Goal: Transaction & Acquisition: Purchase product/service

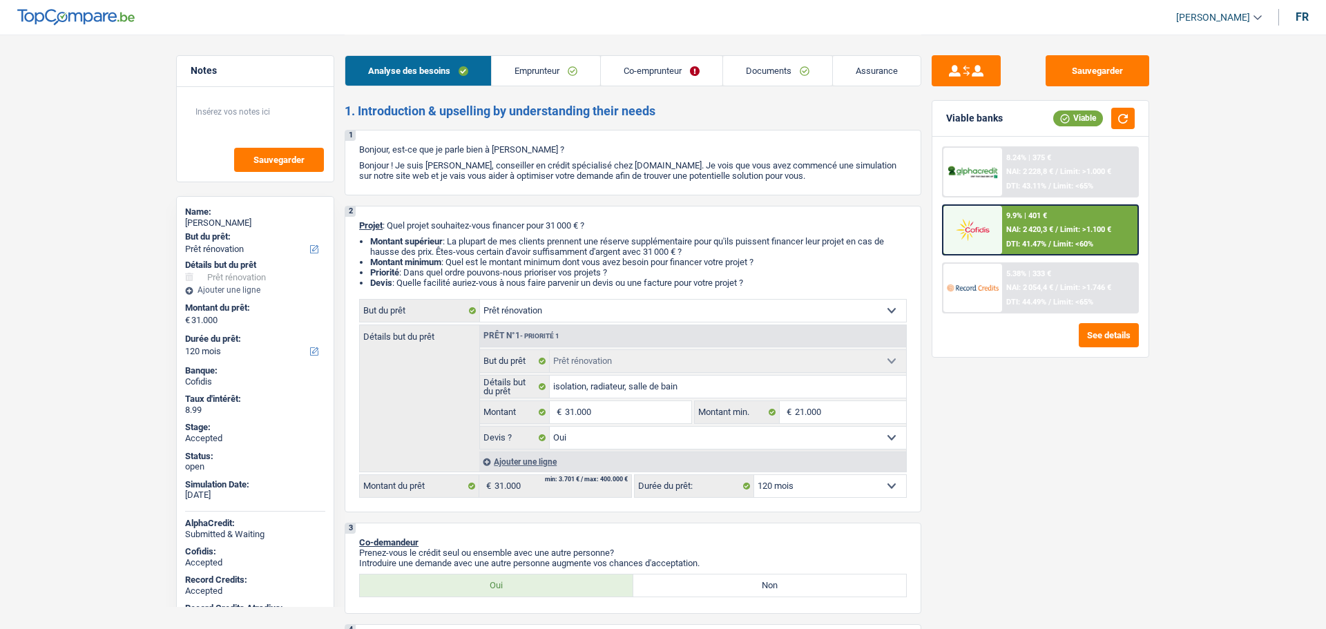
select select "renovation"
select select "120"
select select "renovation"
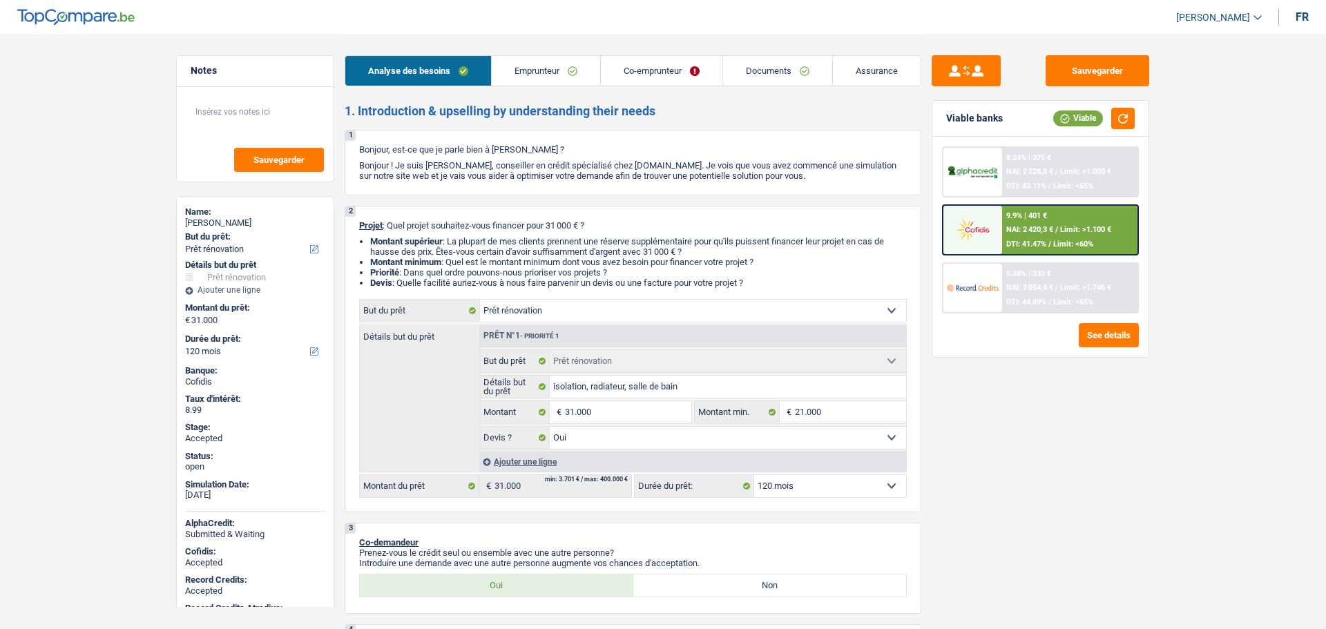
select select "yes"
select select "120"
select select "mutuality"
select select "familyAllowances"
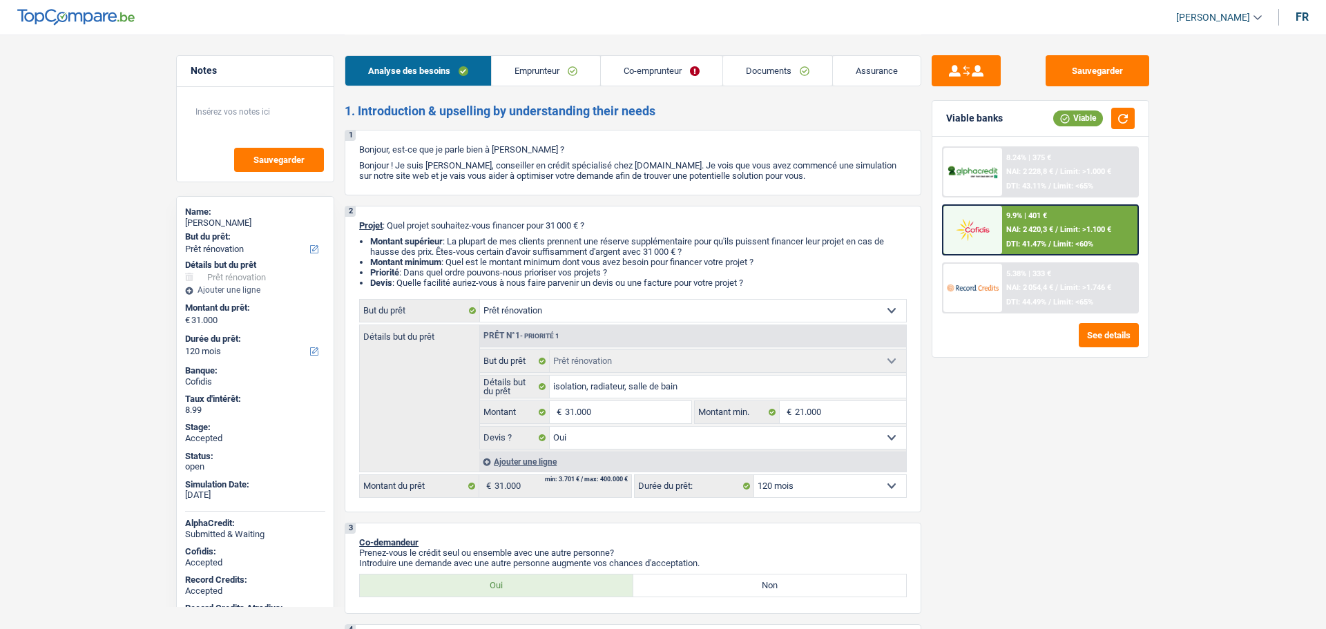
select select "mutualityIndemnity"
select select "ownerWithMortgage"
select select "mortgage"
select select "180"
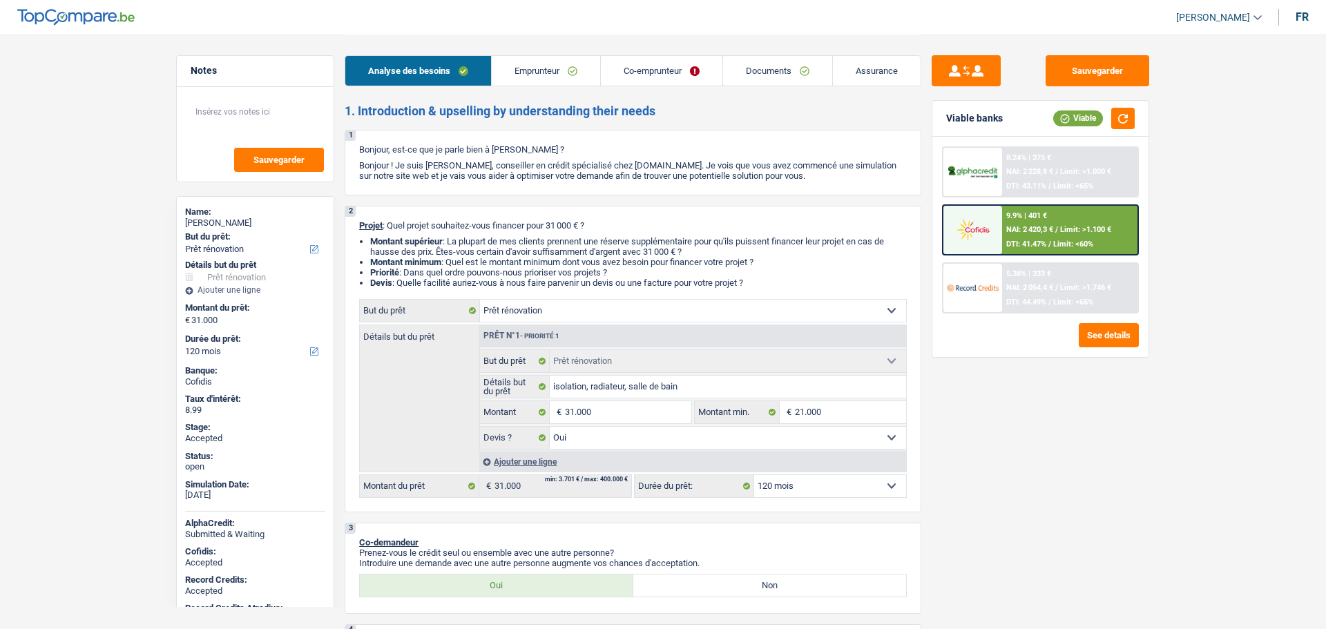
select select "mortgage"
select select "180"
select select "cardOrCredit"
select select "renovation"
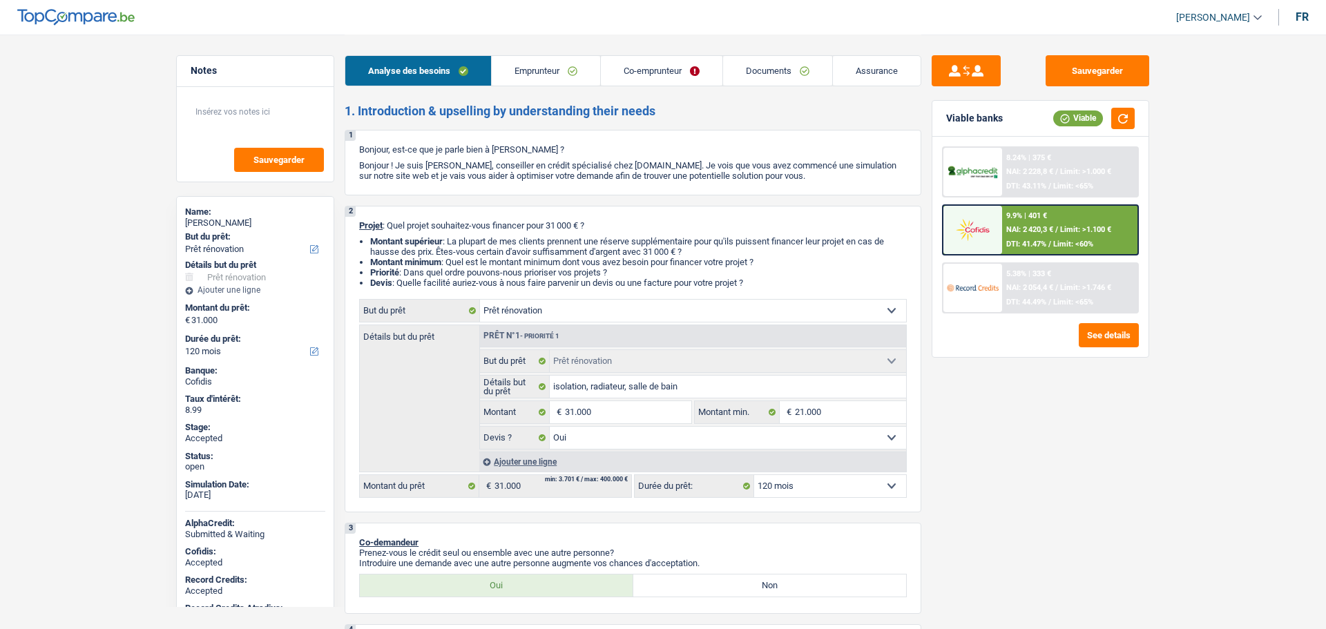
select select "yes"
select select "120"
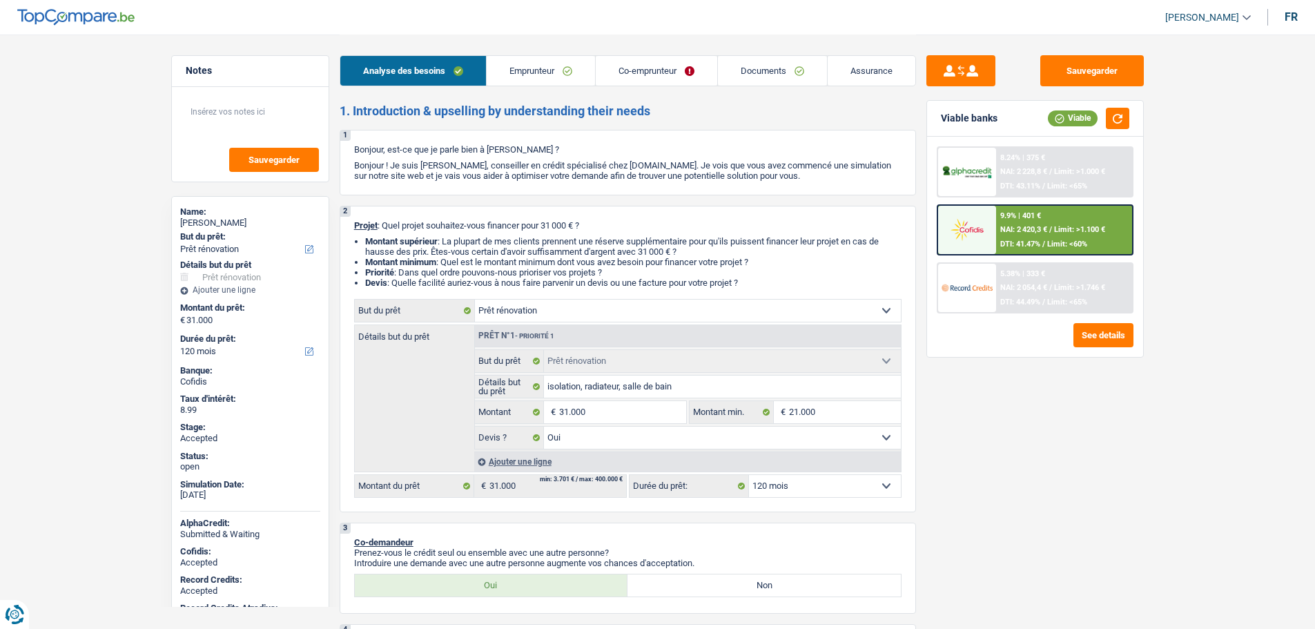
click at [1167, 12] on link "[PERSON_NAME]" at bounding box center [1202, 17] width 97 height 23
click at [1161, 130] on button "SO" at bounding box center [1177, 127] width 123 height 28
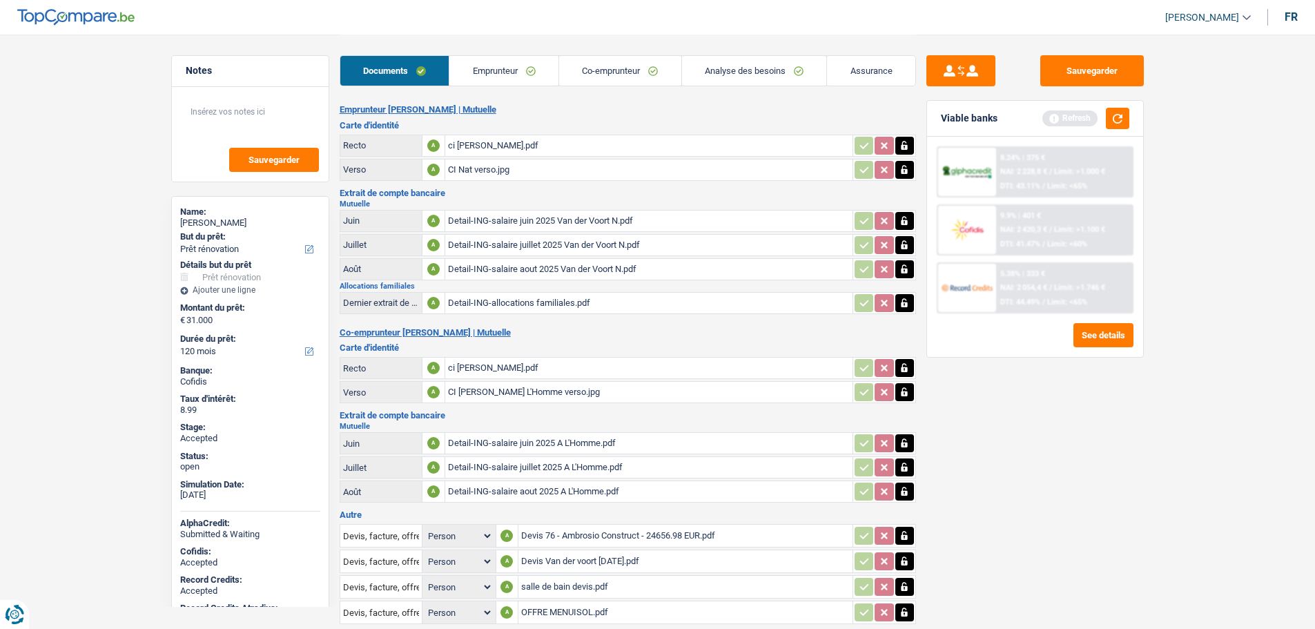
click at [521, 76] on link "Emprunteur" at bounding box center [503, 71] width 109 height 30
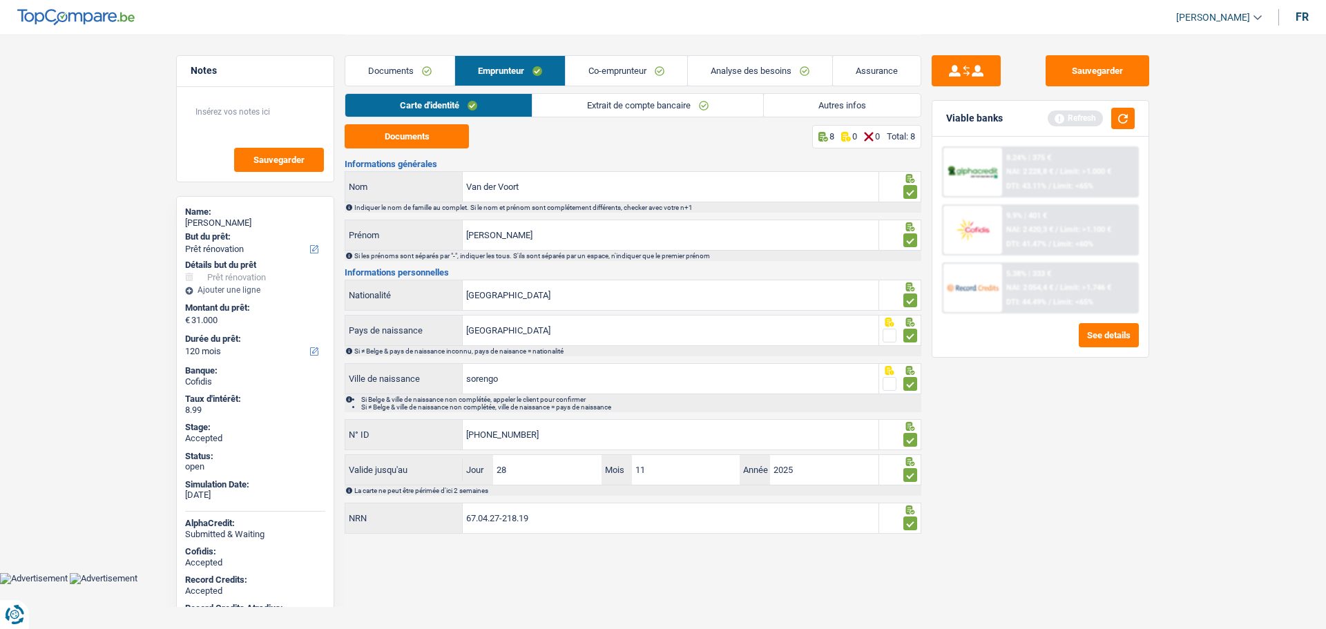
click at [394, 57] on link "Documents" at bounding box center [399, 71] width 109 height 30
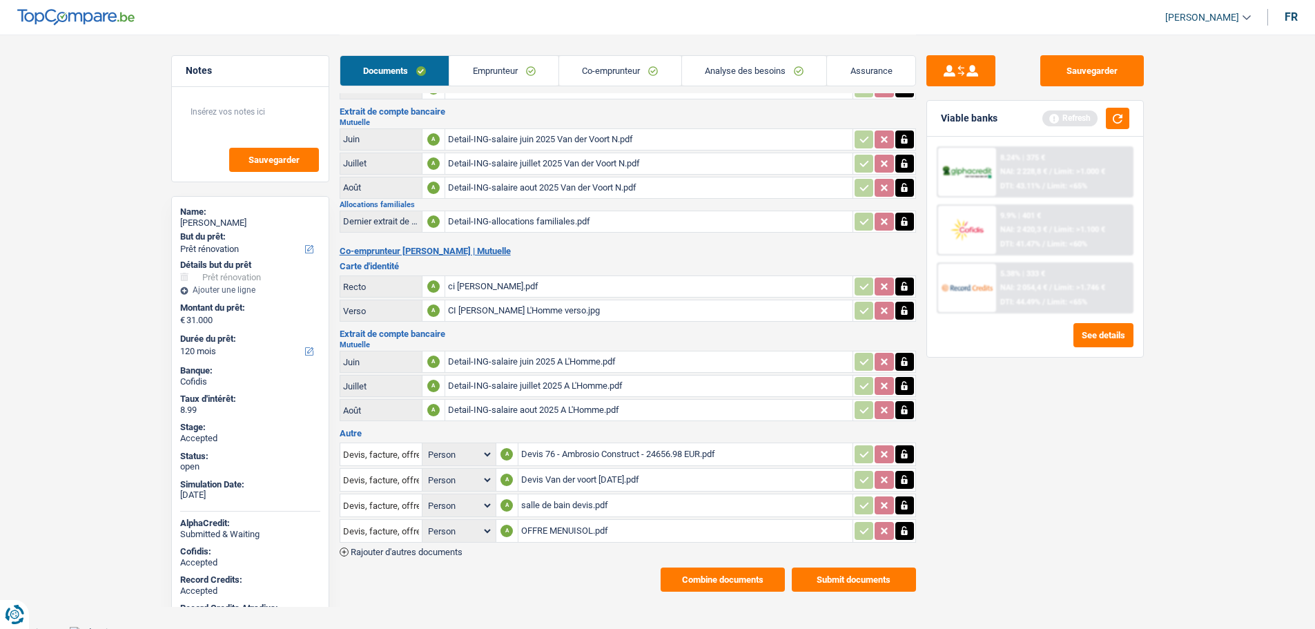
scroll to position [89, 0]
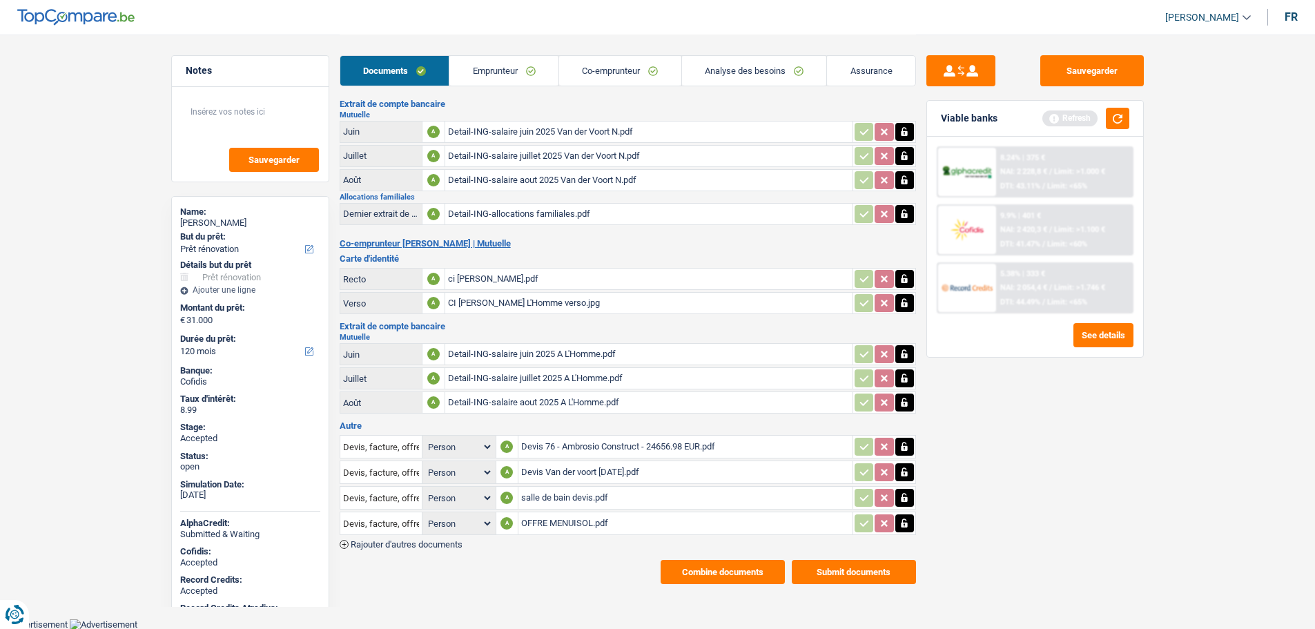
click at [728, 576] on button "Combine documents" at bounding box center [723, 572] width 124 height 24
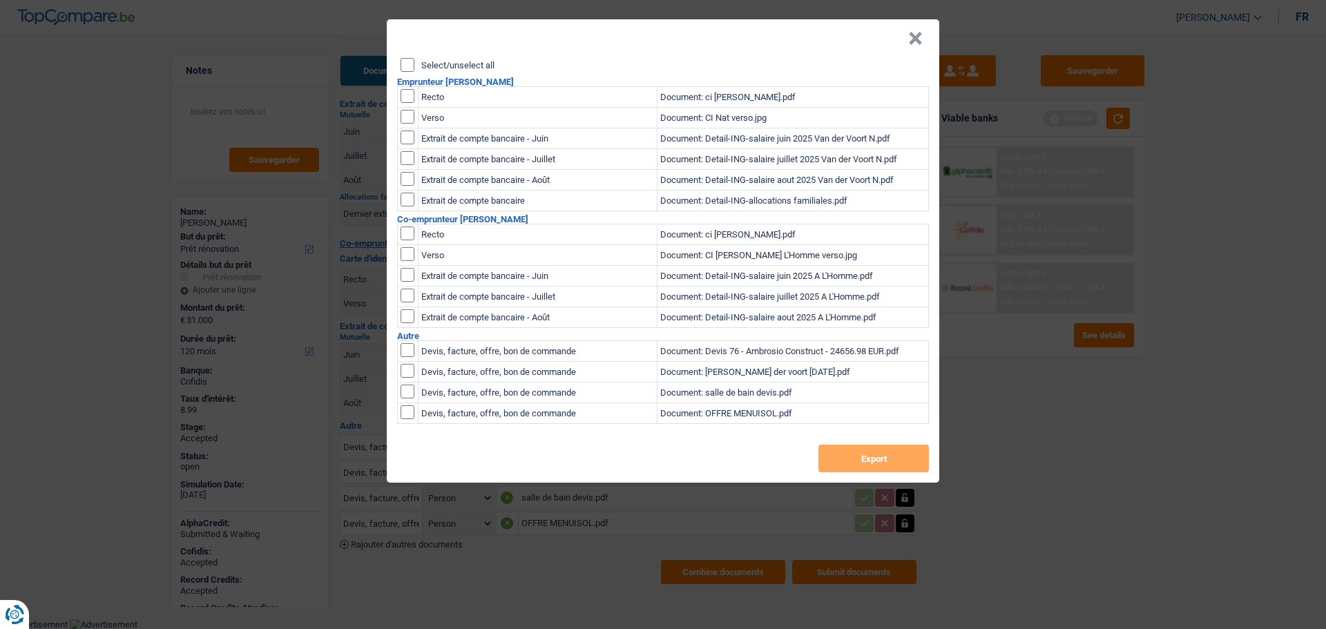
click at [426, 50] on header "×" at bounding box center [663, 38] width 552 height 39
click at [425, 59] on div "Select/unselect all" at bounding box center [664, 65] width 528 height 14
click at [416, 69] on div "Select/unselect all" at bounding box center [664, 65] width 528 height 14
click at [411, 64] on input "Select/unselect all" at bounding box center [407, 65] width 14 height 14
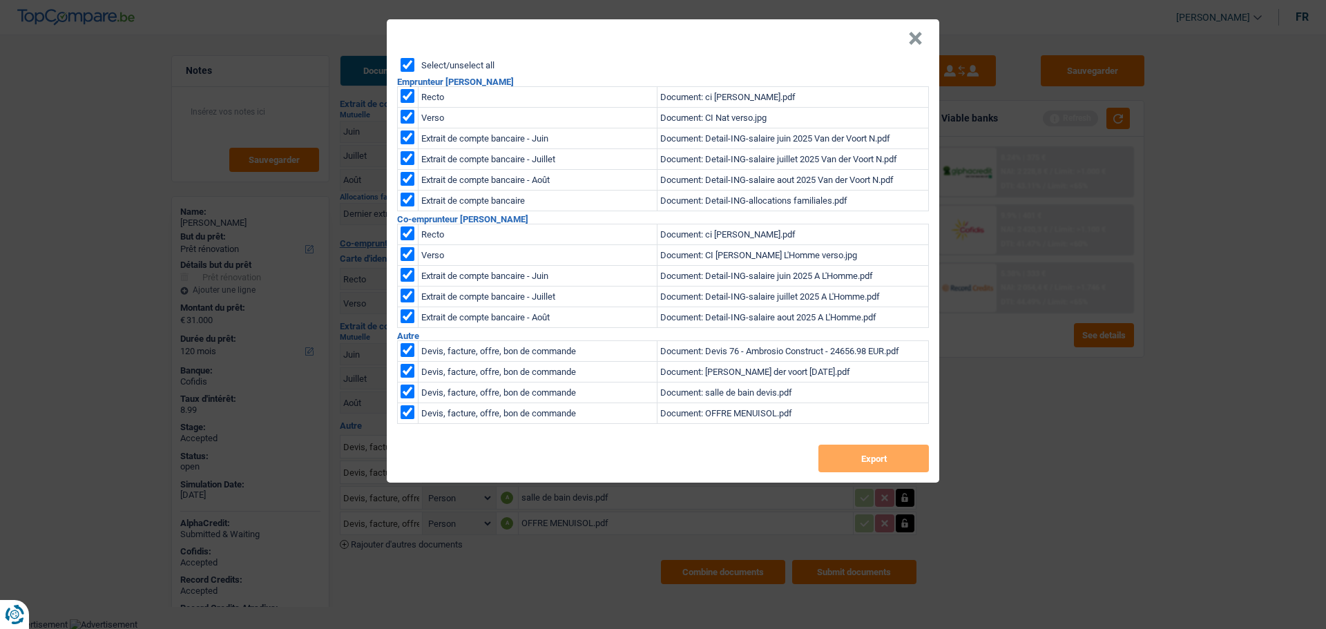
checkbox input "true"
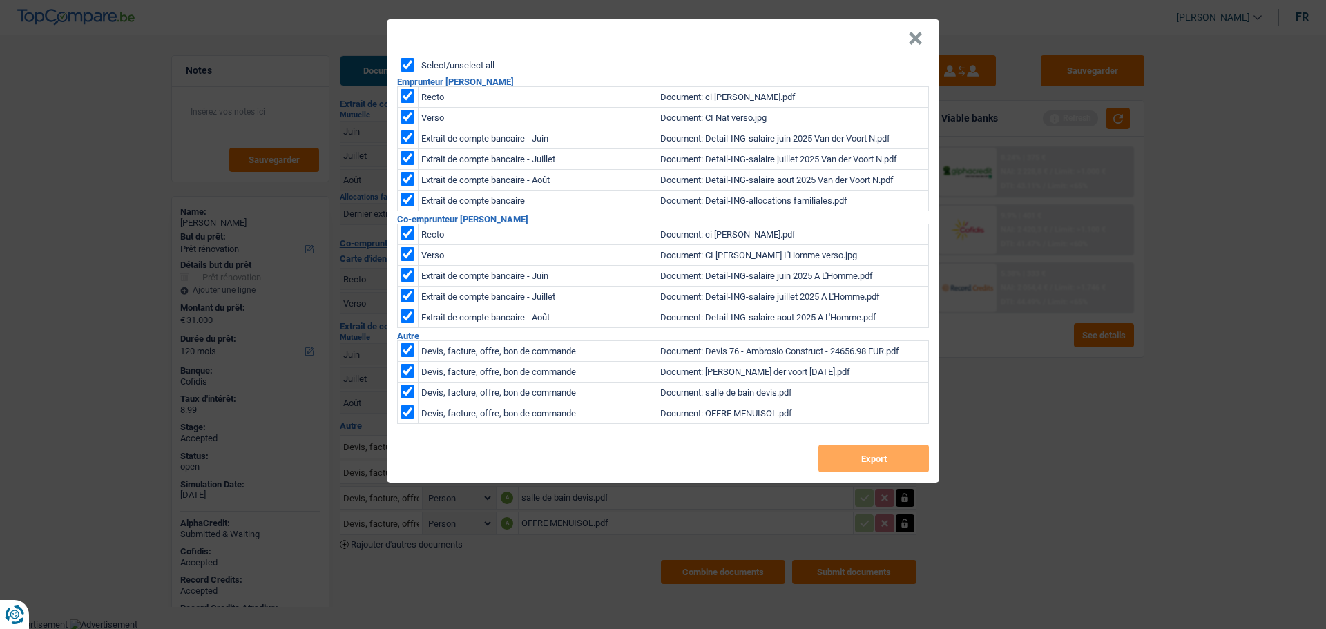
checkbox input "true"
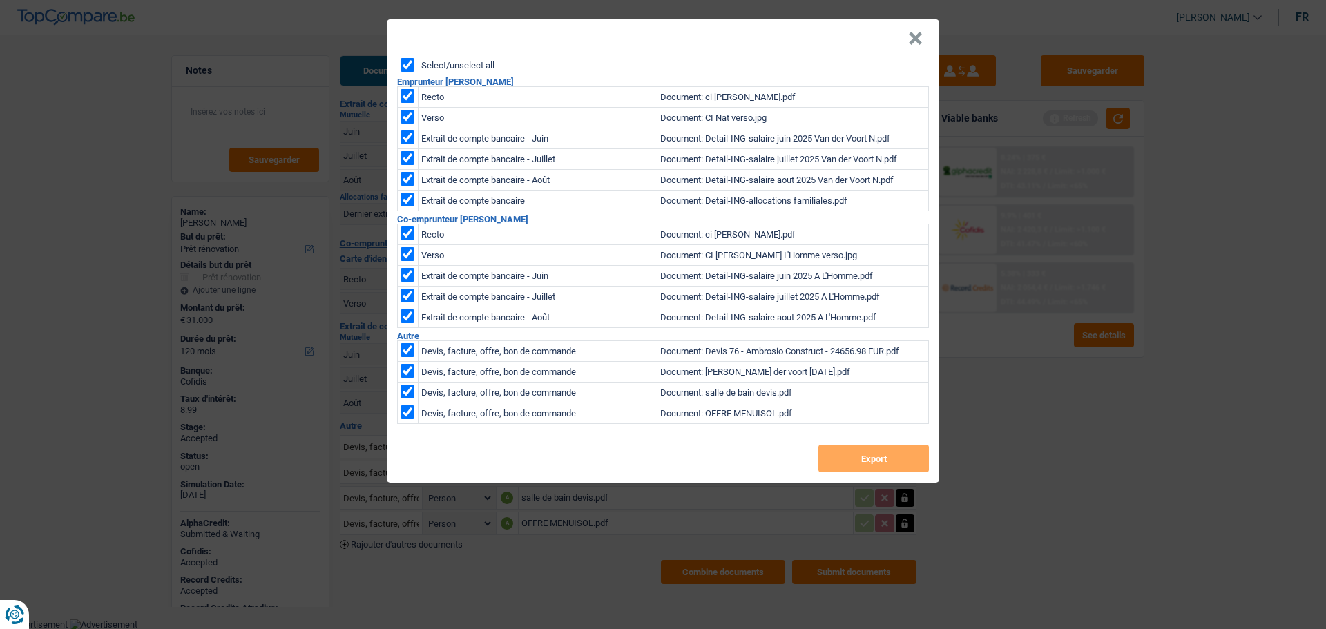
checkbox input "true"
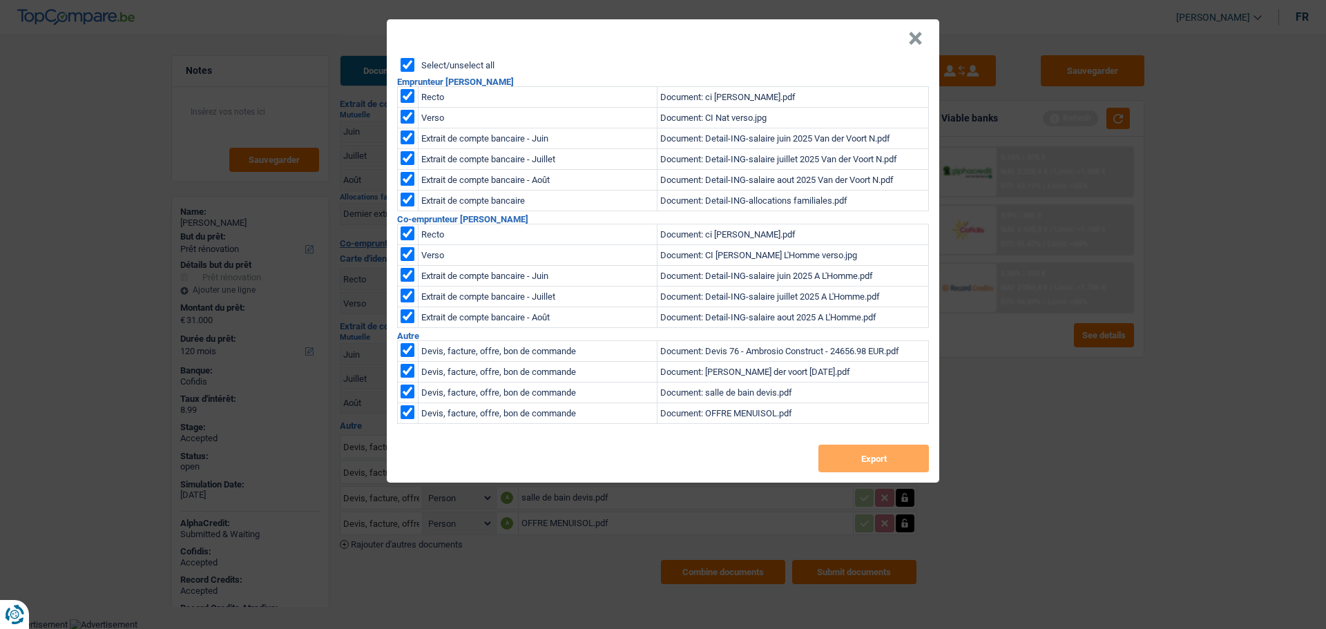
checkbox input "true"
click at [867, 465] on button "Export" at bounding box center [873, 459] width 110 height 28
click at [907, 45] on header "×" at bounding box center [663, 38] width 552 height 39
click at [915, 41] on button "×" at bounding box center [915, 39] width 14 height 14
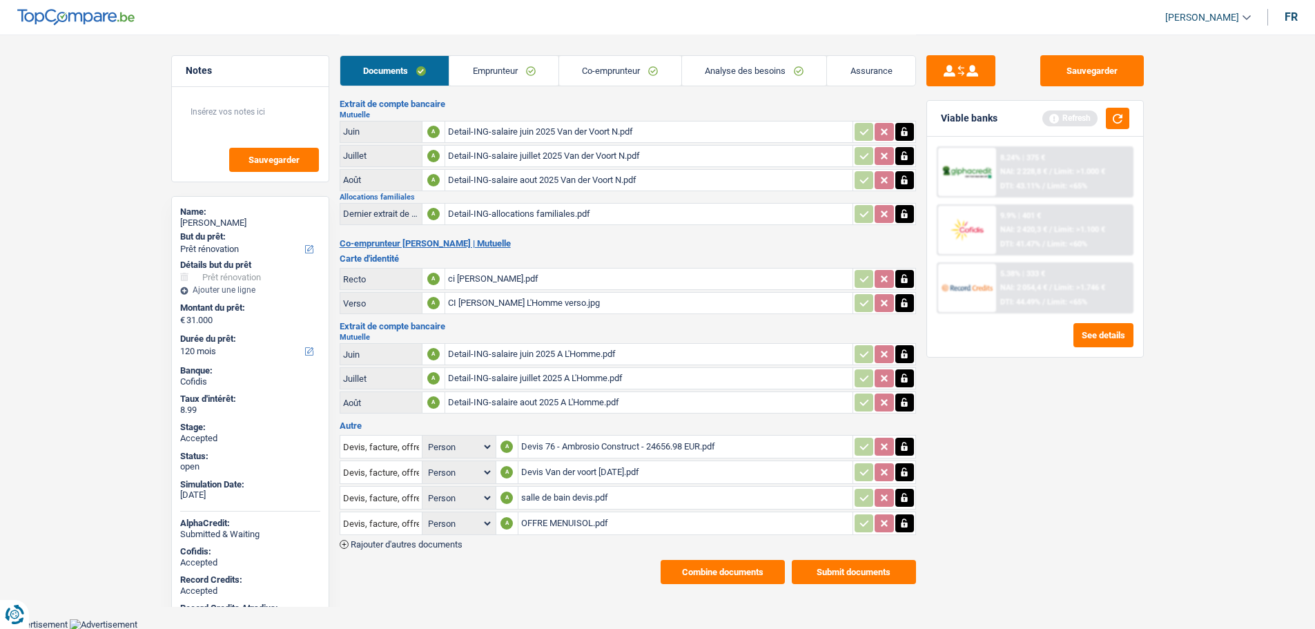
click at [749, 64] on link "Analyse des besoins" at bounding box center [754, 71] width 145 height 30
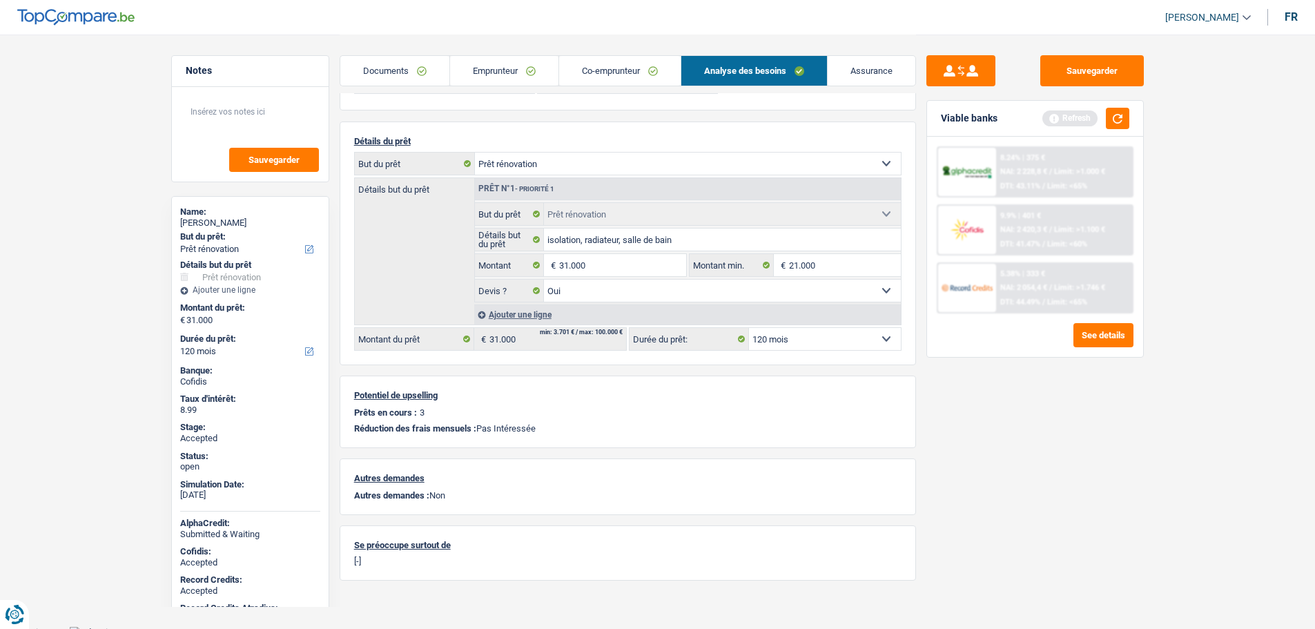
click at [860, 74] on link "Assurance" at bounding box center [872, 71] width 88 height 30
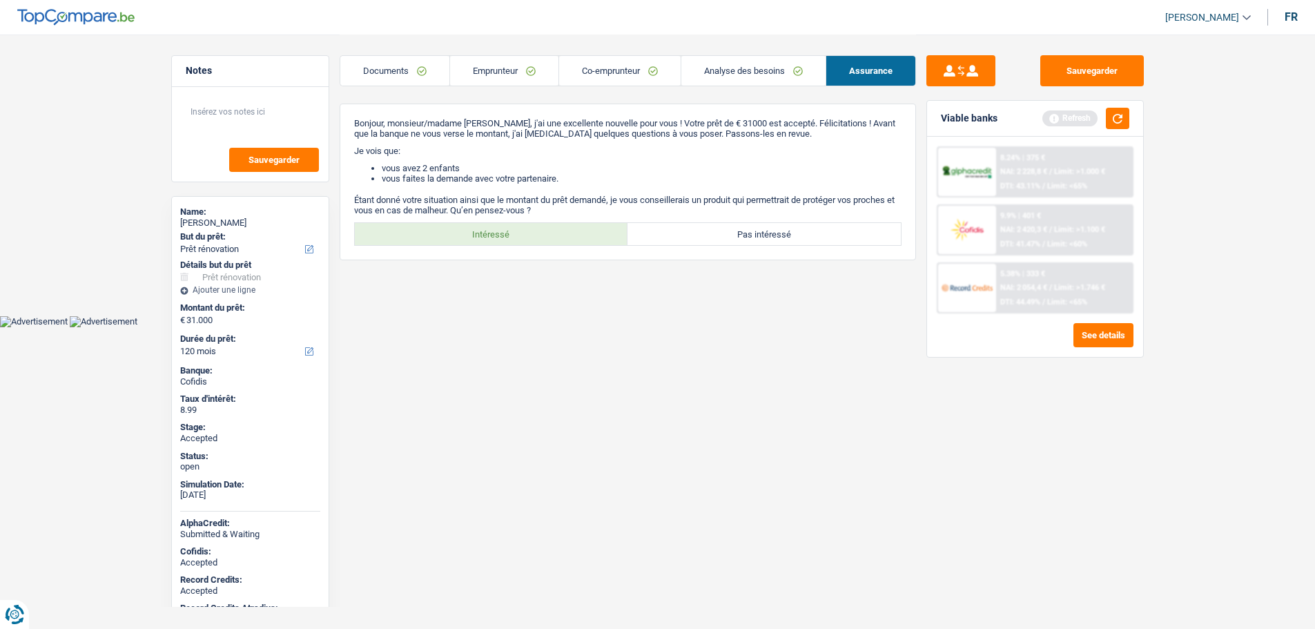
scroll to position [0, 0]
click at [479, 240] on label "Intéressé" at bounding box center [496, 234] width 273 height 22
click at [479, 240] on input "Intéressé" at bounding box center [496, 234] width 273 height 22
radio input "true"
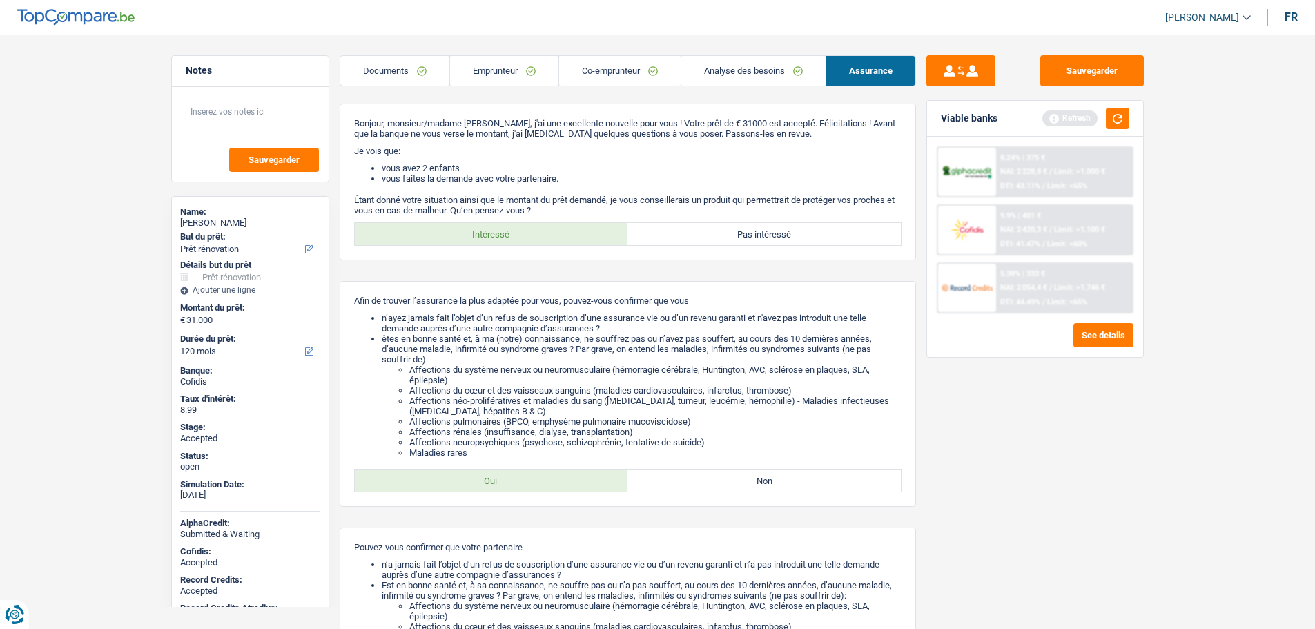
click at [387, 75] on link "Documents" at bounding box center [394, 71] width 109 height 30
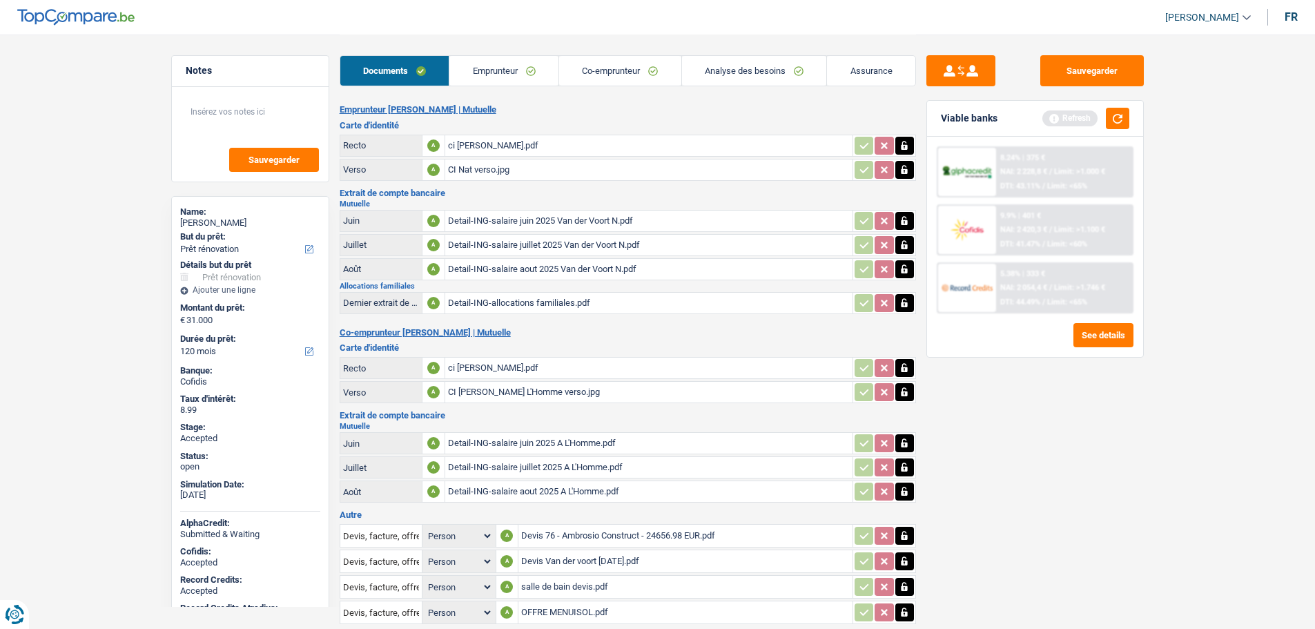
scroll to position [89, 0]
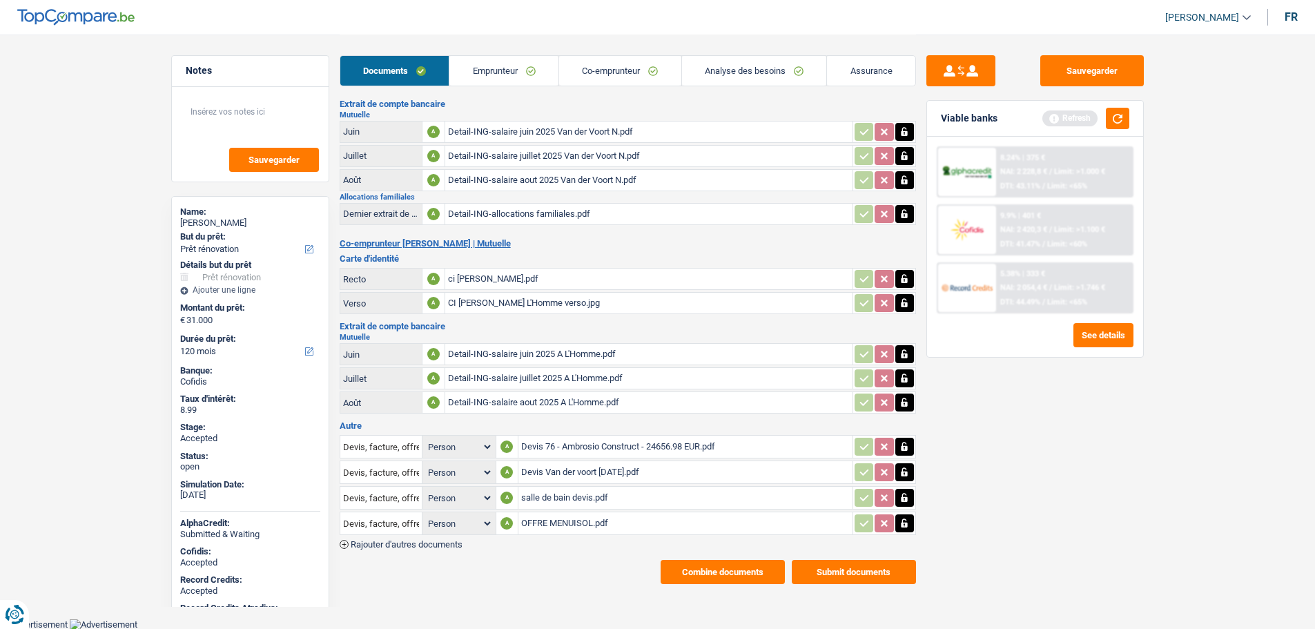
click at [576, 443] on div "Devis 76 - Ambrosio Construct - 24656.98 EUR.pdf" at bounding box center [685, 446] width 329 height 21
click at [551, 474] on div "Devis Van der voort sept 2025.pdf" at bounding box center [685, 472] width 329 height 21
click at [550, 502] on div "salle de bain devis.pdf" at bounding box center [685, 497] width 329 height 21
click at [559, 494] on div "salle de bain devis.pdf" at bounding box center [685, 497] width 329 height 21
click at [580, 526] on div "OFFRE MENUISOL.pdf" at bounding box center [685, 523] width 329 height 21
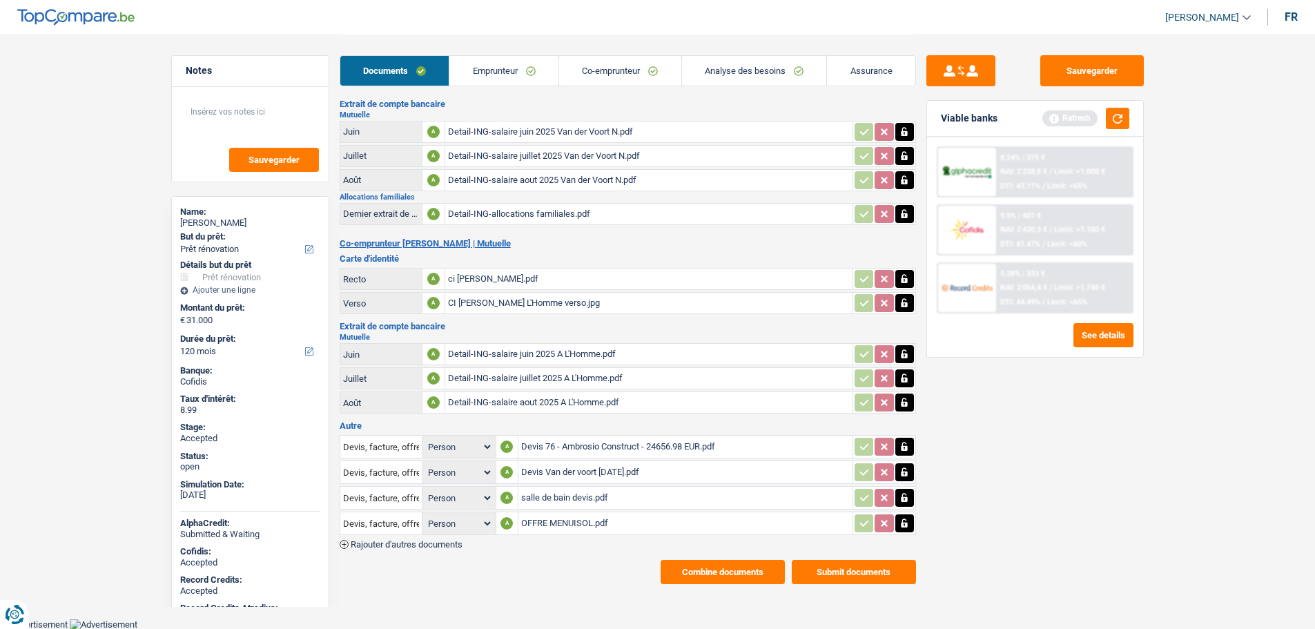
click at [565, 447] on div "Devis 76 - Ambrosio Construct - 24656.98 EUR.pdf" at bounding box center [685, 446] width 329 height 21
click at [543, 470] on div "Devis Van der voort sept 2025.pdf" at bounding box center [685, 472] width 329 height 21
click at [555, 498] on div "salle de bain devis.pdf" at bounding box center [685, 497] width 329 height 21
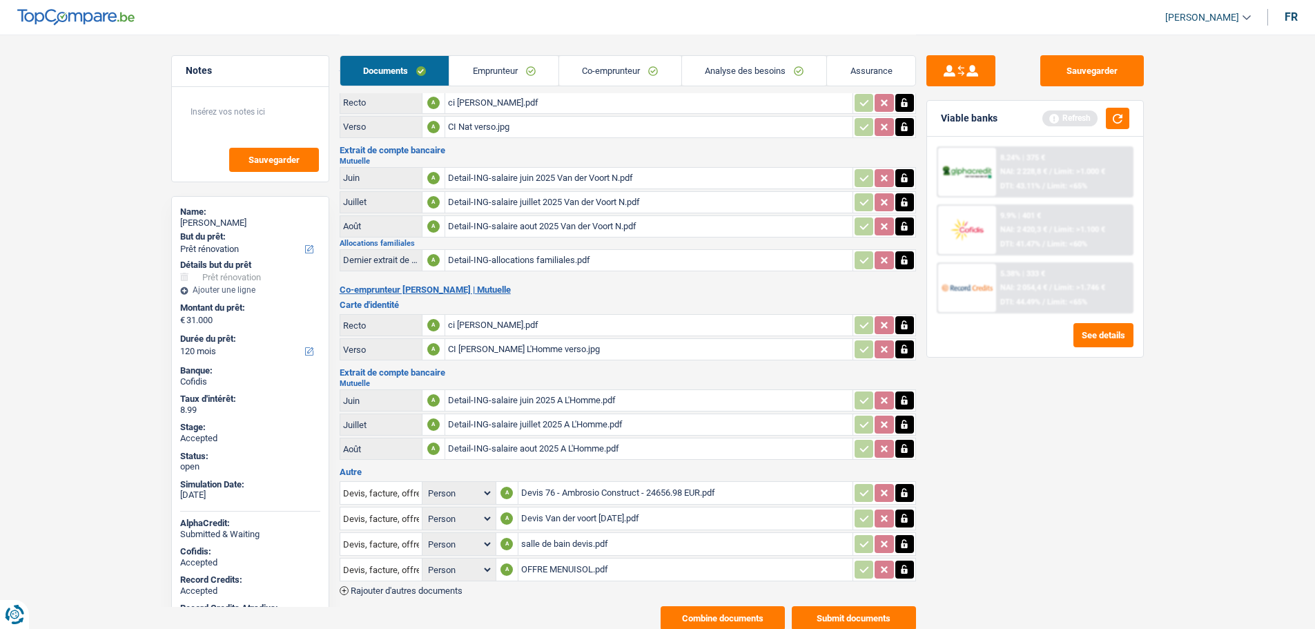
scroll to position [0, 0]
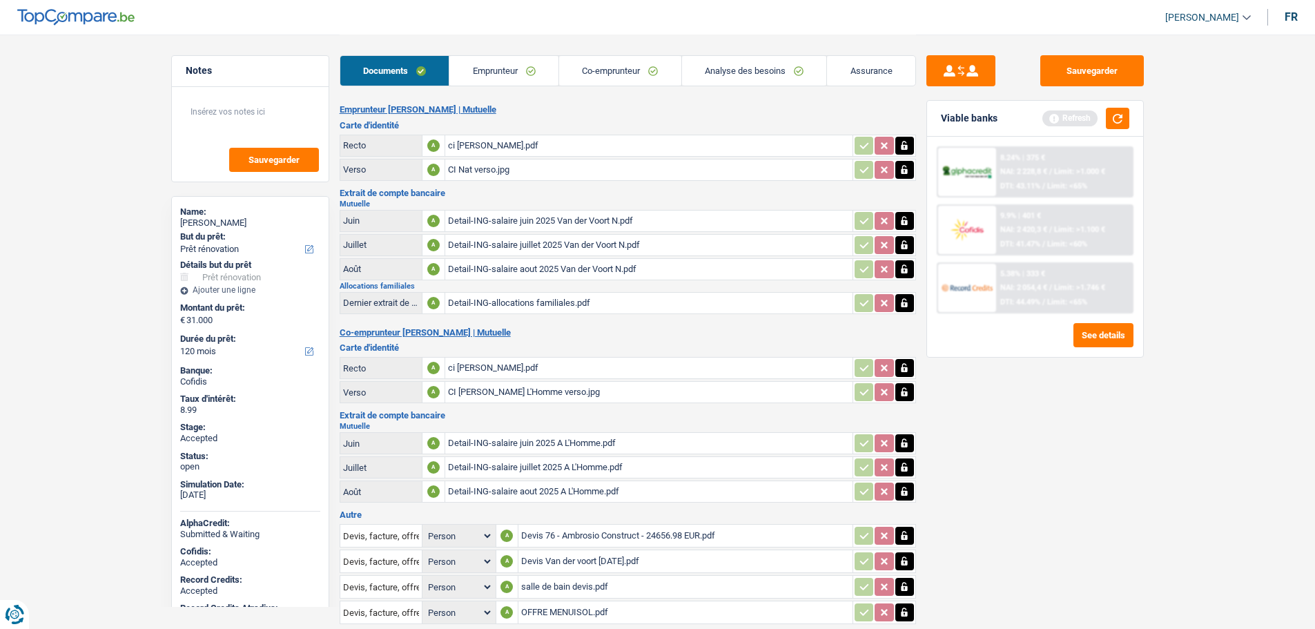
click at [858, 79] on link "Assurance" at bounding box center [871, 71] width 88 height 30
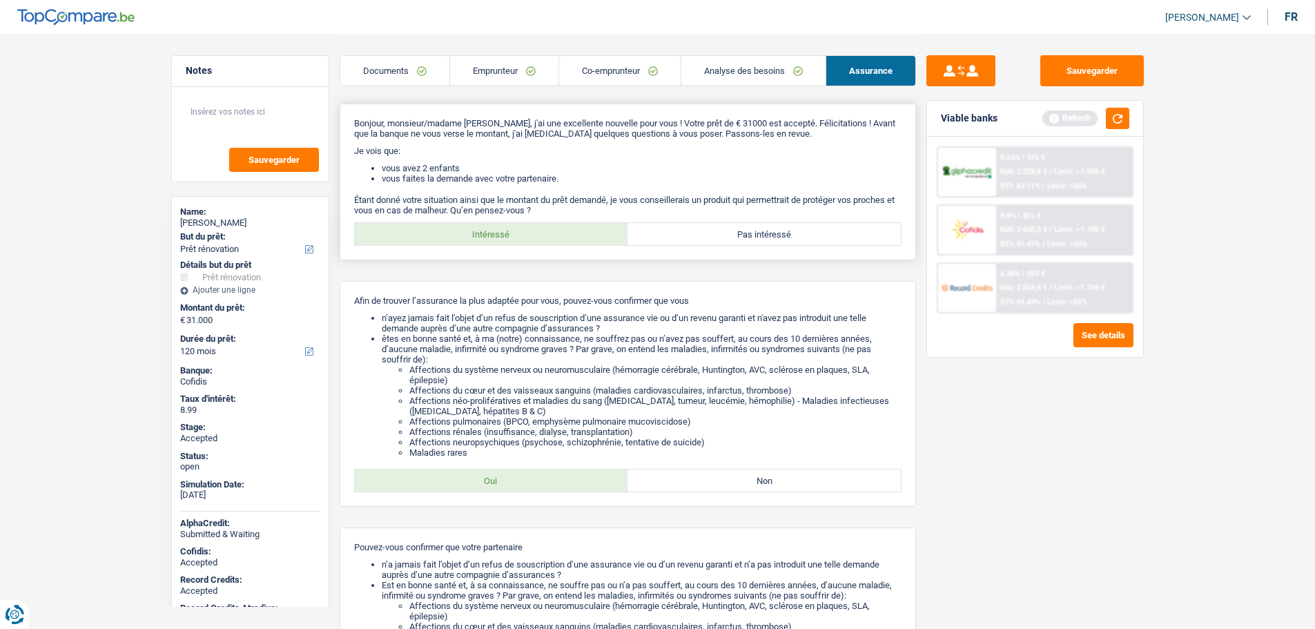
click at [741, 238] on label "Pas intéressé" at bounding box center [764, 234] width 273 height 22
click at [741, 238] on input "Pas intéressé" at bounding box center [764, 234] width 273 height 22
radio input "true"
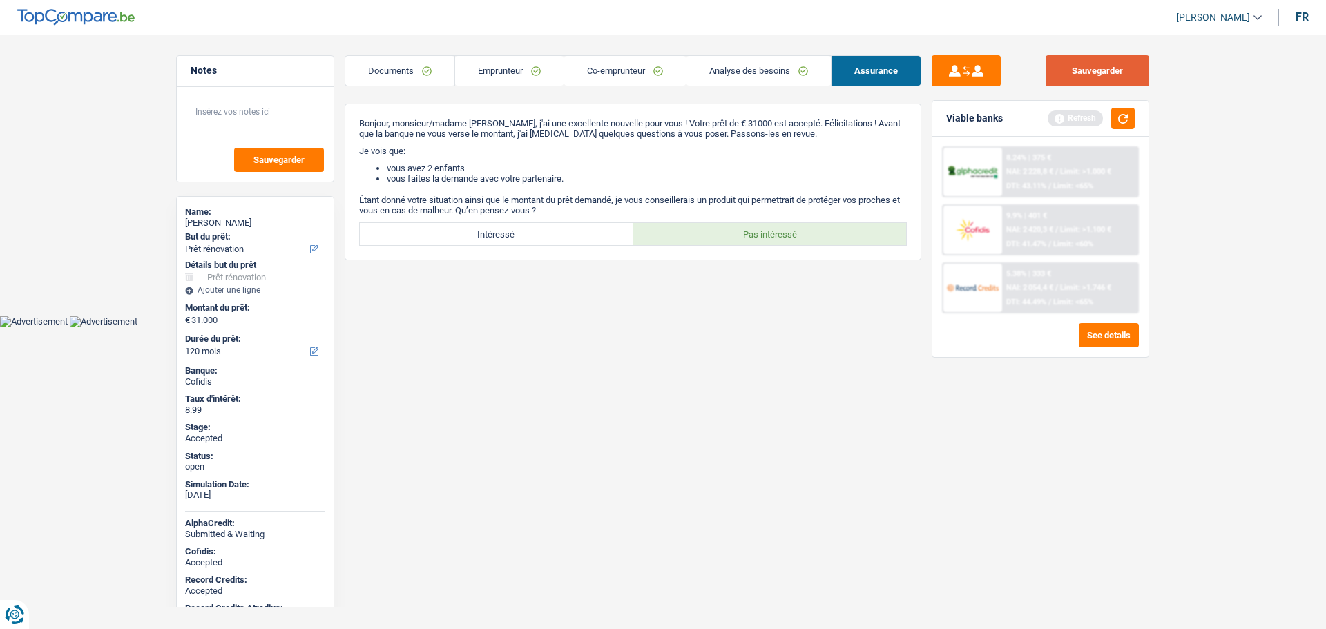
click at [1094, 78] on button "Sauvegarder" at bounding box center [1097, 70] width 104 height 31
click at [967, 300] on img at bounding box center [972, 288] width 51 height 26
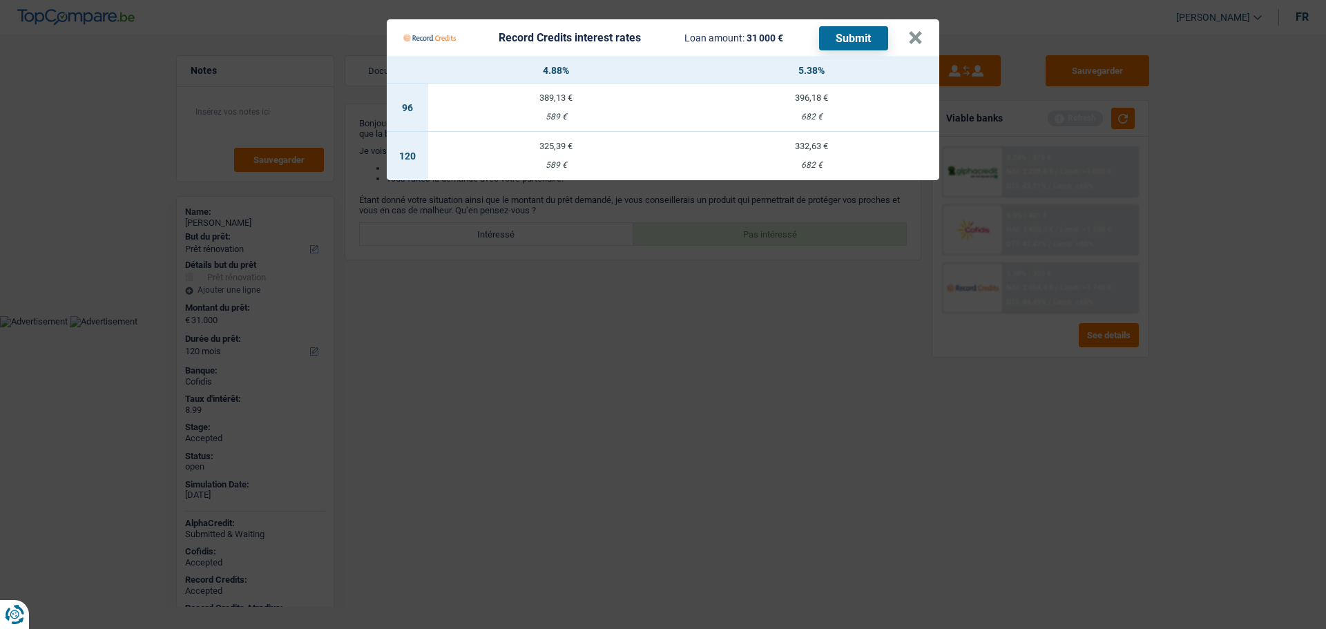
click at [812, 159] on td "332,63 € 682 €" at bounding box center [811, 156] width 255 height 48
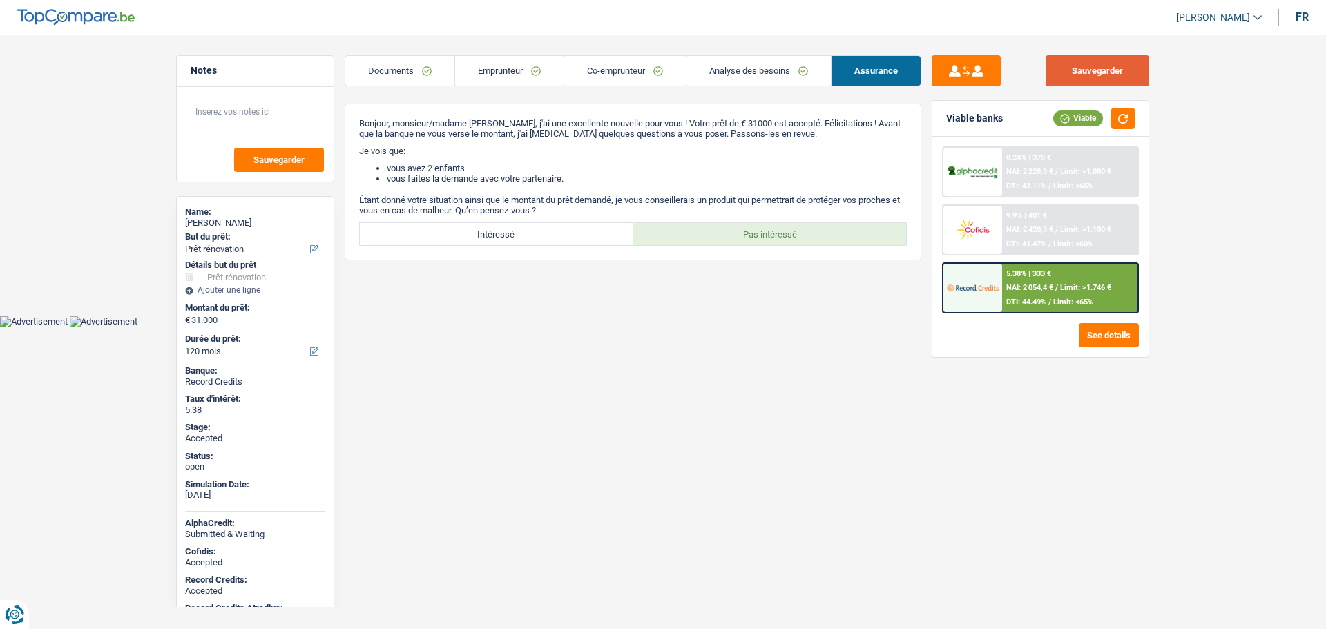
click at [1094, 70] on button "Sauvegarder" at bounding box center [1097, 70] width 104 height 31
click at [501, 61] on link "Emprunteur" at bounding box center [509, 71] width 108 height 30
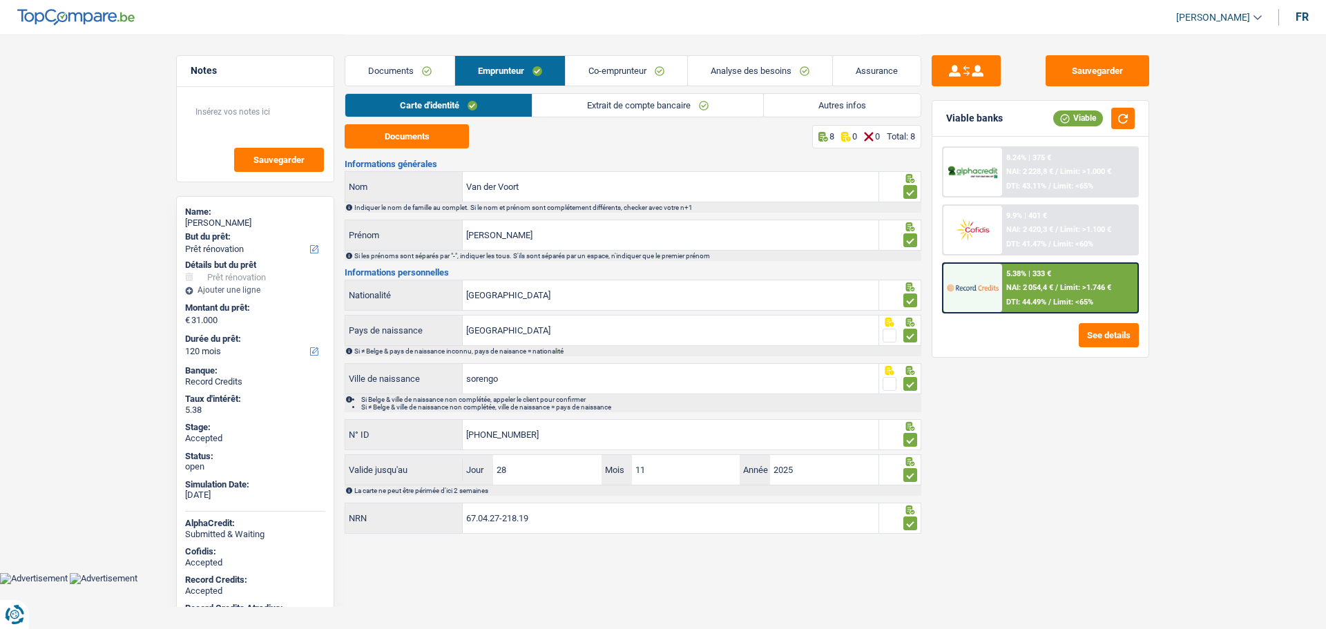
click at [393, 64] on link "Documents" at bounding box center [399, 71] width 109 height 30
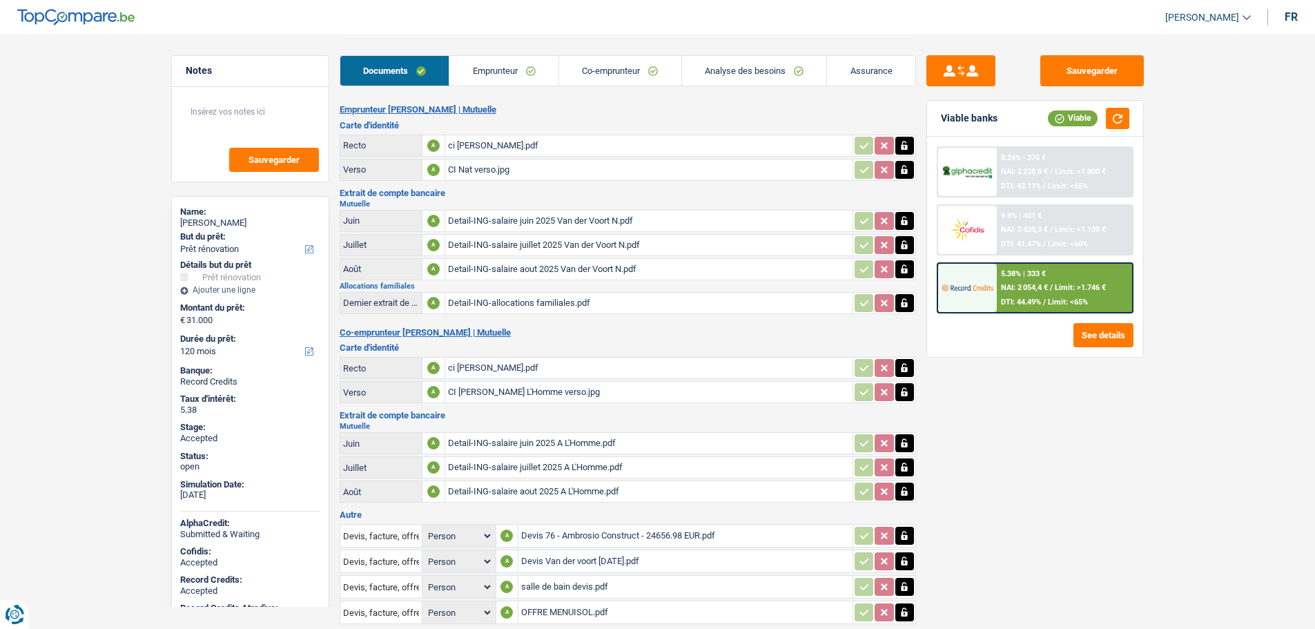
click at [475, 59] on link "Emprunteur" at bounding box center [503, 71] width 109 height 30
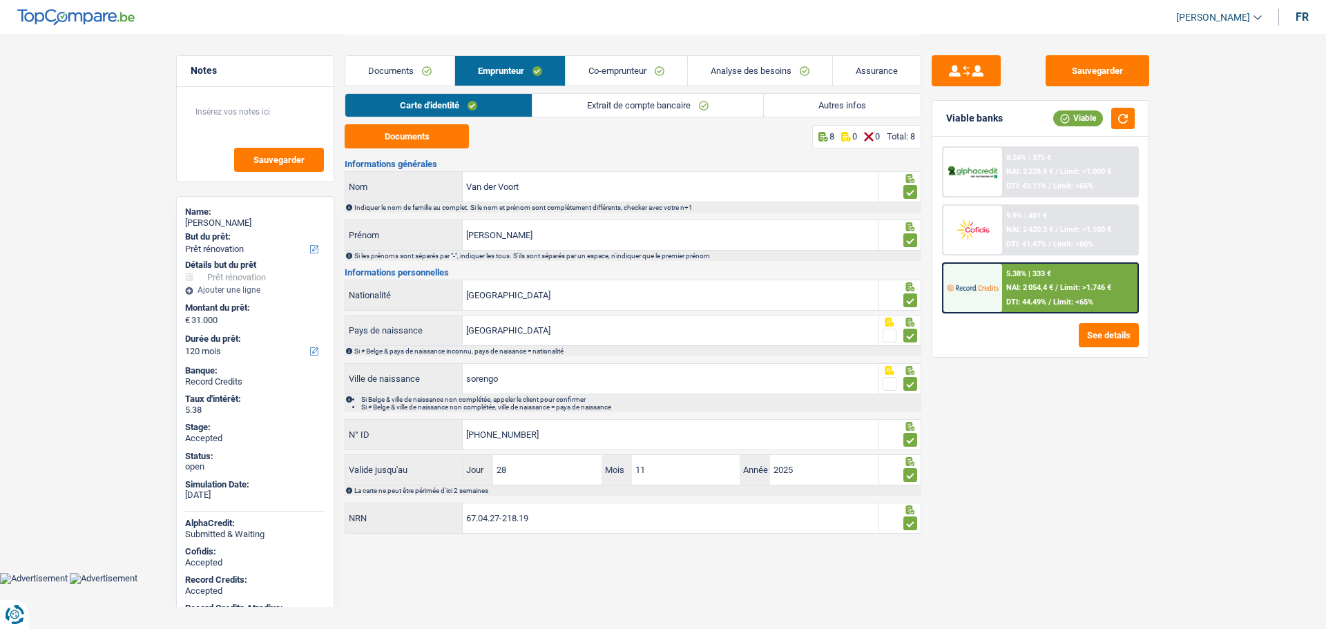
click at [602, 101] on link "Extrait de compte bancaire" at bounding box center [647, 105] width 231 height 23
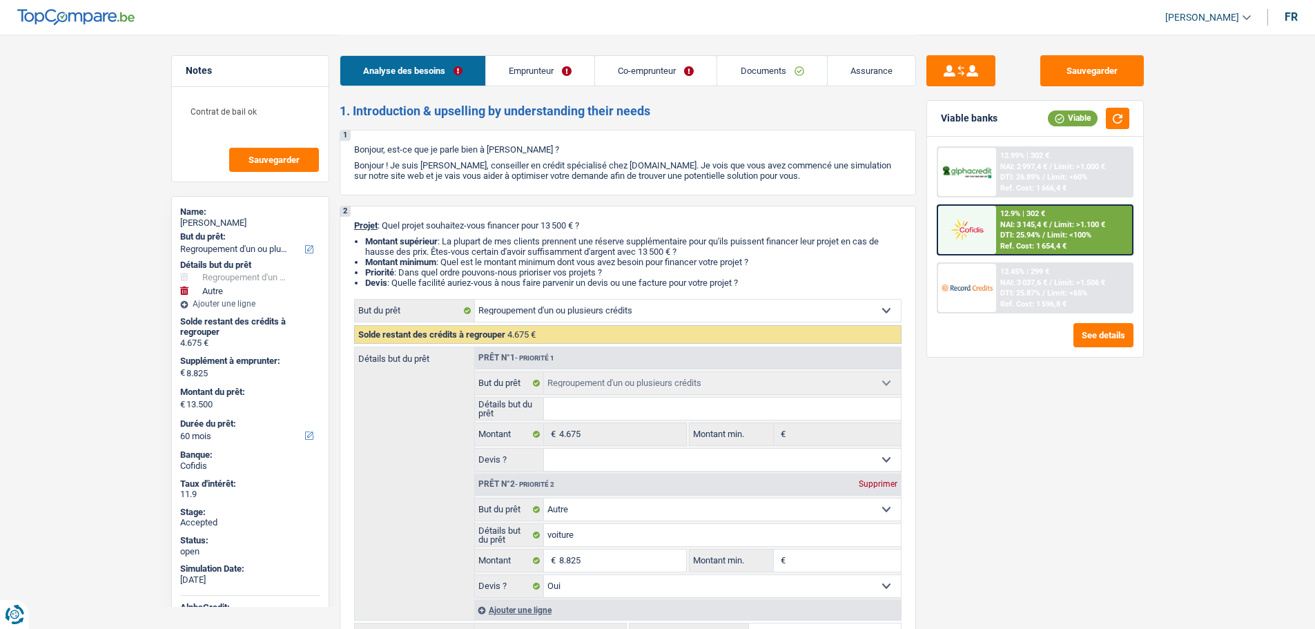
select select "refinancing"
select select "other"
select select "60"
select select "refinancing"
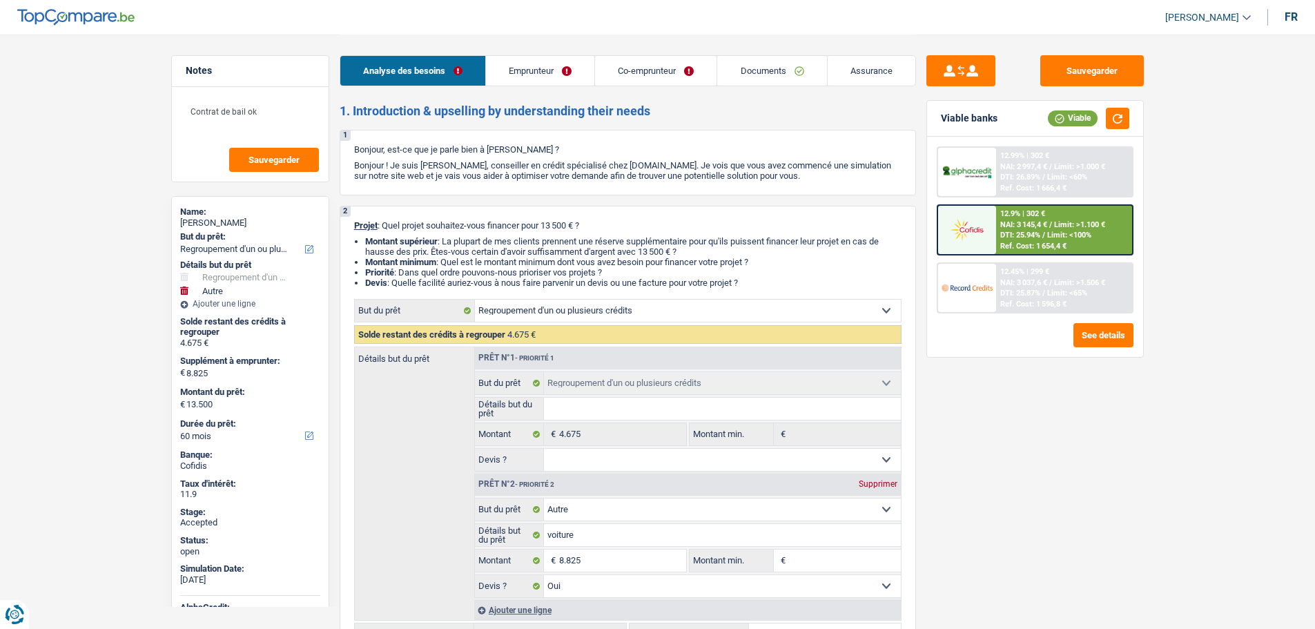
select select "refinancing"
select select "other"
select select "yes"
select select "60"
select select "retired"
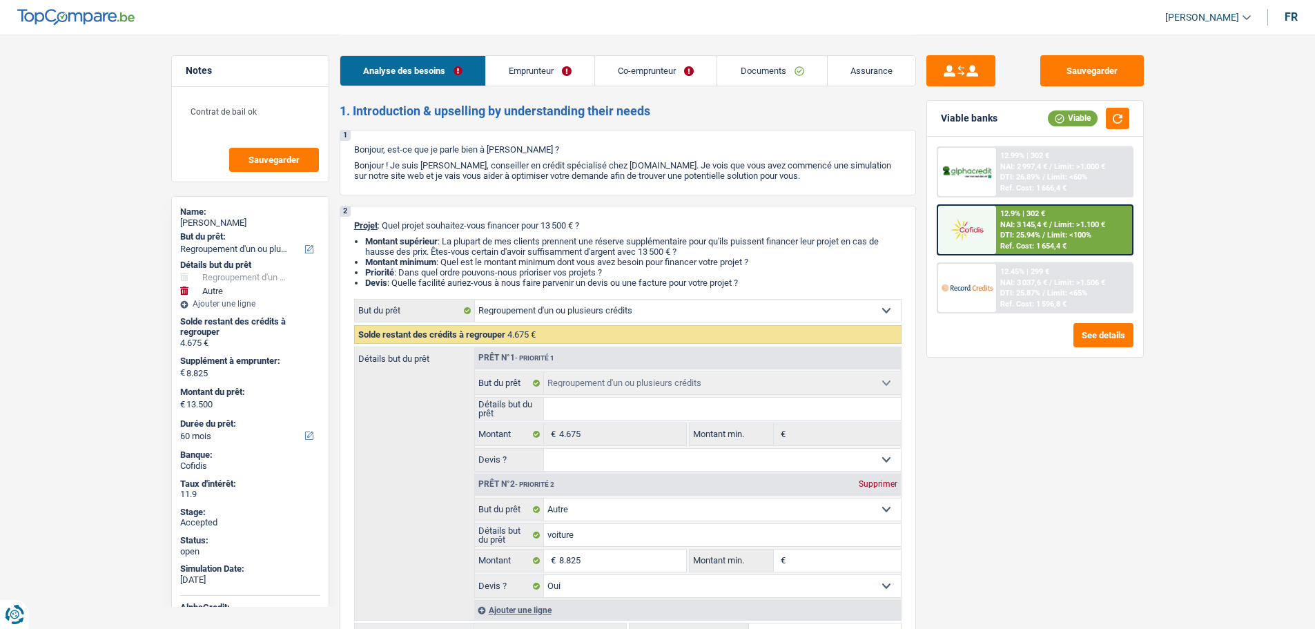
select select "retired"
select select "pension"
select select "rentalIncome"
select select "ownerWithoutMortgage"
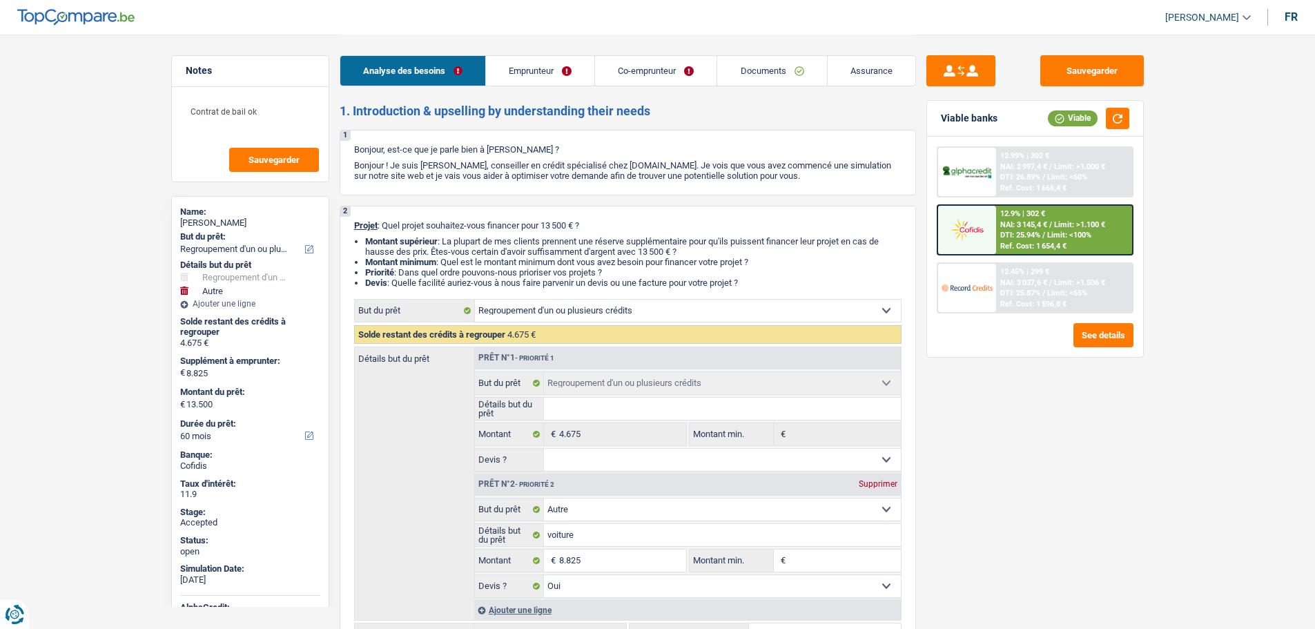
select select "personalLoan"
select select "smallWorks"
select select "60"
select select "personalLoan"
select select "smallWorks"
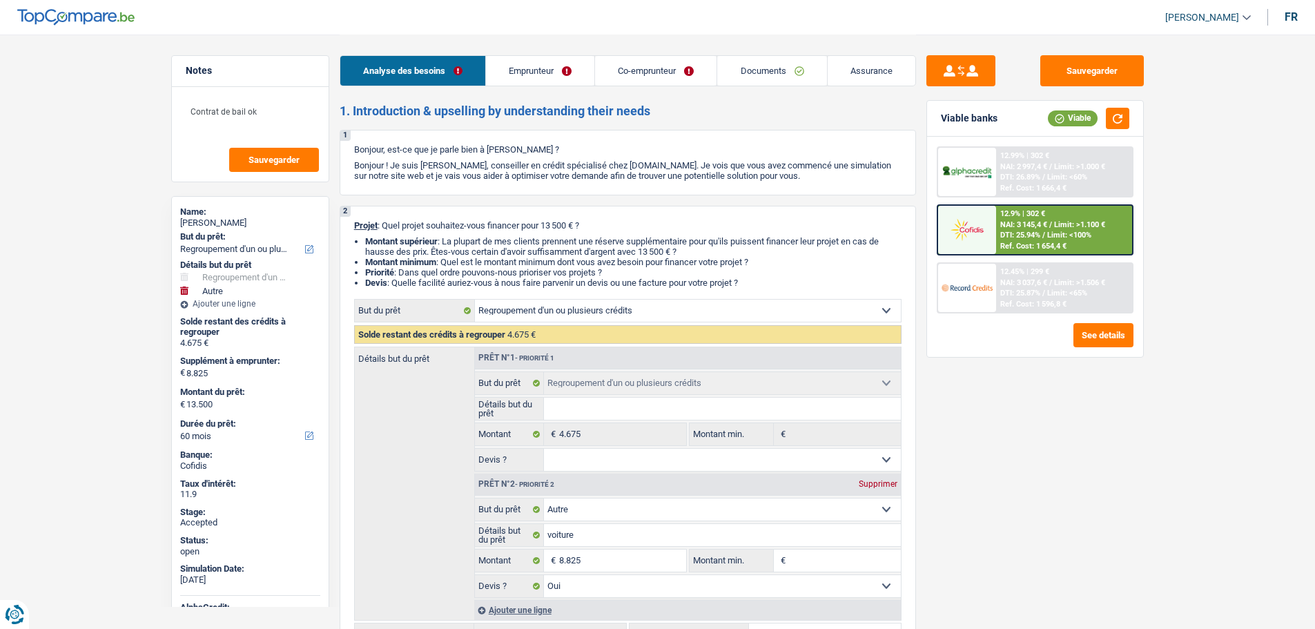
select select "120"
select select "refinancing"
select select "other"
select select "yes"
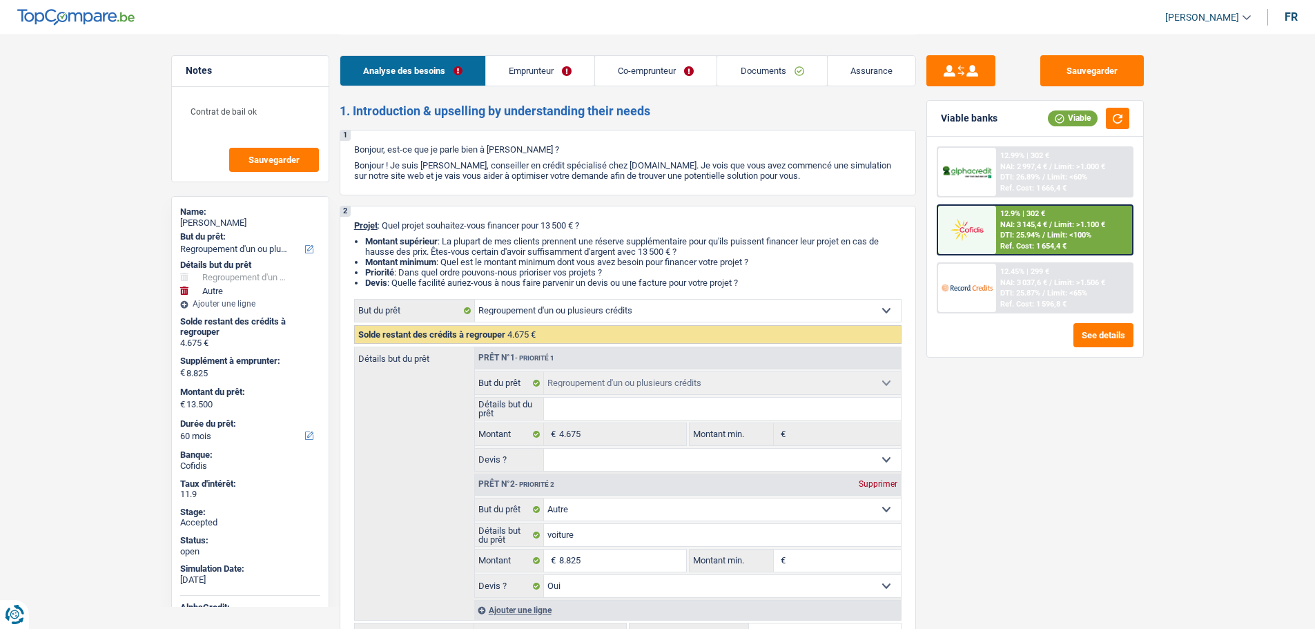
select select "60"
click at [1209, 17] on span "[PERSON_NAME]" at bounding box center [1202, 18] width 74 height 12
click at [1171, 122] on button "SO" at bounding box center [1177, 127] width 123 height 28
select select "32"
select select "married"
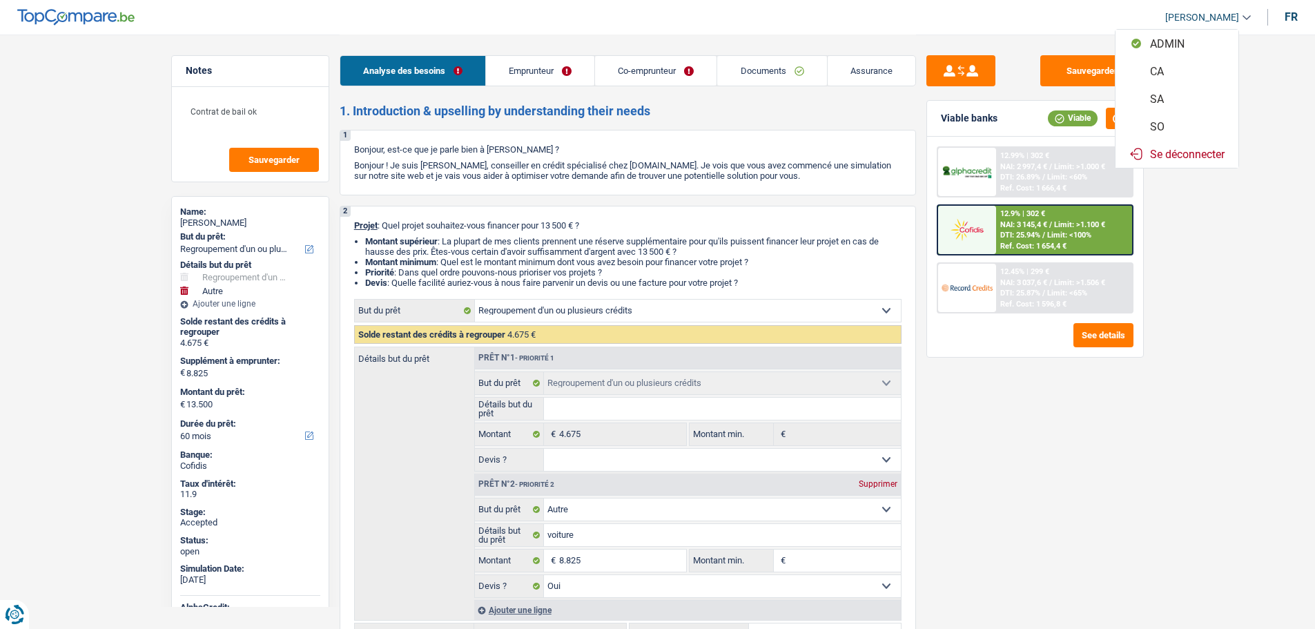
select select "ownerWithoutMortgage"
select select "BE"
select select "personalLoan"
select select "smallWorks"
select select "60"
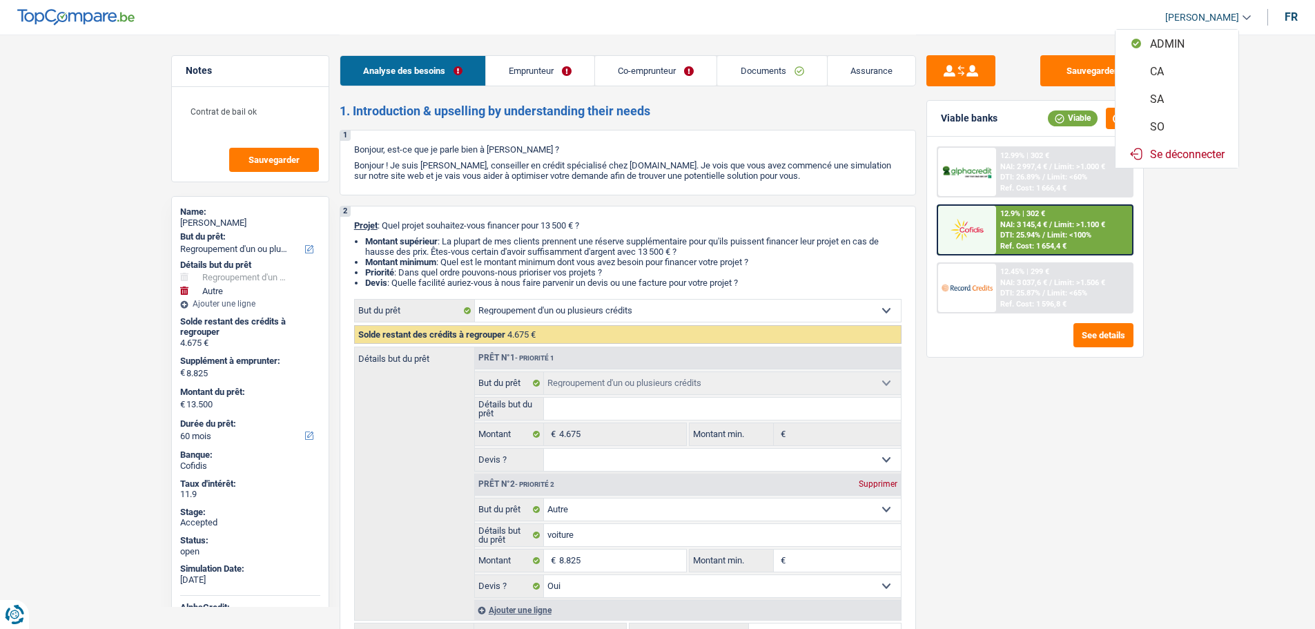
select select "personalLoan"
select select "smallWorks"
select select "120"
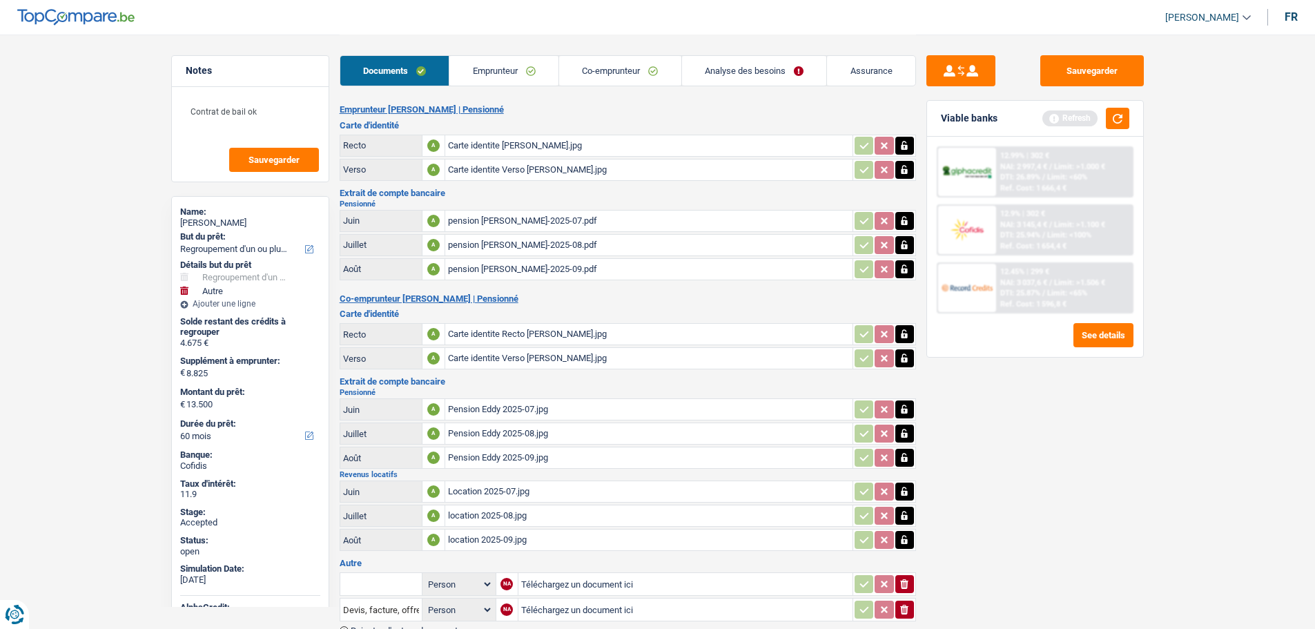
click at [766, 64] on link "Analyse des besoins" at bounding box center [754, 71] width 145 height 30
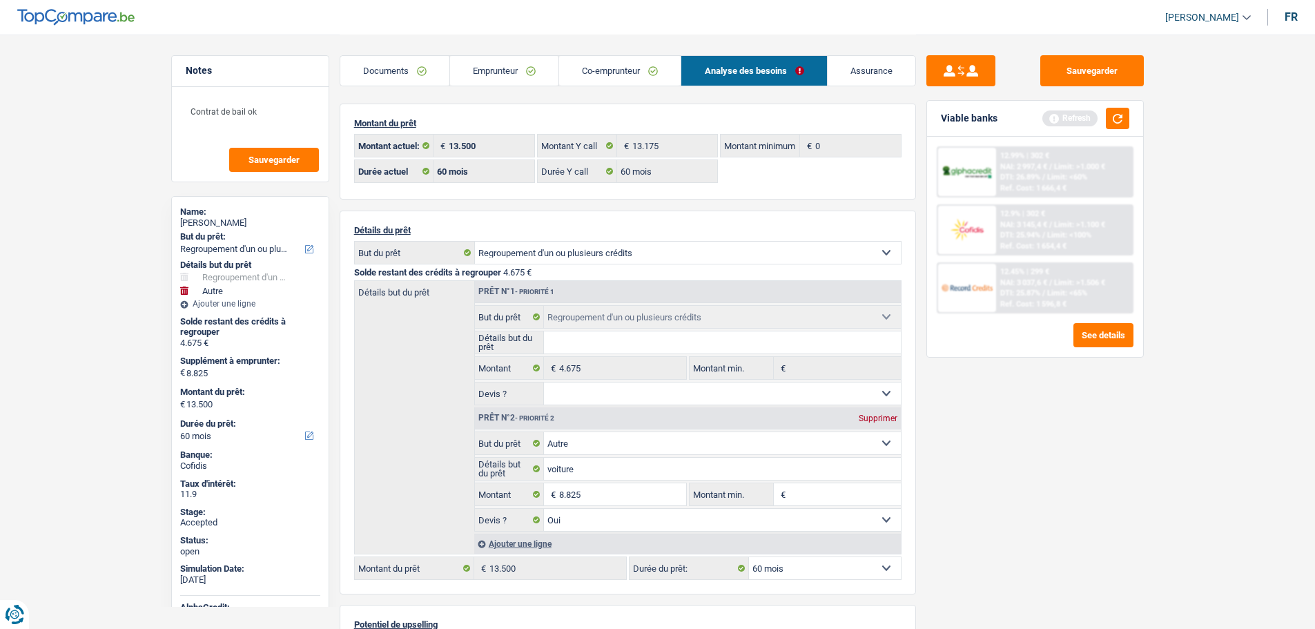
click at [482, 81] on link "Emprunteur" at bounding box center [504, 71] width 108 height 30
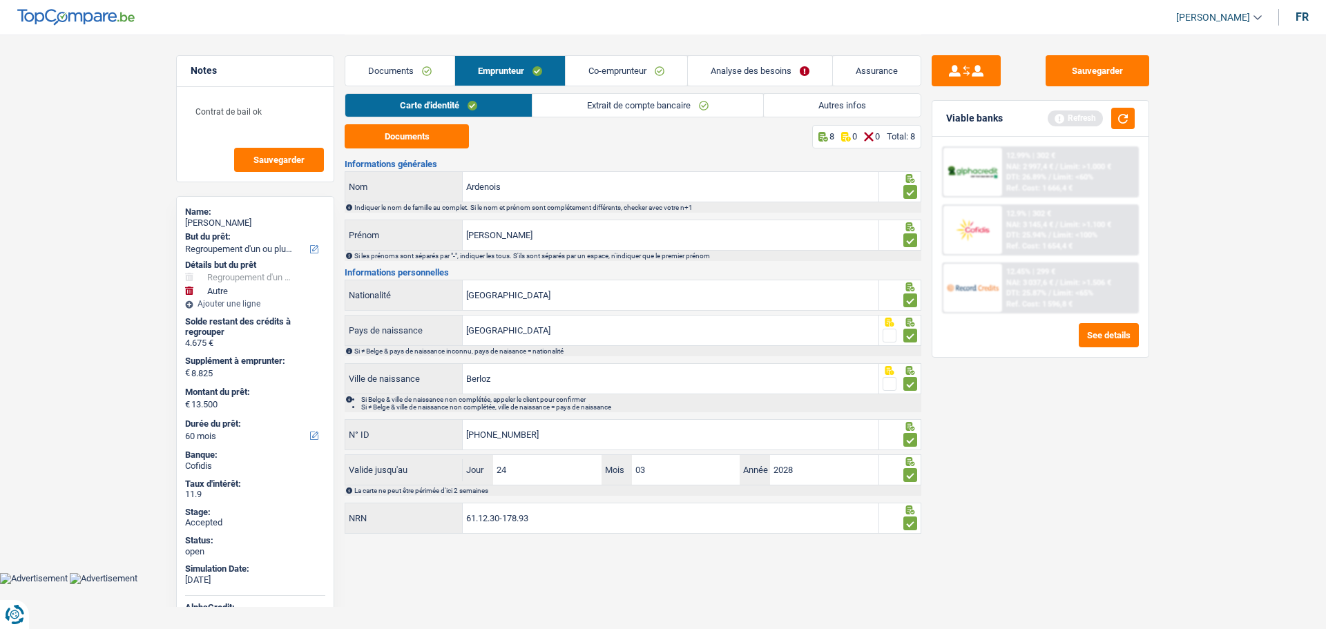
click at [839, 108] on link "Autres infos" at bounding box center [842, 105] width 157 height 23
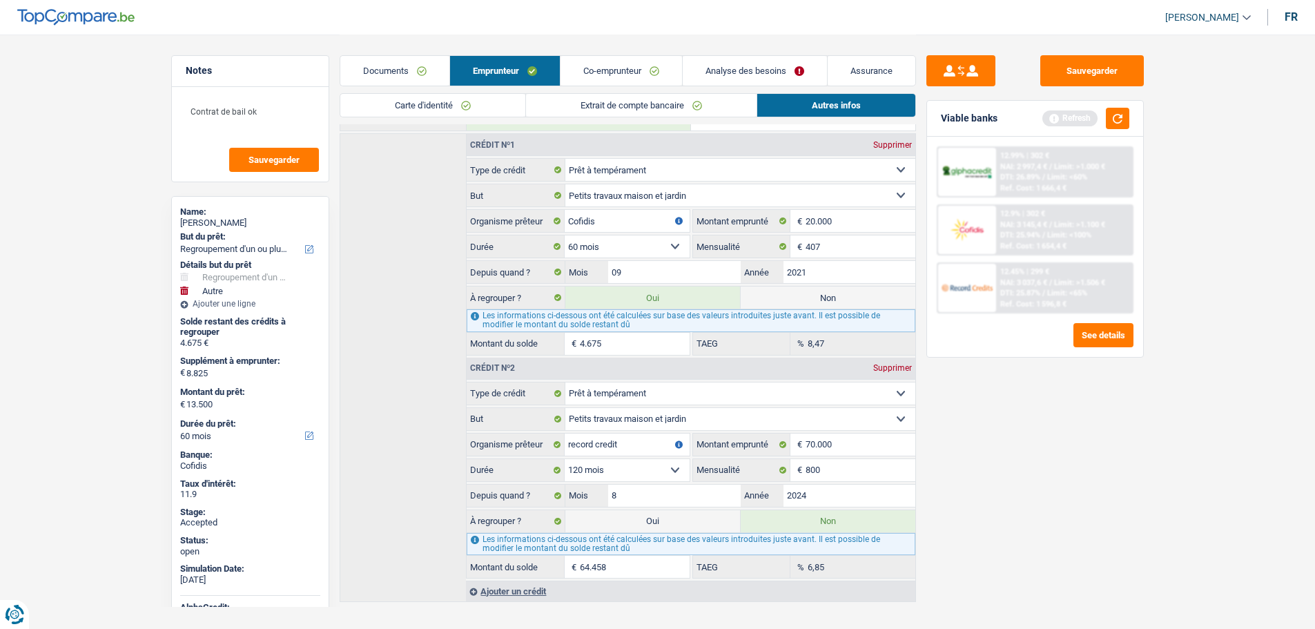
scroll to position [621, 0]
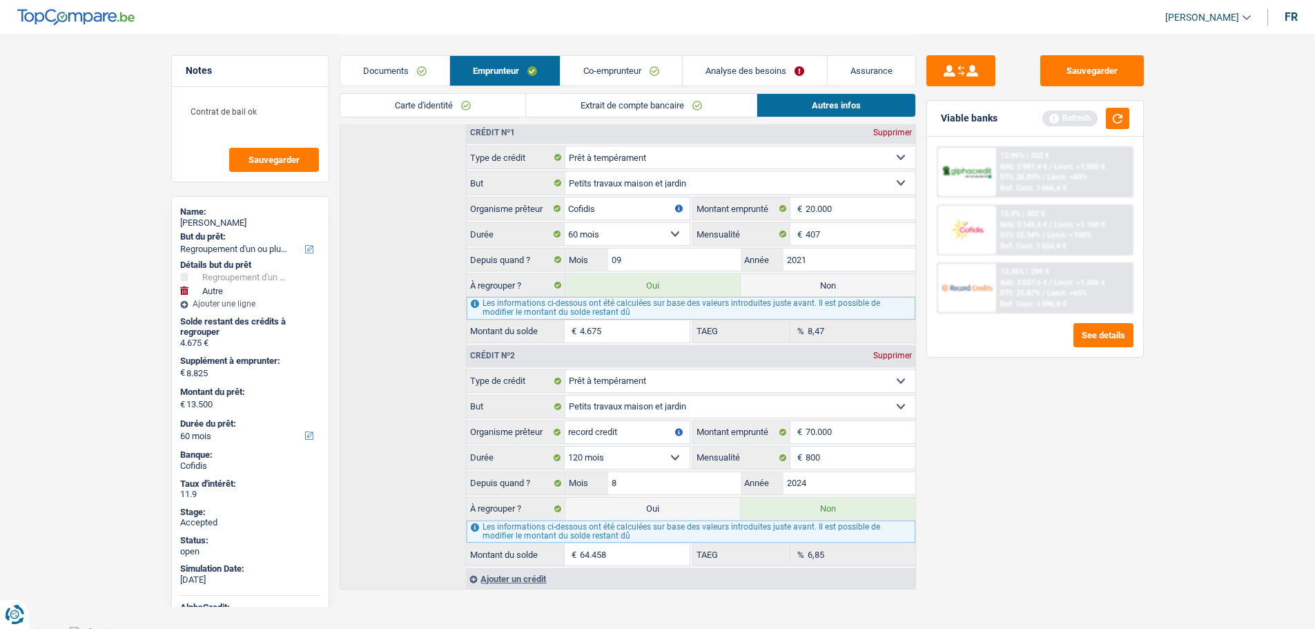
click at [862, 76] on link "Assurance" at bounding box center [872, 71] width 88 height 30
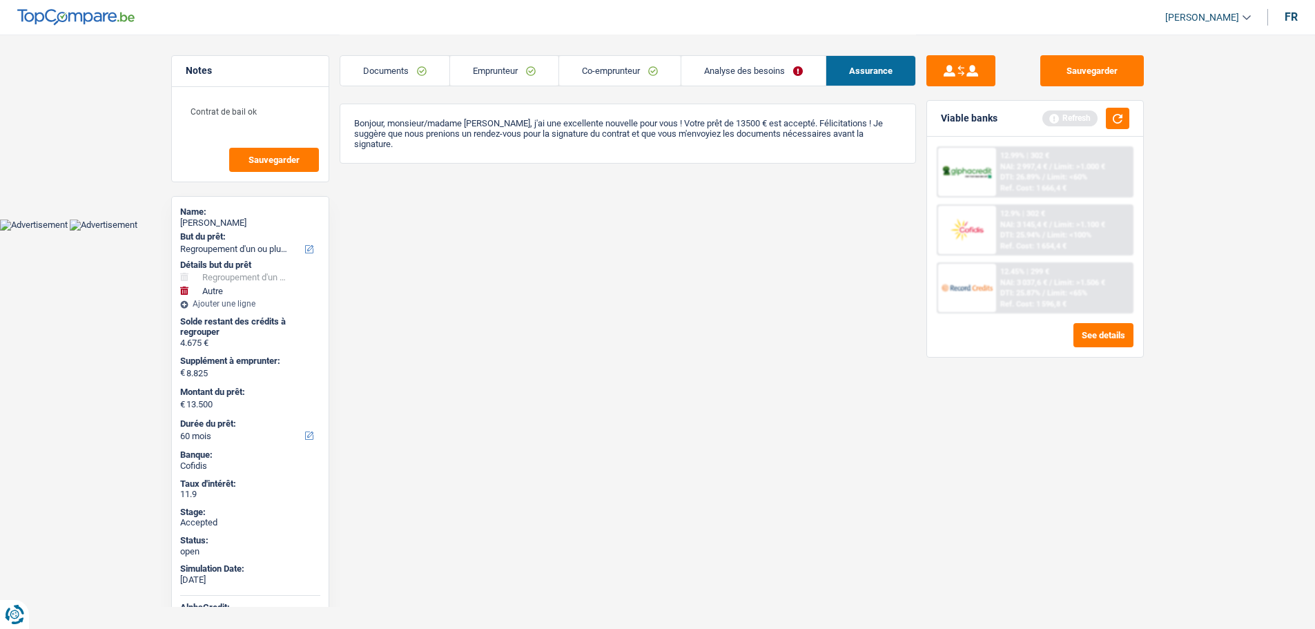
scroll to position [0, 0]
drag, startPoint x: 387, startPoint y: 126, endPoint x: 597, endPoint y: 157, distance: 212.2
click at [597, 157] on div "Bonjour, monsieur/madame Nicole Ardenois, j'ai une excellente nouvelle pour vou…" at bounding box center [633, 134] width 576 height 60
click at [486, 73] on link "Emprunteur" at bounding box center [509, 71] width 108 height 30
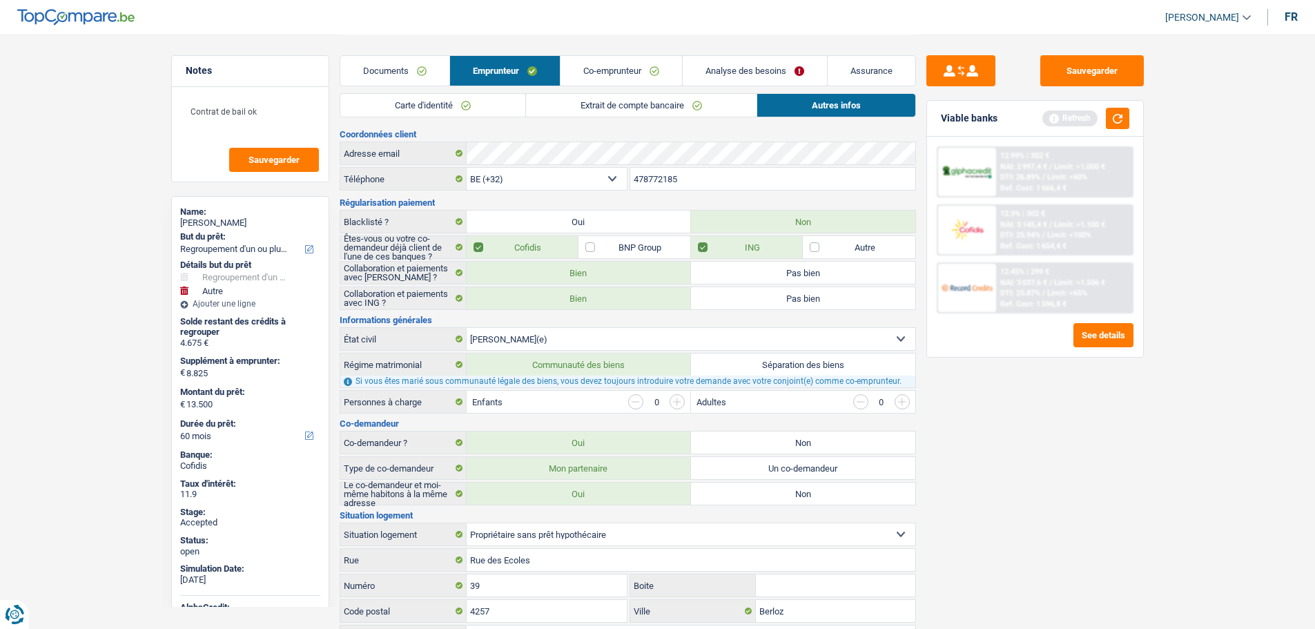
click at [581, 109] on link "Extrait de compte bancaire" at bounding box center [641, 105] width 231 height 23
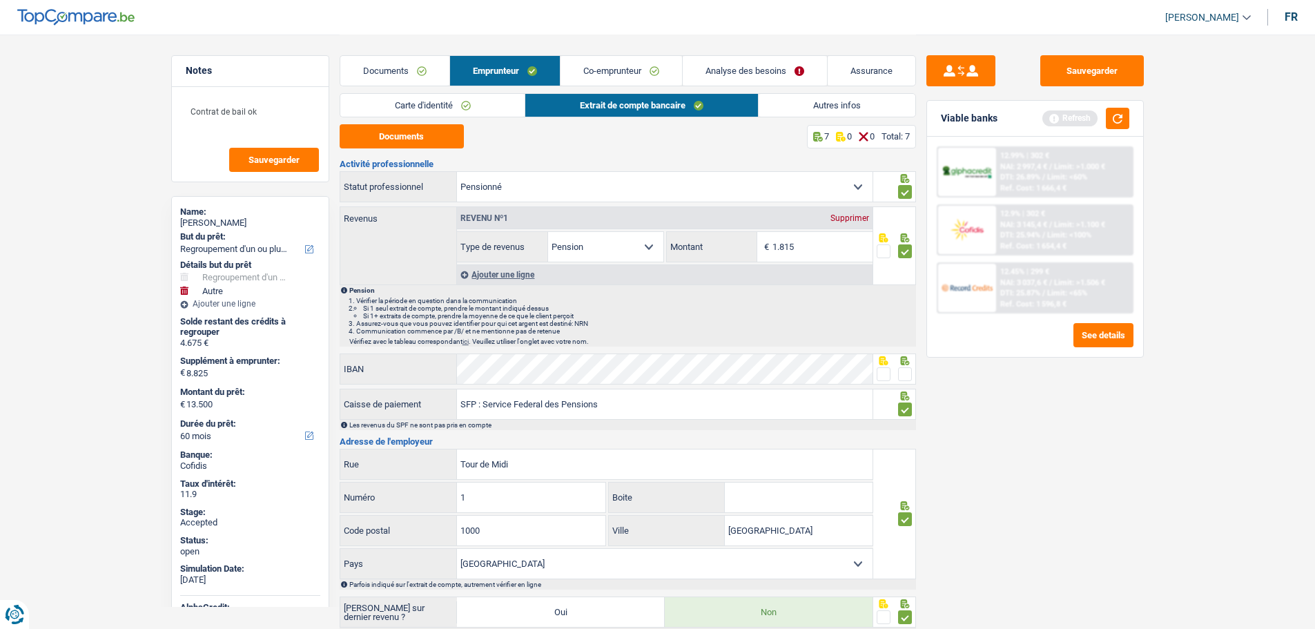
click at [738, 77] on link "Analyse des besoins" at bounding box center [755, 71] width 144 height 30
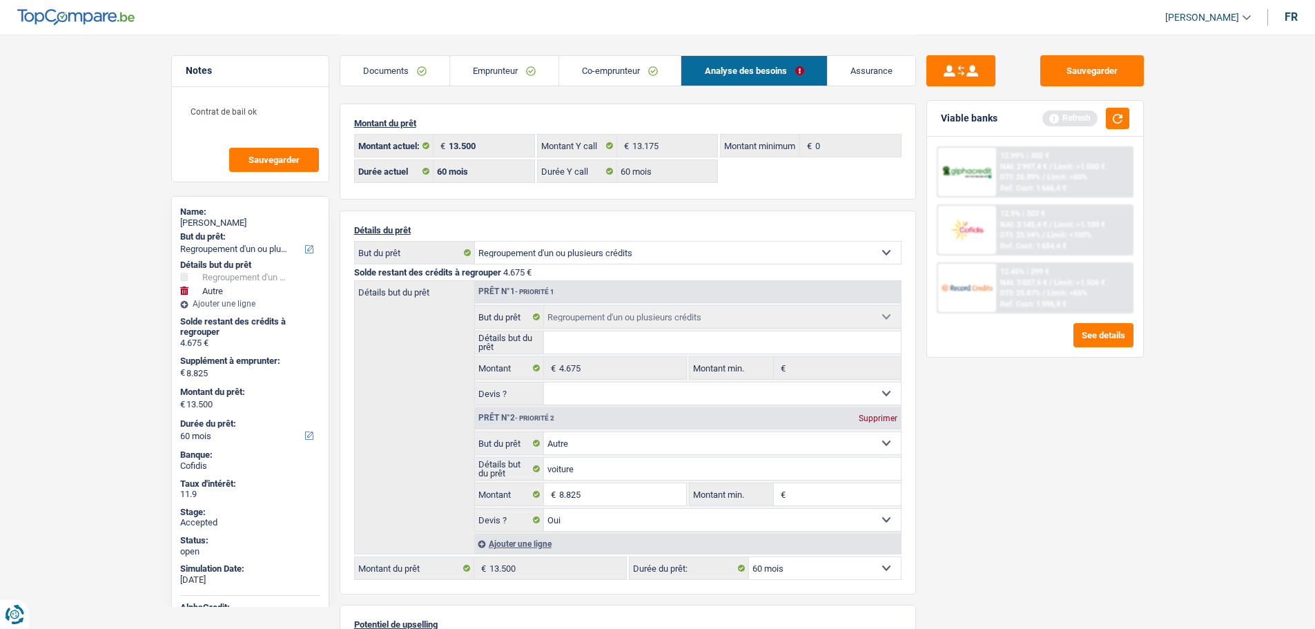
click at [498, 59] on link "Emprunteur" at bounding box center [504, 71] width 108 height 30
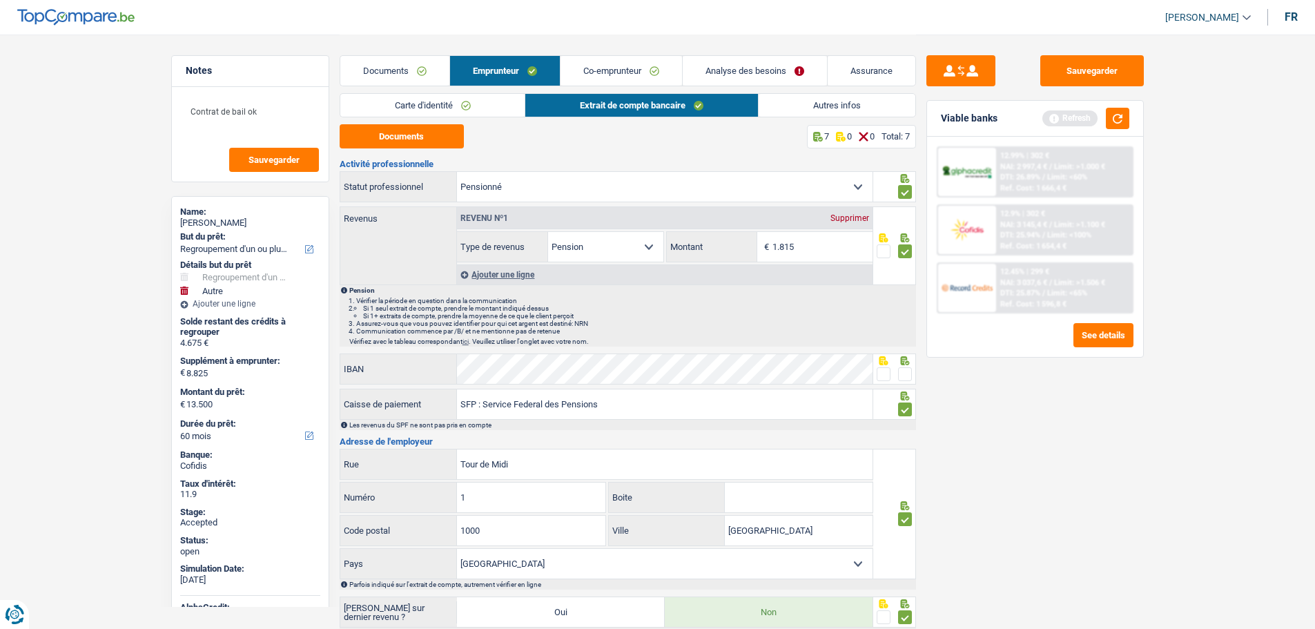
click at [832, 103] on link "Autres infos" at bounding box center [837, 105] width 157 height 23
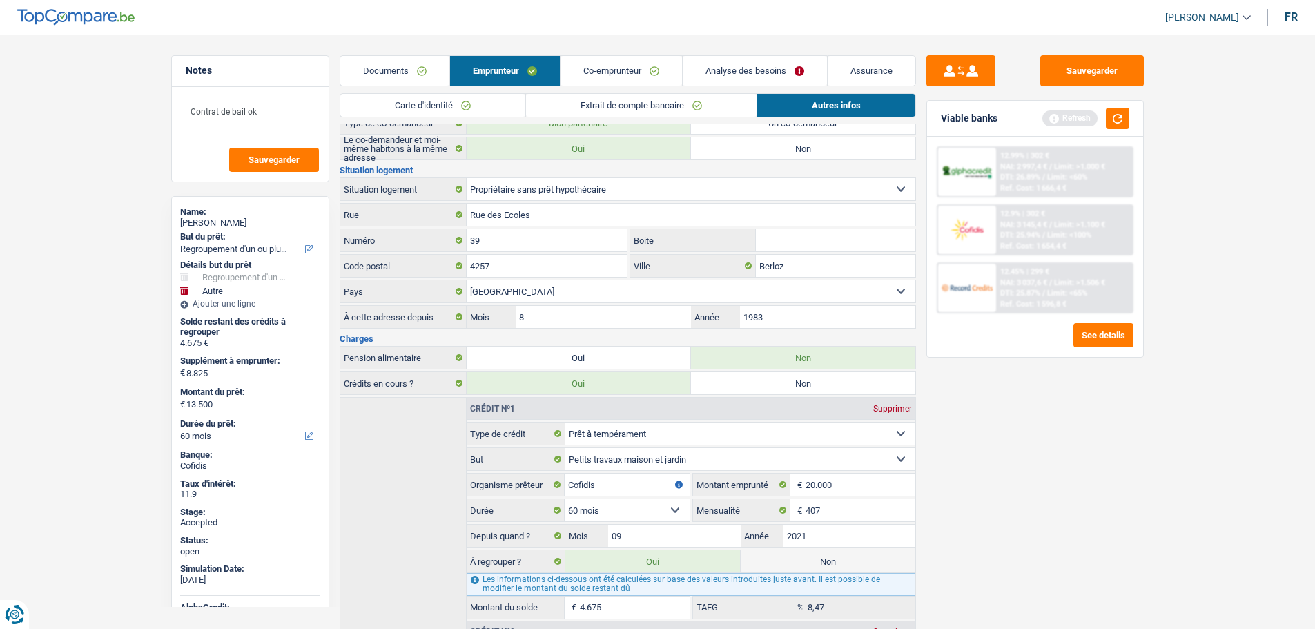
scroll to position [414, 0]
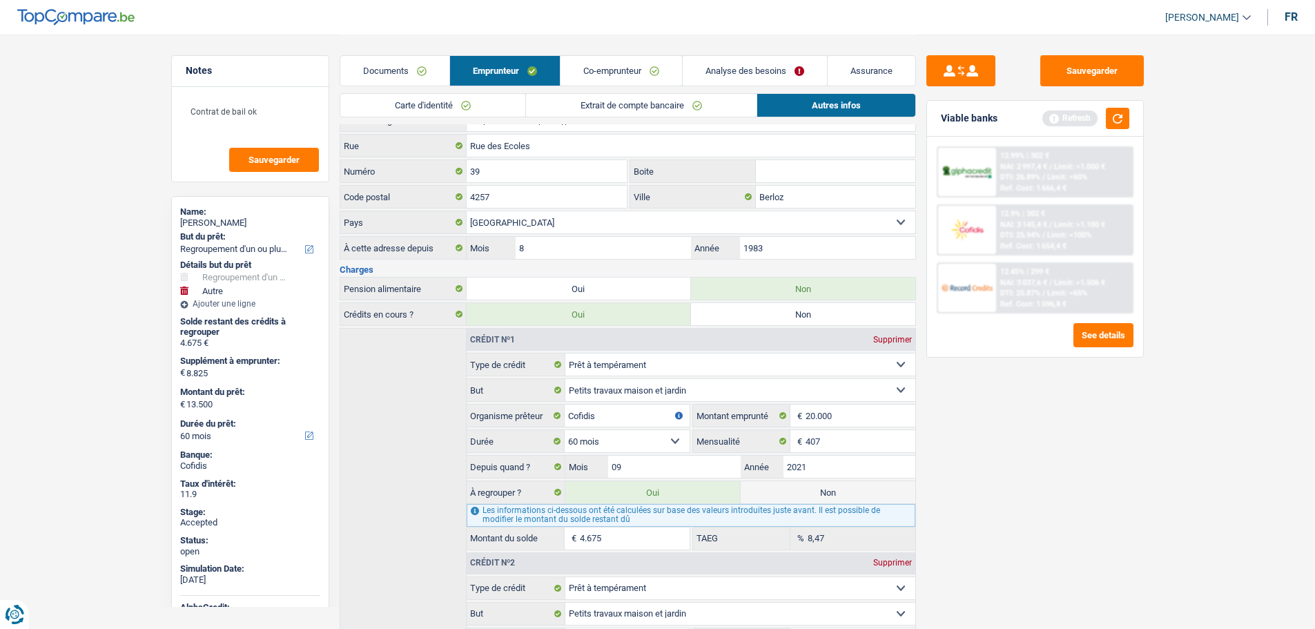
click at [716, 68] on link "Analyse des besoins" at bounding box center [755, 71] width 144 height 30
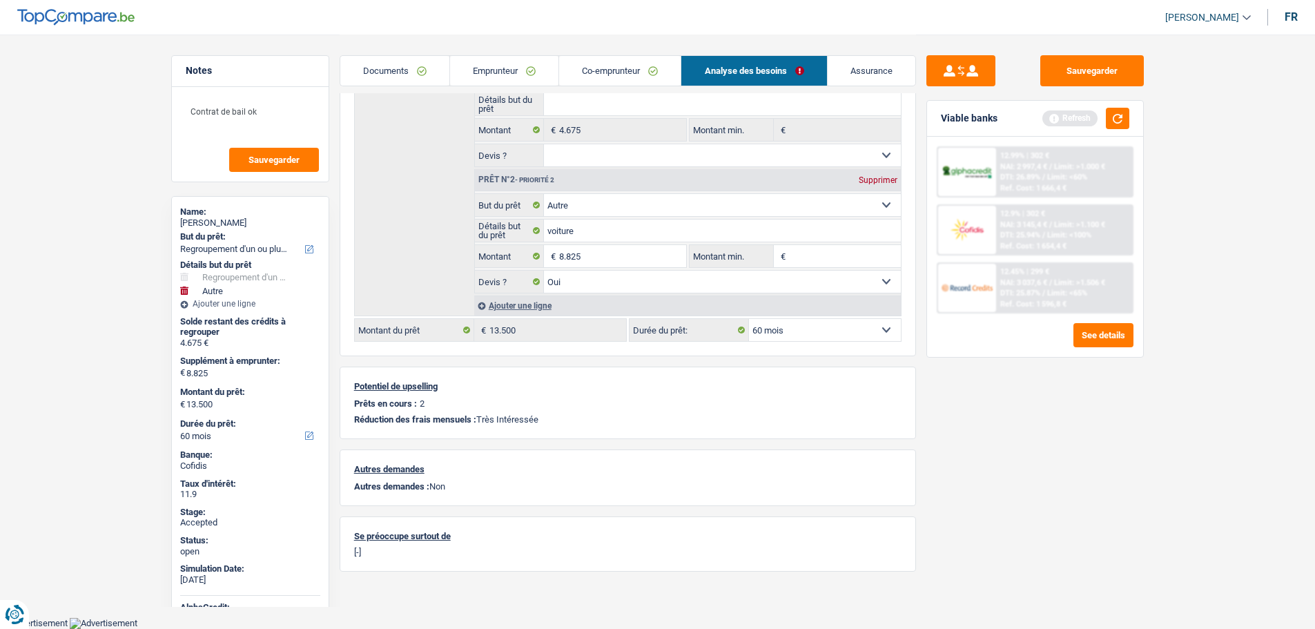
scroll to position [237, 0]
click at [502, 71] on link "Emprunteur" at bounding box center [504, 71] width 108 height 30
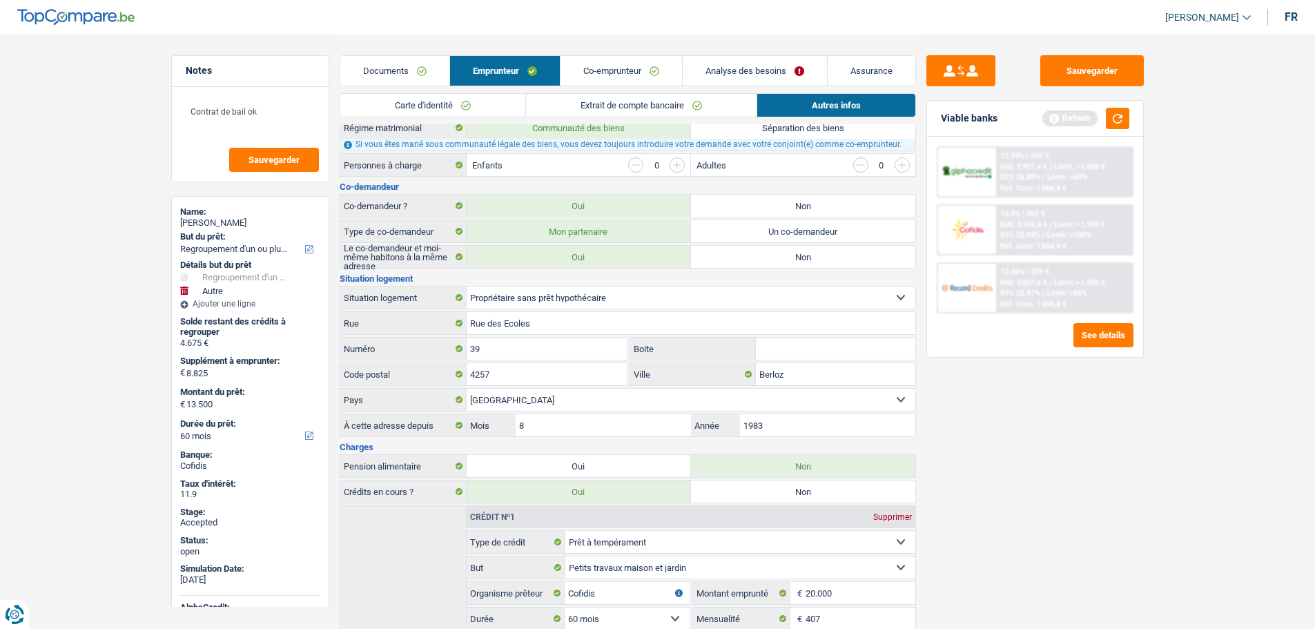
click at [603, 69] on link "Co-emprunteur" at bounding box center [622, 71] width 122 height 30
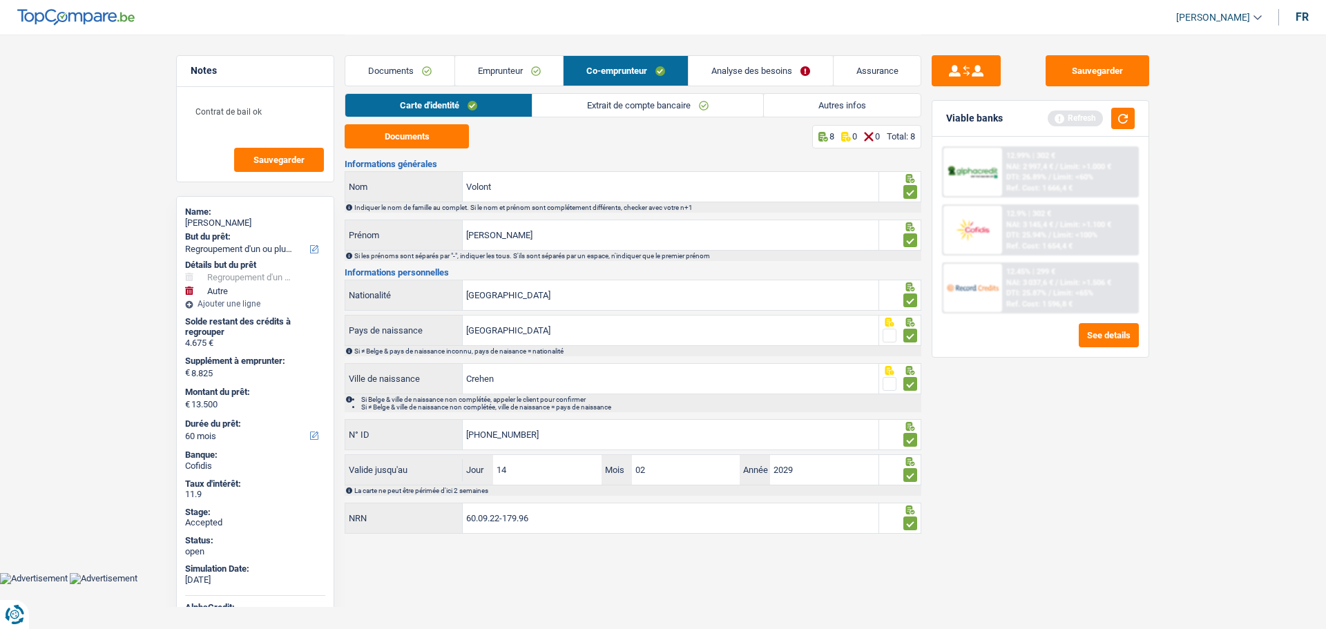
click at [603, 104] on link "Extrait de compte bancaire" at bounding box center [647, 105] width 231 height 23
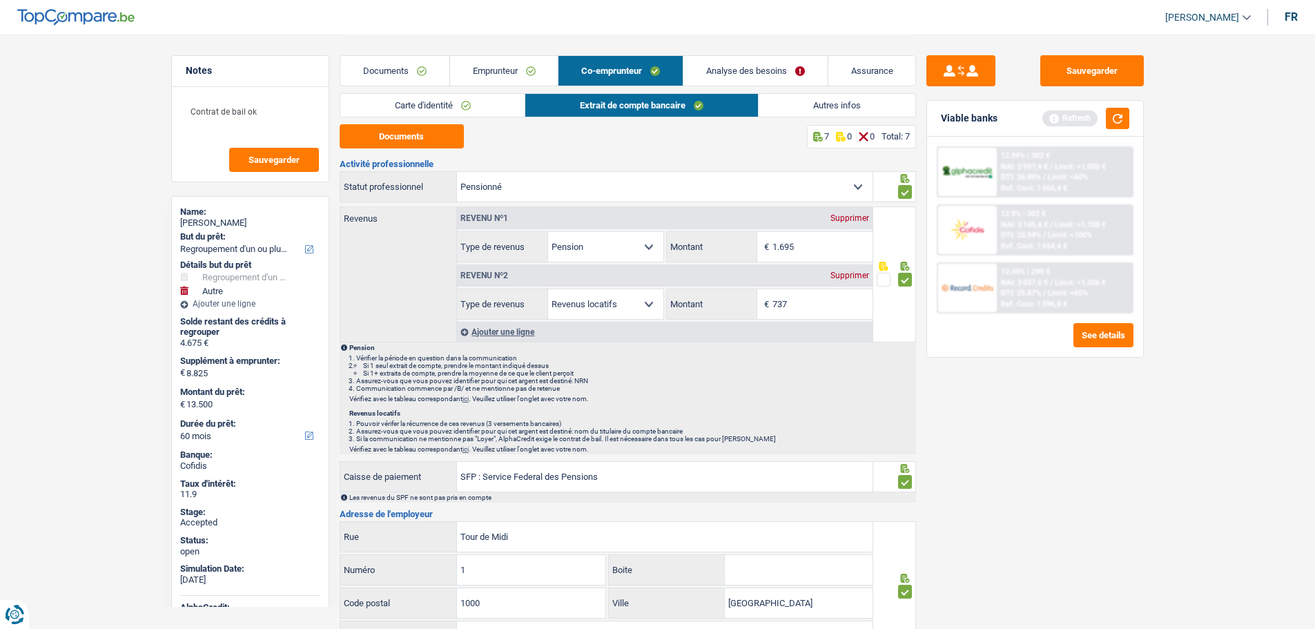
click at [458, 99] on link "Carte d'identité" at bounding box center [432, 105] width 185 height 23
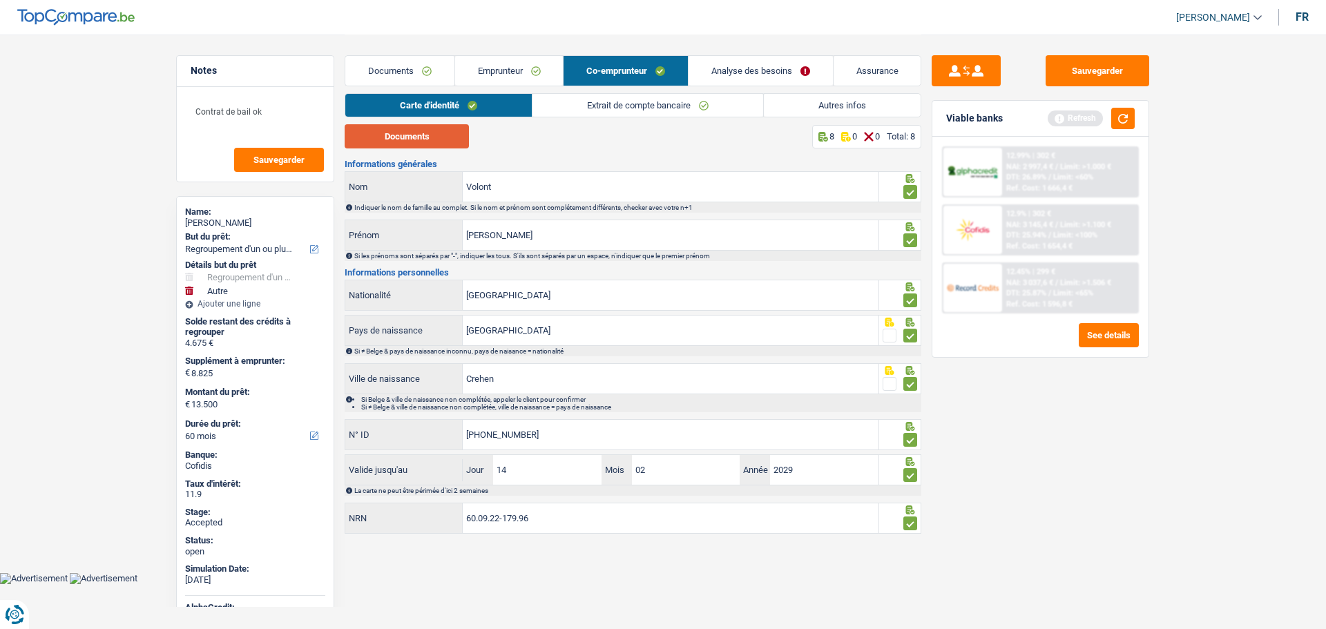
click at [424, 136] on button "Documents" at bounding box center [407, 136] width 124 height 24
click at [196, 225] on div "Nicole Ardenois" at bounding box center [255, 222] width 140 height 11
copy div "Nicole Ardenois"
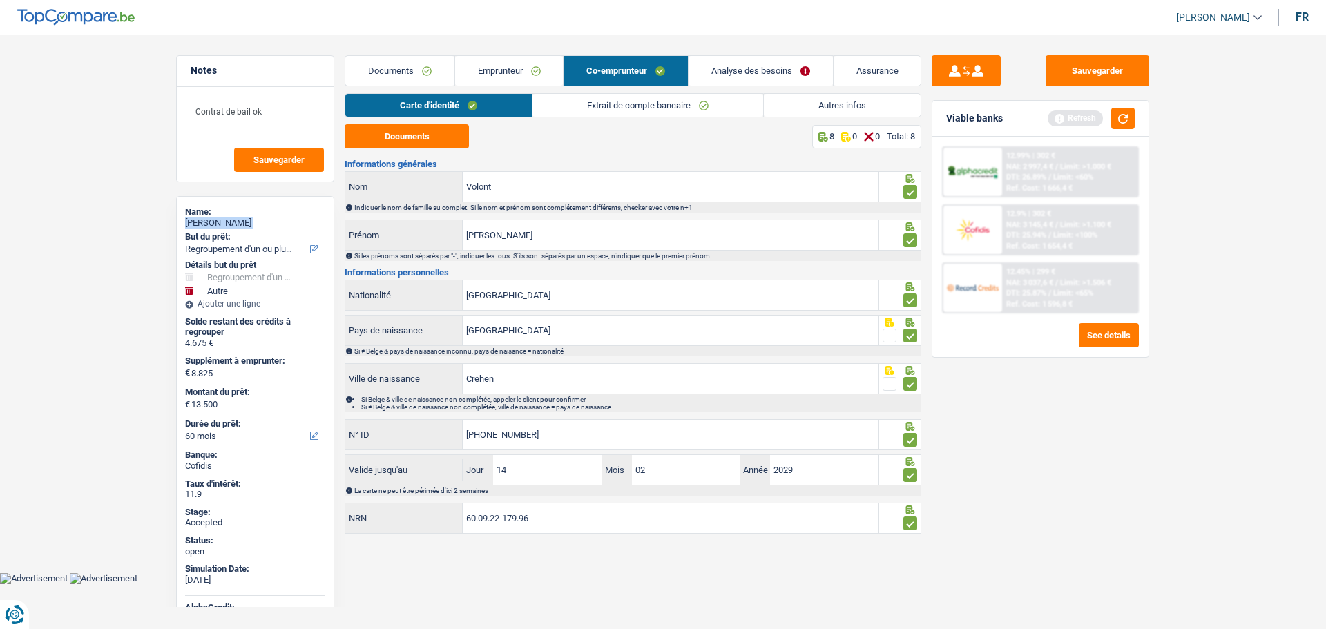
click at [817, 111] on link "Autres infos" at bounding box center [842, 105] width 157 height 23
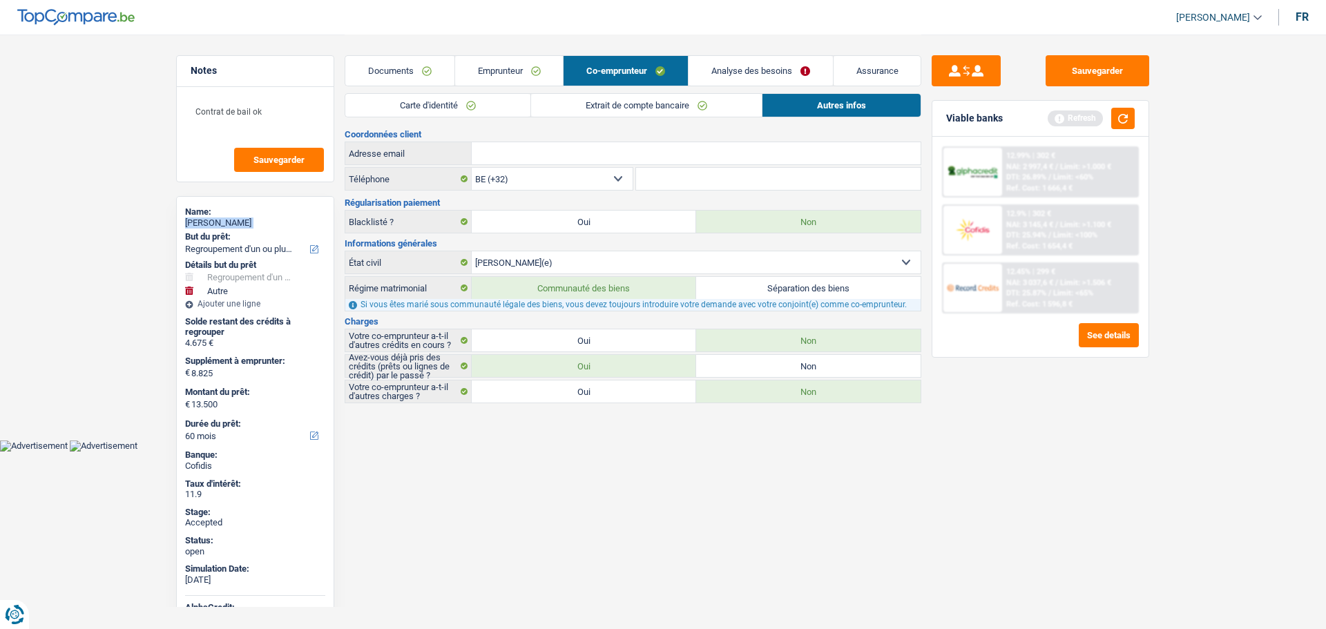
click at [505, 64] on link "Emprunteur" at bounding box center [509, 71] width 108 height 30
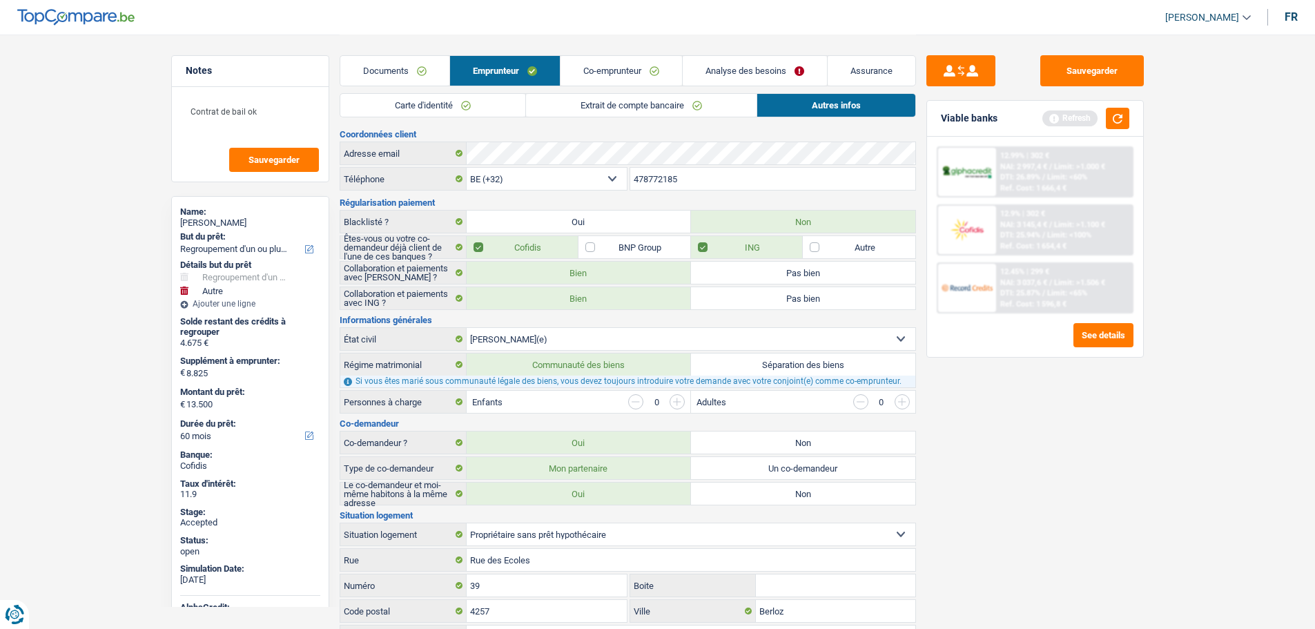
click at [667, 189] on input "478772185" at bounding box center [772, 179] width 285 height 22
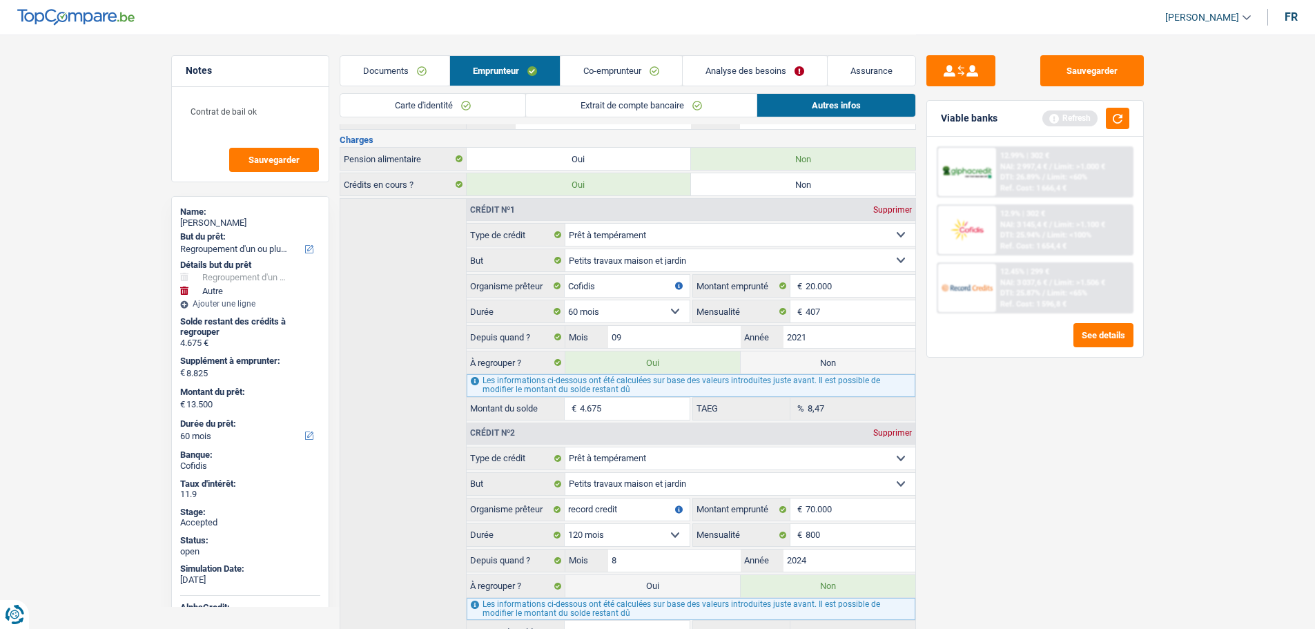
scroll to position [552, 0]
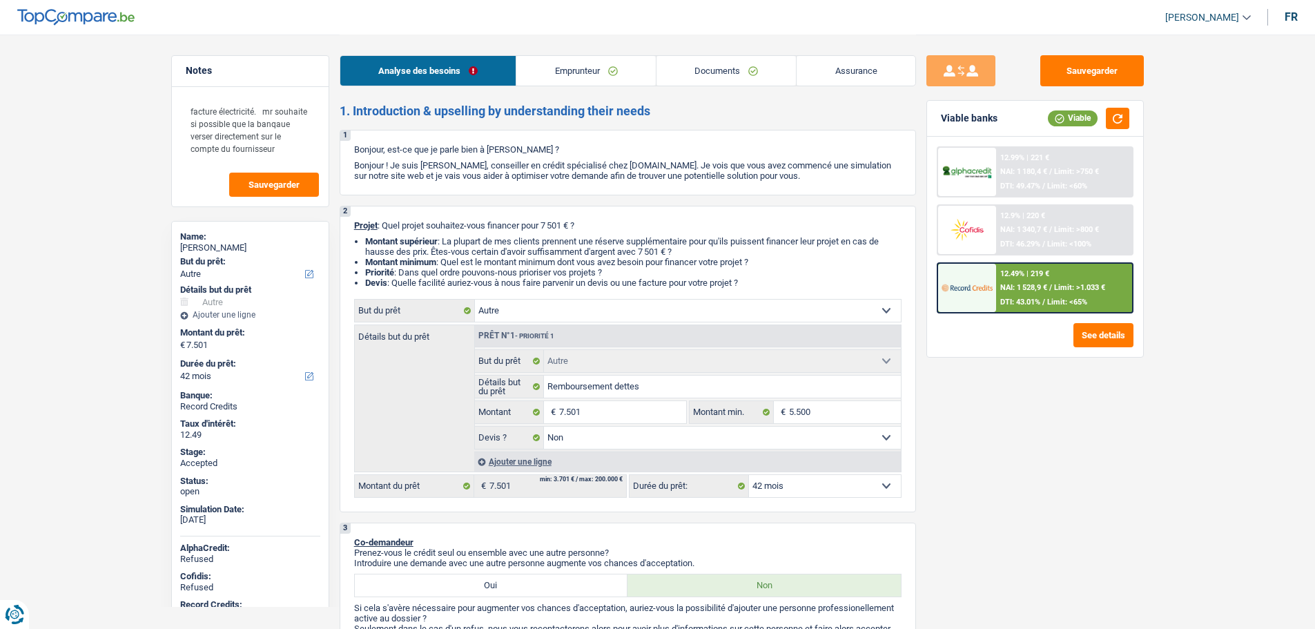
select select "other"
select select "42"
select select "other"
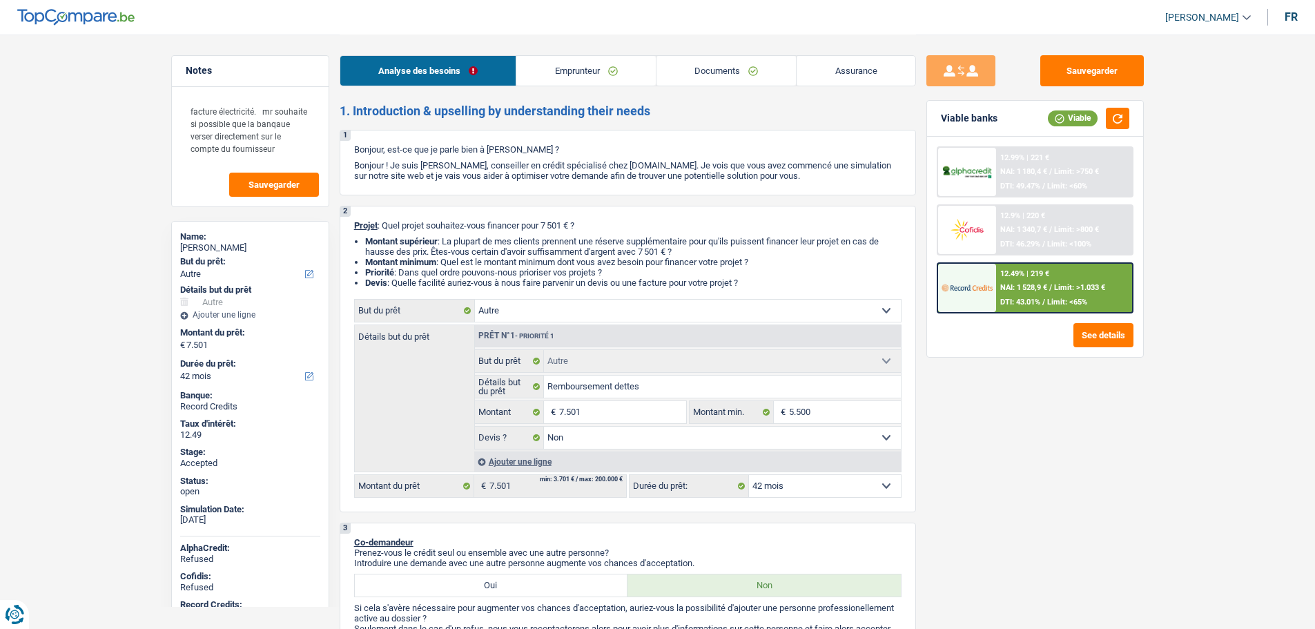
select select "false"
select select "42"
select select "privateEmployee"
select select "netSalary"
select select "mealVouchers"
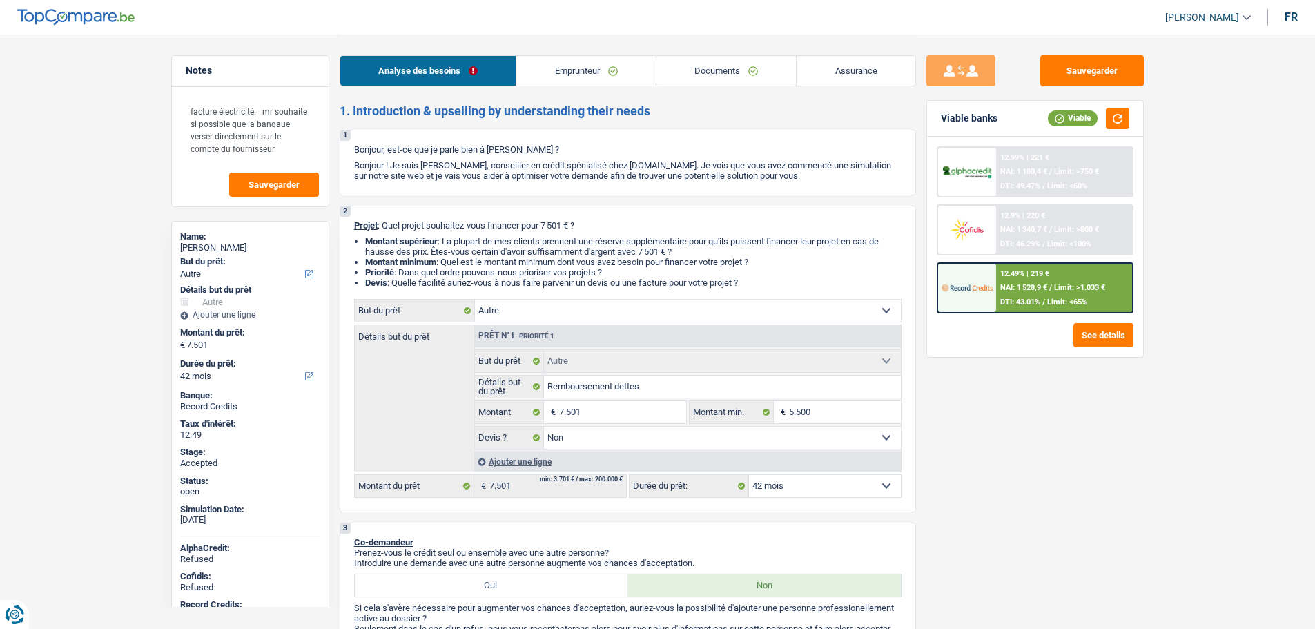
select select "rents"
select select "carLoan"
select select "72"
select select "other"
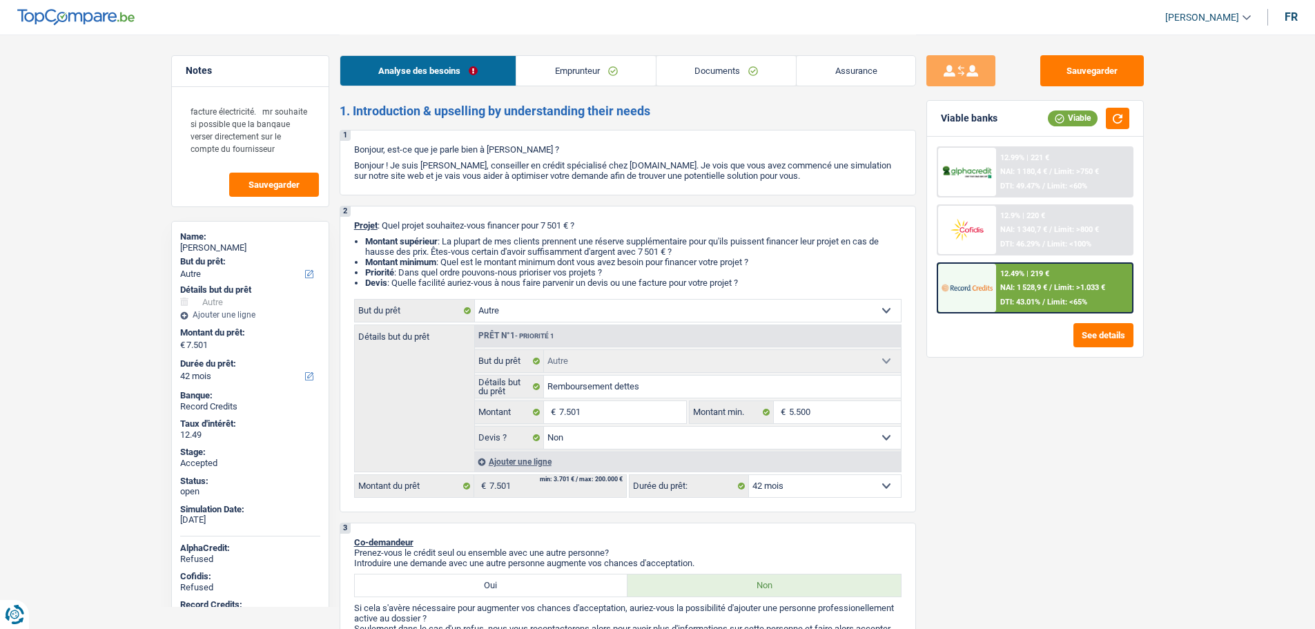
select select "false"
select select "42"
click at [1199, 14] on span "[PERSON_NAME]" at bounding box center [1202, 18] width 74 height 12
click at [1185, 127] on button "SO" at bounding box center [1177, 127] width 123 height 28
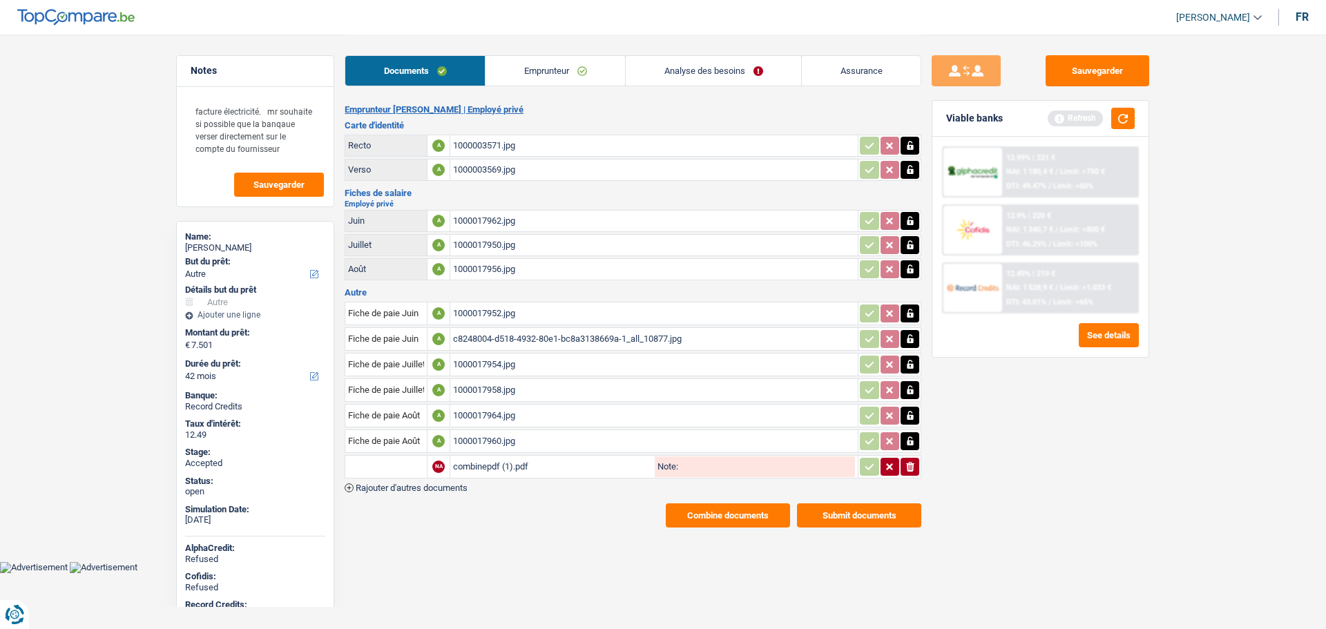
click at [866, 64] on link "Assurance" at bounding box center [861, 71] width 119 height 30
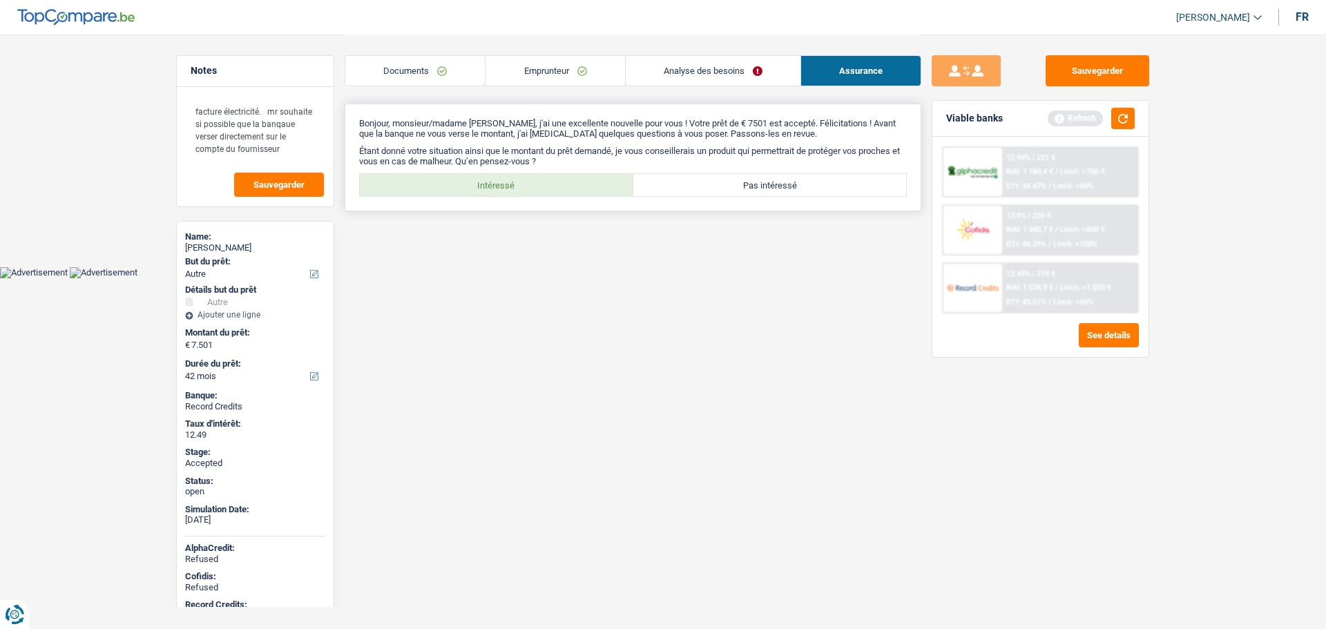
click at [429, 191] on label "Intéressé" at bounding box center [496, 185] width 273 height 22
click at [429, 191] on input "Intéressé" at bounding box center [496, 185] width 273 height 22
radio input "true"
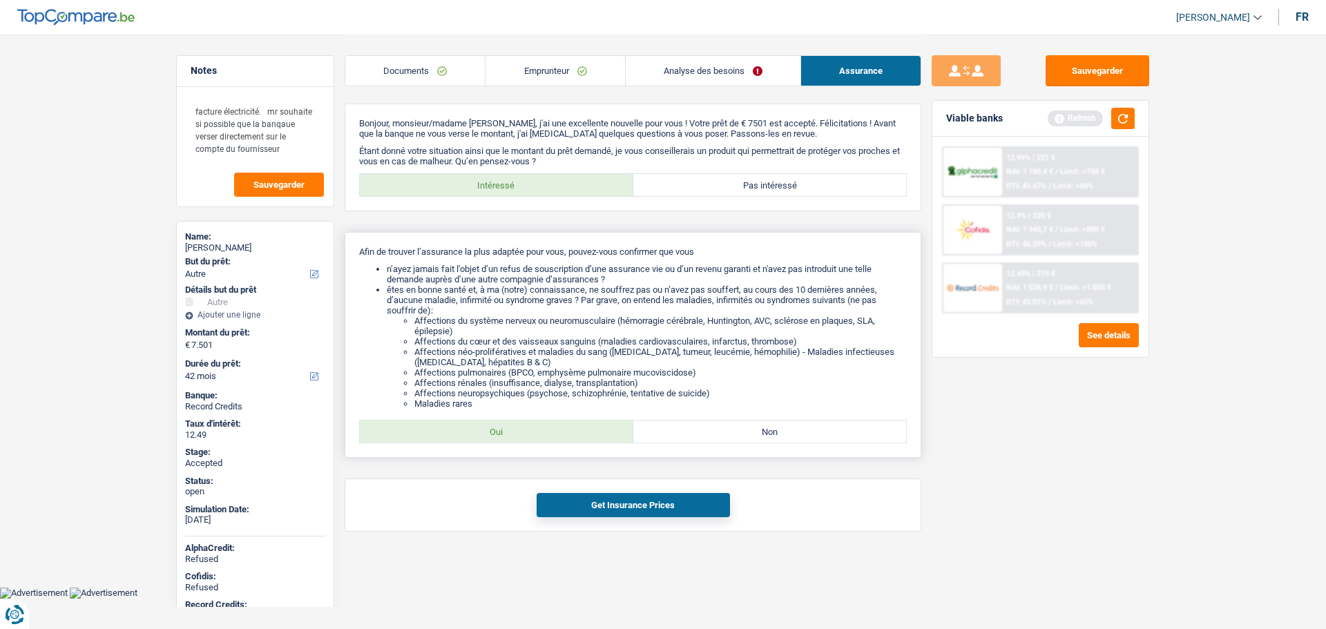
click at [497, 425] on label "Oui" at bounding box center [496, 431] width 273 height 22
click at [497, 425] on input "Oui" at bounding box center [496, 431] width 273 height 22
radio input "true"
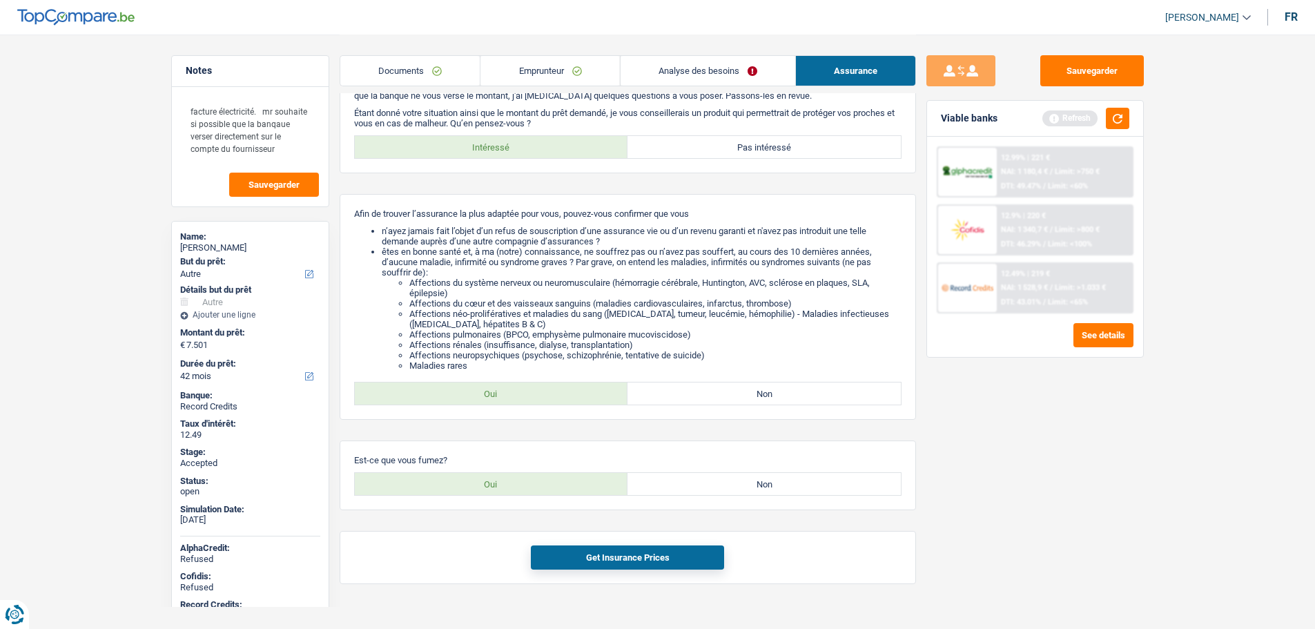
scroll to position [59, 0]
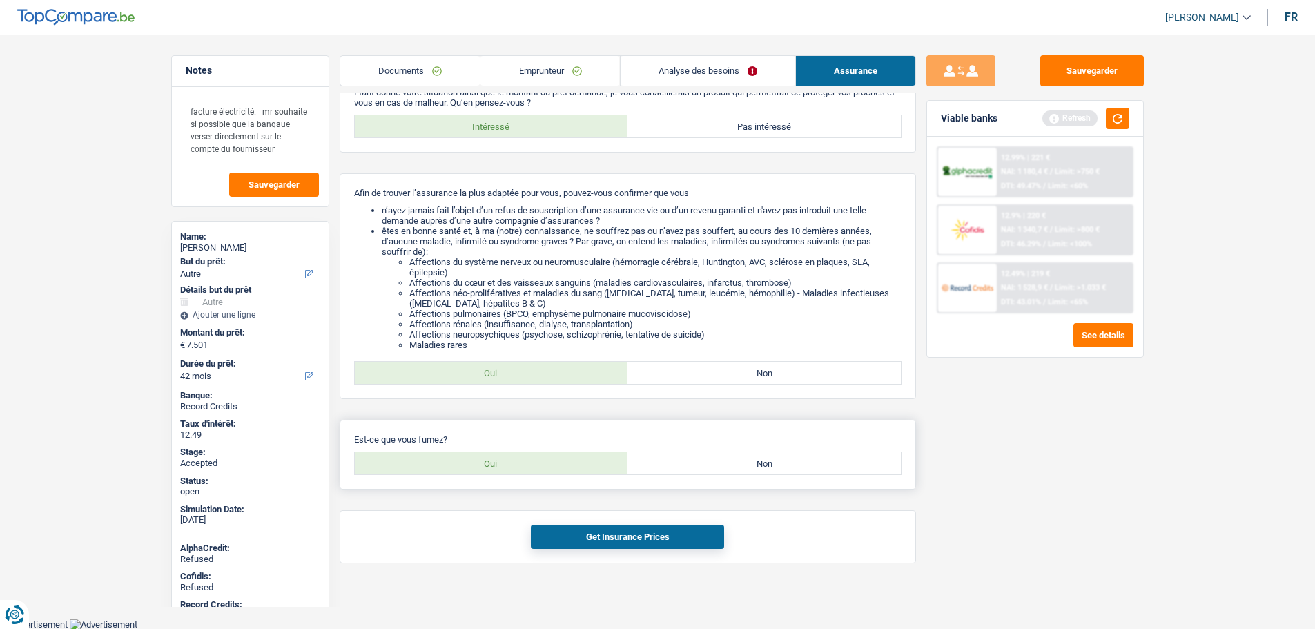
click at [463, 460] on label "Oui" at bounding box center [491, 463] width 273 height 22
click at [463, 460] on input "Oui" at bounding box center [491, 463] width 273 height 22
radio input "true"
click at [585, 535] on button "Get Insurance Prices" at bounding box center [627, 537] width 193 height 24
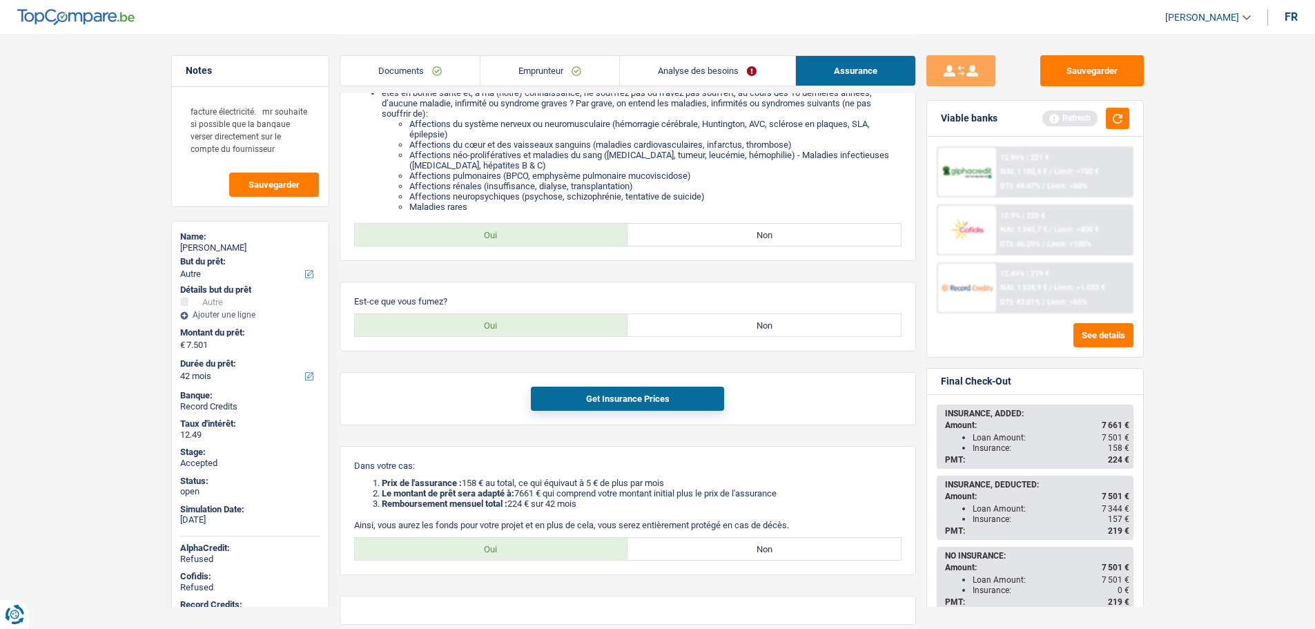
scroll to position [258, 0]
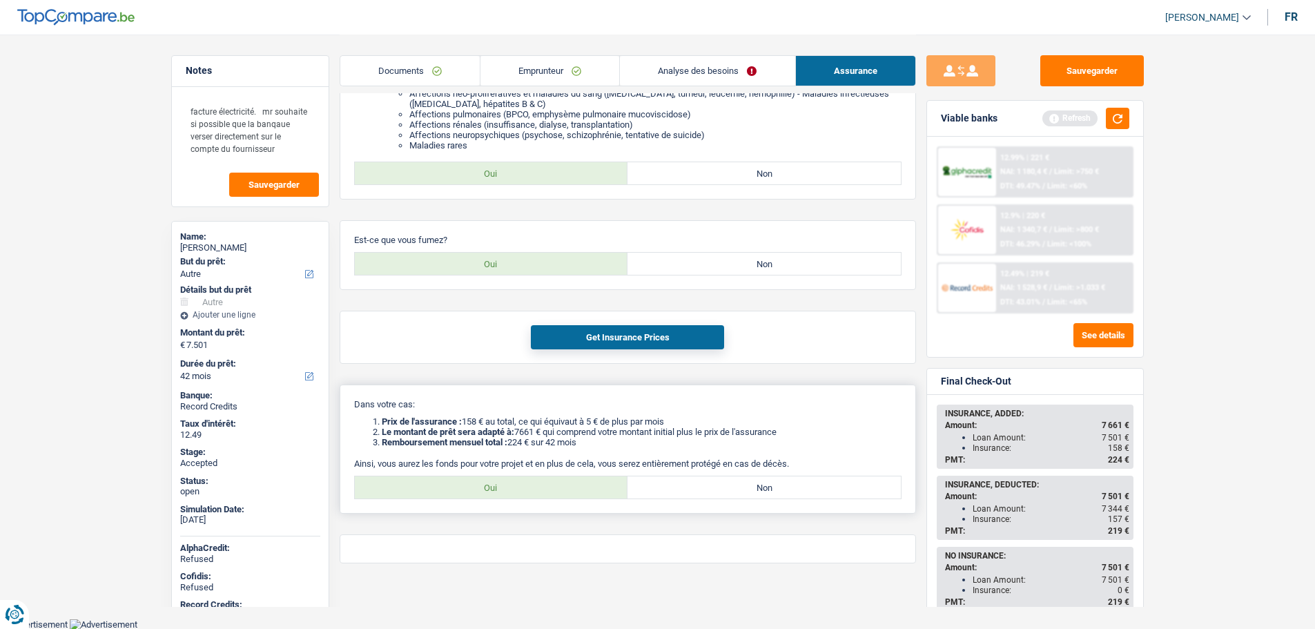
click at [480, 490] on label "Oui" at bounding box center [491, 487] width 273 height 22
click at [480, 490] on input "Oui" at bounding box center [491, 487] width 273 height 22
radio input "true"
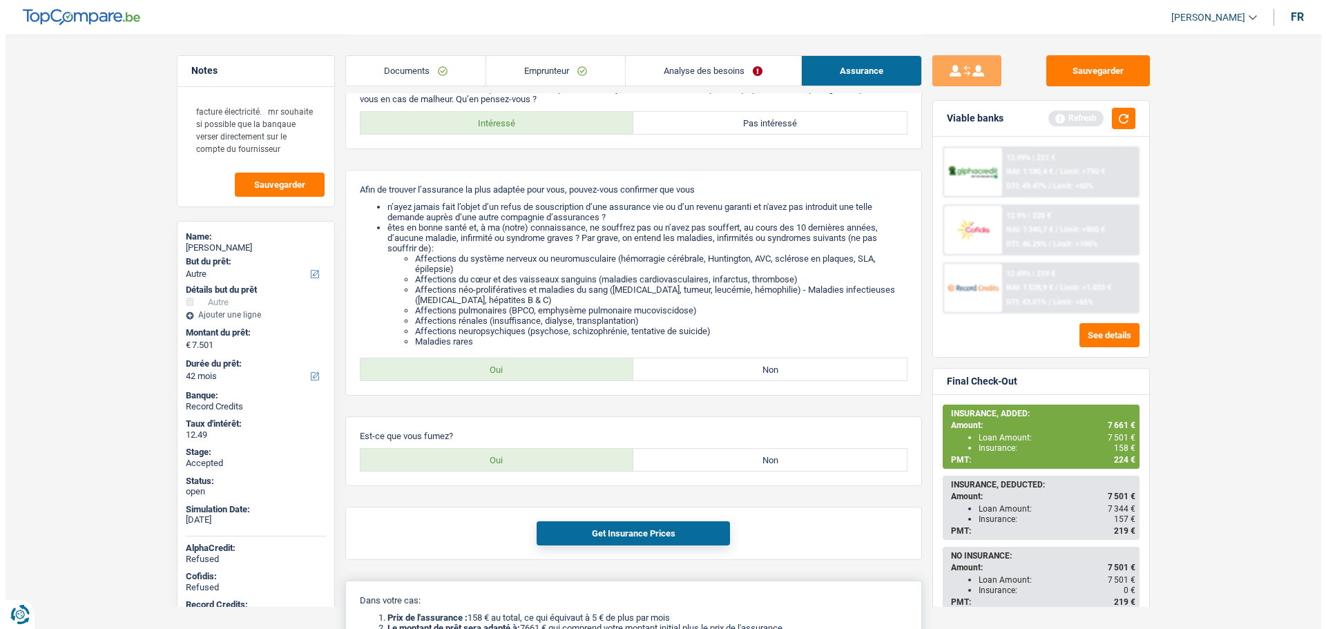
scroll to position [0, 0]
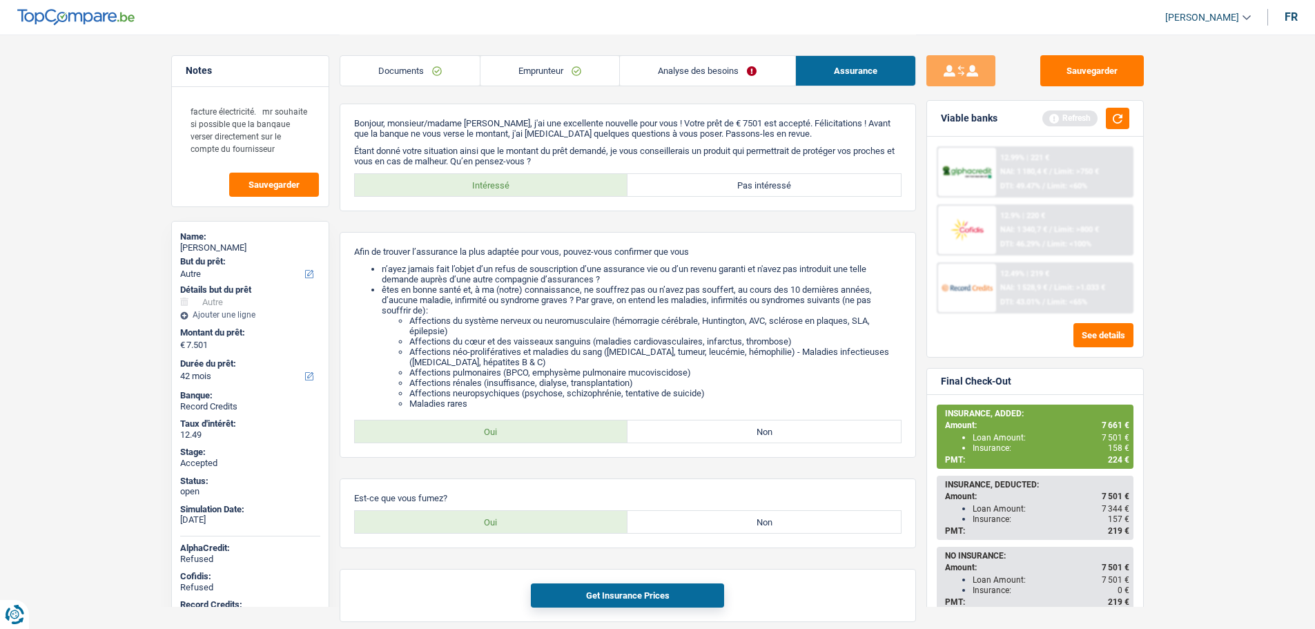
click at [527, 74] on link "Emprunteur" at bounding box center [550, 71] width 139 height 30
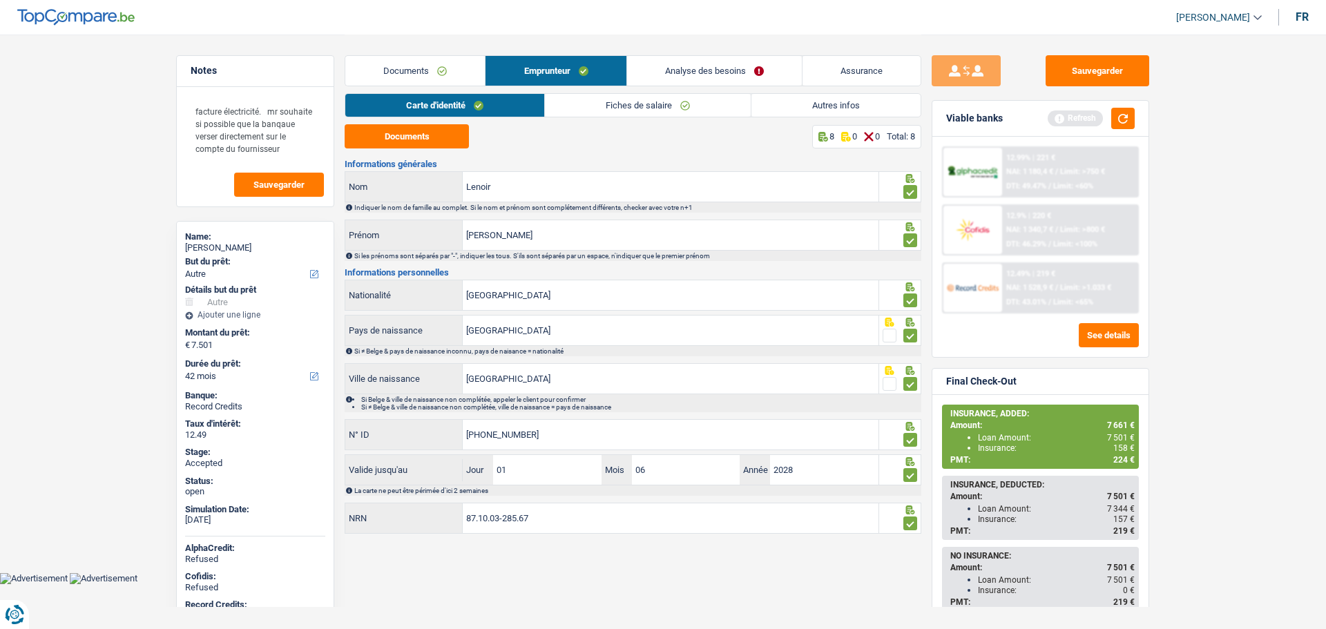
click at [715, 74] on link "Analyse des besoins" at bounding box center [714, 71] width 175 height 30
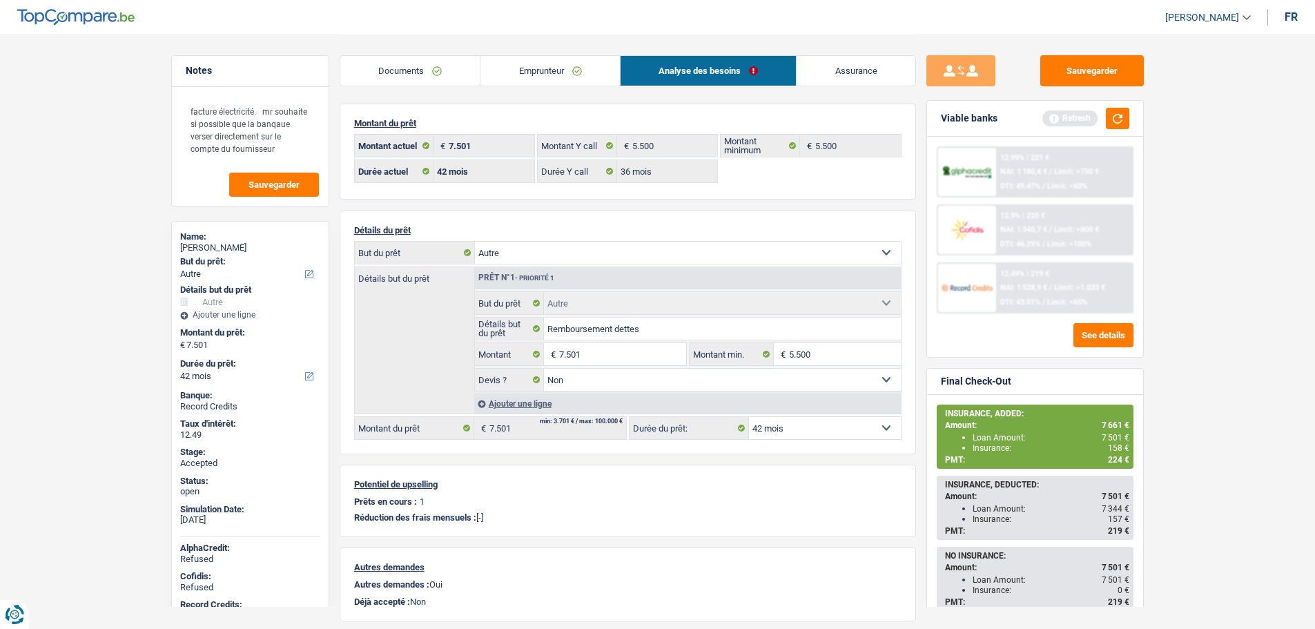
click at [410, 71] on link "Documents" at bounding box center [410, 71] width 140 height 30
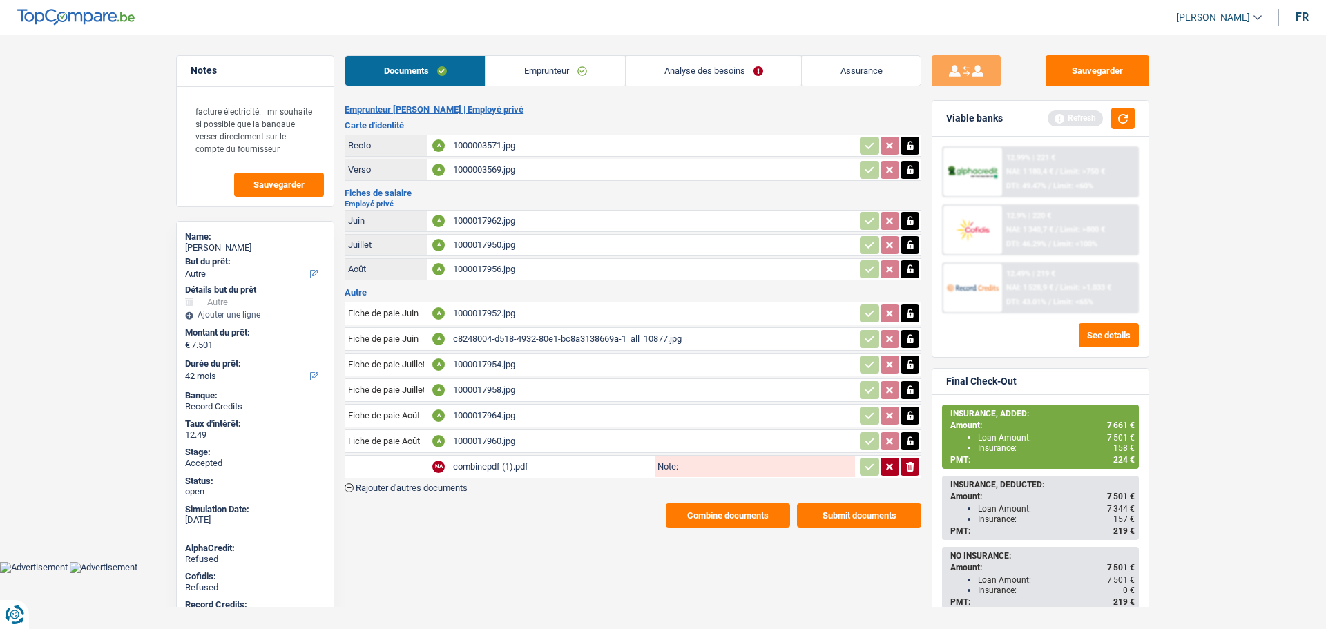
click at [721, 514] on button "Combine documents" at bounding box center [728, 515] width 124 height 24
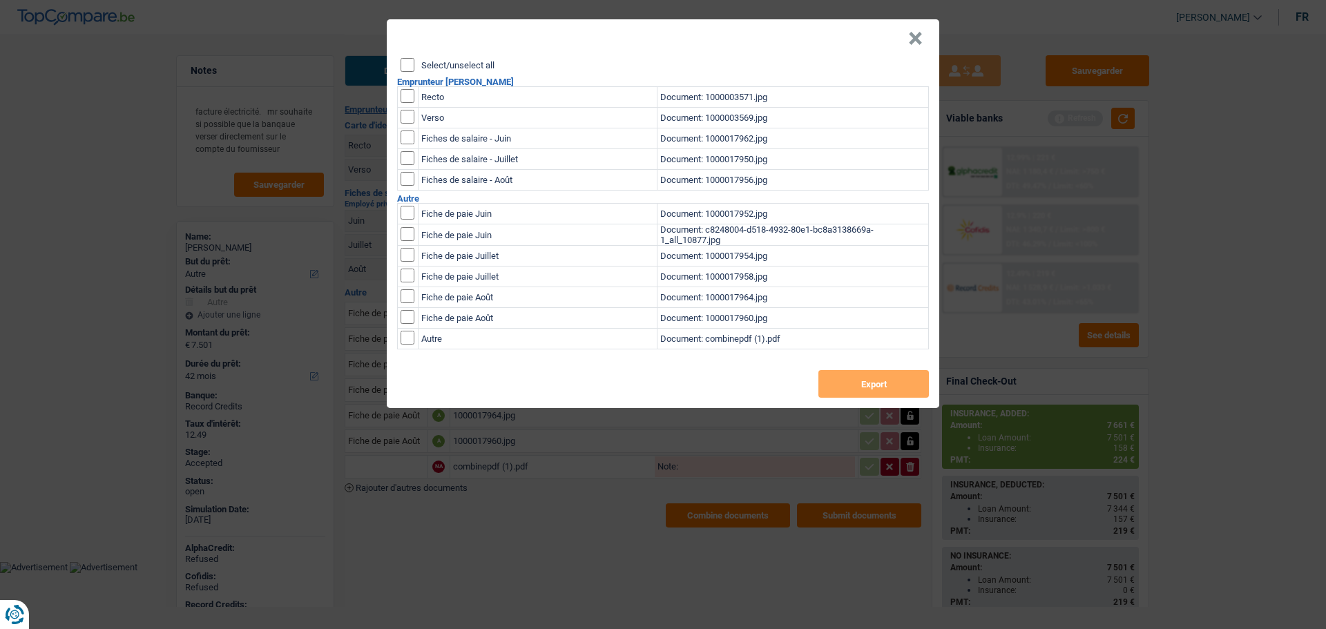
click at [434, 61] on label "Select/unselect all" at bounding box center [457, 65] width 73 height 9
click at [414, 61] on input "Select/unselect all" at bounding box center [407, 65] width 14 height 14
checkbox input "true"
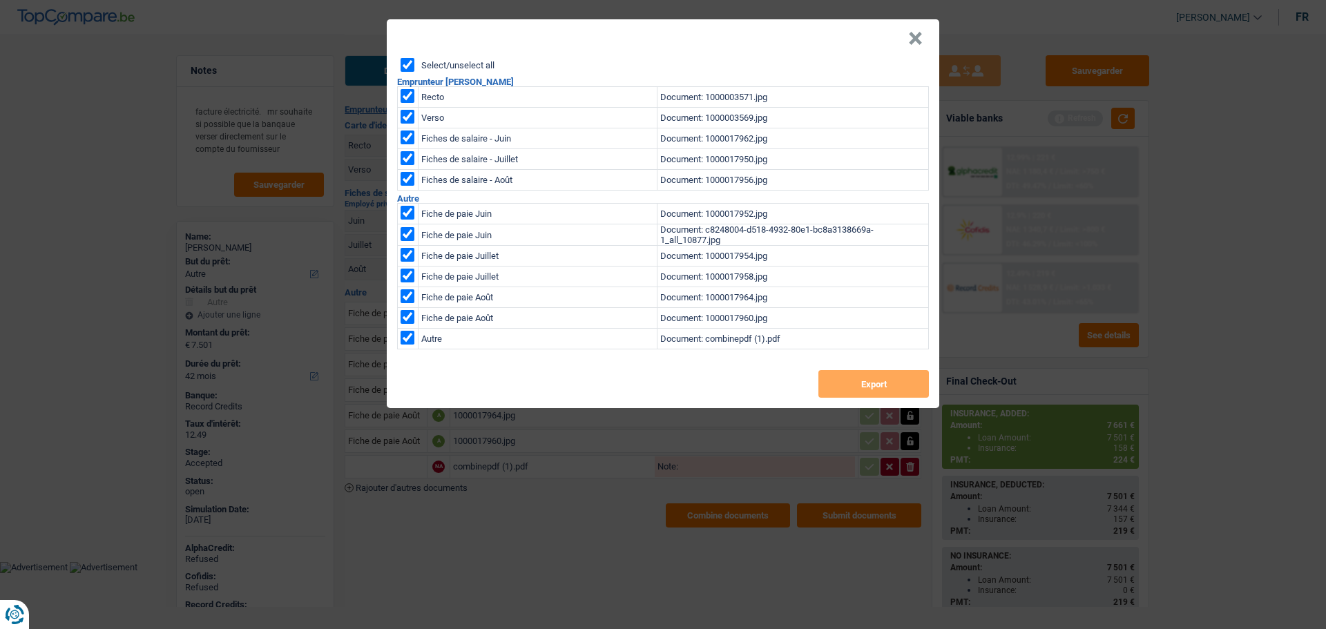
checkbox input "true"
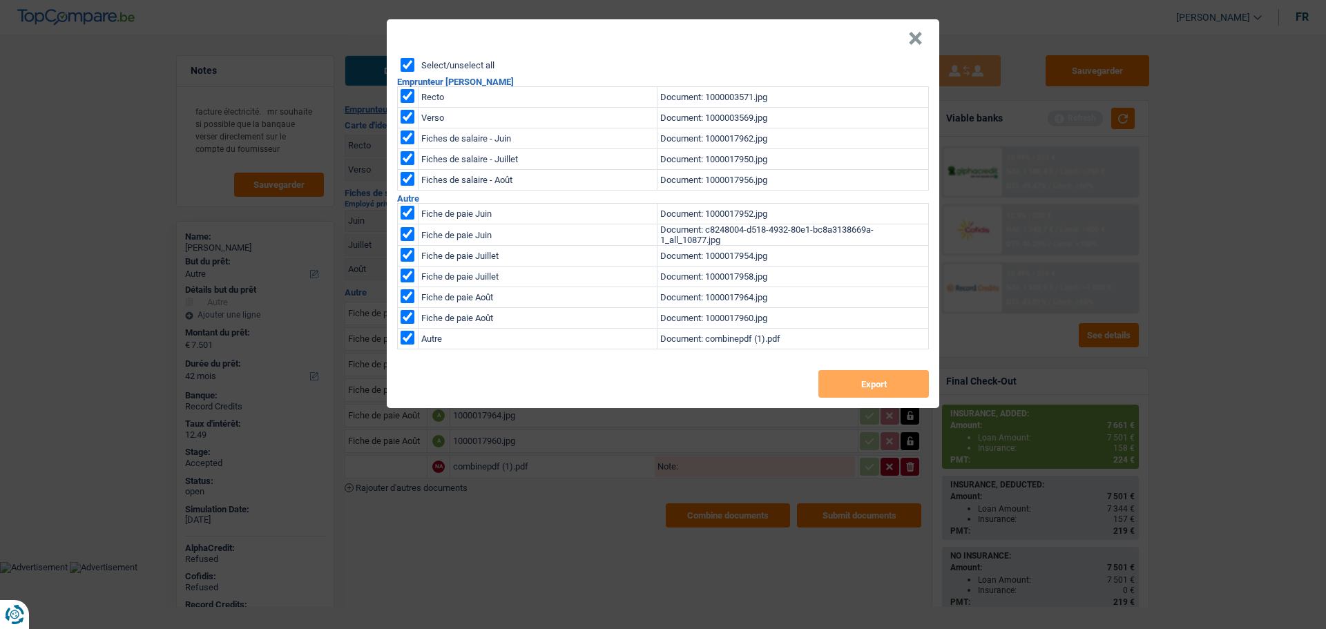
checkbox input "true"
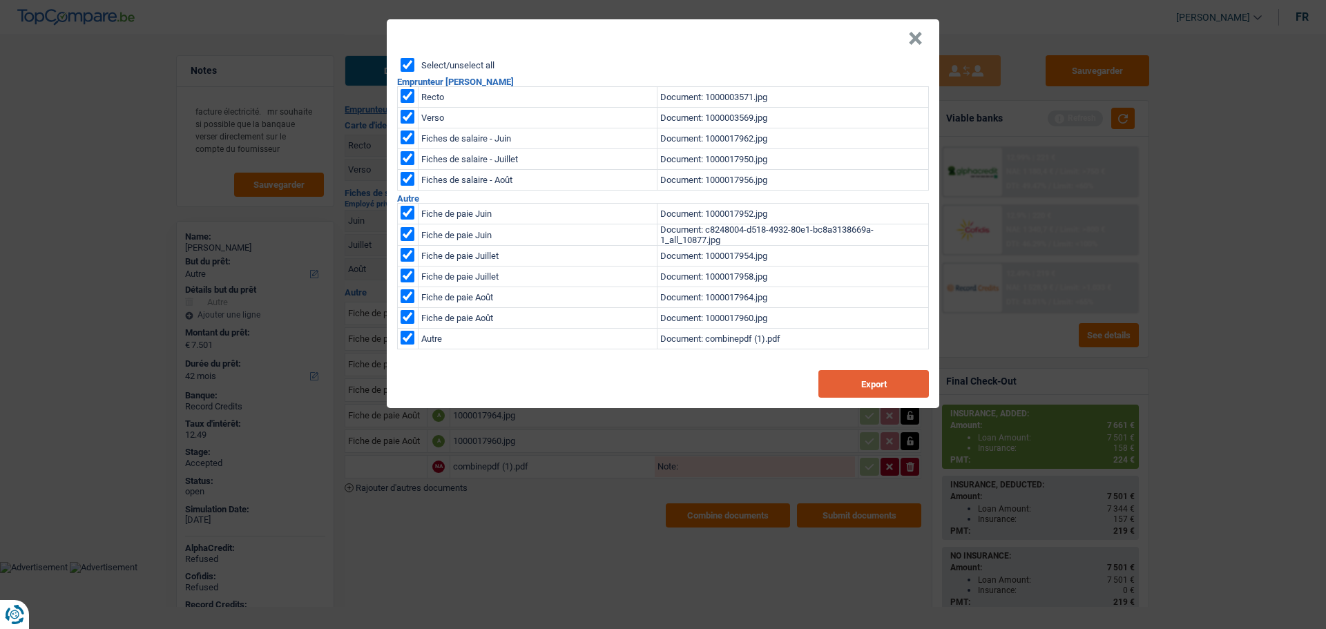
click at [850, 378] on button "Export" at bounding box center [873, 384] width 110 height 28
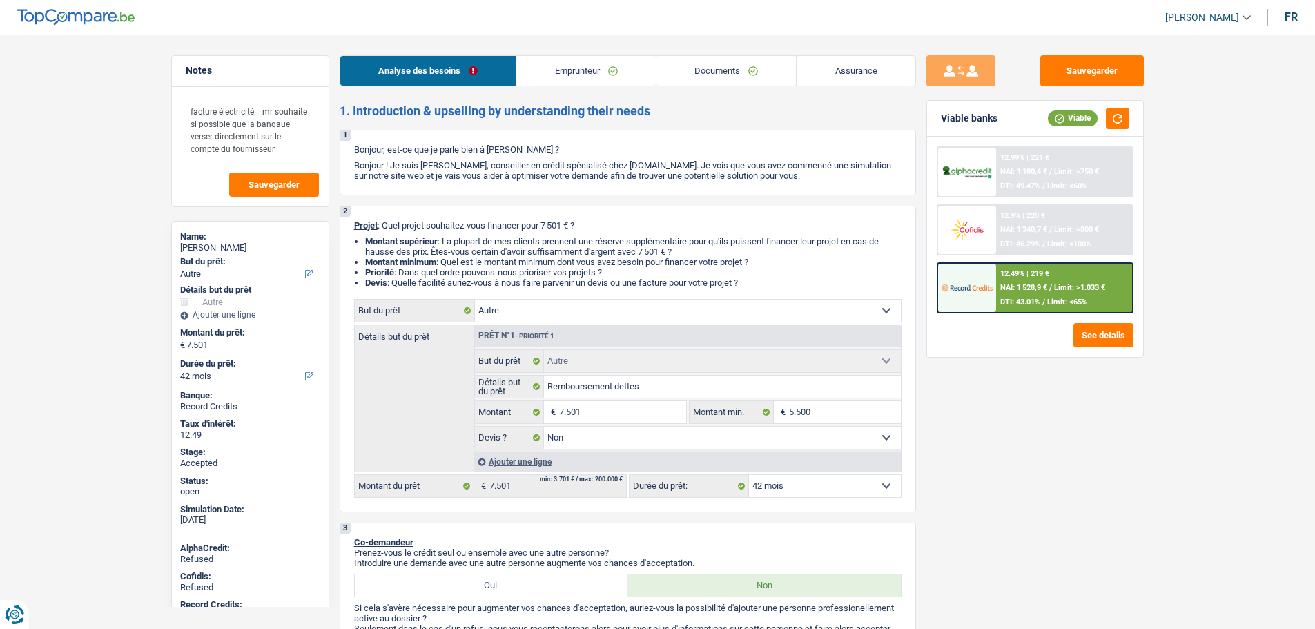
select select "other"
select select "42"
select select "other"
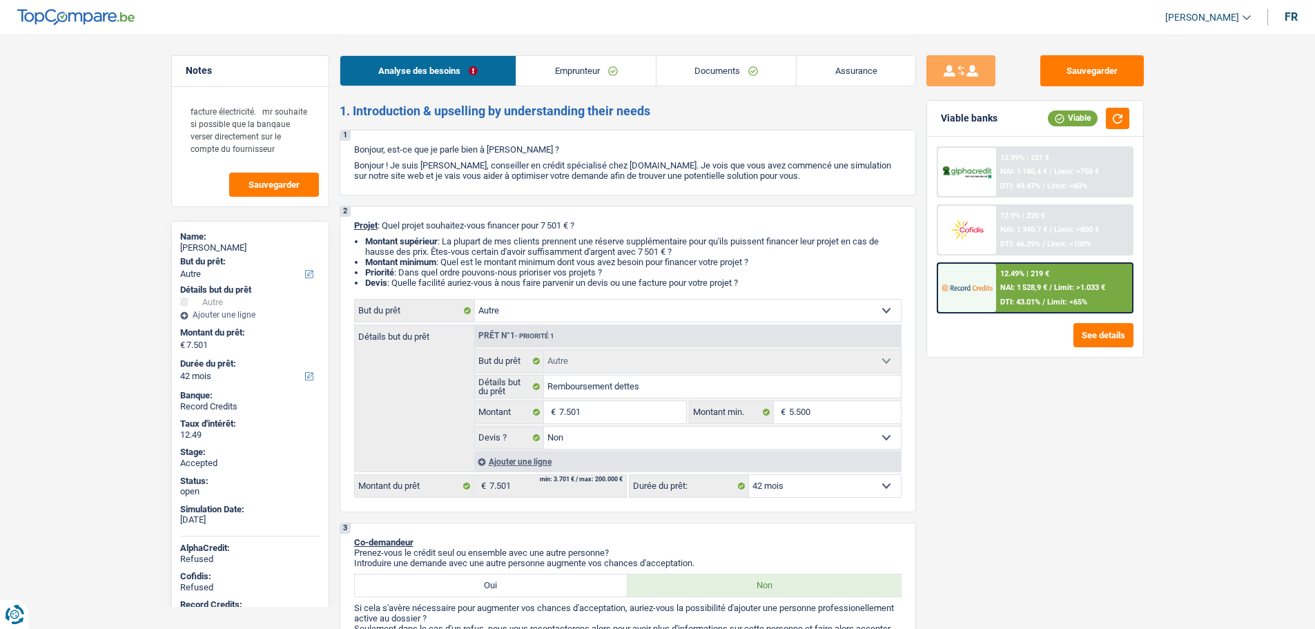
select select "false"
select select "42"
select select "privateEmployee"
select select "netSalary"
select select "mealVouchers"
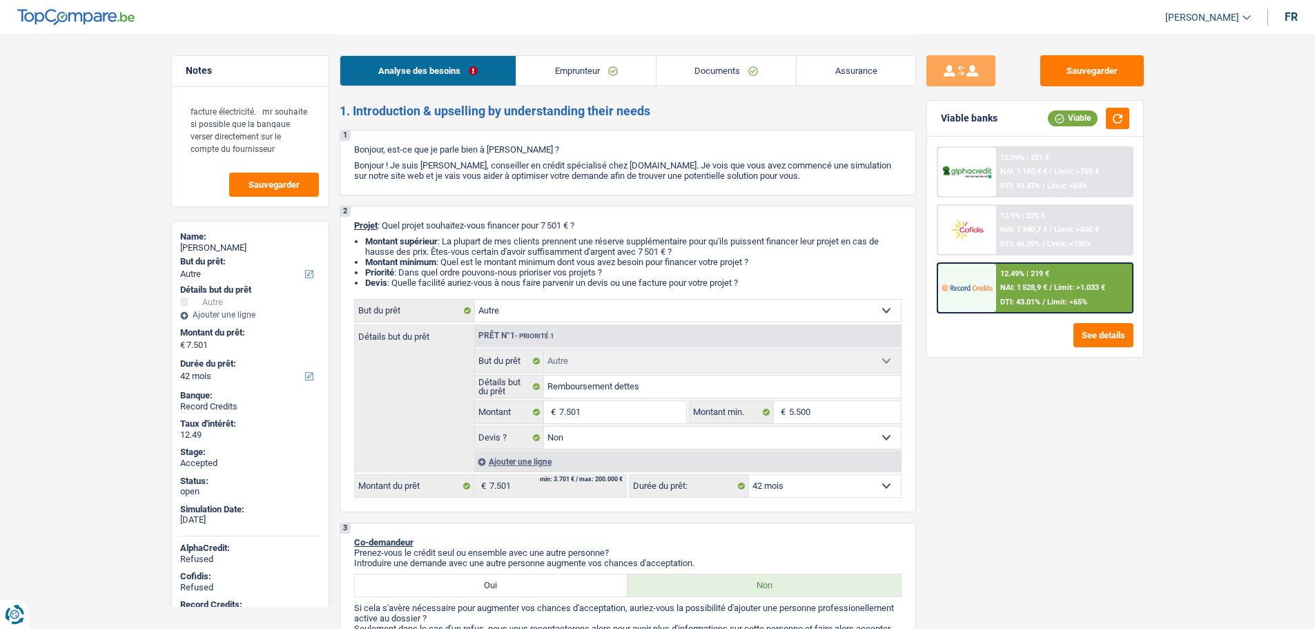
select select "rents"
select select "carLoan"
select select "72"
select select "other"
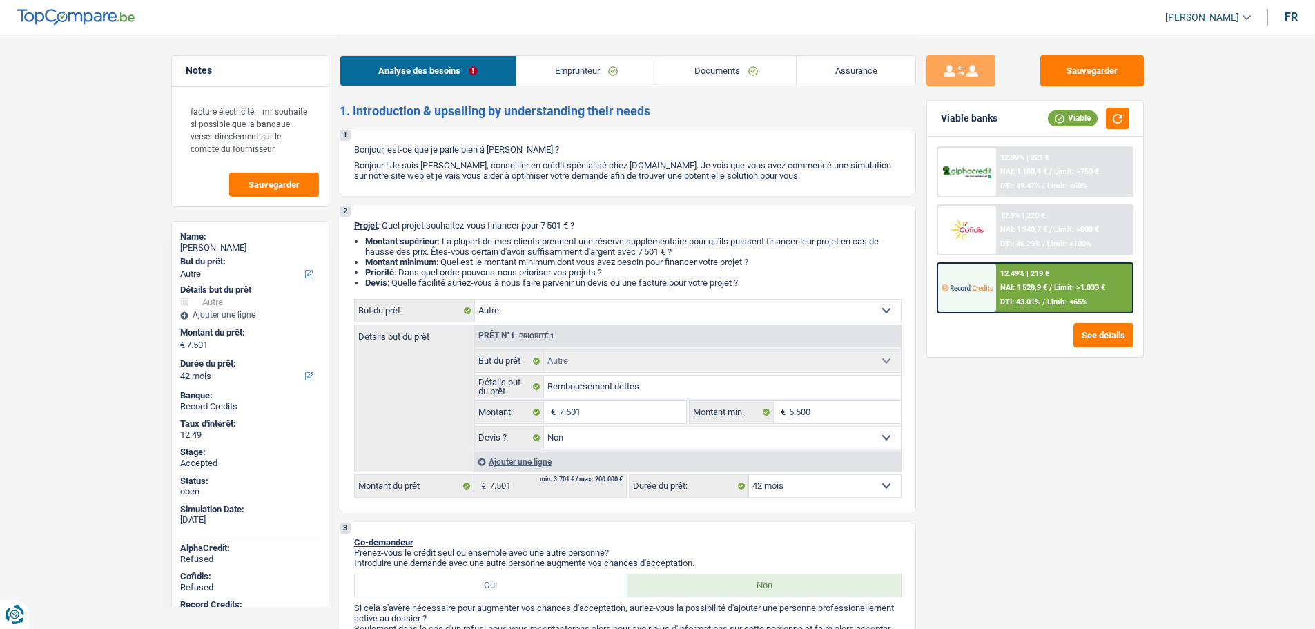
select select "false"
select select "42"
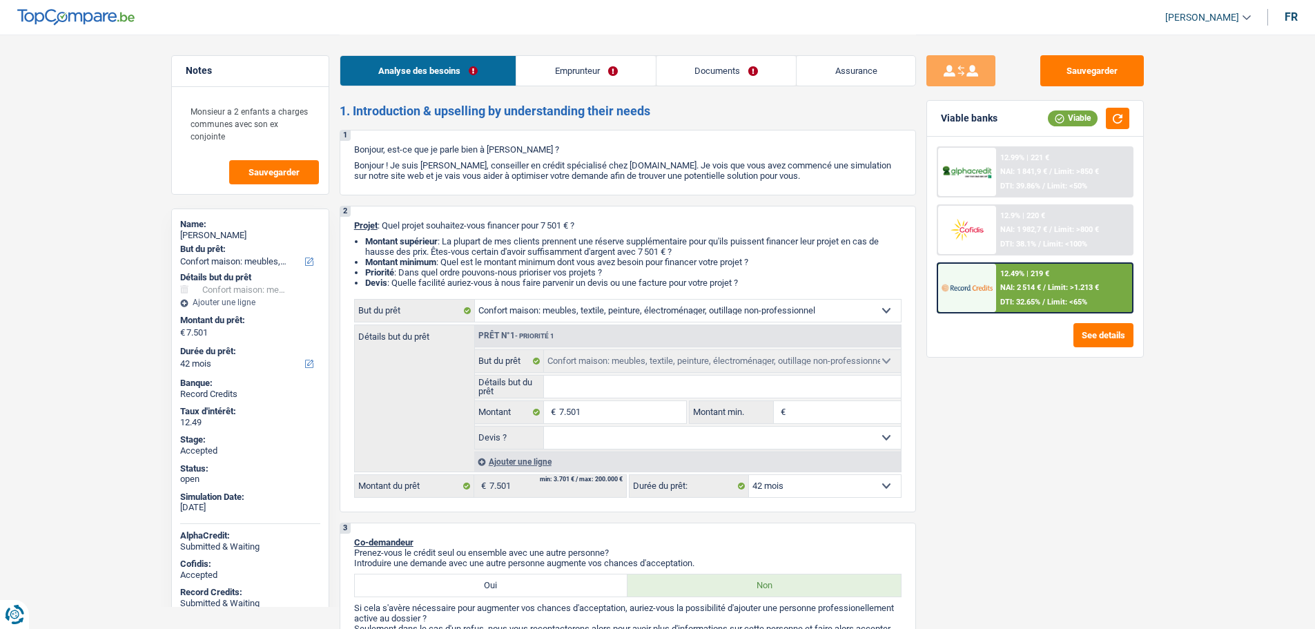
select select "household"
select select "42"
select select "household"
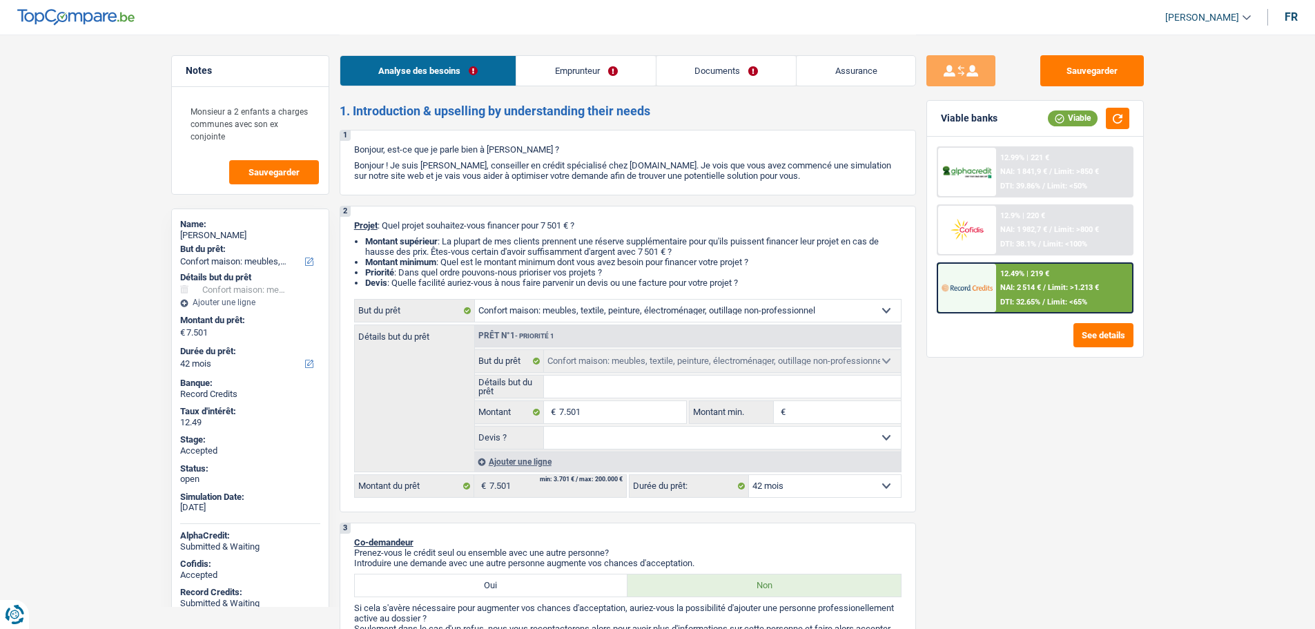
select select "42"
select select "privateEmployee"
select select "netSalary"
select select "mealVouchers"
select select "familyAllowances"
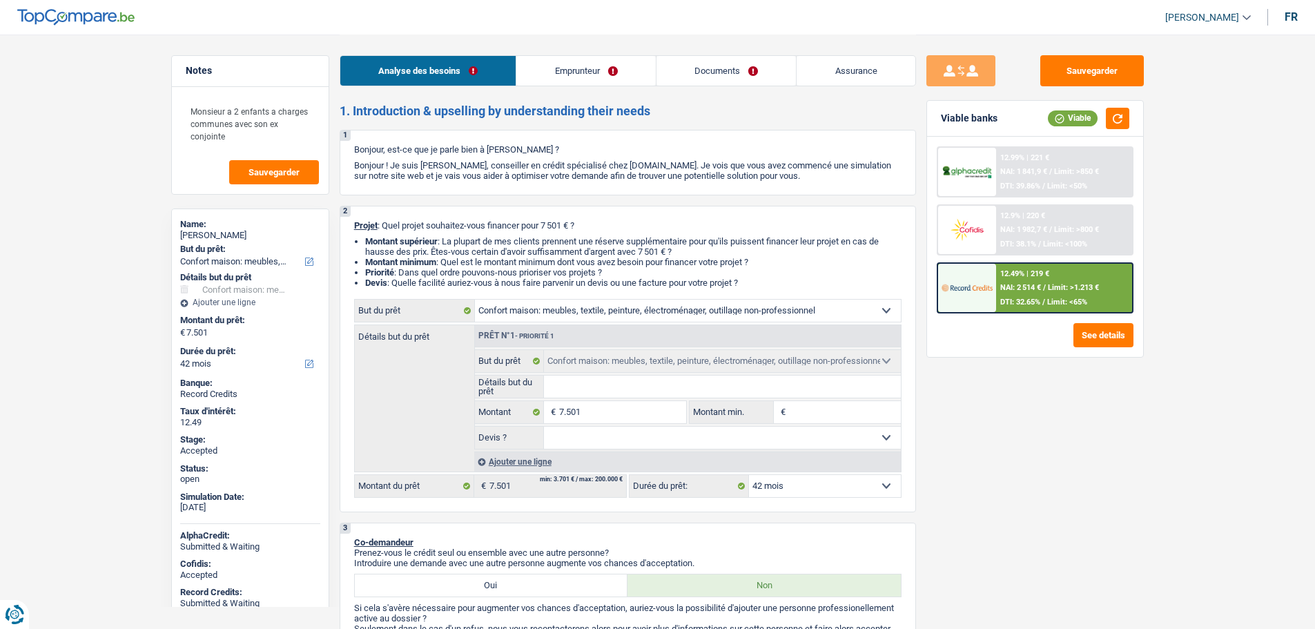
select select "rents"
select select "cardOrCredit"
select select "household"
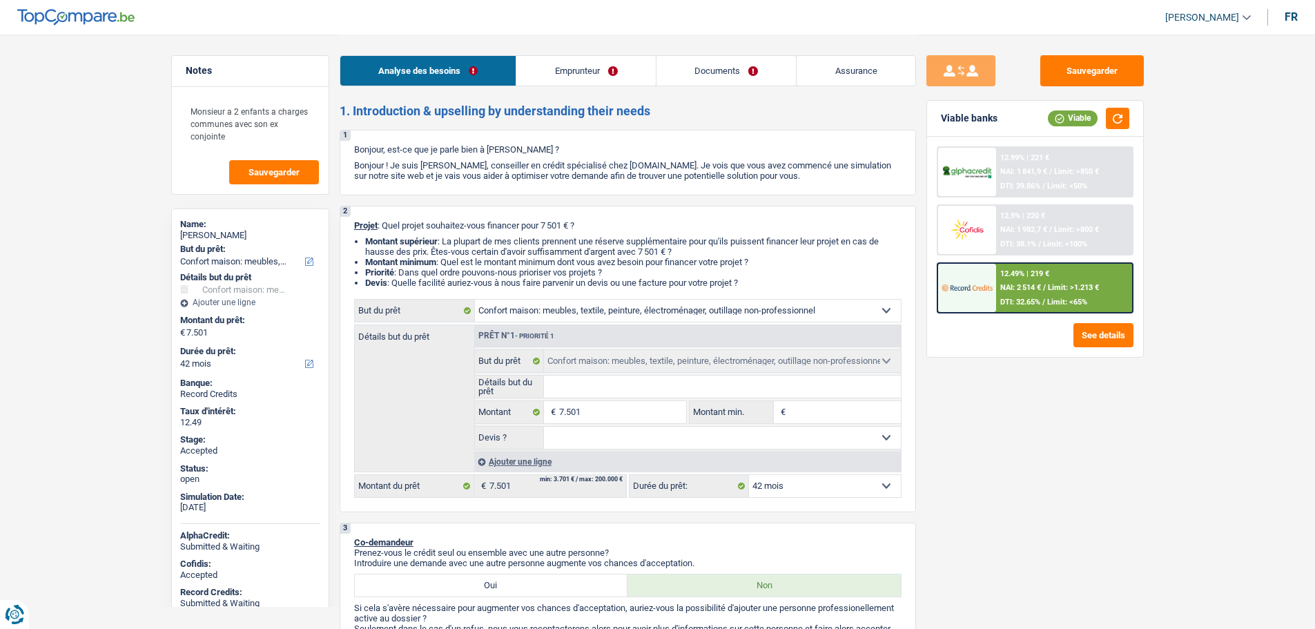
select select "household"
select select "42"
click at [206, 235] on div "[PERSON_NAME]" at bounding box center [250, 235] width 140 height 11
copy div "vandeuren"
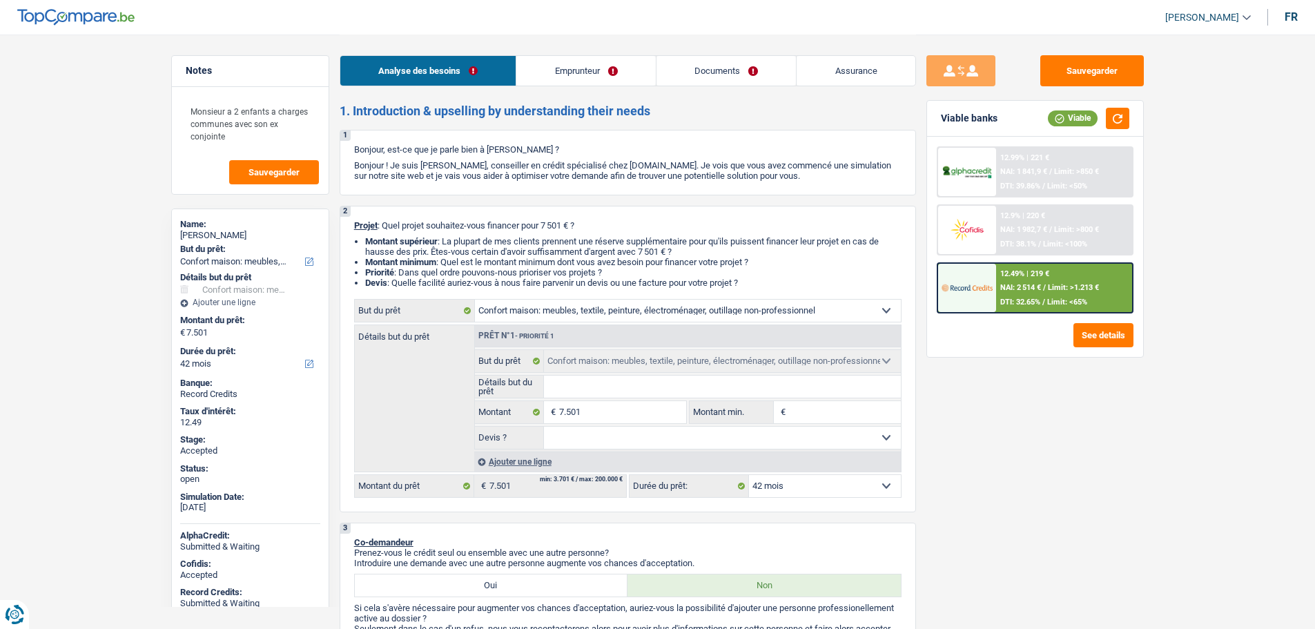
click at [571, 66] on link "Emprunteur" at bounding box center [585, 71] width 139 height 30
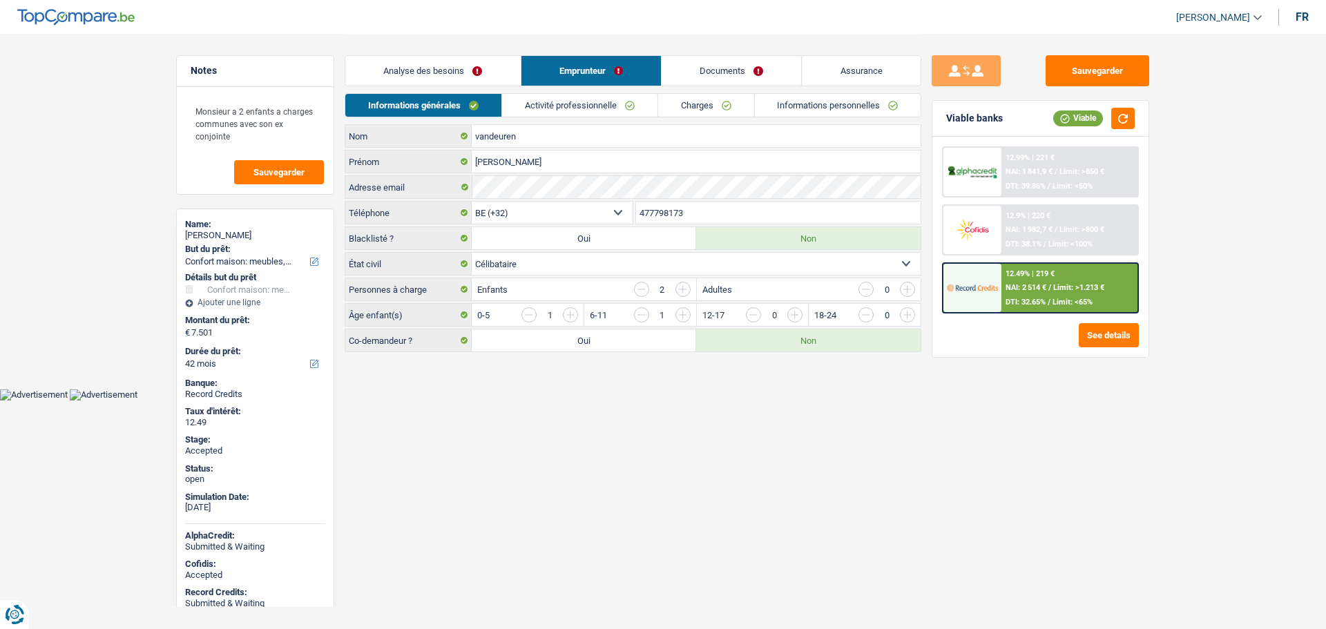
click at [681, 78] on link "Documents" at bounding box center [731, 71] width 140 height 30
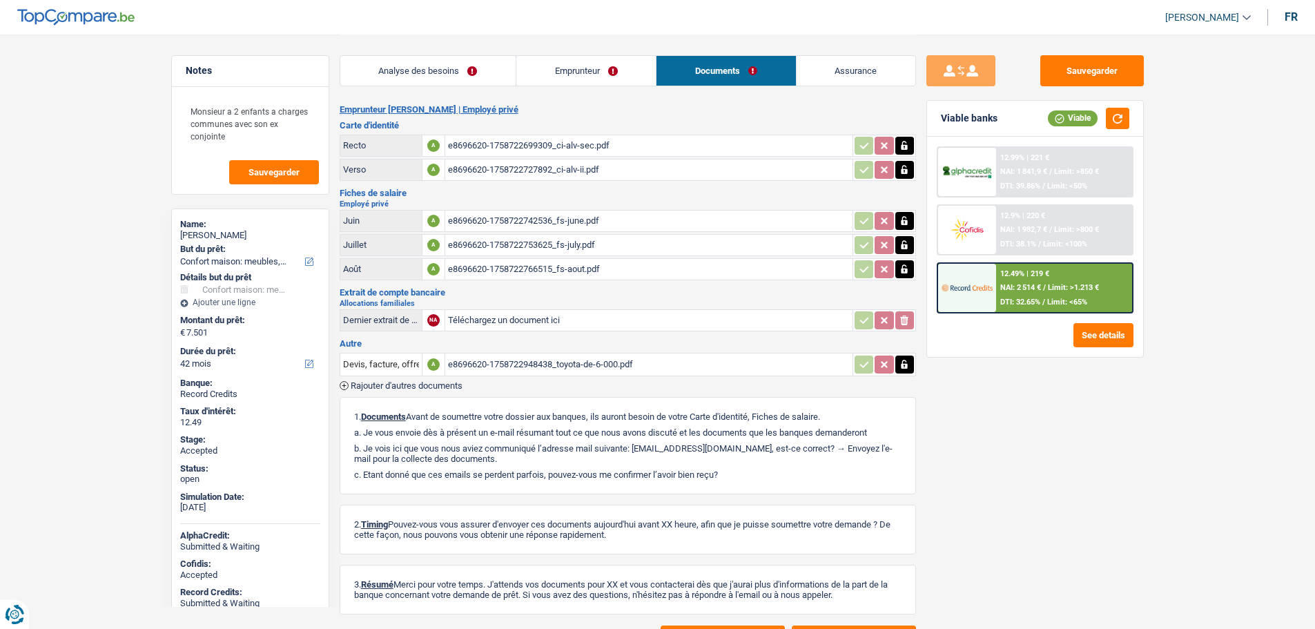
click at [1187, 9] on link "[PERSON_NAME]" at bounding box center [1202, 17] width 97 height 23
click at [1164, 123] on button "SO" at bounding box center [1177, 127] width 123 height 28
select select "42"
select select "household"
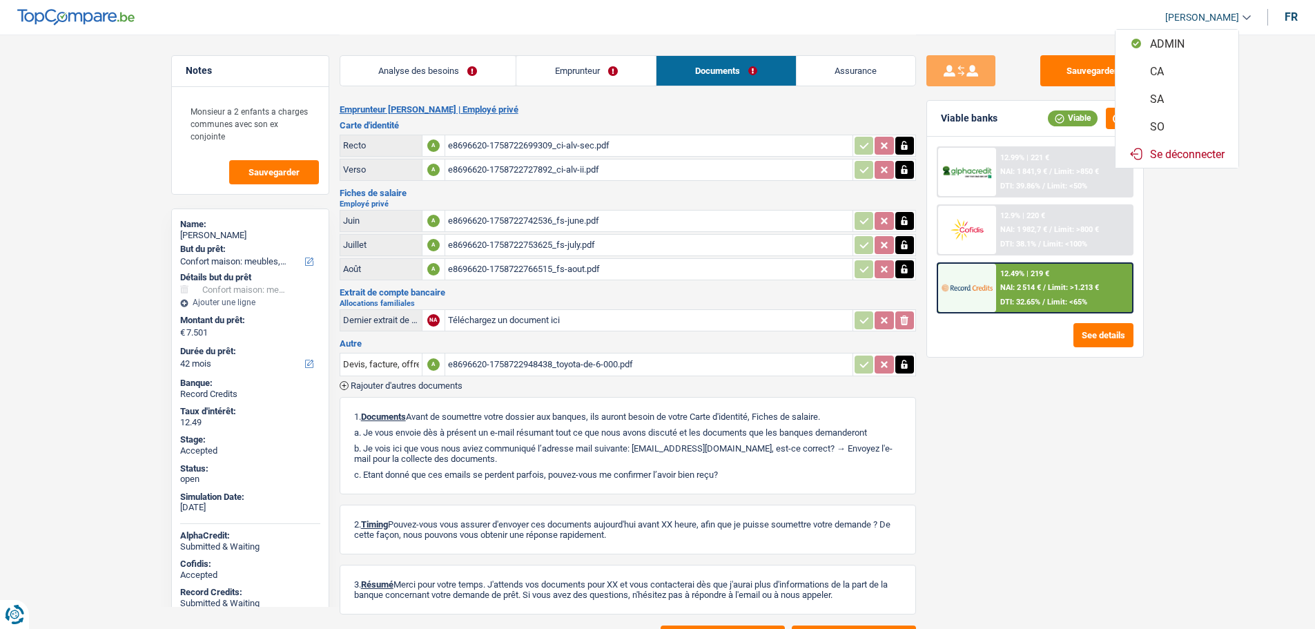
select select "household"
select select "42"
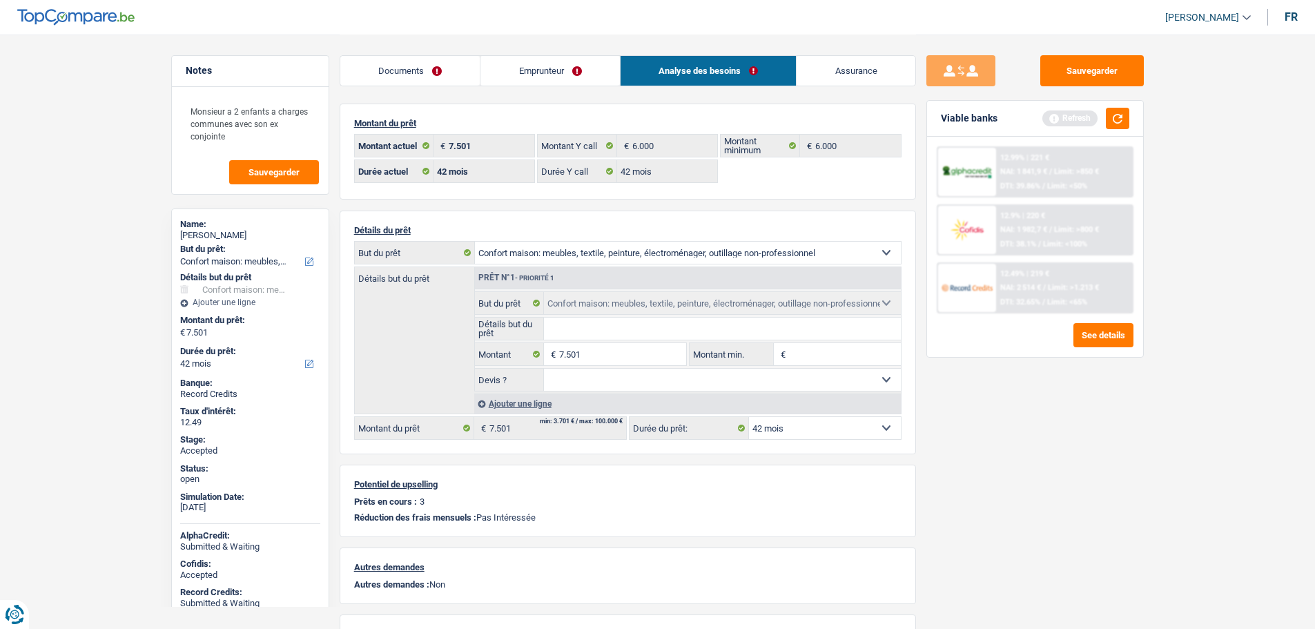
click at [538, 66] on link "Emprunteur" at bounding box center [550, 71] width 139 height 30
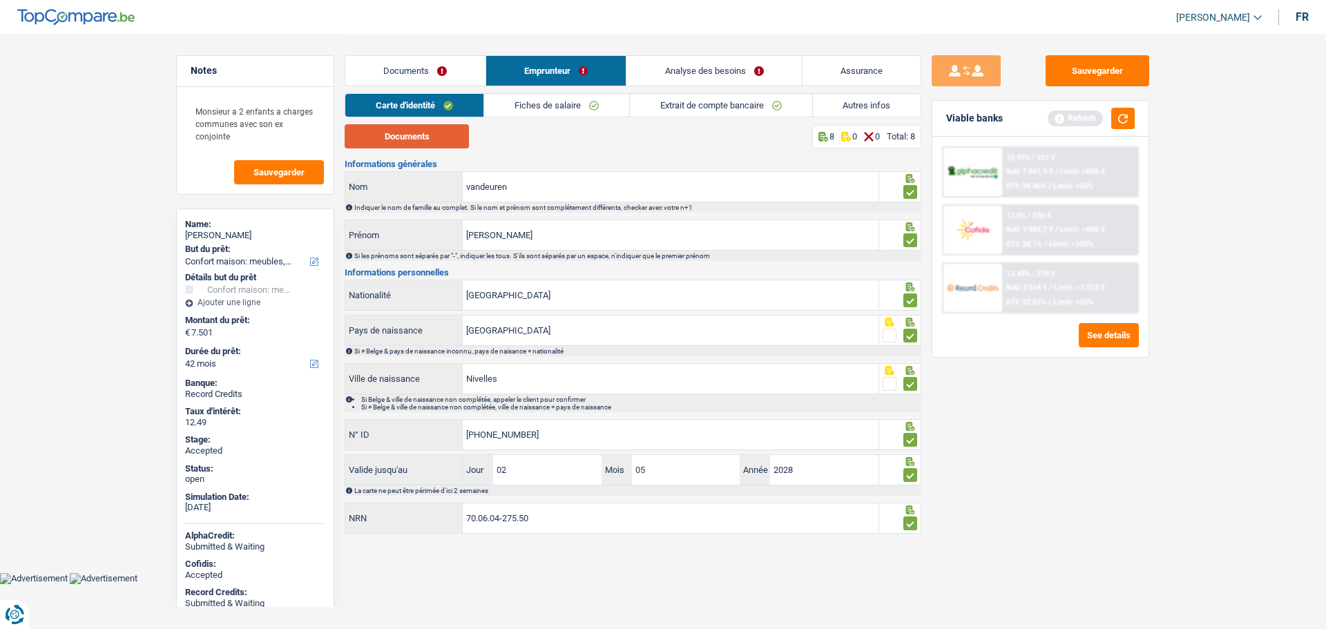
click at [414, 137] on button "Documents" at bounding box center [407, 136] width 124 height 24
click at [686, 66] on link "Analyse des besoins" at bounding box center [713, 71] width 175 height 30
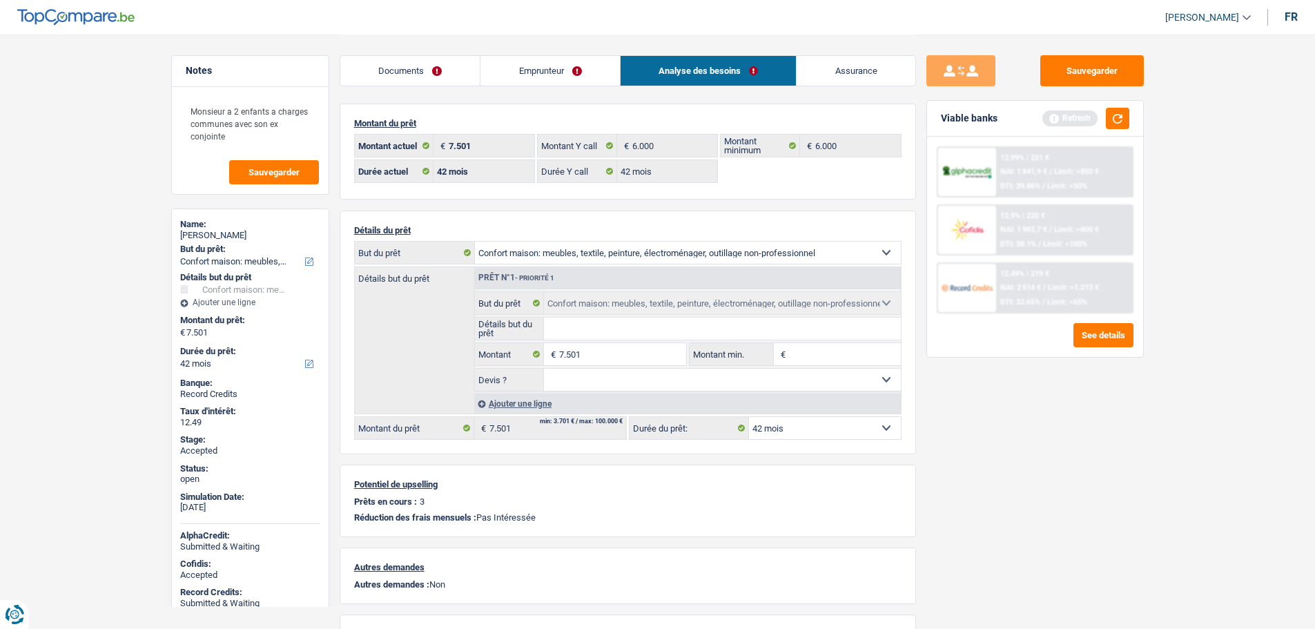
click at [829, 81] on link "Assurance" at bounding box center [856, 71] width 119 height 30
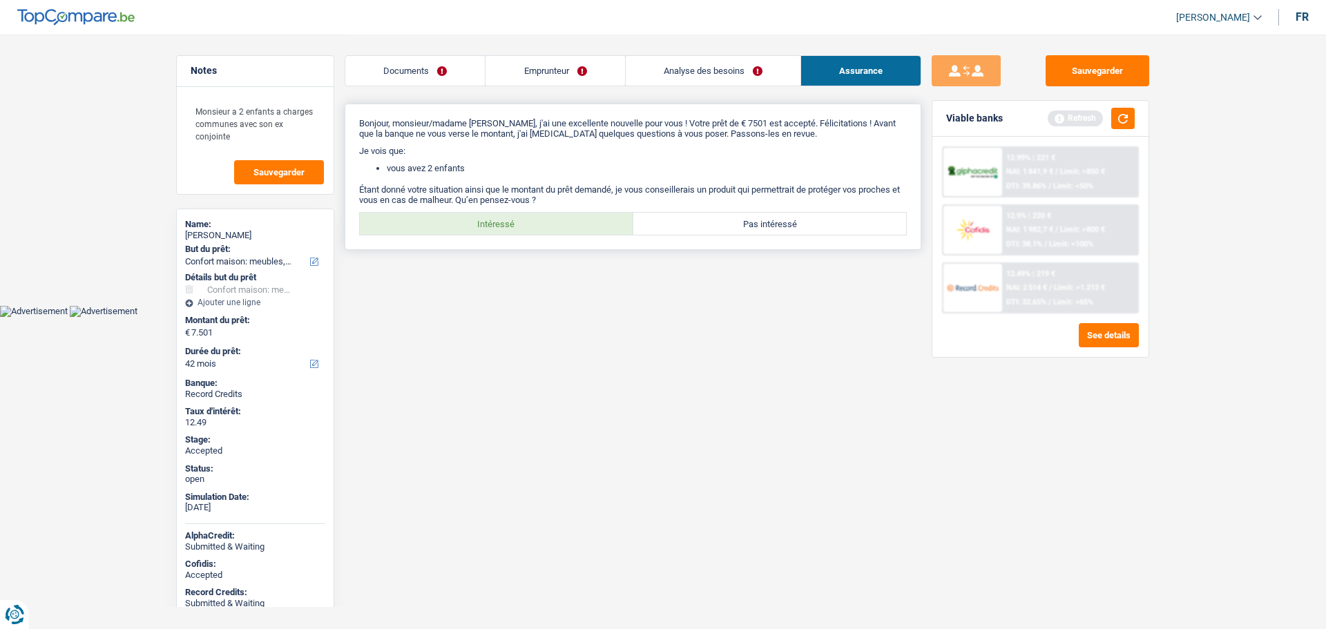
click at [512, 220] on label "Intéressé" at bounding box center [496, 224] width 273 height 22
click at [512, 220] on input "Intéressé" at bounding box center [496, 224] width 273 height 22
radio input "true"
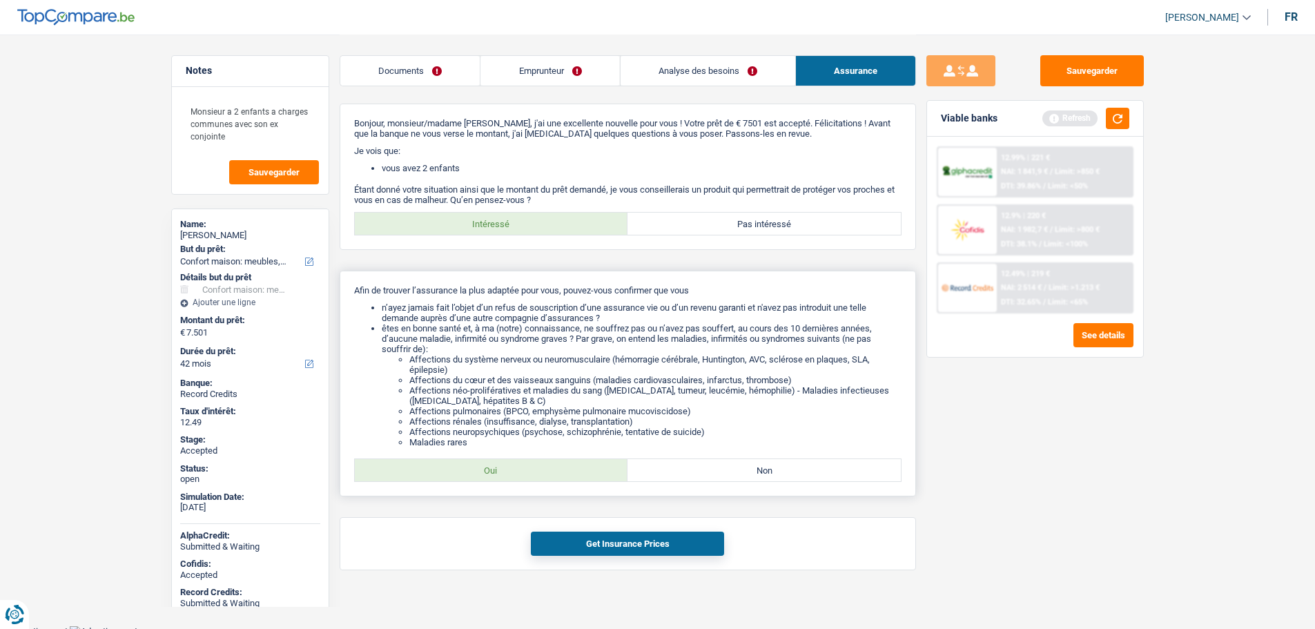
click at [536, 471] on label "Oui" at bounding box center [491, 470] width 273 height 22
click at [536, 471] on input "Oui" at bounding box center [491, 470] width 273 height 22
radio input "true"
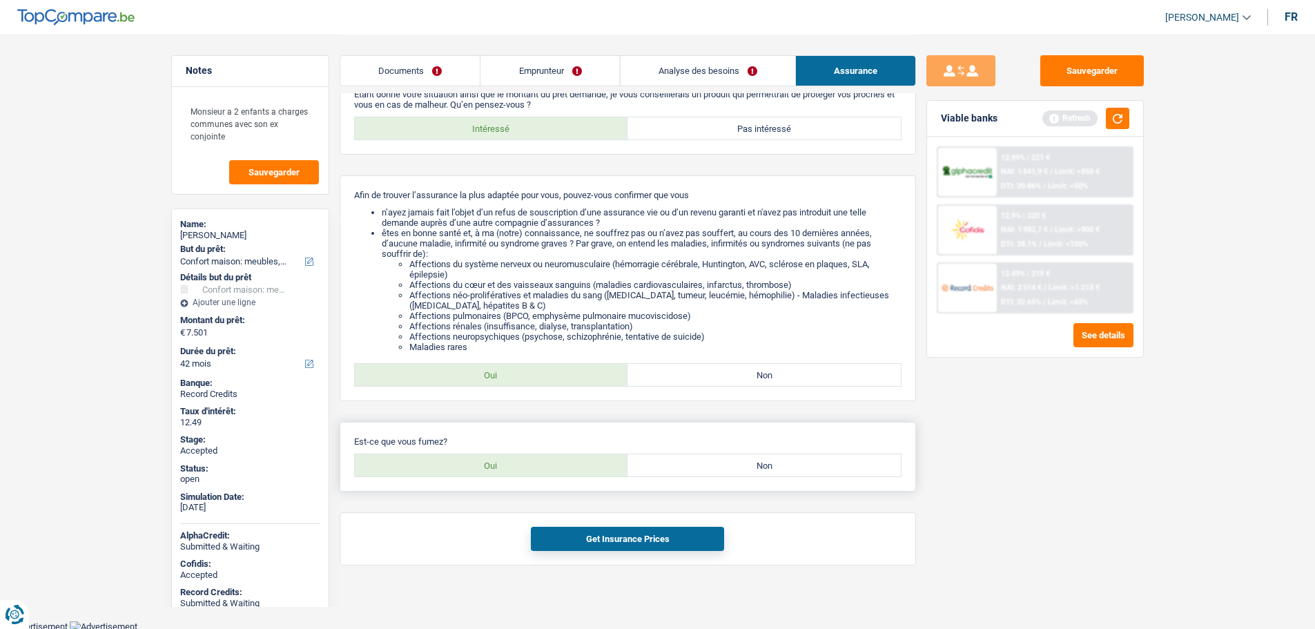
scroll to position [97, 0]
click at [504, 459] on label "Oui" at bounding box center [491, 463] width 273 height 22
click at [504, 459] on input "Oui" at bounding box center [491, 463] width 273 height 22
radio input "true"
click at [599, 539] on button "Get Insurance Prices" at bounding box center [627, 537] width 193 height 24
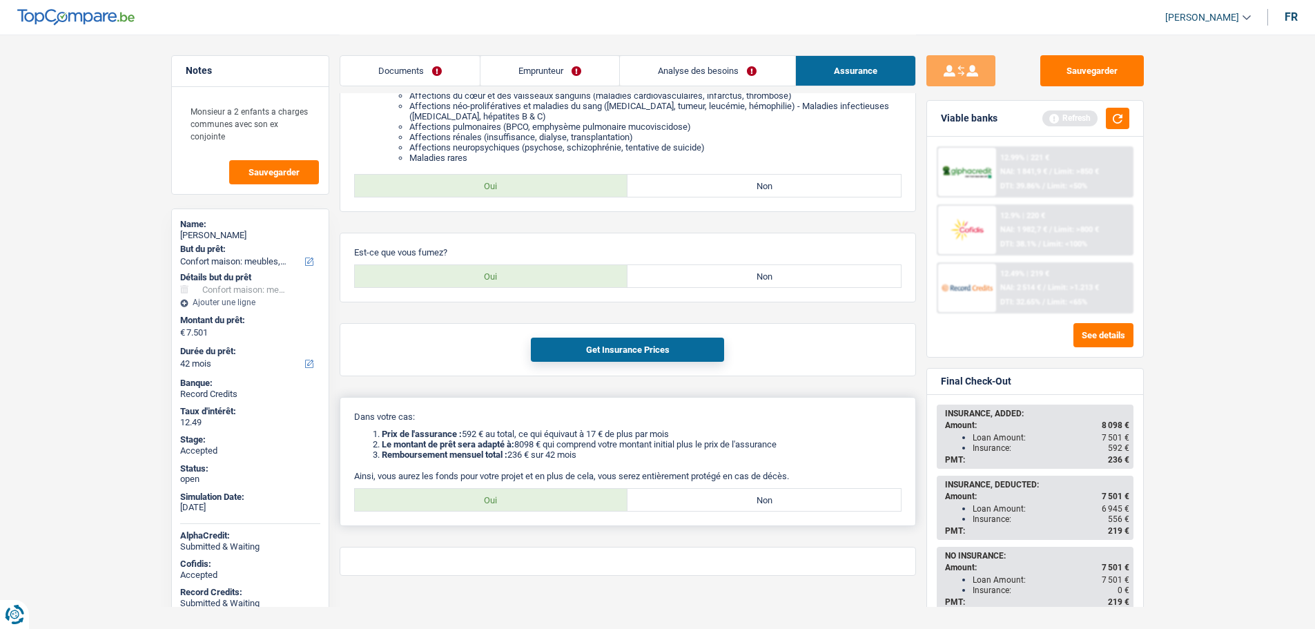
scroll to position [297, 0]
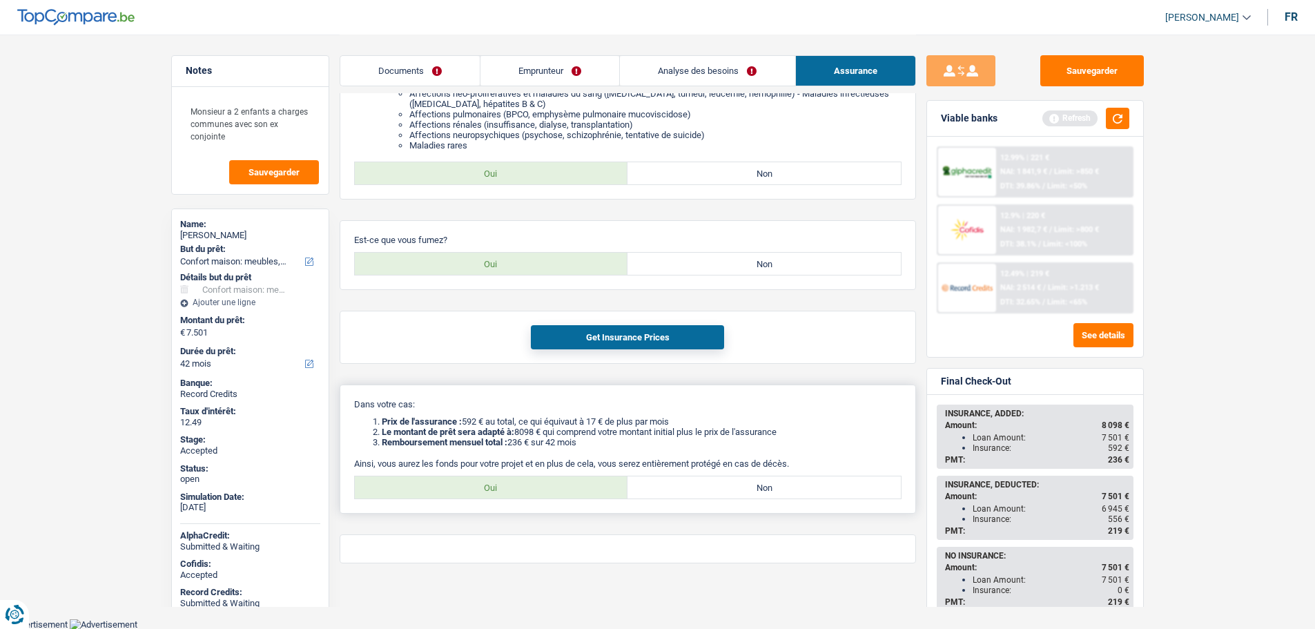
click at [502, 481] on label "Oui" at bounding box center [491, 487] width 273 height 22
click at [502, 481] on input "Oui" at bounding box center [491, 487] width 273 height 22
radio input "true"
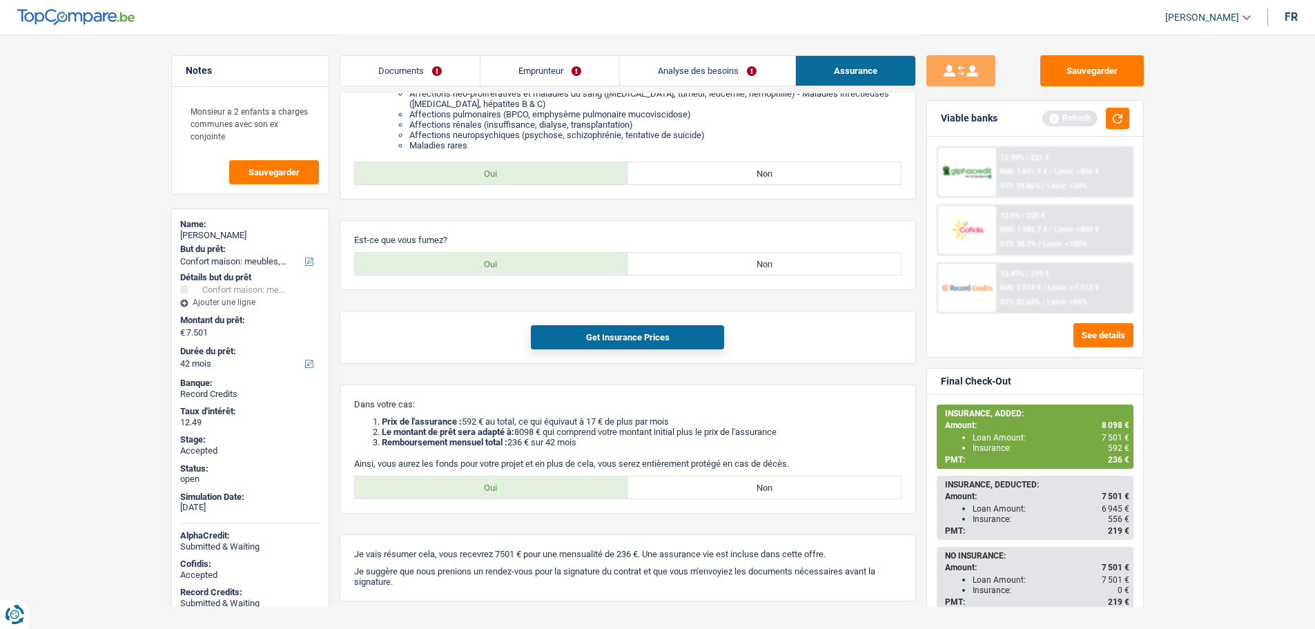
click at [916, 388] on div "Sauvegarder Viable banks Refresh 12.99% | 221 € NAI: 1 841,9 € / Limit: >850 € …" at bounding box center [1035, 331] width 238 height 552
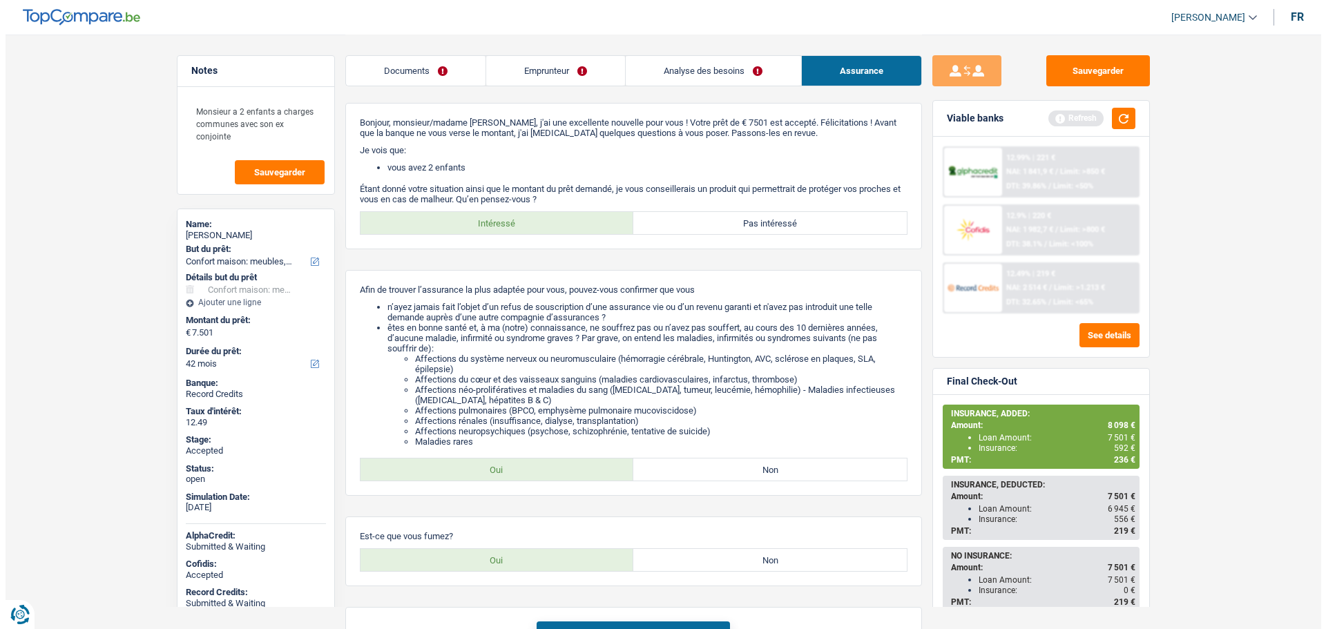
scroll to position [0, 0]
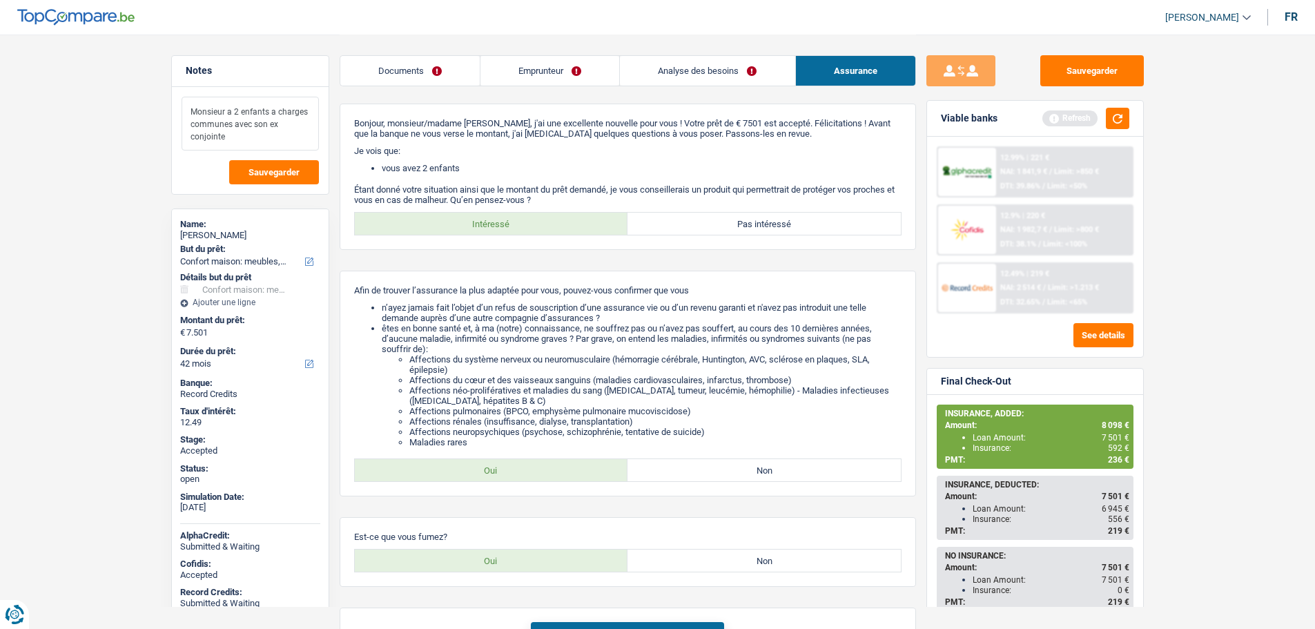
drag, startPoint x: 194, startPoint y: 112, endPoint x: 229, endPoint y: 137, distance: 42.5
click at [229, 137] on textarea "Monsieur a 2 enfants a charges communes avec son ex conjointe" at bounding box center [250, 124] width 137 height 54
click at [561, 71] on link "Emprunteur" at bounding box center [550, 71] width 139 height 30
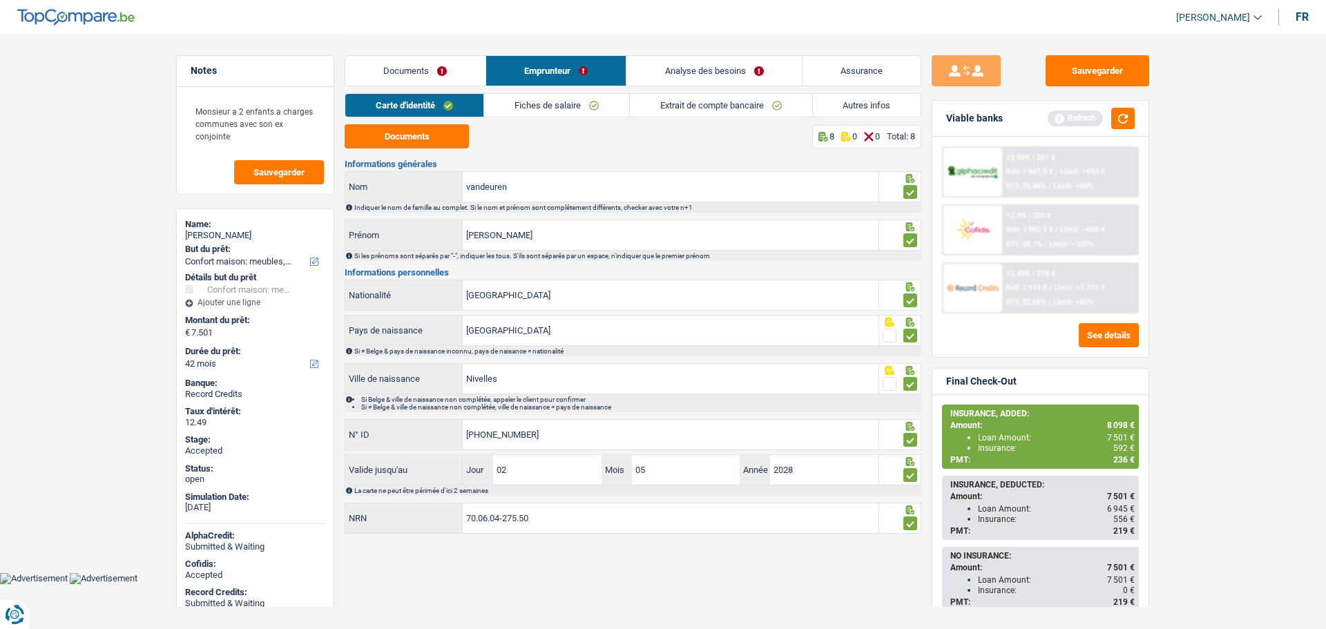
click at [403, 65] on link "Documents" at bounding box center [415, 71] width 140 height 30
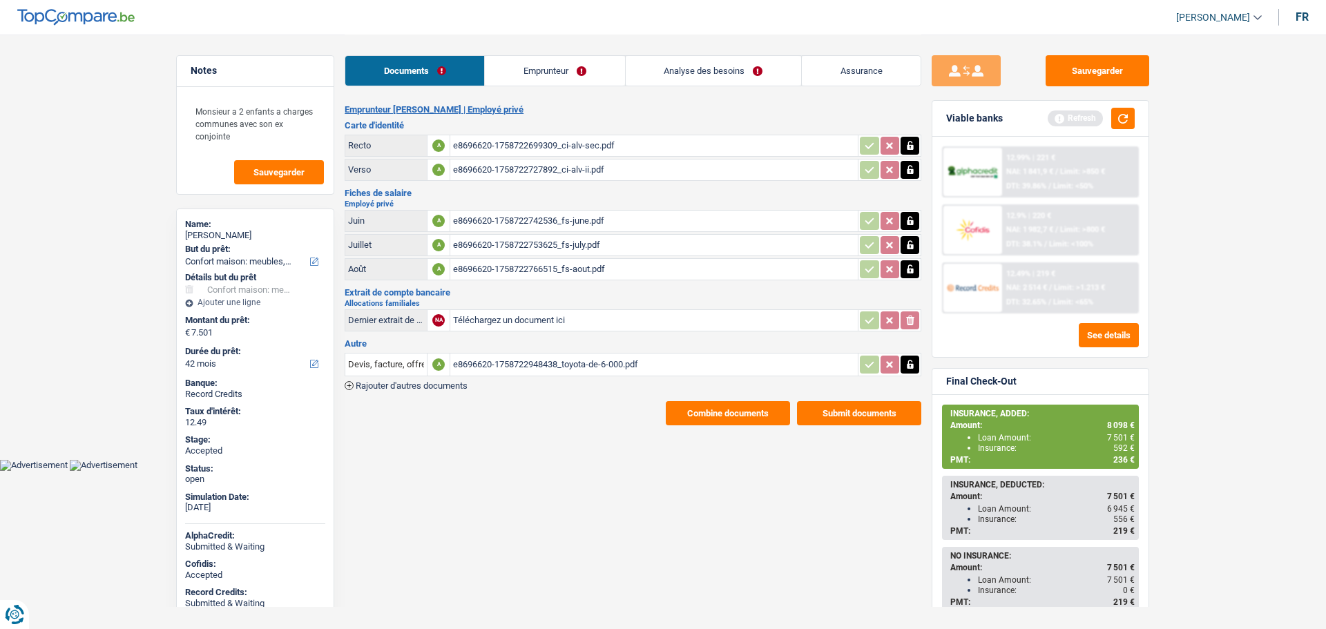
click at [509, 367] on div "e8696620-1758722948438_toyota-de-6-000.pdf" at bounding box center [654, 364] width 402 height 21
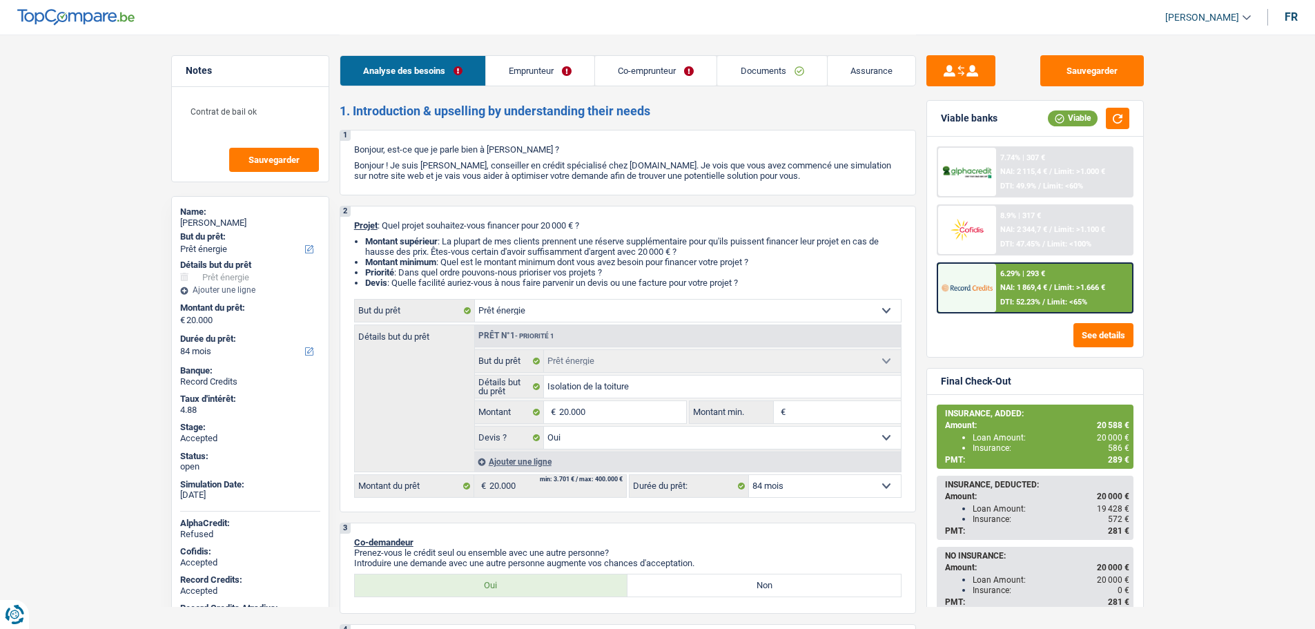
select select "energy"
select select "84"
select select "energy"
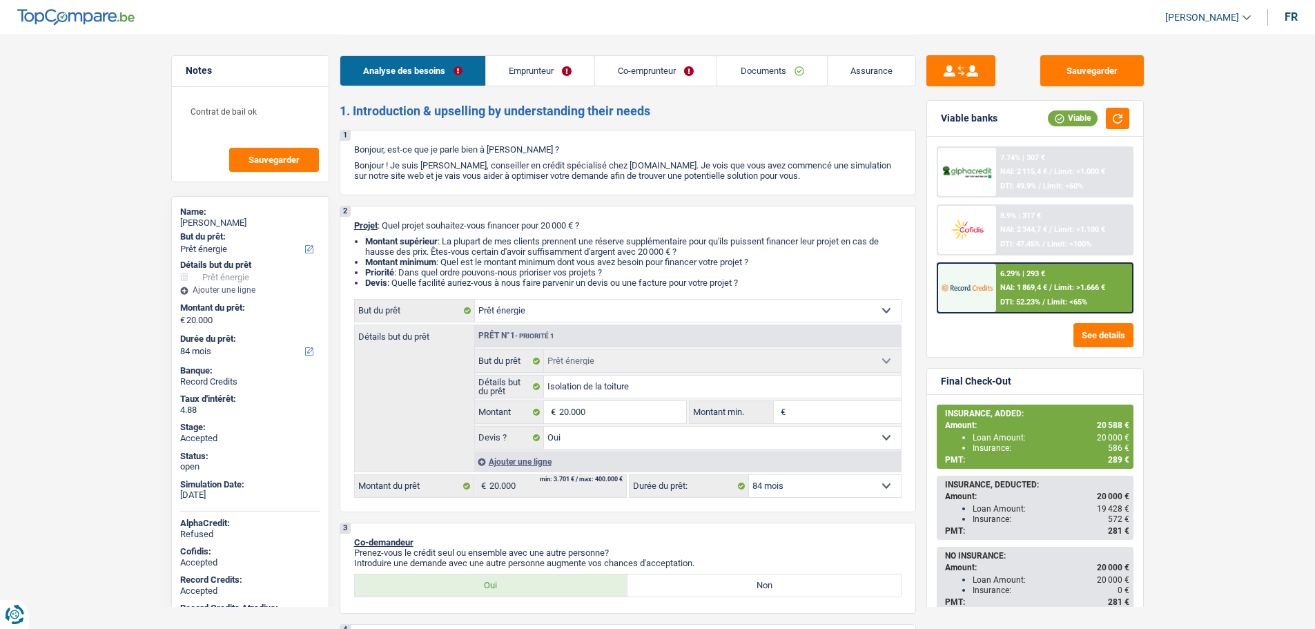
select select "yes"
select select "84"
select select "publicEmployee"
select select "independent"
select select "rentalIncome"
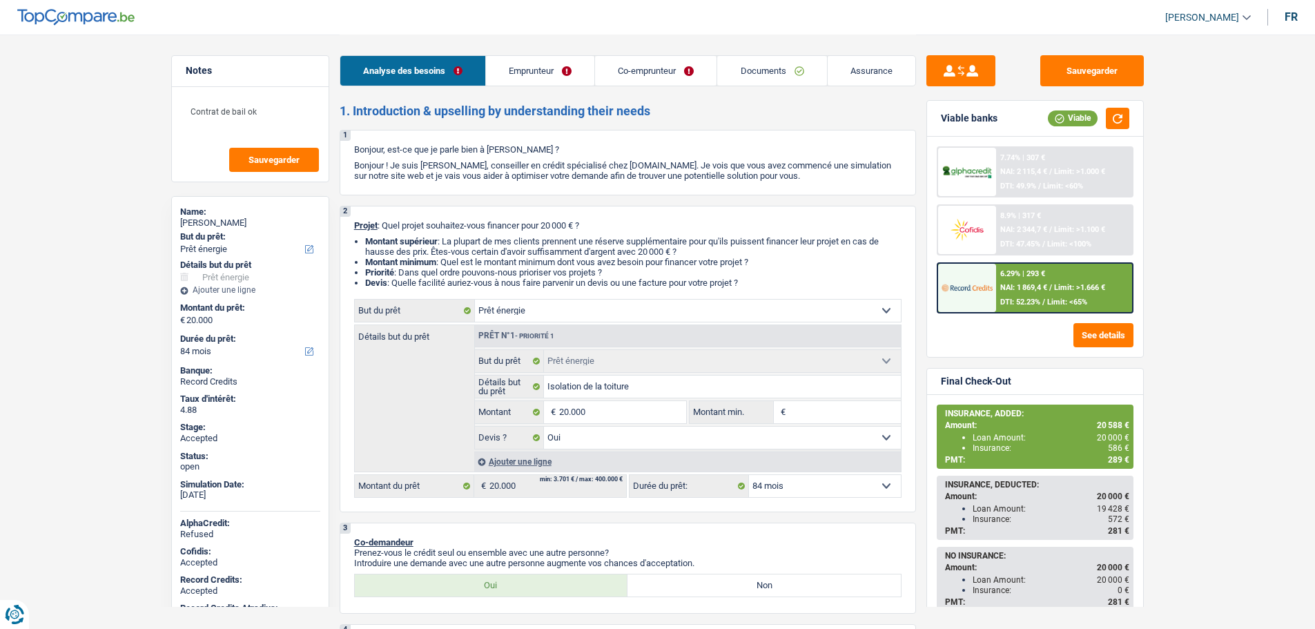
select select "netSalary"
select select "familyAllowances"
select select "mealVouchers"
select select "netSalary"
select select "ownerWithMortgage"
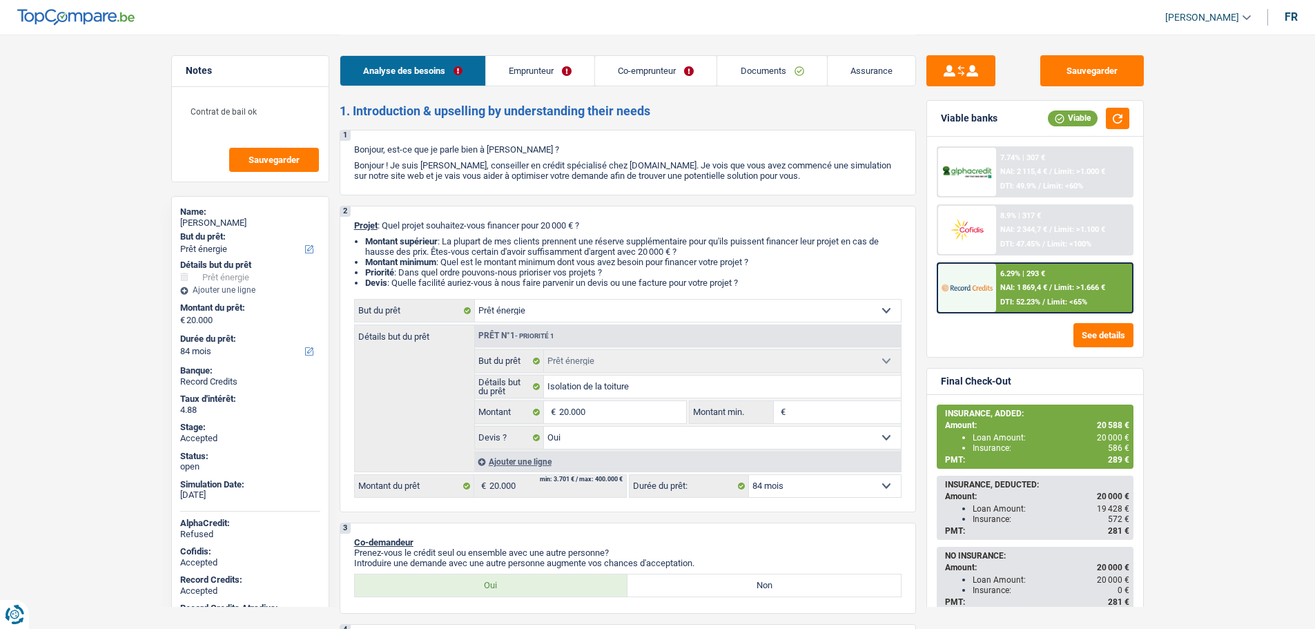
select select "mortgage"
select select "240"
select select "carLoan"
select select "48"
select select "renovationLoan"
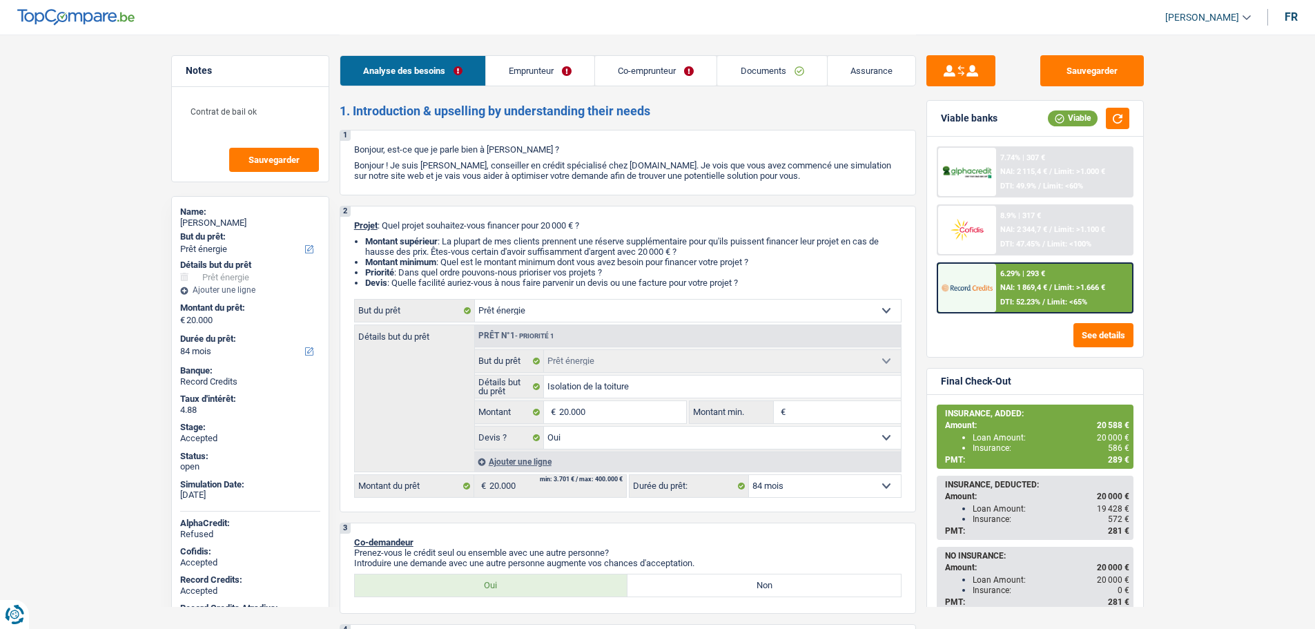
select select "60"
select select "energy"
select select "yes"
select select "84"
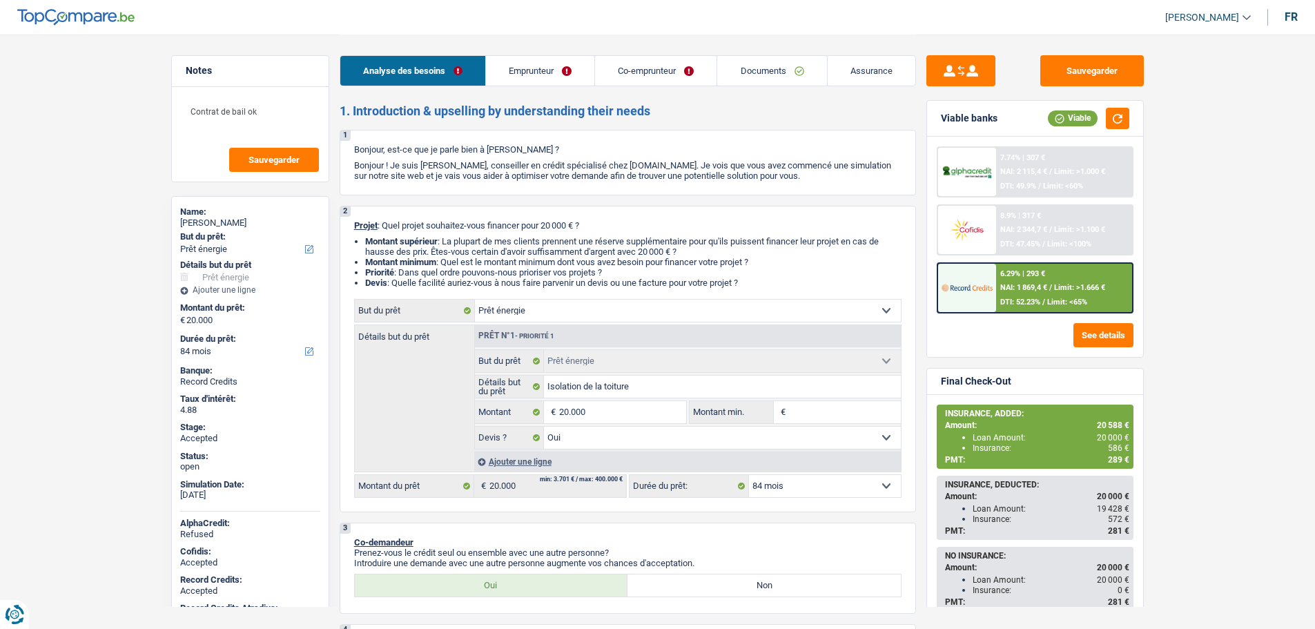
click at [1184, 17] on span "[PERSON_NAME]" at bounding box center [1202, 18] width 74 height 12
click at [1170, 126] on button "SO" at bounding box center [1177, 127] width 123 height 28
select select "84"
select select "120"
select select "energy"
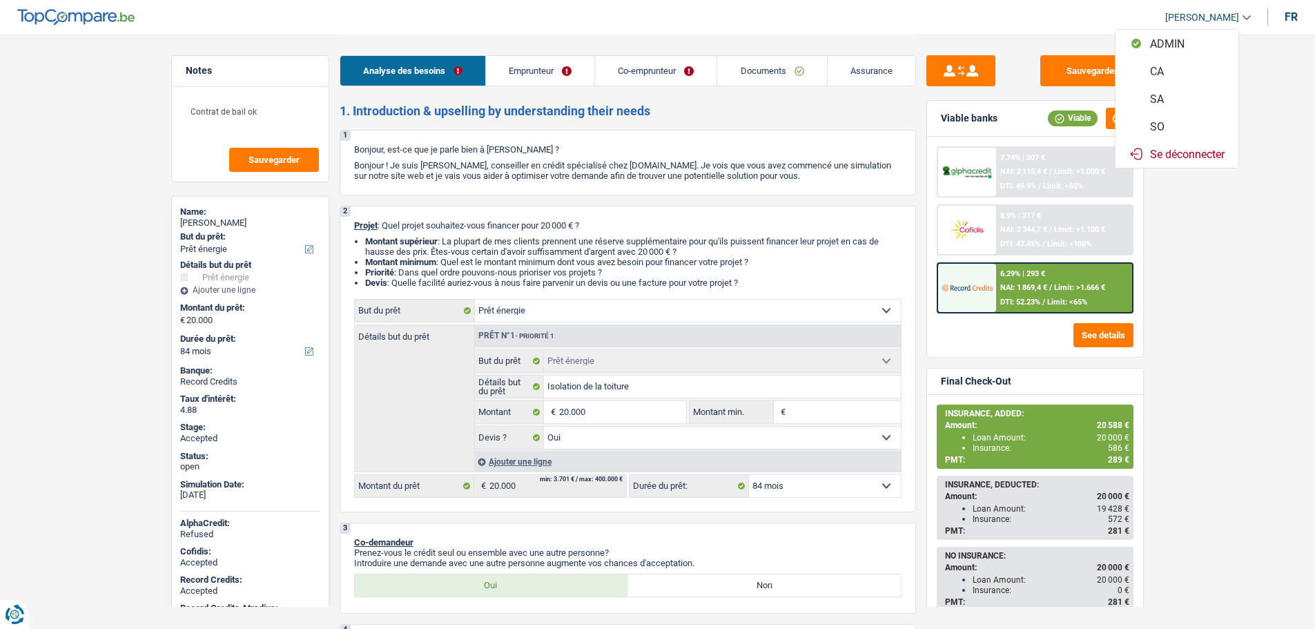
select select "energy"
select select "yes"
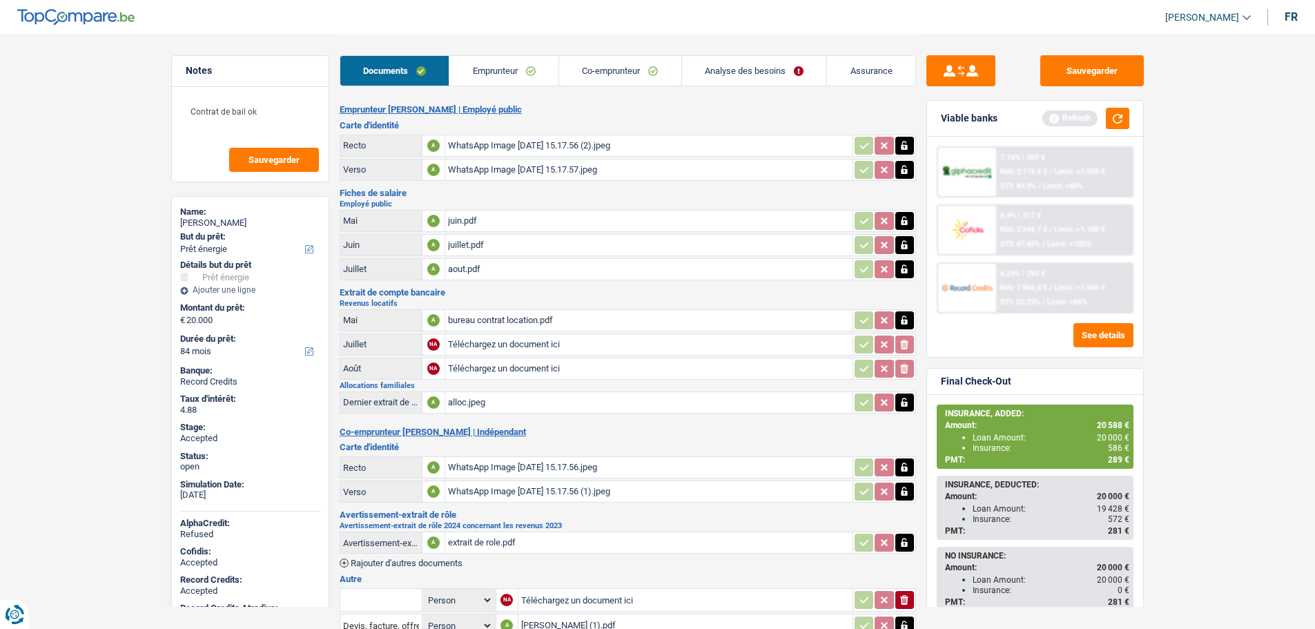
click at [690, 70] on link "Analyse des besoins" at bounding box center [754, 71] width 145 height 30
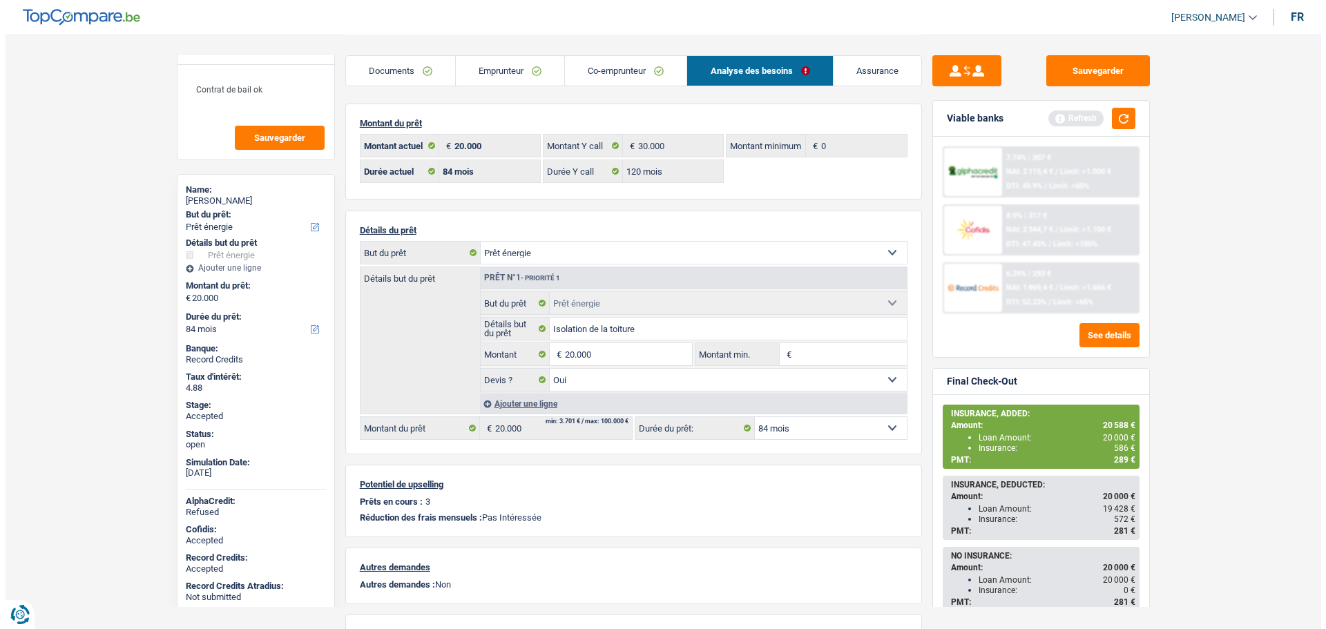
scroll to position [42, 0]
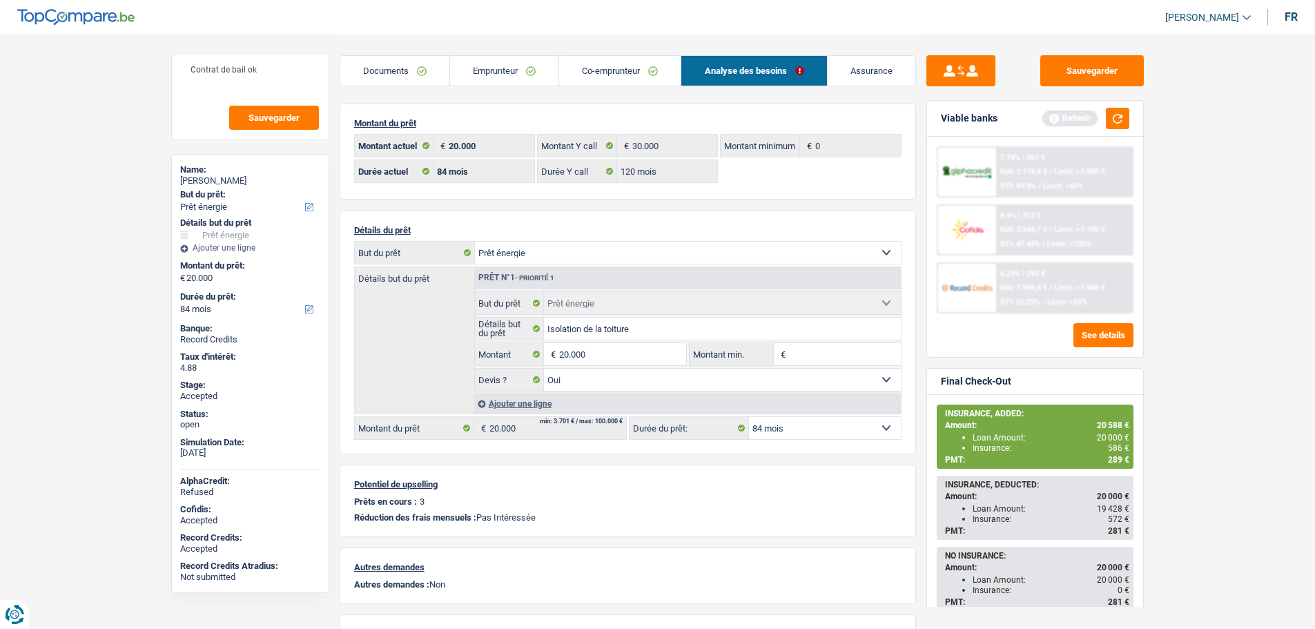
click at [1117, 349] on div "7.74% | 307 € NAI: 2 115,4 € / Limit: >1.000 € DTI: 49.9% / Limit: <60% 8.9% | …" at bounding box center [1035, 247] width 216 height 220
click at [1103, 340] on button "See details" at bounding box center [1104, 335] width 60 height 24
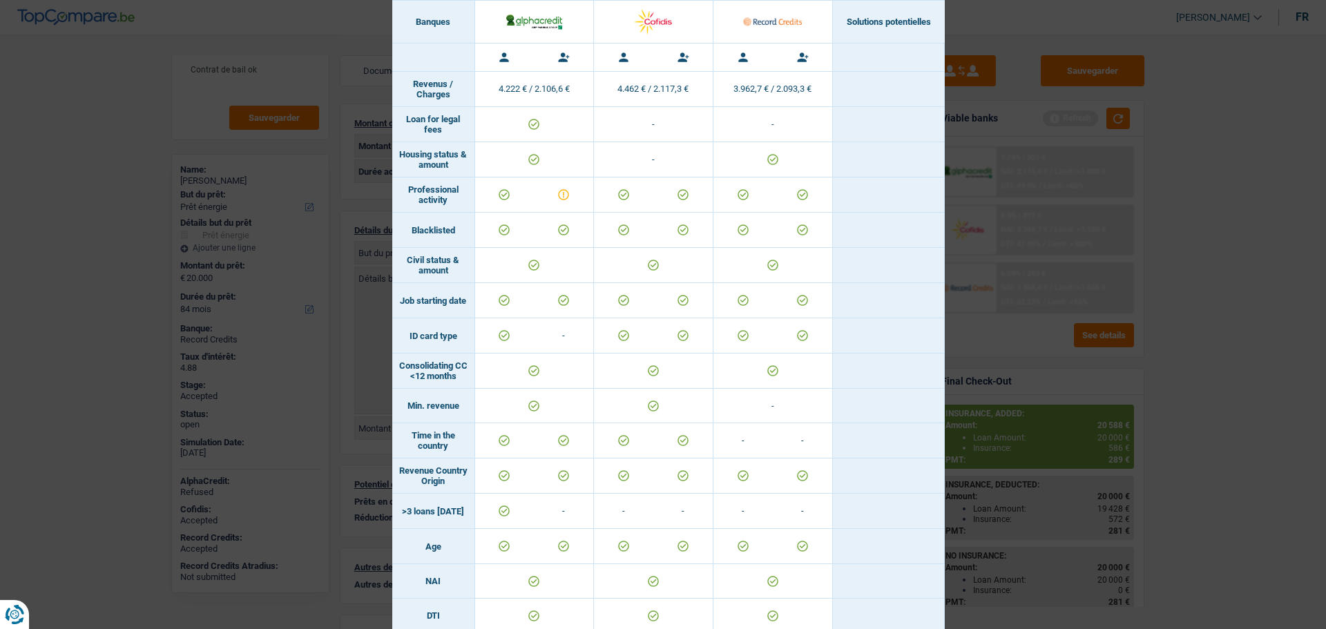
scroll to position [0, 0]
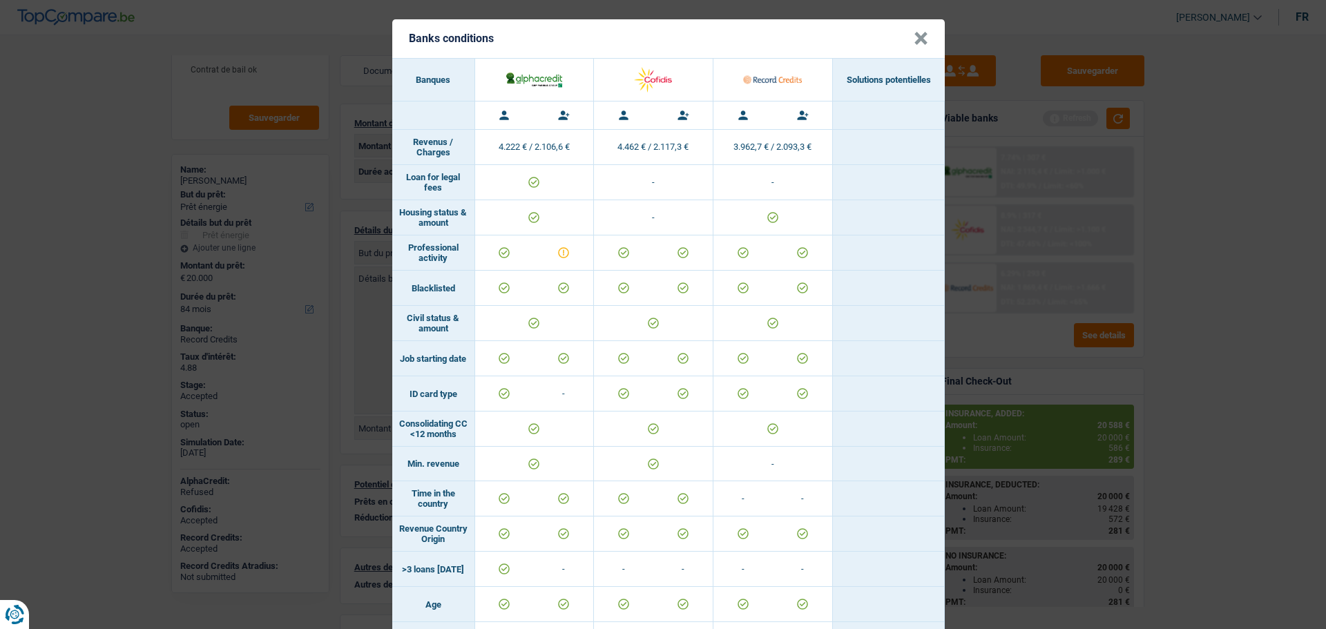
click at [918, 46] on button "×" at bounding box center [920, 39] width 14 height 14
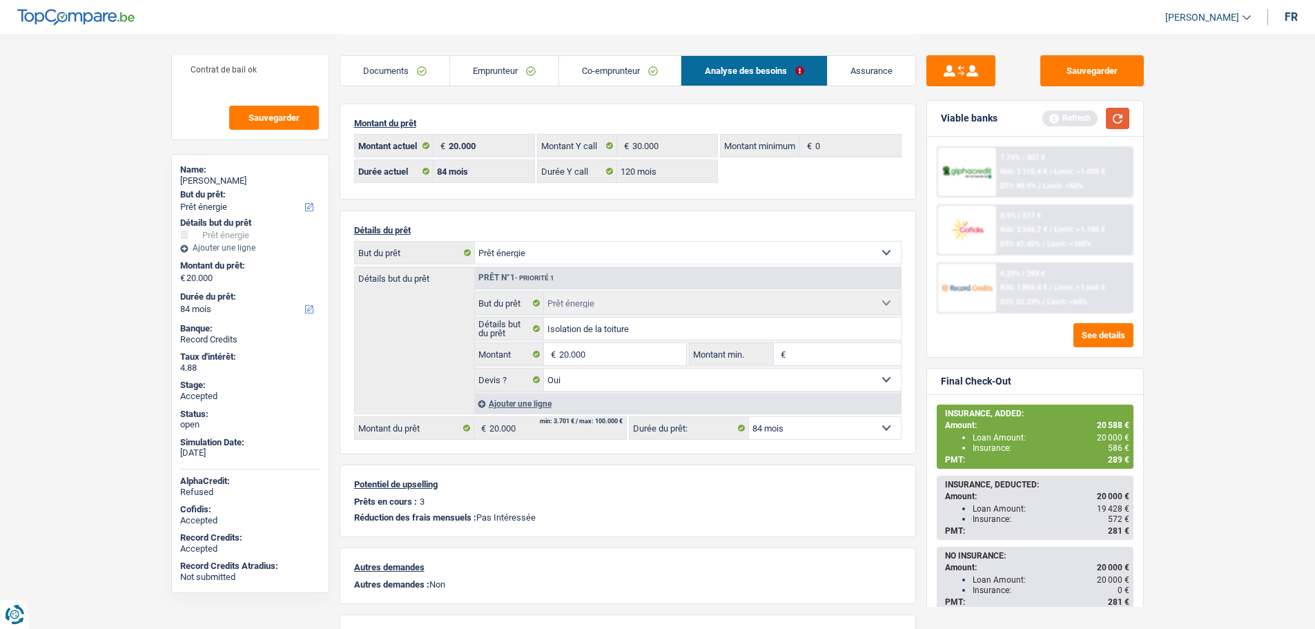
click at [1108, 121] on button "button" at bounding box center [1117, 118] width 23 height 21
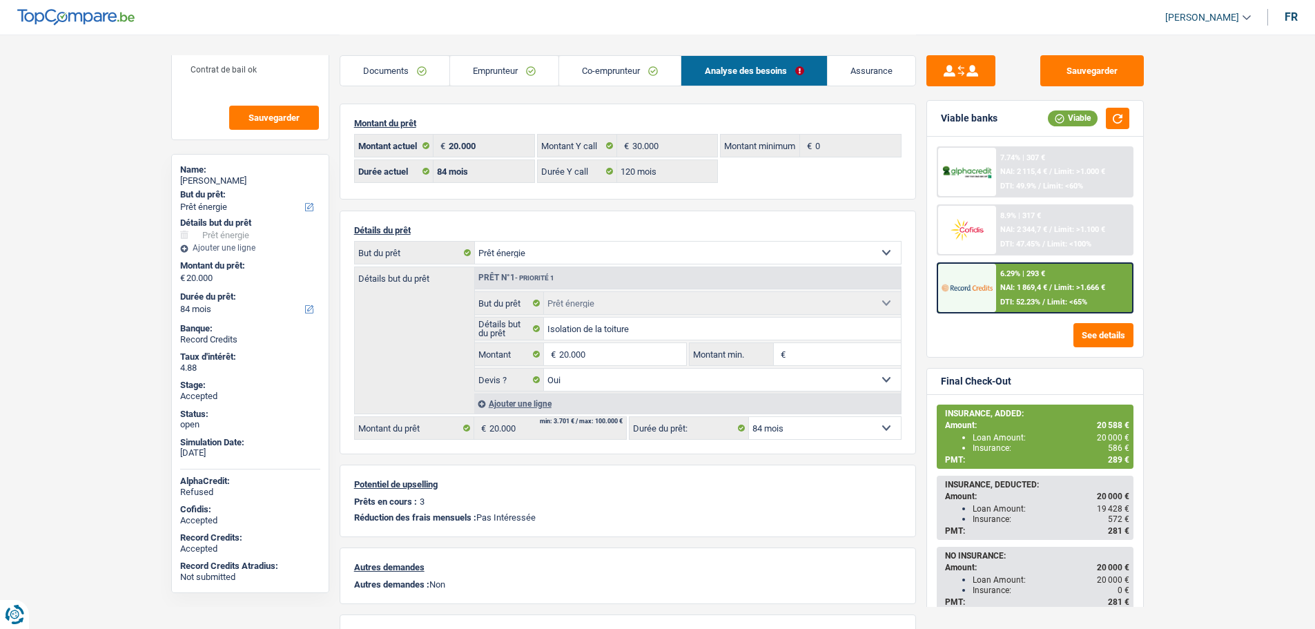
click at [820, 427] on select "12 mois 18 mois 24 mois 30 mois 36 mois 42 mois 48 mois 60 mois 72 mois 84 mois…" at bounding box center [825, 428] width 152 height 22
select select "72"
click at [749, 417] on select "12 mois 18 mois 24 mois 30 mois 36 mois 42 mois 48 mois 60 mois 72 mois 84 mois…" at bounding box center [825, 428] width 152 height 22
select select "72"
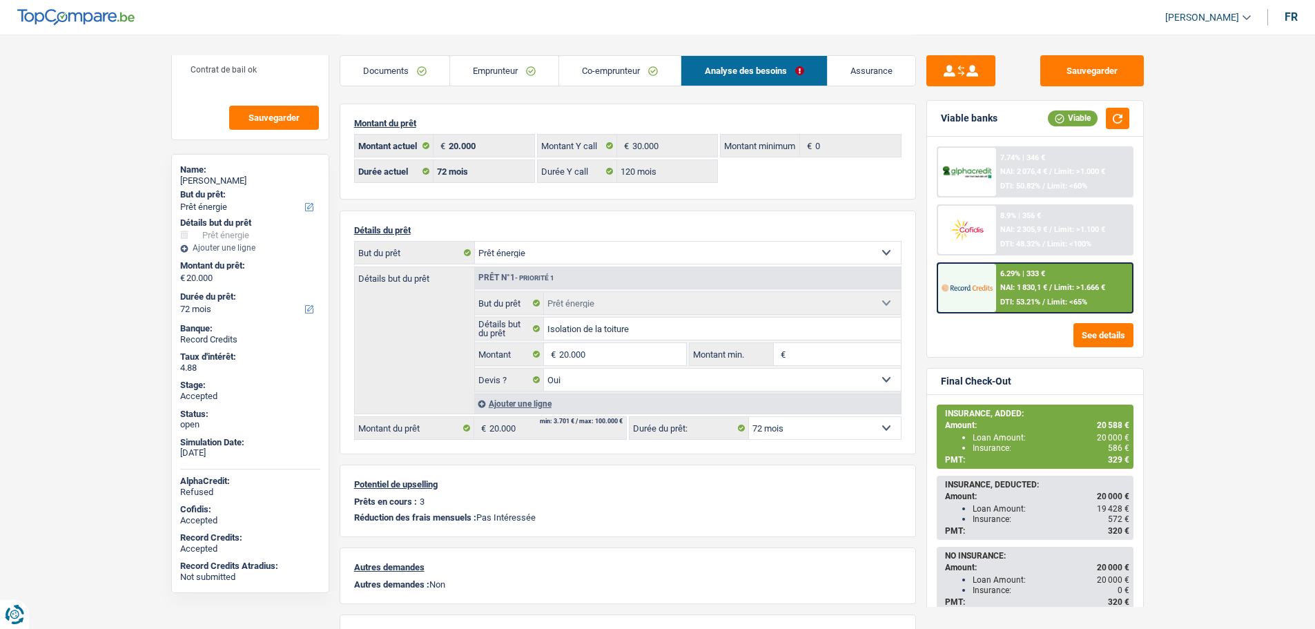
click at [889, 430] on select "12 mois 18 mois 24 mois 30 mois 36 mois 42 mois 48 mois 60 mois 72 mois 84 mois…" at bounding box center [825, 428] width 152 height 22
select select "84"
click at [749, 417] on select "12 mois 18 mois 24 mois 30 mois 36 mois 42 mois 48 mois 60 mois 72 mois 84 mois…" at bounding box center [825, 428] width 152 height 22
select select "84"
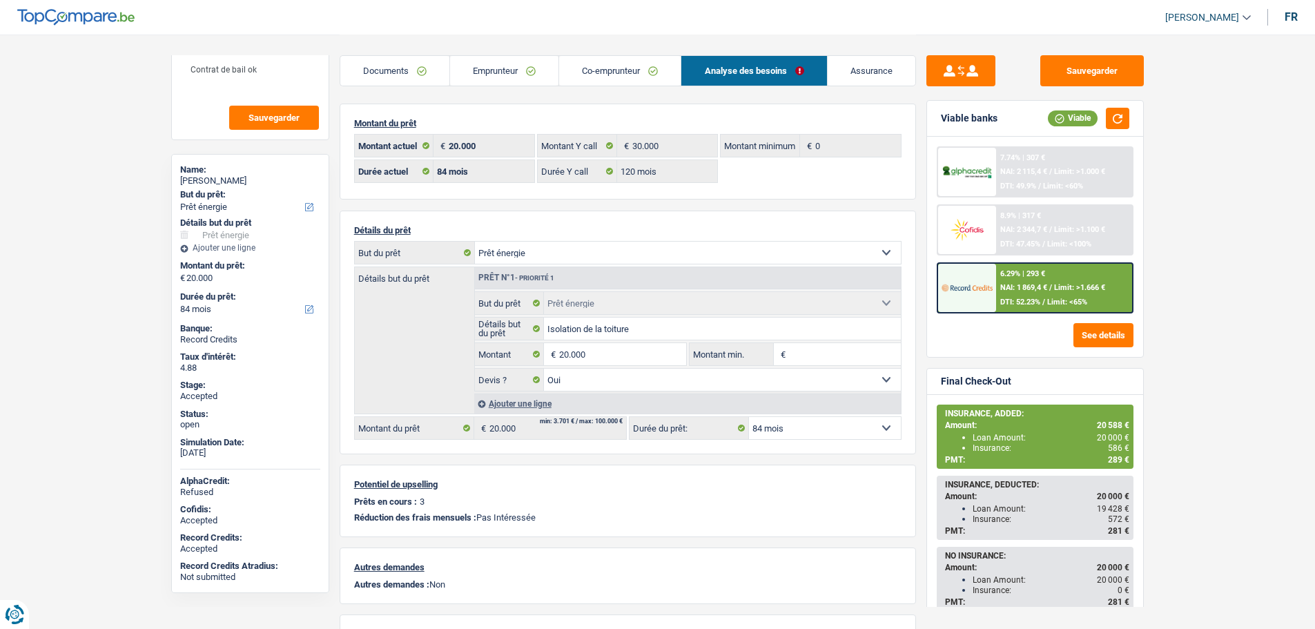
click at [492, 61] on link "Emprunteur" at bounding box center [504, 71] width 108 height 30
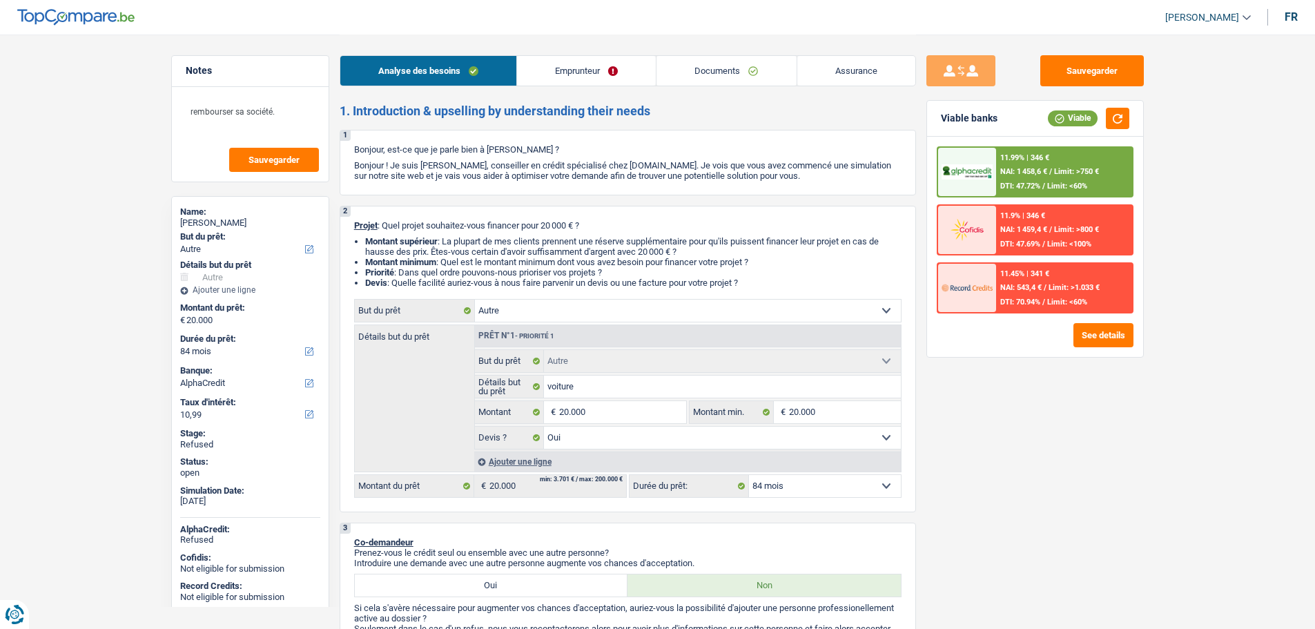
select select "other"
select select "84"
select select "alphacredit"
select select "other"
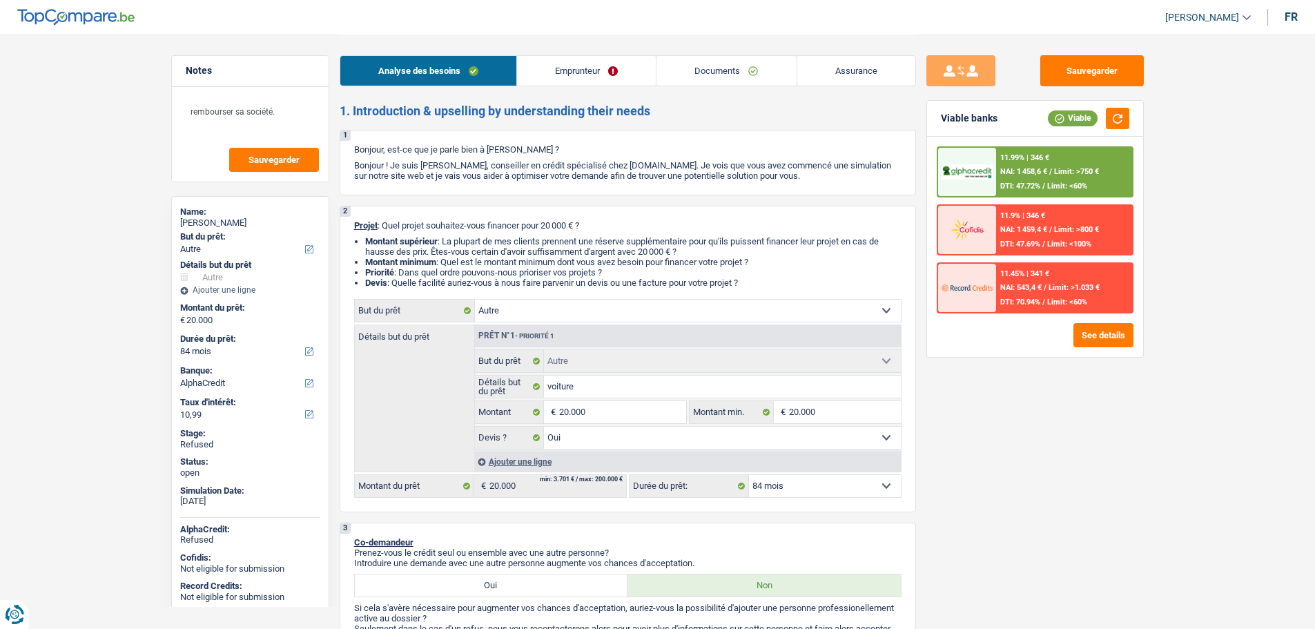
select select "other"
select select "yes"
select select "84"
select select "independent"
select select "netSalary"
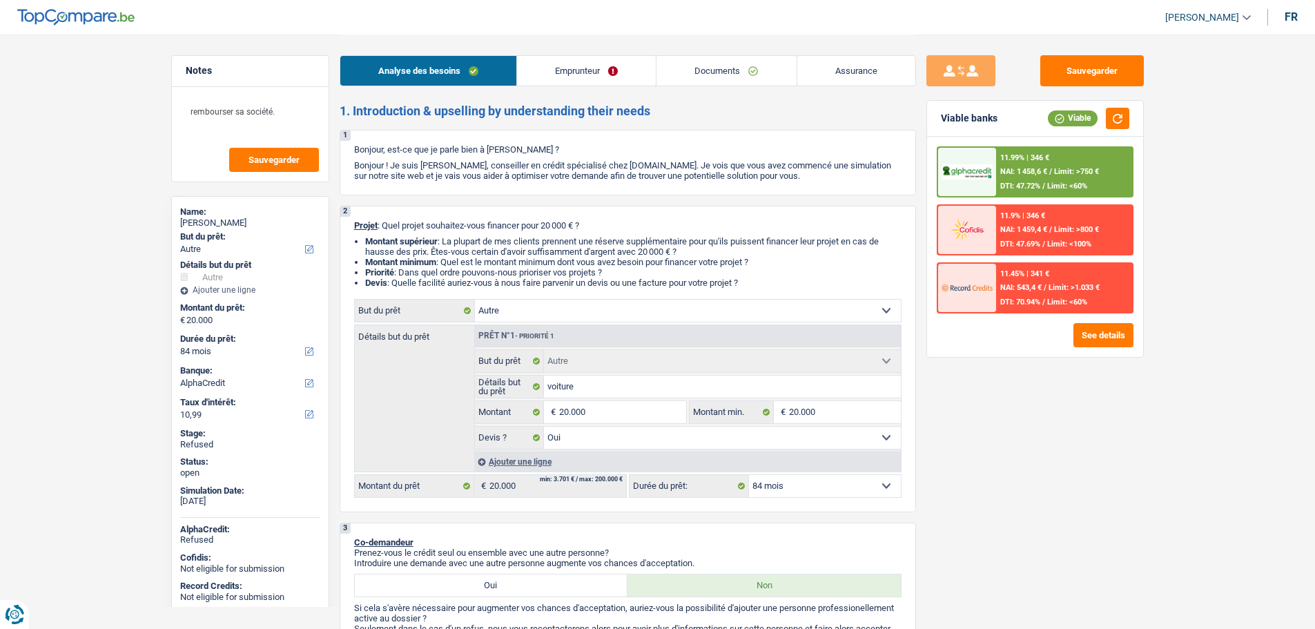
select select "rents"
select select "cardOrCredit"
select select "other"
select select "yes"
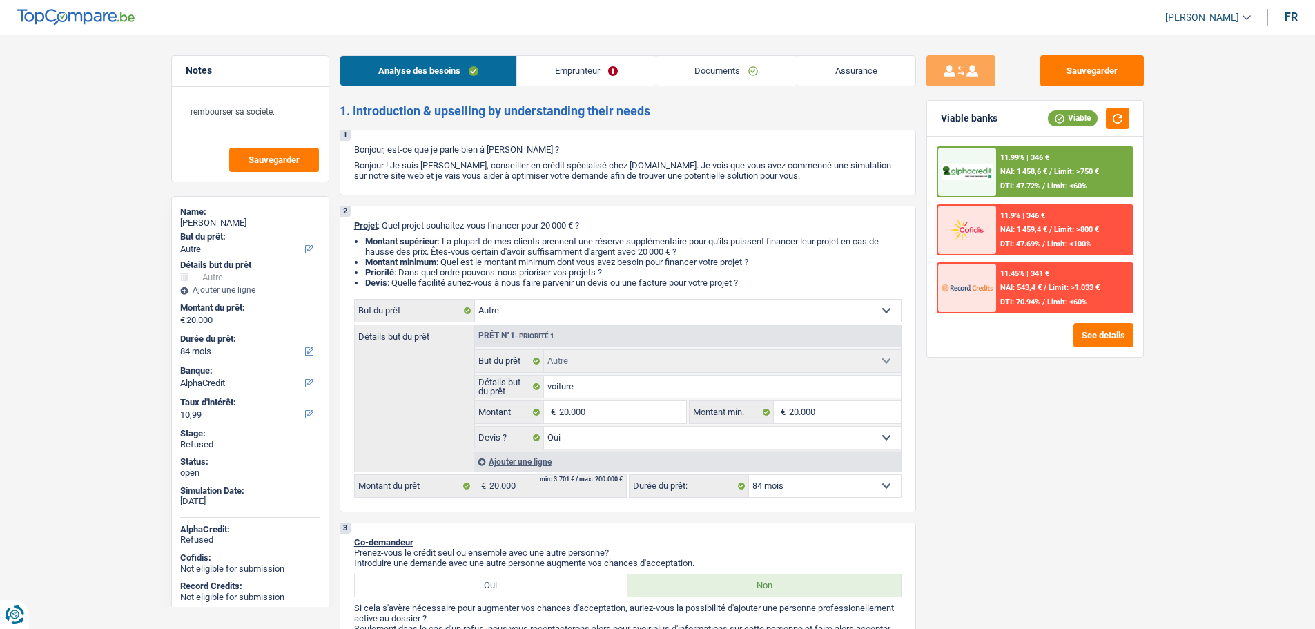
select select "84"
click at [1230, 12] on span "[PERSON_NAME]" at bounding box center [1202, 18] width 74 height 12
click at [1169, 124] on button "SO" at bounding box center [1177, 127] width 123 height 28
select select "84"
select select "120"
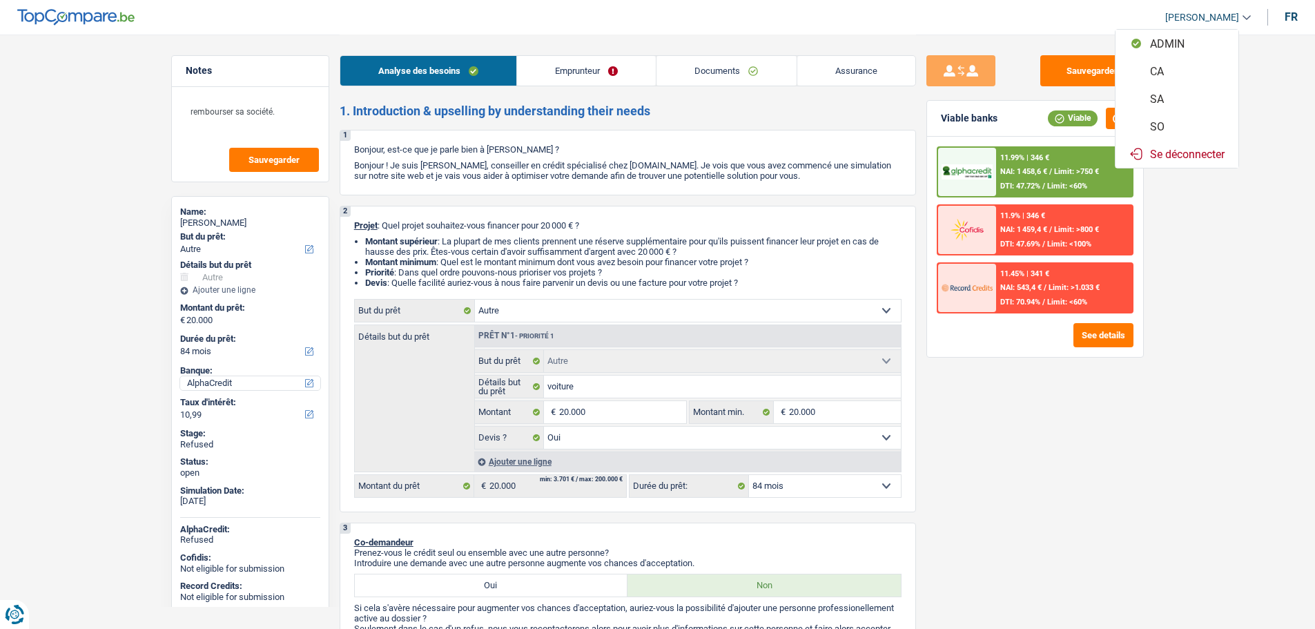
select select "other"
select select "yes"
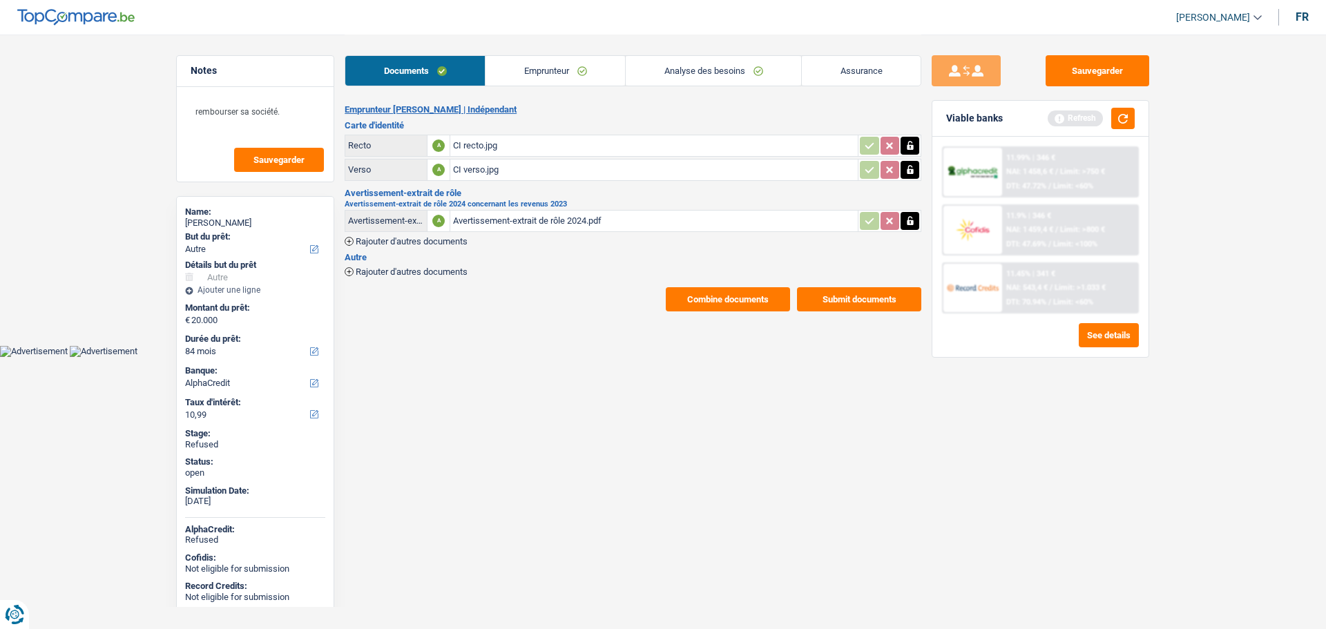
click at [550, 74] on link "Emprunteur" at bounding box center [554, 71] width 139 height 30
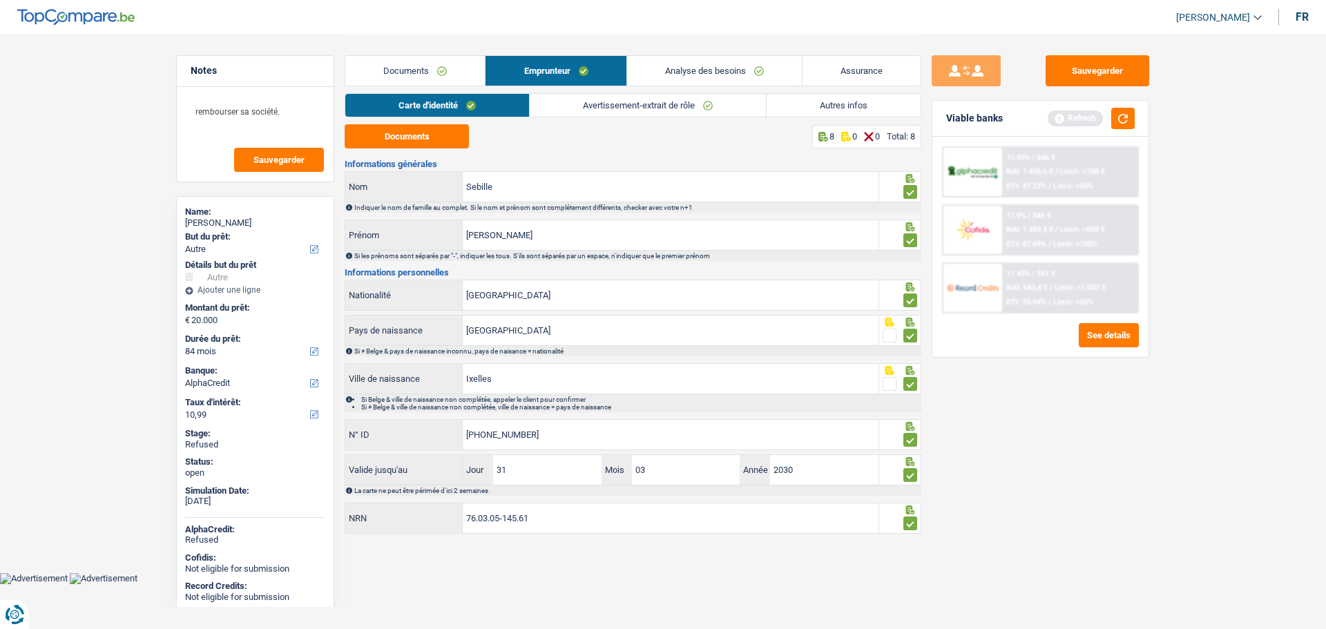
click at [686, 67] on link "Analyse des besoins" at bounding box center [714, 71] width 175 height 30
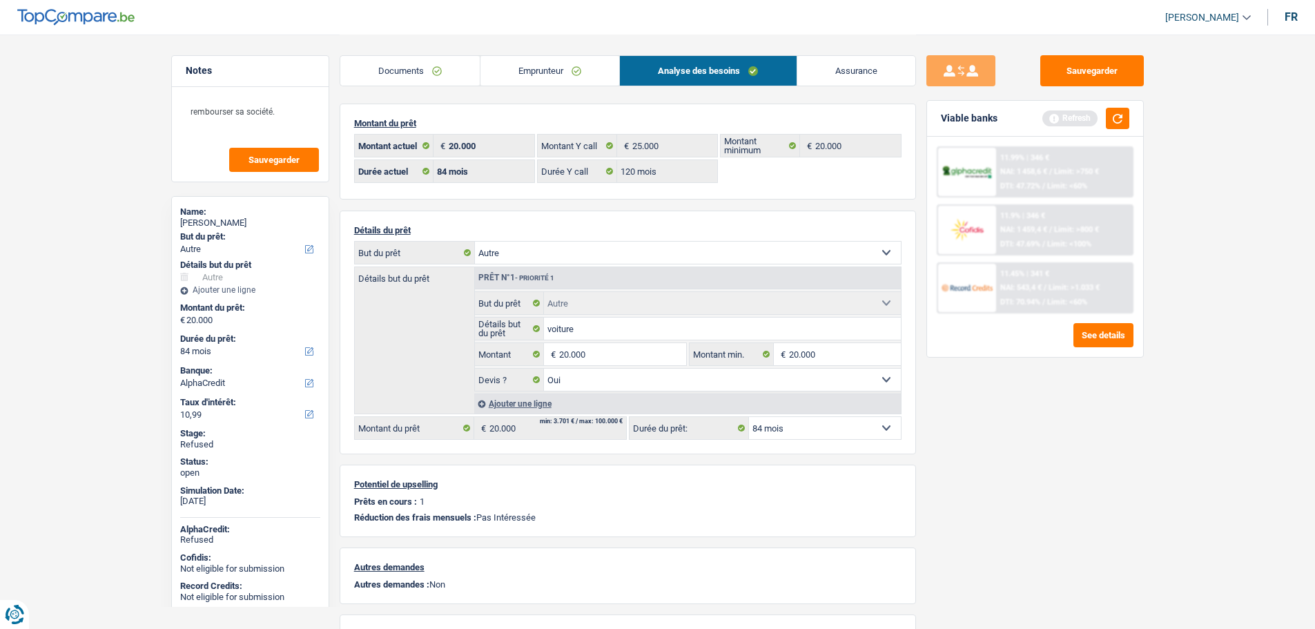
click at [585, 73] on link "Emprunteur" at bounding box center [550, 71] width 139 height 30
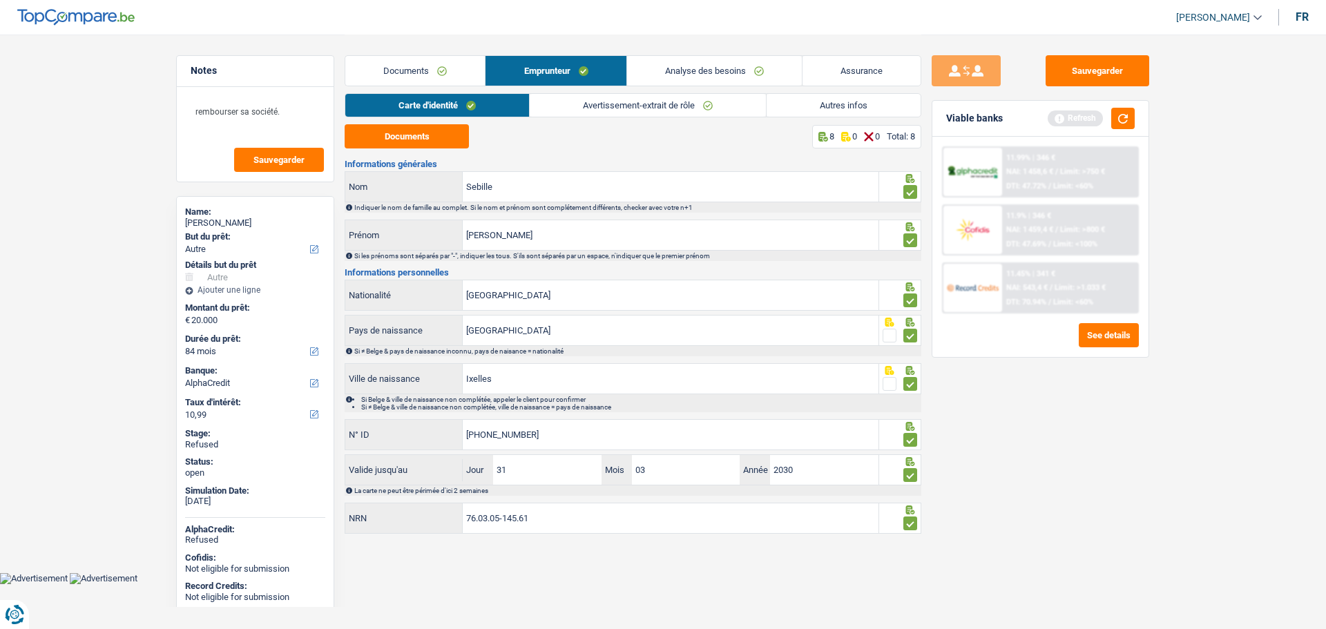
click at [699, 70] on link "Analyse des besoins" at bounding box center [714, 71] width 175 height 30
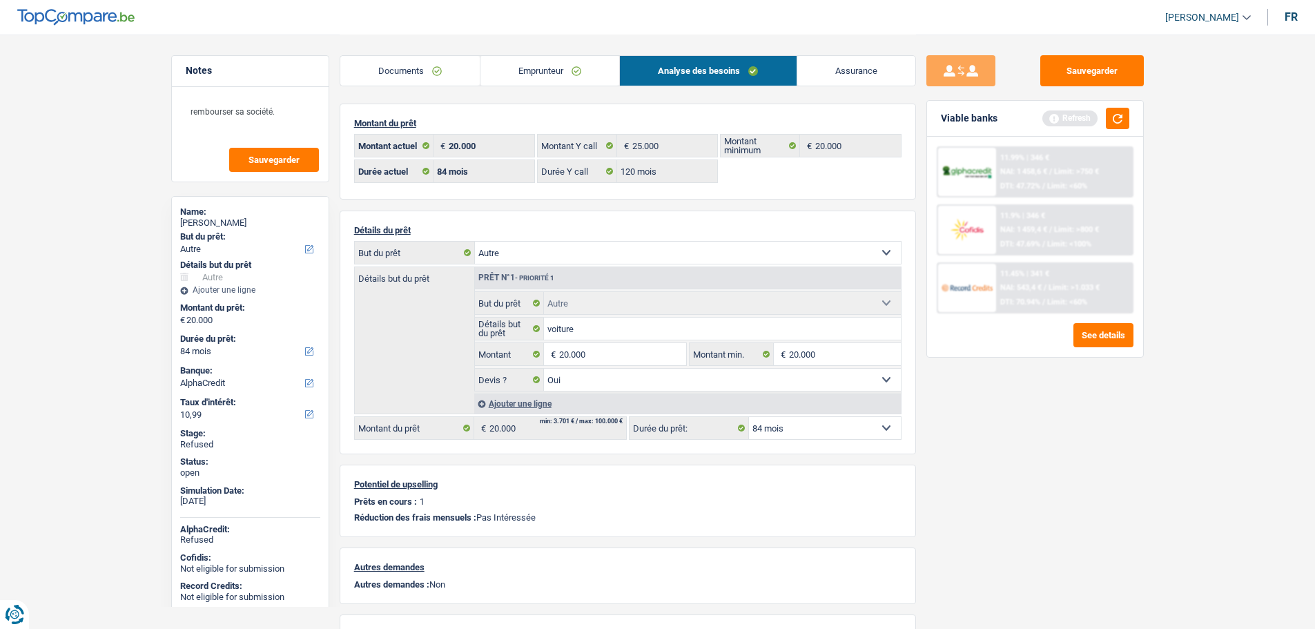
click at [429, 73] on link "Documents" at bounding box center [409, 71] width 139 height 30
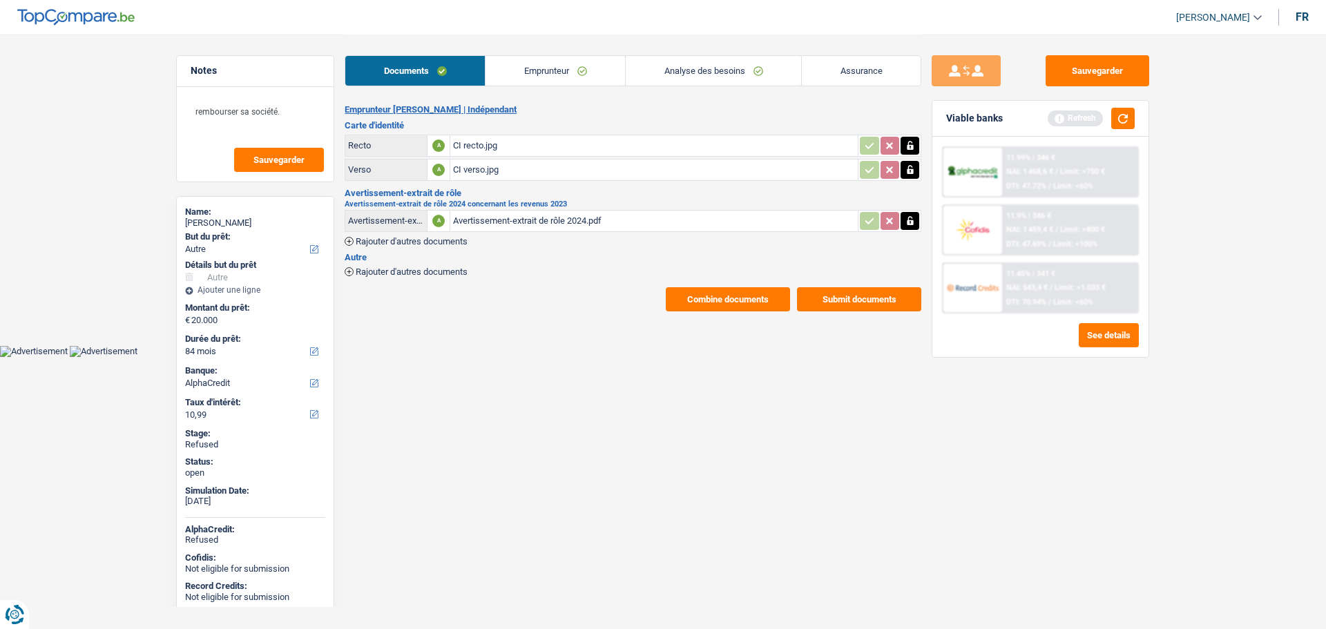
click at [647, 57] on link "Analyse des besoins" at bounding box center [713, 71] width 175 height 30
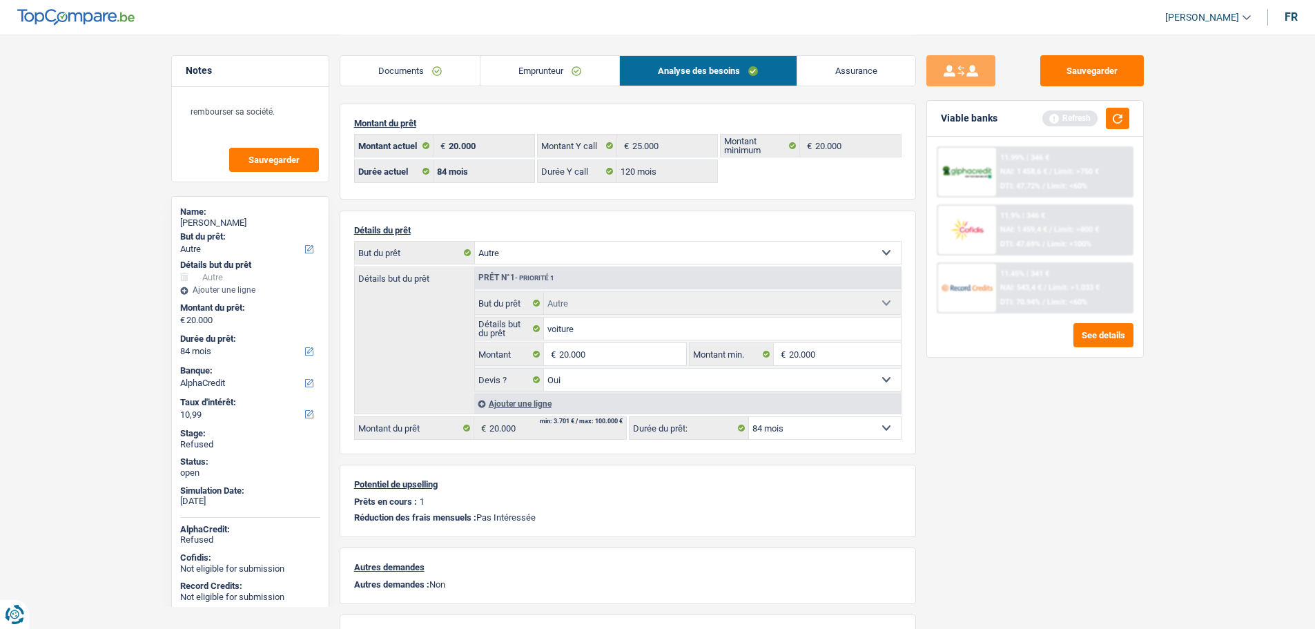
click at [552, 66] on link "Emprunteur" at bounding box center [550, 71] width 139 height 30
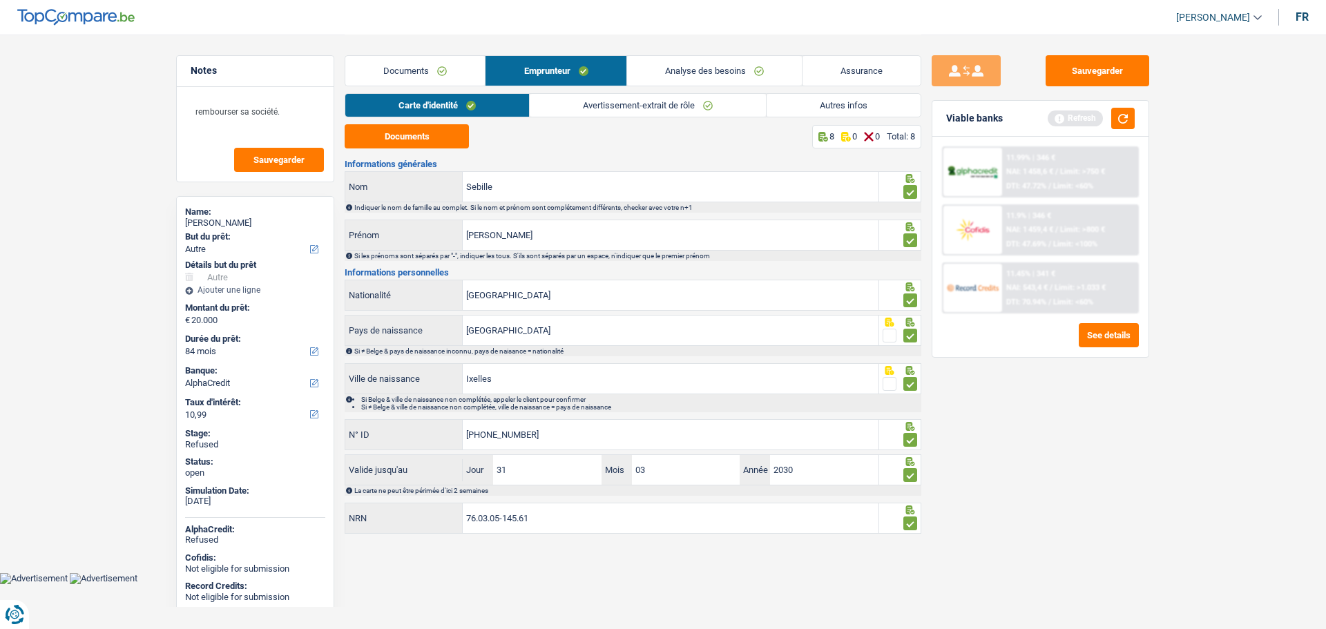
click at [585, 115] on link "Avertissement-extrait de rôle" at bounding box center [648, 105] width 236 height 23
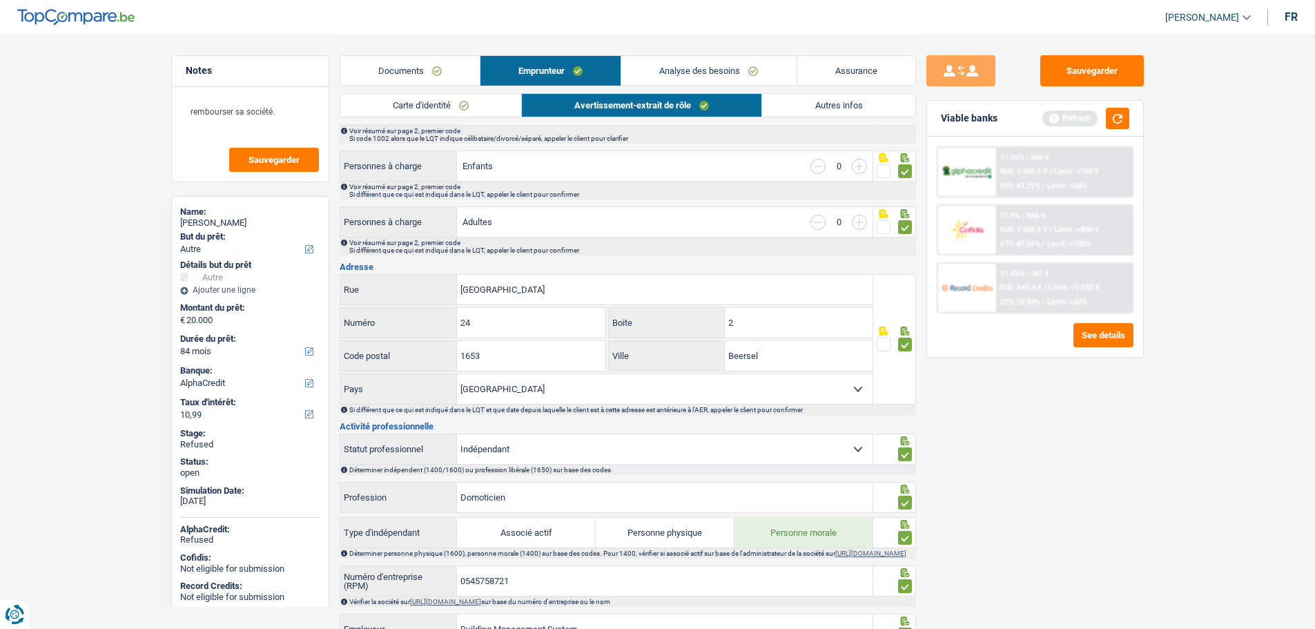
scroll to position [207, 0]
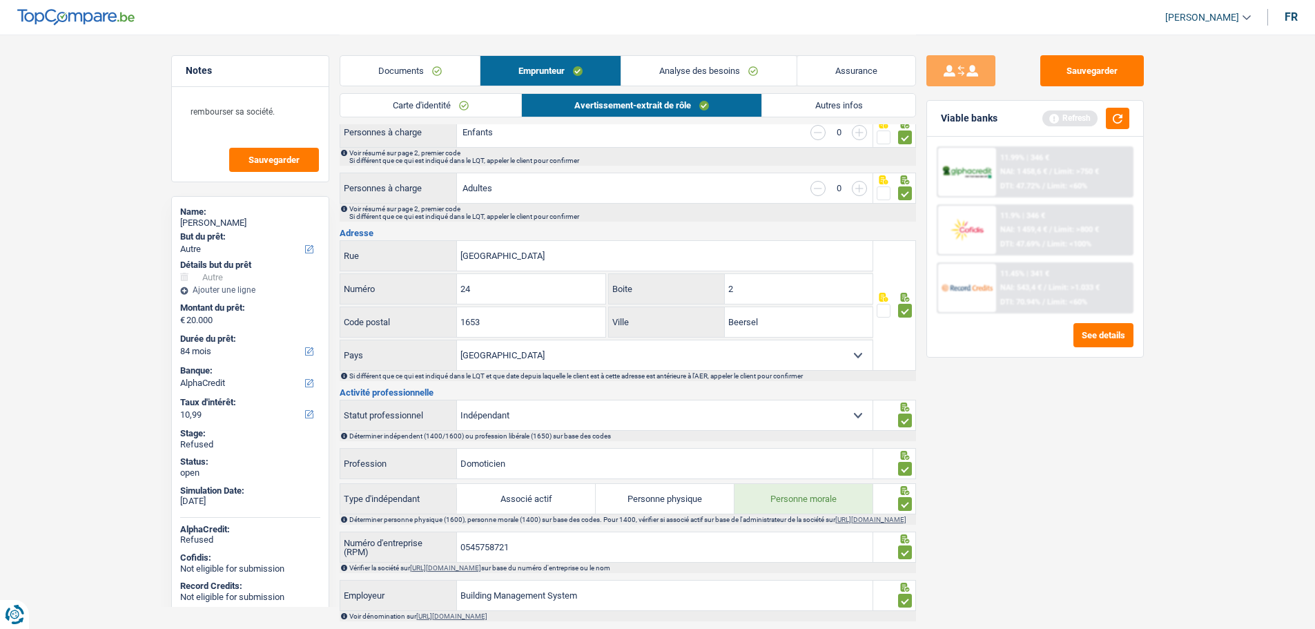
click at [779, 109] on link "Autres infos" at bounding box center [838, 105] width 153 height 23
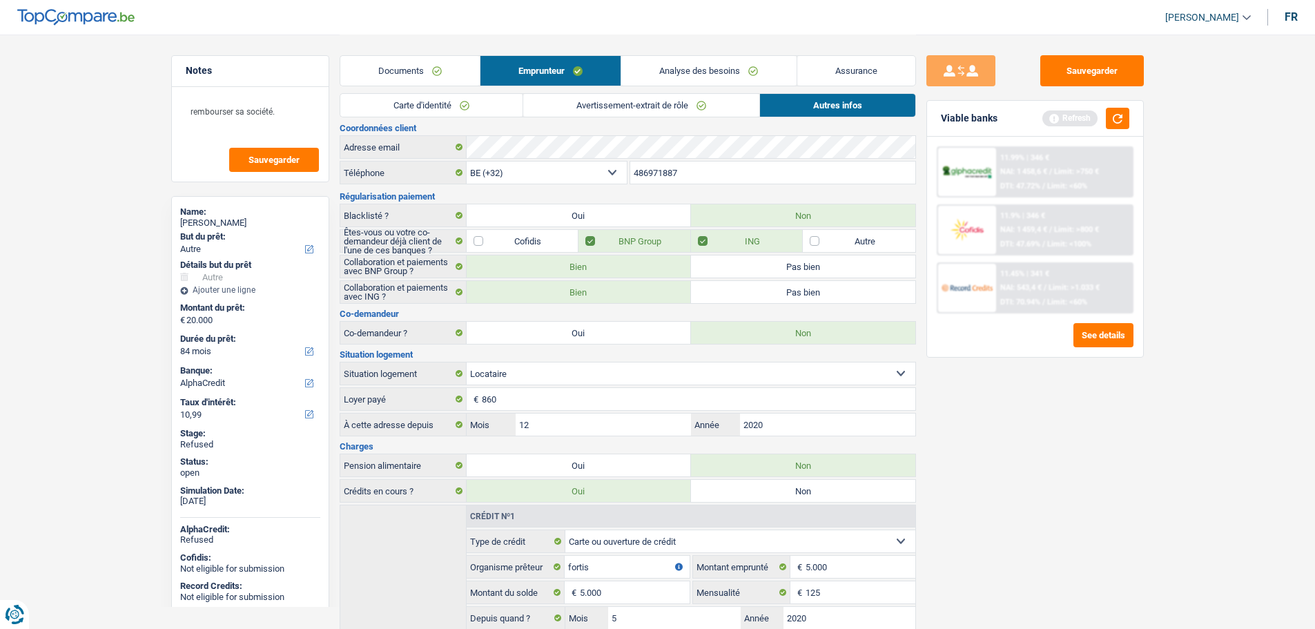
scroll to position [0, 0]
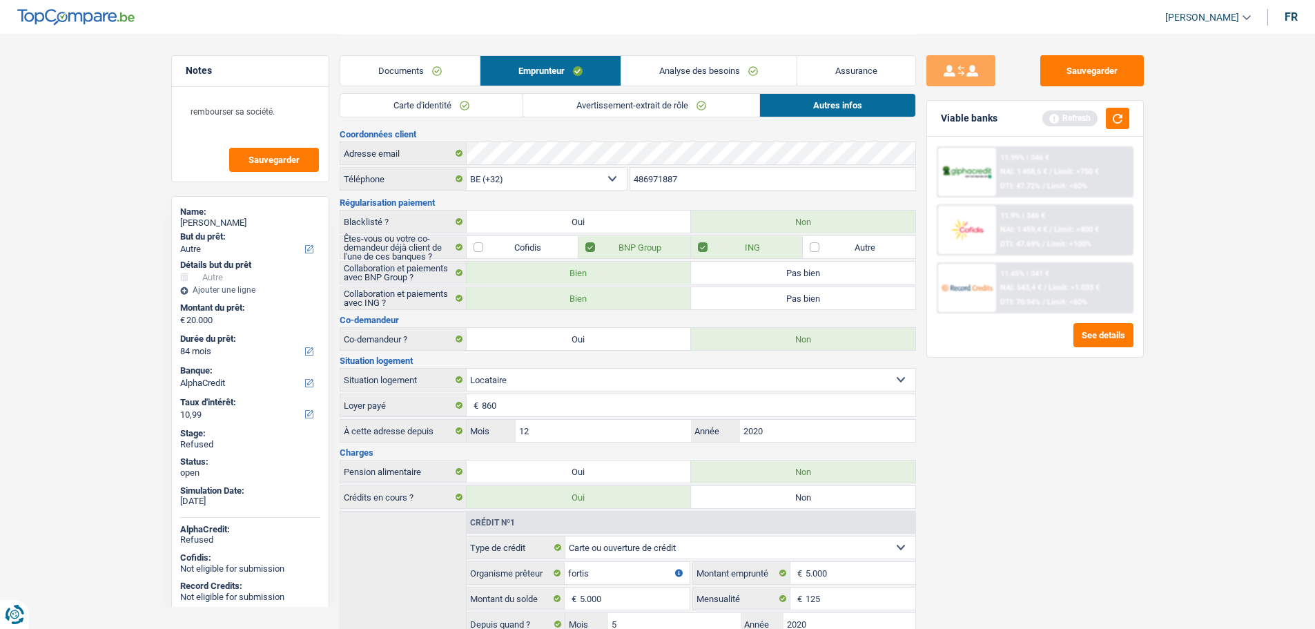
click at [416, 68] on link "Documents" at bounding box center [409, 71] width 139 height 30
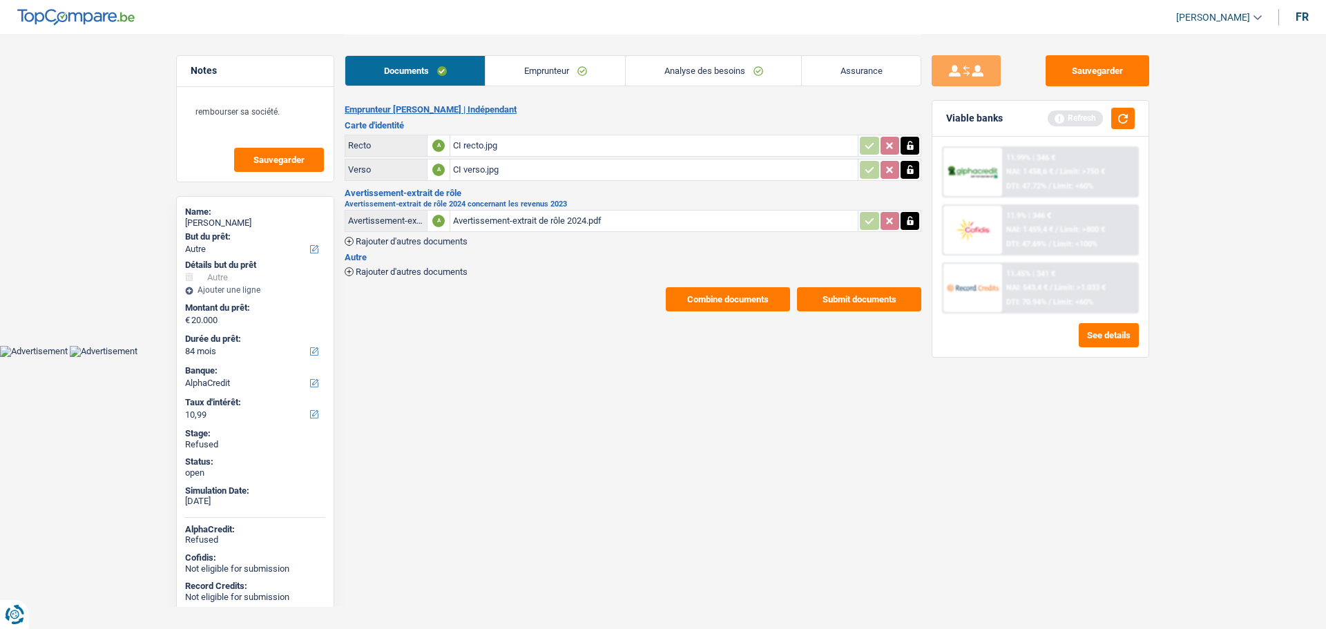
click at [681, 73] on link "Analyse des besoins" at bounding box center [713, 71] width 175 height 30
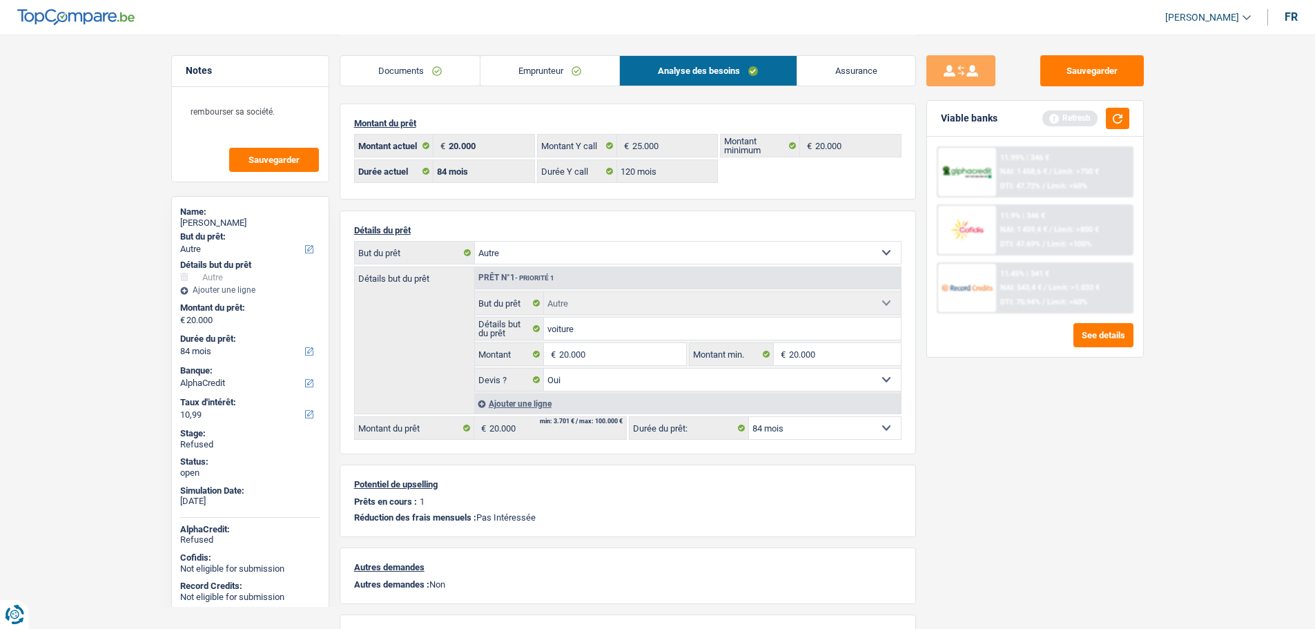
click at [774, 423] on select "12 mois 18 mois 24 mois 30 mois 36 mois 42 mois 48 mois 60 mois 72 mois 84 mois…" at bounding box center [825, 428] width 152 height 22
select select "60"
click at [749, 417] on select "12 mois 18 mois 24 mois 30 mois 36 mois 42 mois 48 mois 60 mois 72 mois 84 mois…" at bounding box center [825, 428] width 152 height 22
select select "60"
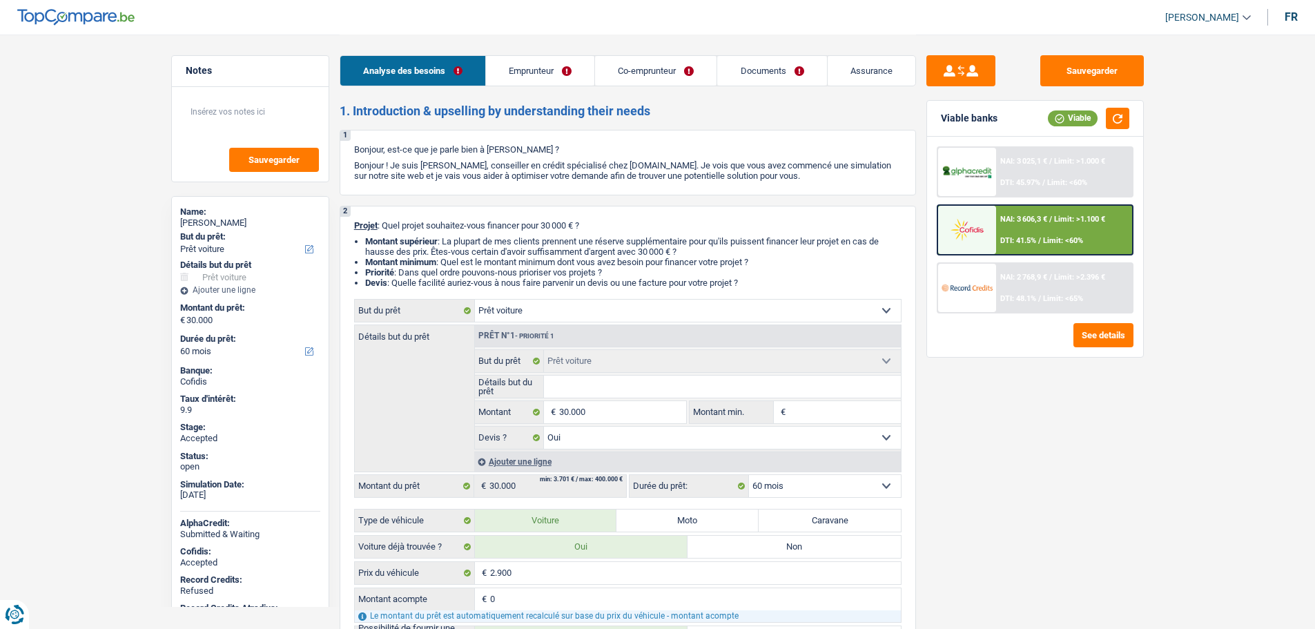
select select "car"
select select "60"
select select "car"
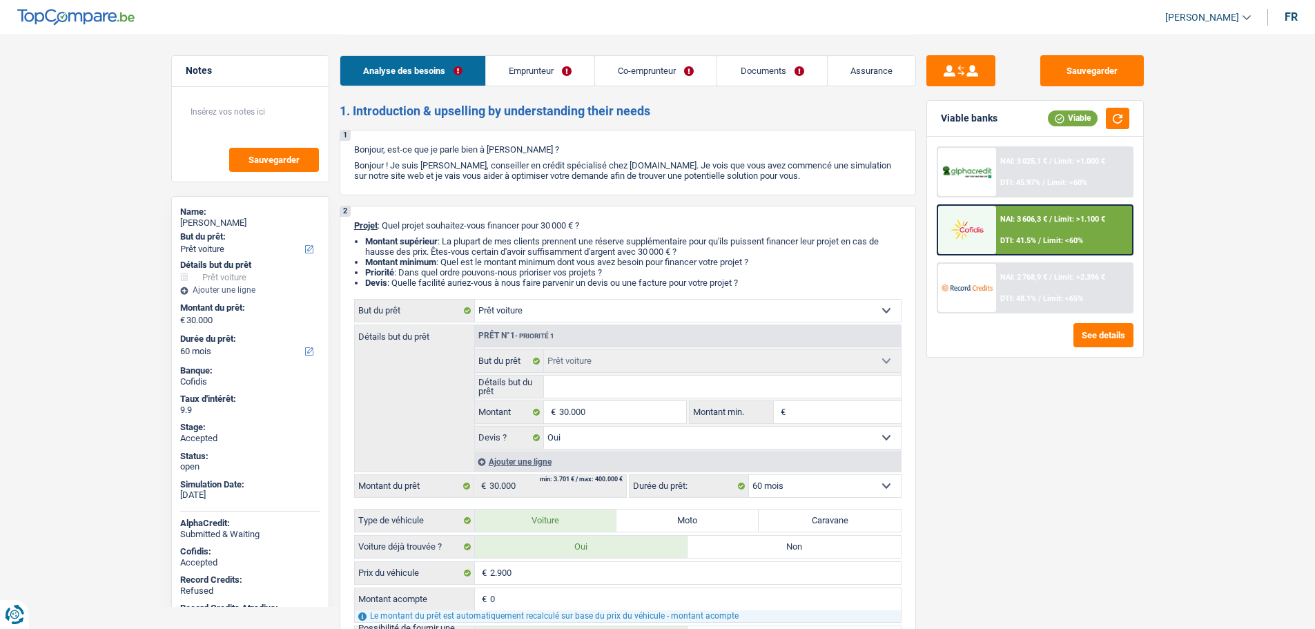
select select "yes"
select select "60"
select select "worker"
select select "privateEmployee"
select select "netSalary"
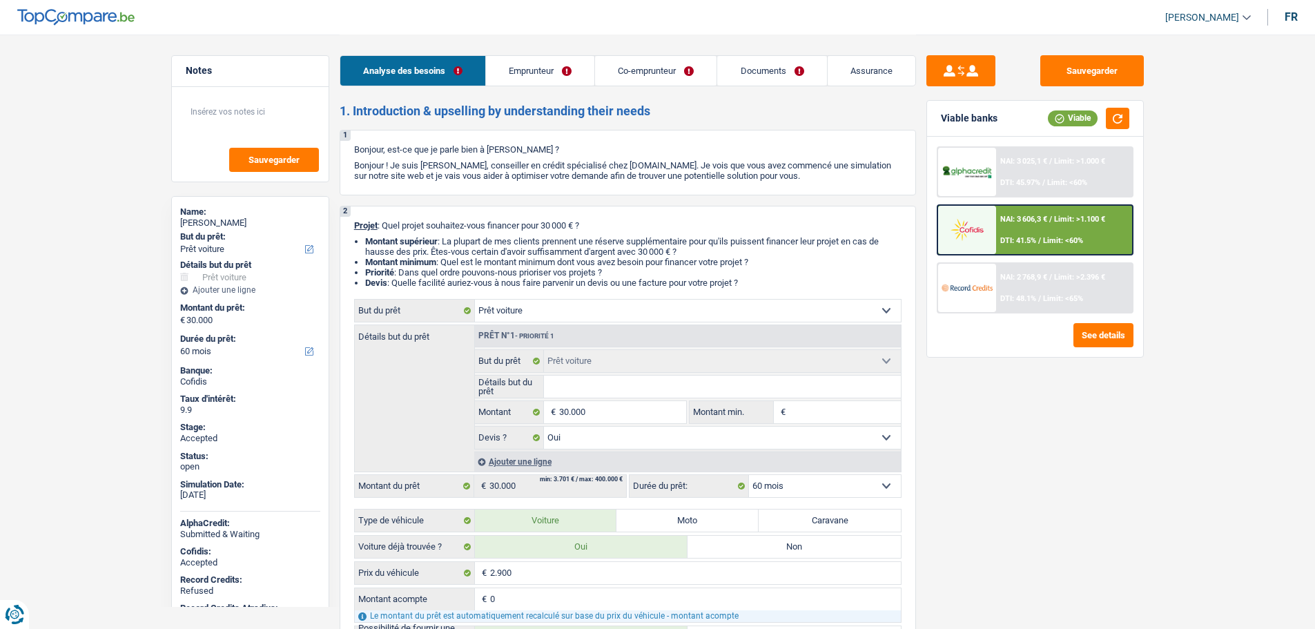
select select "mutualityIndemnity"
select select "familyAllowances"
select select "netSalary"
select select "familyAllowances"
select select "unemployment"
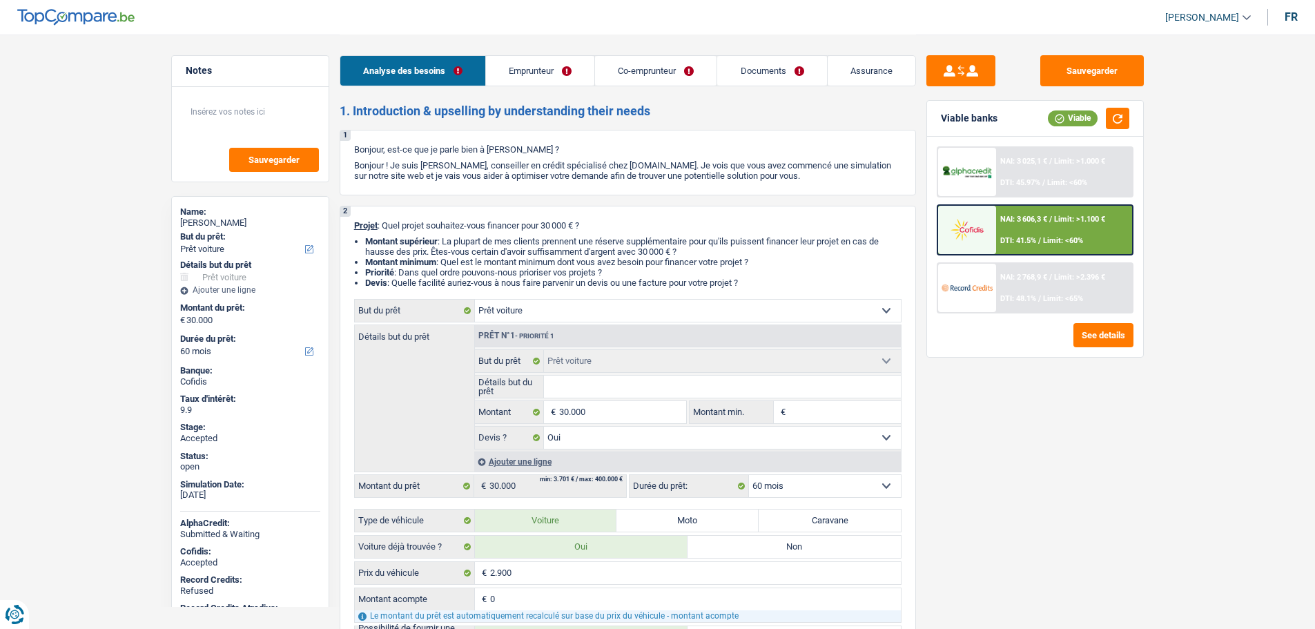
select select "mealVouchers"
select select "ownerWithMortgage"
select select "mortgage"
select select "300"
select select "renovationLoan"
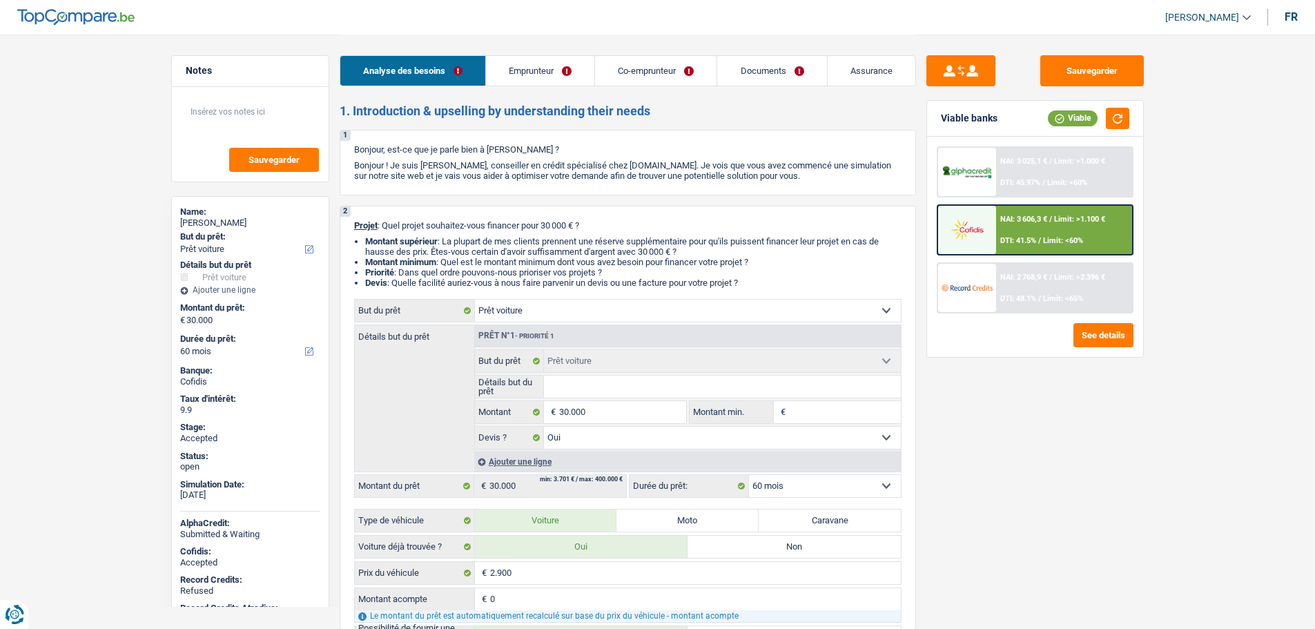
select select "60"
select select "carLoan"
select select "84"
select select "car"
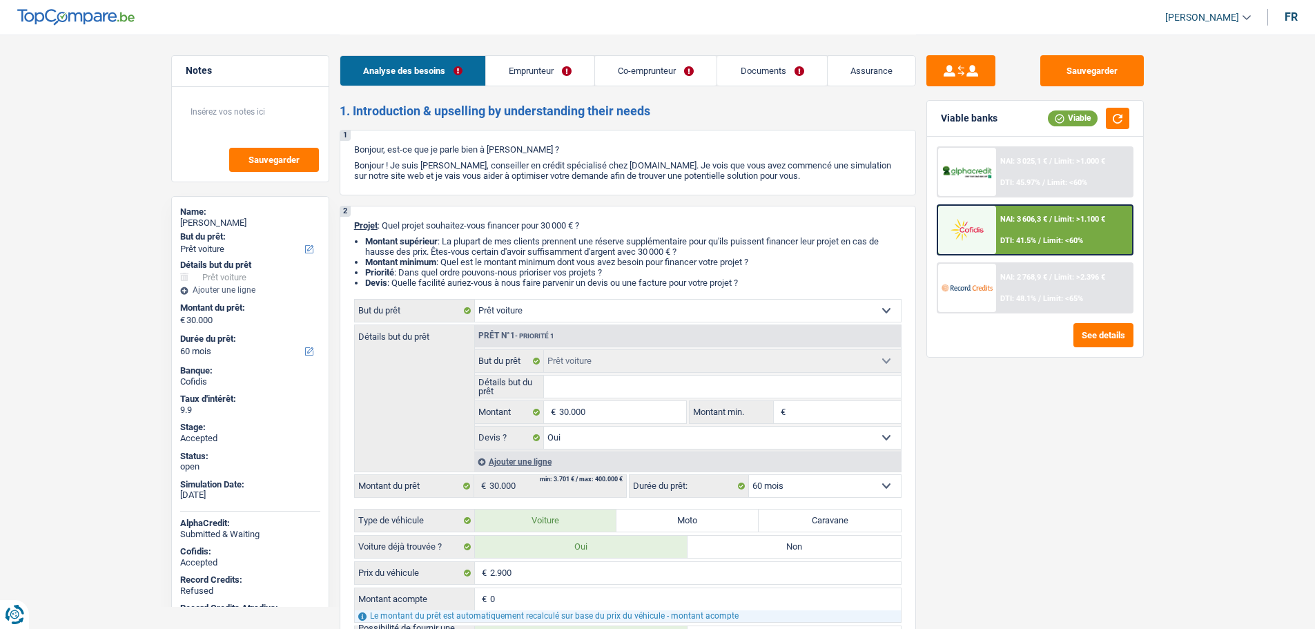
select select "yes"
select select "60"
click at [1206, 18] on span "[PERSON_NAME]" at bounding box center [1202, 18] width 74 height 12
click at [1185, 122] on button "SO" at bounding box center [1177, 127] width 123 height 28
select select "60"
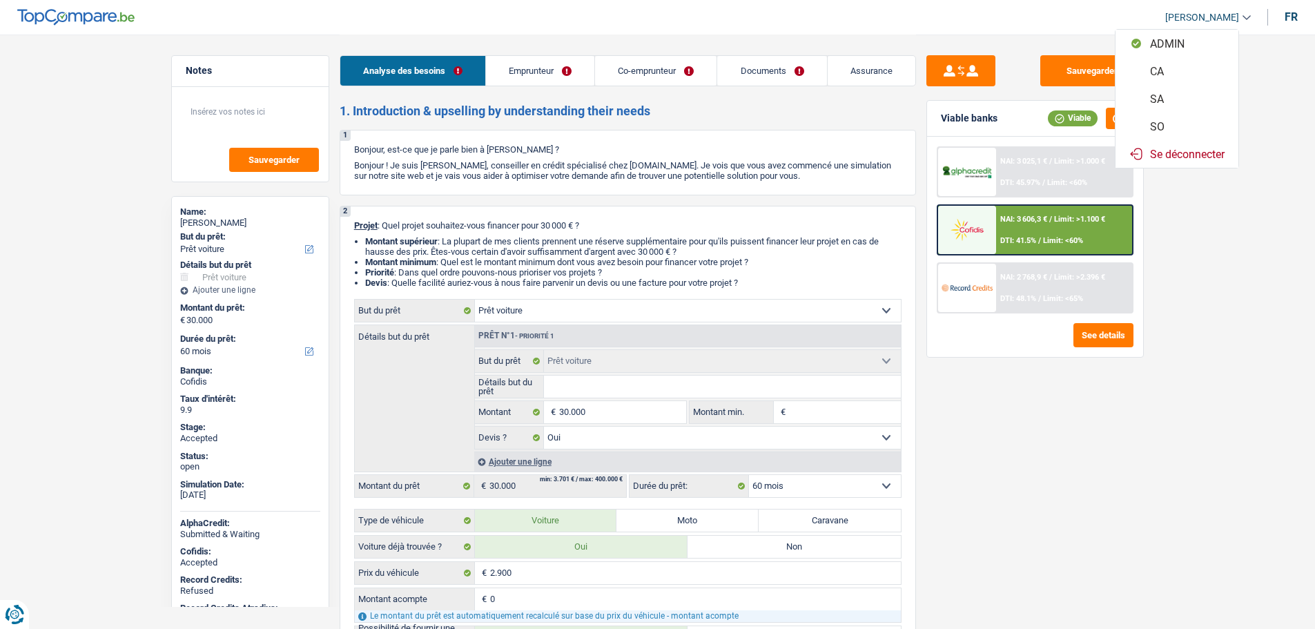
select select "60"
select select "car"
select select "yes"
select select "60"
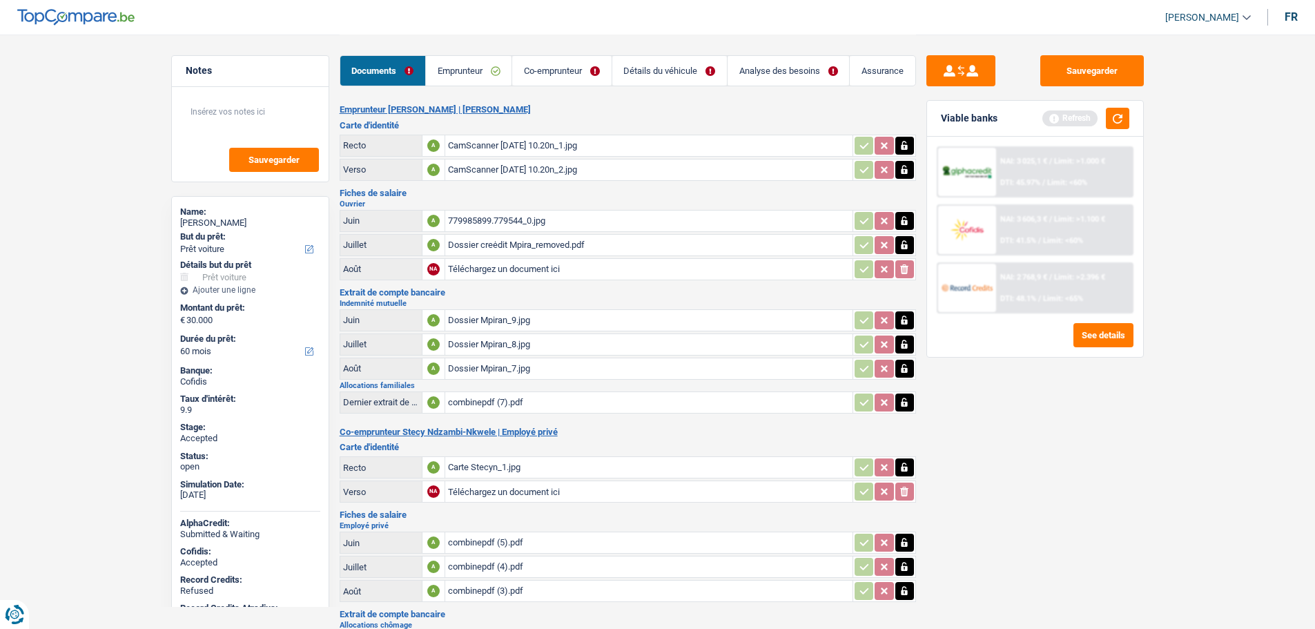
click at [705, 70] on link "Détails du véhicule" at bounding box center [669, 71] width 115 height 30
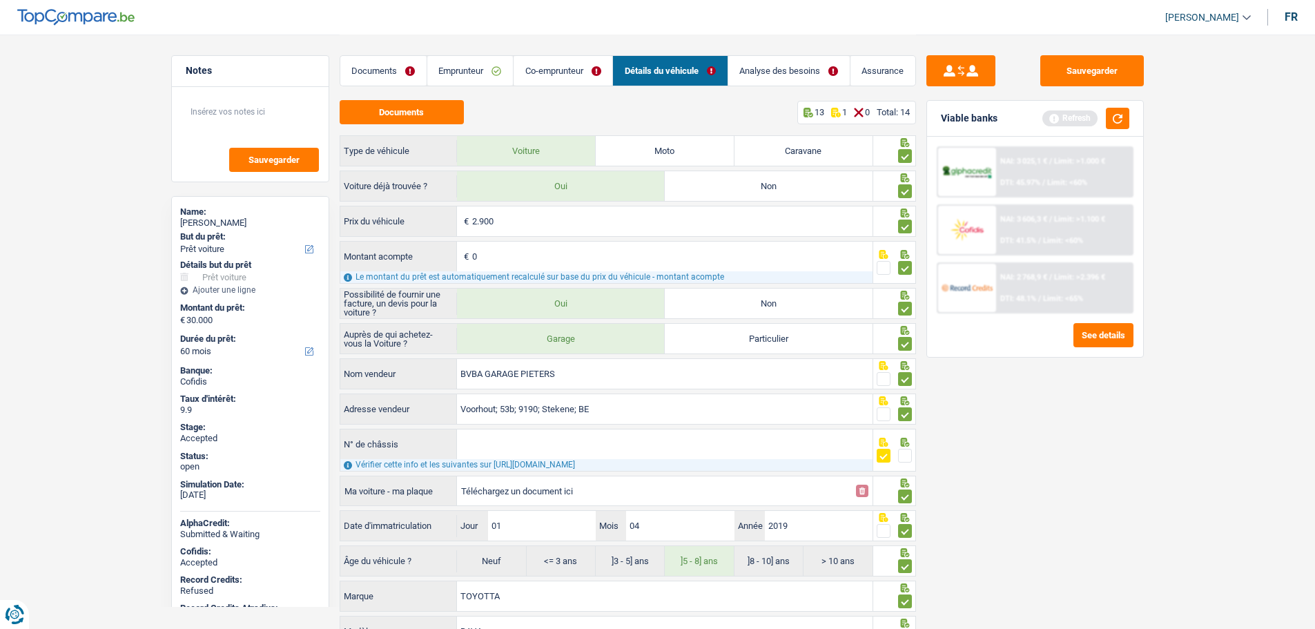
click at [764, 71] on link "Analyse des besoins" at bounding box center [789, 71] width 122 height 30
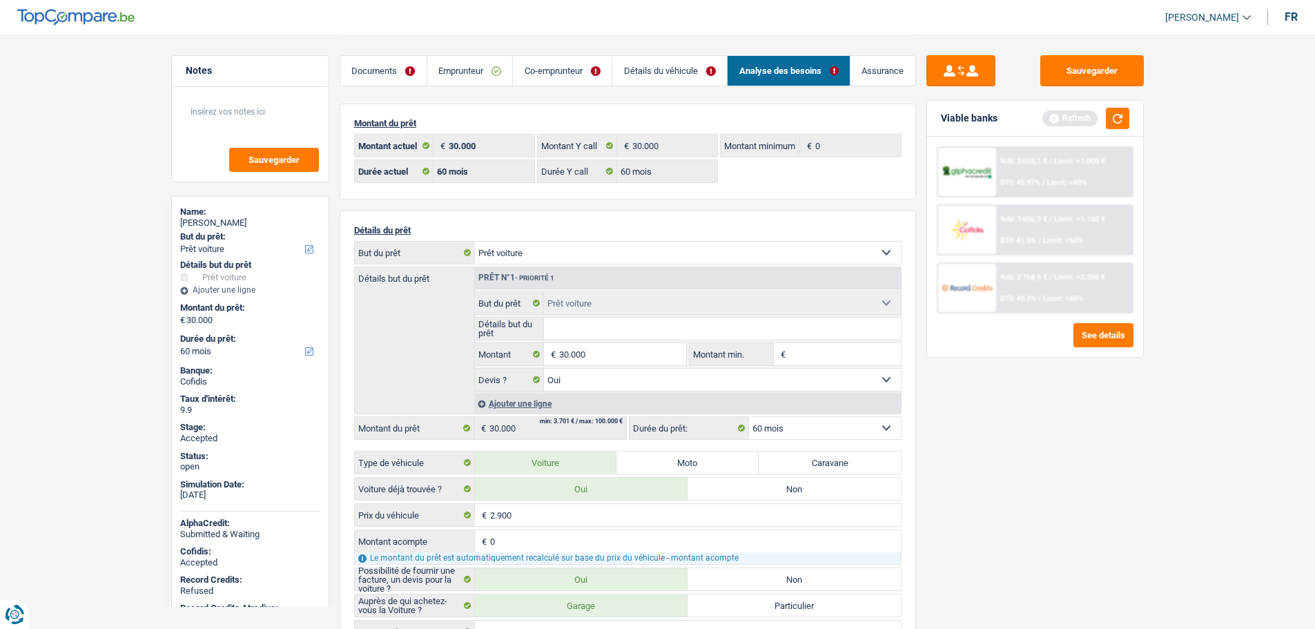
click at [372, 73] on link "Documents" at bounding box center [383, 71] width 86 height 30
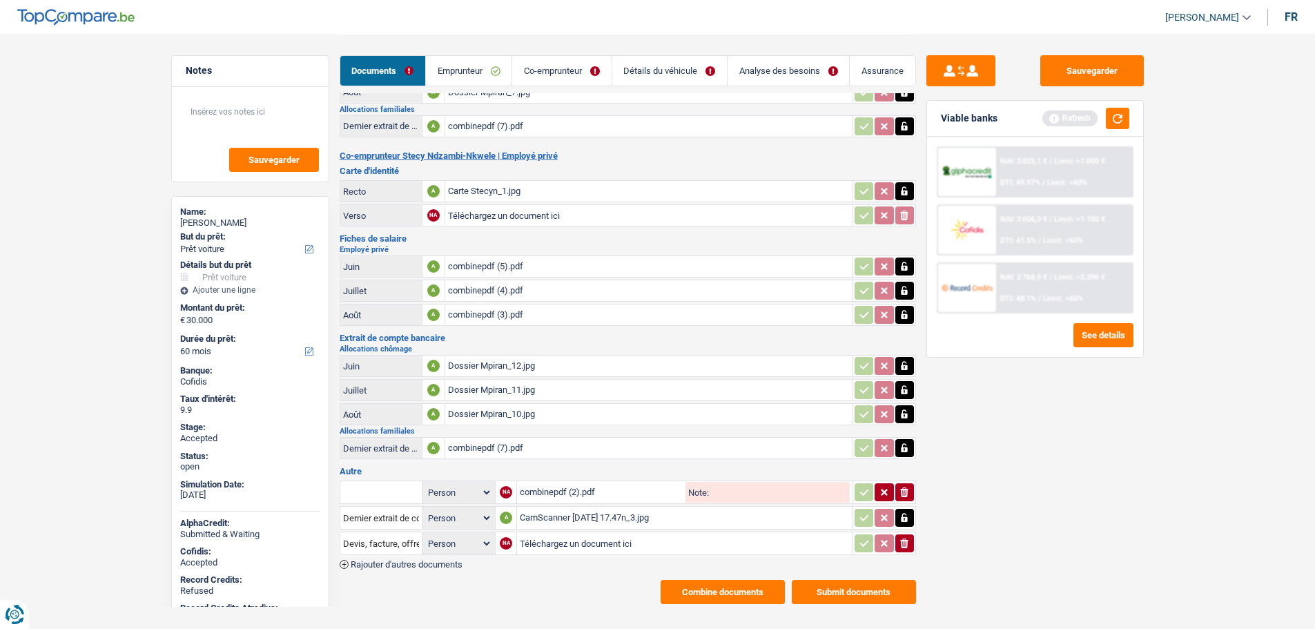
scroll to position [296, 0]
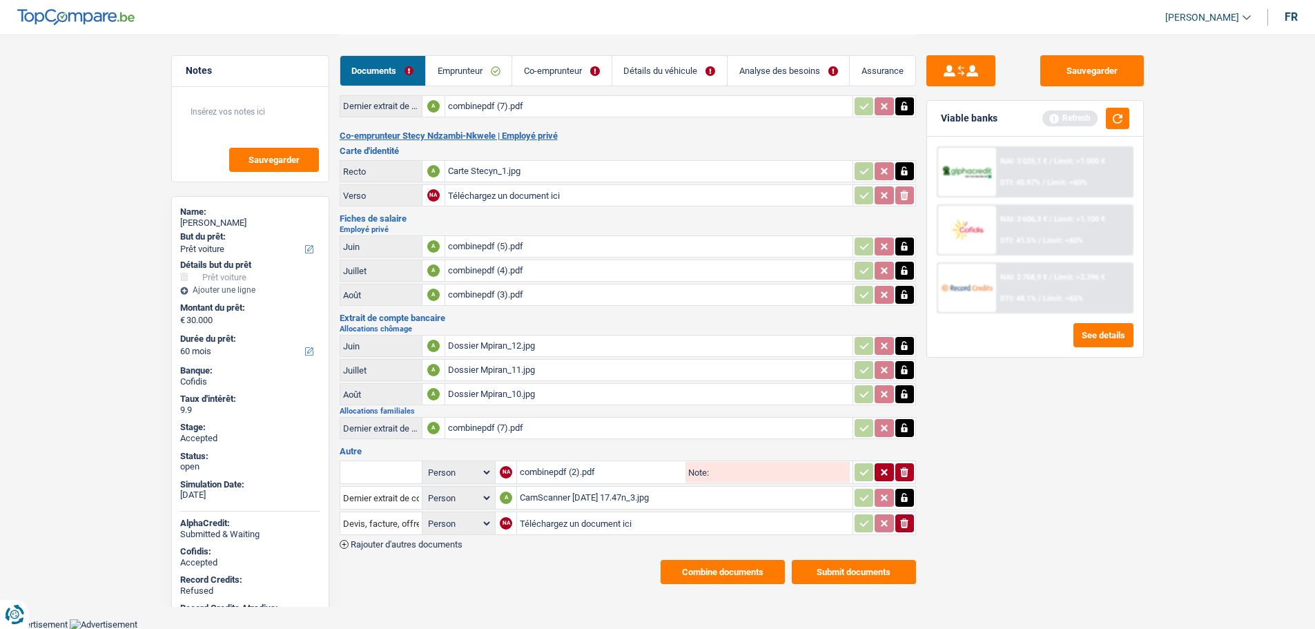
click at [550, 490] on div "CamScanner 17-09-25 17.47n_3.jpg" at bounding box center [684, 497] width 329 height 21
click at [374, 492] on input "Dernier extrait de compte pour vos allocations familiales" at bounding box center [381, 498] width 76 height 22
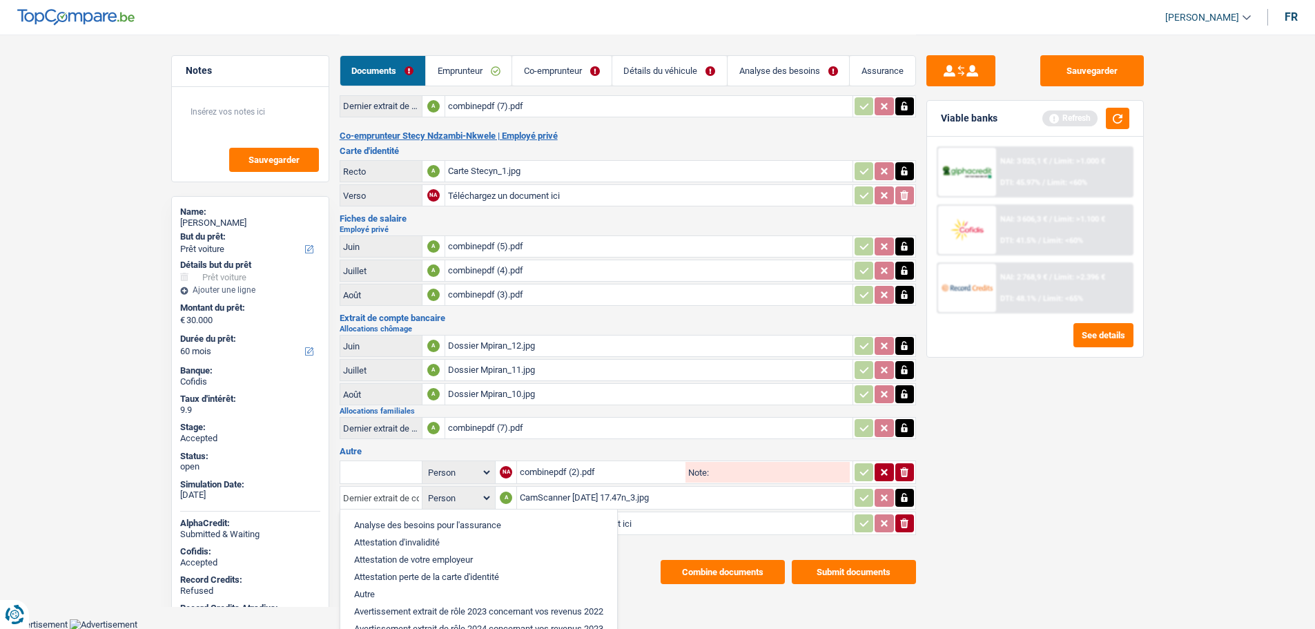
click at [374, 492] on input "Dernier extrait de compte pour vos allocations familiales" at bounding box center [381, 498] width 76 height 22
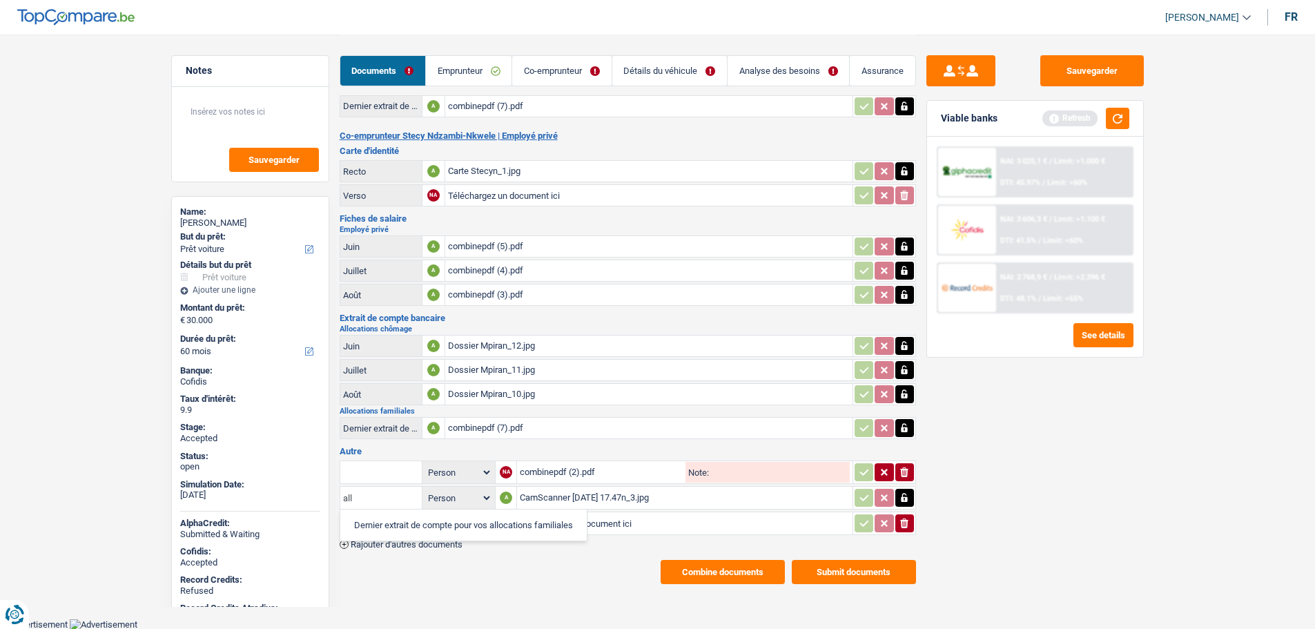
type input "all"
click at [382, 518] on li "Dernier extrait de compte pour vos allocations familiales" at bounding box center [463, 524] width 233 height 17
click at [385, 499] on input "all" at bounding box center [381, 498] width 76 height 22
click at [390, 522] on li "Dernier extrait de compte pour vos allocations familiales" at bounding box center [463, 524] width 233 height 17
click at [493, 427] on div "combinepdf (7).pdf" at bounding box center [649, 428] width 402 height 21
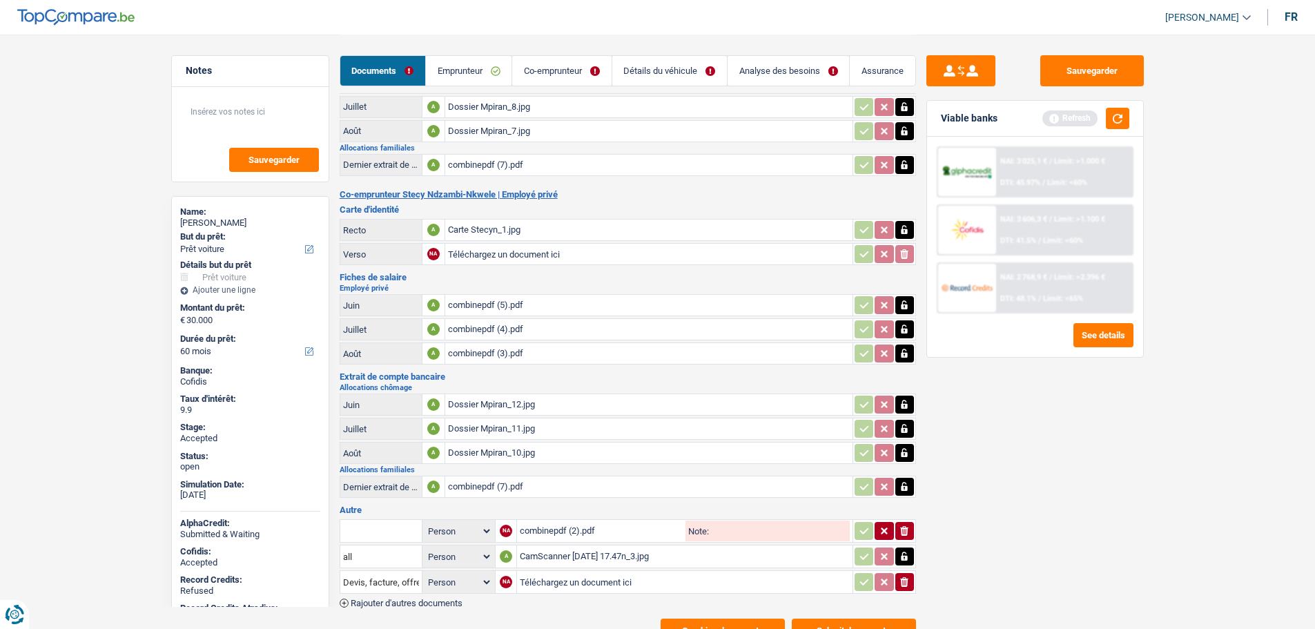
scroll to position [158, 0]
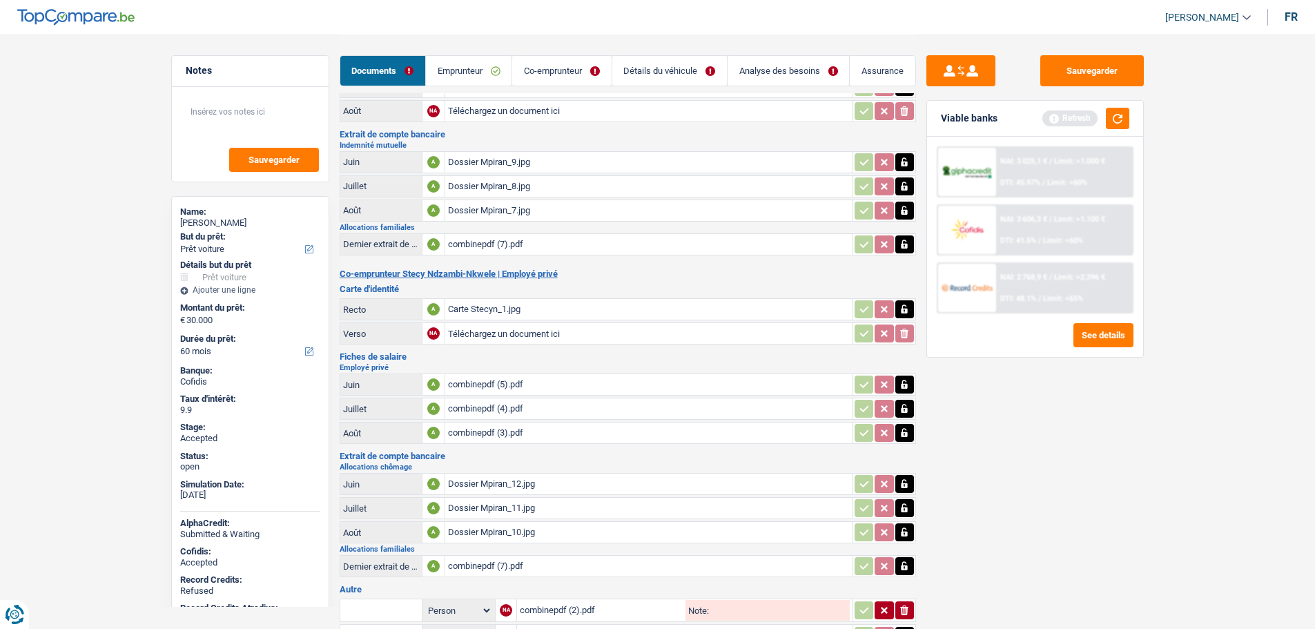
click at [669, 73] on link "Détails du véhicule" at bounding box center [669, 71] width 115 height 30
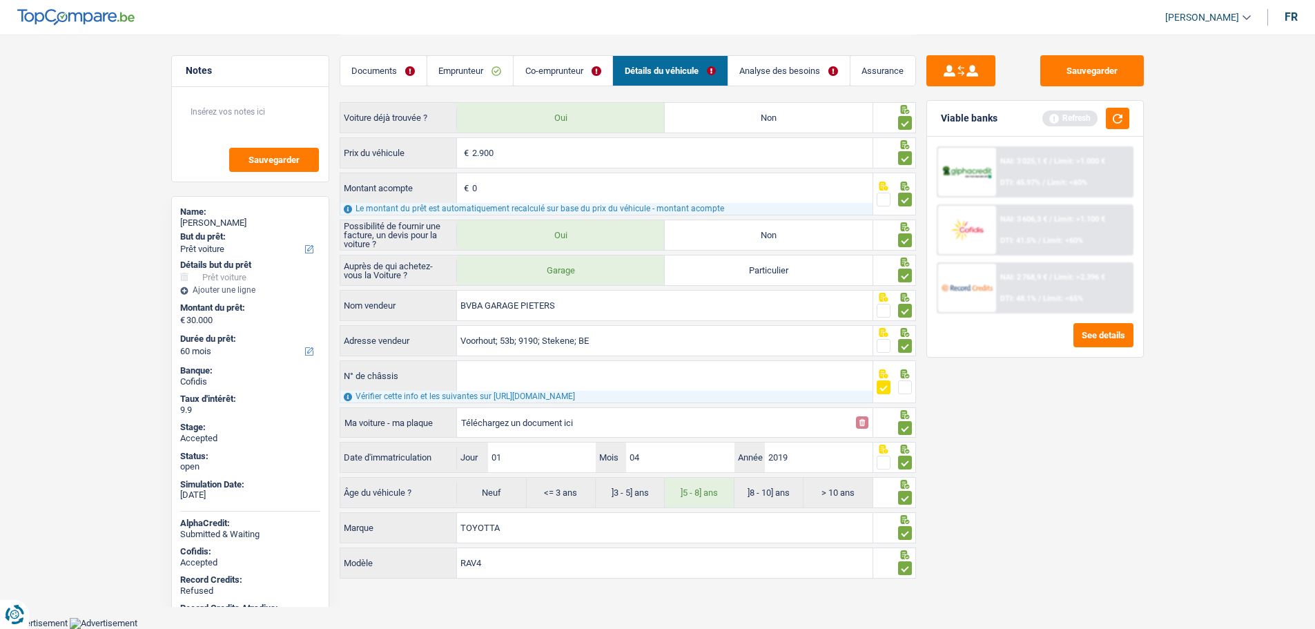
scroll to position [67, 0]
click at [453, 75] on link "Emprunteur" at bounding box center [470, 71] width 86 height 30
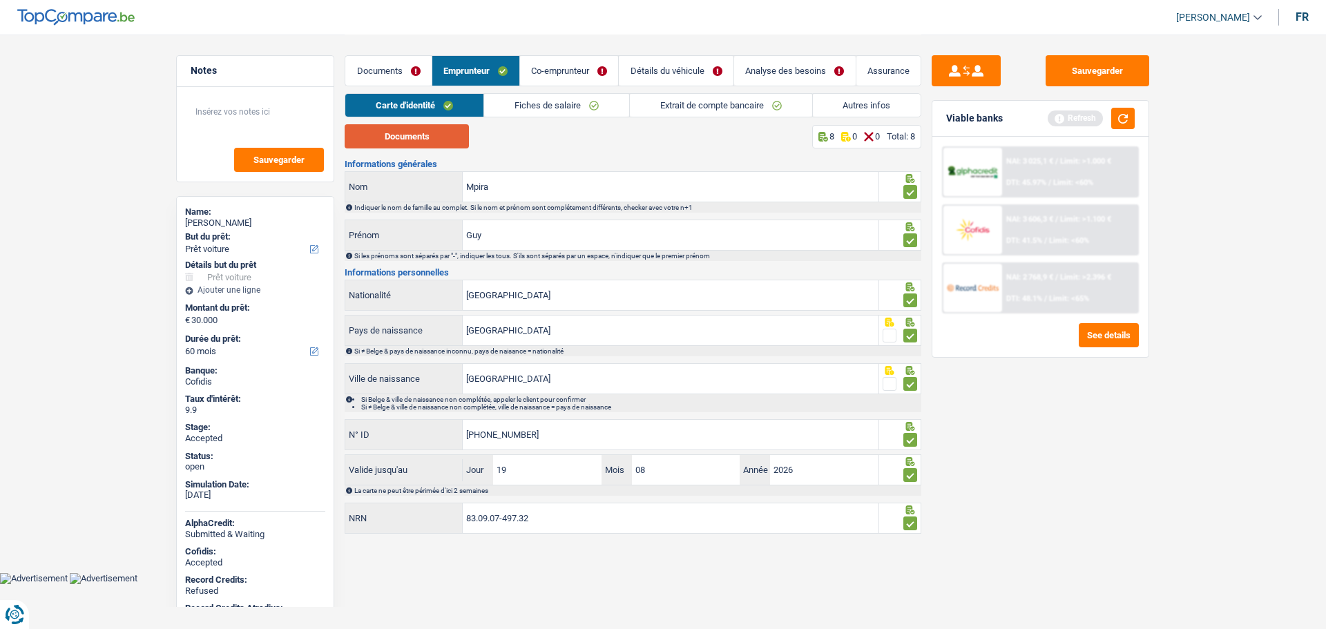
click at [432, 146] on button "Documents" at bounding box center [407, 136] width 124 height 24
click at [403, 74] on link "Documents" at bounding box center [388, 71] width 86 height 30
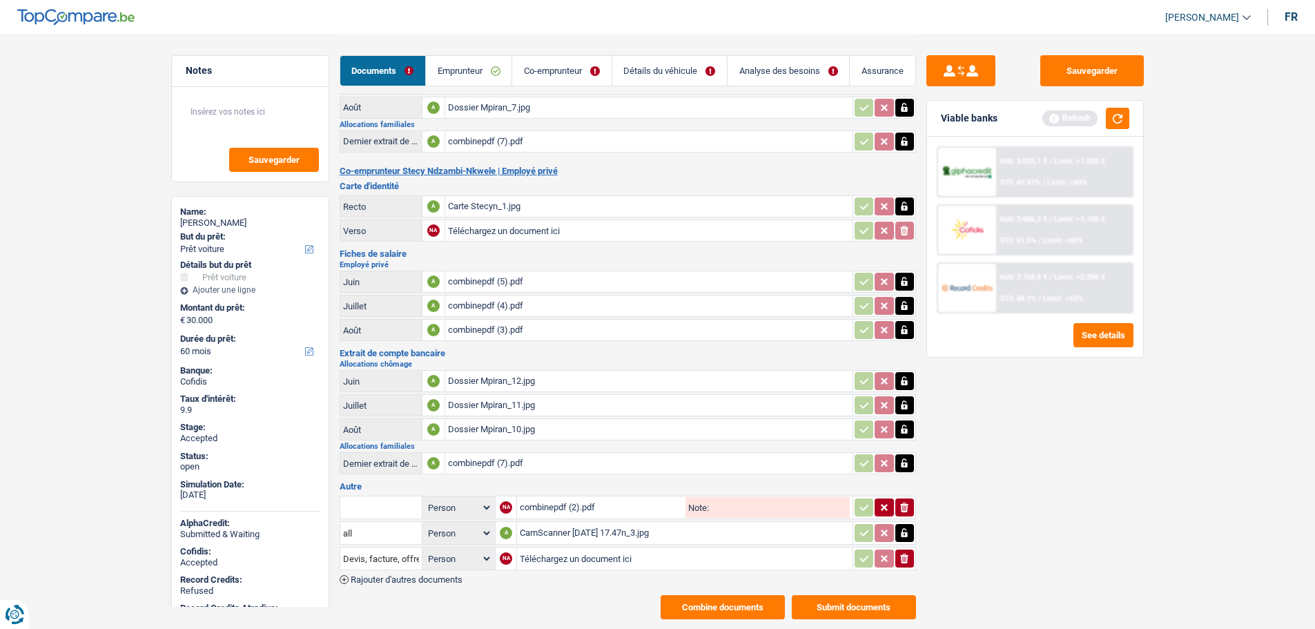
scroll to position [296, 0]
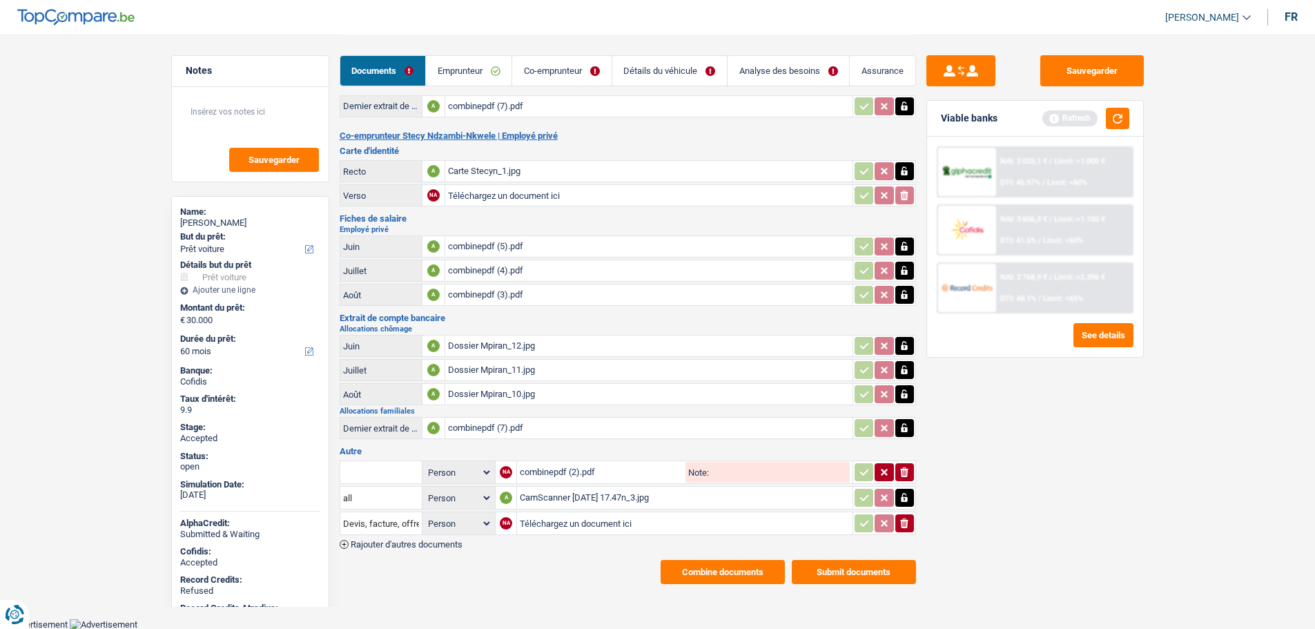
click at [701, 568] on button "Combine documents" at bounding box center [723, 572] width 124 height 24
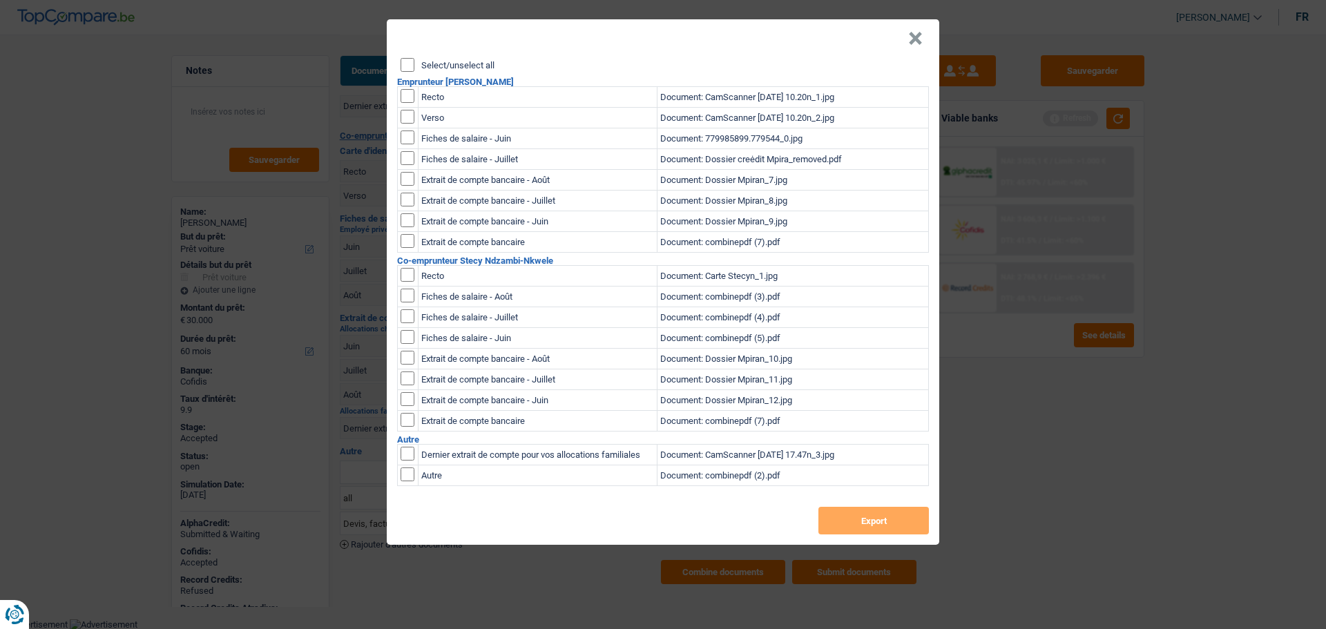
click at [422, 68] on label "Select/unselect all" at bounding box center [457, 65] width 73 height 9
click at [414, 68] on input "Select/unselect all" at bounding box center [407, 65] width 14 height 14
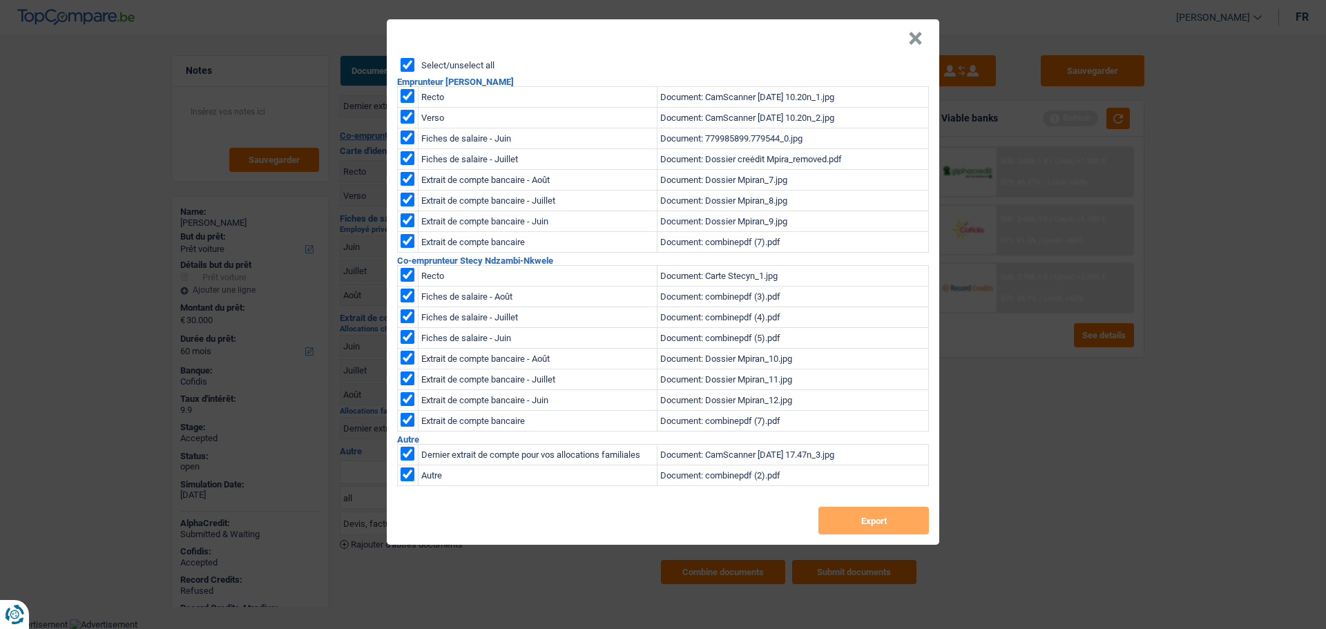
checkbox input "true"
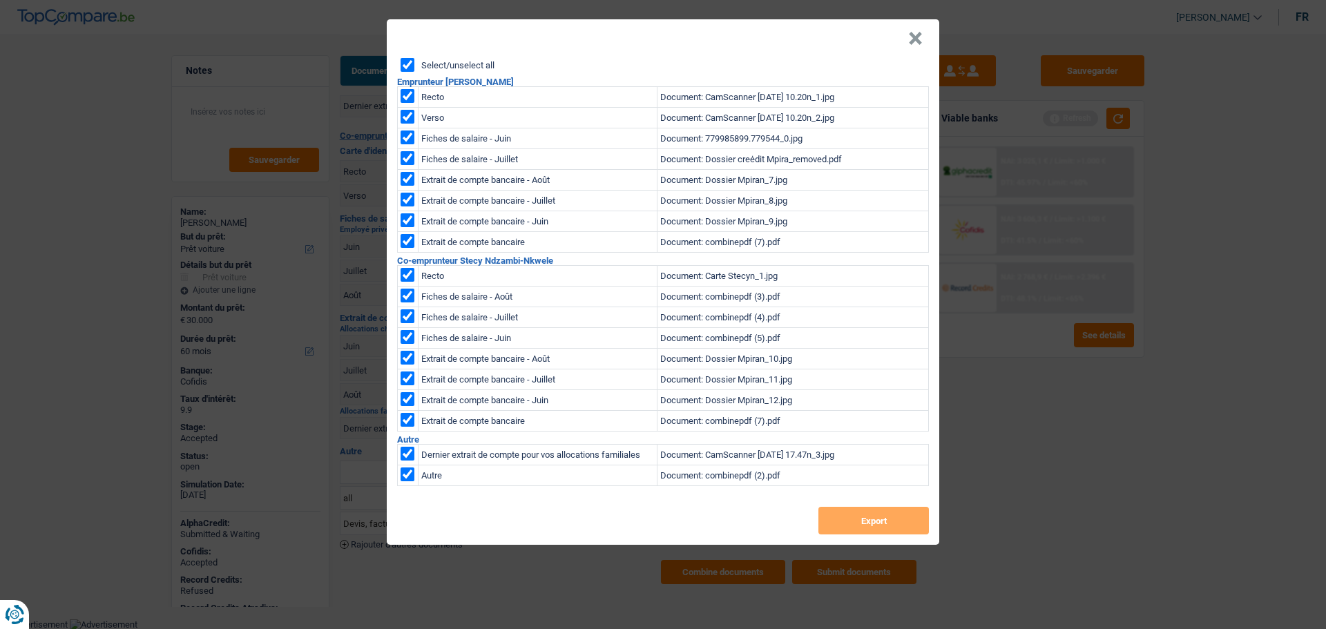
checkbox input "true"
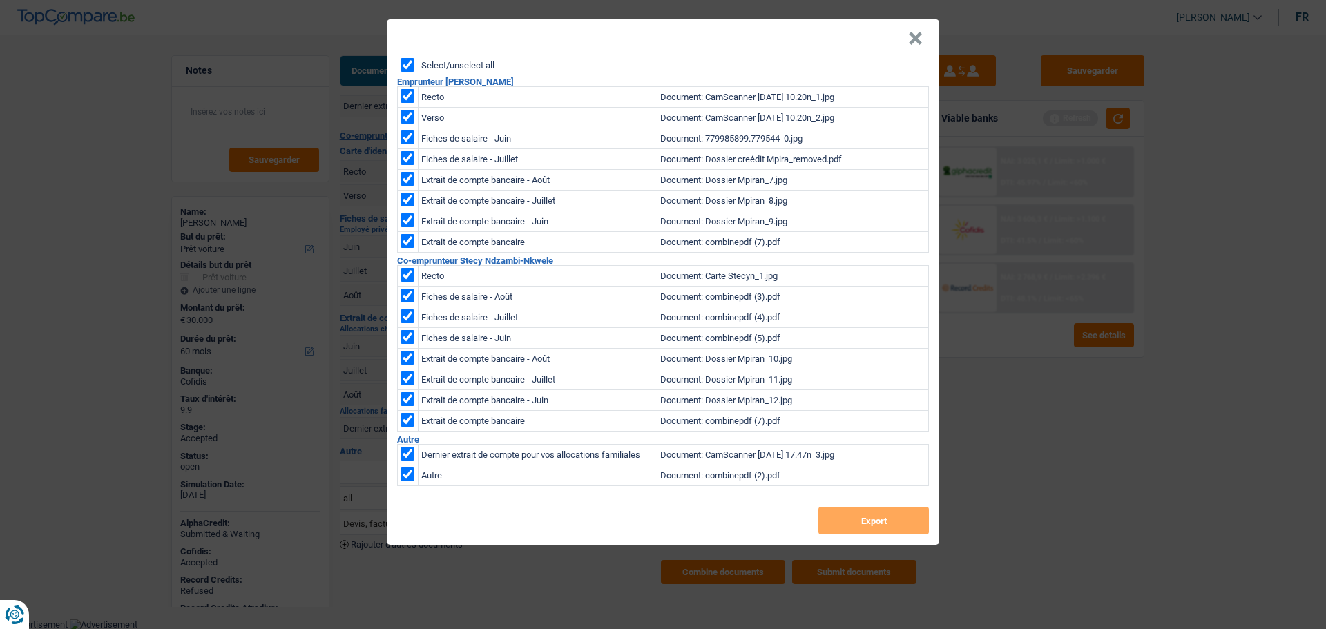
checkbox input "true"
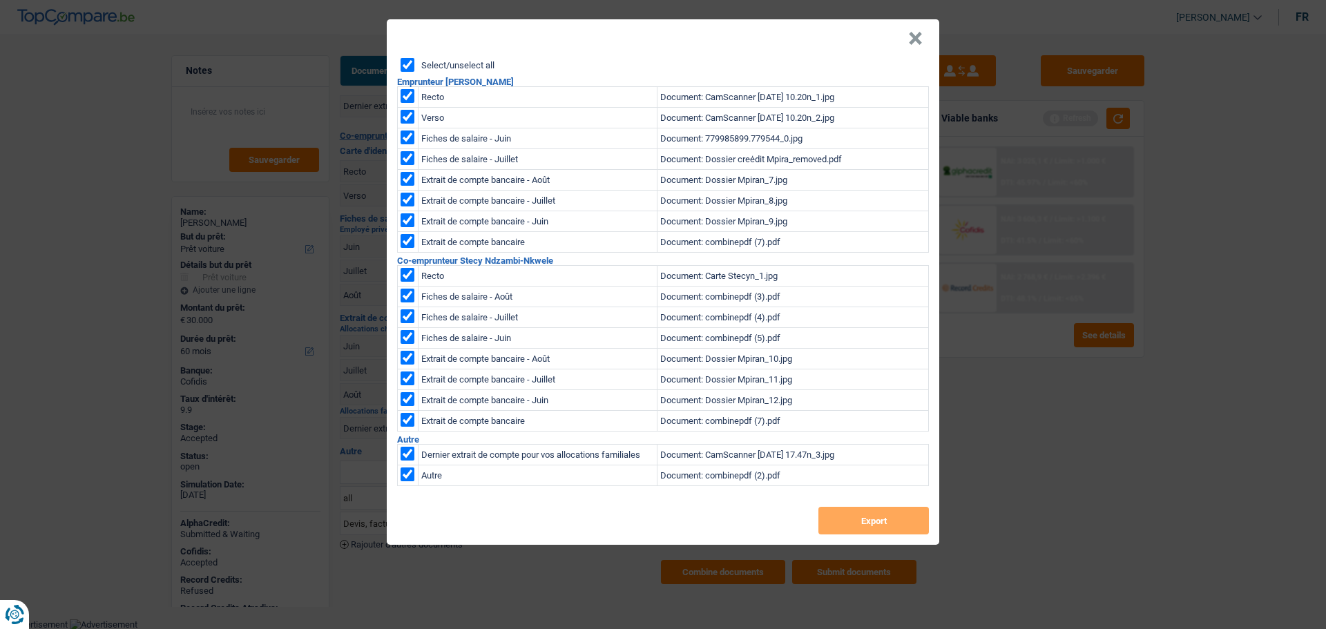
checkbox input "true"
click at [882, 523] on button "Export" at bounding box center [873, 521] width 110 height 28
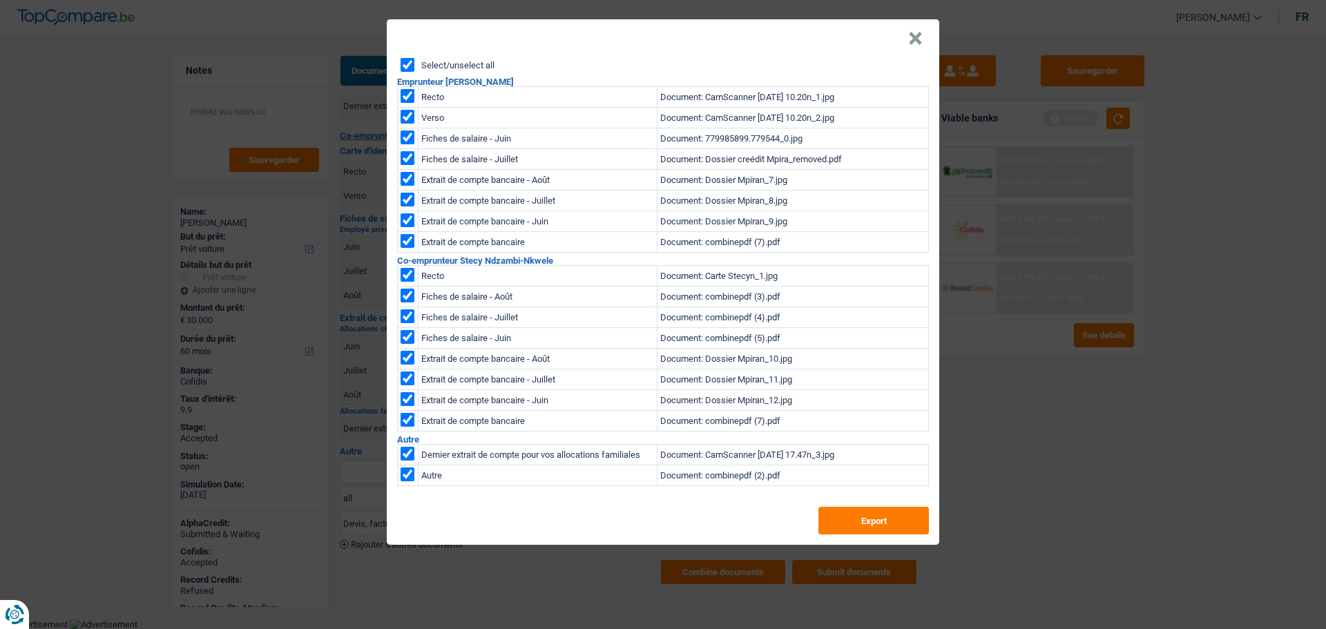
click at [915, 37] on button "×" at bounding box center [915, 39] width 14 height 14
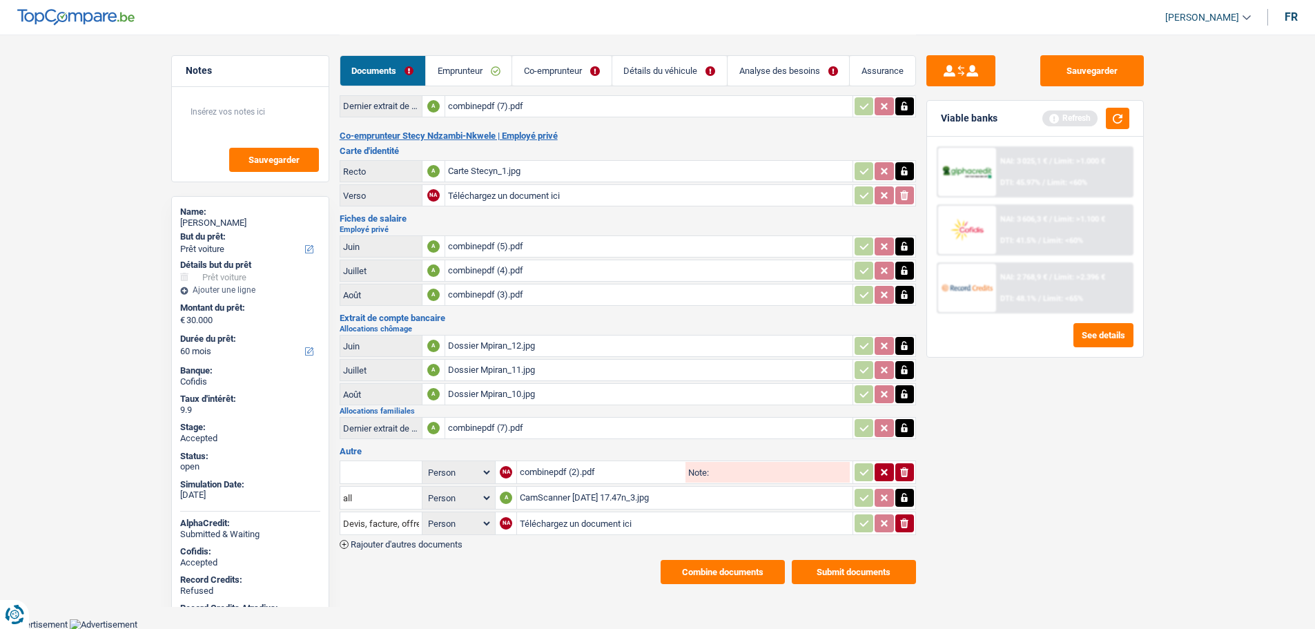
click at [658, 70] on link "Détails du véhicule" at bounding box center [669, 71] width 115 height 30
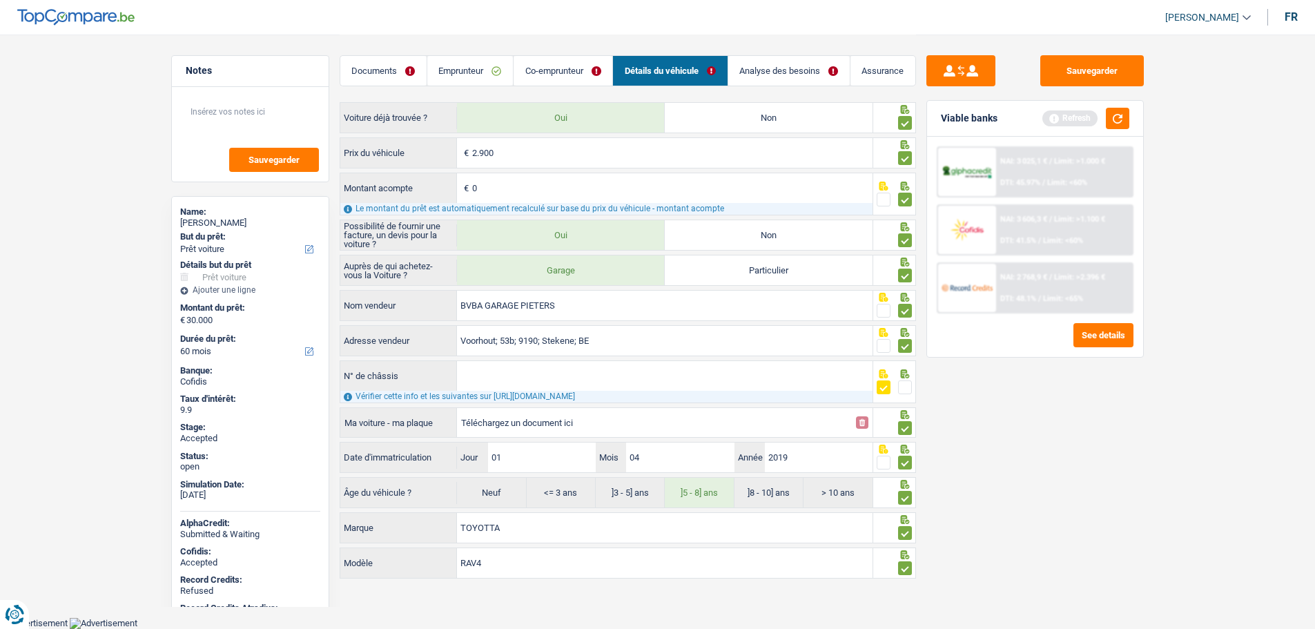
scroll to position [67, 0]
click at [777, 70] on link "Analyse des besoins" at bounding box center [789, 71] width 122 height 30
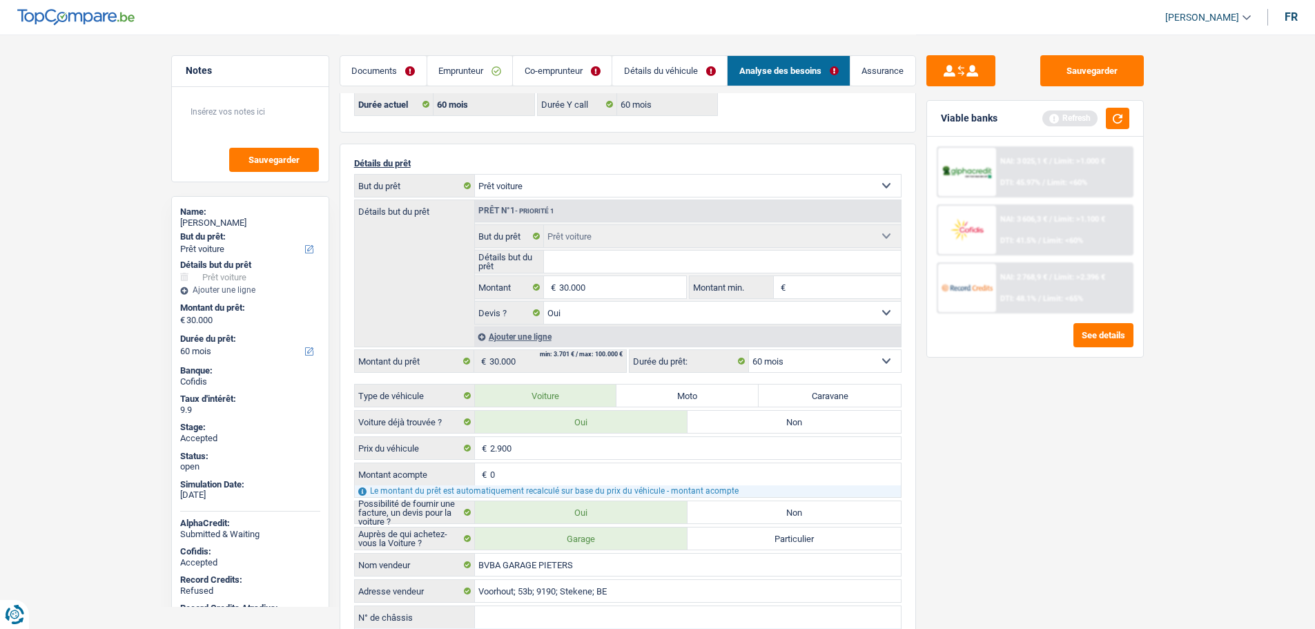
click at [202, 225] on div "Guy Mpira" at bounding box center [250, 222] width 140 height 11
copy div "Mpira"
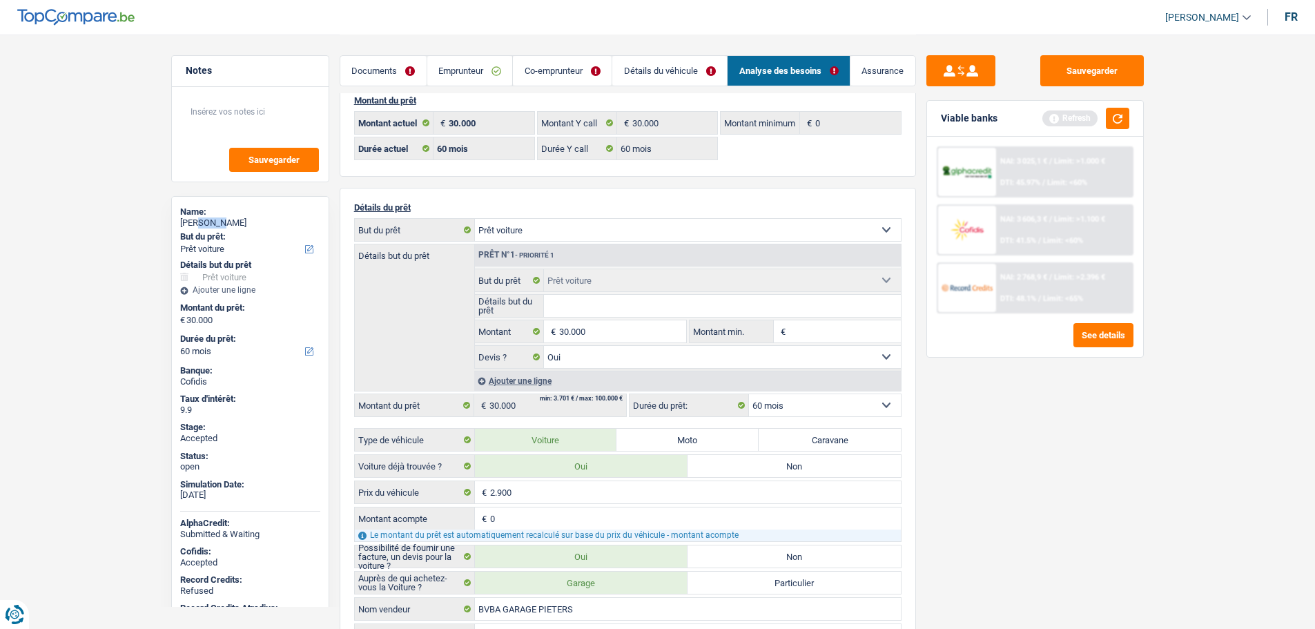
scroll to position [0, 0]
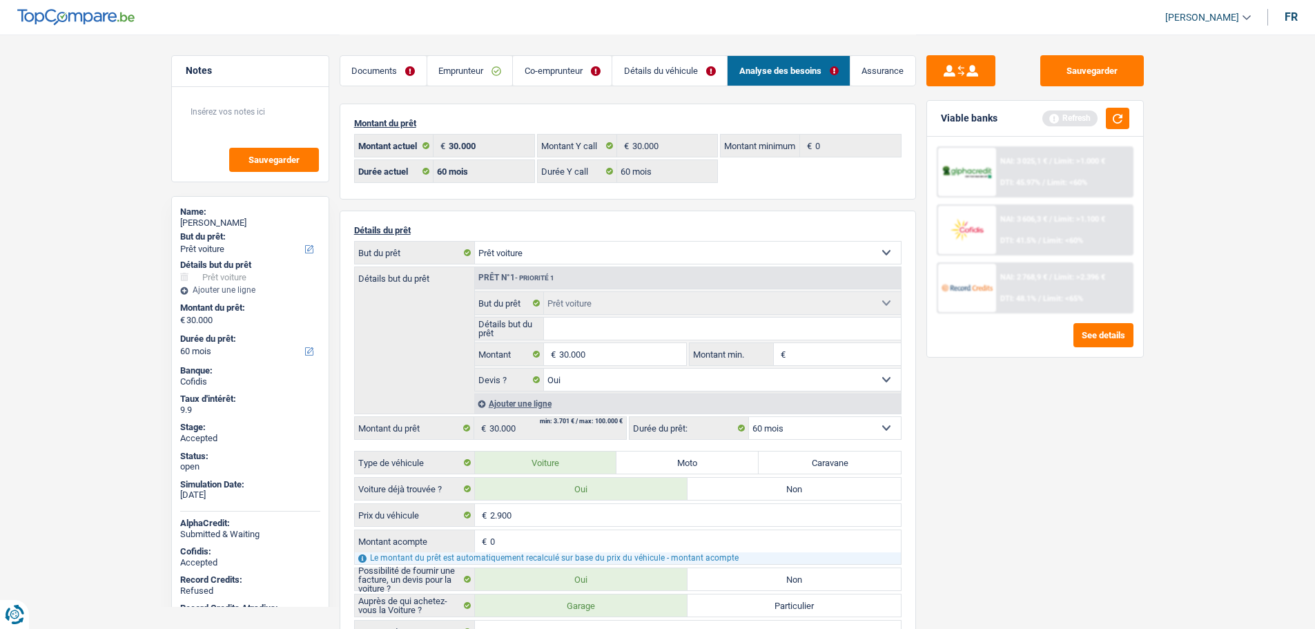
click at [78, 249] on main "Notes Sauvegarder Name: Guy Mpira But du prêt: Confort maison: meubles, textile…" at bounding box center [657, 544] width 1315 height 1088
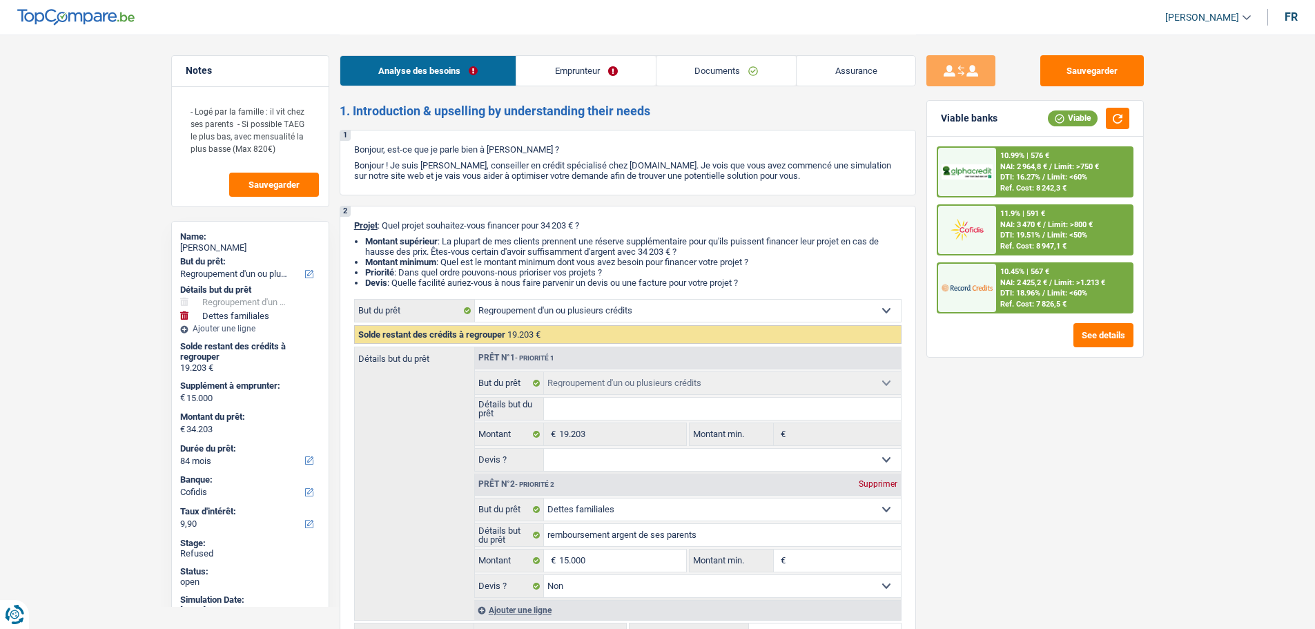
select select "refinancing"
select select "familyDebt"
select select "84"
select select "cofidis"
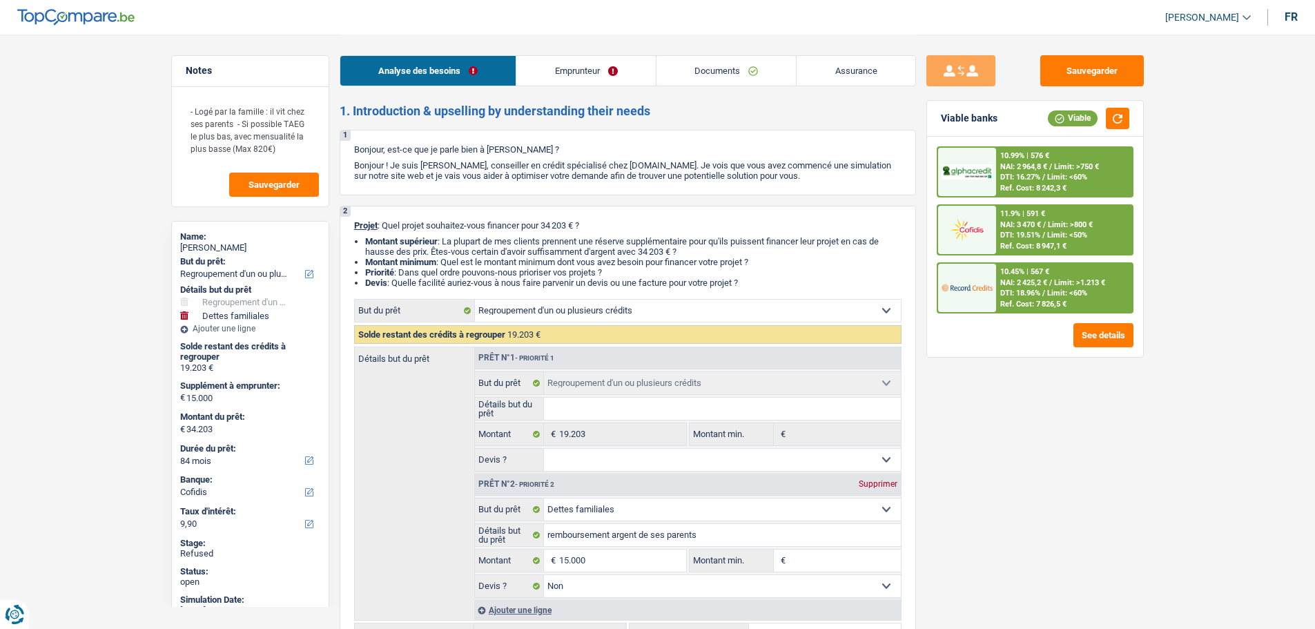
select select "refinancing"
select select "familyDebt"
select select "false"
select select "84"
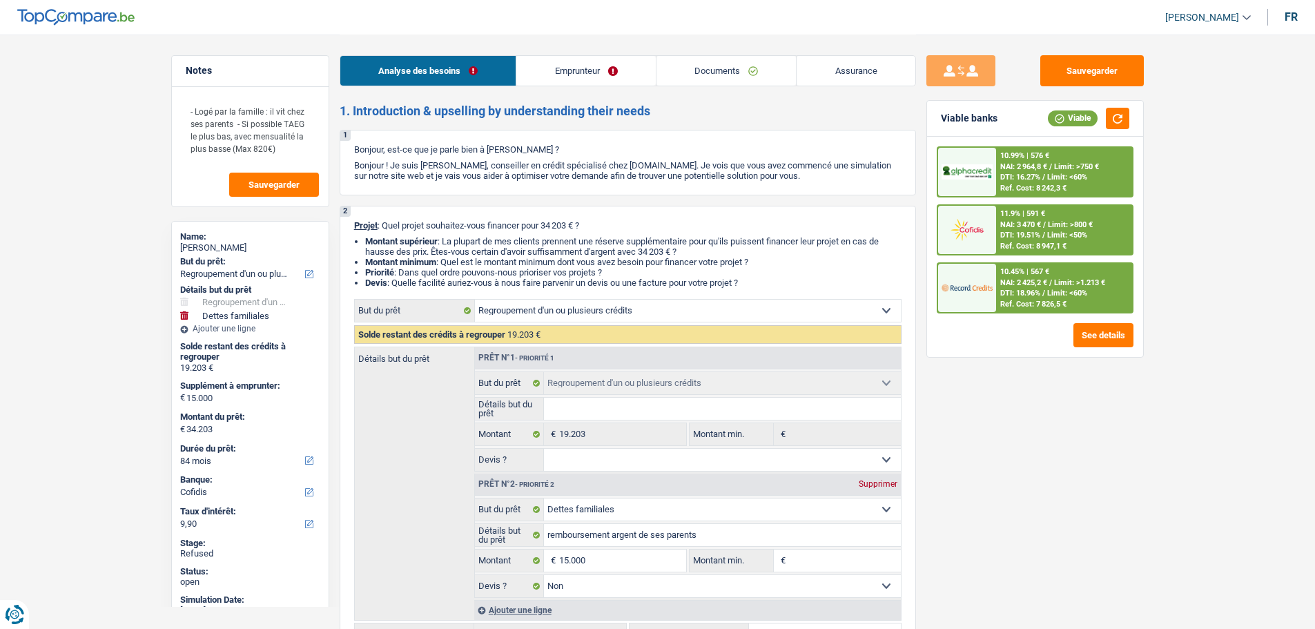
select select "worker"
select select "netSalary"
select select "familyAllowances"
select select "alimony"
select select "liveWithParents"
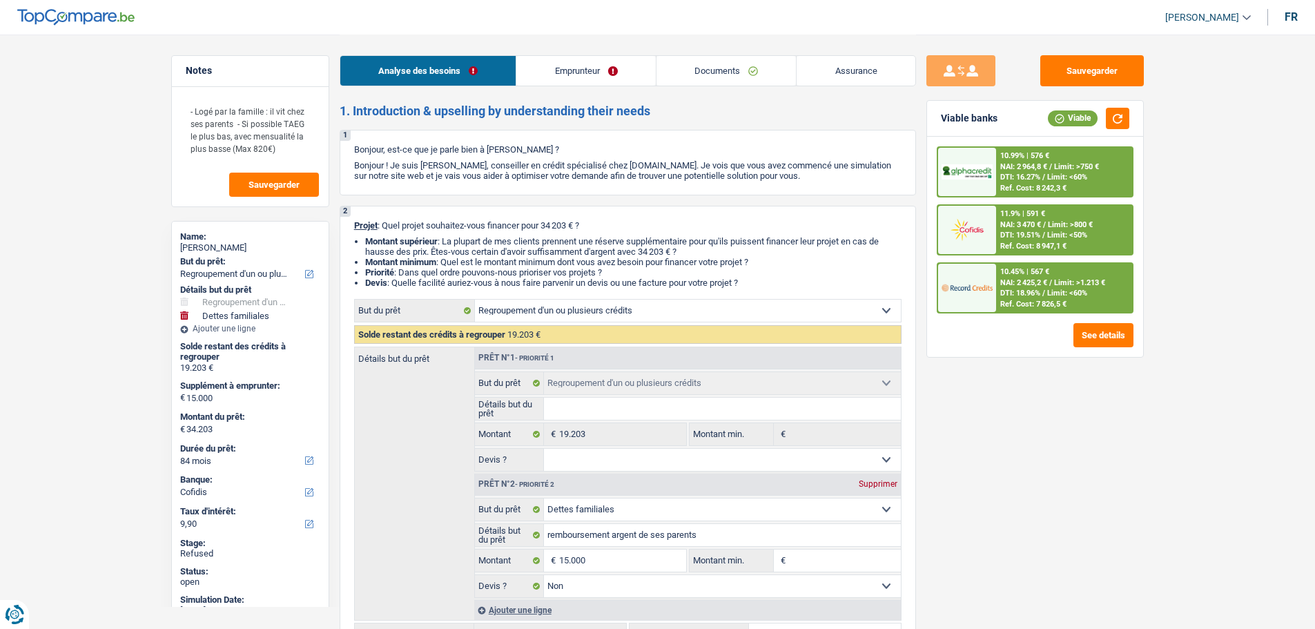
select select "personalLoan"
select select "loanRepayment"
select select "48"
select select "refinancing"
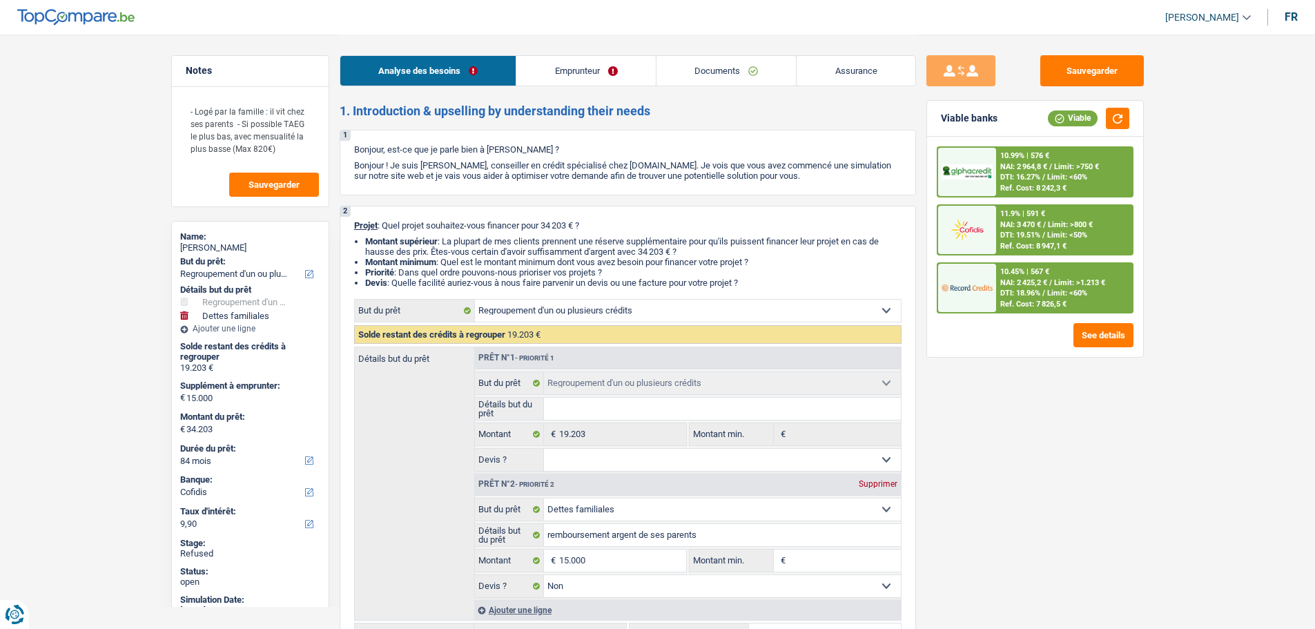
select select "familyDebt"
select select "false"
select select "84"
click at [712, 66] on link "Documents" at bounding box center [727, 71] width 140 height 30
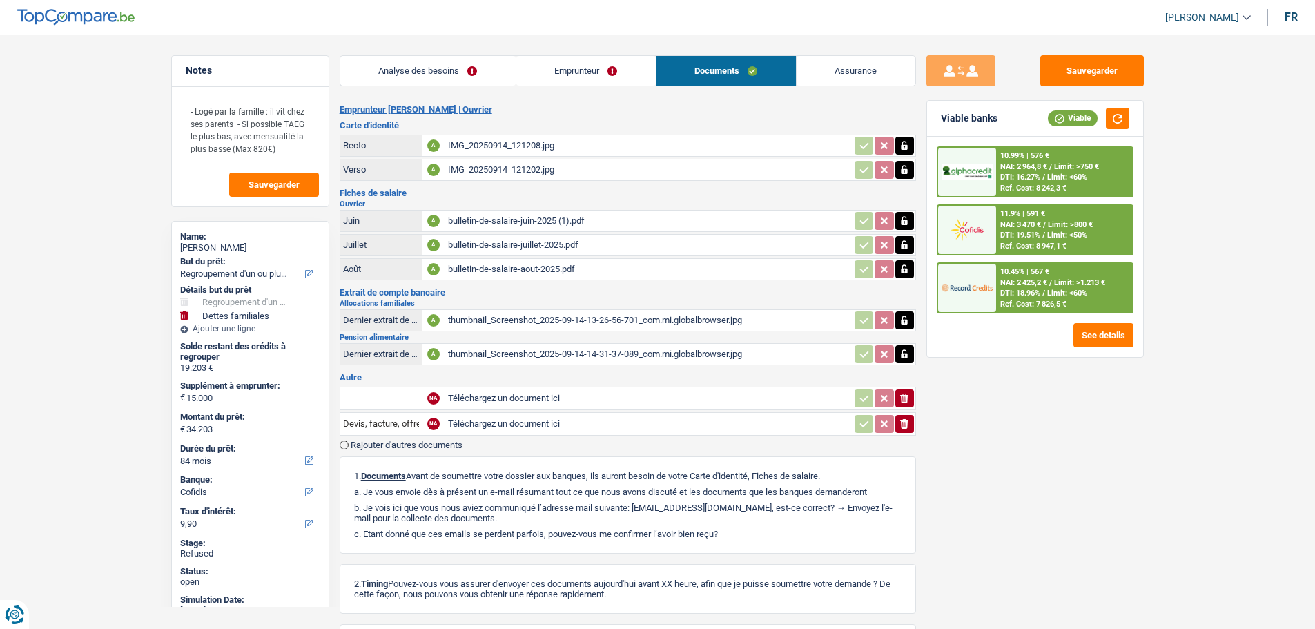
click at [1183, 16] on span "[PERSON_NAME]" at bounding box center [1202, 18] width 74 height 12
click at [1156, 121] on button "SO" at bounding box center [1177, 127] width 123 height 28
select select "84"
select select "refinancing"
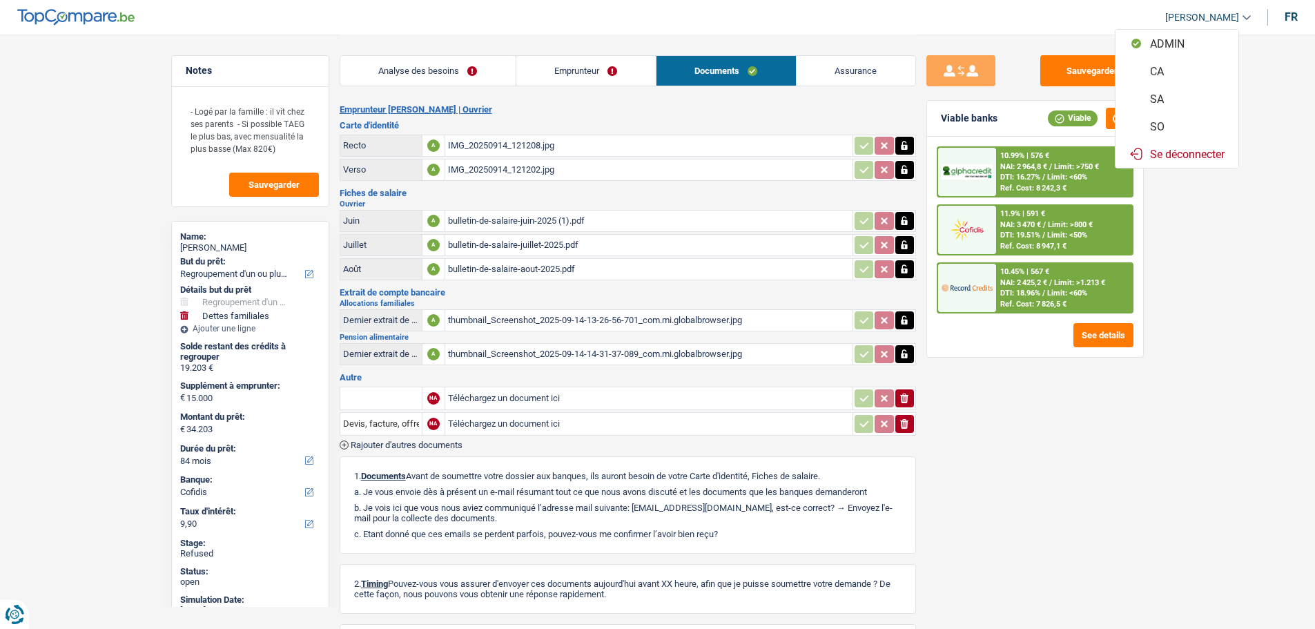
select select "refinancing"
select select "familyDebt"
select select "false"
select select "84"
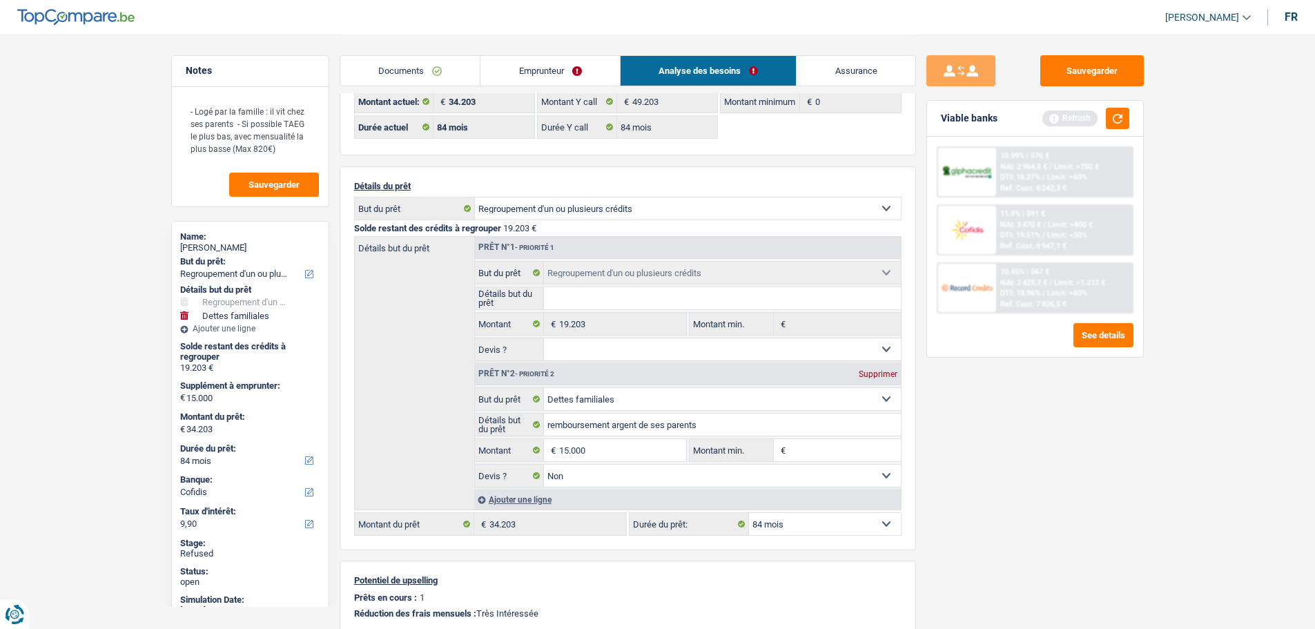
scroll to position [69, 0]
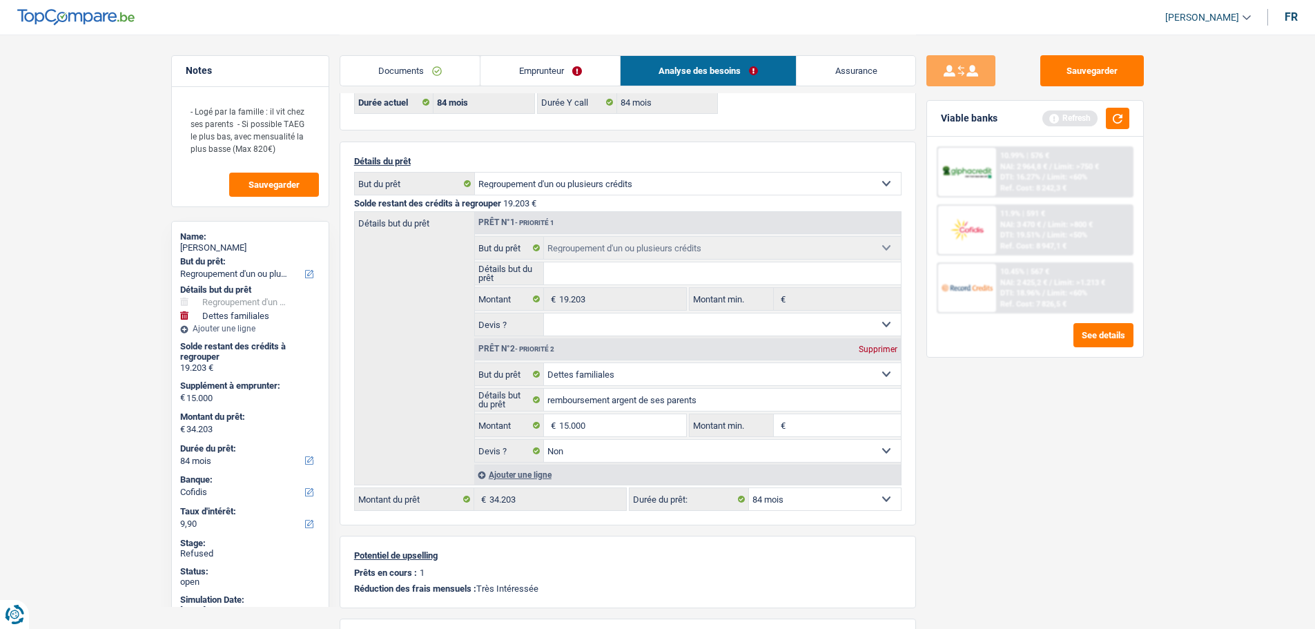
click at [233, 248] on div "[PERSON_NAME]" at bounding box center [250, 247] width 140 height 11
copy div "[PERSON_NAME]"
click at [569, 68] on link "Emprunteur" at bounding box center [550, 71] width 139 height 30
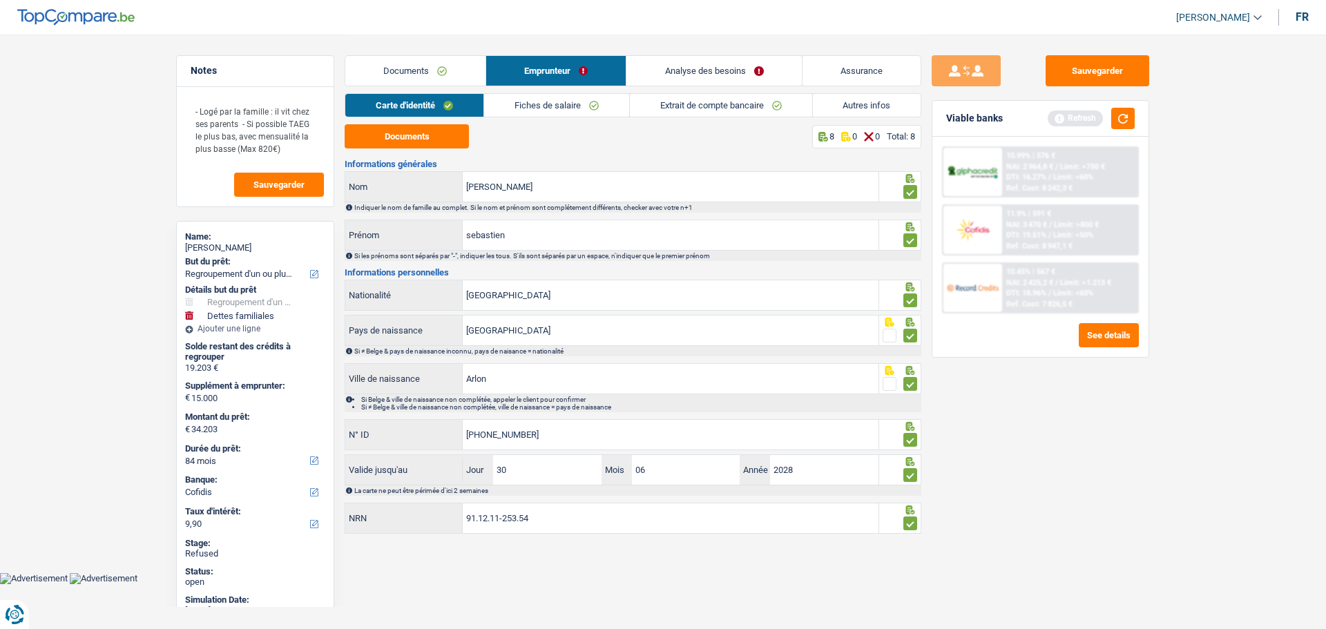
click at [699, 69] on link "Analyse des besoins" at bounding box center [713, 71] width 175 height 30
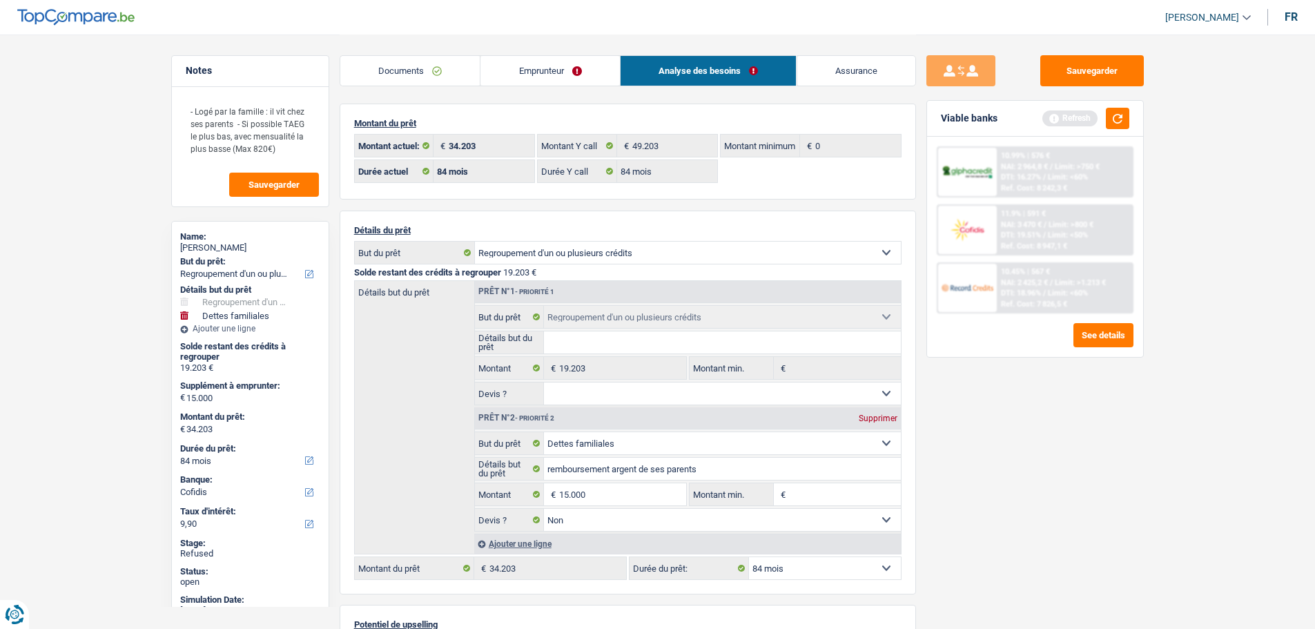
click at [388, 78] on link "Documents" at bounding box center [410, 71] width 140 height 30
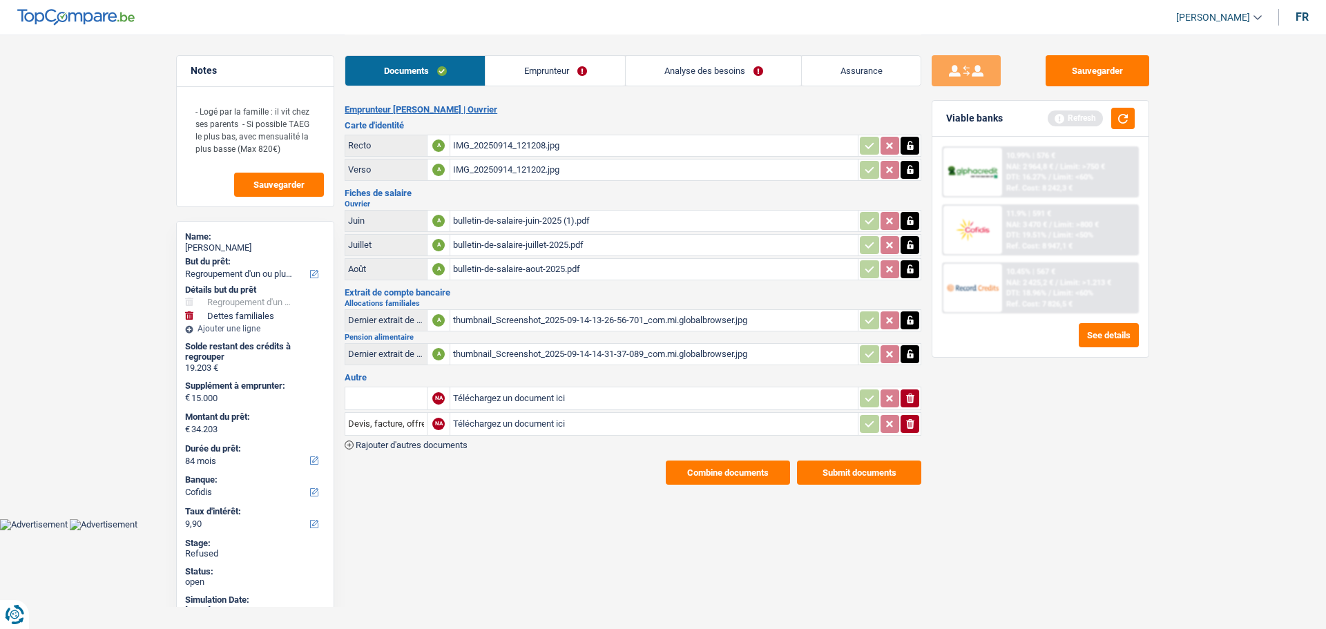
click at [668, 66] on link "Analyse des besoins" at bounding box center [713, 71] width 175 height 30
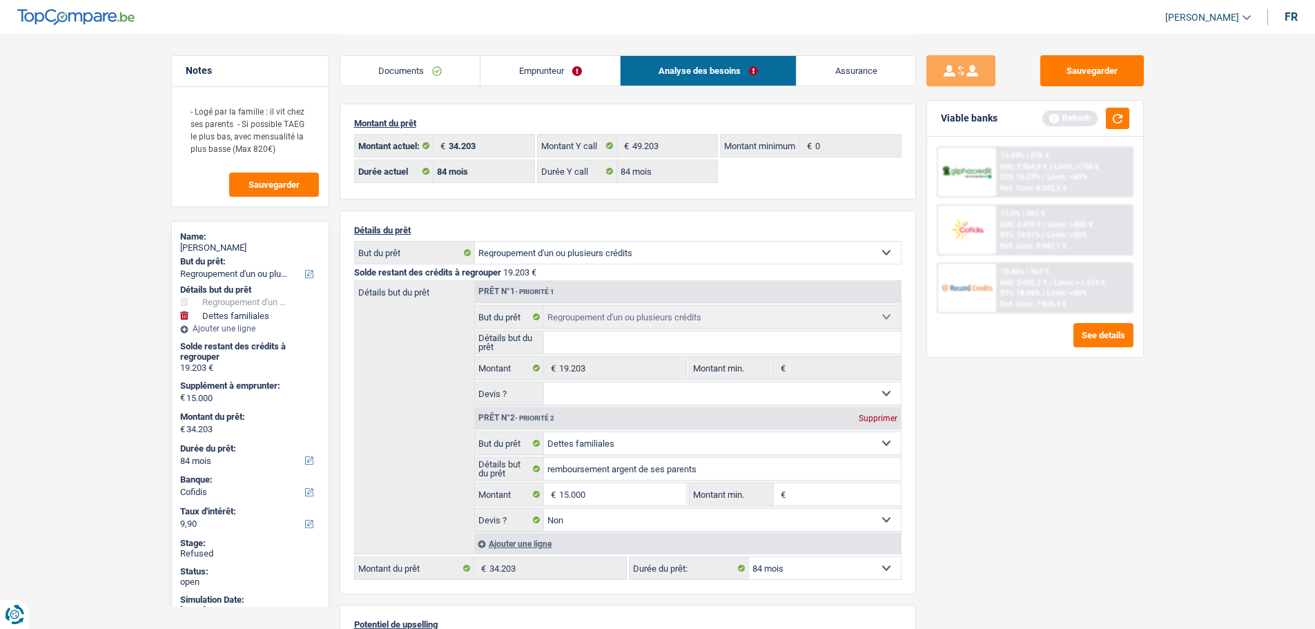
click at [520, 64] on link "Emprunteur" at bounding box center [550, 71] width 139 height 30
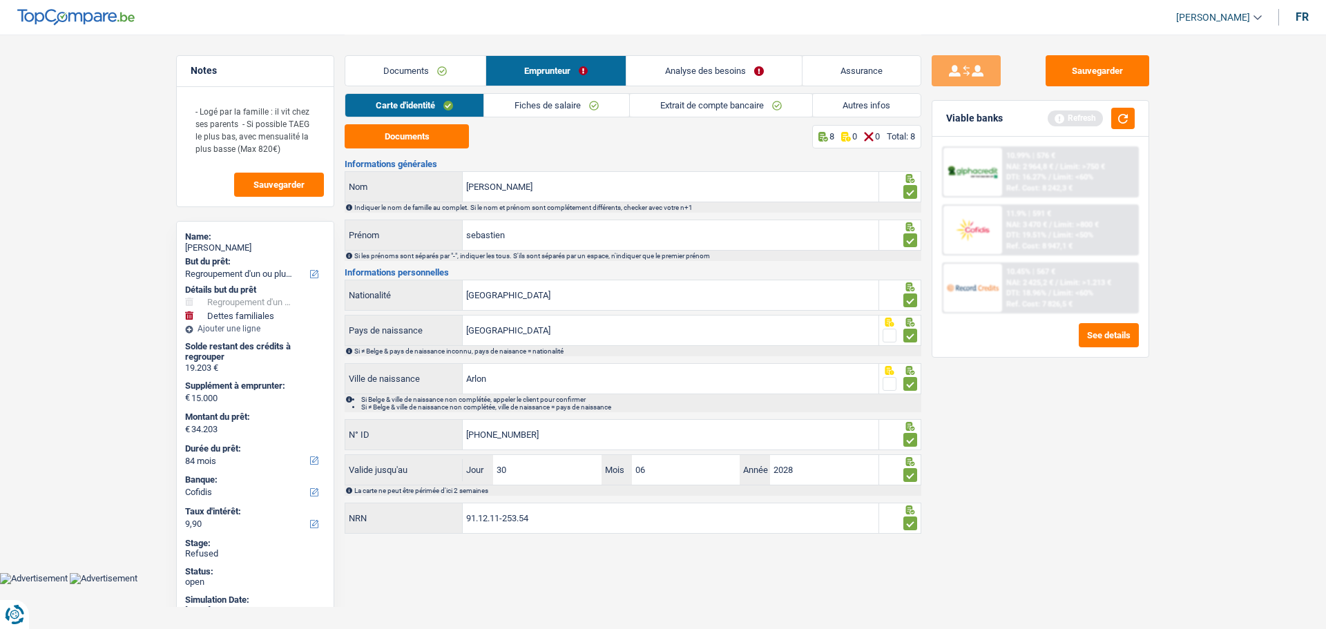
click at [849, 107] on link "Autres infos" at bounding box center [867, 105] width 108 height 23
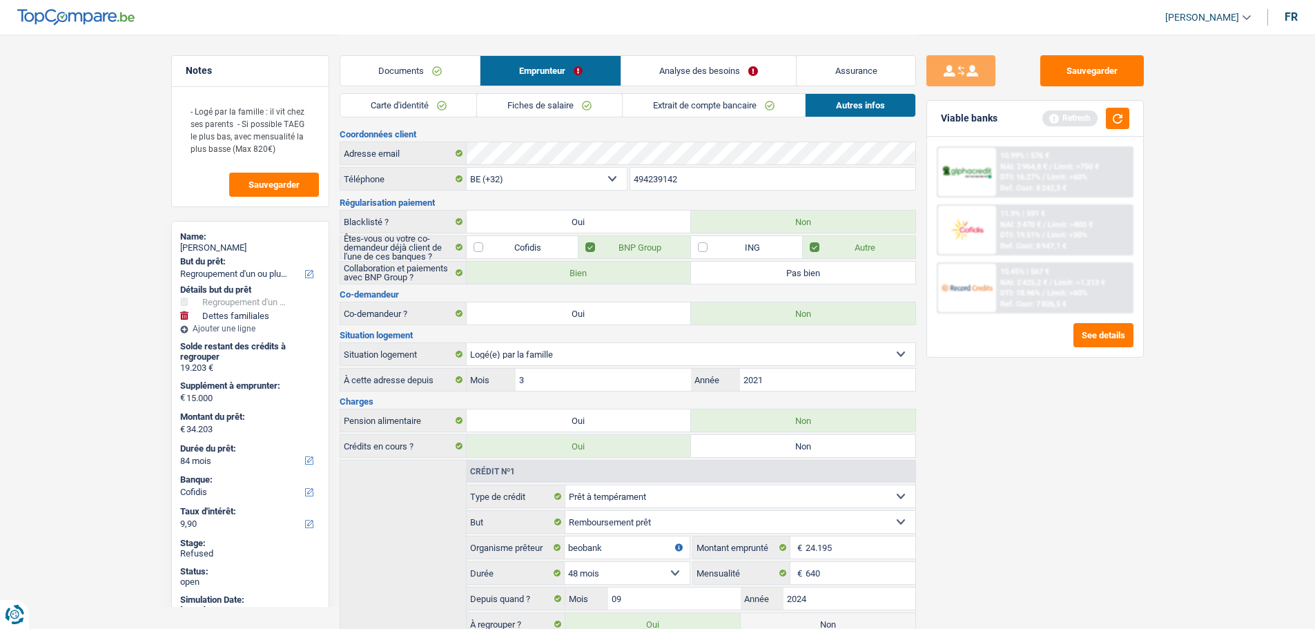
click at [734, 70] on link "Analyse des besoins" at bounding box center [708, 71] width 175 height 30
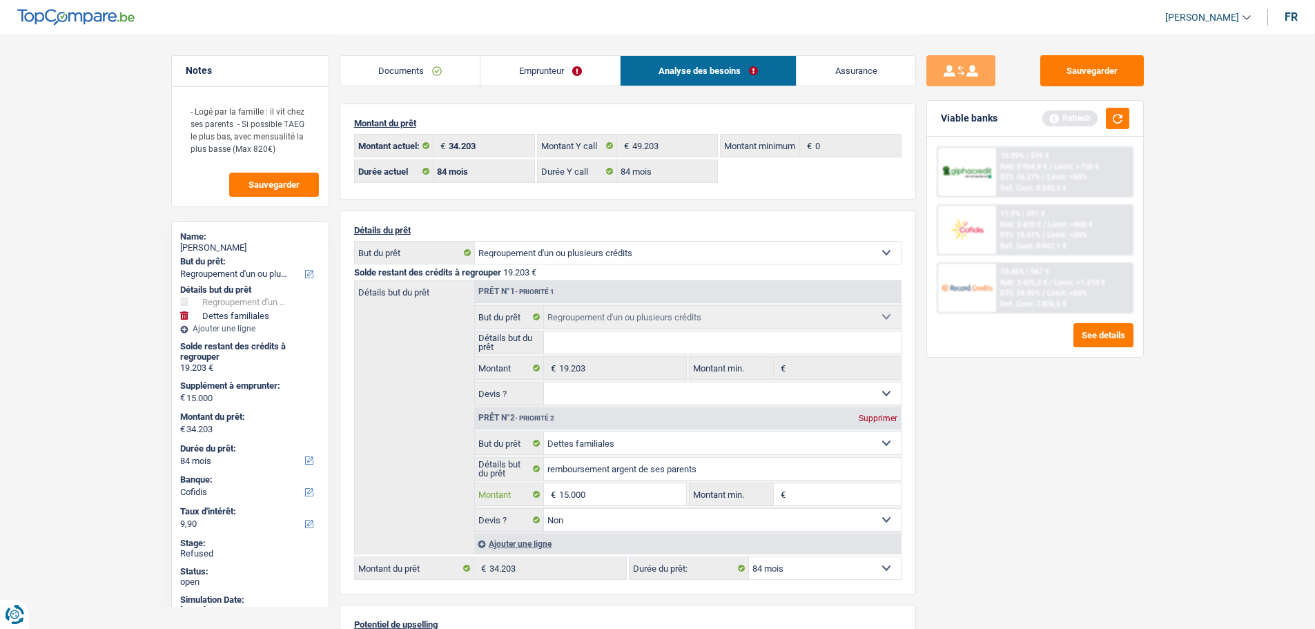
click at [599, 489] on input "15.000" at bounding box center [622, 494] width 126 height 22
click at [600, 496] on input "15.000" at bounding box center [622, 494] width 126 height 22
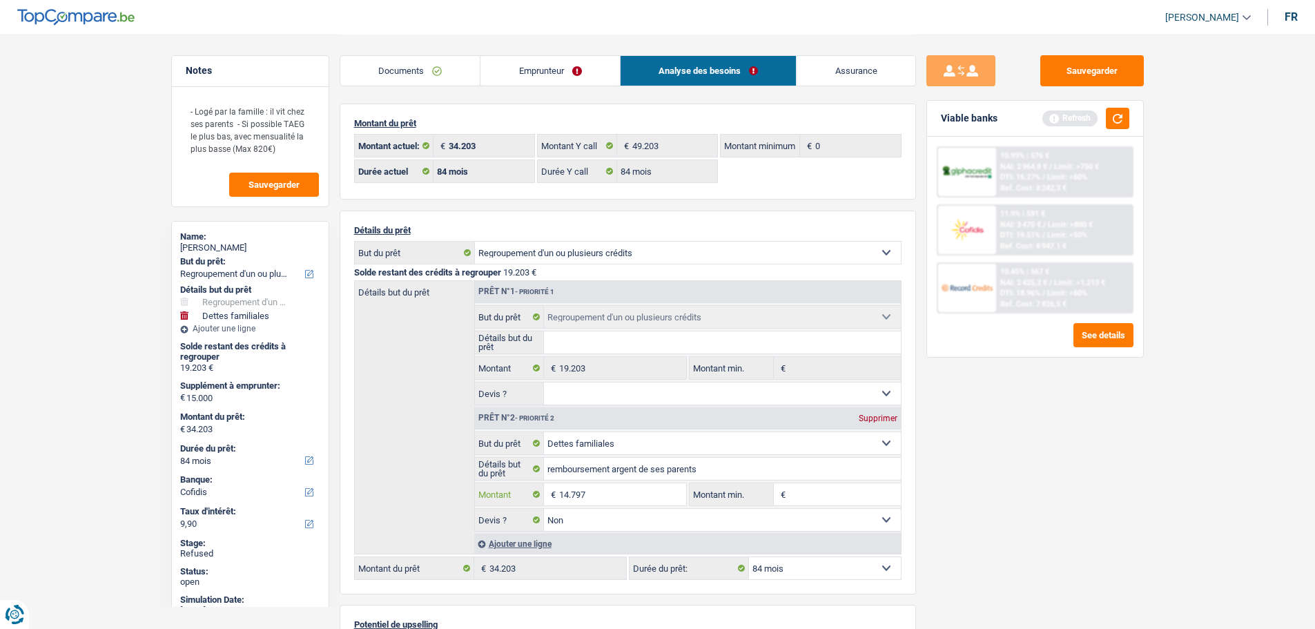
type input "14.797"
type input "34.000"
select select "120"
type input "34.000"
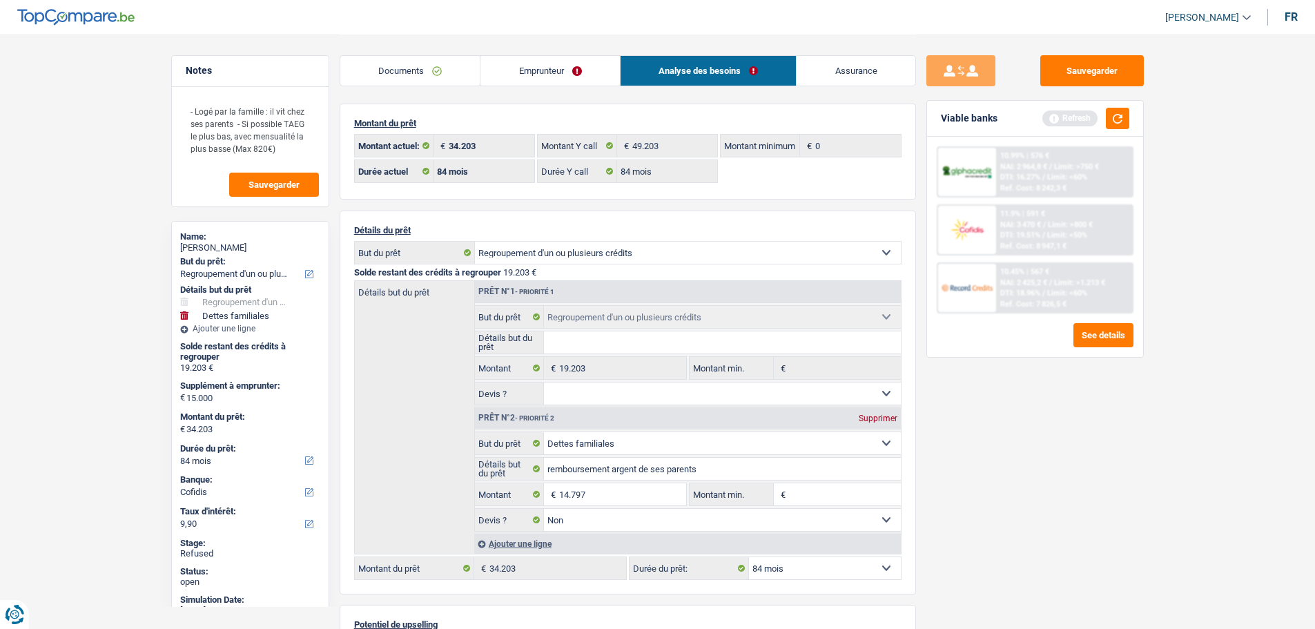
select select "120"
type input "34.000"
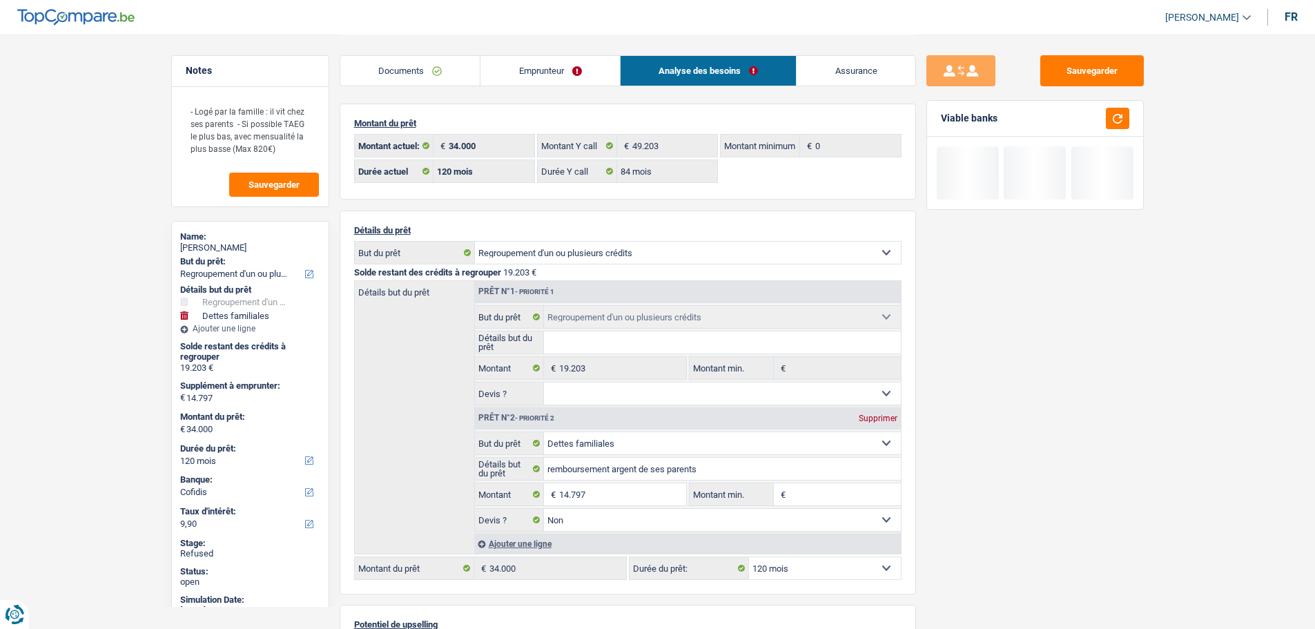
click at [971, 472] on div "Sauvegarder Viable banks" at bounding box center [1035, 331] width 238 height 552
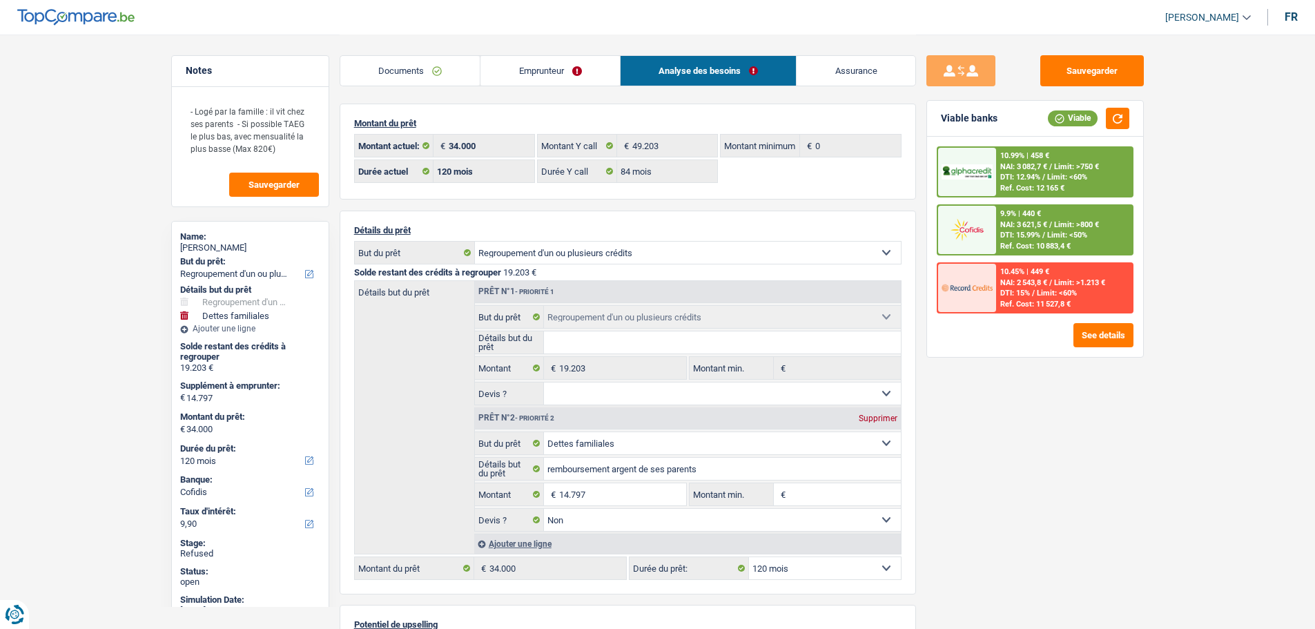
click at [795, 568] on select "12 mois 18 mois 24 mois 30 mois 36 mois 42 mois 48 mois 60 mois 72 mois 84 mois…" at bounding box center [825, 568] width 152 height 22
select select "84"
click at [749, 557] on select "12 mois 18 mois 24 mois 30 mois 36 mois 42 mois 48 mois 60 mois 72 mois 84 mois…" at bounding box center [825, 568] width 152 height 22
select select "84"
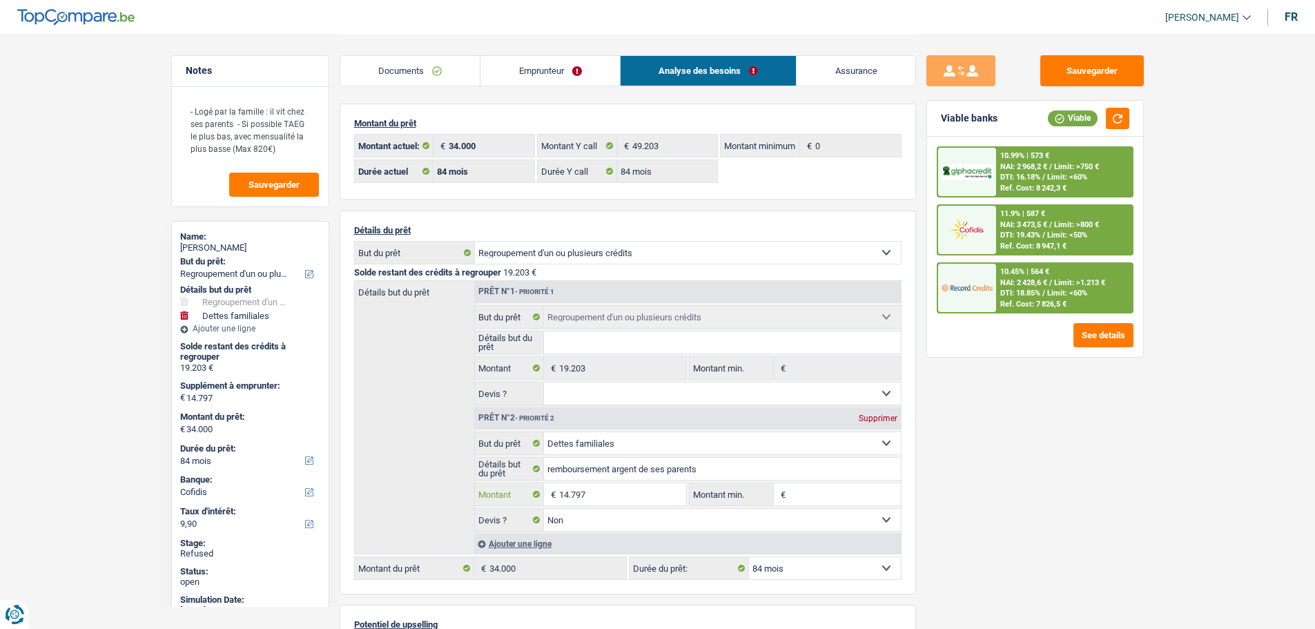
click at [617, 494] on input "14.797" at bounding box center [622, 494] width 126 height 22
click at [579, 495] on input "14.797" at bounding box center [622, 494] width 126 height 22
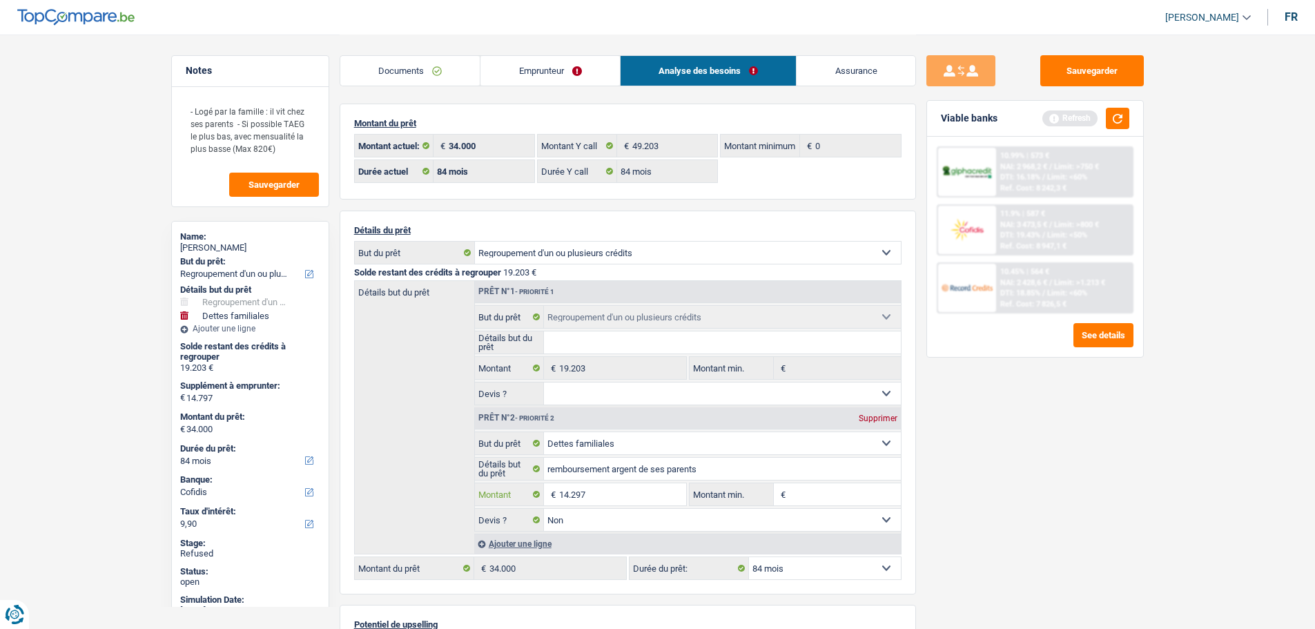
type input "14.297"
type input "33.500"
select select "120"
type input "33.500"
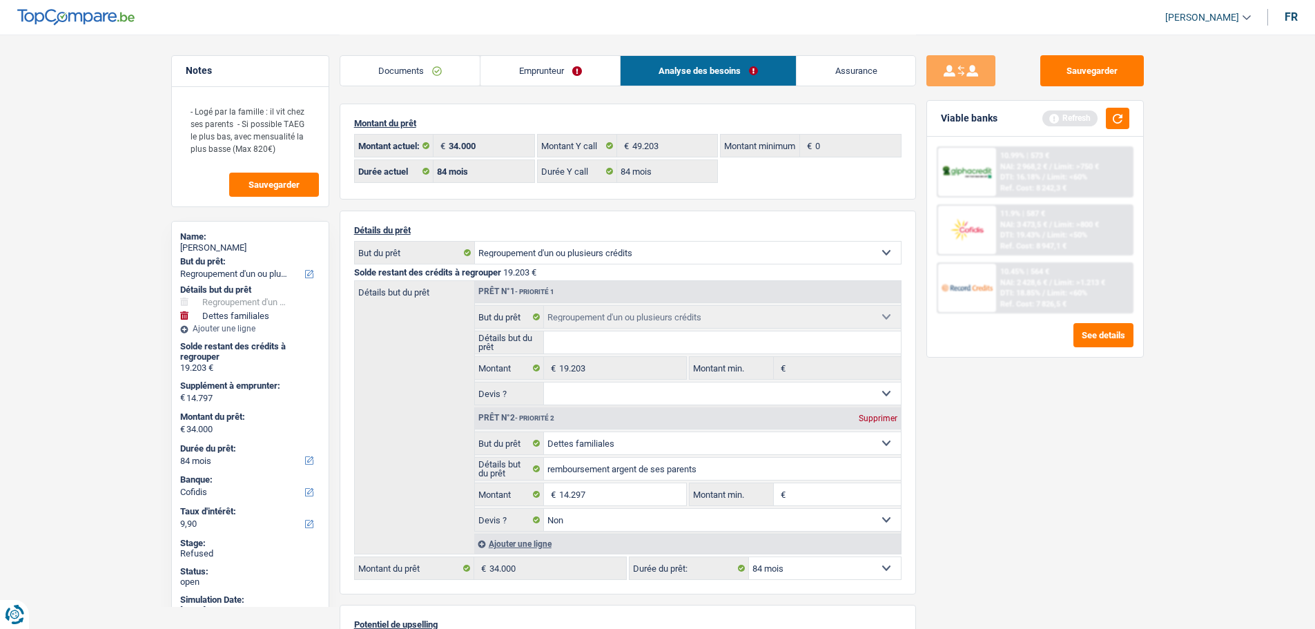
select select "120"
type input "33.500"
select select "120"
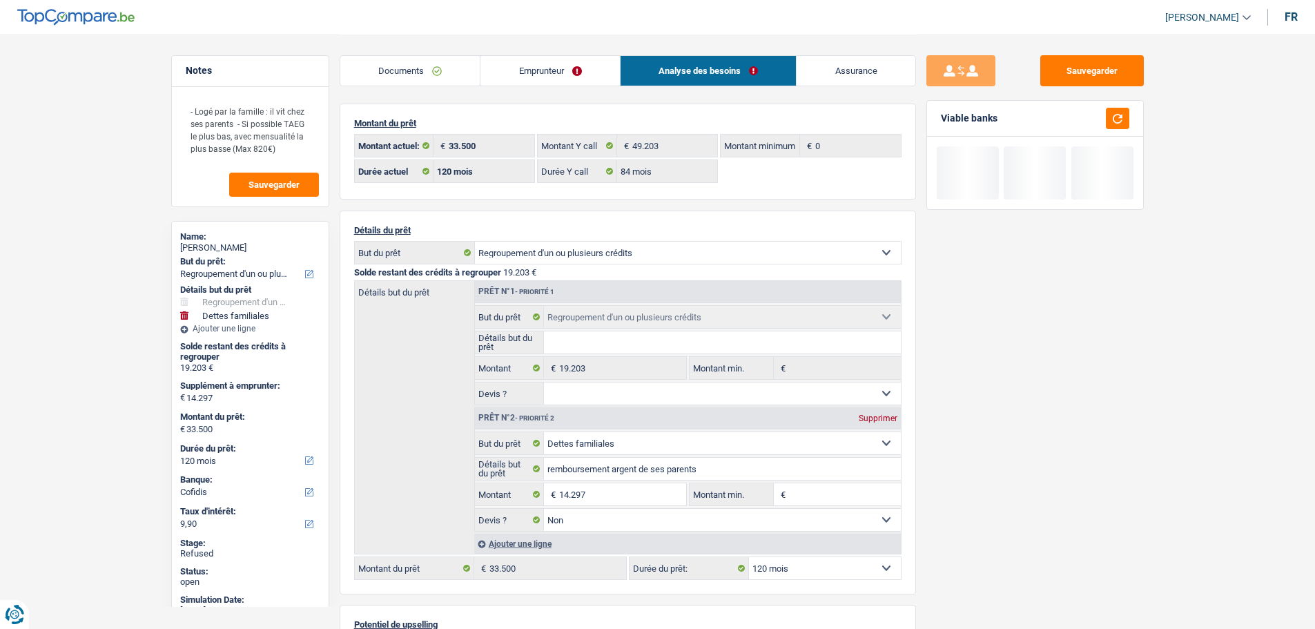
click at [962, 518] on div "Sauvegarder Viable banks" at bounding box center [1035, 331] width 238 height 552
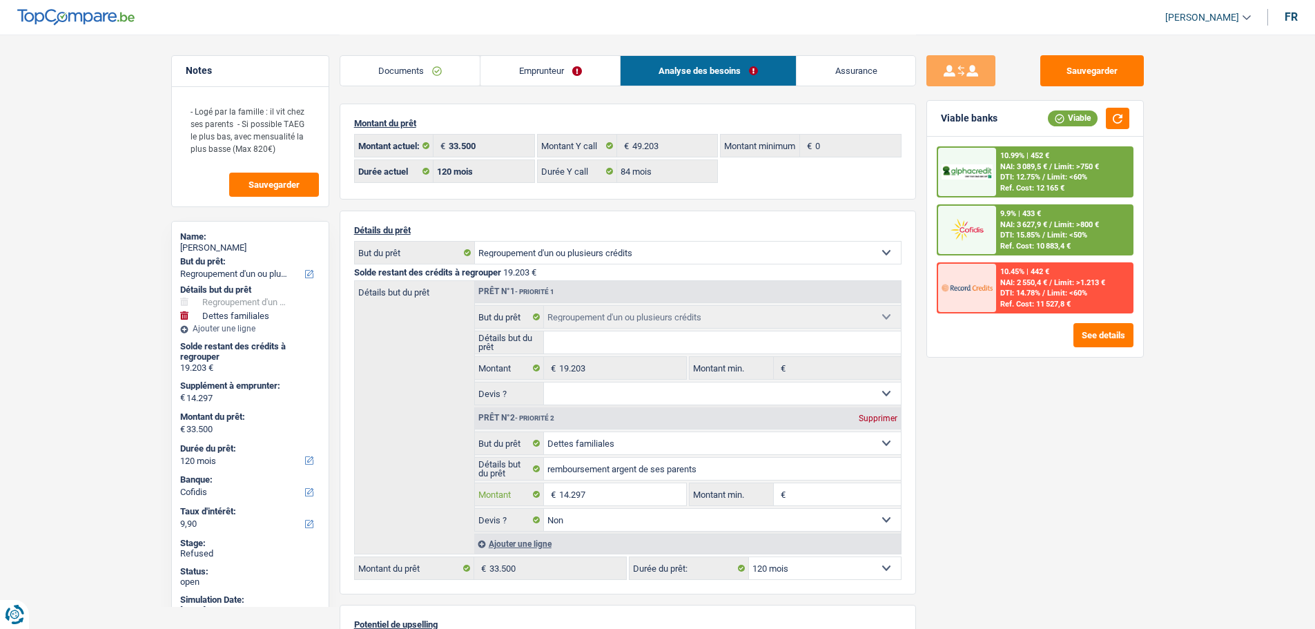
click at [603, 494] on input "14.297" at bounding box center [622, 494] width 126 height 22
click at [568, 494] on input "14.297" at bounding box center [622, 494] width 126 height 22
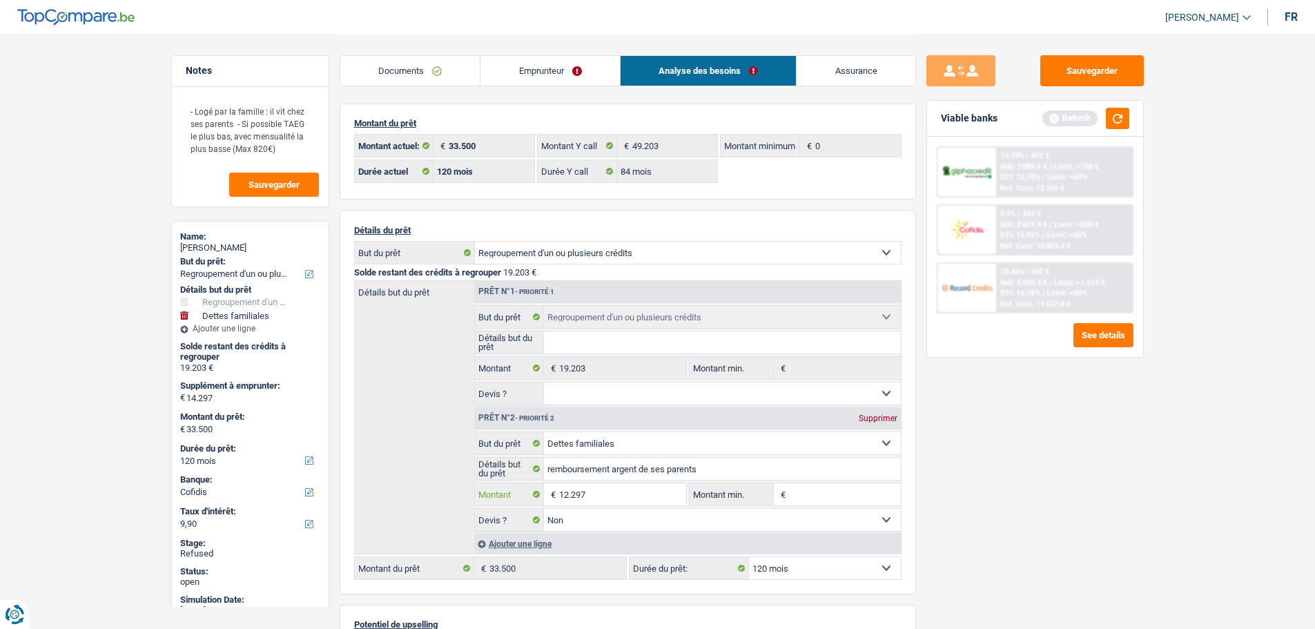
type input "12.297"
type input "31.500"
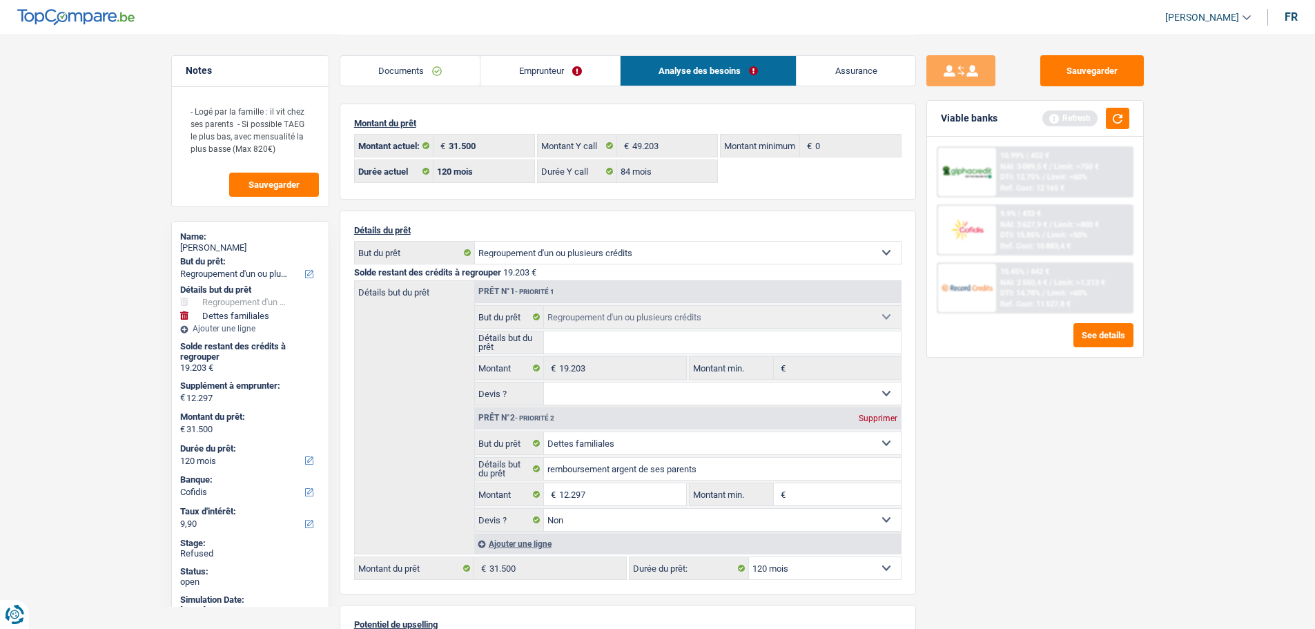
click at [965, 492] on div "Sauvegarder Viable banks Refresh 10.99% | 452 € NAI: 3 089,5 € / Limit: >750 € …" at bounding box center [1035, 331] width 238 height 552
click at [570, 494] on input "12.297" at bounding box center [622, 494] width 126 height 22
type input "13.297"
type input "32.500"
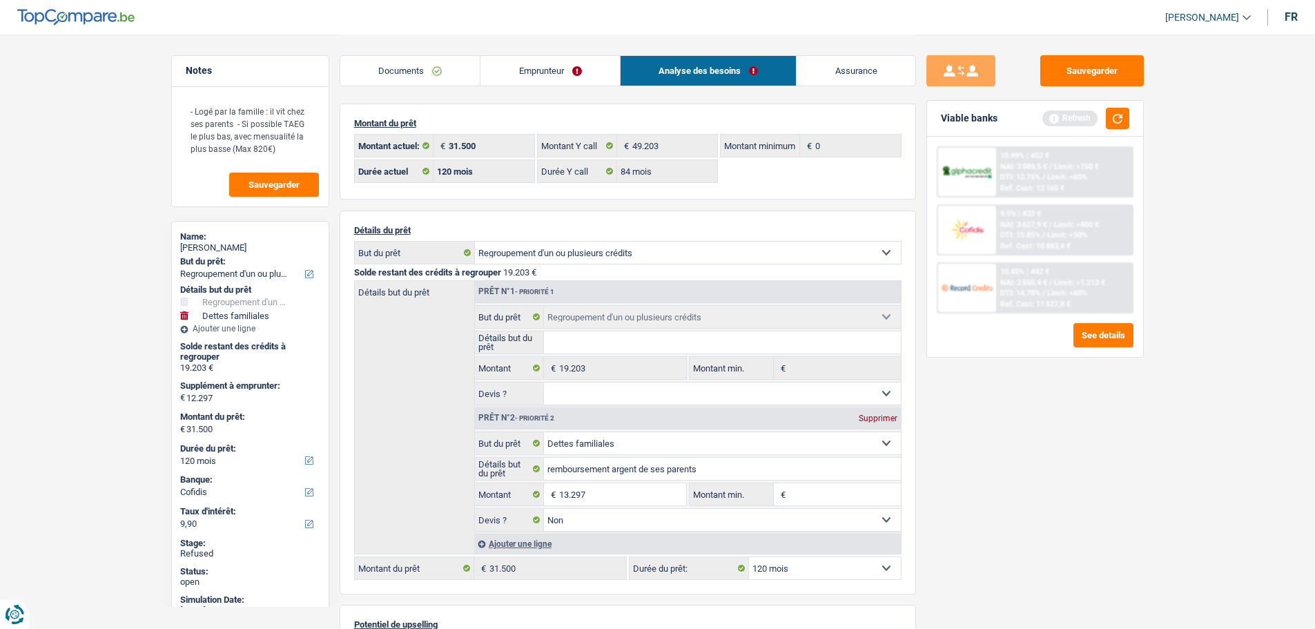
type input "32.500"
click at [1031, 448] on div "Sauvegarder Viable banks Refresh 10.99% | 452 € NAI: 3 089,5 € / Limit: >750 € …" at bounding box center [1035, 331] width 238 height 552
click at [576, 498] on input "13.297" at bounding box center [622, 494] width 126 height 22
type input "13.097"
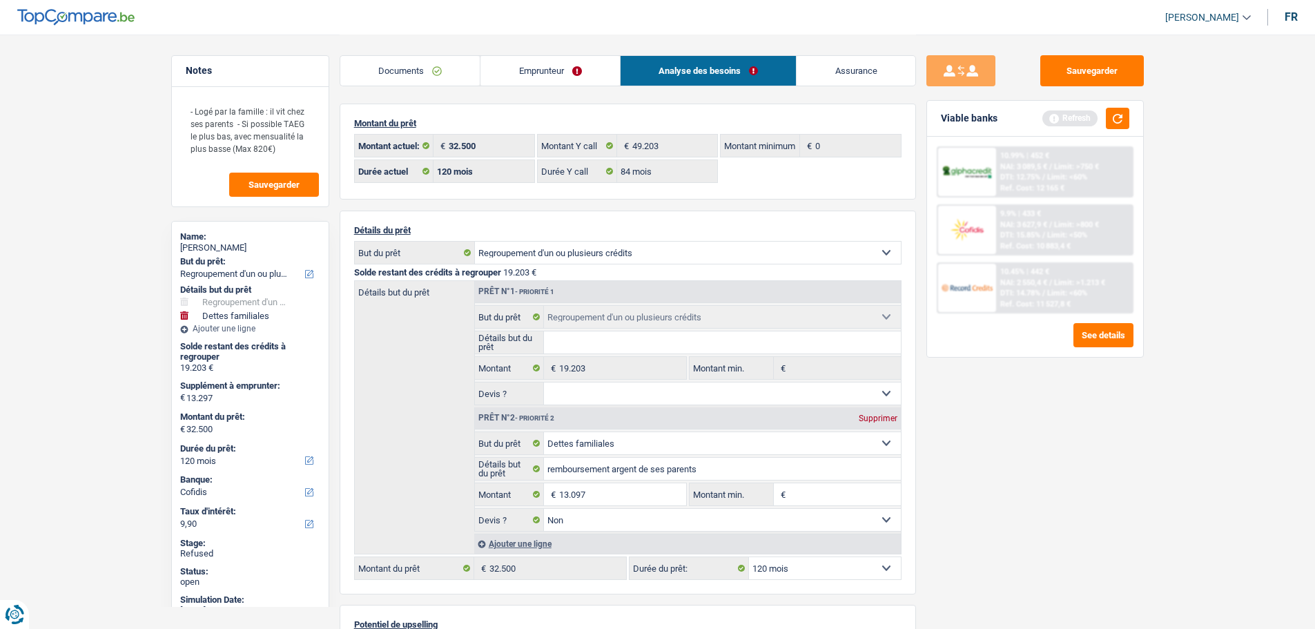
type input "13.097"
type input "32.300"
click at [977, 512] on div "Sauvegarder Viable banks Refresh 10.99% | 452 € NAI: 3 089,5 € / Limit: >750 € …" at bounding box center [1035, 331] width 238 height 552
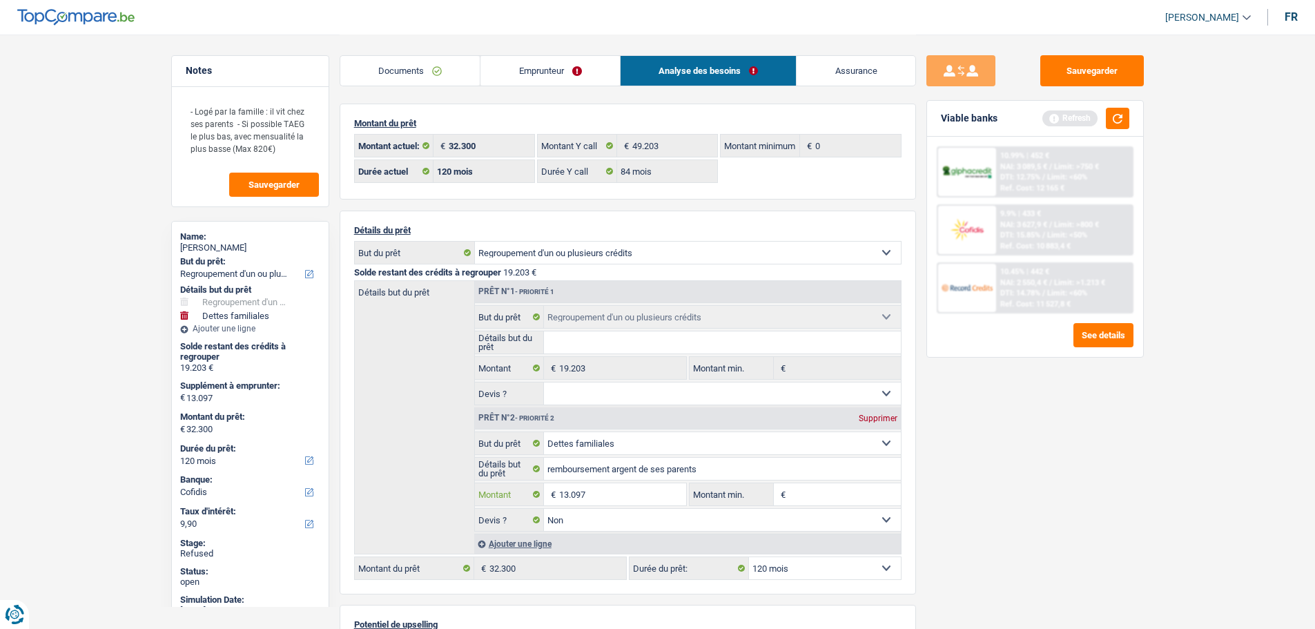
click at [565, 496] on input "13.097" at bounding box center [622, 494] width 126 height 22
type input "15.097"
type input "34.300"
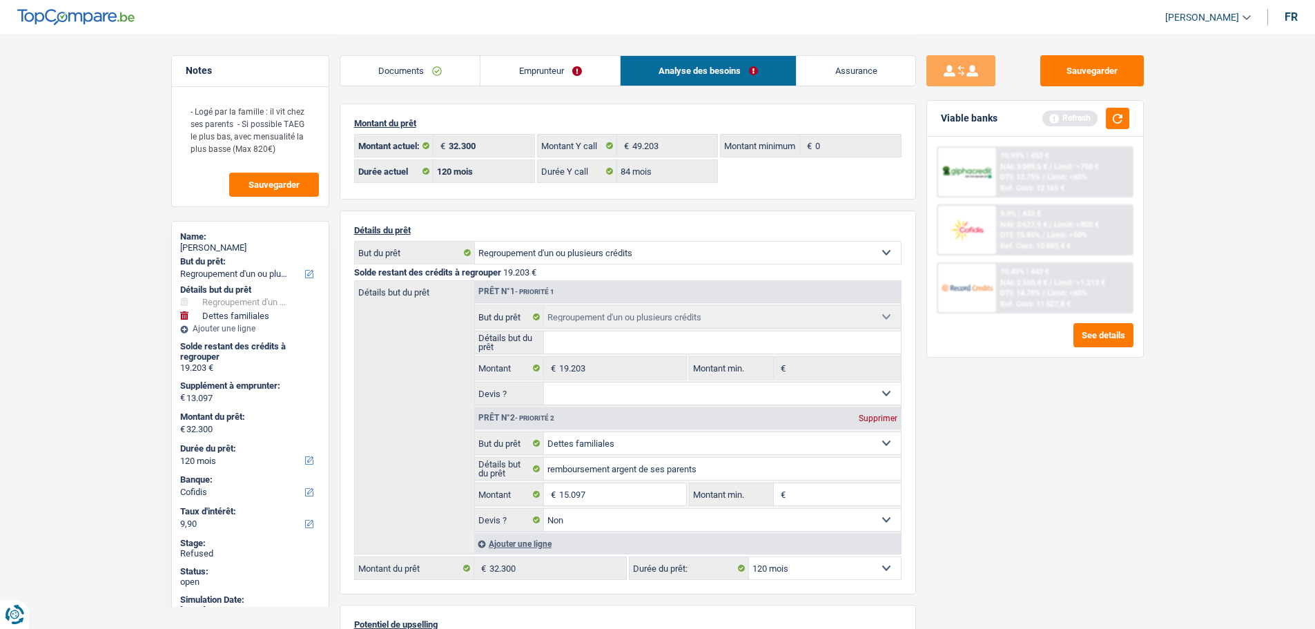
type input "34.300"
click at [1031, 512] on div "Sauvegarder Viable banks Refresh 10.99% | 452 € NAI: 3 089,5 € / Limit: >750 € …" at bounding box center [1035, 331] width 238 height 552
click at [592, 498] on input "15.097" at bounding box center [622, 494] width 126 height 22
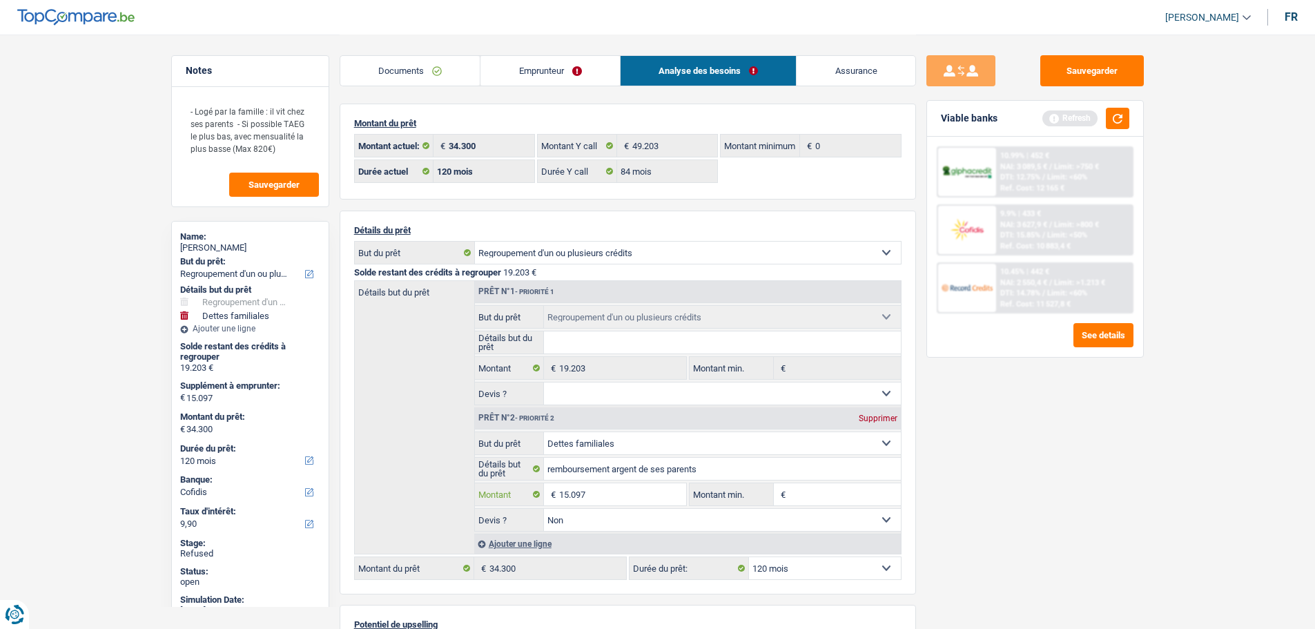
click at [563, 496] on input "15.097" at bounding box center [622, 494] width 126 height 22
type input "14.993"
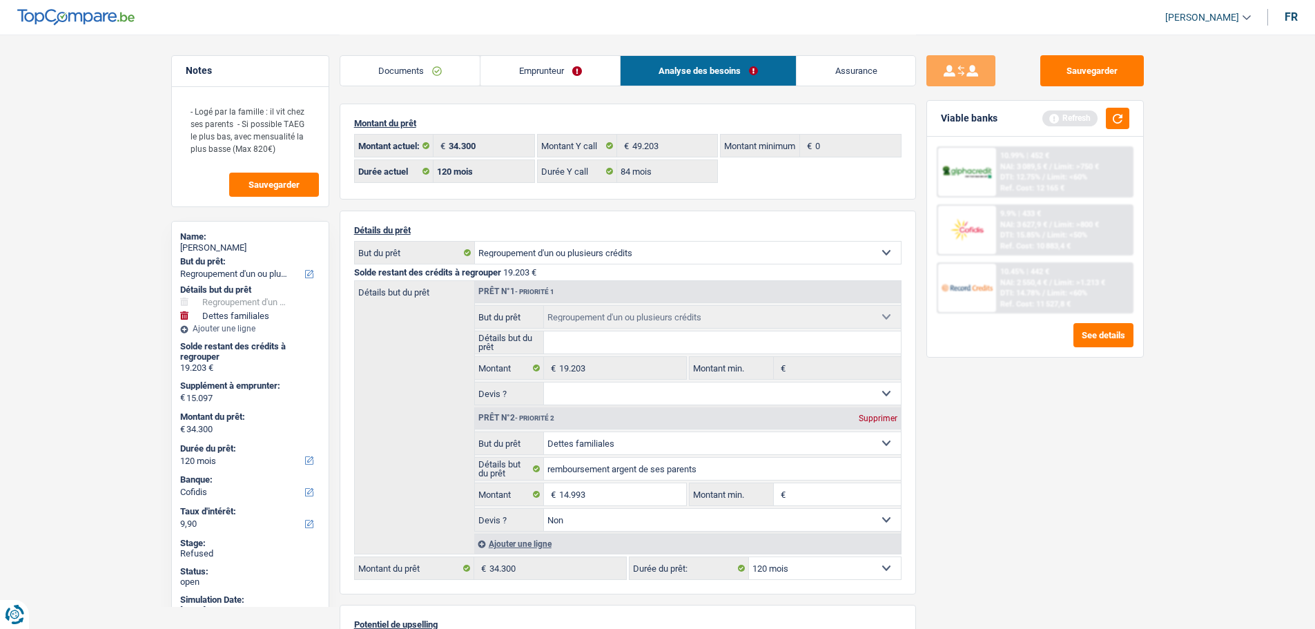
type input "34.196"
click at [1023, 504] on div "Sauvegarder Viable banks Refresh 10.99% | 452 € NAI: 3 089,5 € / Limit: >750 € …" at bounding box center [1035, 331] width 238 height 552
click at [610, 498] on input "14.993" at bounding box center [622, 494] width 126 height 22
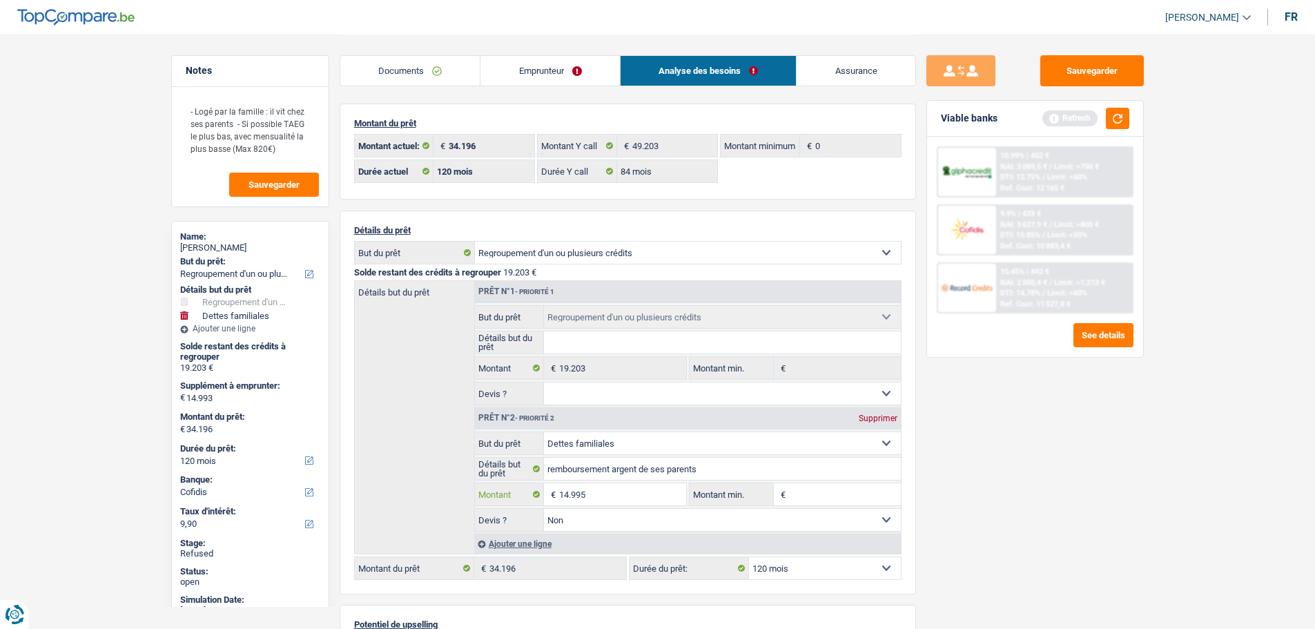
type input "14.995"
type input "34.198"
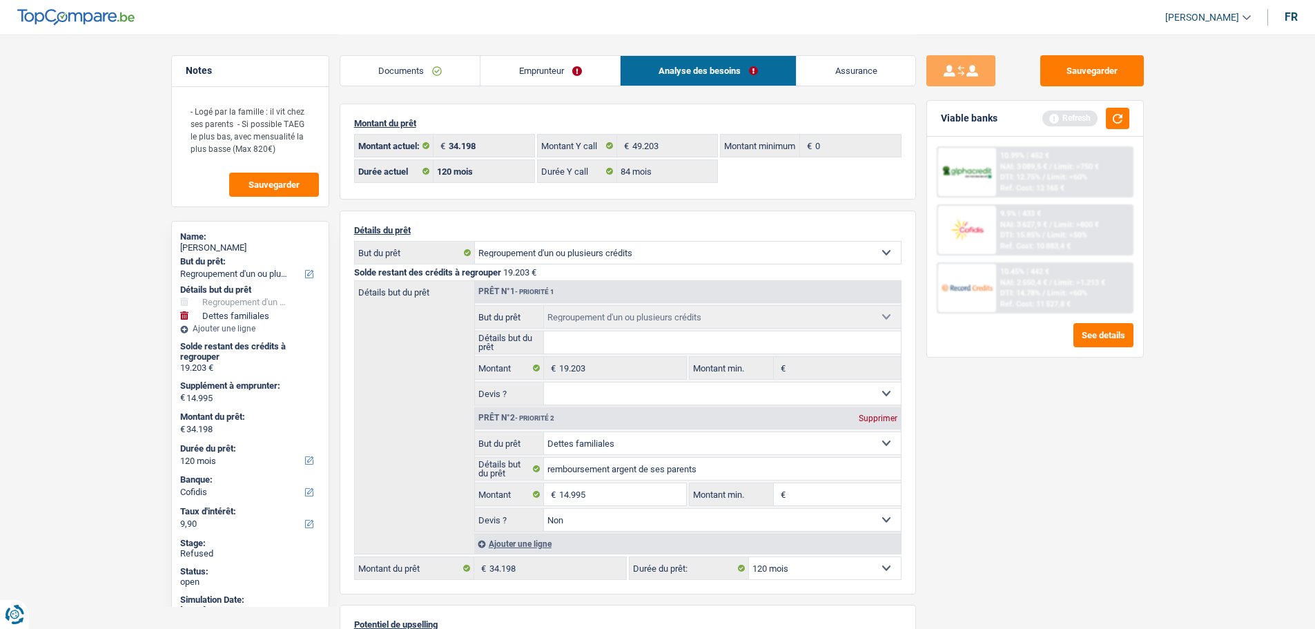
click at [996, 492] on div "Sauvegarder Viable banks Refresh 10.99% | 452 € NAI: 3 089,5 € / Limit: >750 € …" at bounding box center [1035, 331] width 238 height 552
click at [595, 490] on input "14.995" at bounding box center [622, 494] width 126 height 22
type input "14.997"
type input "34.200"
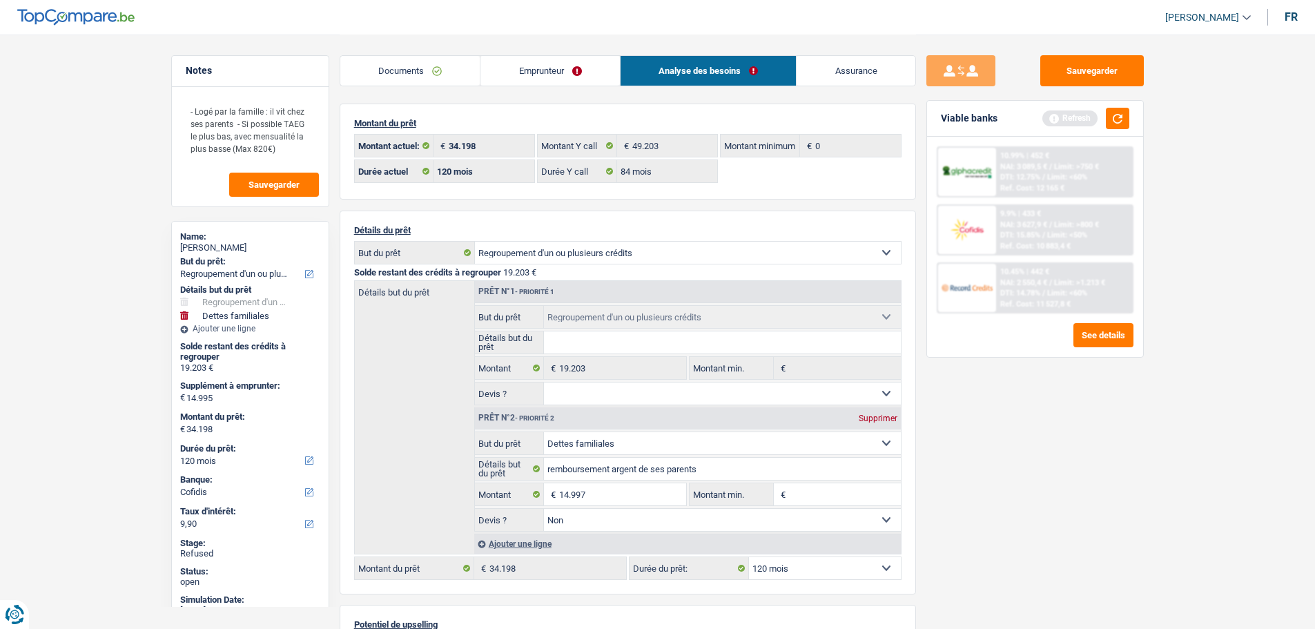
type input "34.200"
click at [996, 501] on div "Sauvegarder Viable banks Refresh 10.99% | 452 € NAI: 3 089,5 € / Limit: >750 € …" at bounding box center [1035, 331] width 238 height 552
click at [806, 560] on select "12 mois 18 mois 24 mois 30 mois 36 mois 42 mois 48 mois 60 mois 72 mois 84 mois…" at bounding box center [825, 568] width 152 height 22
select select "84"
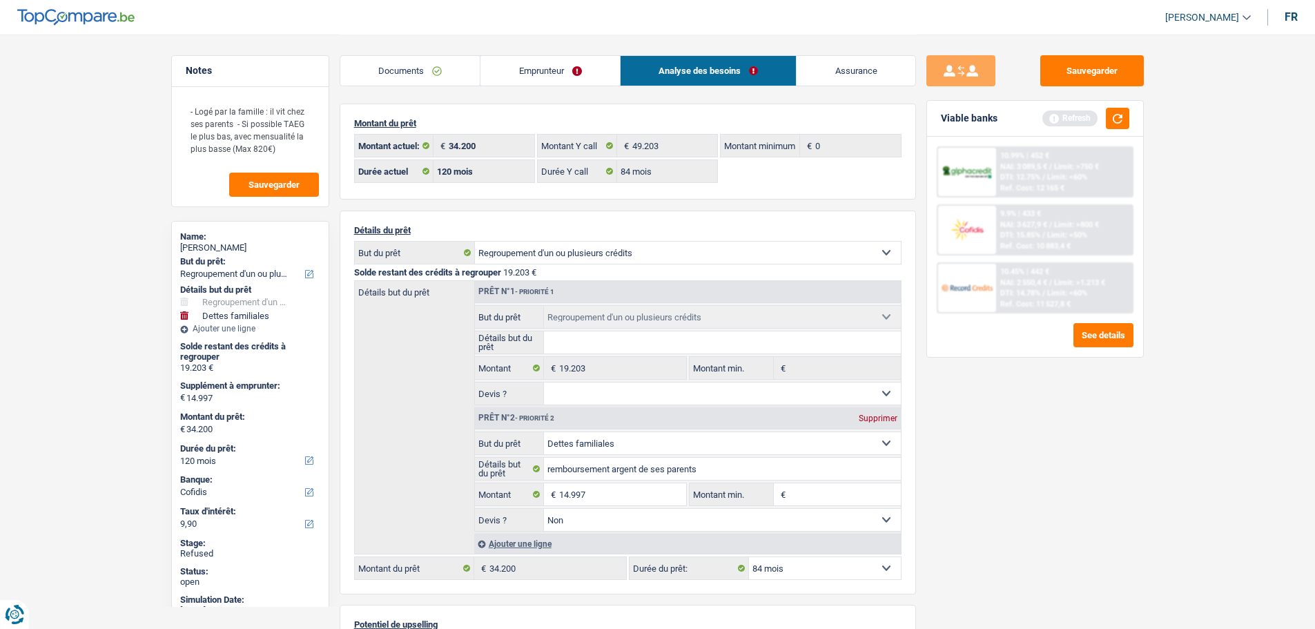
click at [749, 557] on select "12 mois 18 mois 24 mois 30 mois 36 mois 42 mois 48 mois 60 mois 72 mois 84 mois…" at bounding box center [825, 568] width 152 height 22
select select "84"
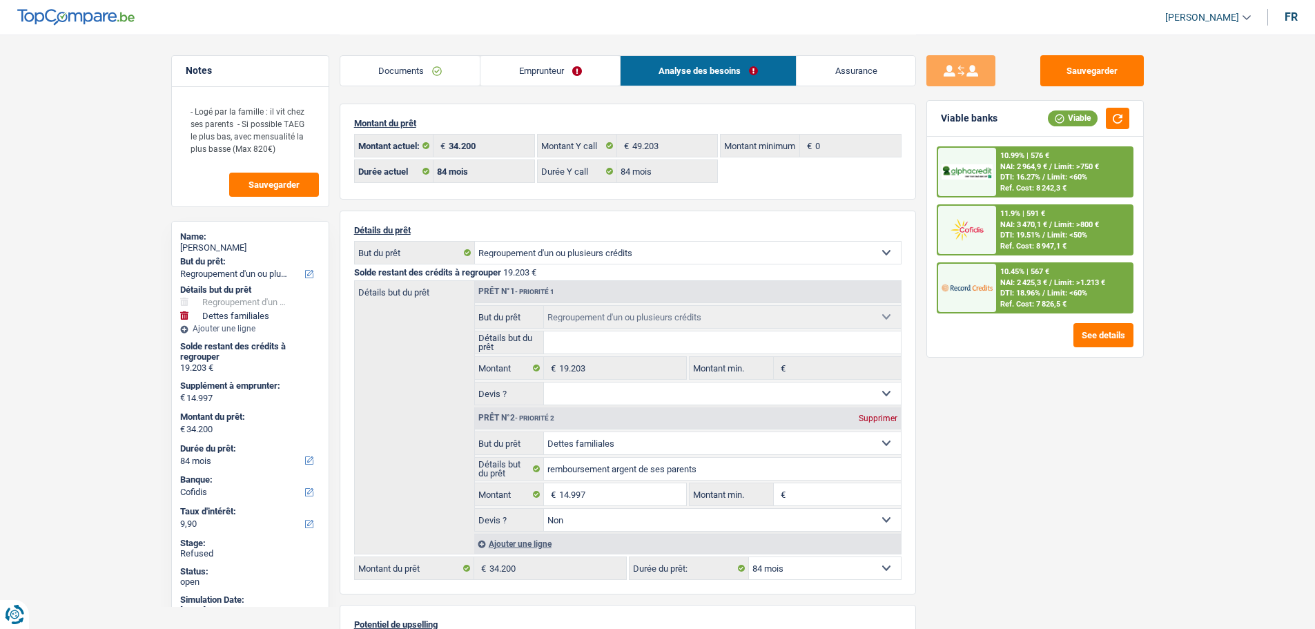
click at [962, 171] on img at bounding box center [967, 172] width 51 height 16
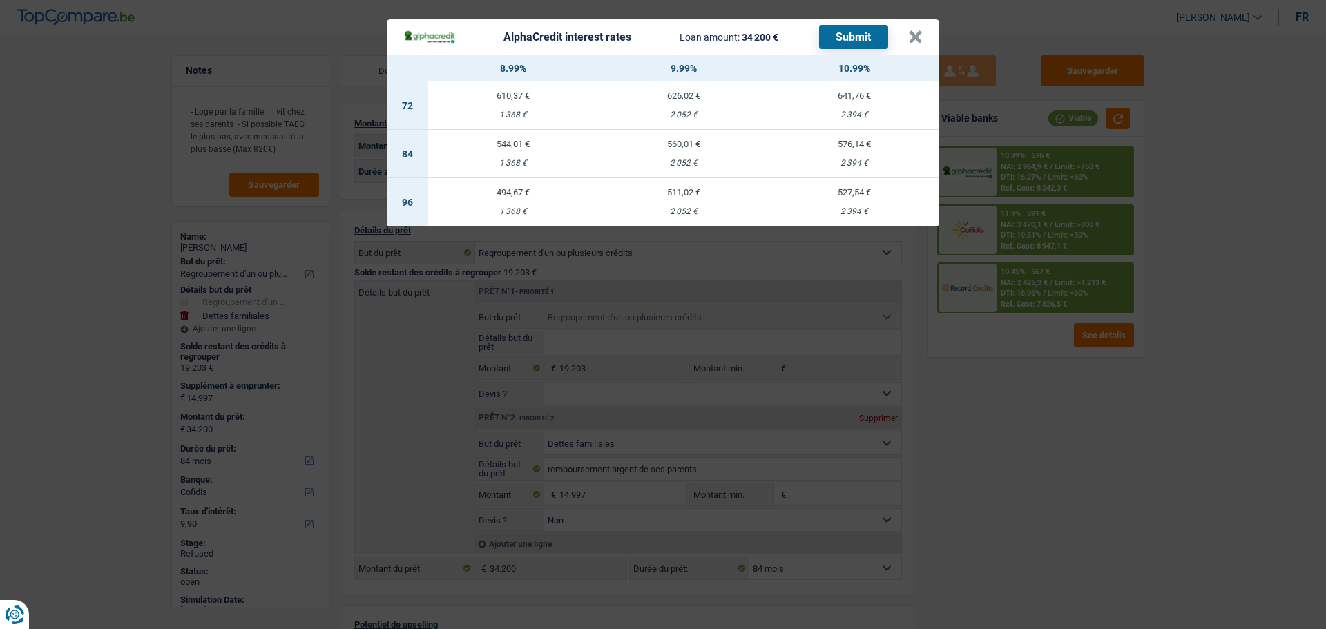
click at [687, 148] on div "560,01 €" at bounding box center [684, 143] width 171 height 9
select select "alphacredit"
type input "9,99"
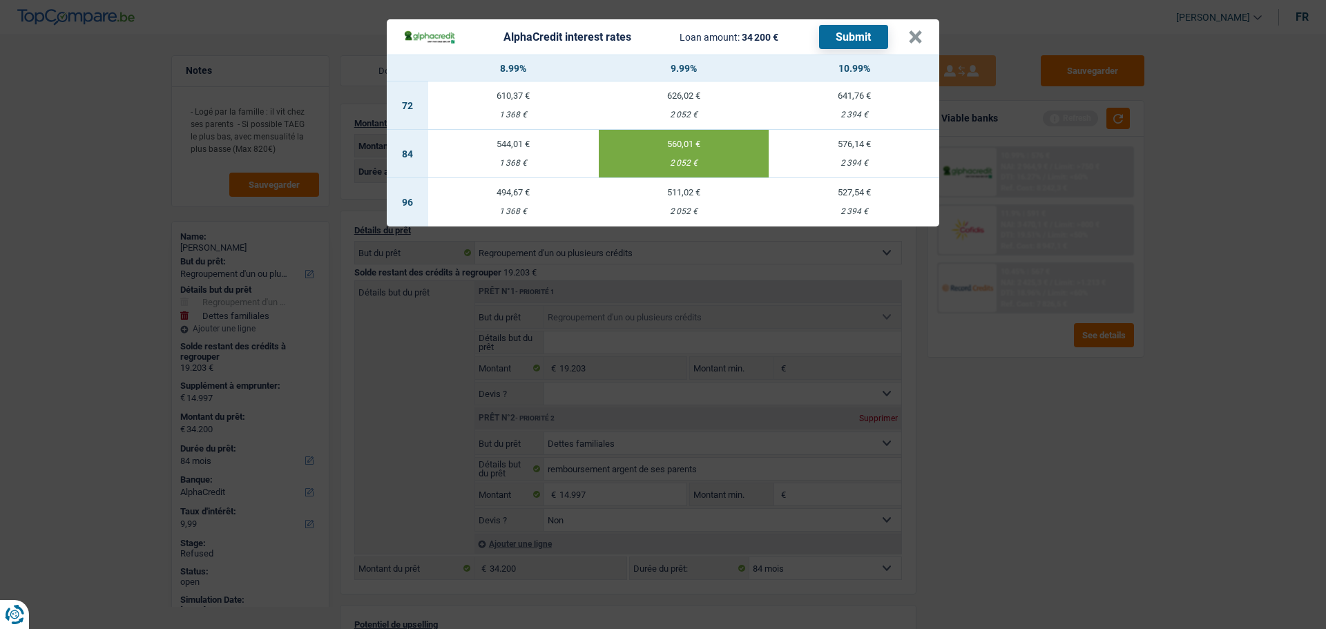
click at [936, 32] on header "AlphaCredit interest rates Loan amount: 34 200 € Submit ×" at bounding box center [663, 36] width 552 height 35
click at [924, 34] on header "AlphaCredit interest rates Loan amount: 34 200 € Submit ×" at bounding box center [663, 36] width 552 height 35
click at [914, 36] on button "×" at bounding box center [915, 37] width 14 height 14
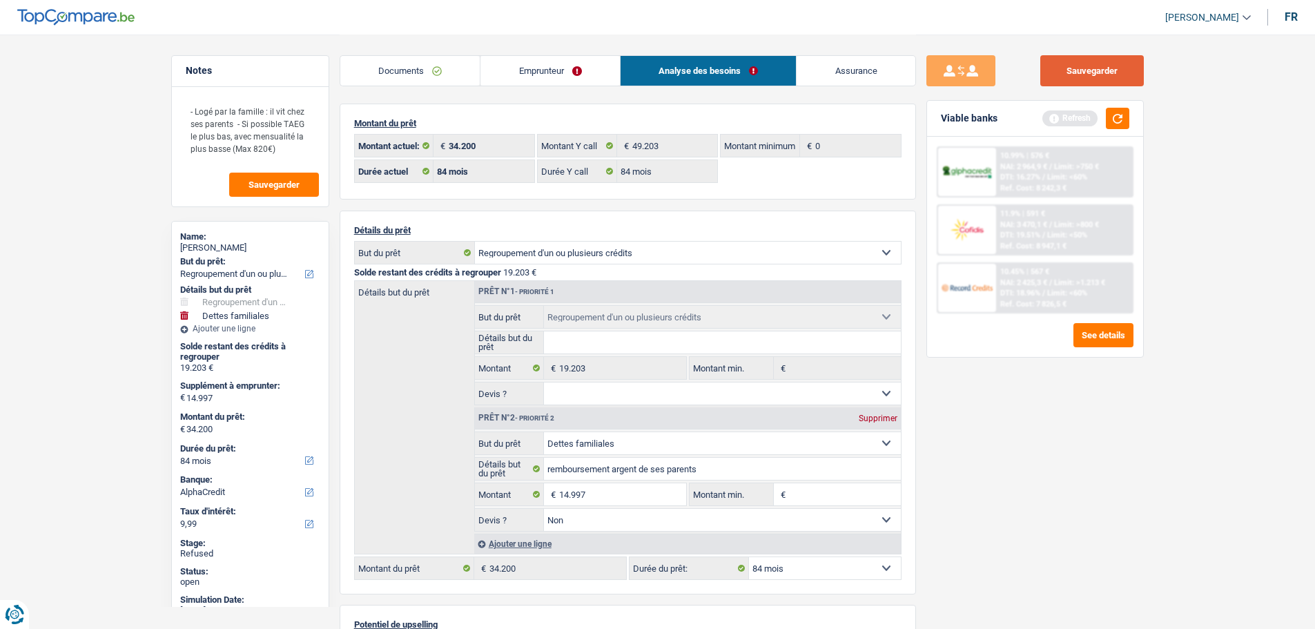
click at [1101, 65] on button "Sauvegarder" at bounding box center [1092, 70] width 104 height 31
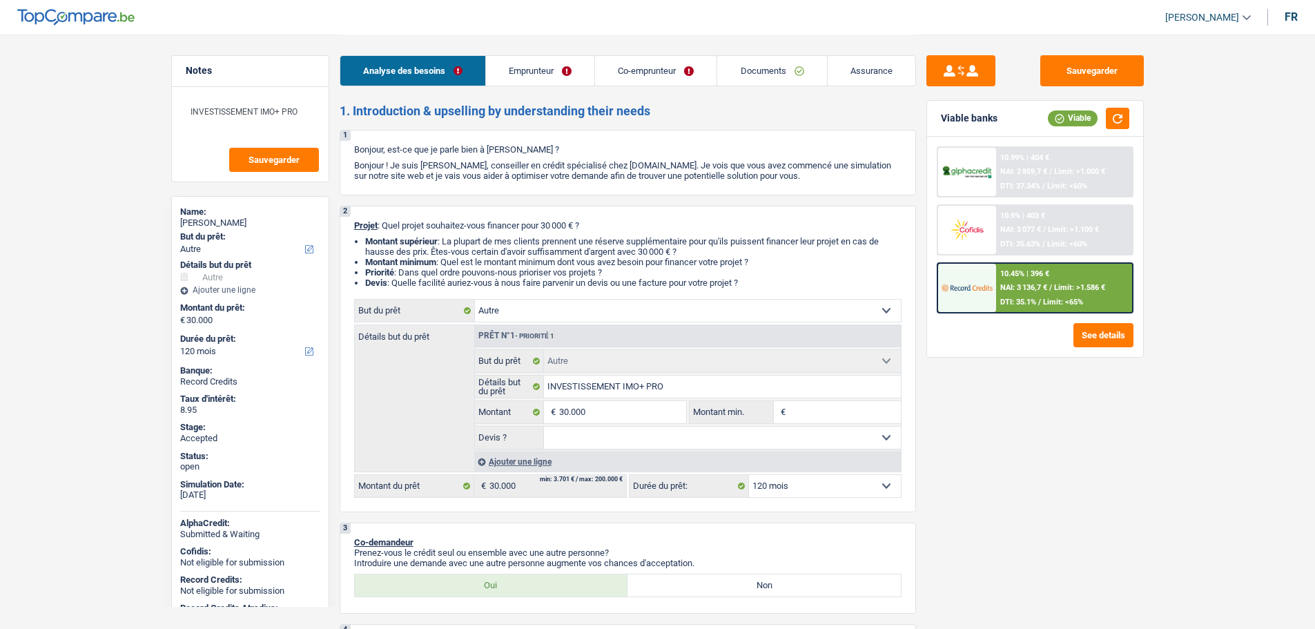
select select "other"
select select "120"
select select "other"
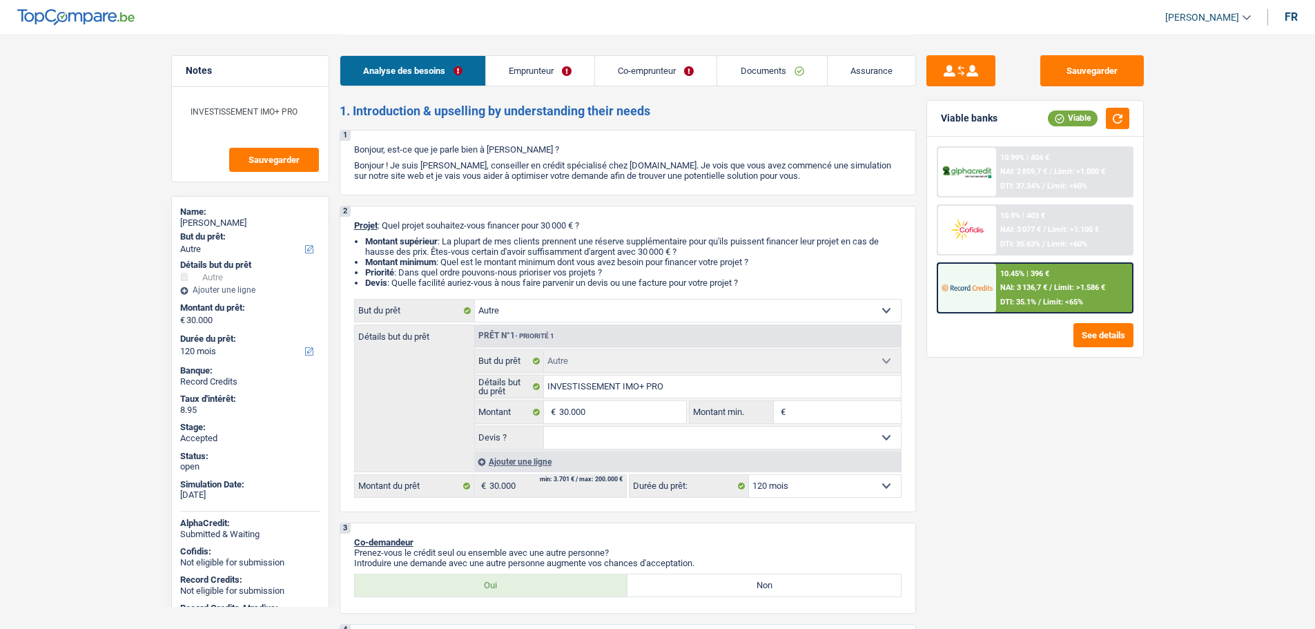
select select "120"
select select "unemployed"
select select "publicEmployee"
select select "unemployment"
select select "familyAllowances"
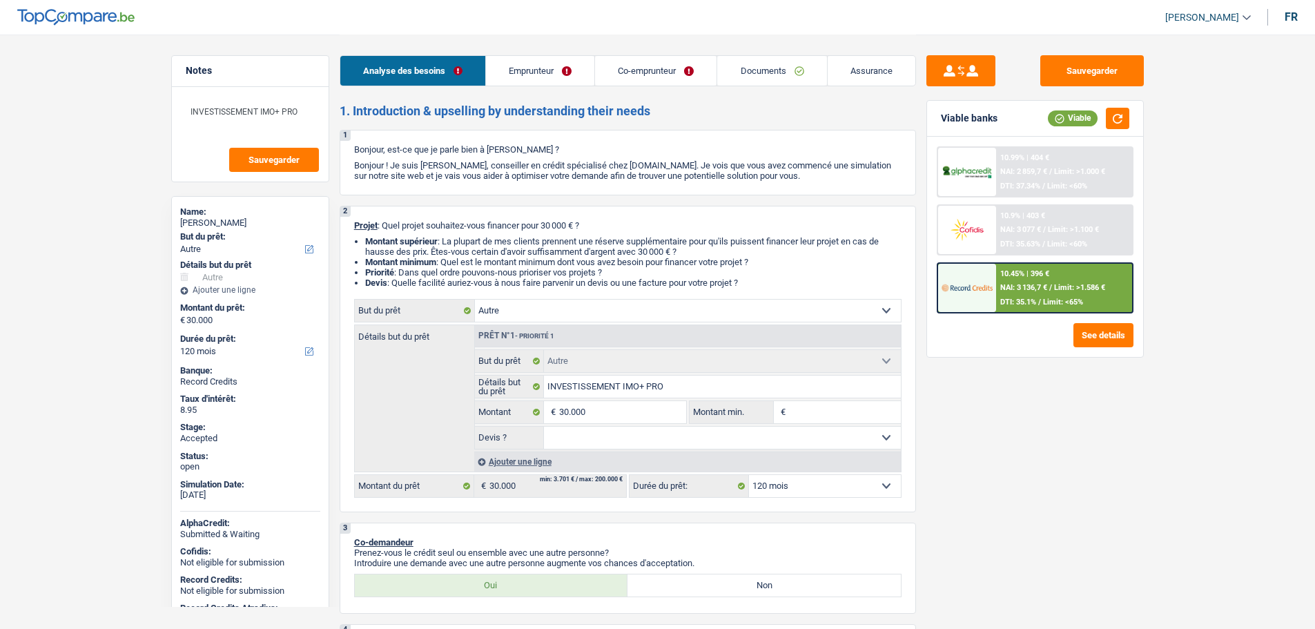
select select "netSalary"
select select "mealVouchers"
select select "ownerWithMortgage"
select select "mortgage"
select select "300"
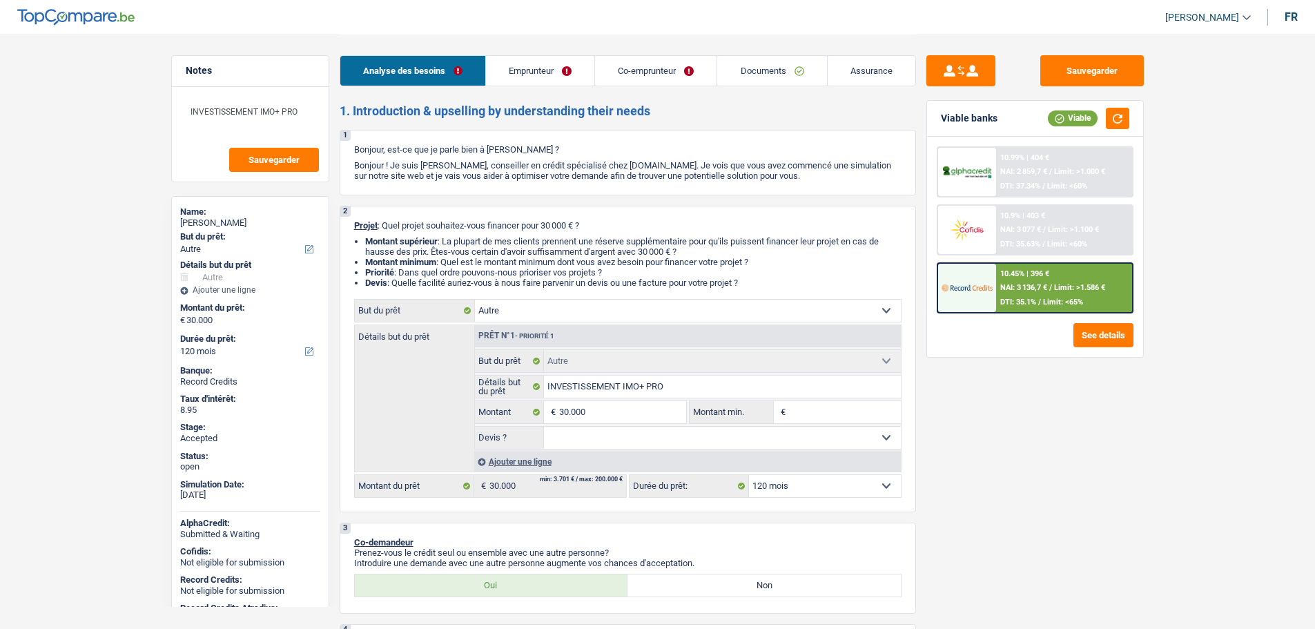
select select "cardOrCredit"
select select "other"
select select "120"
click at [1087, 72] on button "Sauvegarder" at bounding box center [1092, 70] width 104 height 31
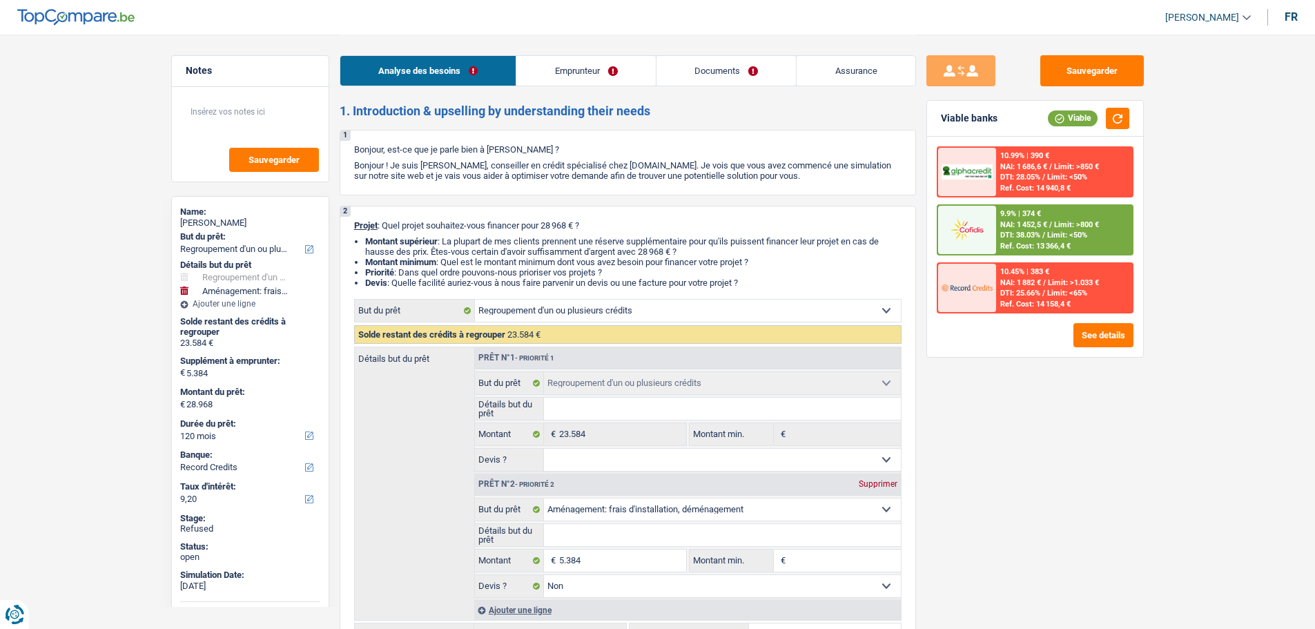
select select "refinancing"
select select "movingOrInstallation"
select select "120"
select select "record credits"
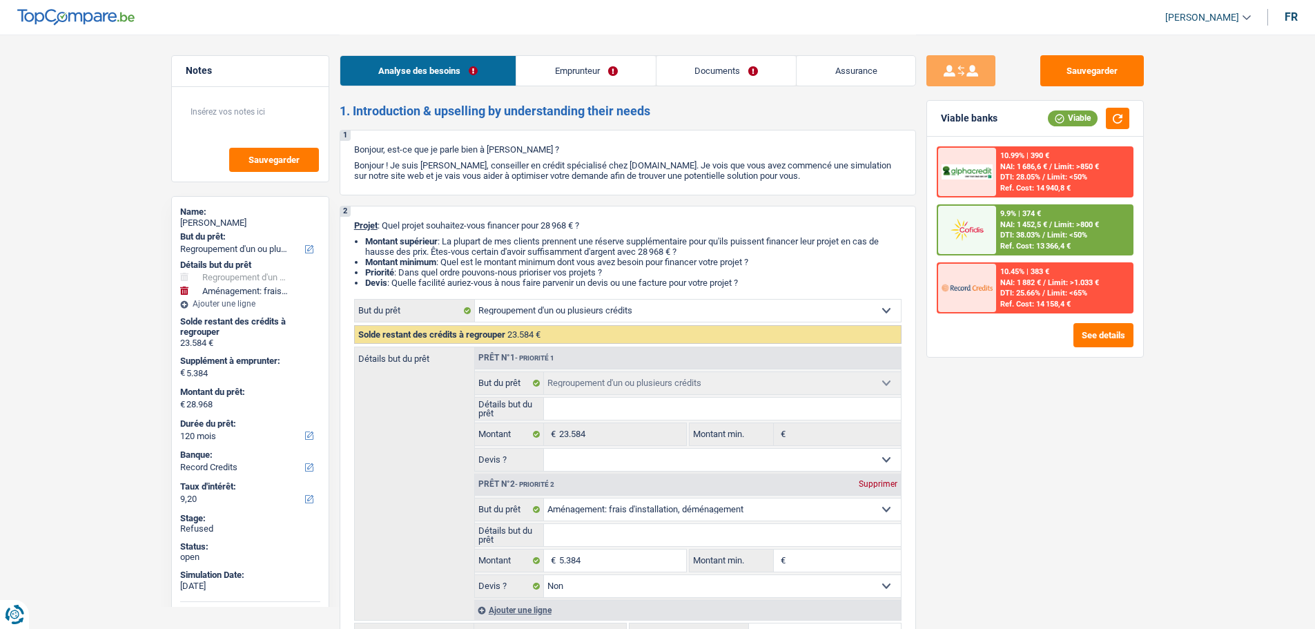
select select "refinancing"
select select "movingOrInstallation"
select select "false"
select select "120"
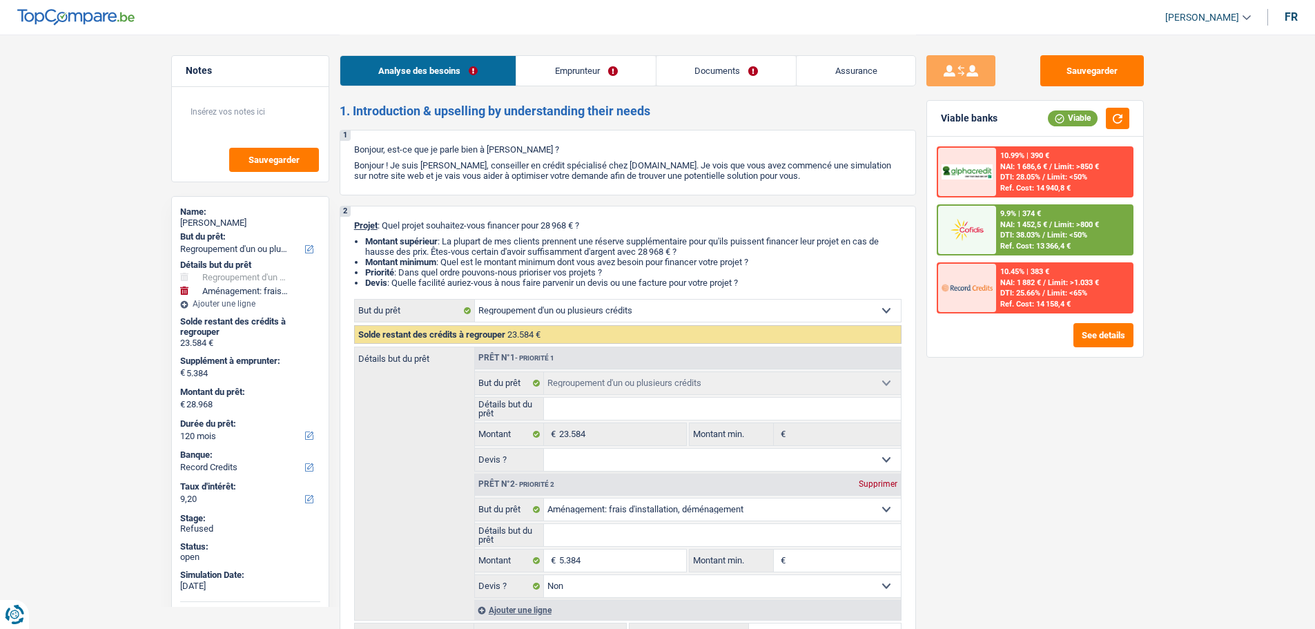
select select "privateEmployee"
select select "netSalary"
select select "mealVouchers"
select select "liveWithParents"
select select "personalLoan"
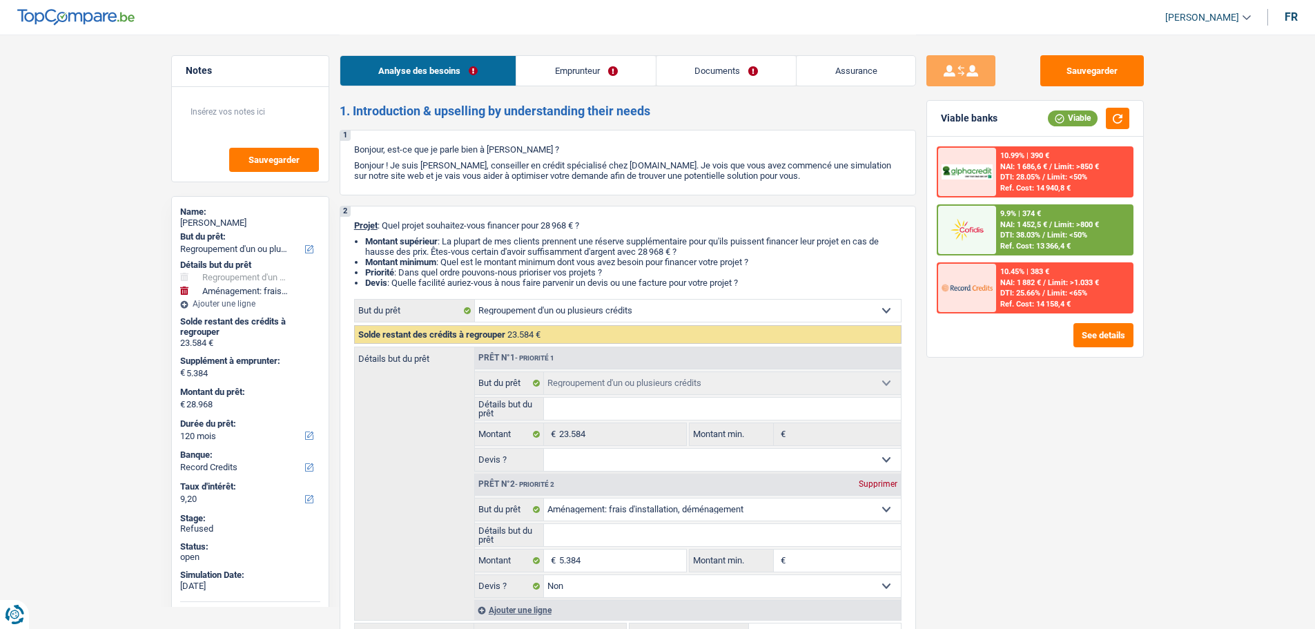
select select "other"
select select "60"
select select "personalLoan"
select select "legalFees"
select select "60"
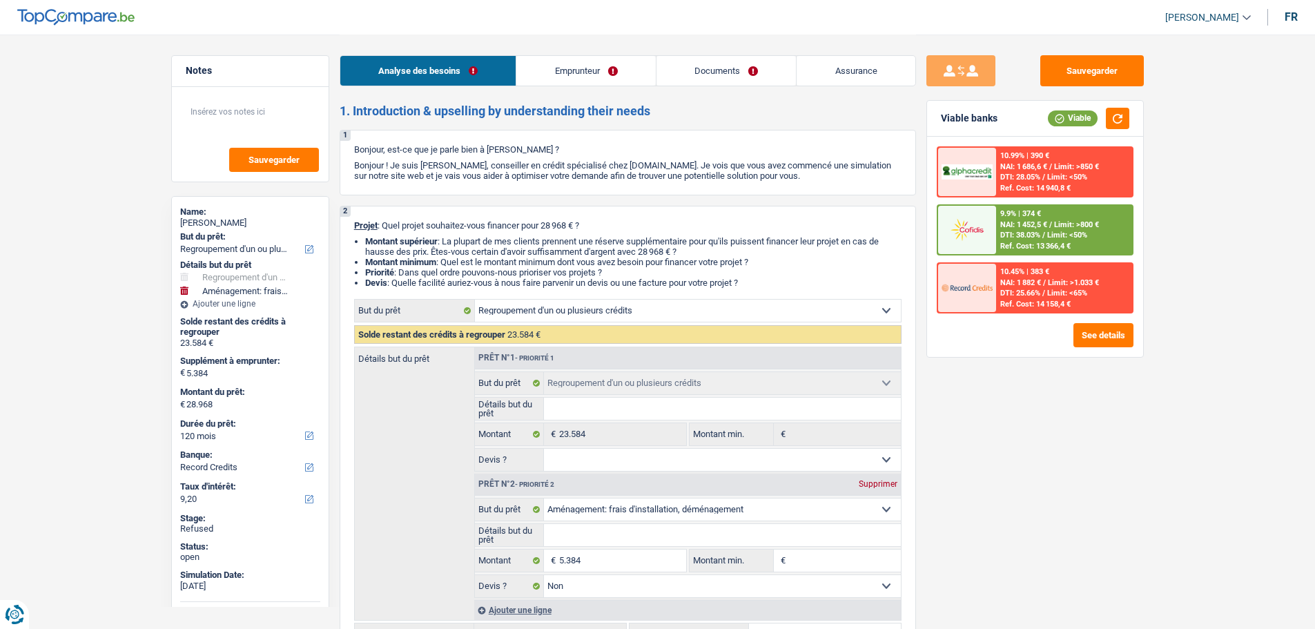
select select "cardOrCredit"
select select "refinancing"
select select "movingOrInstallation"
select select "false"
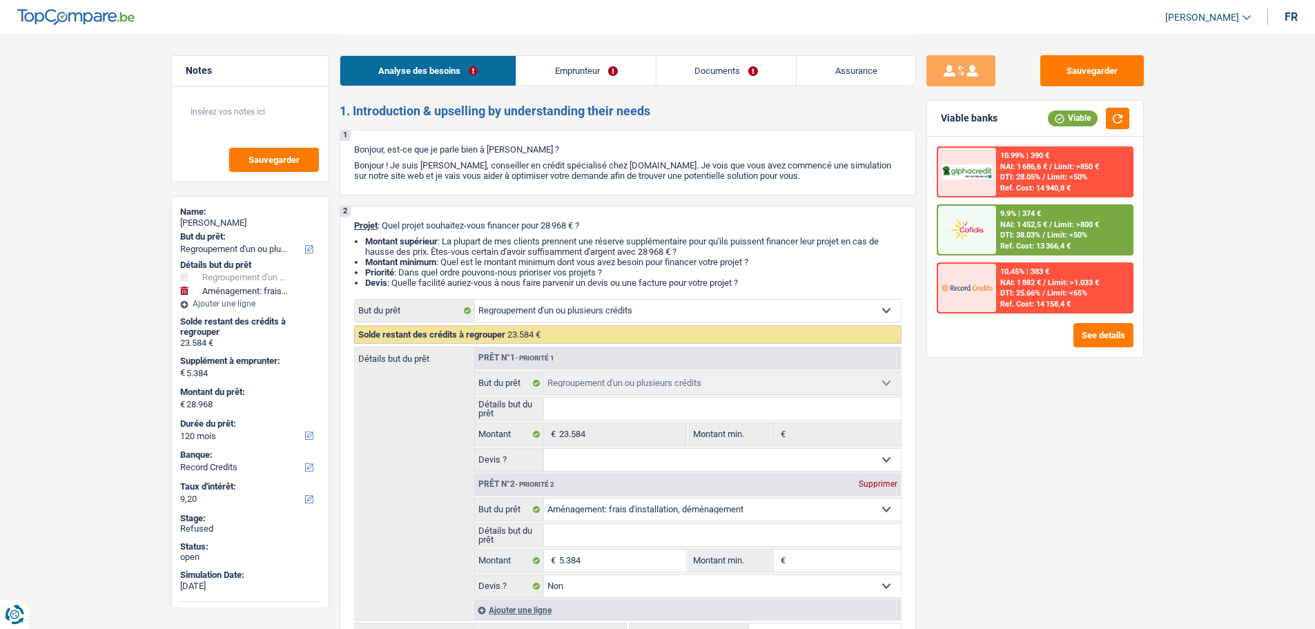
select select "120"
click at [581, 64] on link "Emprunteur" at bounding box center [585, 71] width 139 height 30
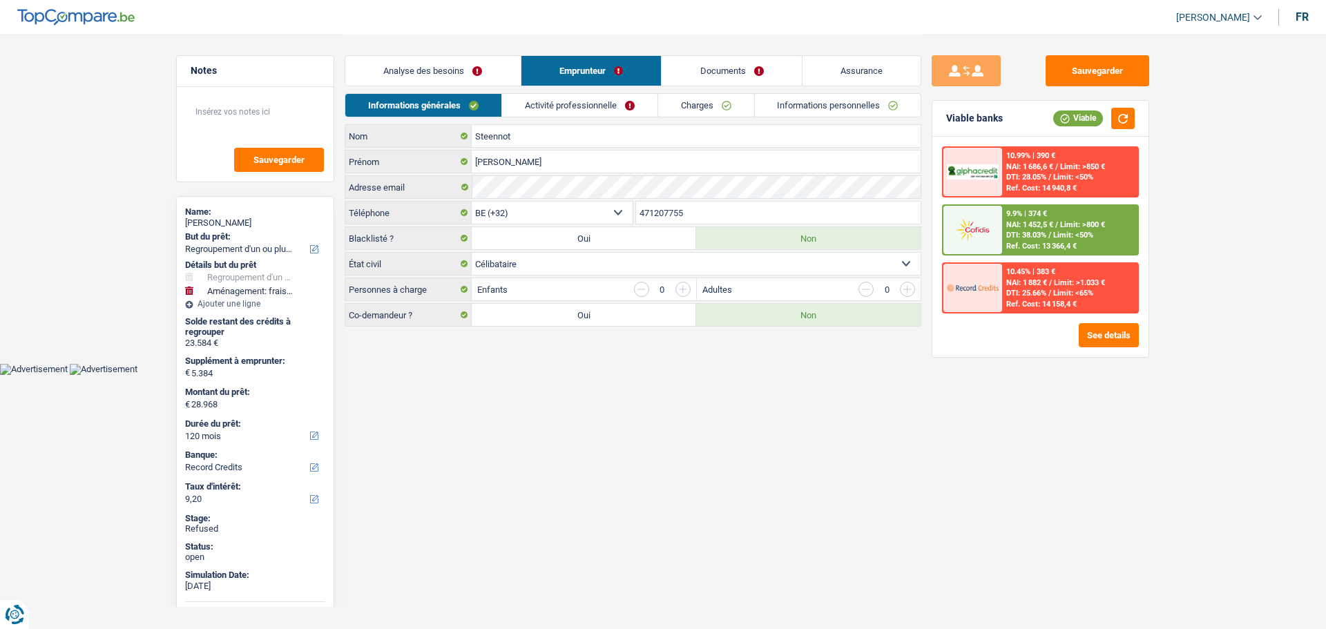
click at [1194, 12] on span "[PERSON_NAME]" at bounding box center [1213, 18] width 74 height 12
click at [1183, 121] on button "SO" at bounding box center [1187, 127] width 123 height 28
select select "32"
select select "liveWithParents"
select select "personalLoan"
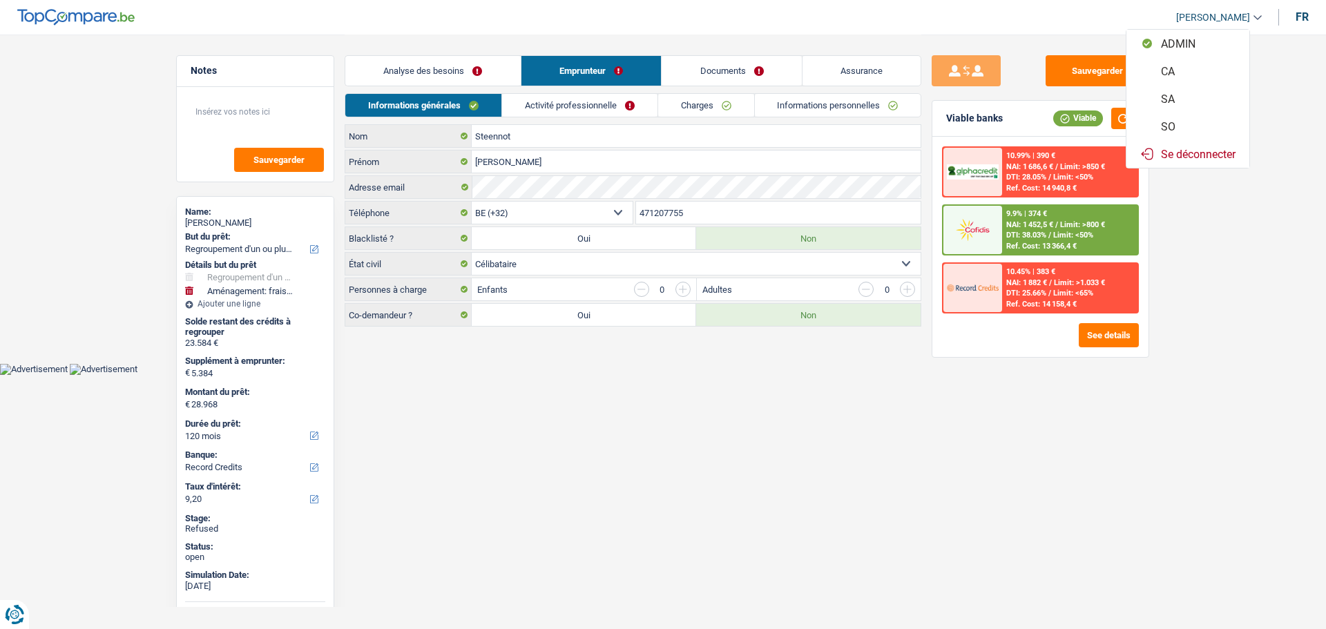
select select "other"
select select "60"
select select "personalLoan"
select select "legalFees"
select select "60"
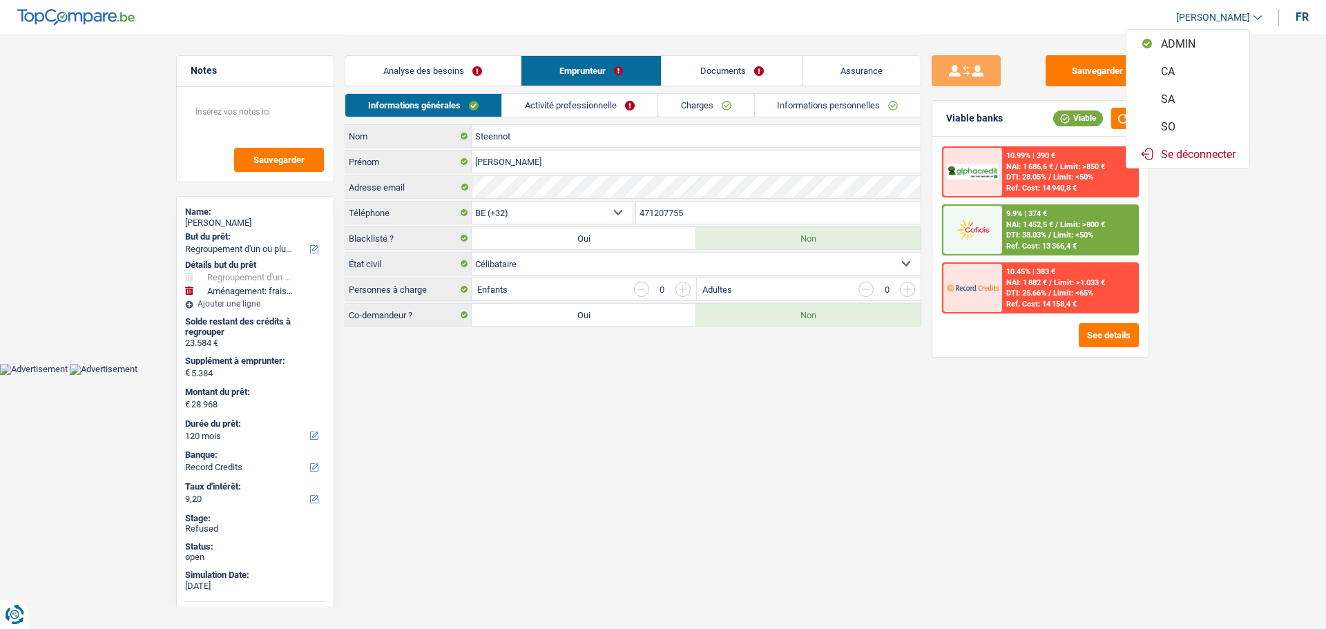
select select "cardOrCredit"
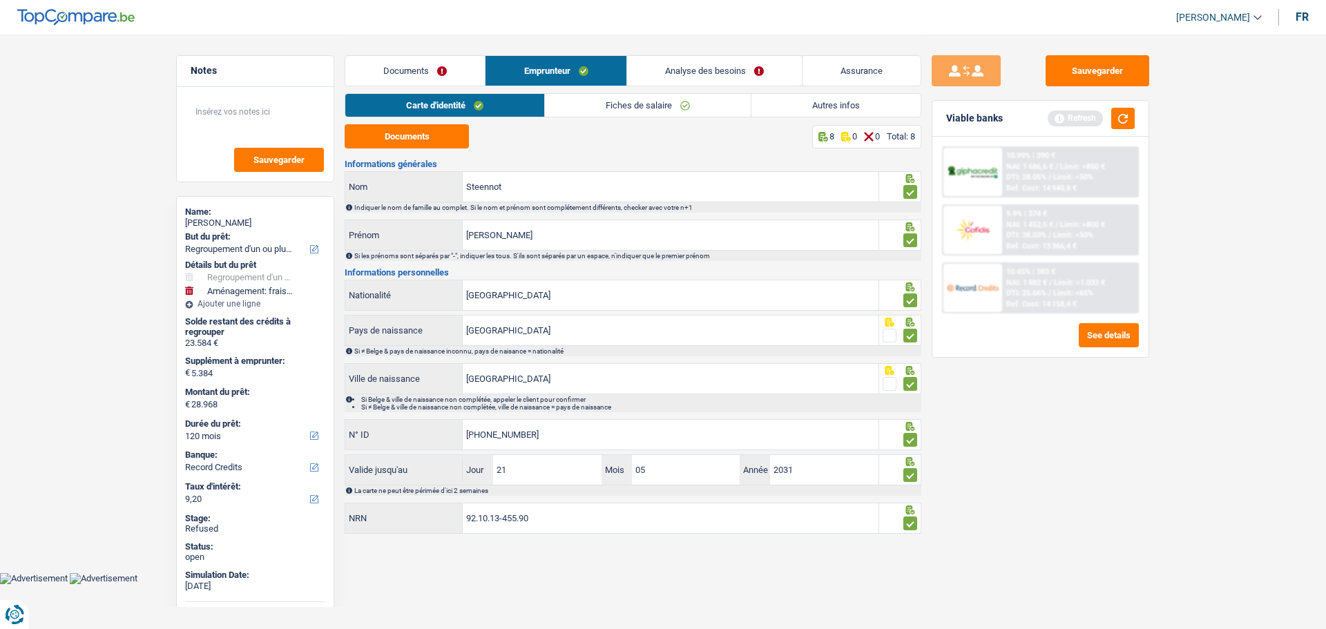
click at [705, 65] on link "Analyse des besoins" at bounding box center [714, 71] width 175 height 30
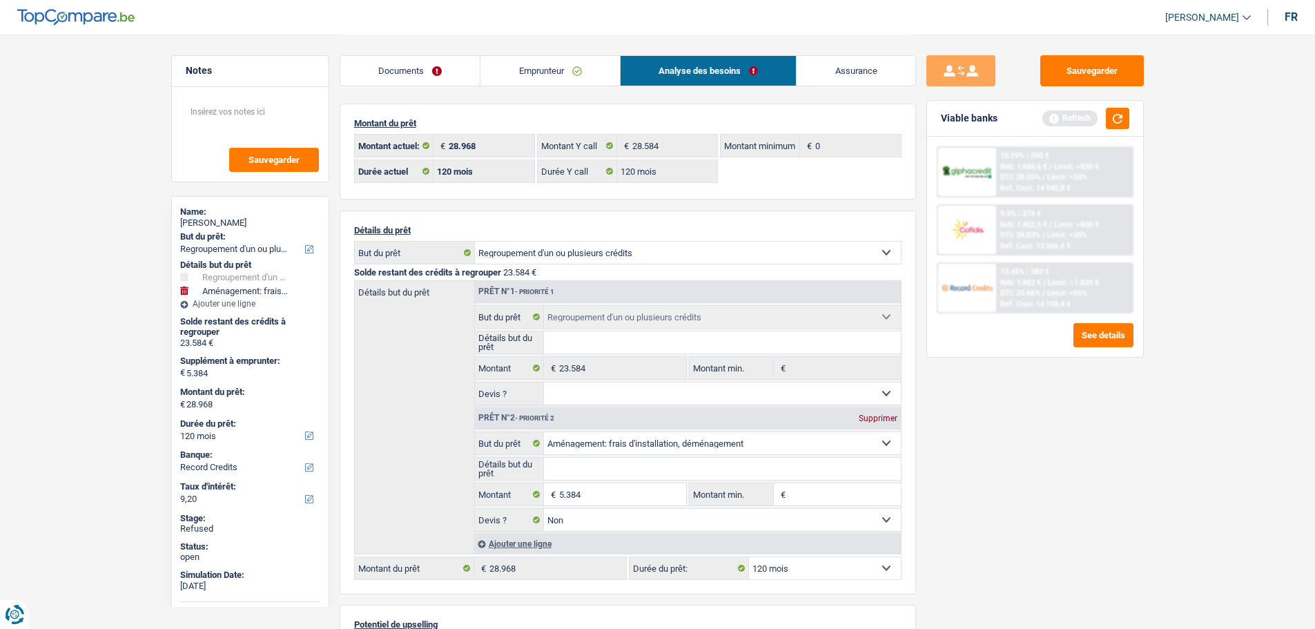
click at [526, 72] on link "Emprunteur" at bounding box center [550, 71] width 139 height 30
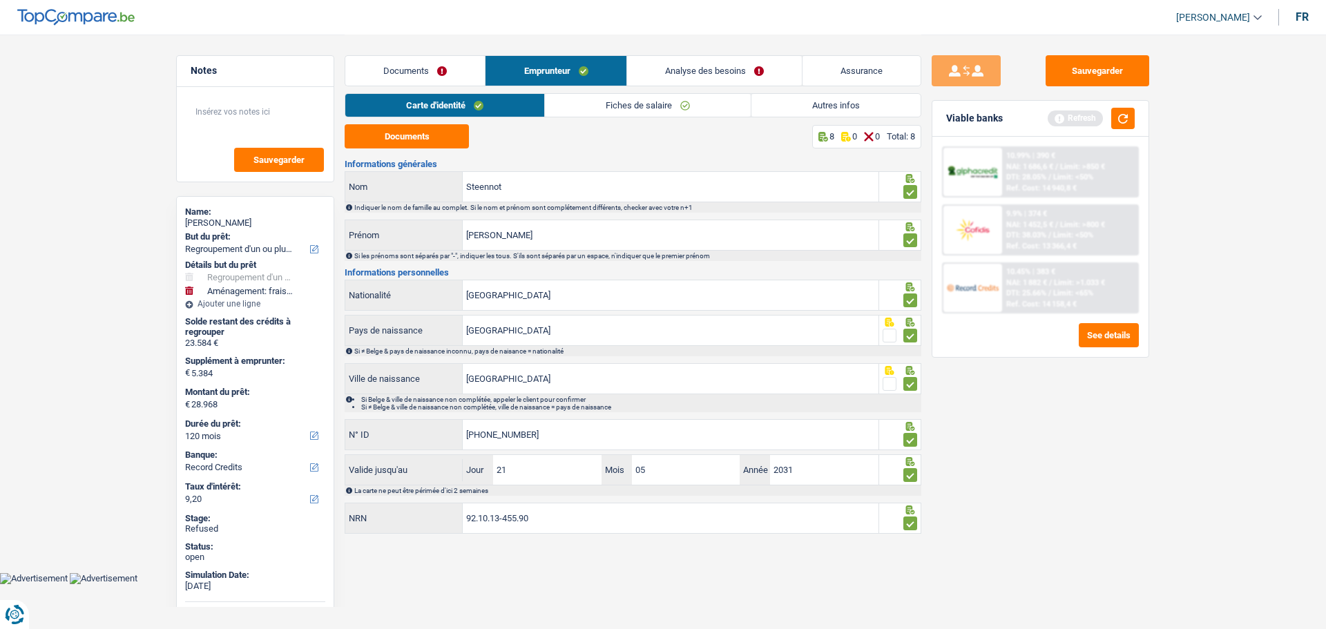
click at [838, 103] on link "Autres infos" at bounding box center [835, 105] width 169 height 23
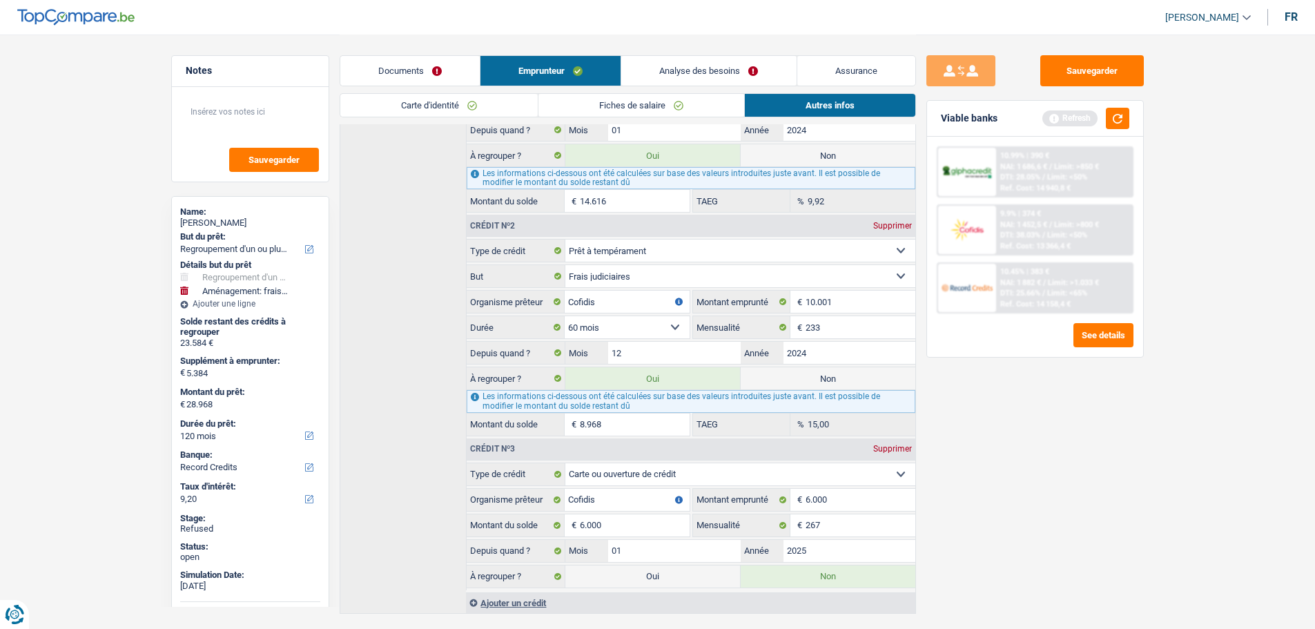
scroll to position [483, 0]
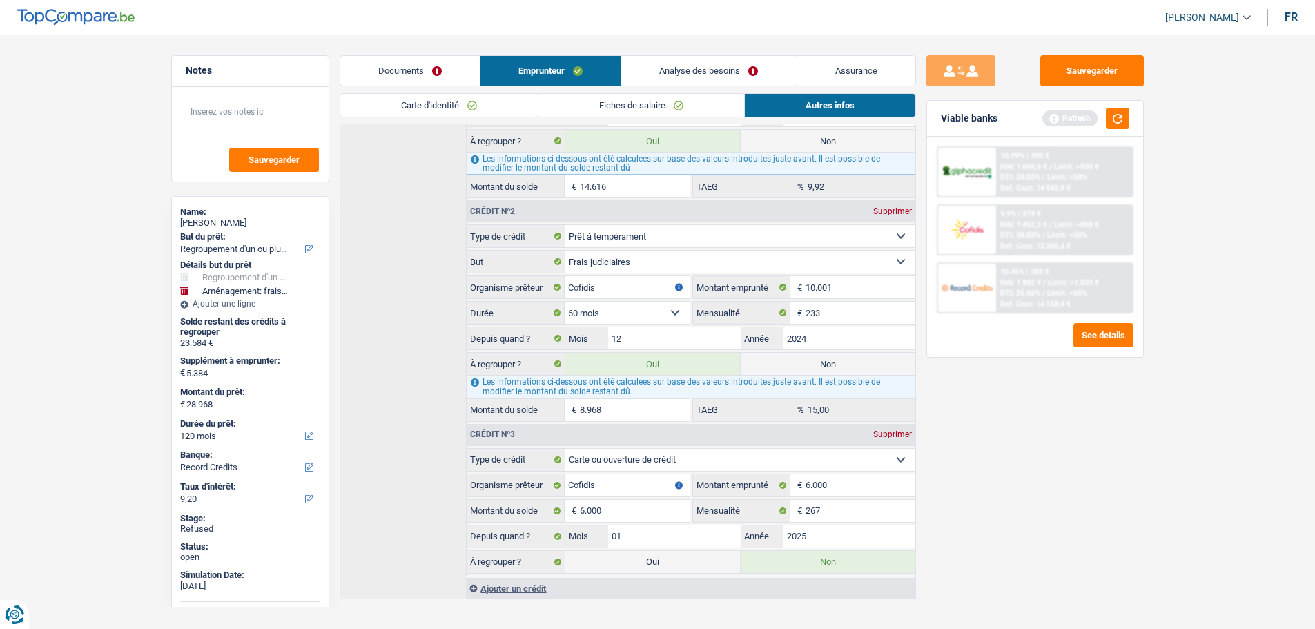
click at [820, 365] on label "Non" at bounding box center [828, 364] width 175 height 22
click at [820, 365] on input "Non" at bounding box center [828, 364] width 175 height 22
radio input "true"
type input "20.000"
select select "84"
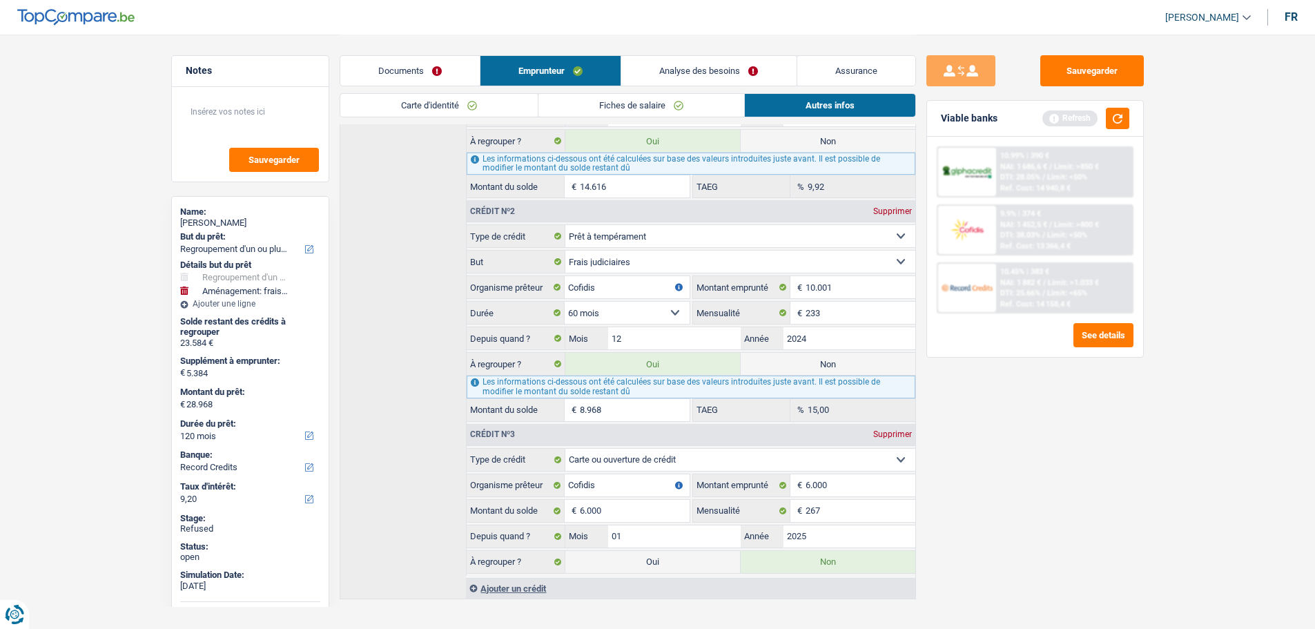
radio input "false"
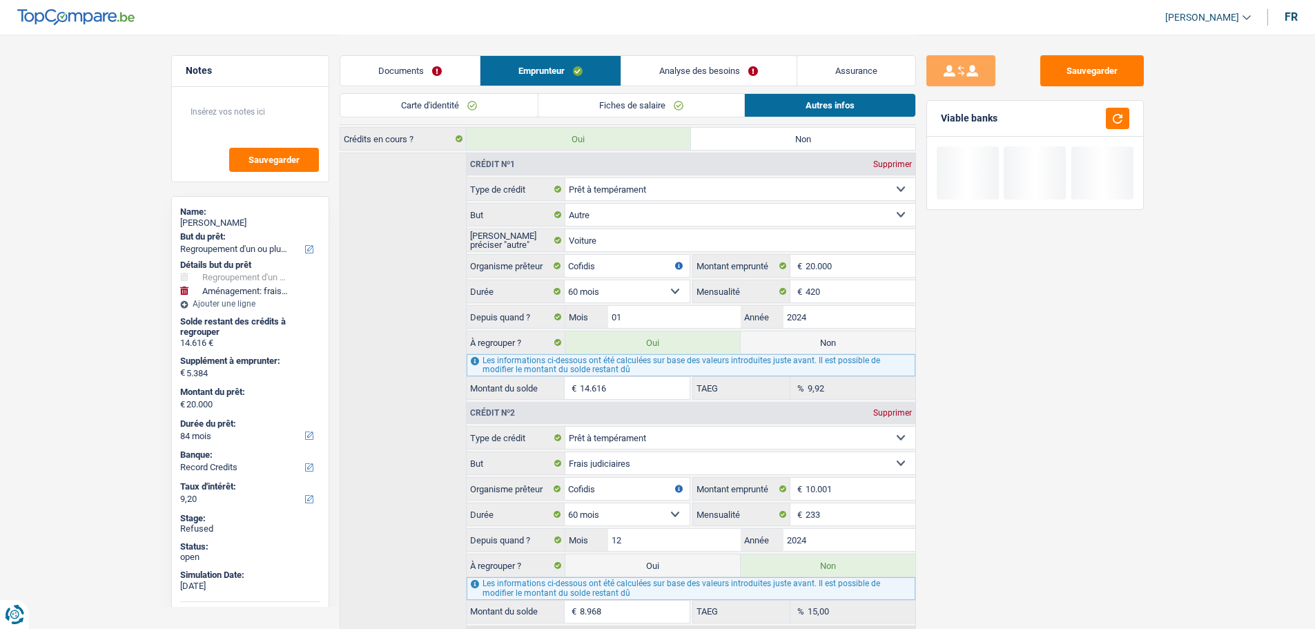
scroll to position [276, 0]
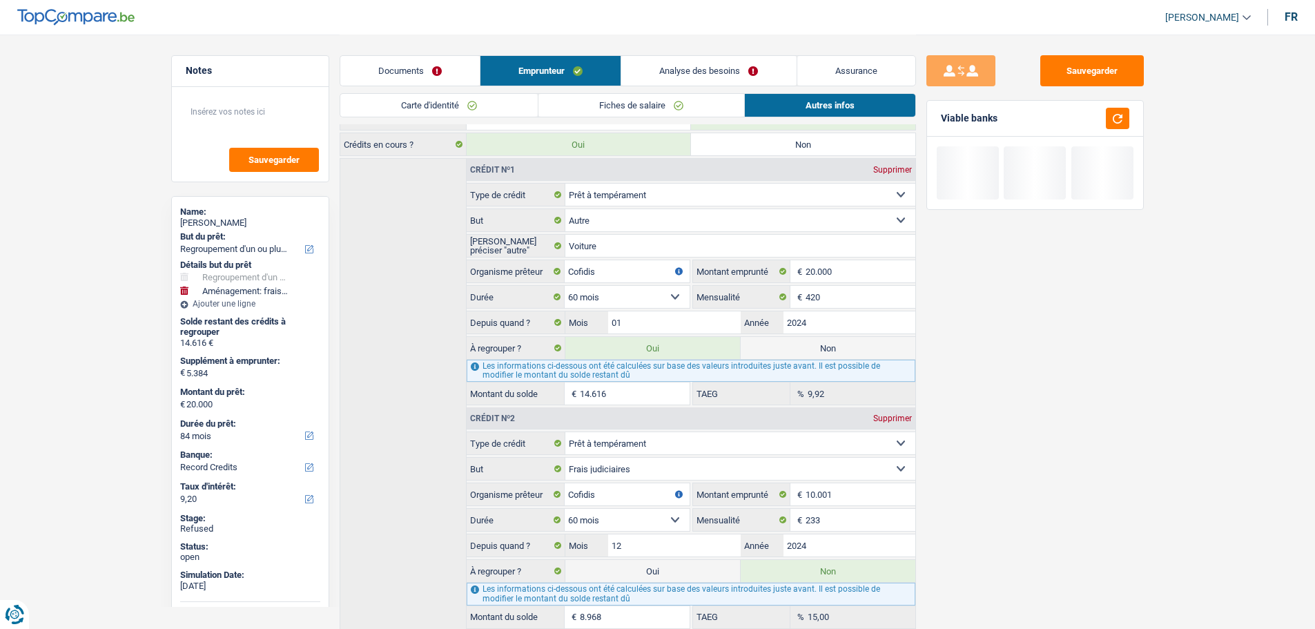
click at [807, 350] on label "Non" at bounding box center [828, 348] width 175 height 22
click at [807, 350] on input "Non" at bounding box center [828, 348] width 175 height 22
radio input "true"
select select "movingOrInstallation"
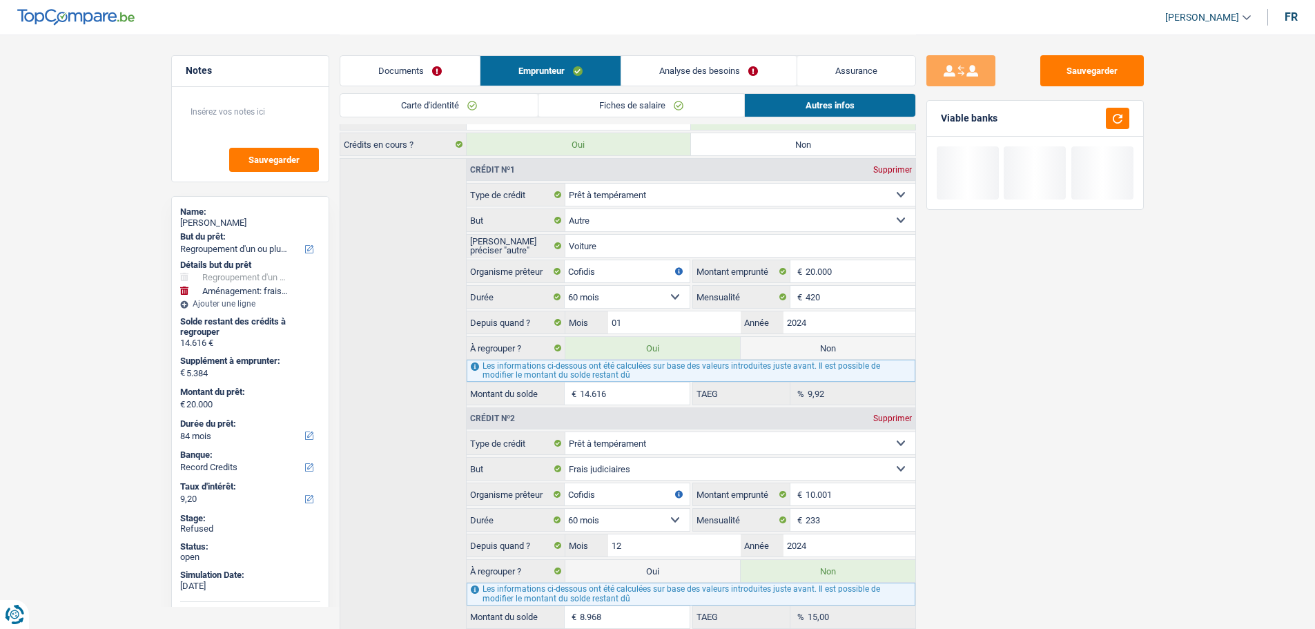
select select "36"
radio input "false"
type input "5.384"
select select "36"
select select "movingOrInstallation"
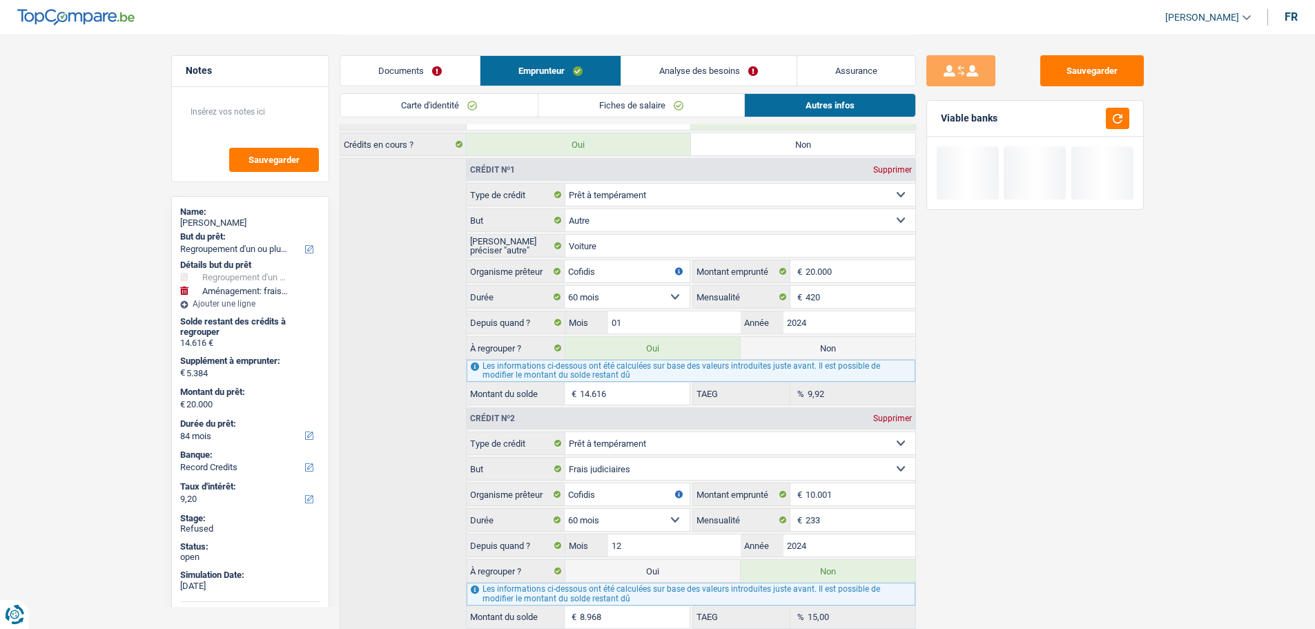
select select "movingOrInstallation"
type input "5.384"
select select "false"
select select "36"
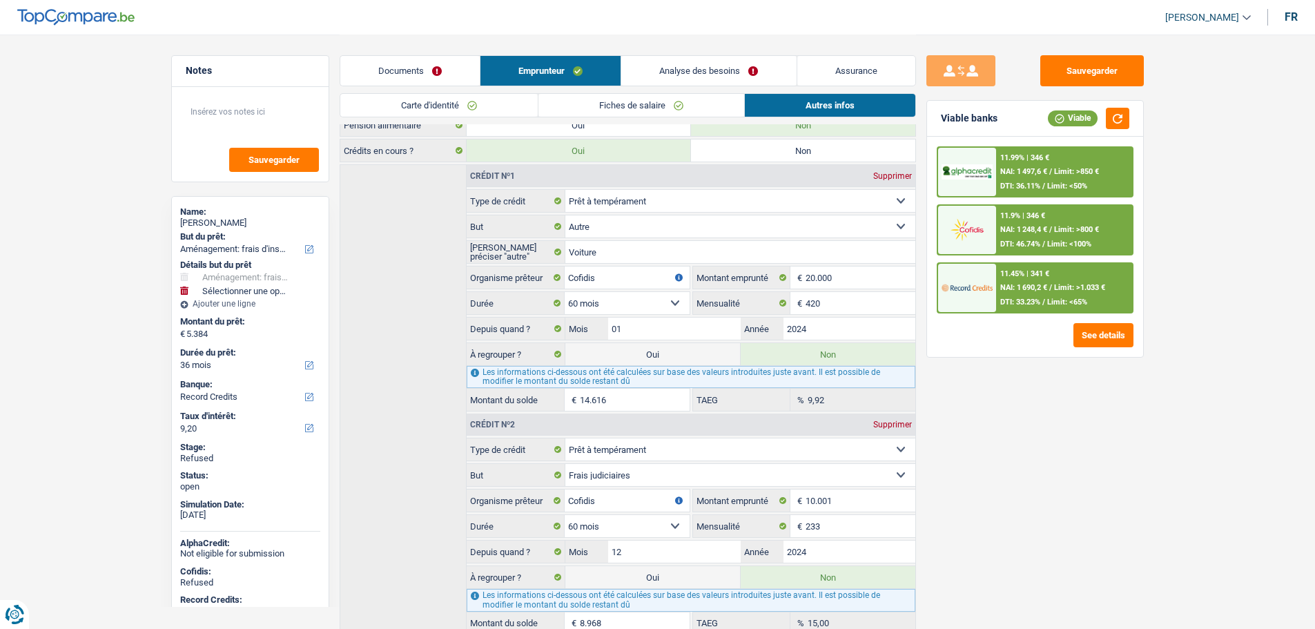
scroll to position [69, 0]
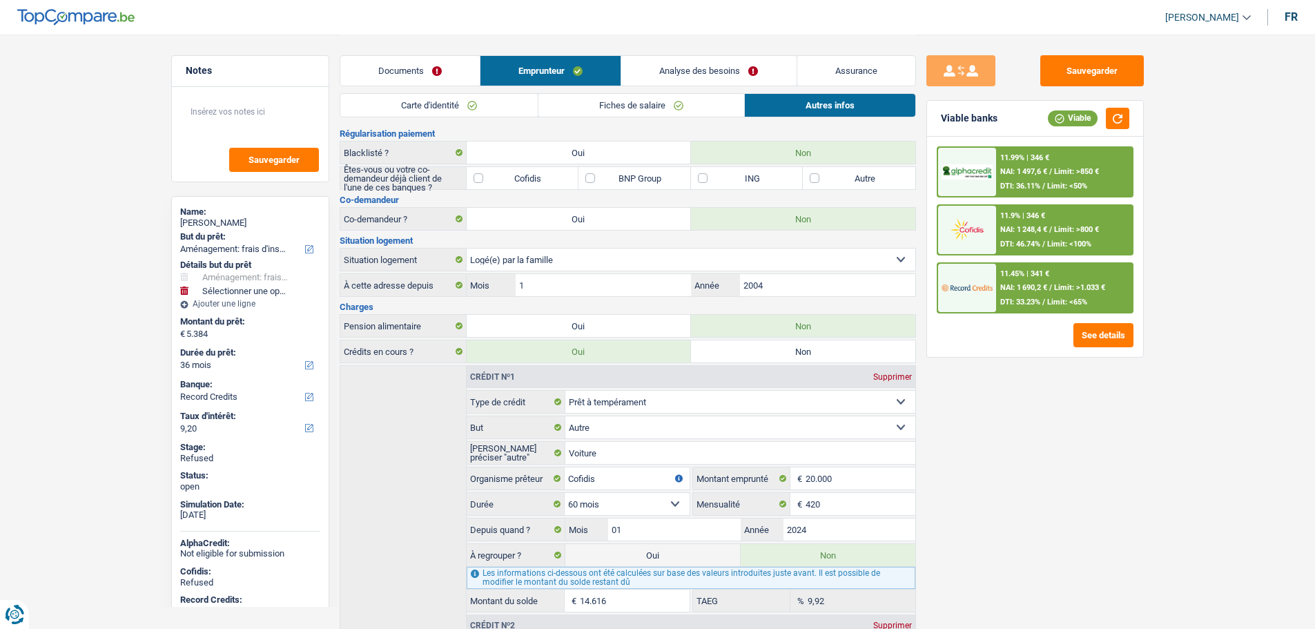
click at [690, 73] on link "Analyse des besoins" at bounding box center [708, 71] width 175 height 30
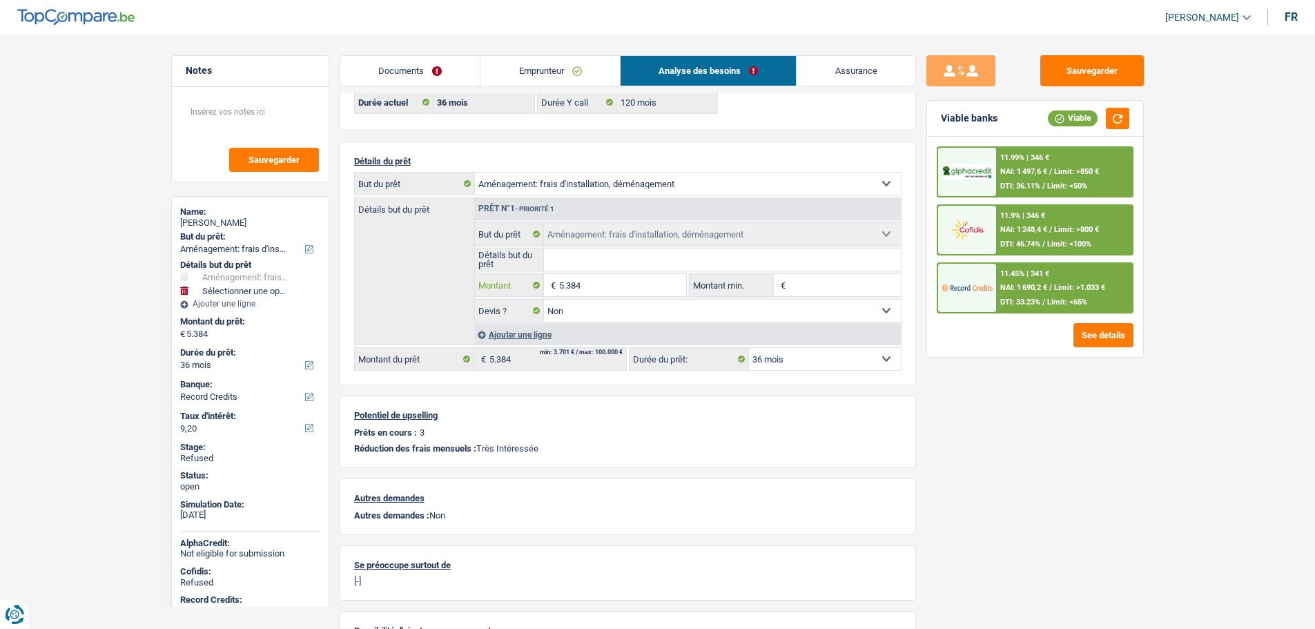
click at [592, 293] on input "5.384" at bounding box center [622, 285] width 126 height 22
type input "6"
select select
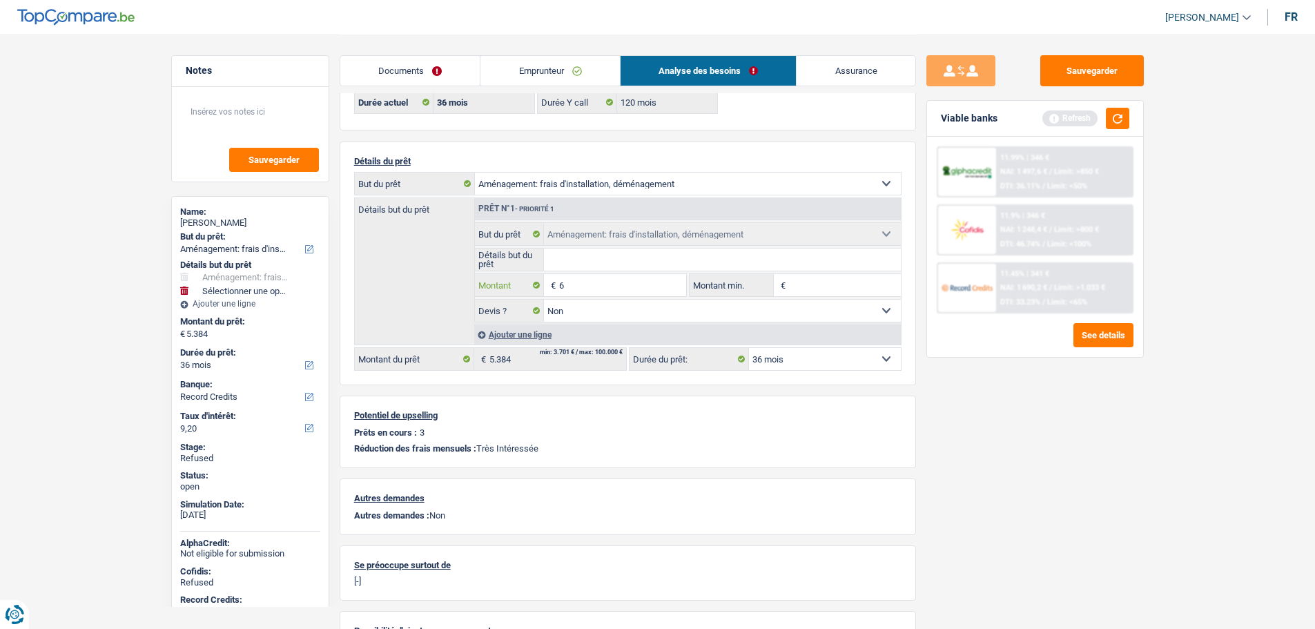
type input "60"
select select
type input "600"
select select
type input "6.000"
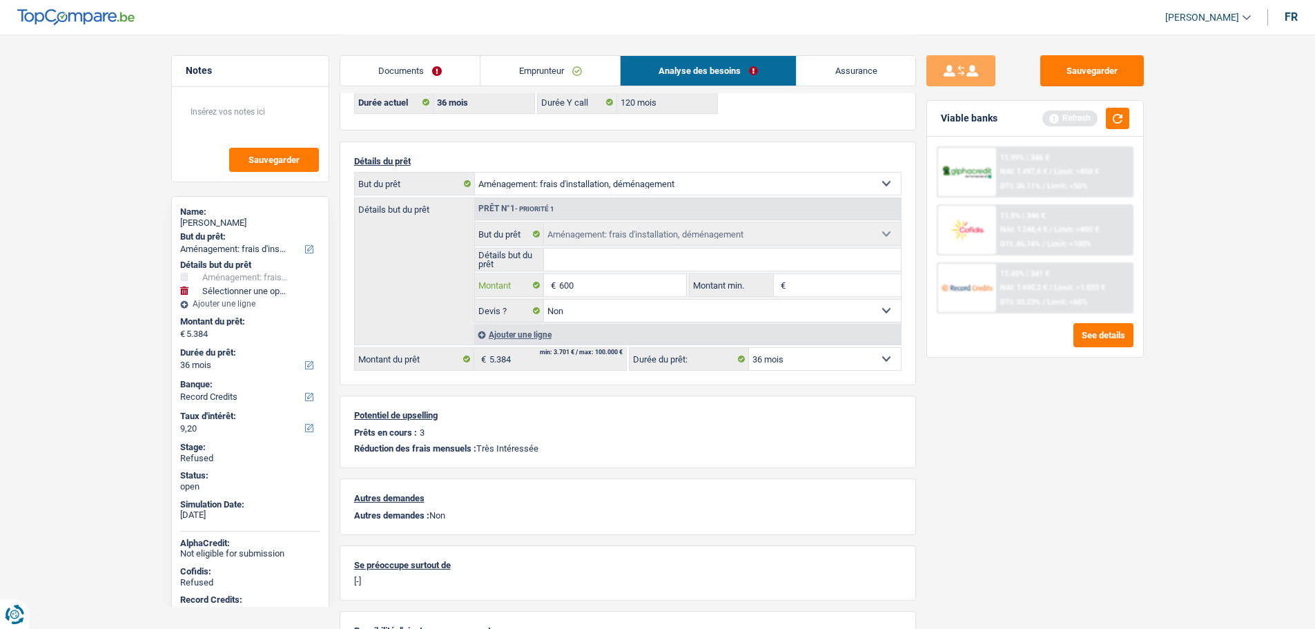
select select
type input "6.000"
select select "42"
type input "6.000"
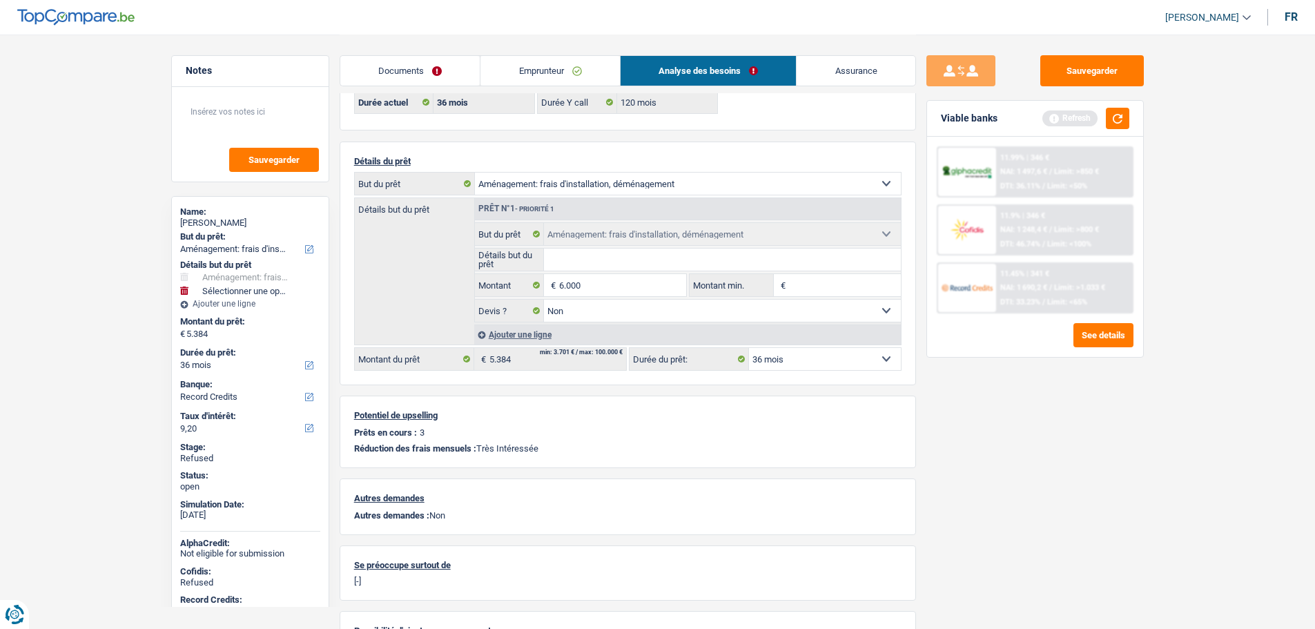
type input "6.000"
select select "42"
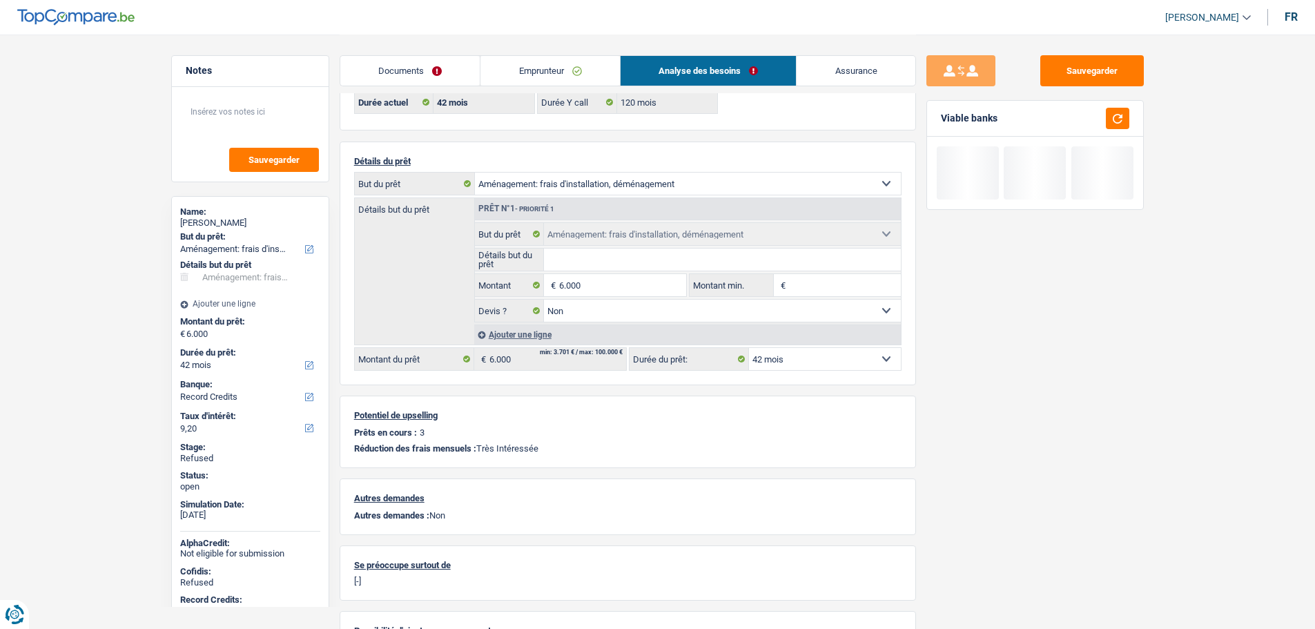
click at [975, 407] on div "Sauvegarder Viable banks" at bounding box center [1035, 331] width 238 height 552
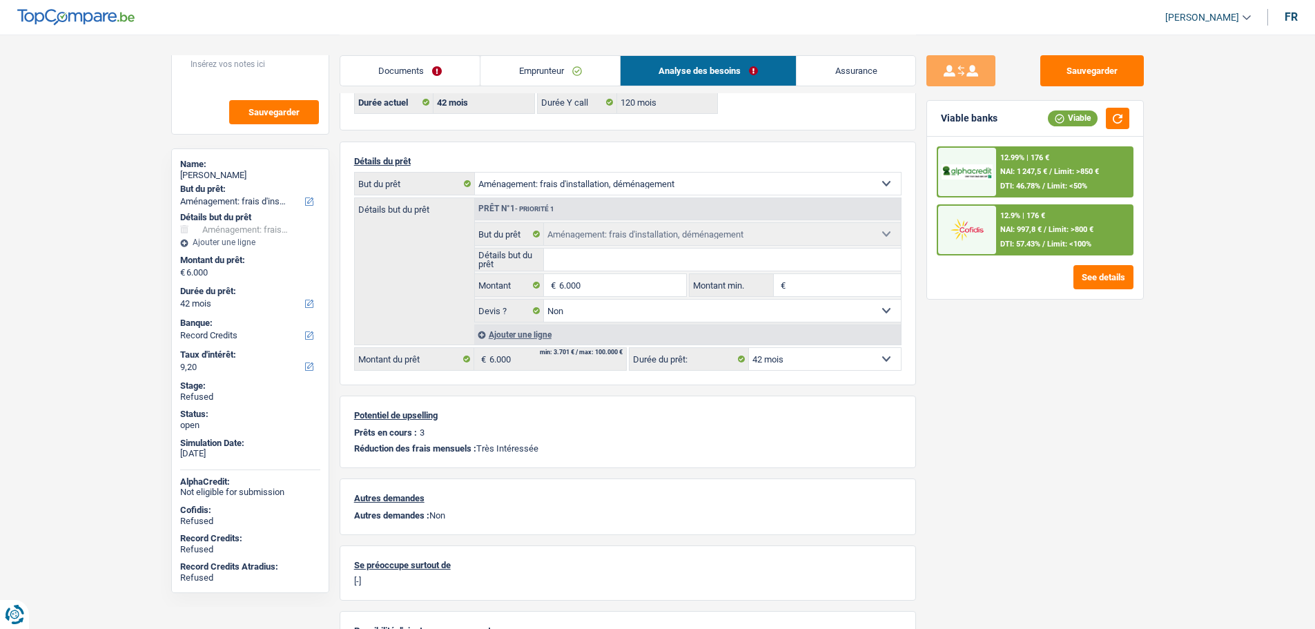
scroll to position [0, 0]
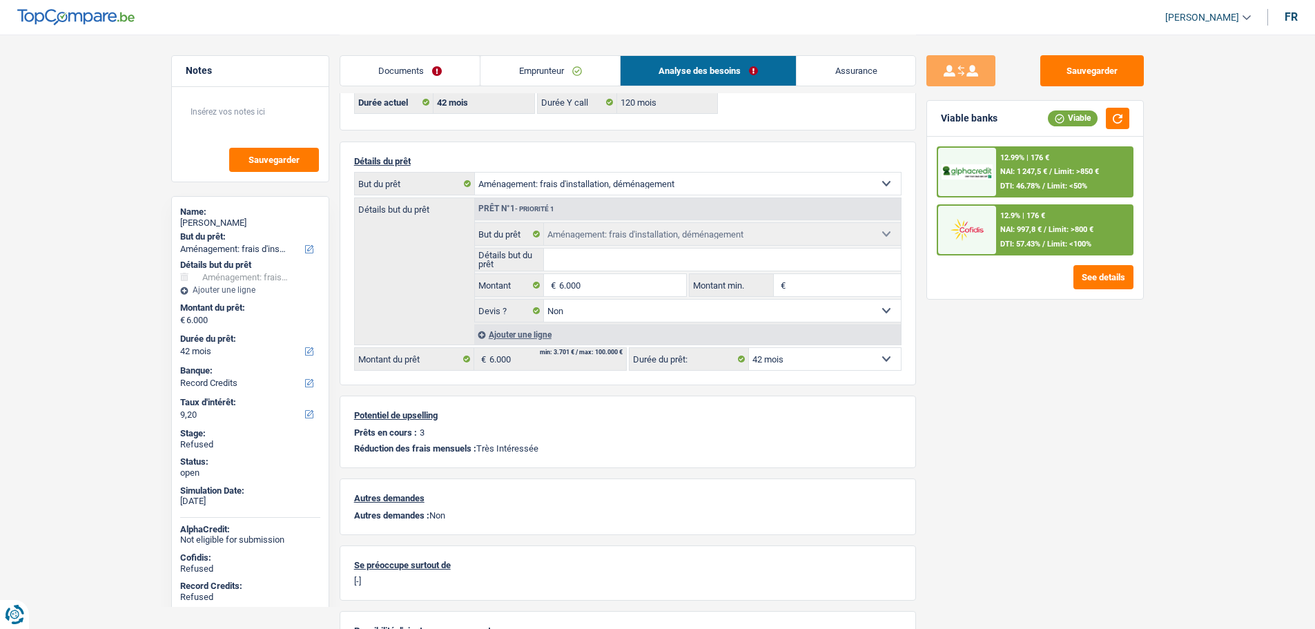
click at [1011, 159] on div "12.99% | 176 €" at bounding box center [1024, 157] width 49 height 9
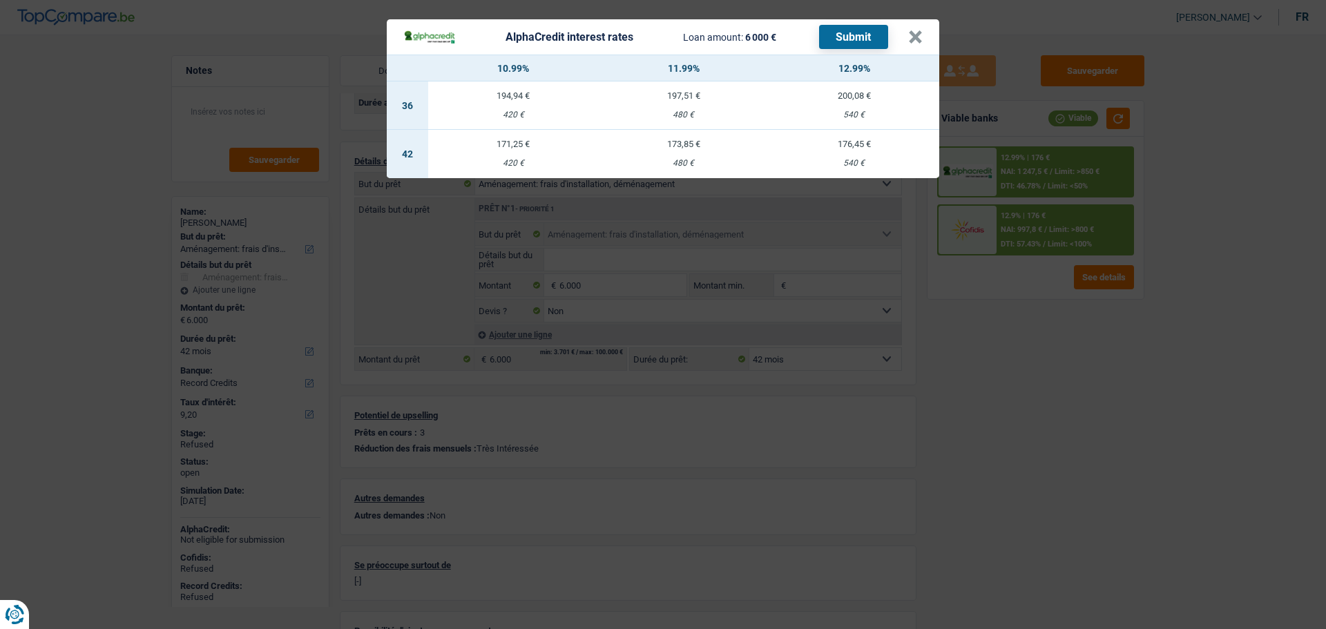
click at [510, 153] on td "171,25 € 420 €" at bounding box center [513, 154] width 171 height 48
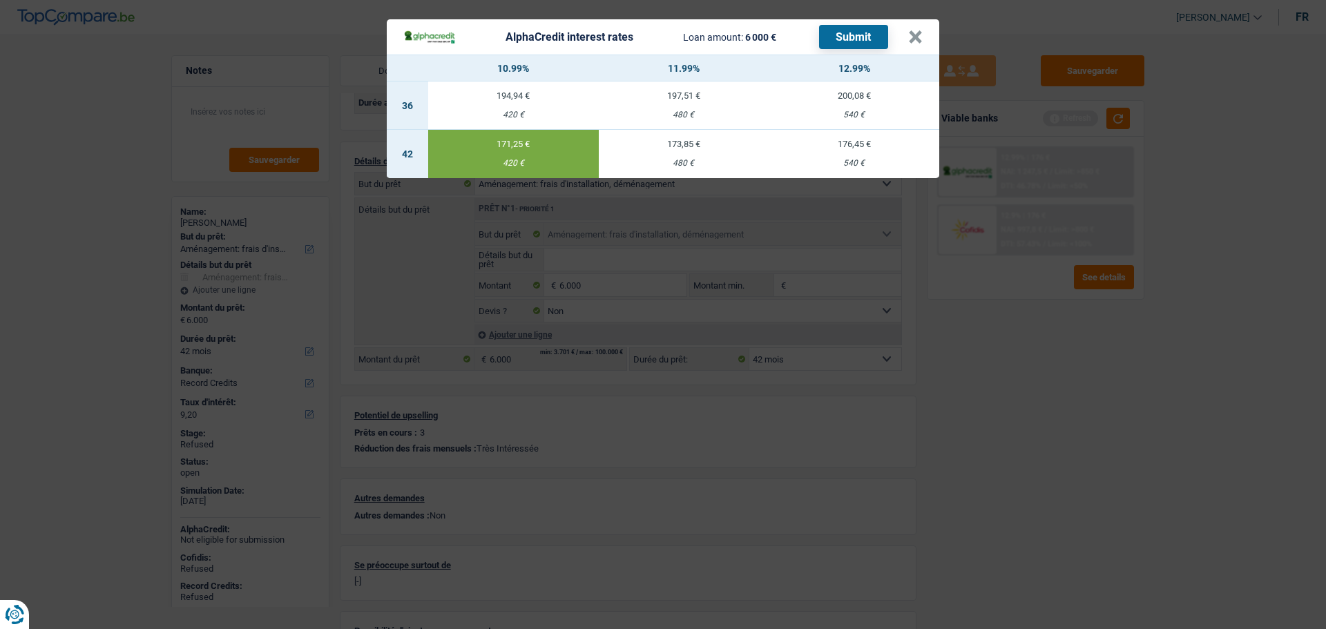
select select "alphacredit"
type input "10,99"
click at [842, 34] on button "Submit" at bounding box center [853, 37] width 69 height 24
click at [913, 30] on button "×" at bounding box center [915, 37] width 14 height 14
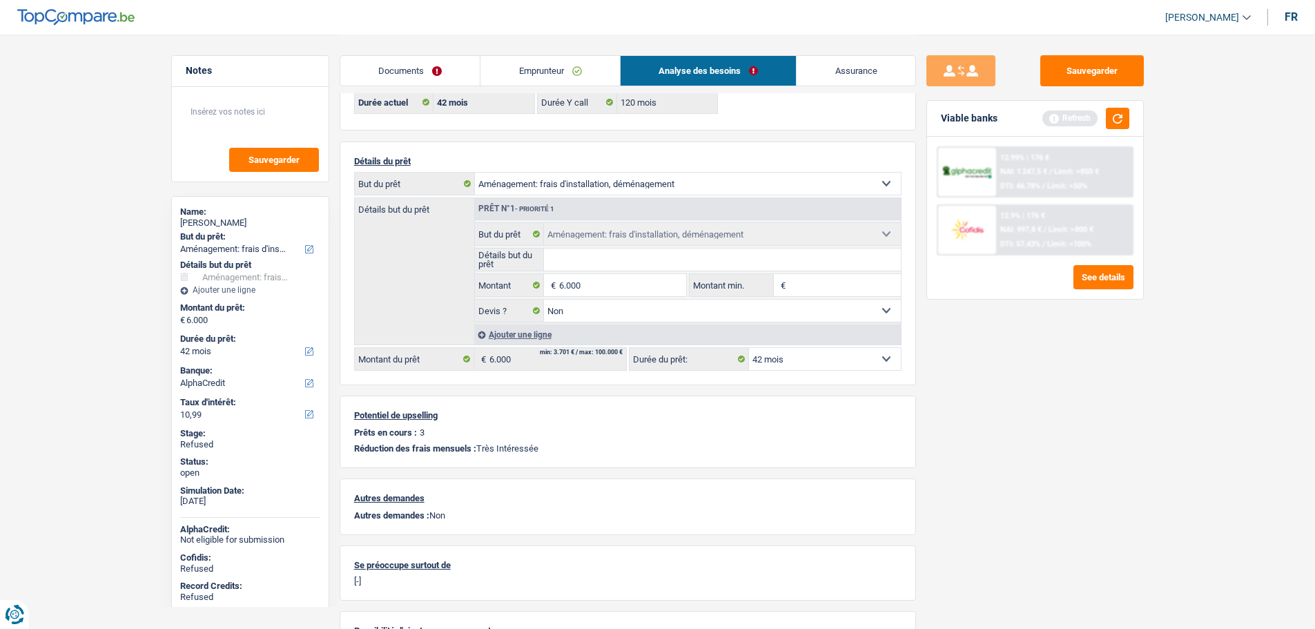
click at [219, 217] on div "[PERSON_NAME]" at bounding box center [250, 222] width 140 height 11
copy div "Steennot"
click at [432, 66] on link "Documents" at bounding box center [410, 71] width 140 height 30
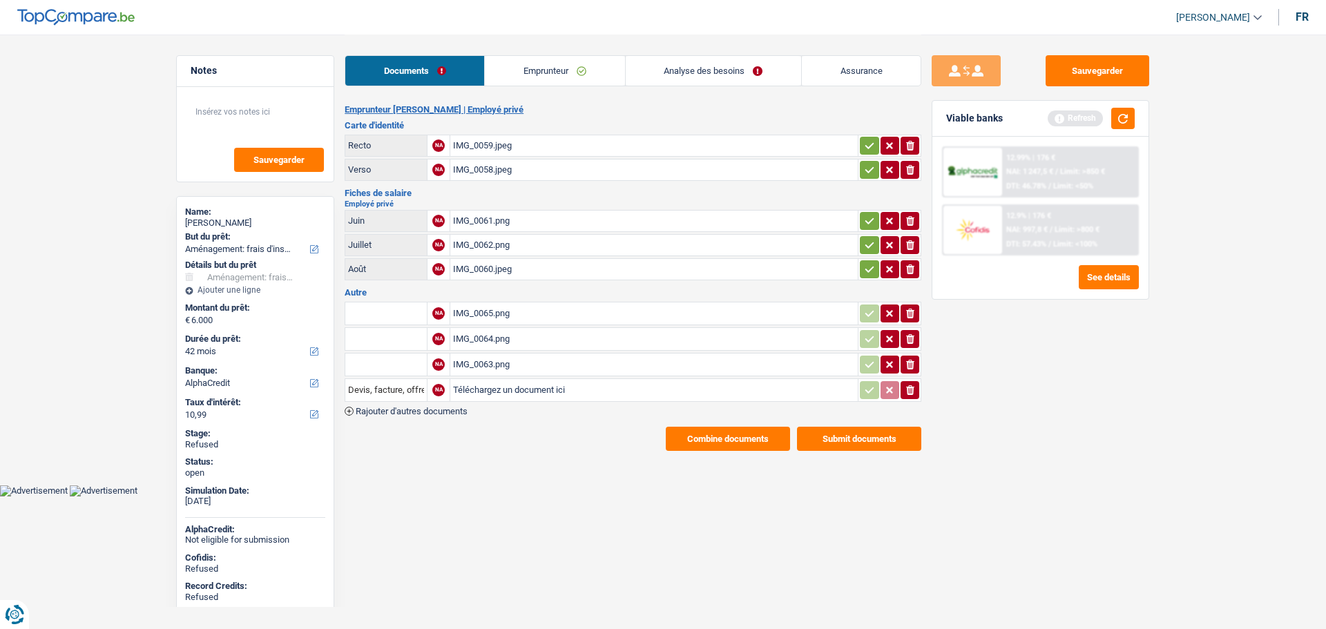
click at [695, 436] on button "Combine documents" at bounding box center [728, 439] width 124 height 24
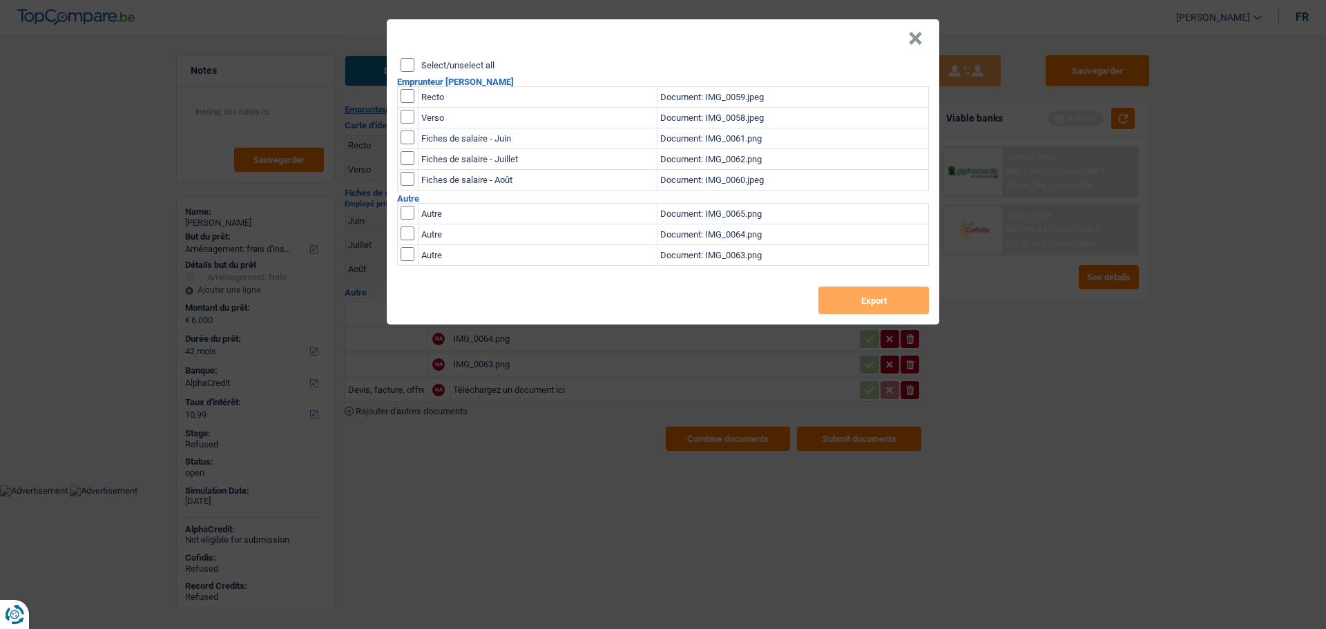
click at [407, 64] on input "Select/unselect all" at bounding box center [407, 65] width 14 height 14
checkbox input "true"
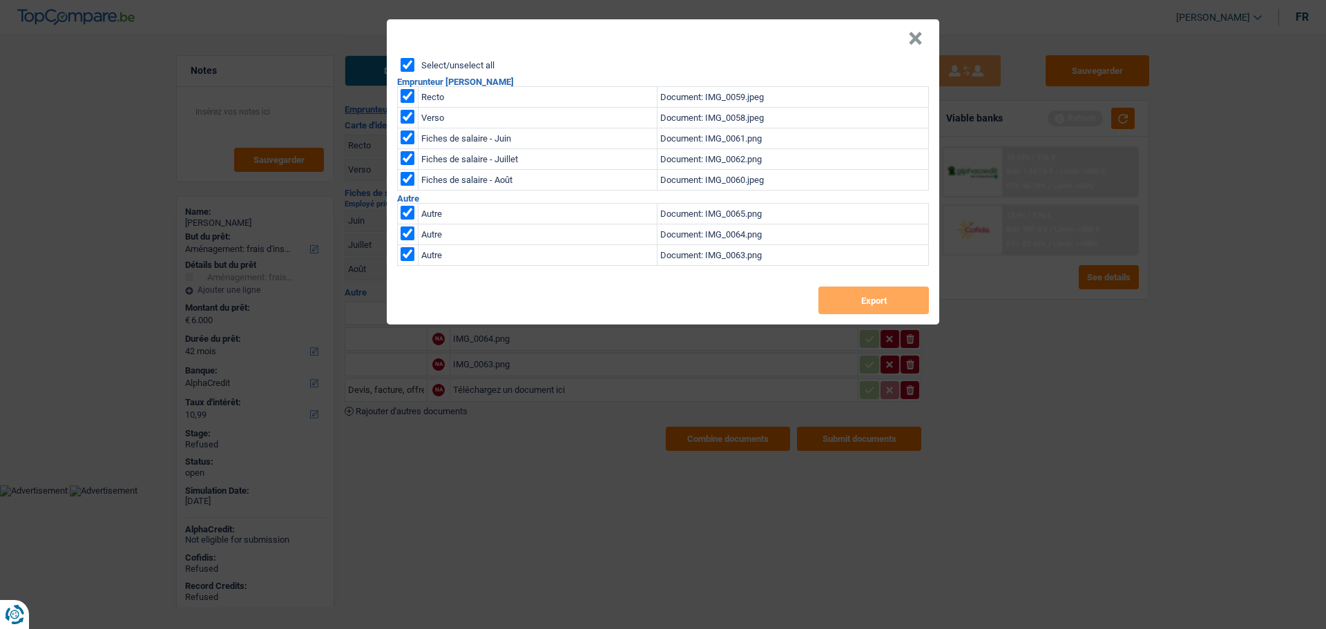
checkbox input "true"
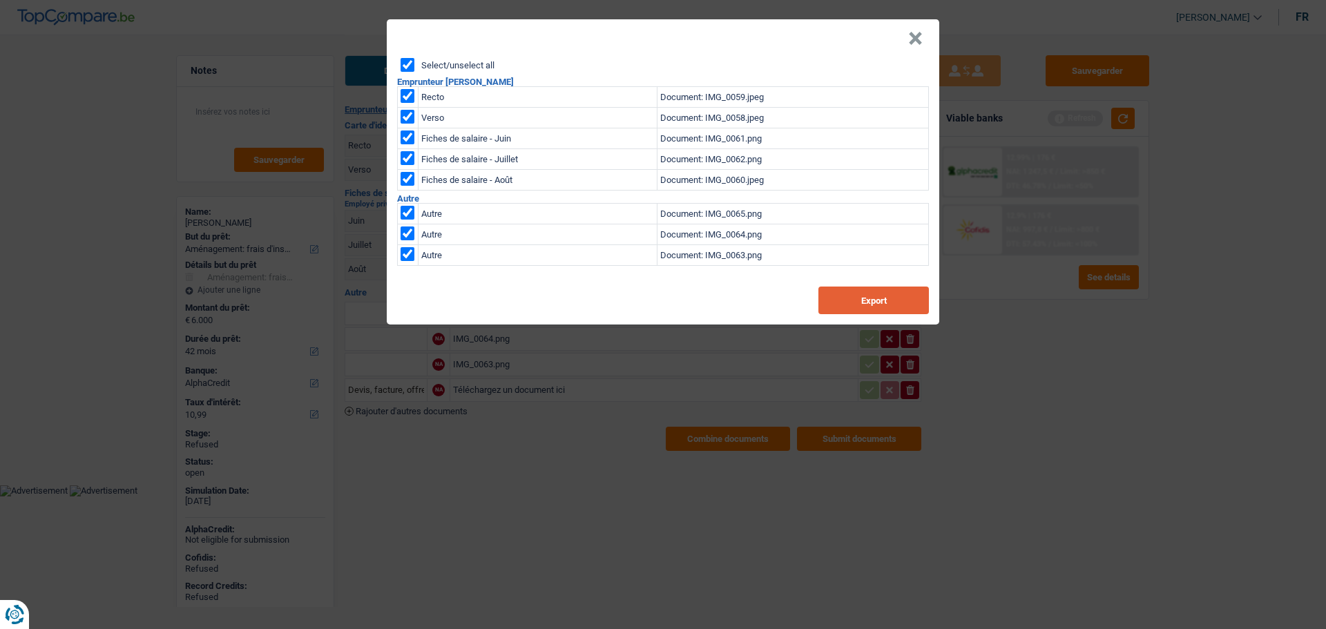
click at [841, 295] on button "Export" at bounding box center [873, 301] width 110 height 28
drag, startPoint x: 910, startPoint y: 34, endPoint x: 782, endPoint y: 72, distance: 133.9
click at [910, 34] on button "×" at bounding box center [915, 39] width 14 height 14
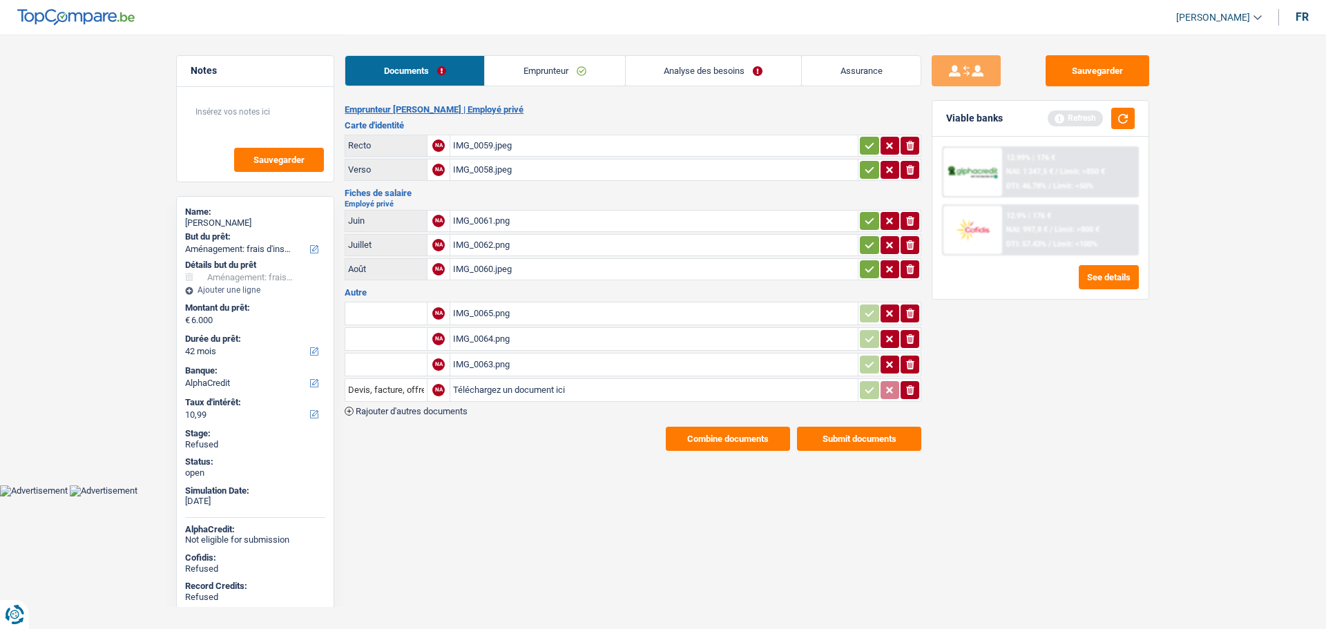
copy div "Steennot"
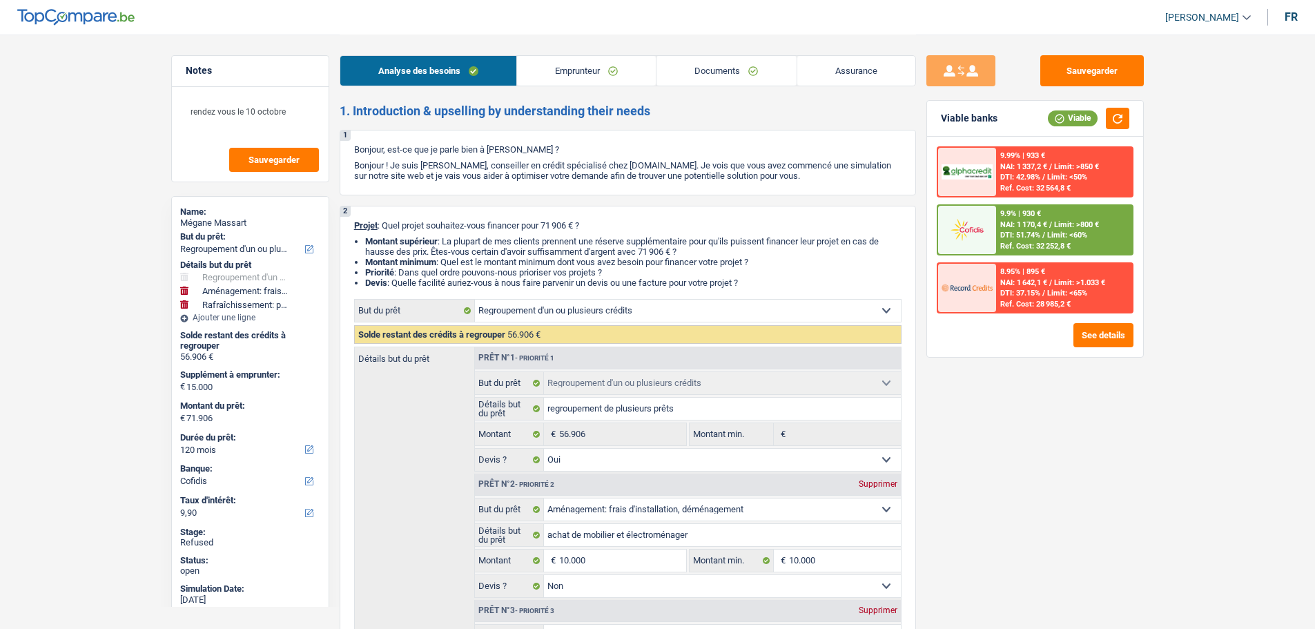
select select "refinancing"
select select "movingOrInstallation"
select select "houseOrGarden"
select select "120"
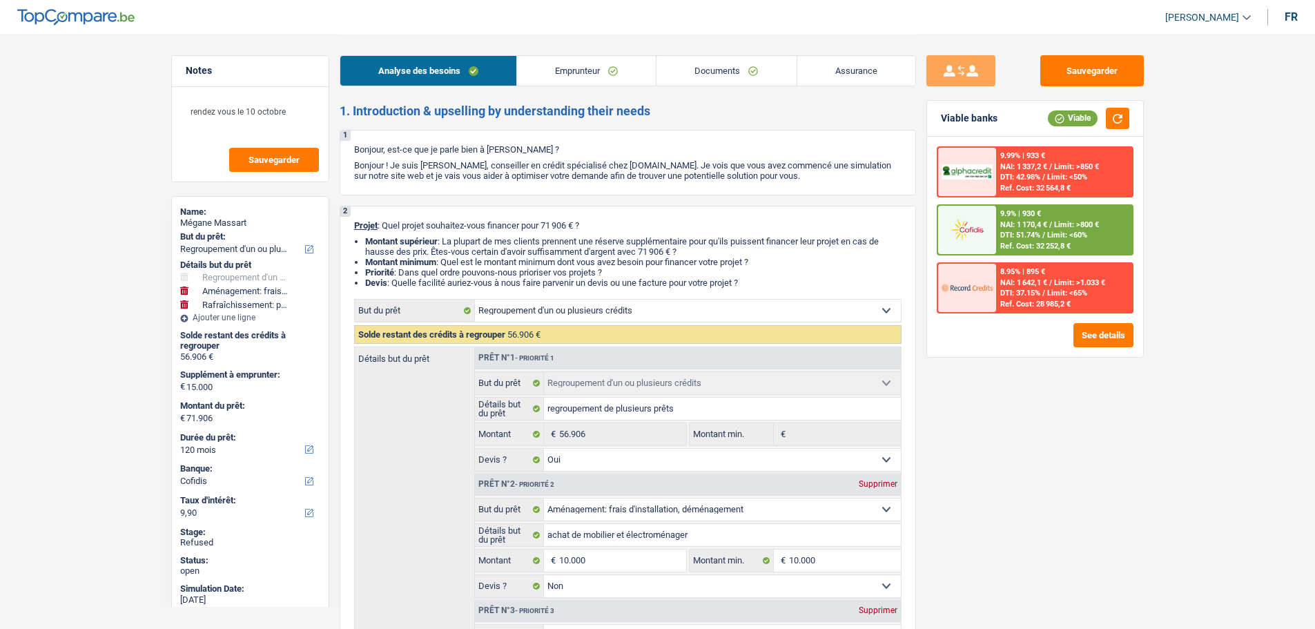
select select "cofidis"
select select "refinancing"
select select "yes"
select select "movingOrInstallation"
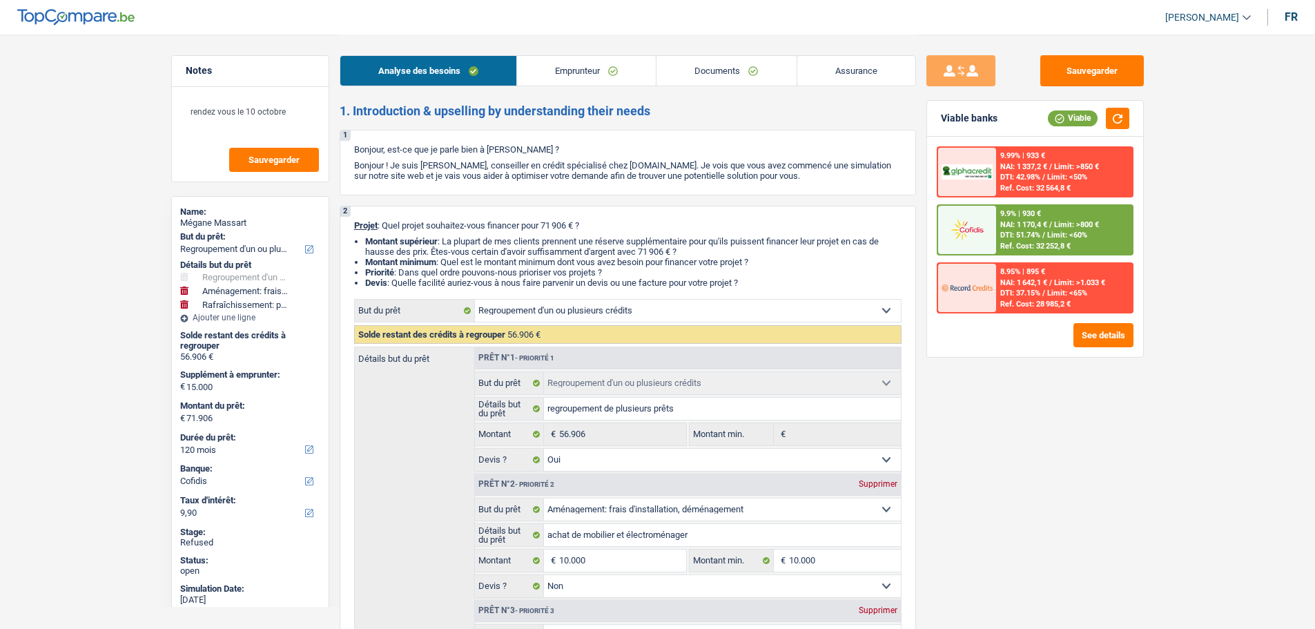
select select "false"
select select "houseOrGarden"
select select "false"
select select "120"
select select "publicEmployee"
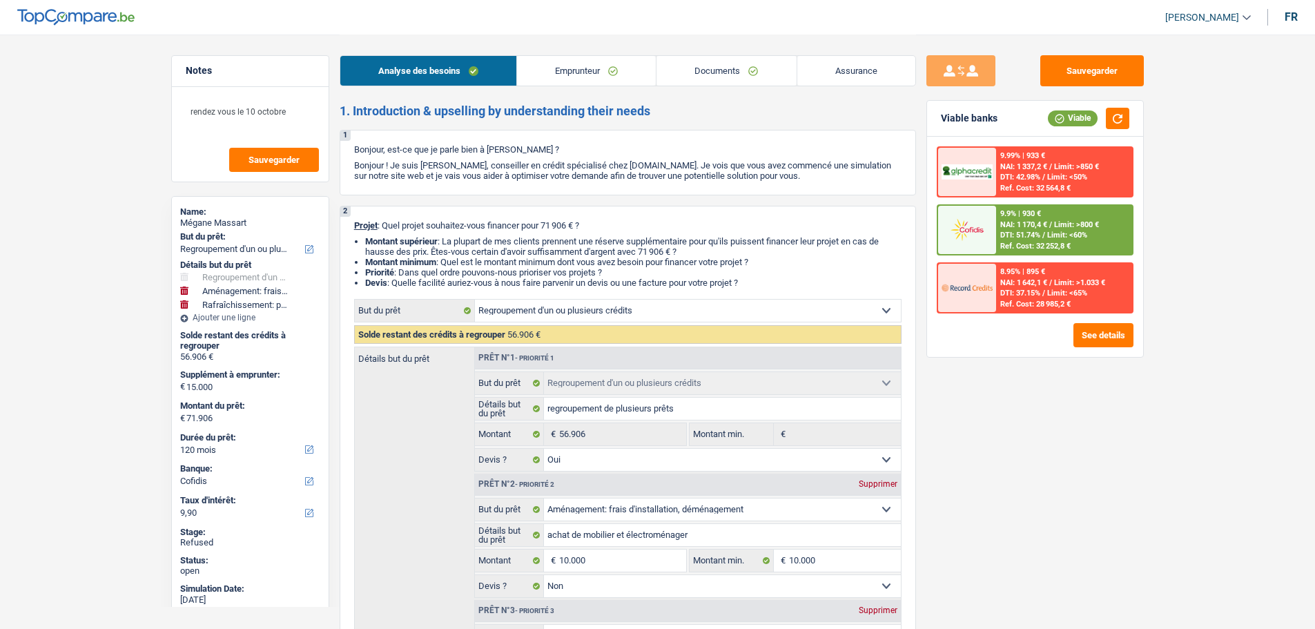
select select "netSalary"
select select "mealVouchers"
select select "liveWithParents"
select select "personalLoan"
select select "loanRepayment"
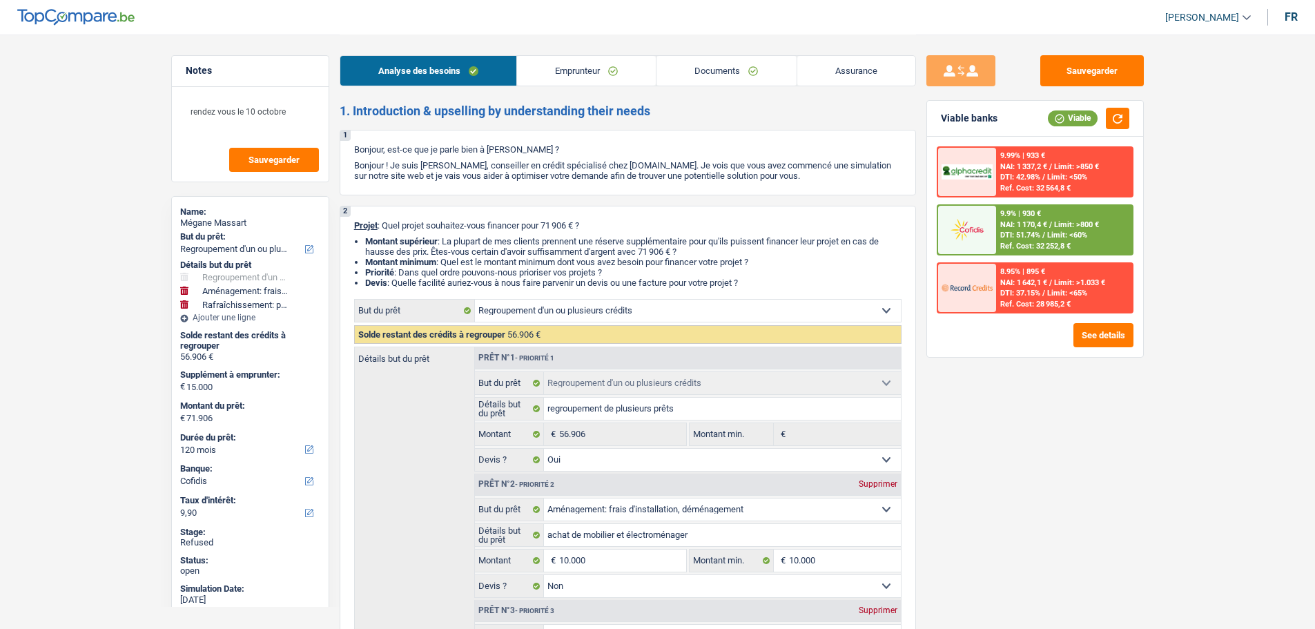
select select "84"
select select "personalLoan"
select select "loanRepayment"
select select "120"
select select "personalLoan"
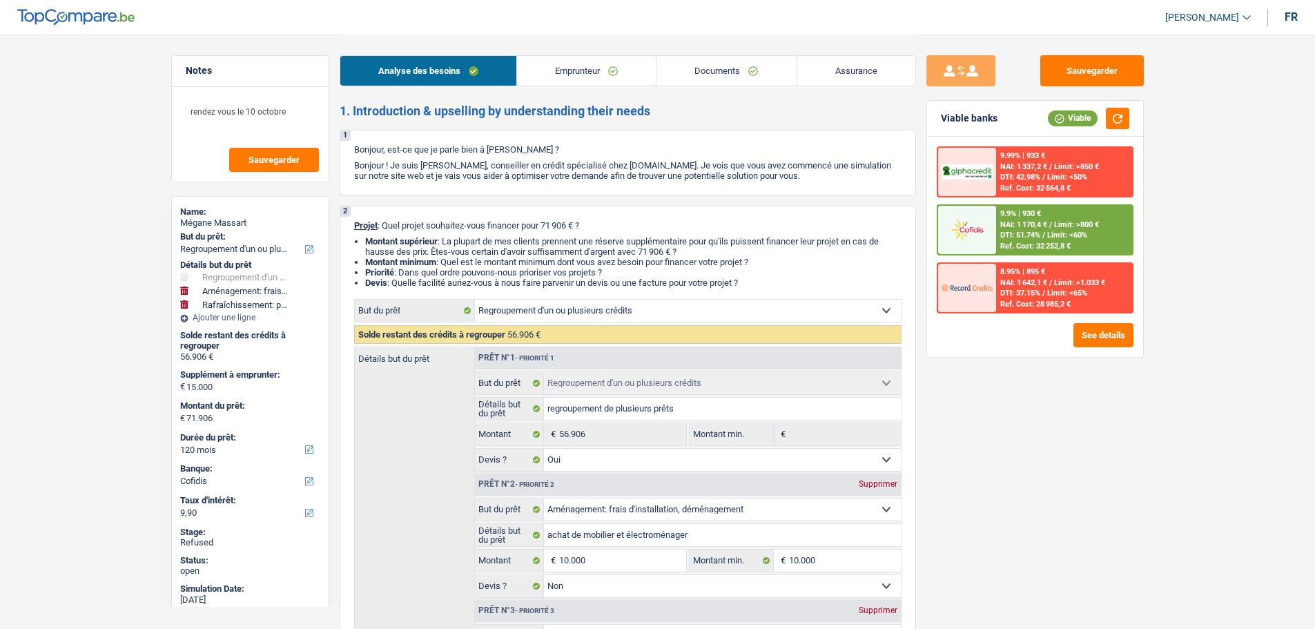
select select "familyEvent"
select select "18"
select select "refinancing"
select select "yes"
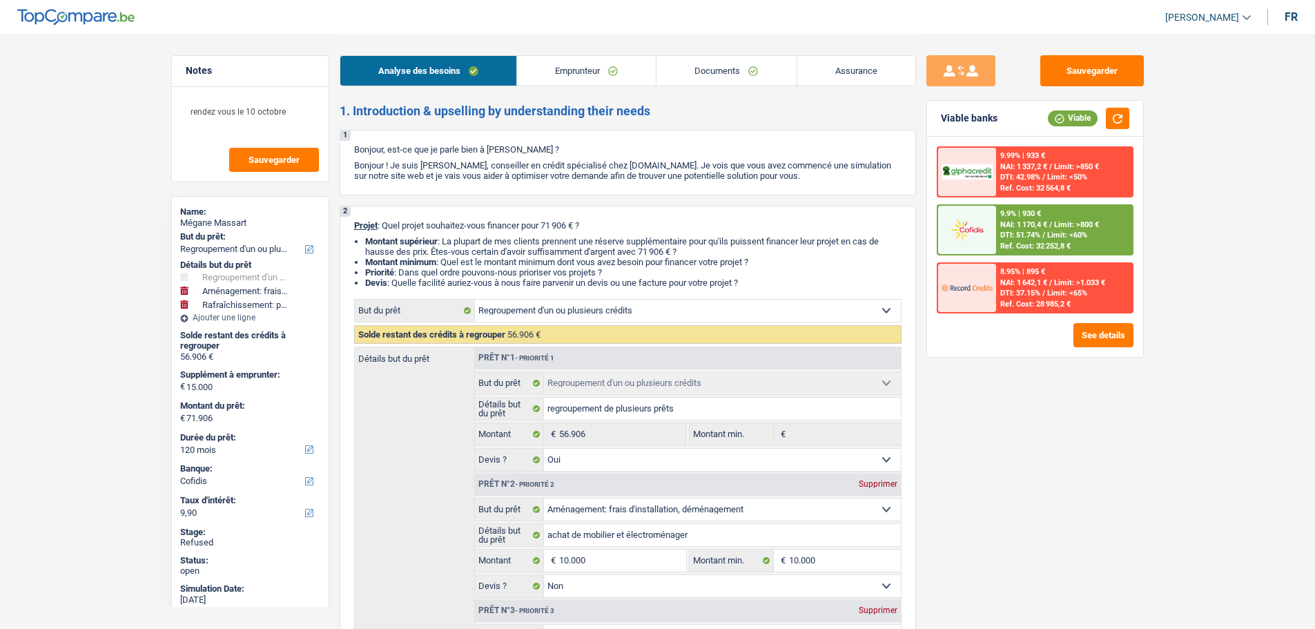
select select "movingOrInstallation"
select select "false"
select select "houseOrGarden"
select select "false"
select select "120"
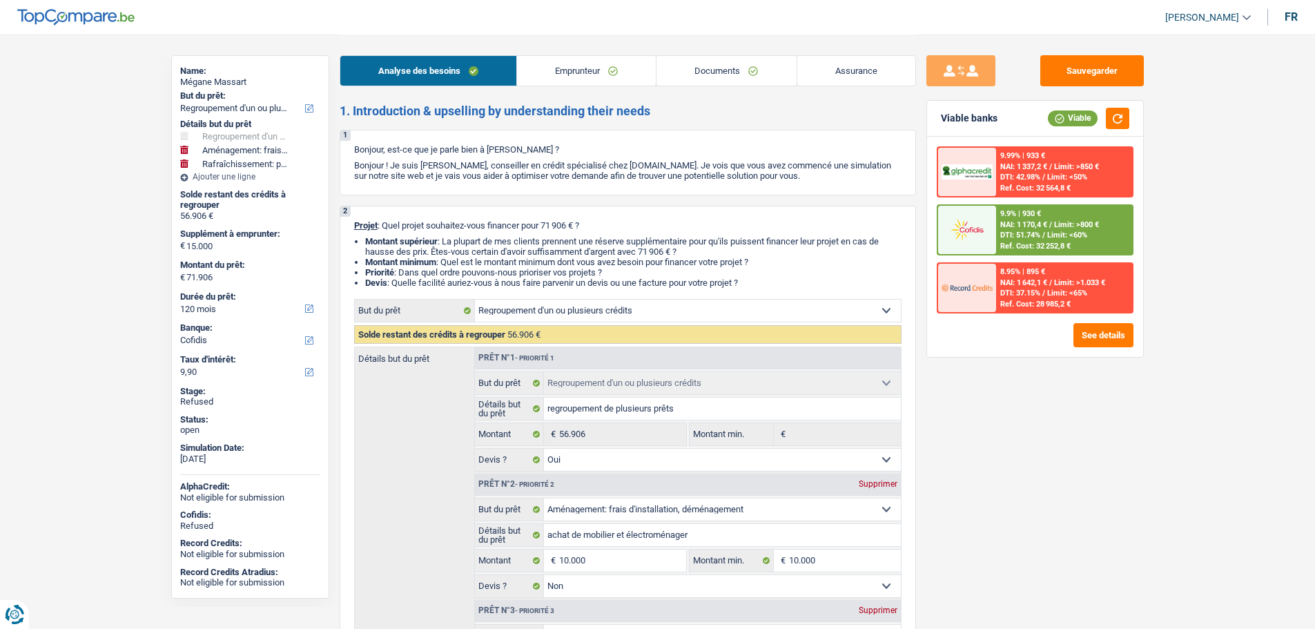
scroll to position [146, 0]
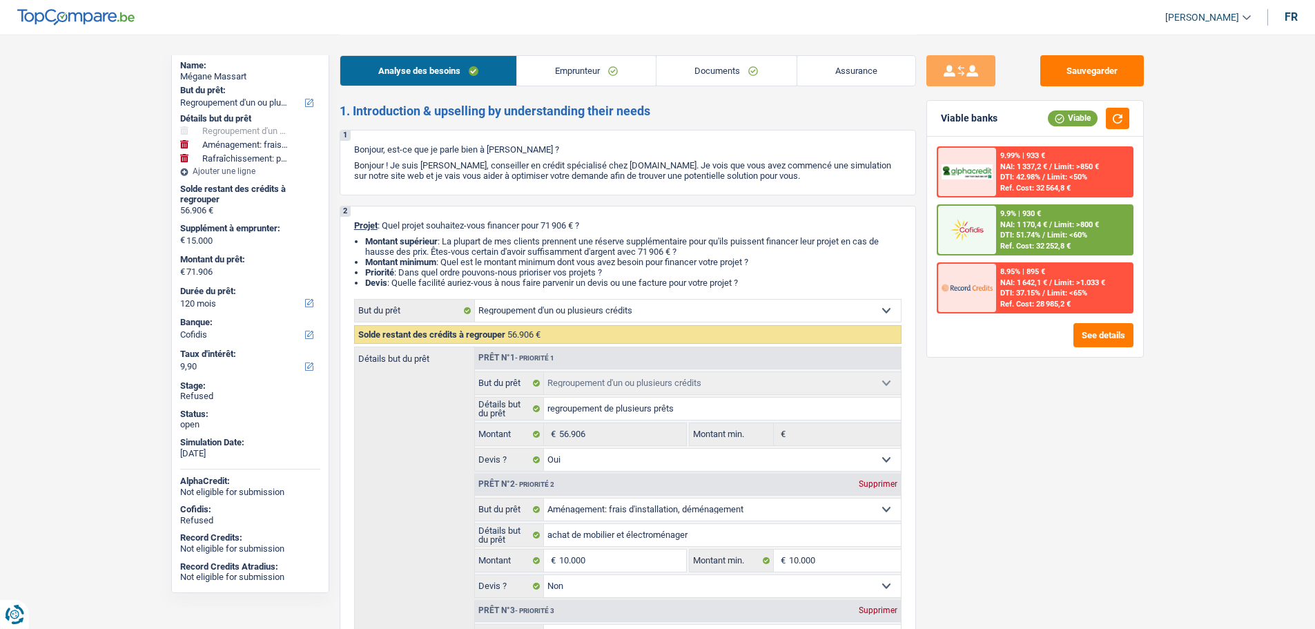
click at [592, 72] on link "Emprunteur" at bounding box center [586, 71] width 139 height 30
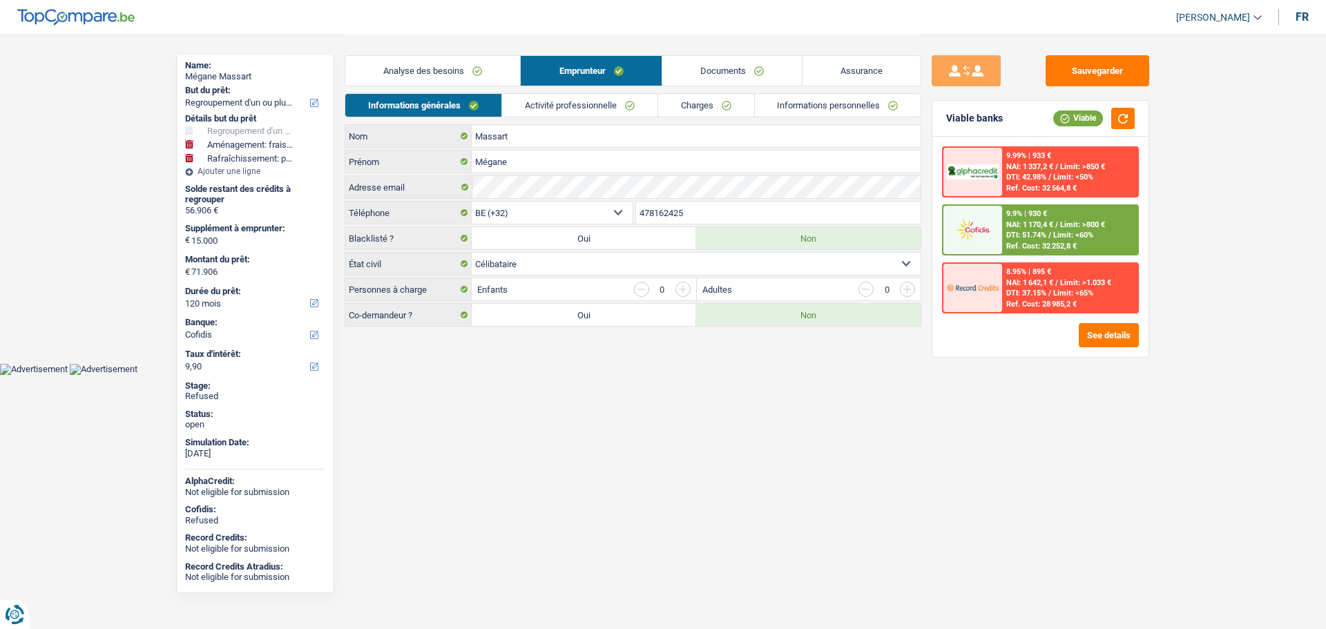
click at [706, 67] on link "Documents" at bounding box center [731, 71] width 139 height 30
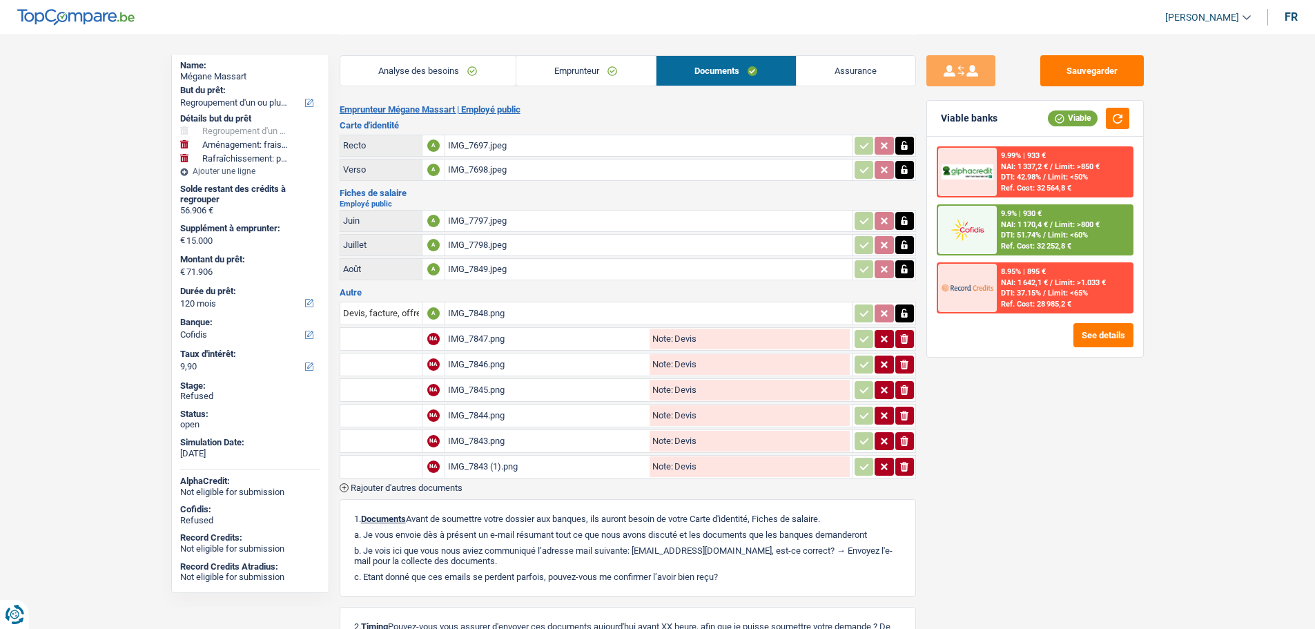
click at [1181, 10] on link "[PERSON_NAME]" at bounding box center [1202, 17] width 97 height 23
click at [1181, 130] on button "SO" at bounding box center [1177, 127] width 123 height 28
select select "120"
select select "144"
select select "refinancing"
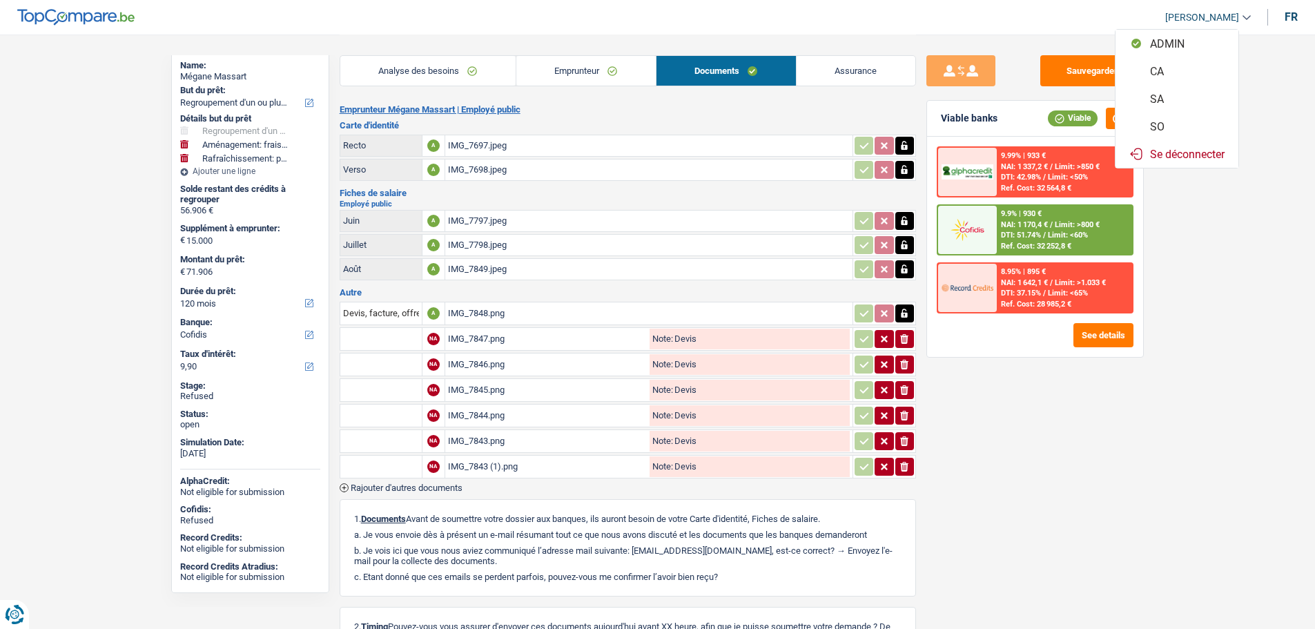
select select "refinancing"
select select "yes"
select select "movingOrInstallation"
select select "false"
select select "houseOrGarden"
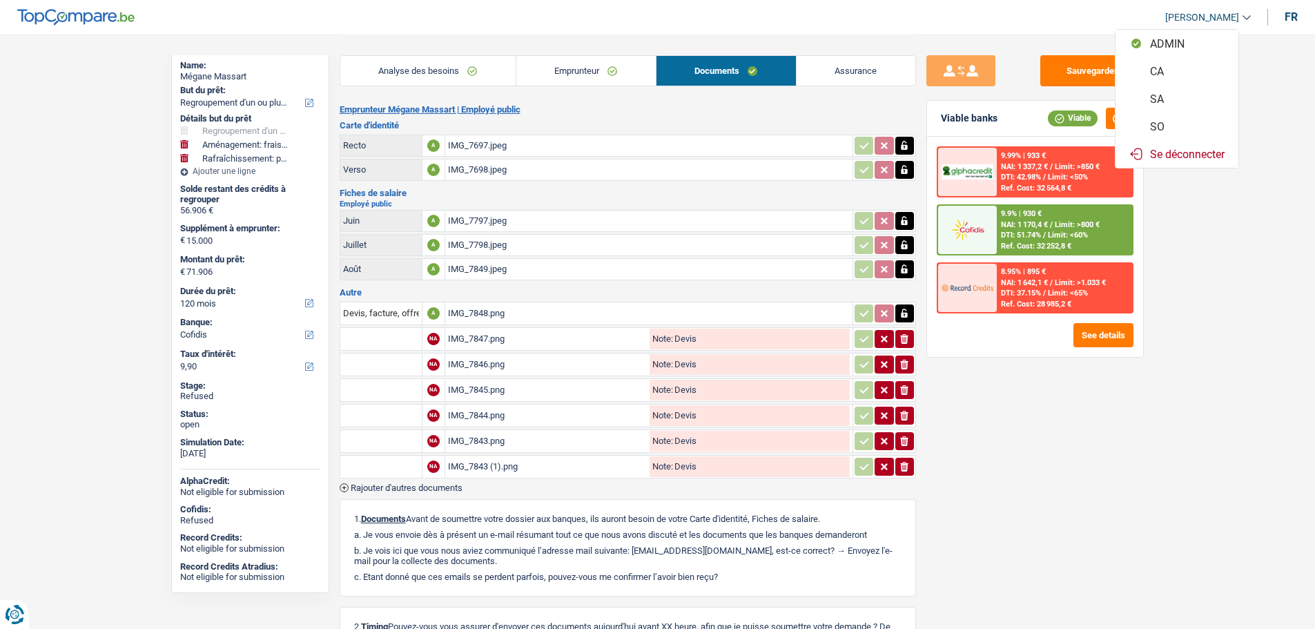
select select "false"
select select "120"
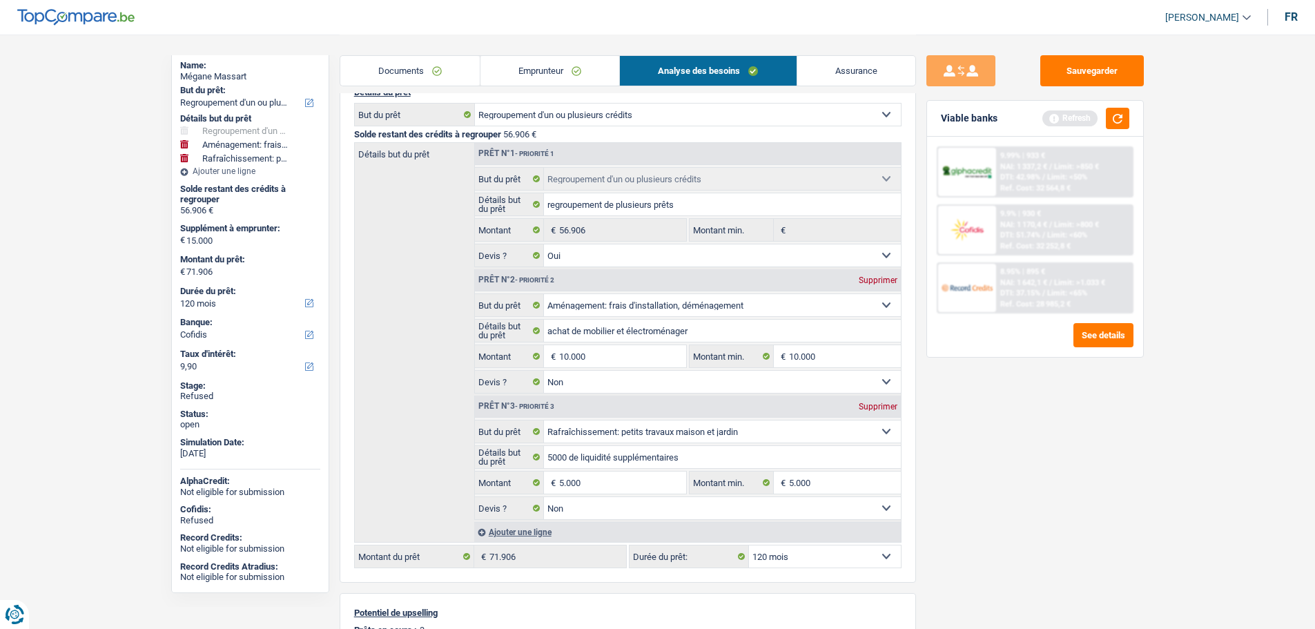
scroll to position [0, 0]
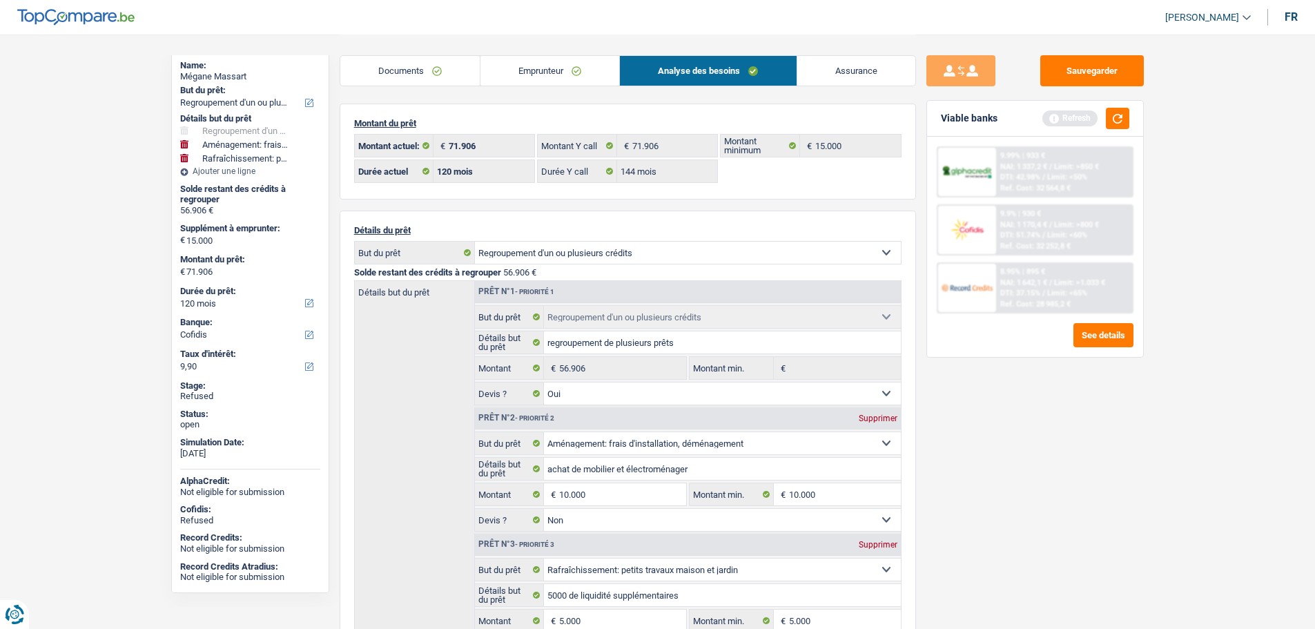
click at [552, 66] on link "Emprunteur" at bounding box center [550, 71] width 139 height 30
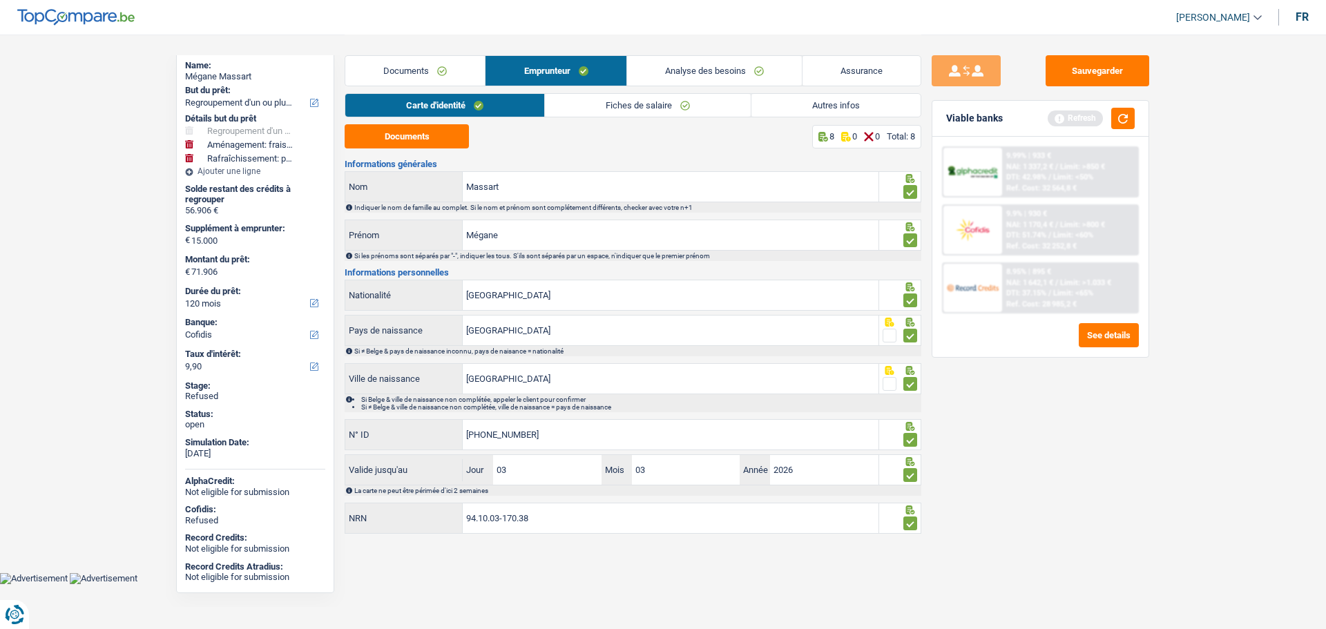
click at [829, 109] on link "Autres infos" at bounding box center [835, 105] width 169 height 23
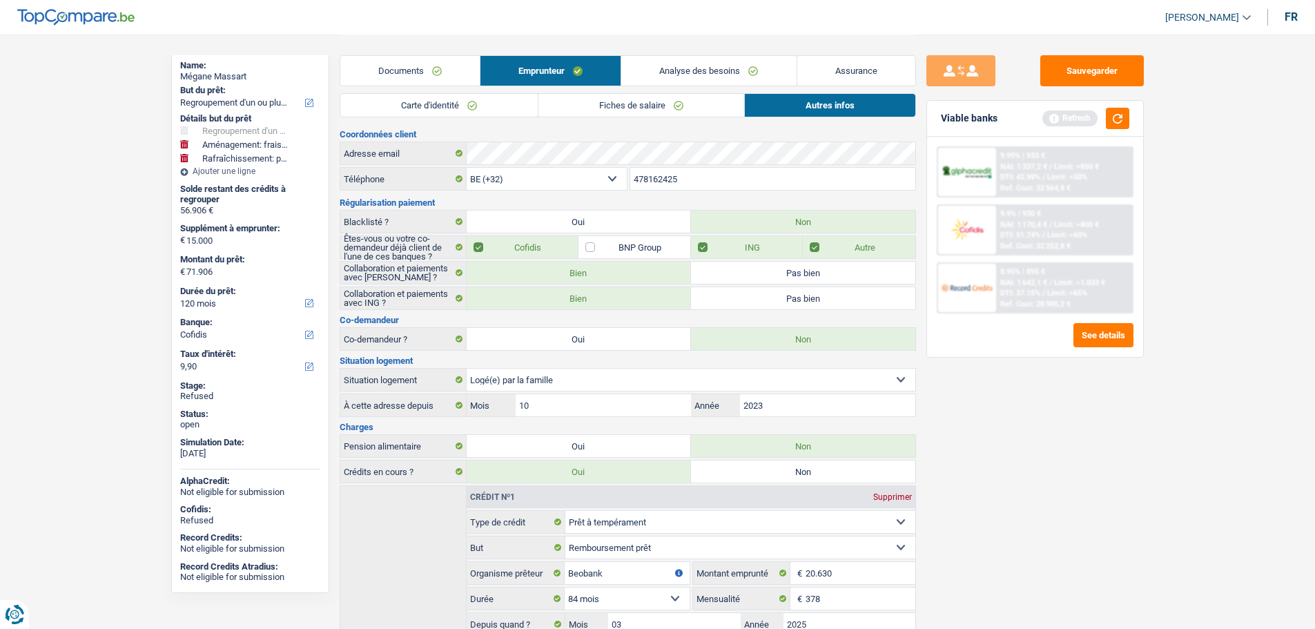
click at [709, 69] on link "Analyse des besoins" at bounding box center [708, 71] width 175 height 30
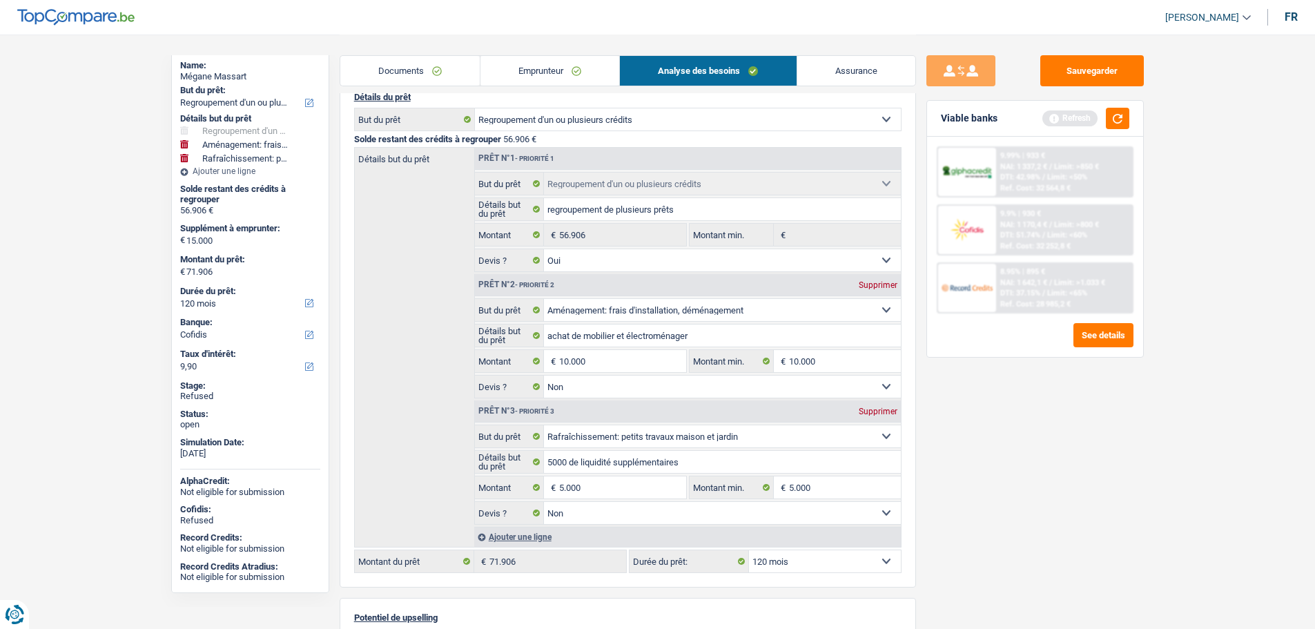
scroll to position [138, 0]
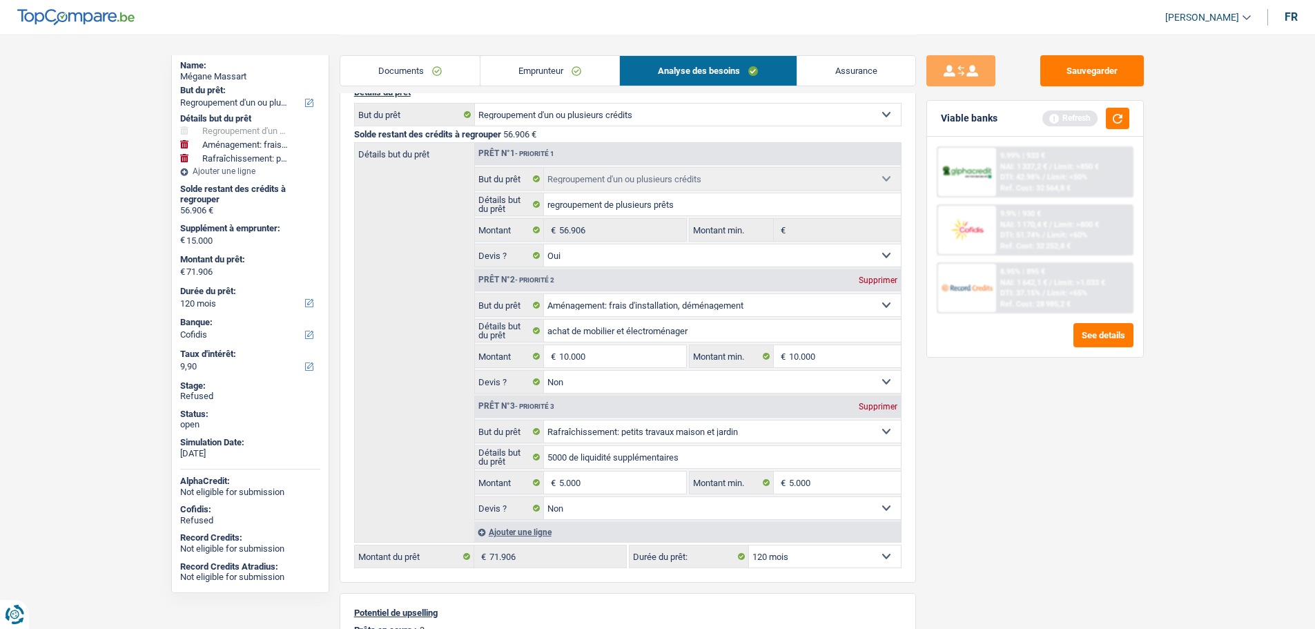
click at [874, 405] on div "Supprimer" at bounding box center [878, 407] width 46 height 8
type input "10.000"
type input "66.906"
select select "144"
type input "66.906"
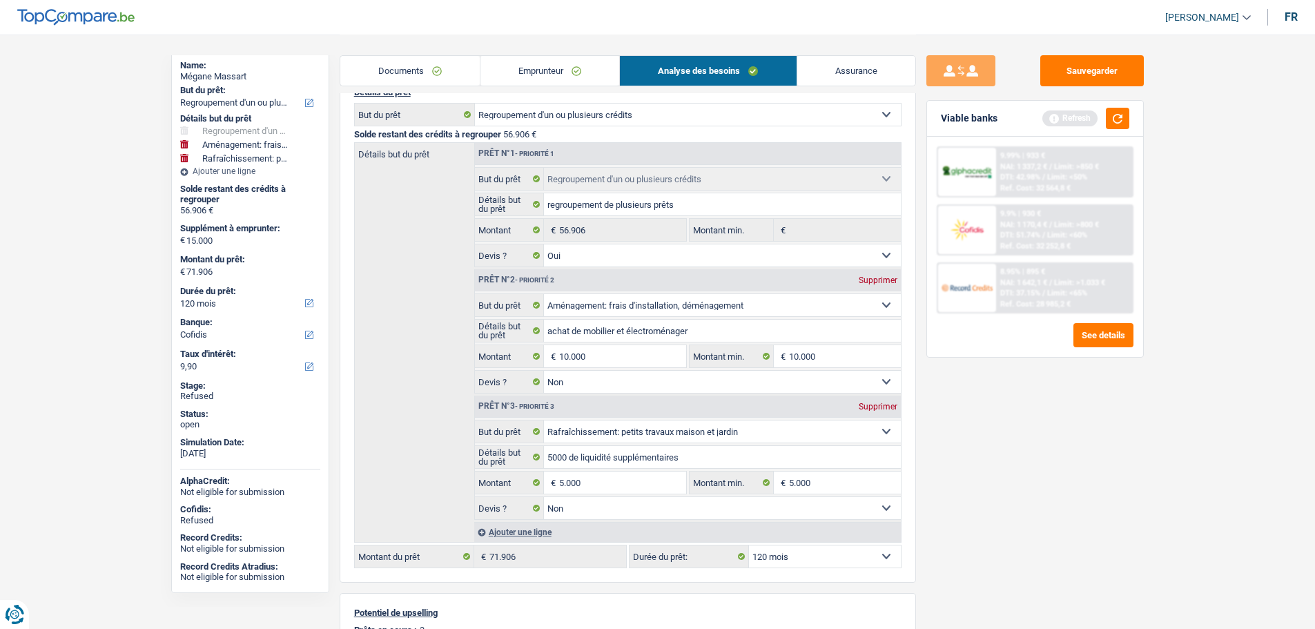
select select "144"
type input "66.906"
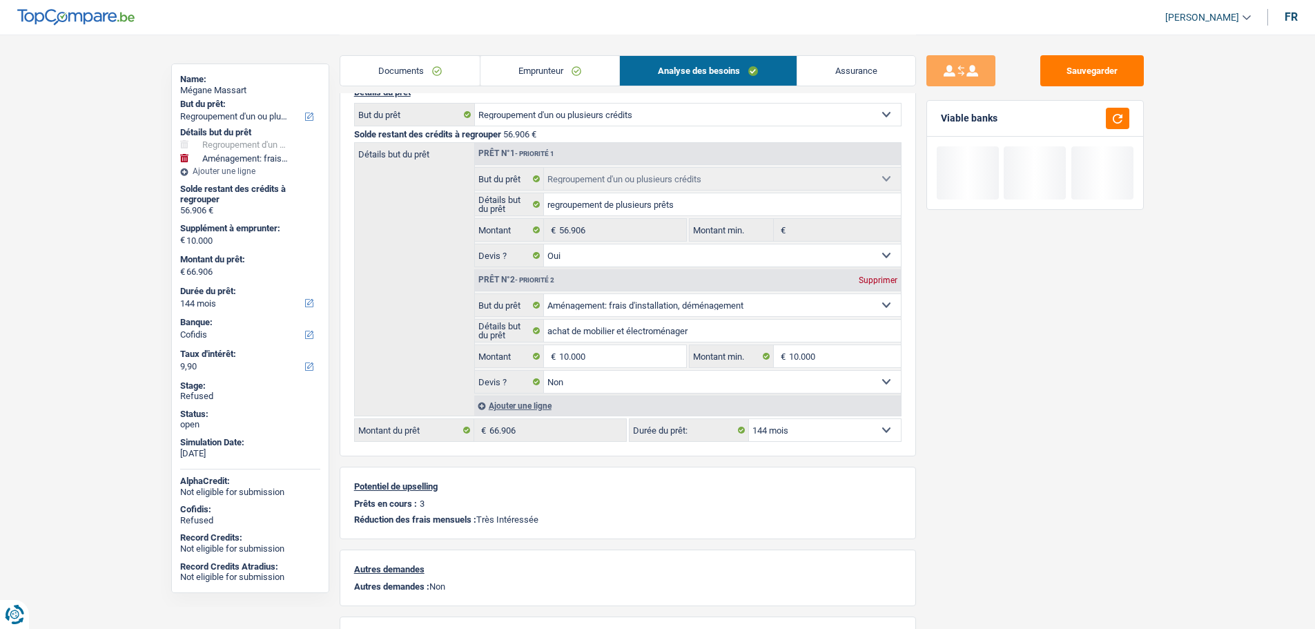
scroll to position [133, 0]
click at [1118, 116] on button "button" at bounding box center [1117, 118] width 23 height 21
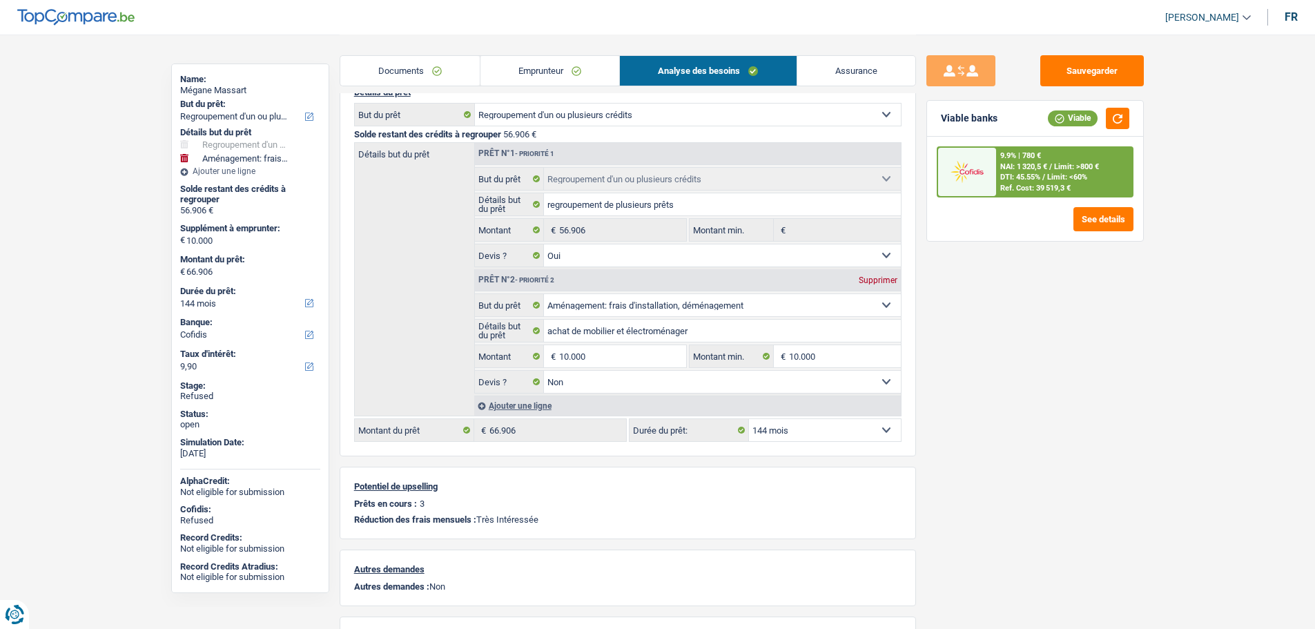
click at [802, 430] on select "12 mois 18 mois 24 mois 30 mois 36 mois 42 mois 48 mois 60 mois 72 mois 84 mois…" at bounding box center [825, 430] width 152 height 22
select select "120"
click at [749, 419] on select "12 mois 18 mois 24 mois 30 mois 36 mois 42 mois 48 mois 60 mois 72 mois 84 mois…" at bounding box center [825, 430] width 152 height 22
select select "120"
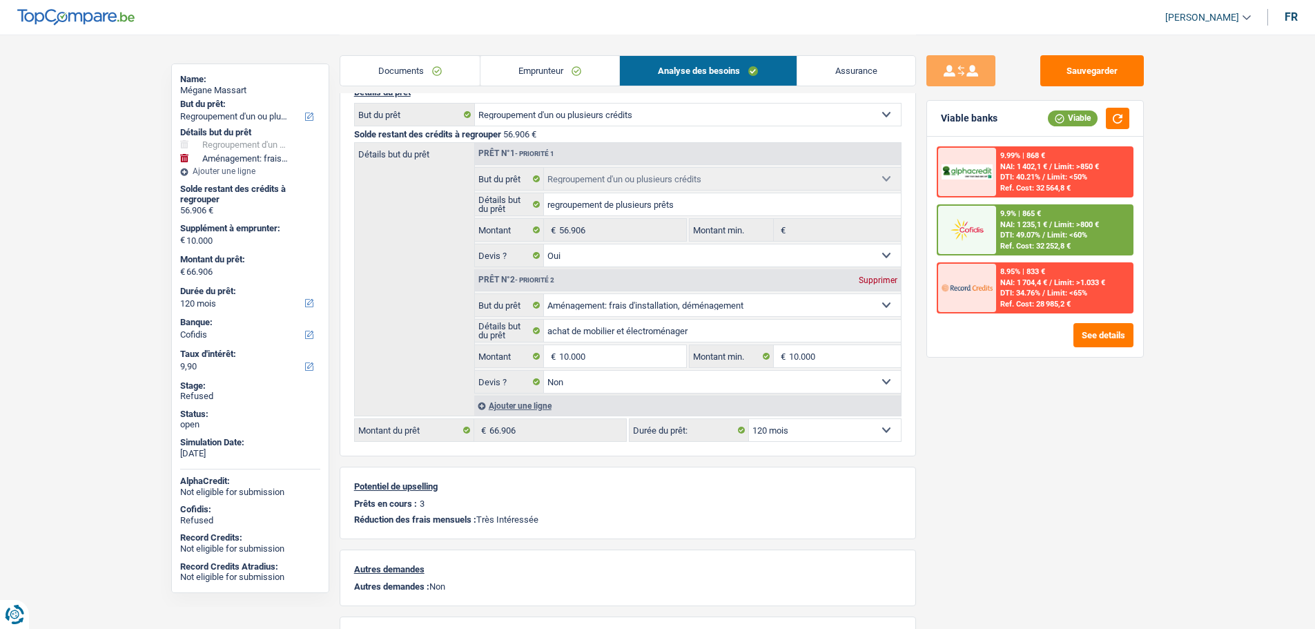
click at [976, 434] on div "Sauvegarder Viable banks Viable 9.99% | 868 € NAI: 1 402,1 € / Limit: >850 € DT…" at bounding box center [1035, 331] width 238 height 552
click at [603, 359] on input "10.000" at bounding box center [622, 356] width 126 height 22
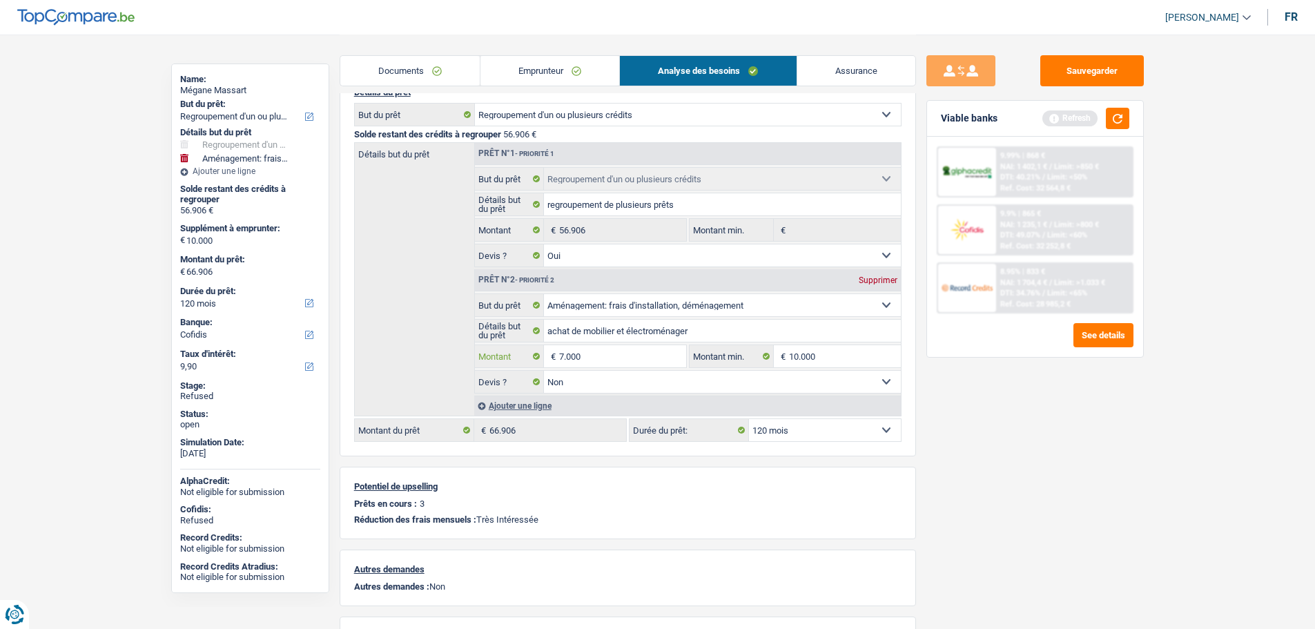
type input "7.000"
type input "63.906"
select select "144"
type input "63.906"
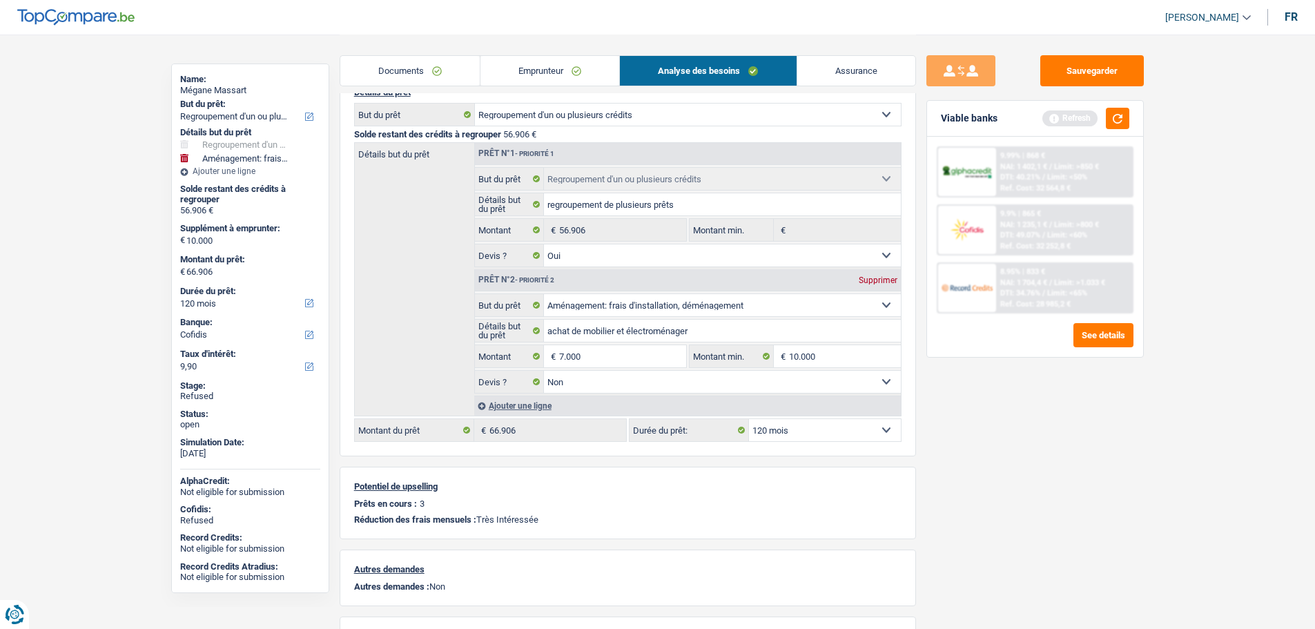
select select "144"
type input "63.906"
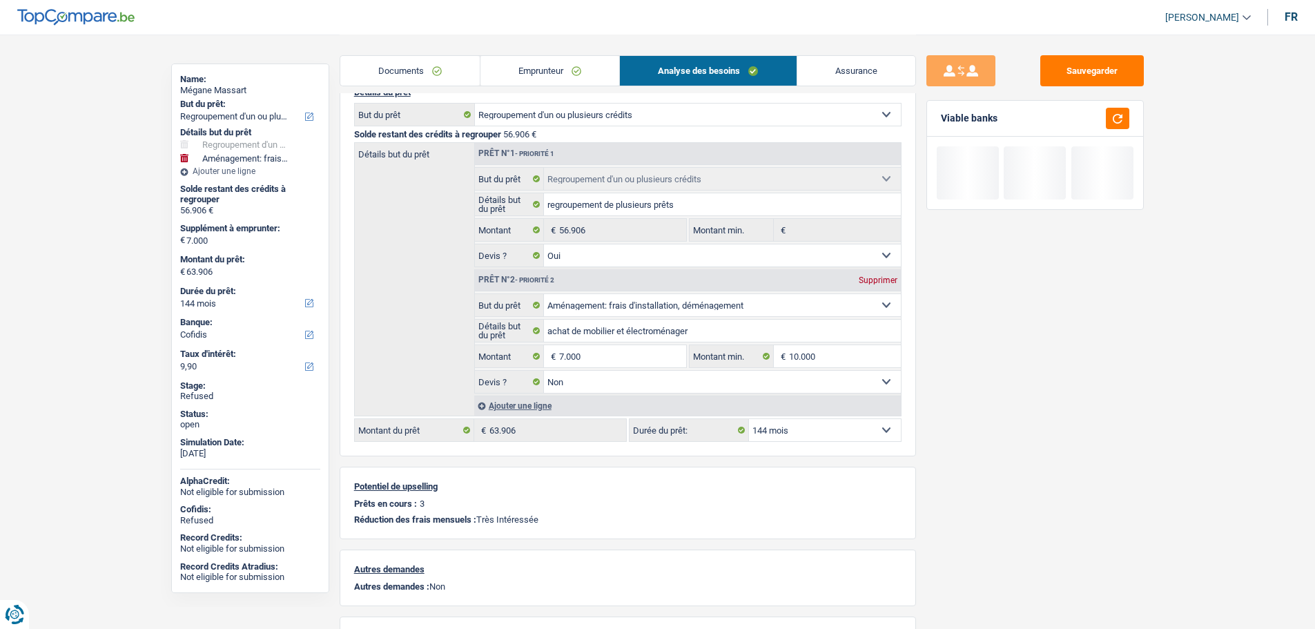
click at [777, 423] on select "12 mois 18 mois 24 mois 30 mois 36 mois 42 mois 48 mois 60 mois 72 mois 84 mois…" at bounding box center [825, 430] width 152 height 22
select select "120"
click at [749, 419] on select "12 mois 18 mois 24 mois 30 mois 36 mois 42 mois 48 mois 60 mois 72 mois 84 mois…" at bounding box center [825, 430] width 152 height 22
select select "120"
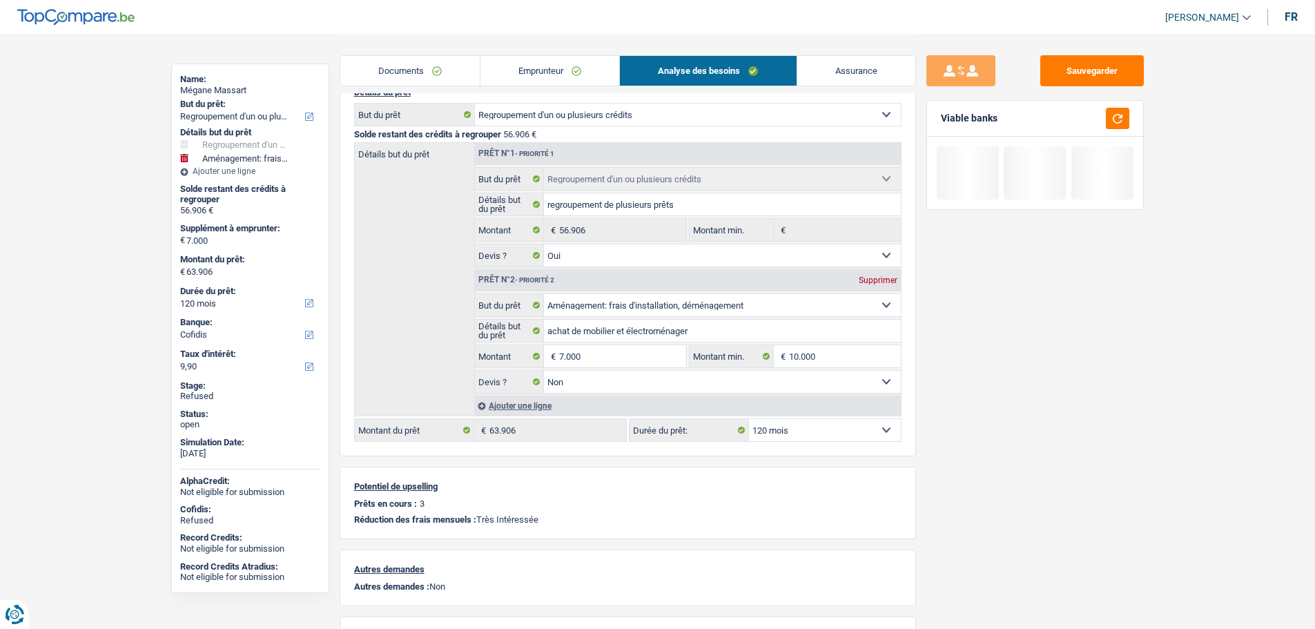
click at [936, 455] on div "Sauvegarder Viable banks" at bounding box center [1035, 331] width 238 height 552
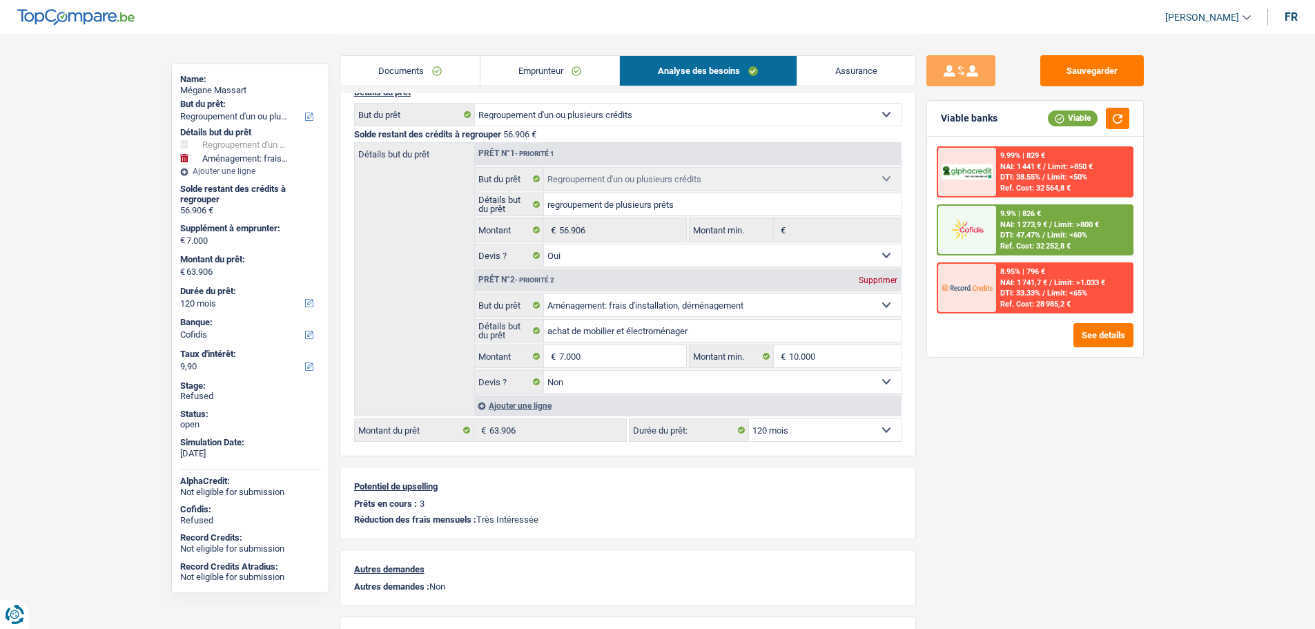
click at [799, 432] on select "12 mois 18 mois 24 mois 30 mois 36 mois 42 mois 48 mois 60 mois 72 mois 84 mois…" at bounding box center [825, 430] width 152 height 22
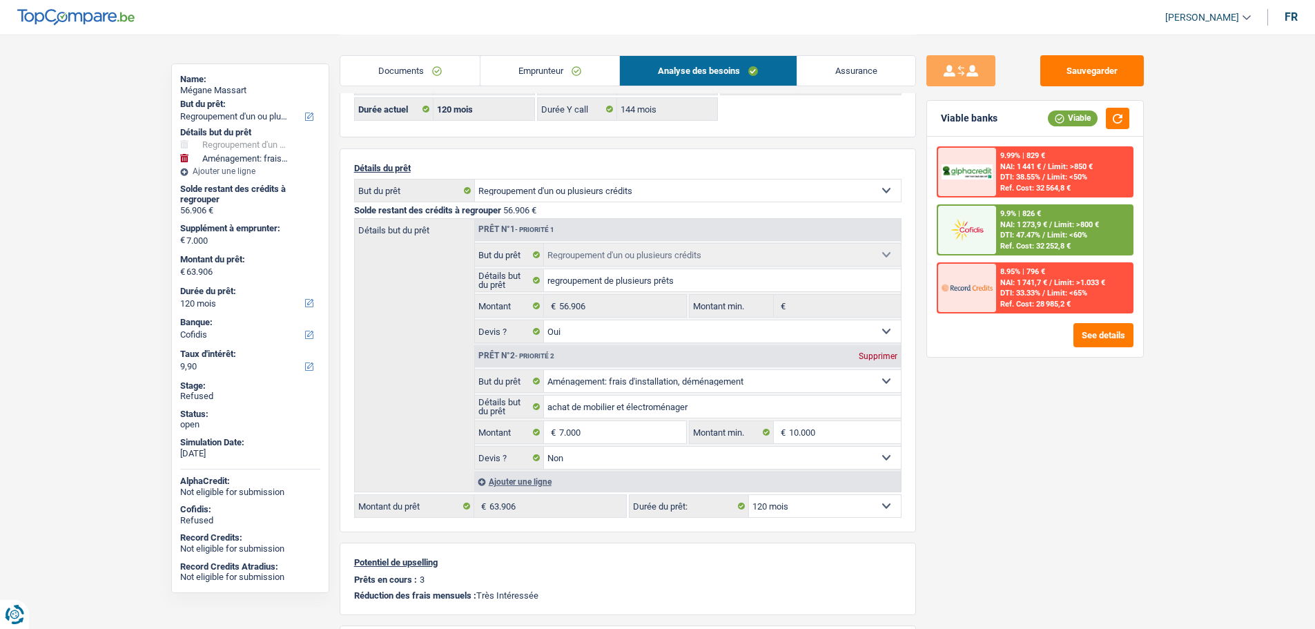
scroll to position [0, 0]
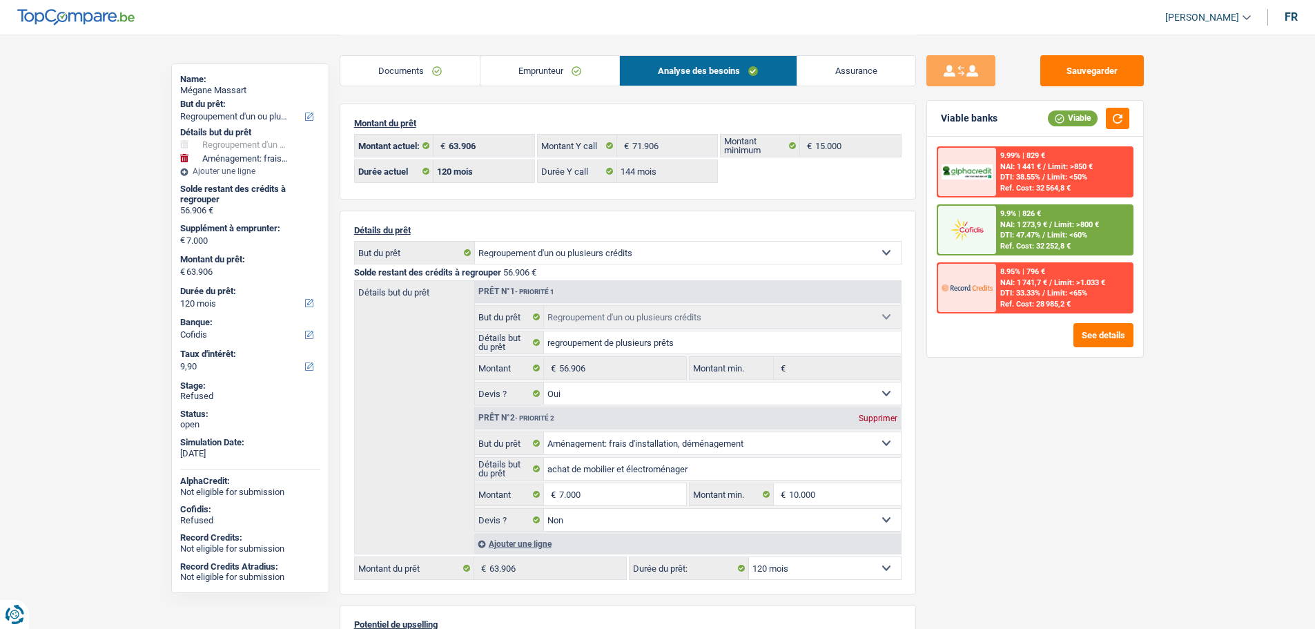
click at [539, 75] on link "Emprunteur" at bounding box center [550, 71] width 139 height 30
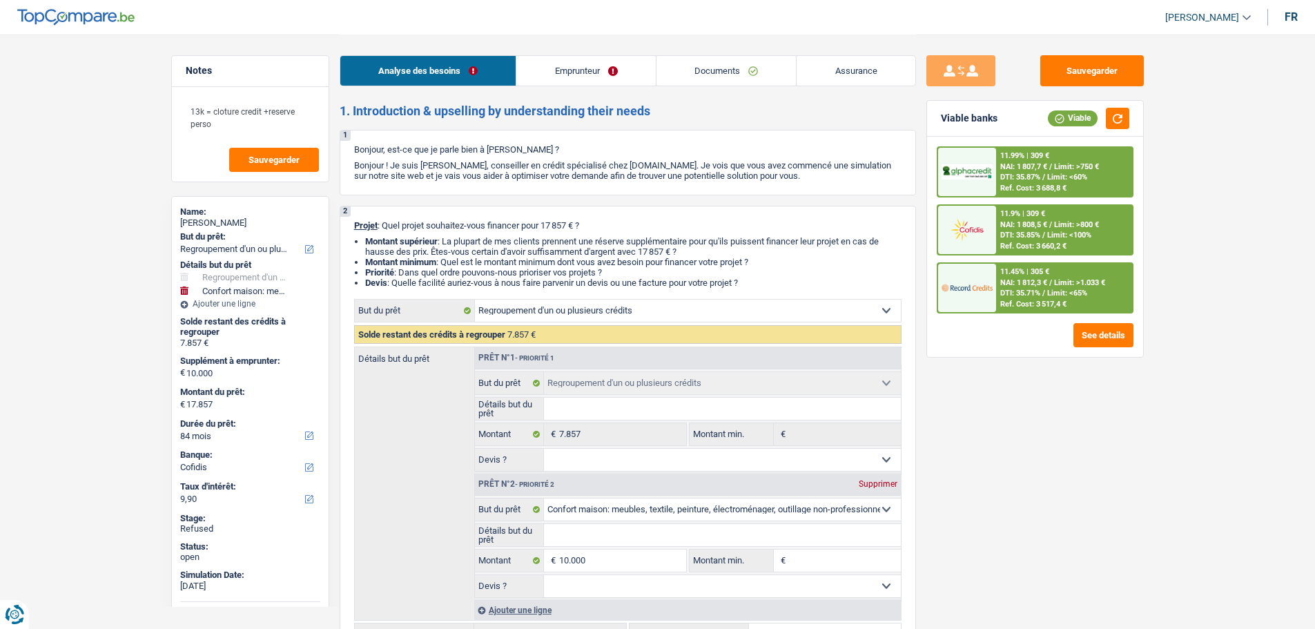
select select "refinancing"
select select "household"
select select "84"
select select "cofidis"
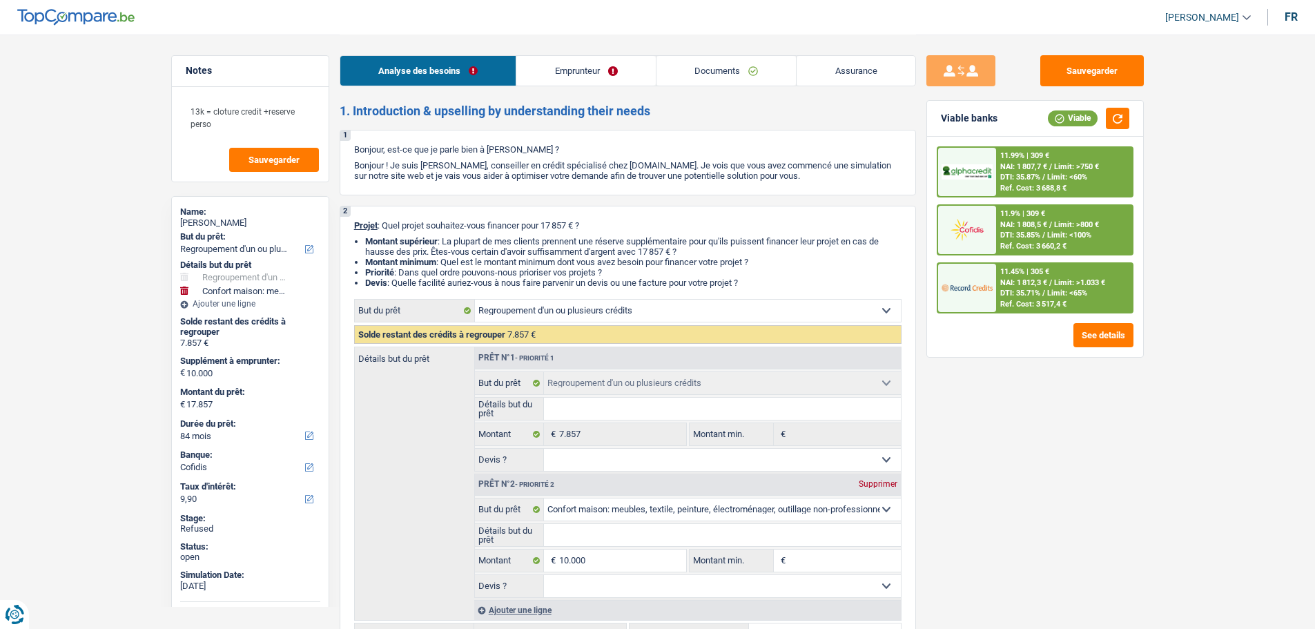
select select "refinancing"
select select "household"
select select "84"
select select "mutuality"
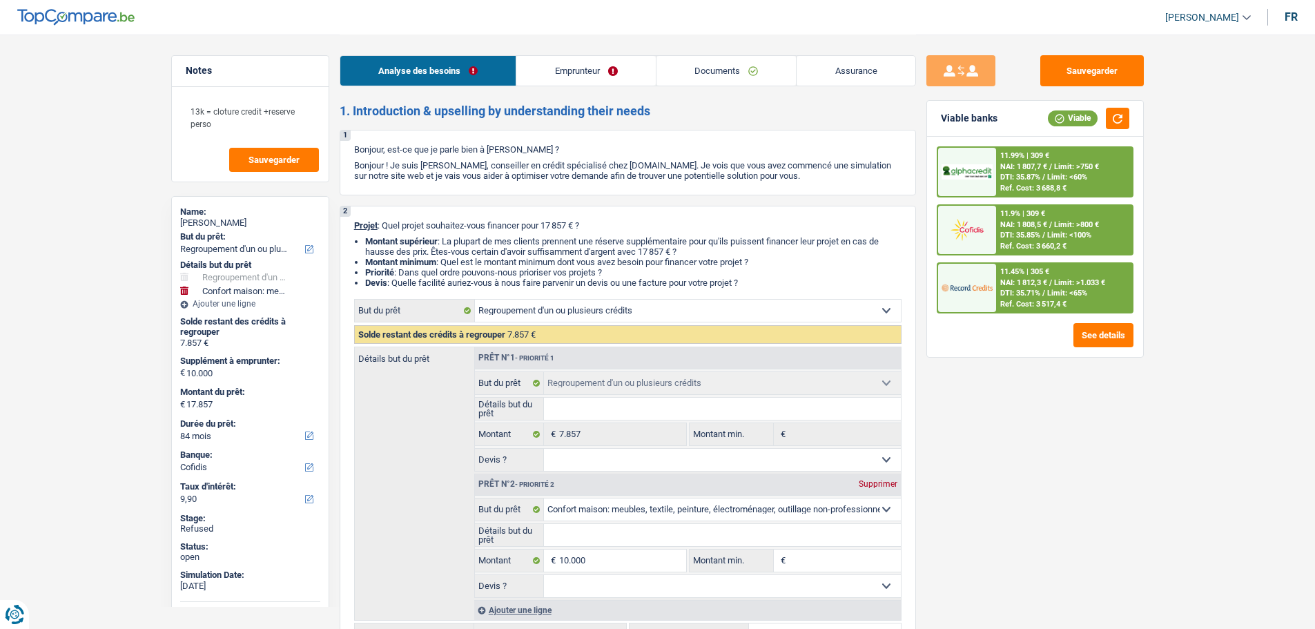
select select "mutualityIndemnity"
select select "pension"
select select "ownerWithoutMortgage"
select select "personalLoan"
select select "48"
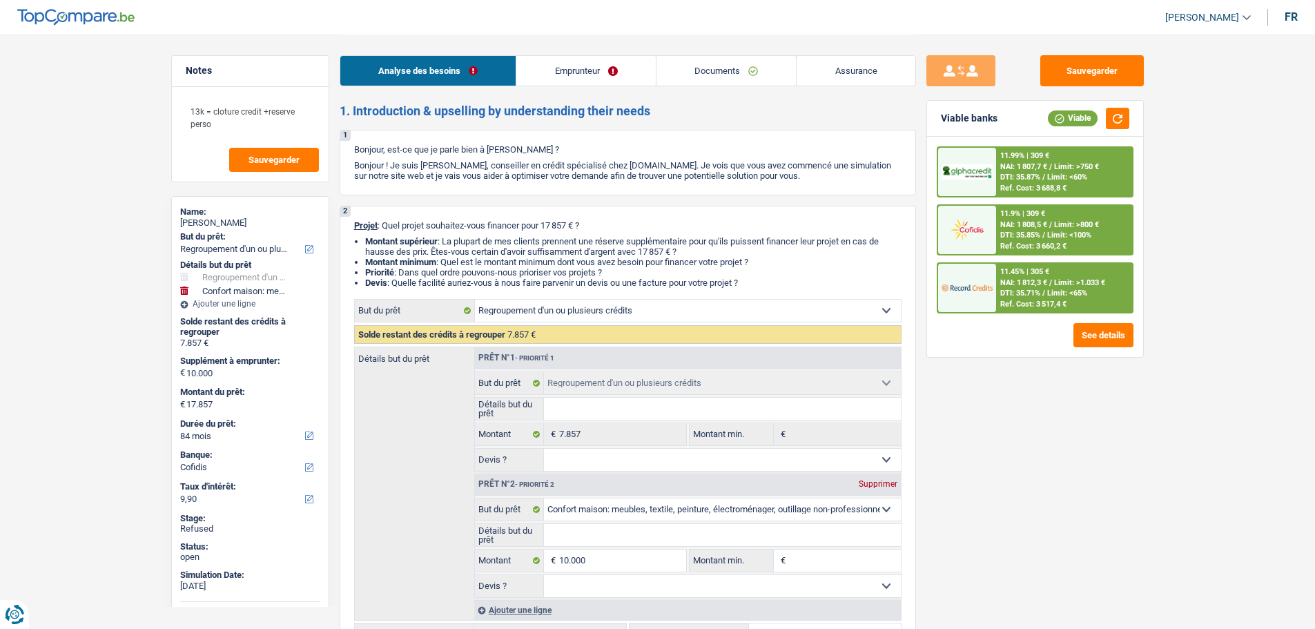
select select "personalLoan"
select select "homeFurnishingOrRelocation"
select select "30"
select select "personalLoan"
select select "36"
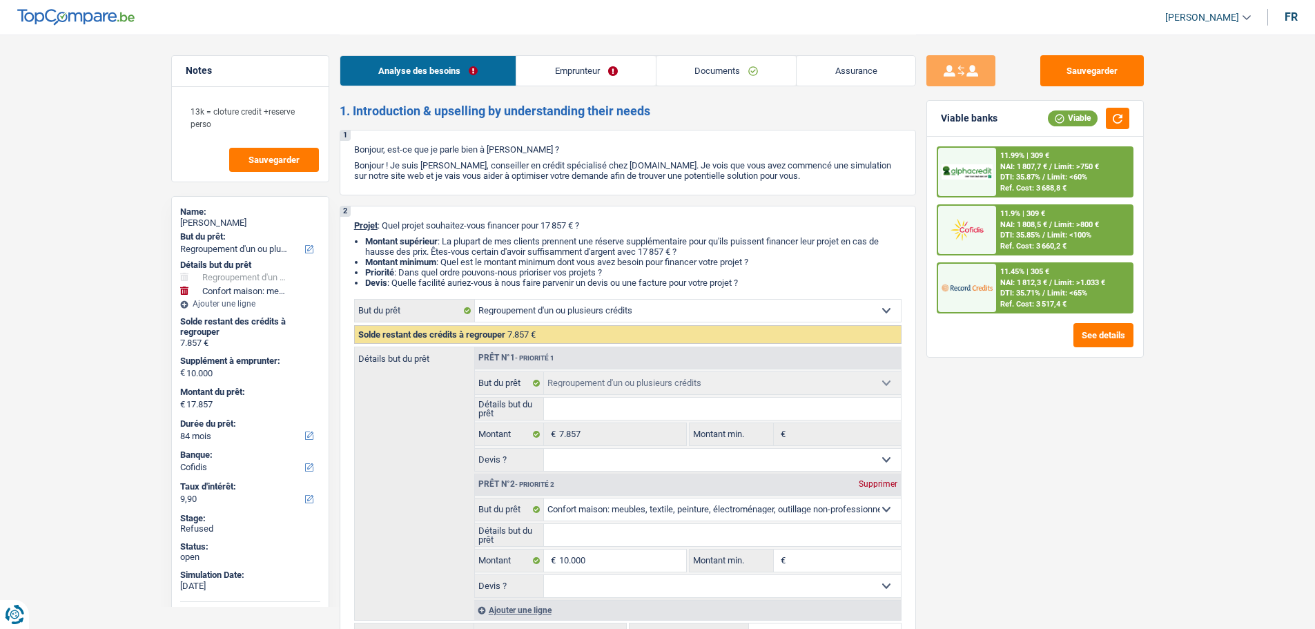
select select "refinancing"
select select "household"
select select "84"
click at [1181, 14] on span "[PERSON_NAME]" at bounding box center [1202, 18] width 74 height 12
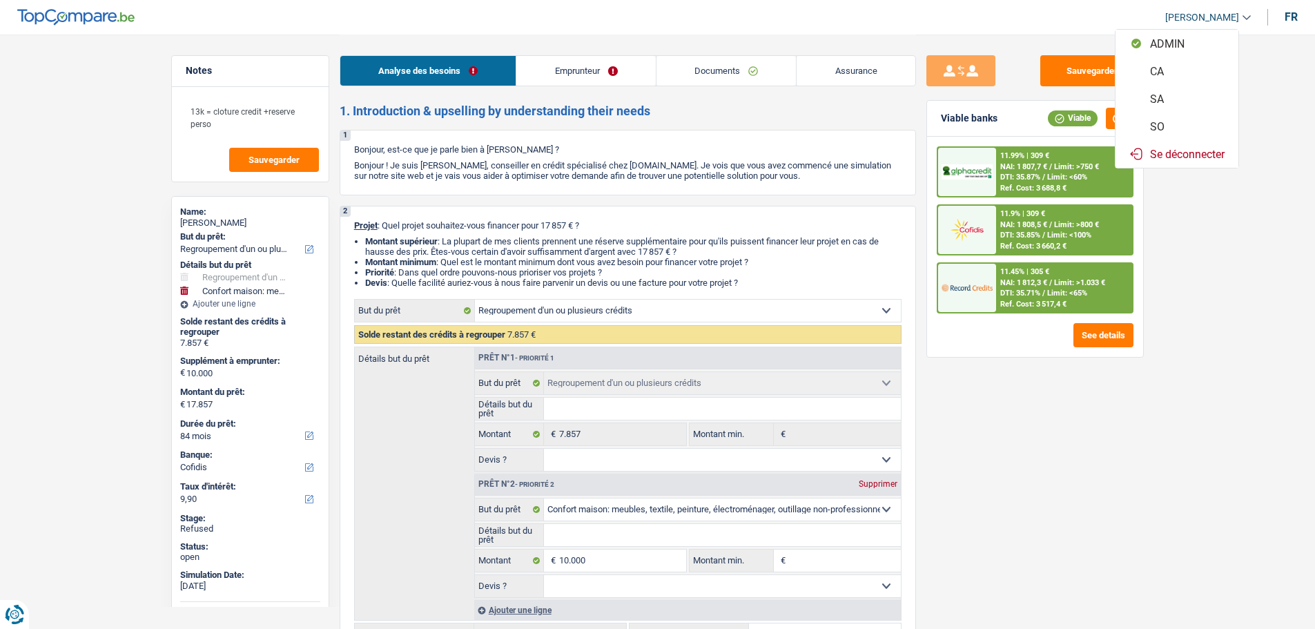
click at [1161, 125] on button "SO" at bounding box center [1177, 127] width 123 height 28
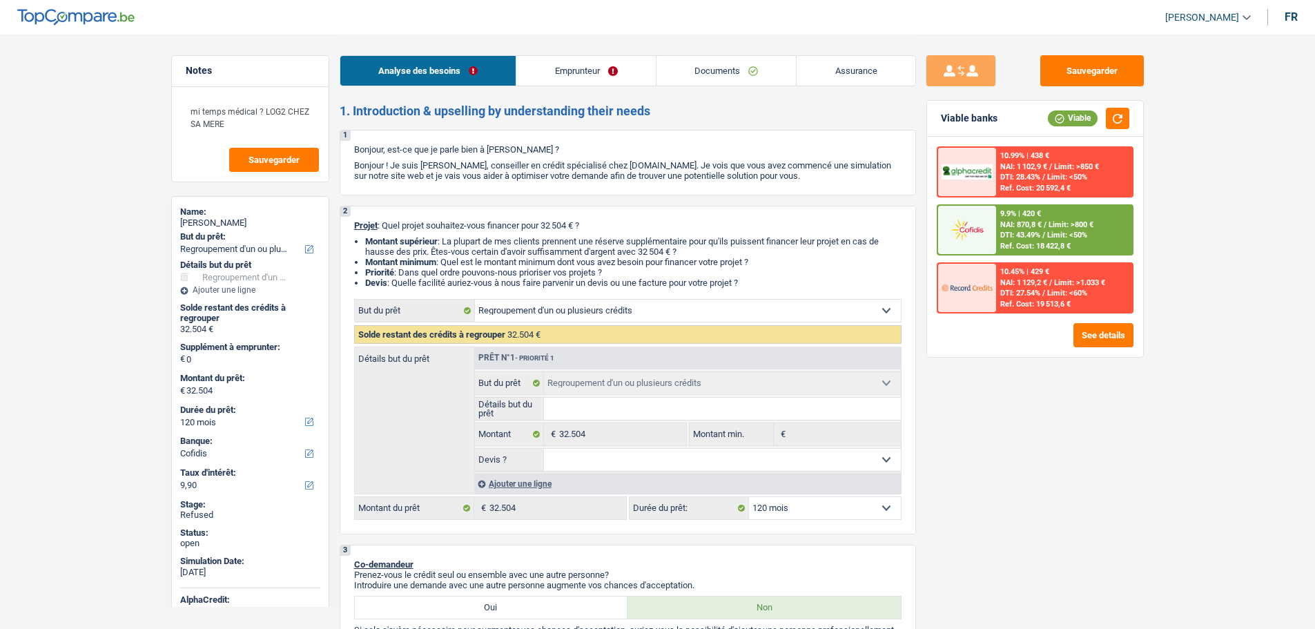
select select "refinancing"
select select "120"
select select "cofidis"
select select "refinancing"
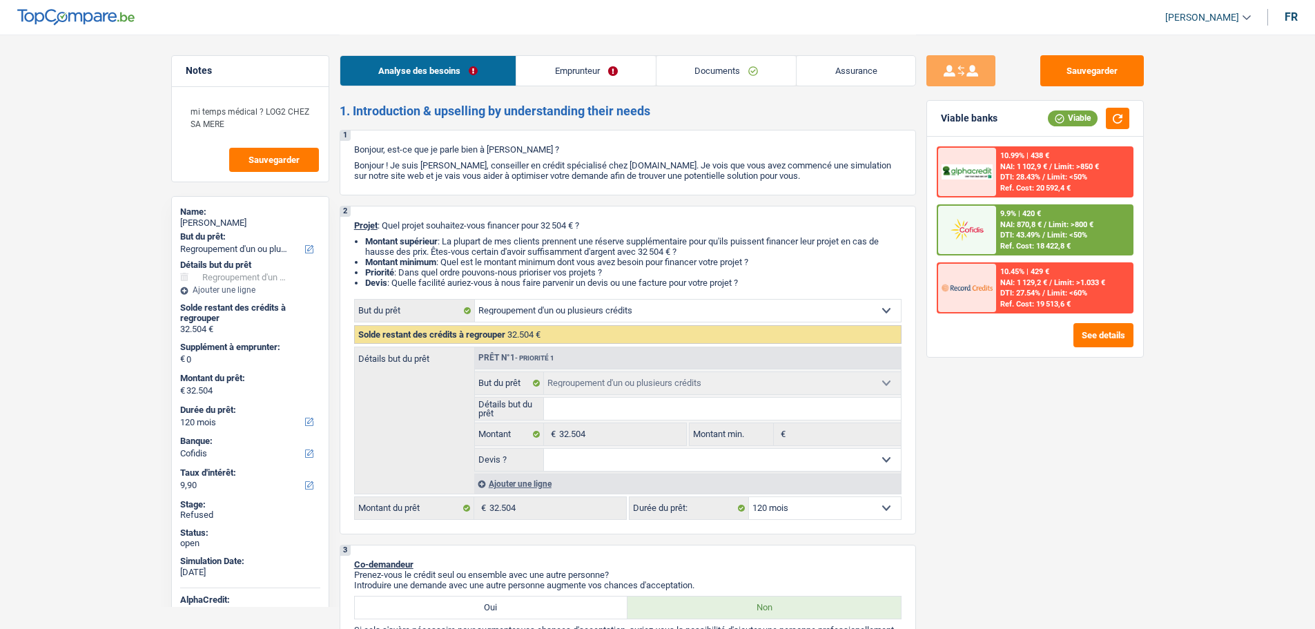
select select "refinancing"
select select "120"
select select "mutuality"
select select "mutualityIndemnity"
select select "netSalary"
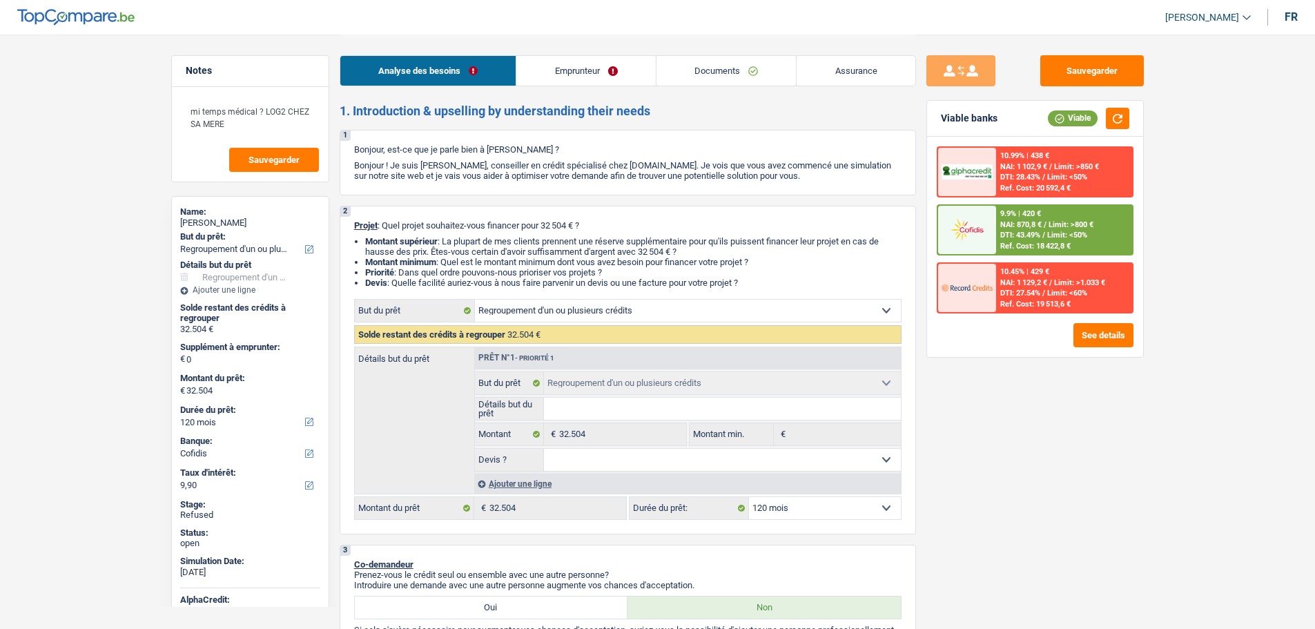
select select "liveWithParents"
select select "carLoan"
select select "60"
select select "personalLoan"
select select "loanRepayment"
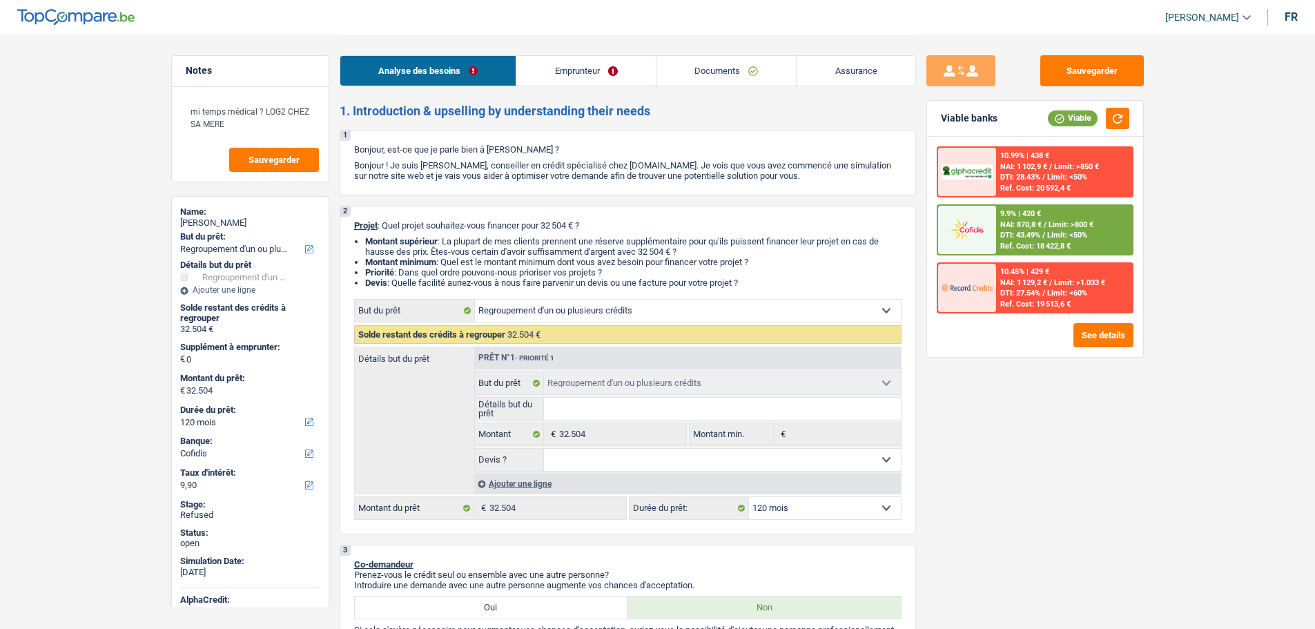
select select "96"
select select "personalLoan"
select select "carRestore"
select select "30"
select select "refinancing"
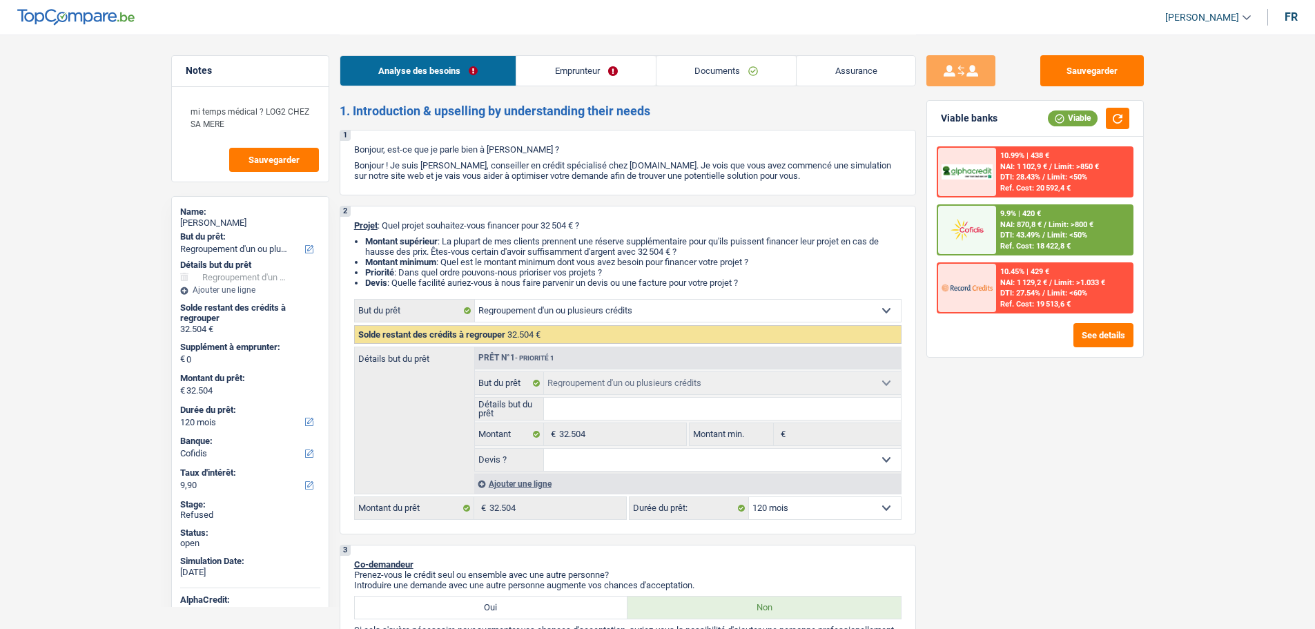
select select "refinancing"
select select "120"
click at [1199, 12] on span "[PERSON_NAME]" at bounding box center [1202, 18] width 74 height 12
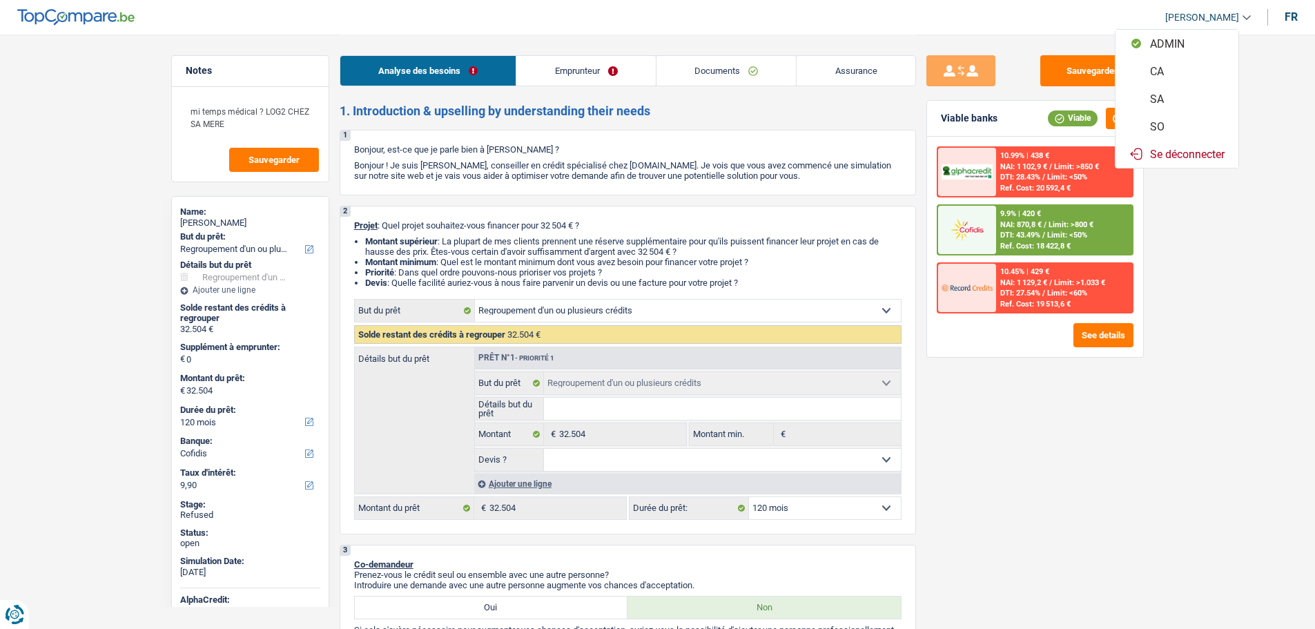
click at [1177, 122] on button "SO" at bounding box center [1177, 127] width 123 height 28
select select "32"
select select "divorced"
select select "liveWithParents"
select select "BE"
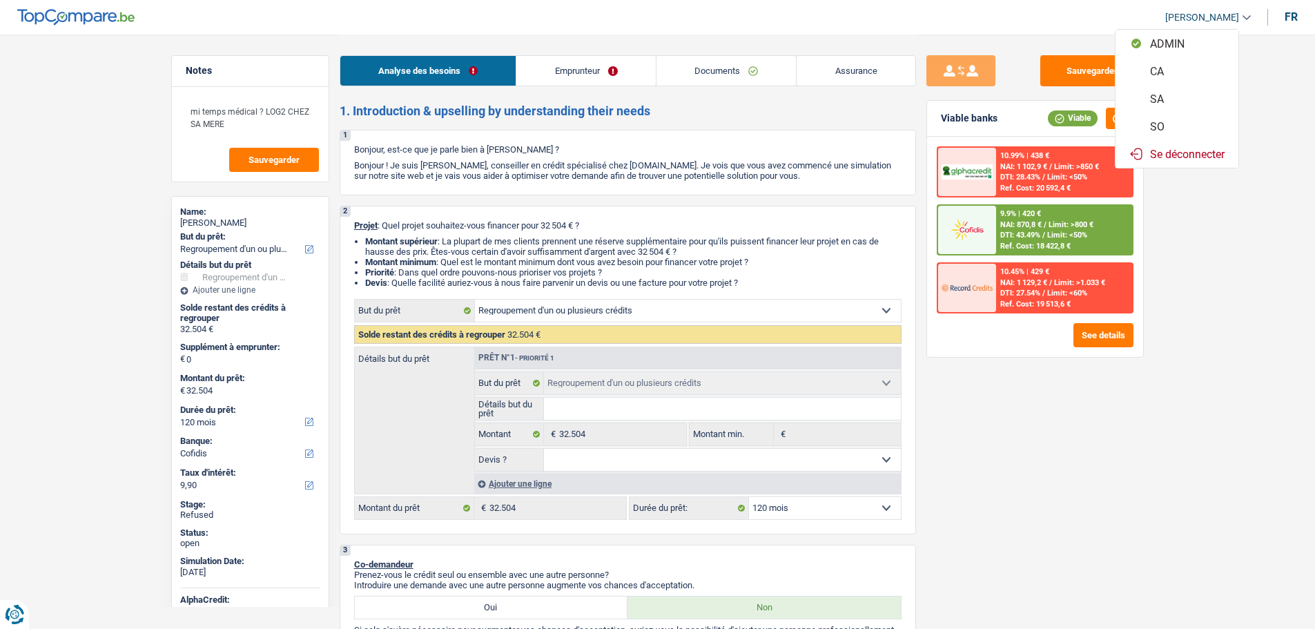
select select "carLoan"
select select "60"
select select "personalLoan"
select select "loanRepayment"
select select "96"
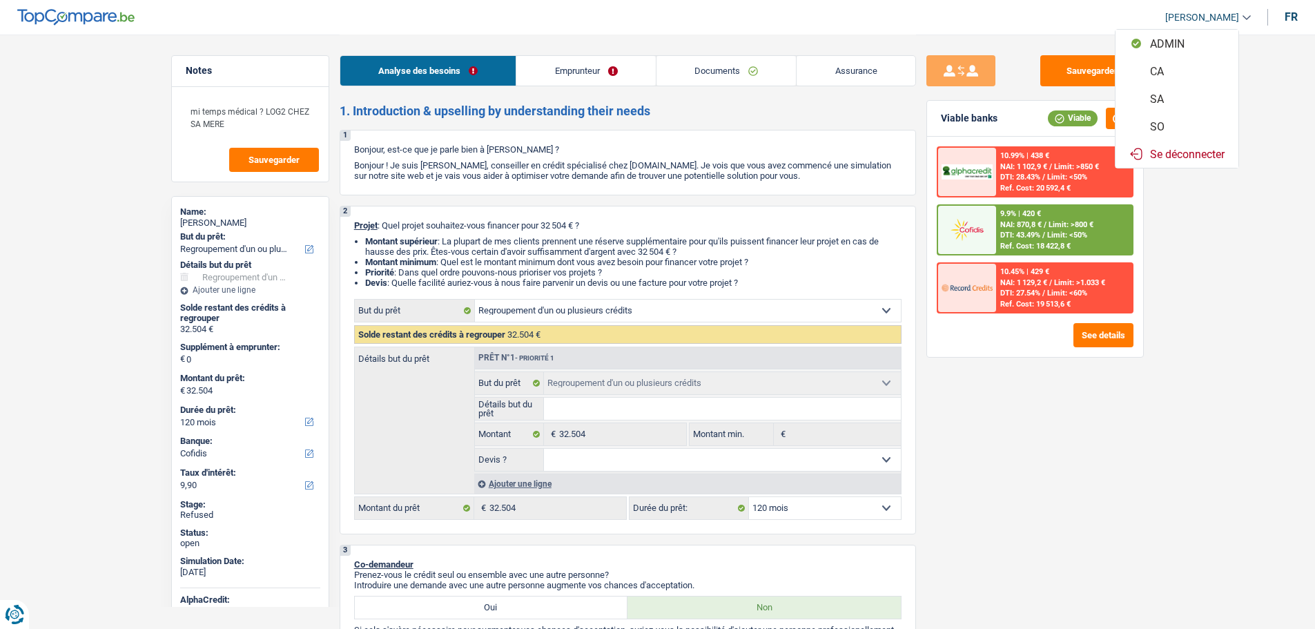
select select "personalLoan"
select select "carRestore"
select select "30"
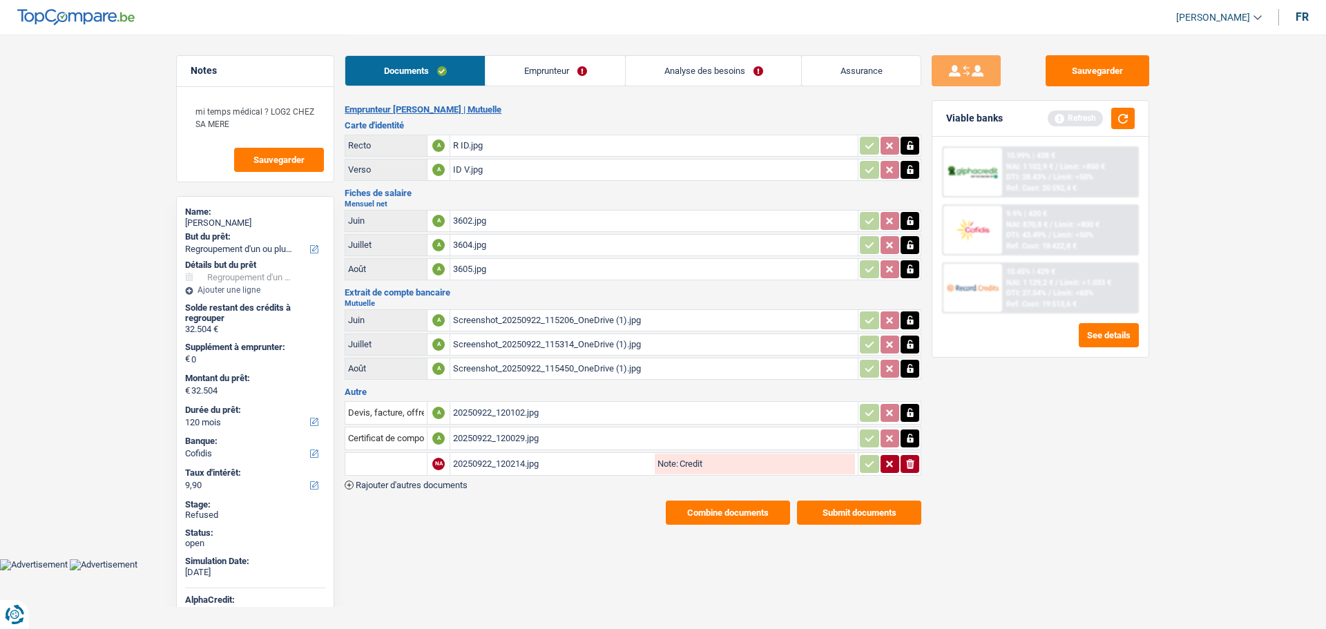
click at [701, 61] on link "Analyse des besoins" at bounding box center [713, 71] width 175 height 30
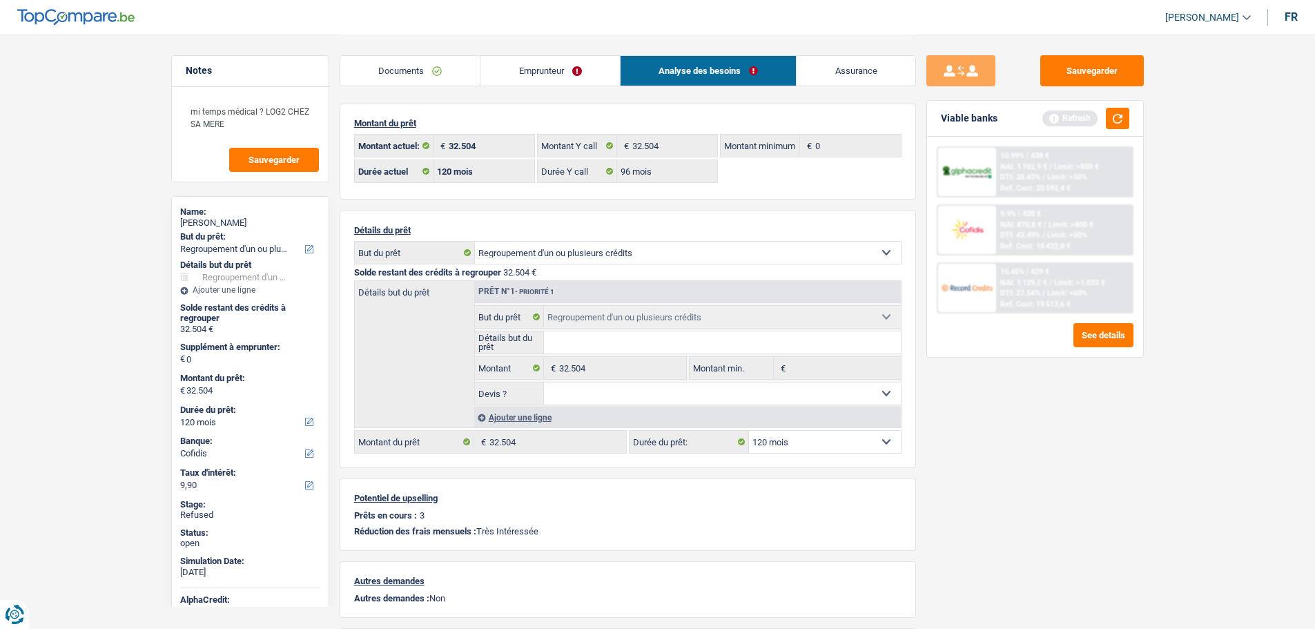
click at [537, 68] on link "Emprunteur" at bounding box center [550, 71] width 139 height 30
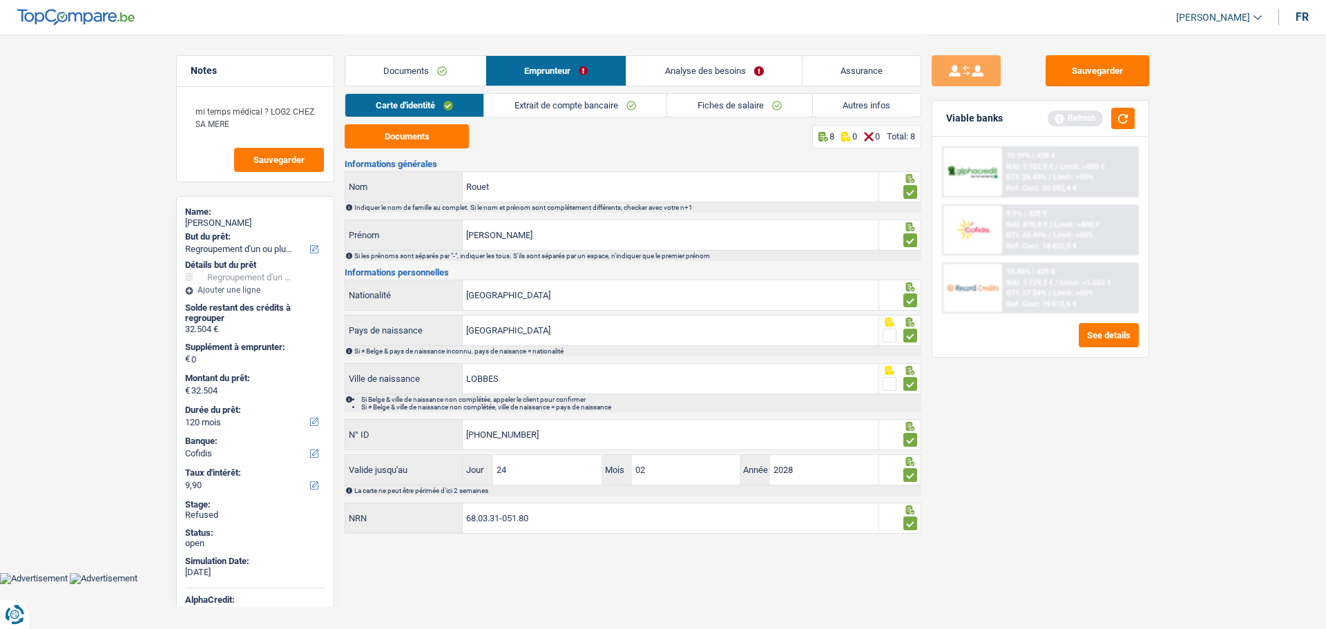
click at [853, 97] on link "Autres infos" at bounding box center [867, 105] width 108 height 23
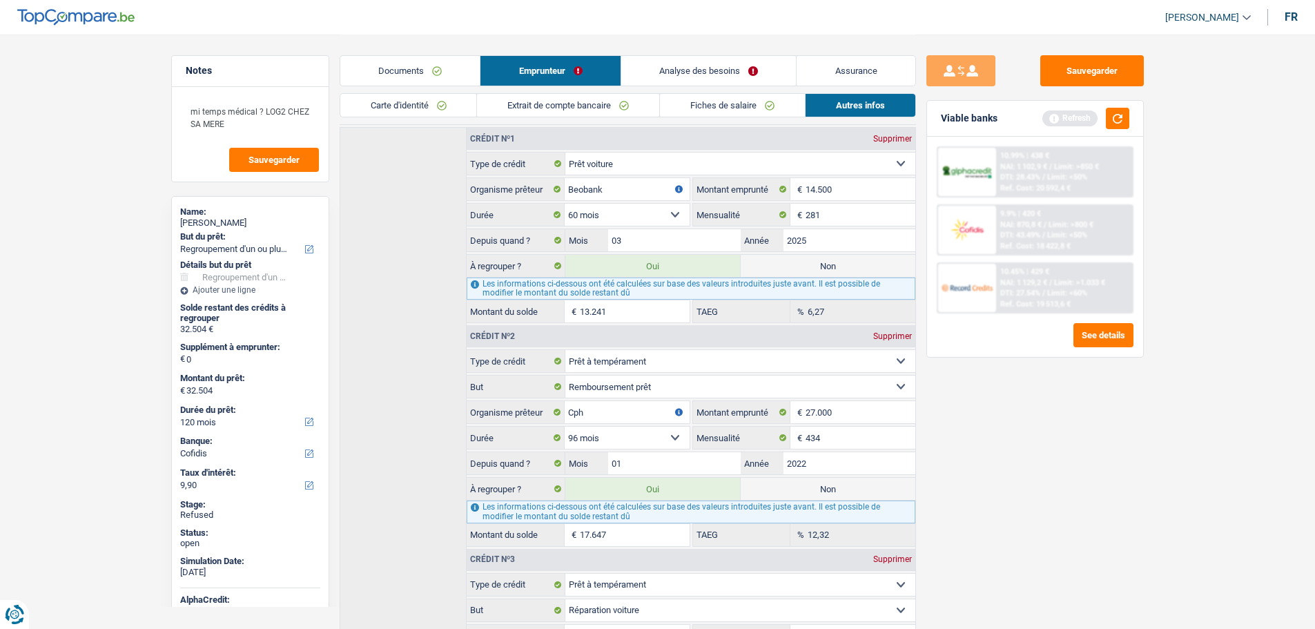
scroll to position [411, 0]
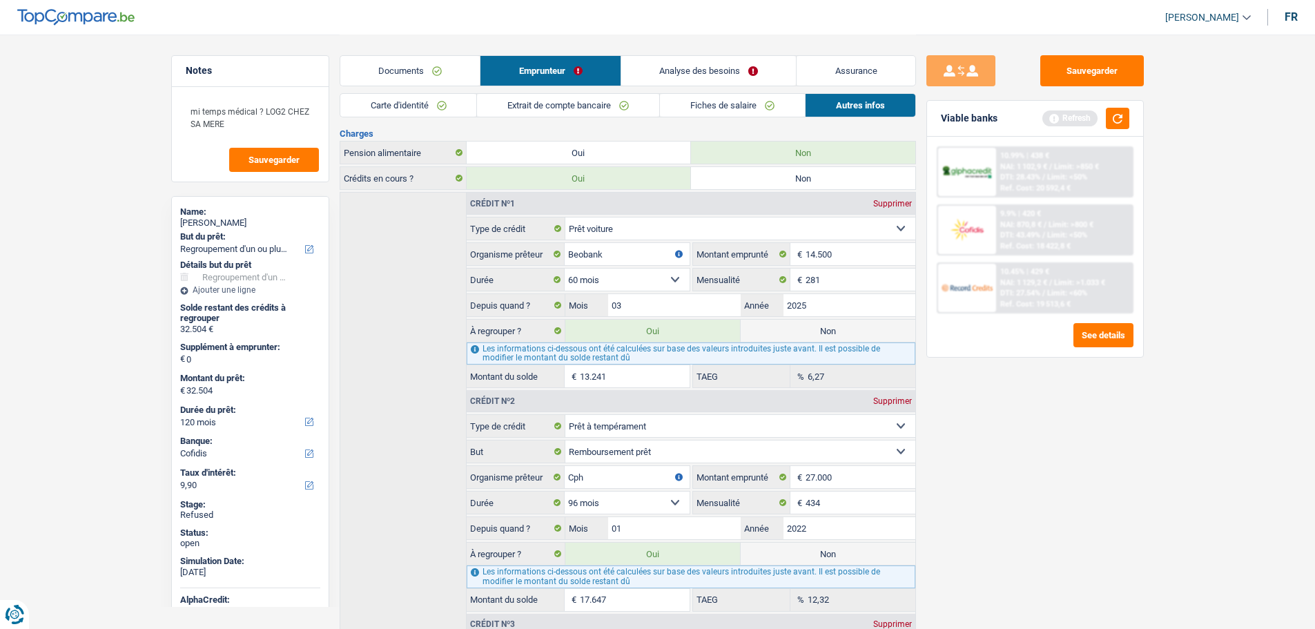
click at [842, 332] on label "Non" at bounding box center [828, 331] width 175 height 22
click at [842, 332] on input "Non" at bounding box center [828, 331] width 175 height 22
radio input "true"
type input "19.263"
select select "84"
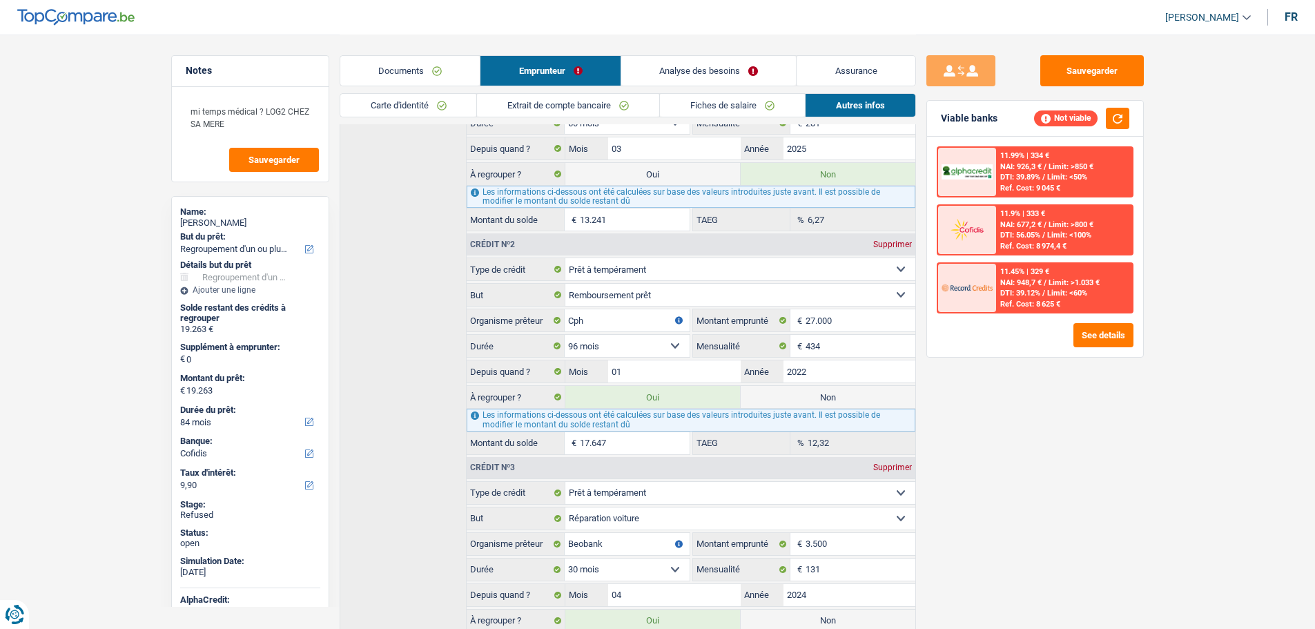
scroll to position [480, 0]
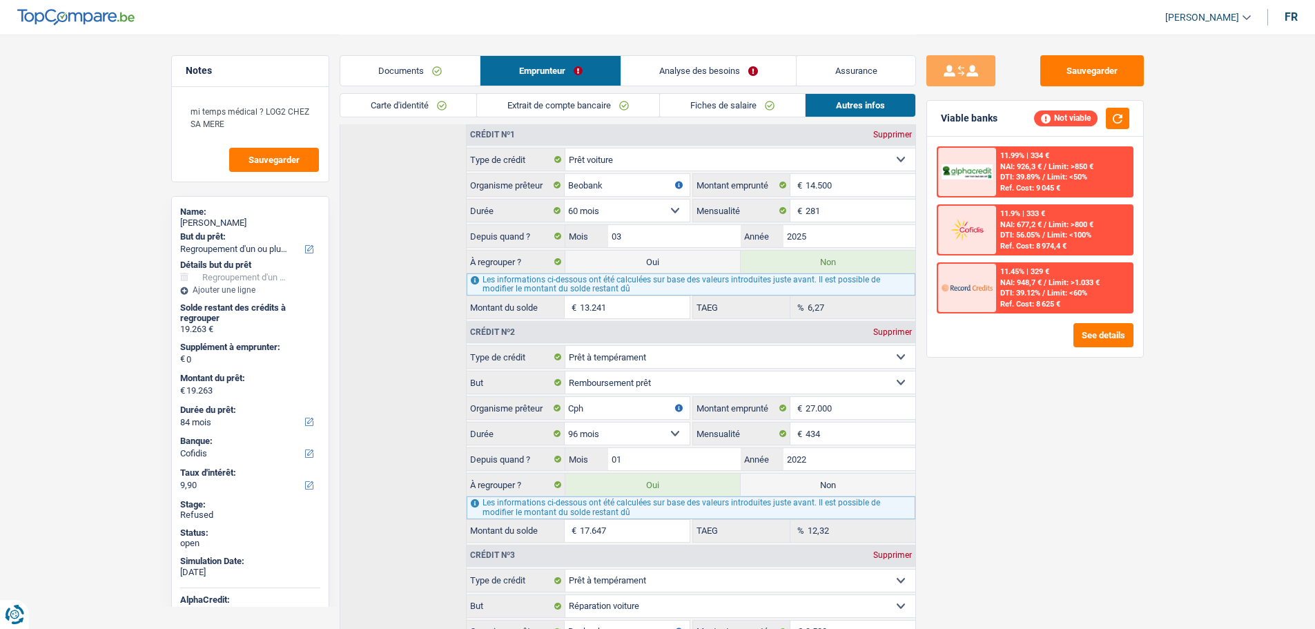
click at [688, 62] on link "Analyse des besoins" at bounding box center [708, 71] width 175 height 30
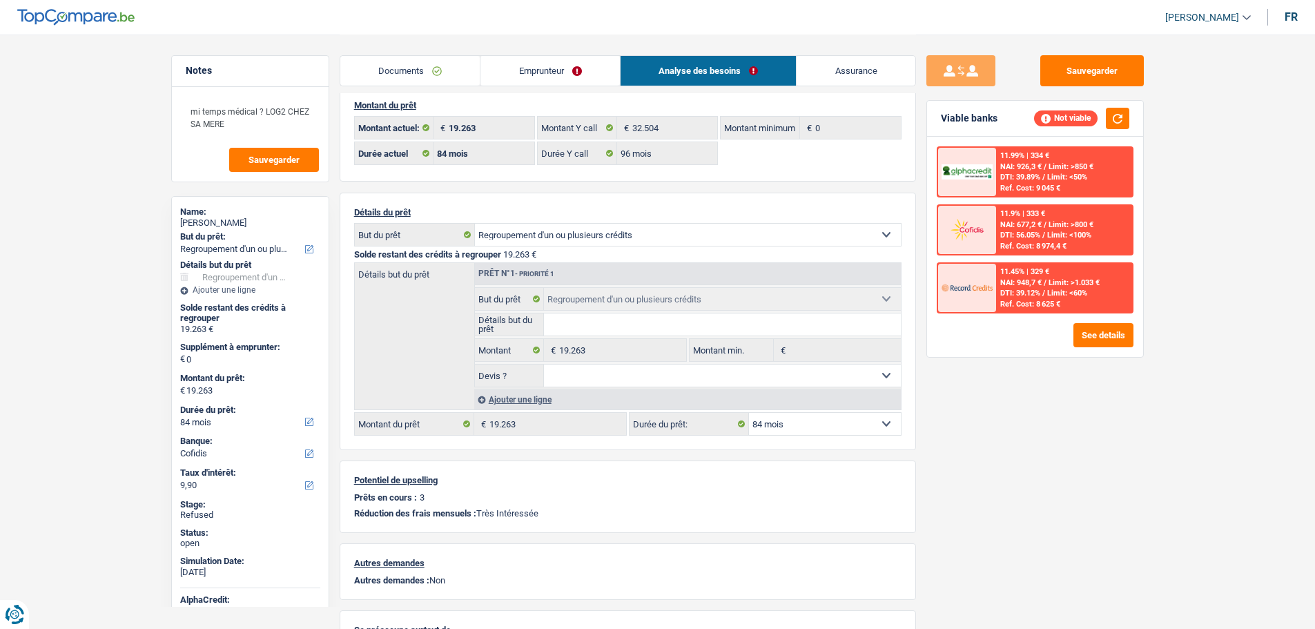
scroll to position [0, 0]
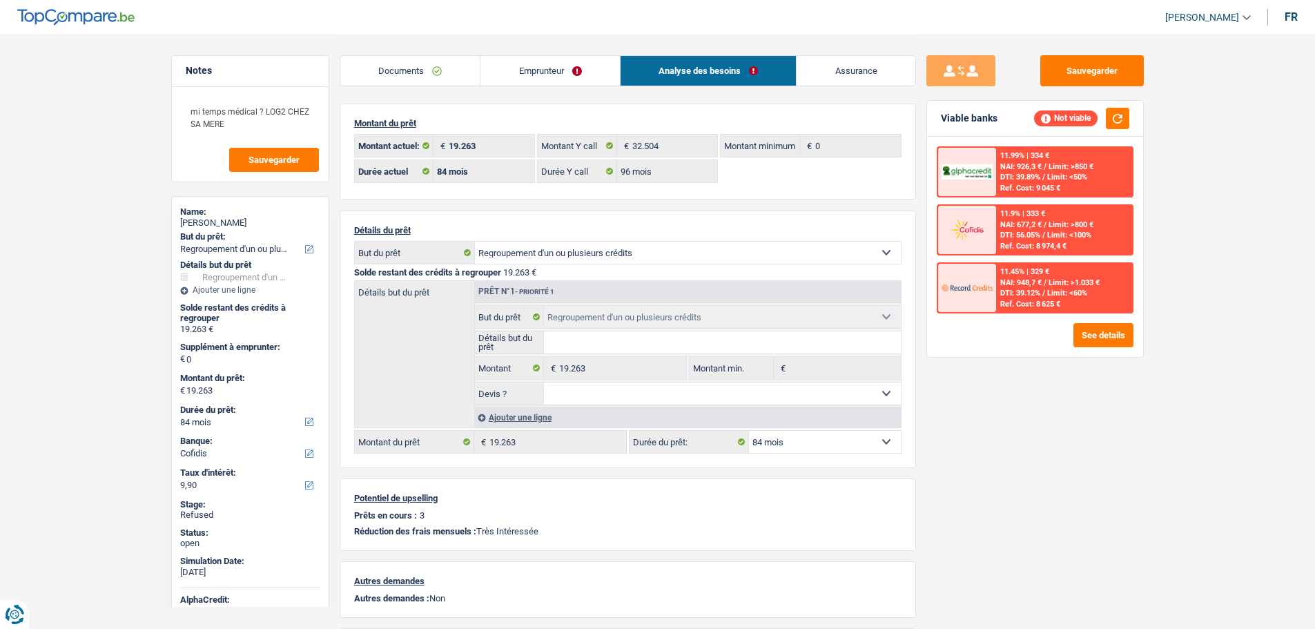
click at [789, 437] on select "12 mois 18 mois 24 mois 30 mois 36 mois 42 mois 48 mois 60 mois 72 mois 84 mois…" at bounding box center [825, 442] width 152 height 22
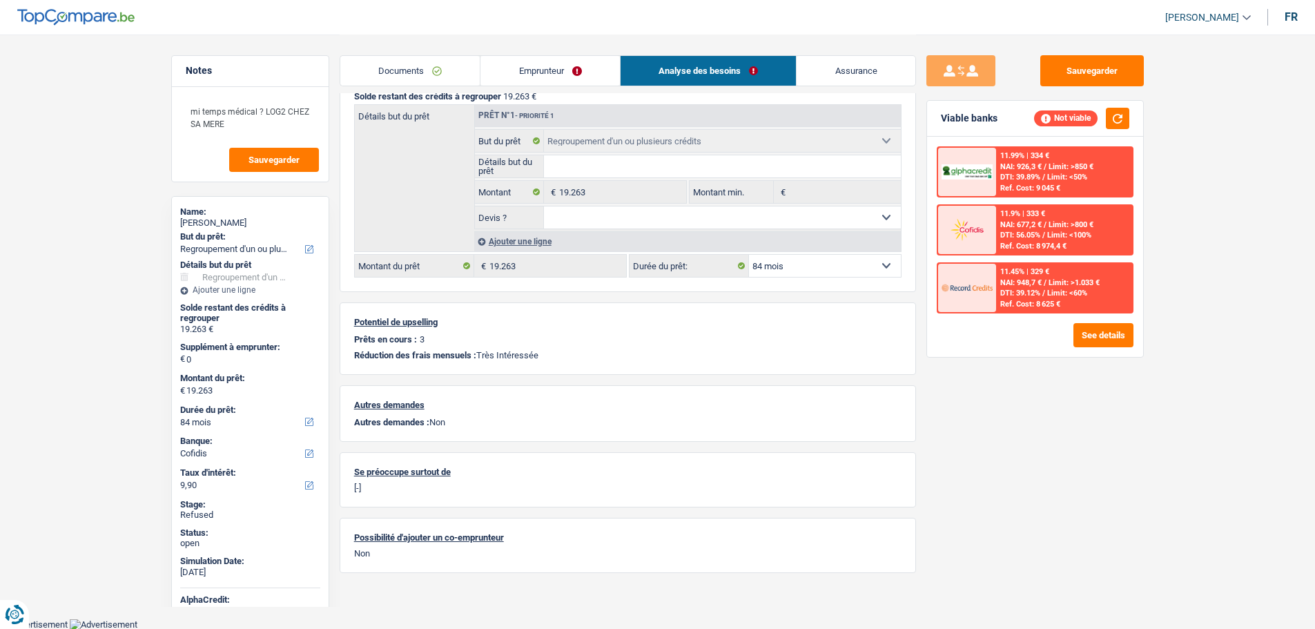
click at [537, 77] on link "Emprunteur" at bounding box center [550, 71] width 139 height 30
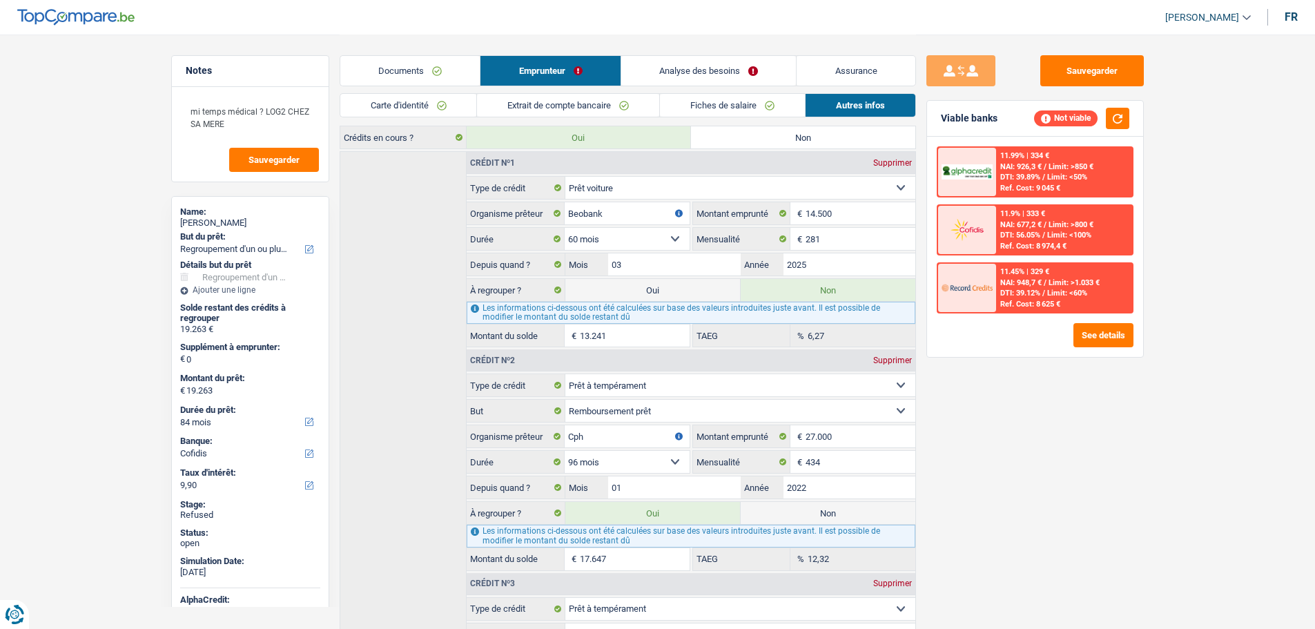
scroll to position [452, 0]
click at [608, 279] on label "Oui" at bounding box center [652, 289] width 175 height 22
click at [608, 279] on input "Oui" at bounding box center [652, 289] width 175 height 22
radio input "true"
type input "32.504"
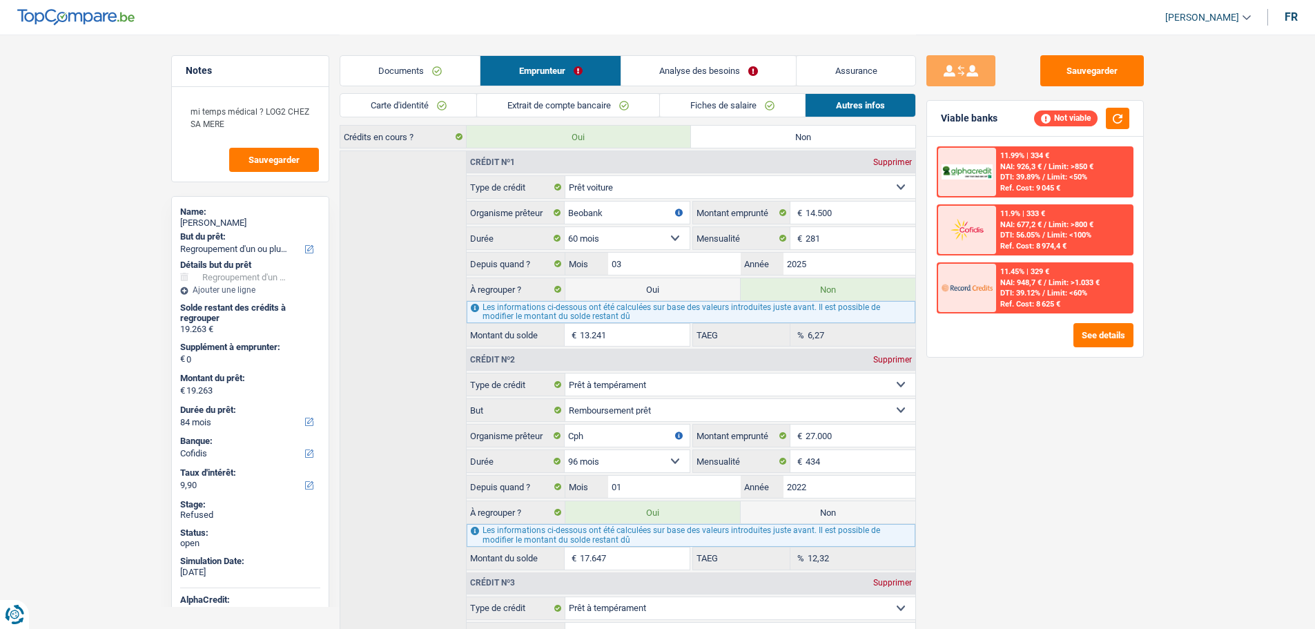
radio input "false"
select select "120"
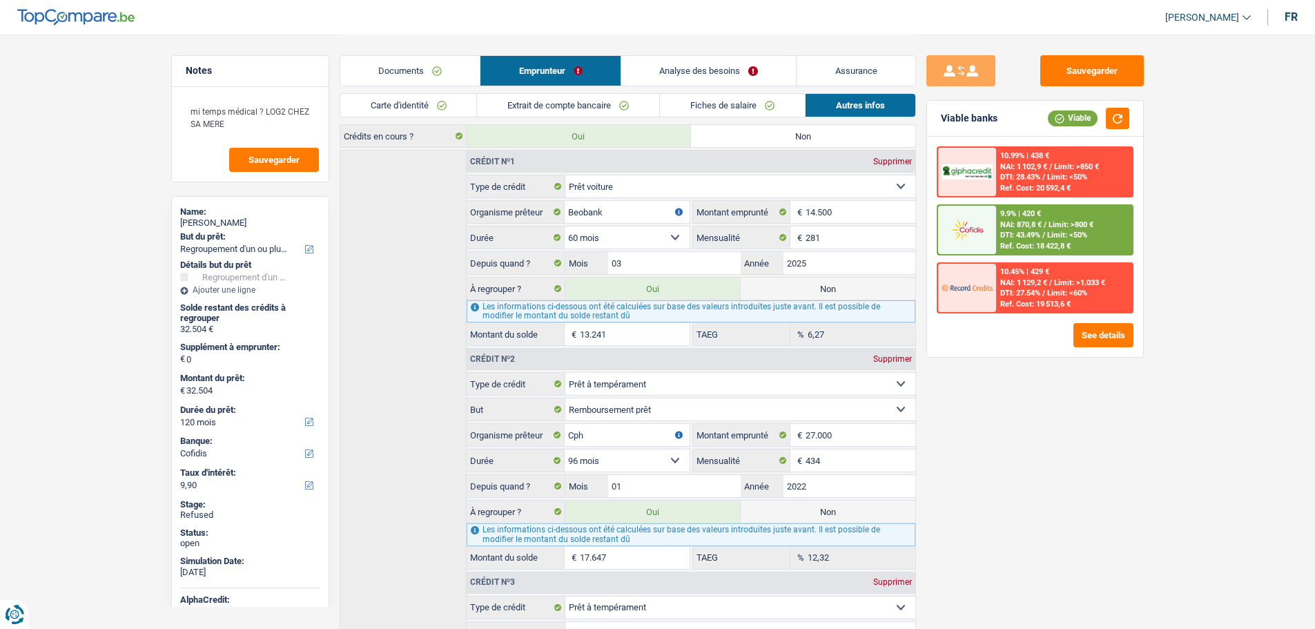
scroll to position [411, 0]
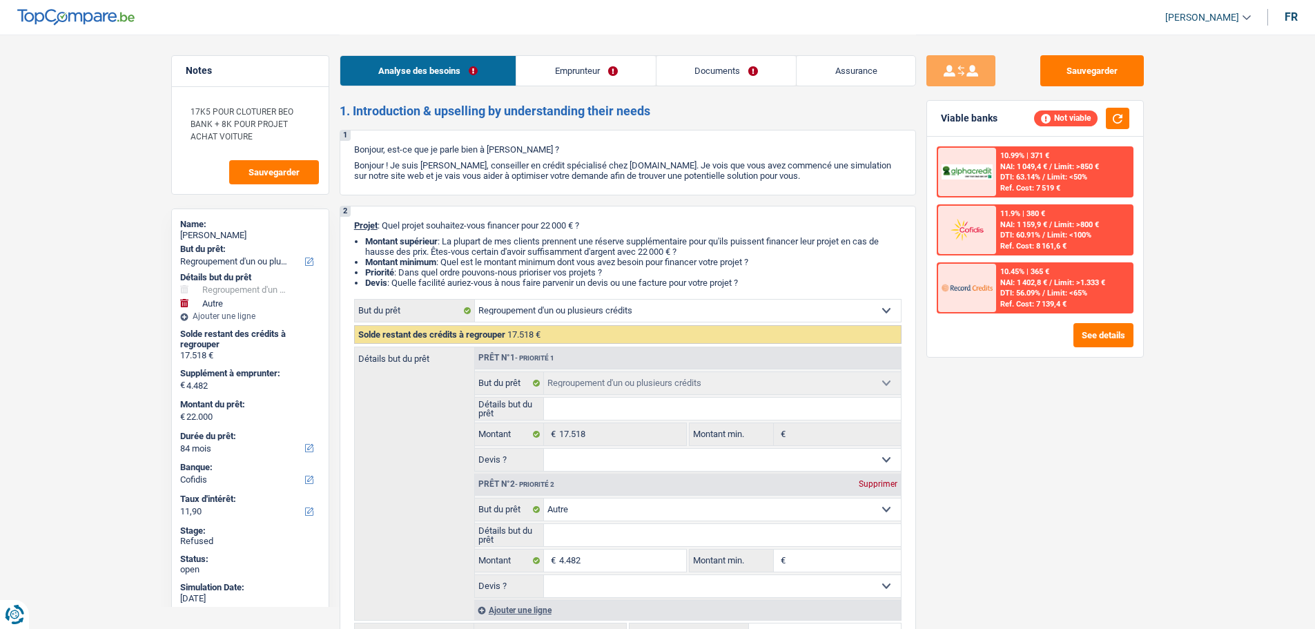
select select "refinancing"
select select "other"
select select "84"
select select "cofidis"
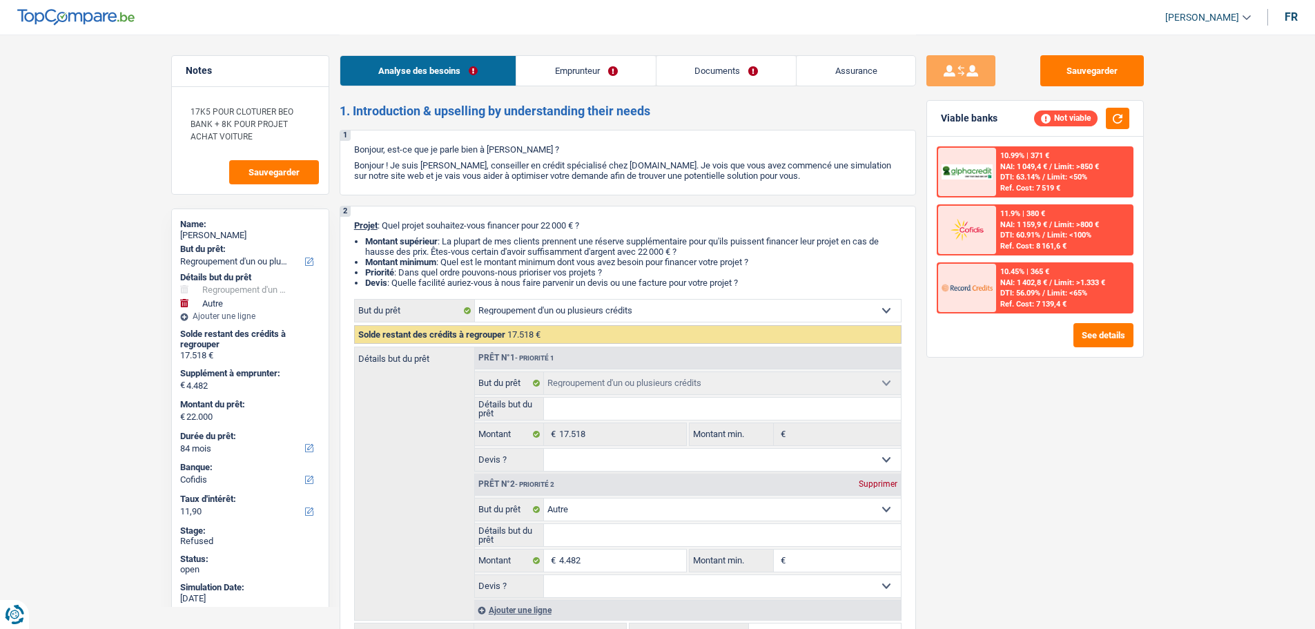
select select "refinancing"
select select "other"
select select "84"
select select "publicEmployee"
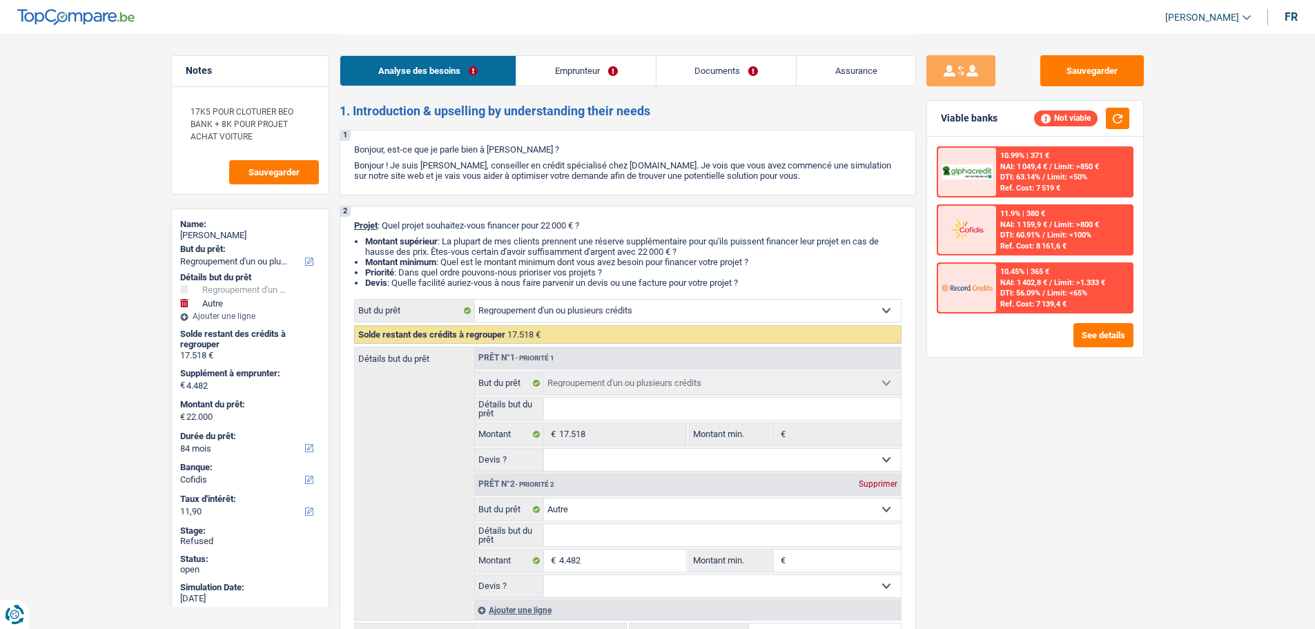
select select "netSalary"
select select "mealVouchers"
select select "familyAllowances"
select select "rents"
select select "personalLoan"
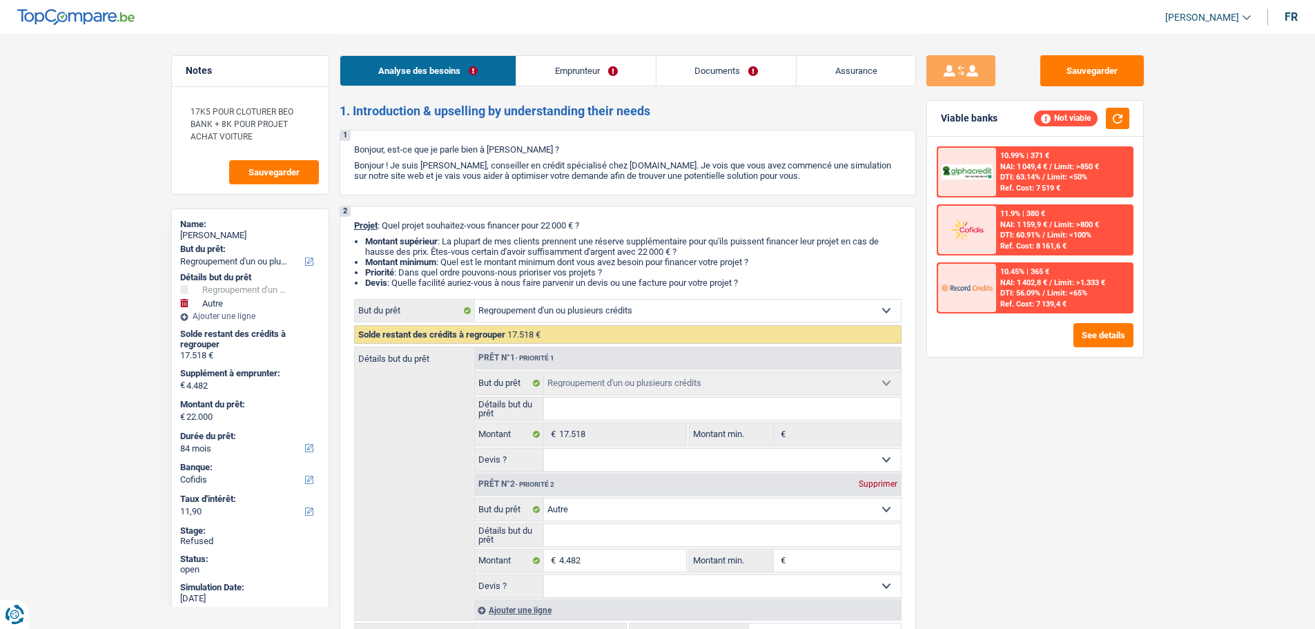
select select "other"
select select "42"
select select "cardOrCredit"
select select "refinancing"
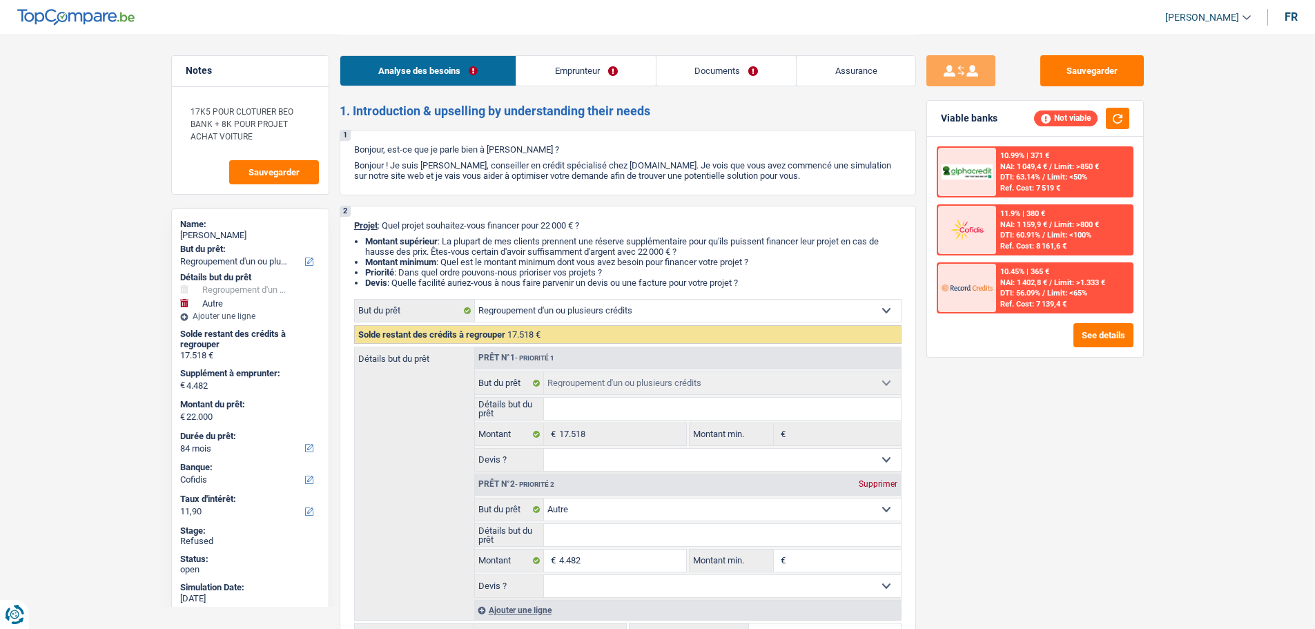
select select "other"
select select "84"
click at [696, 72] on link "Documents" at bounding box center [727, 71] width 140 height 30
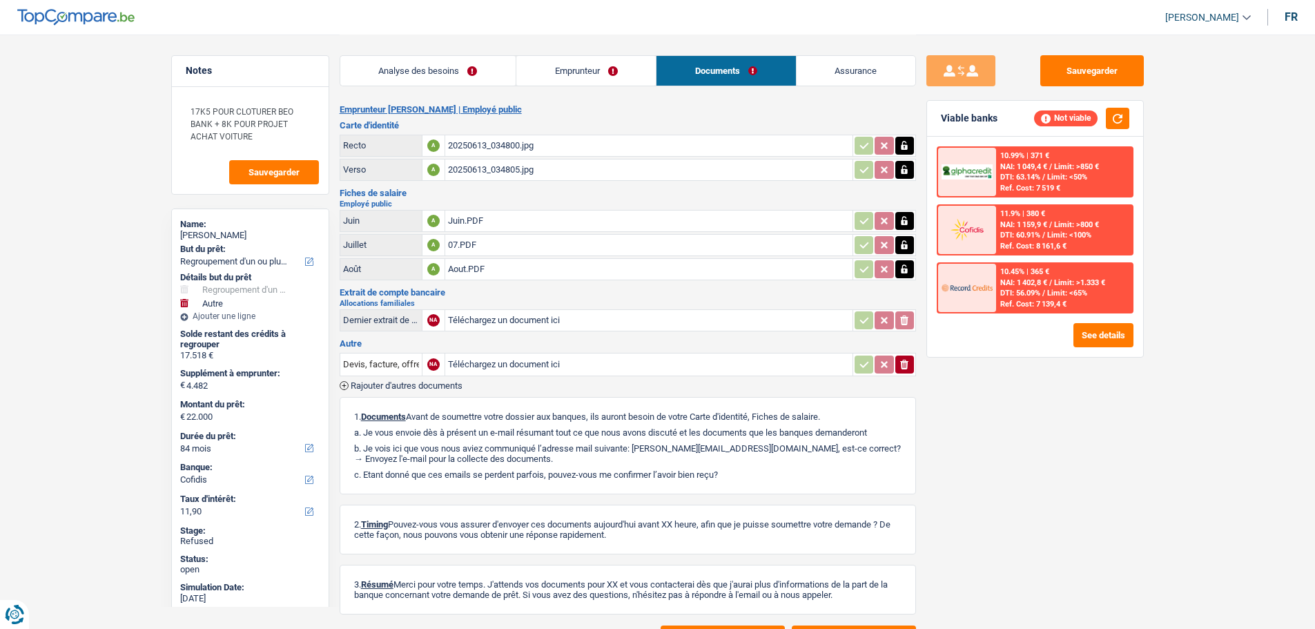
click at [594, 70] on link "Emprunteur" at bounding box center [585, 71] width 139 height 30
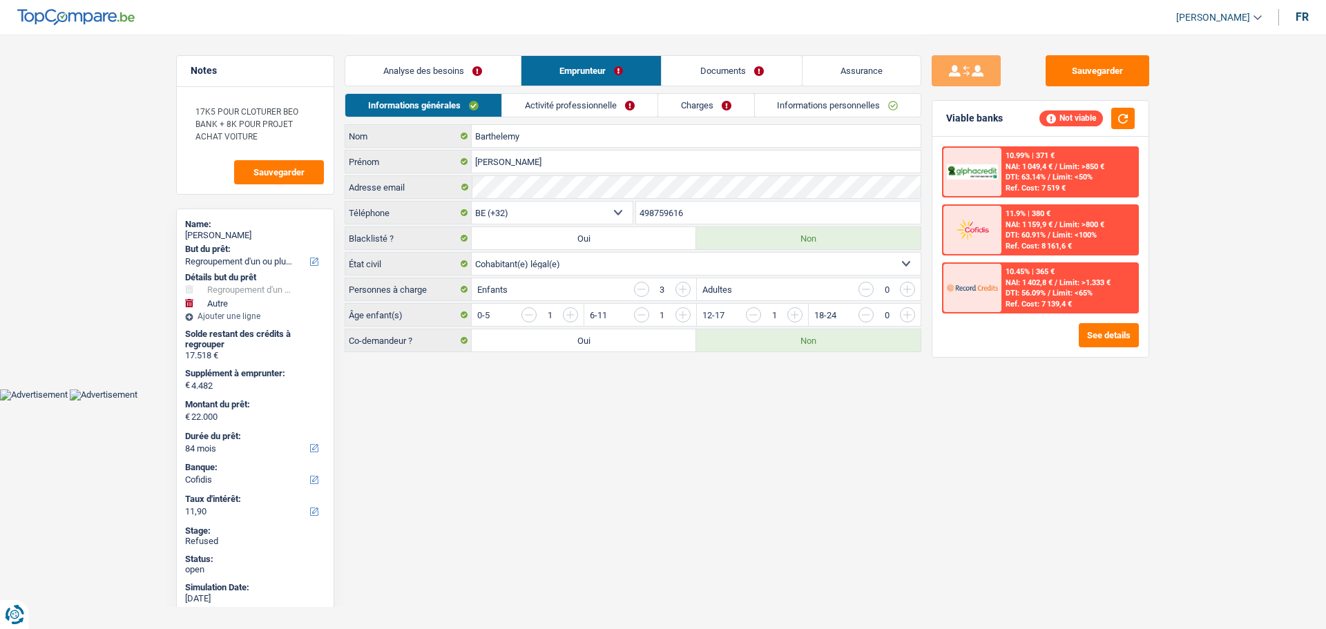
click at [1194, 21] on span "[PERSON_NAME]" at bounding box center [1213, 18] width 74 height 12
click at [1202, 125] on button "SO" at bounding box center [1187, 127] width 123 height 28
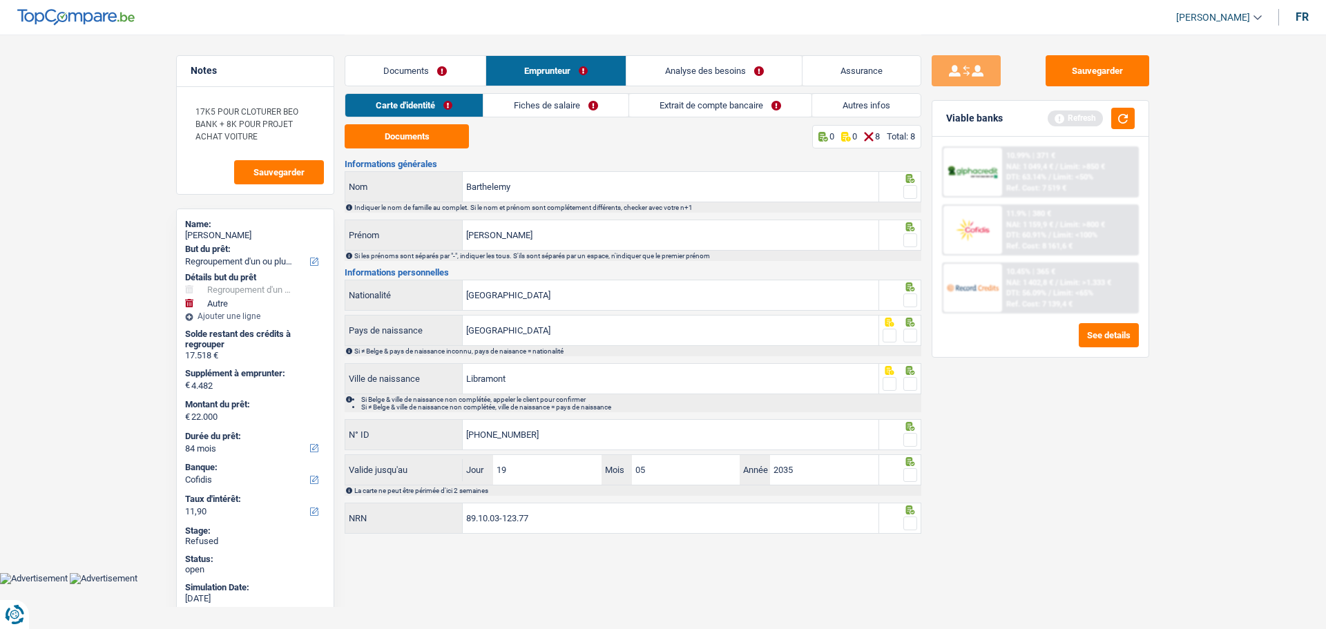
click at [708, 71] on link "Analyse des besoins" at bounding box center [713, 71] width 175 height 30
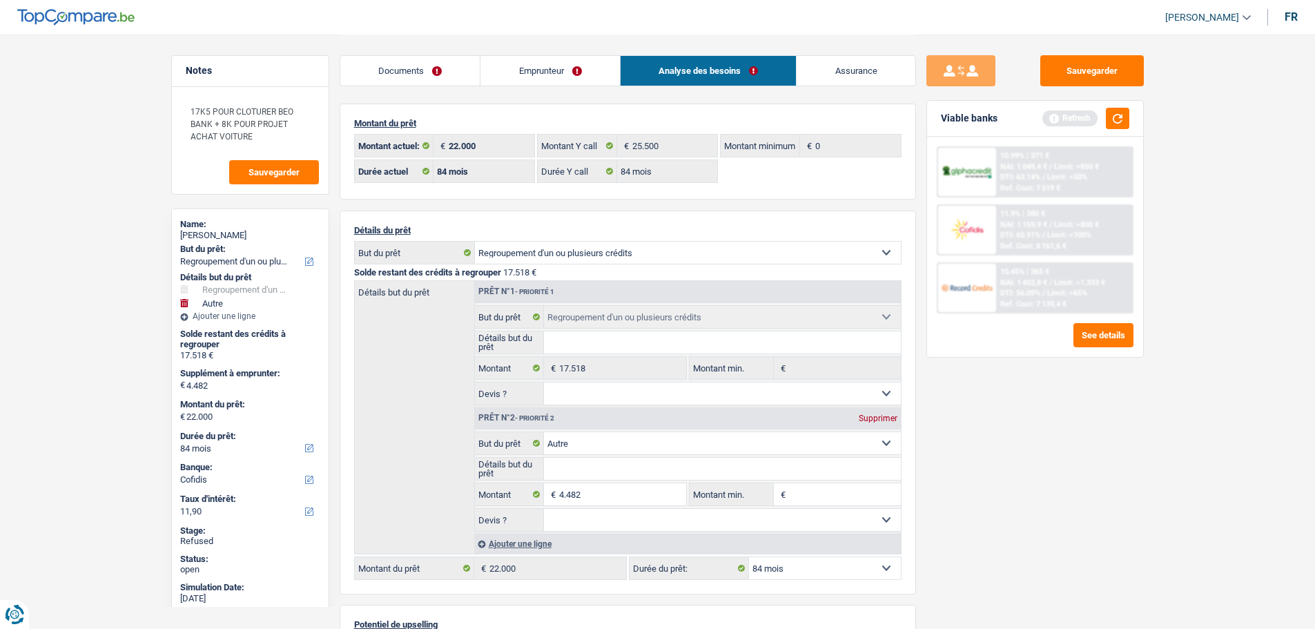
click at [510, 80] on link "Emprunteur" at bounding box center [550, 71] width 139 height 30
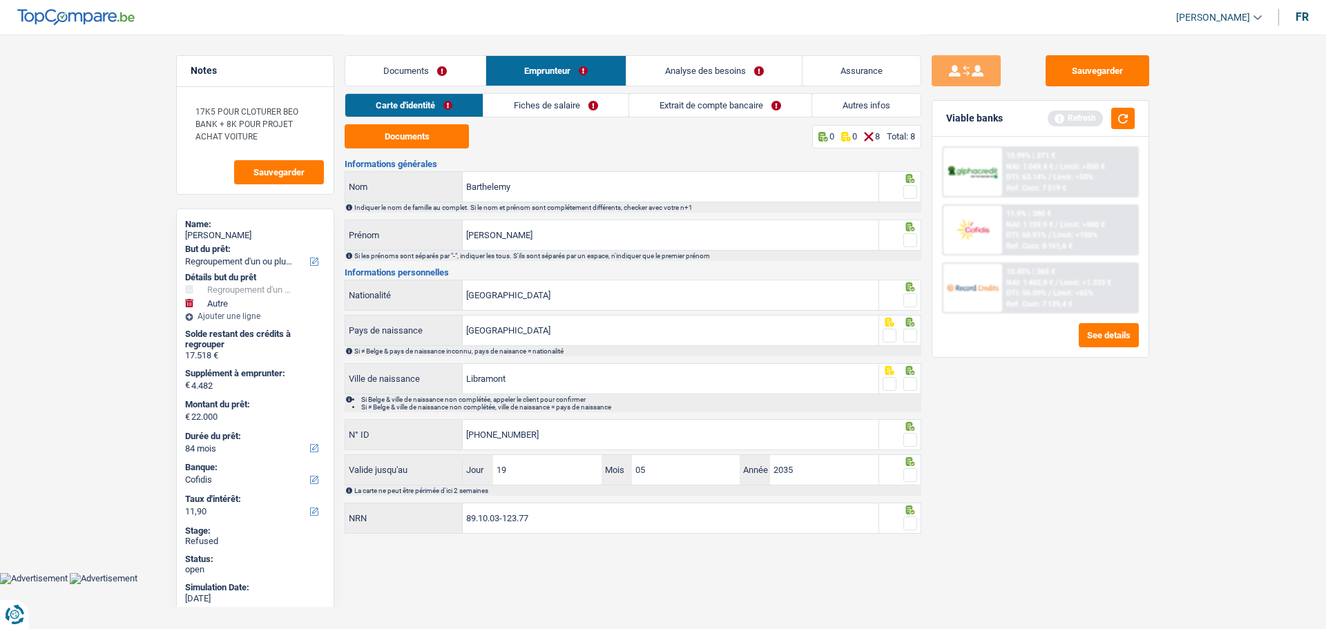
drag, startPoint x: 1181, startPoint y: 17, endPoint x: 1182, endPoint y: 35, distance: 17.3
click at [1182, 17] on link "[PERSON_NAME]" at bounding box center [1213, 17] width 97 height 23
click at [1172, 124] on button "SO" at bounding box center [1187, 127] width 123 height 28
click at [704, 59] on link "Analyse des besoins" at bounding box center [713, 71] width 175 height 30
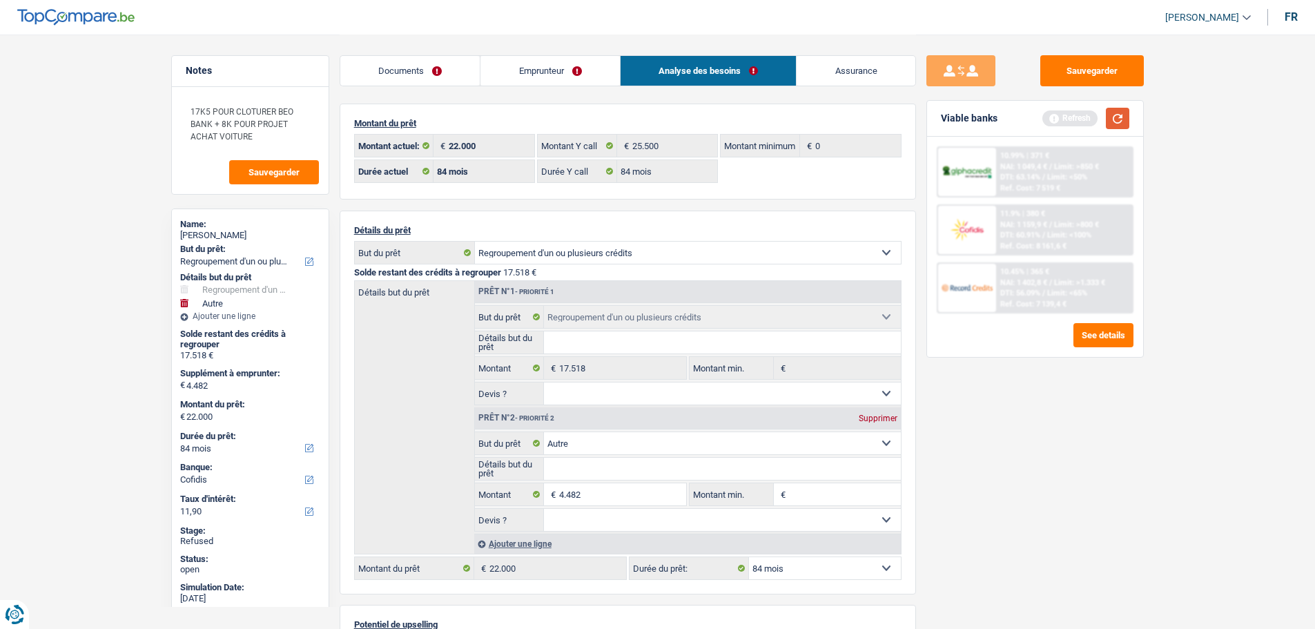
click at [1116, 117] on button "button" at bounding box center [1117, 118] width 23 height 21
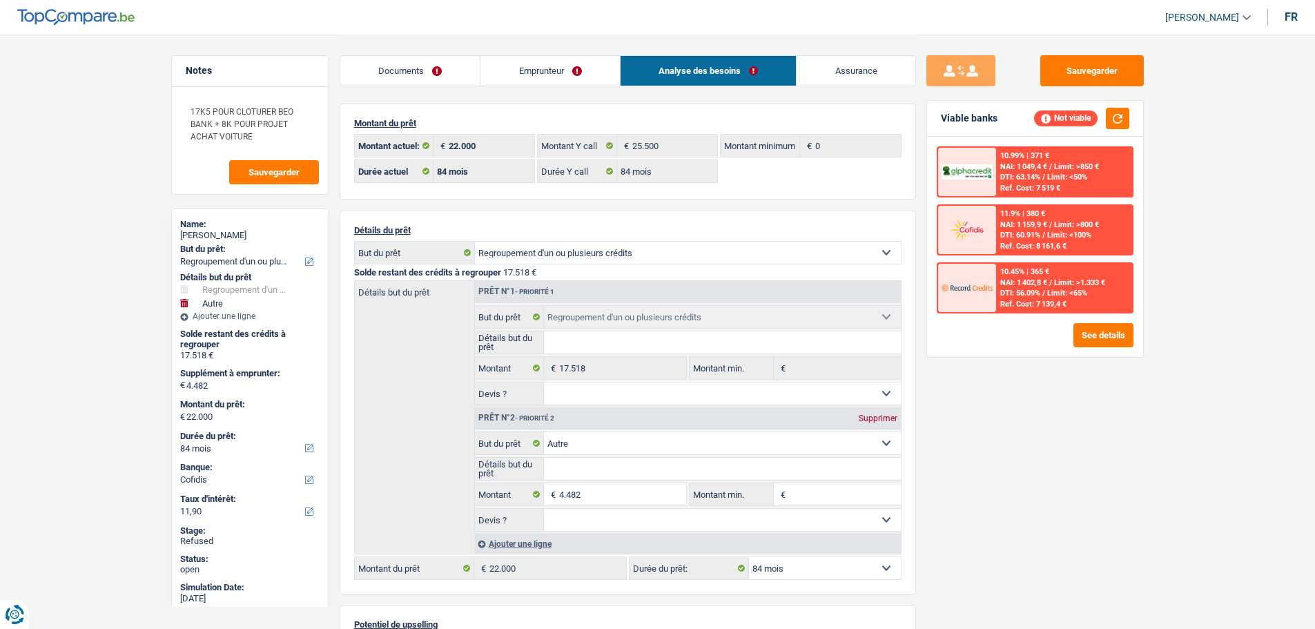
click at [538, 68] on link "Emprunteur" at bounding box center [550, 71] width 139 height 30
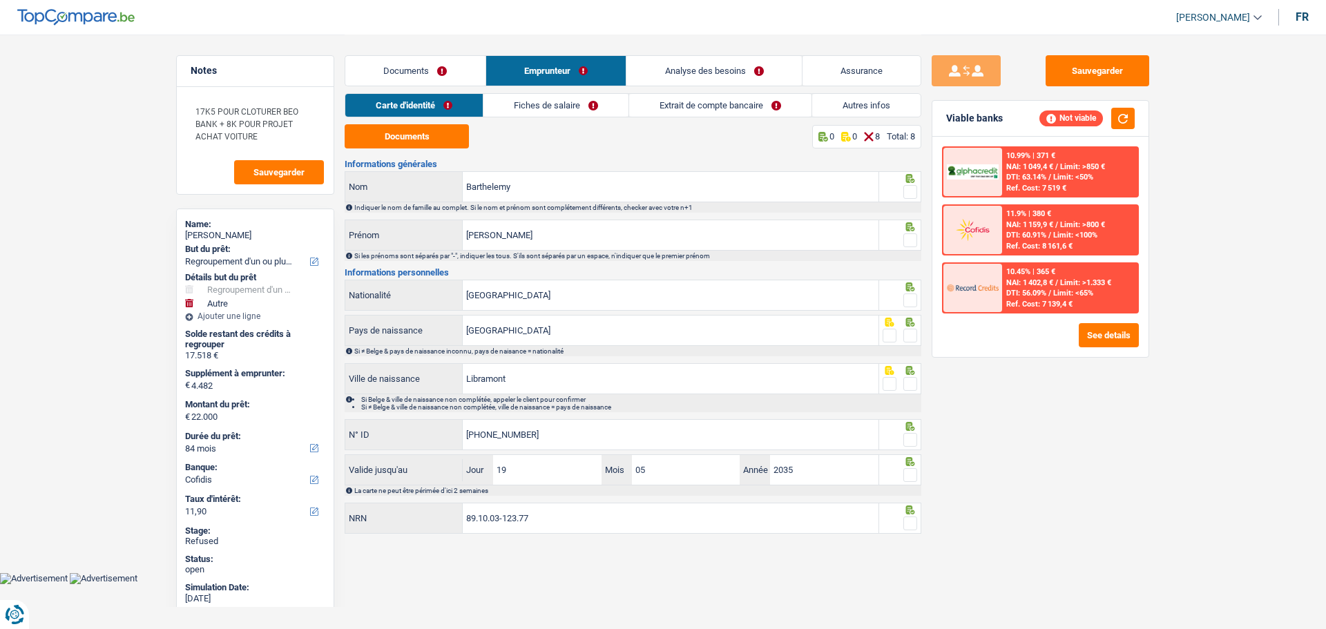
click at [589, 102] on link "Fiches de salaire" at bounding box center [555, 105] width 145 height 23
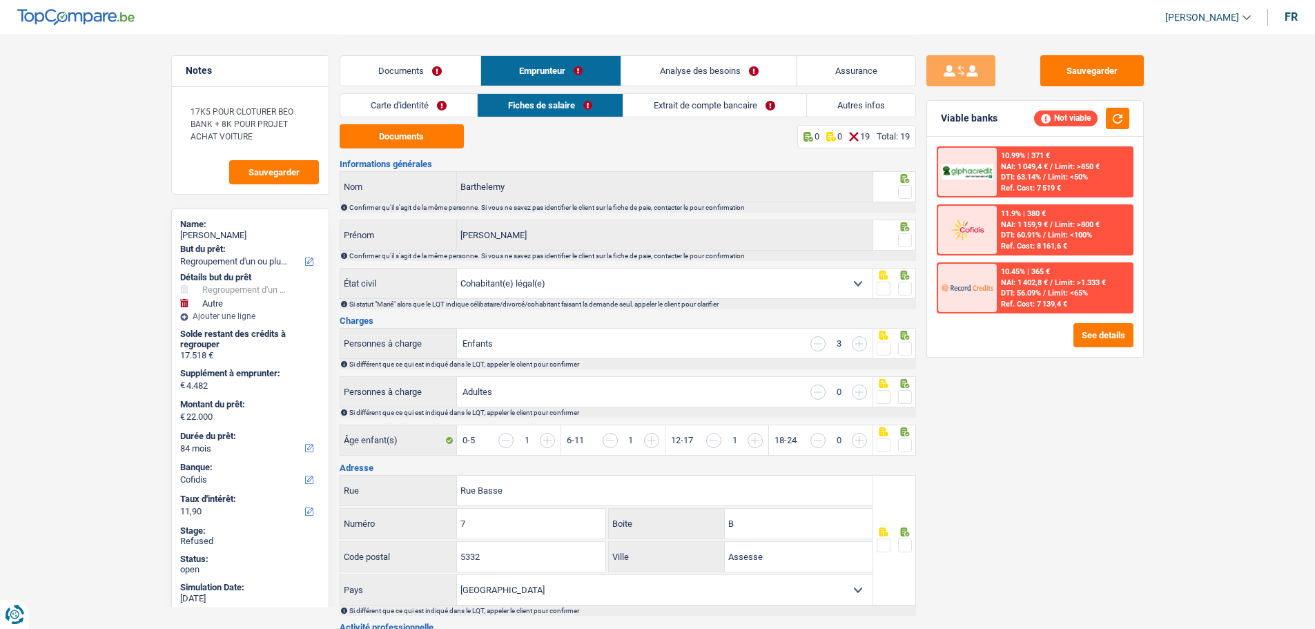
click at [666, 101] on link "Extrait de compte bancaire" at bounding box center [714, 105] width 182 height 23
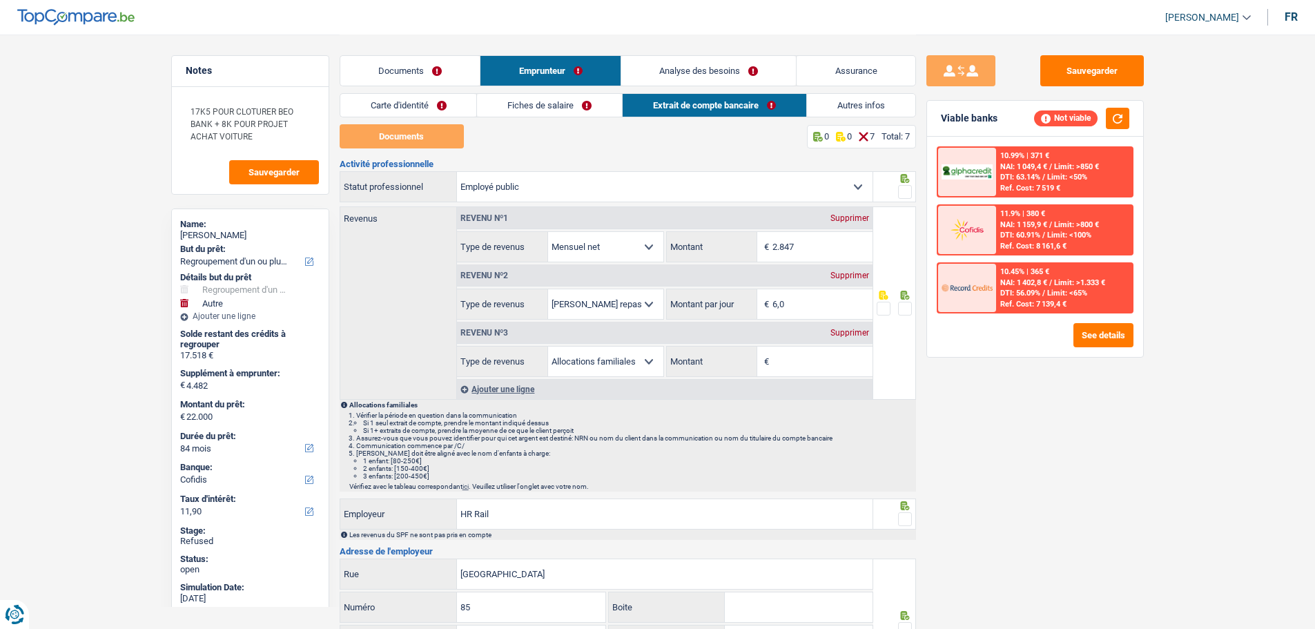
click at [670, 69] on link "Analyse des besoins" at bounding box center [708, 71] width 175 height 30
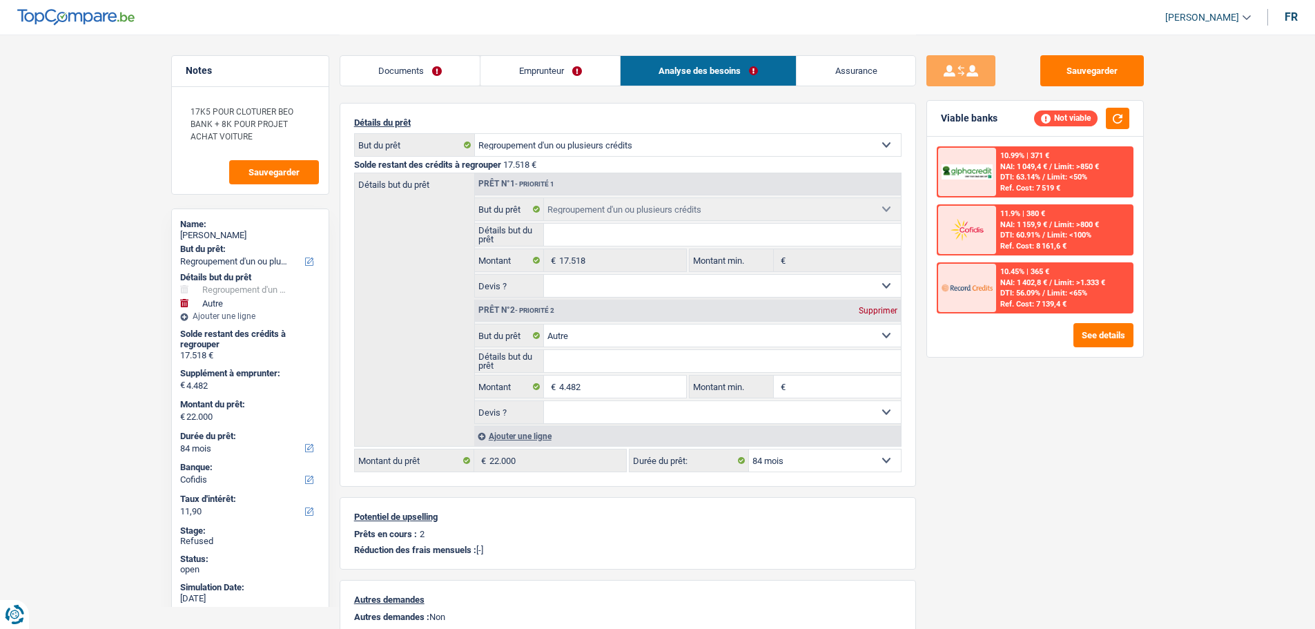
scroll to position [138, 0]
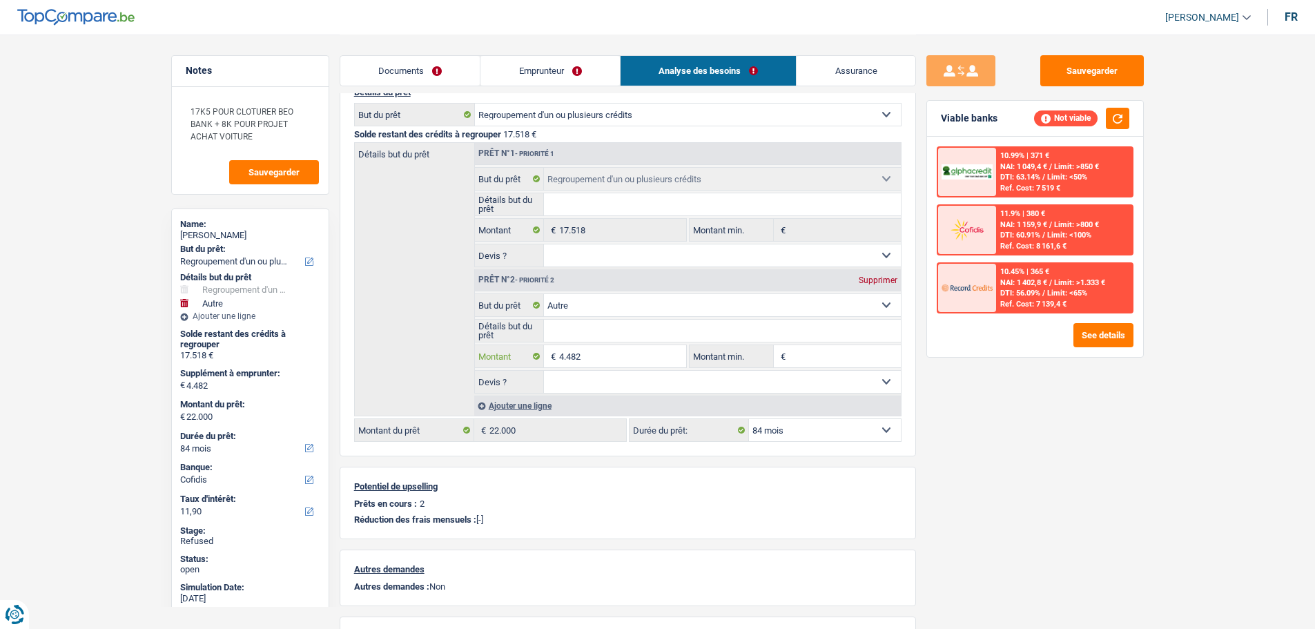
click at [582, 360] on input "4.482" at bounding box center [622, 356] width 126 height 22
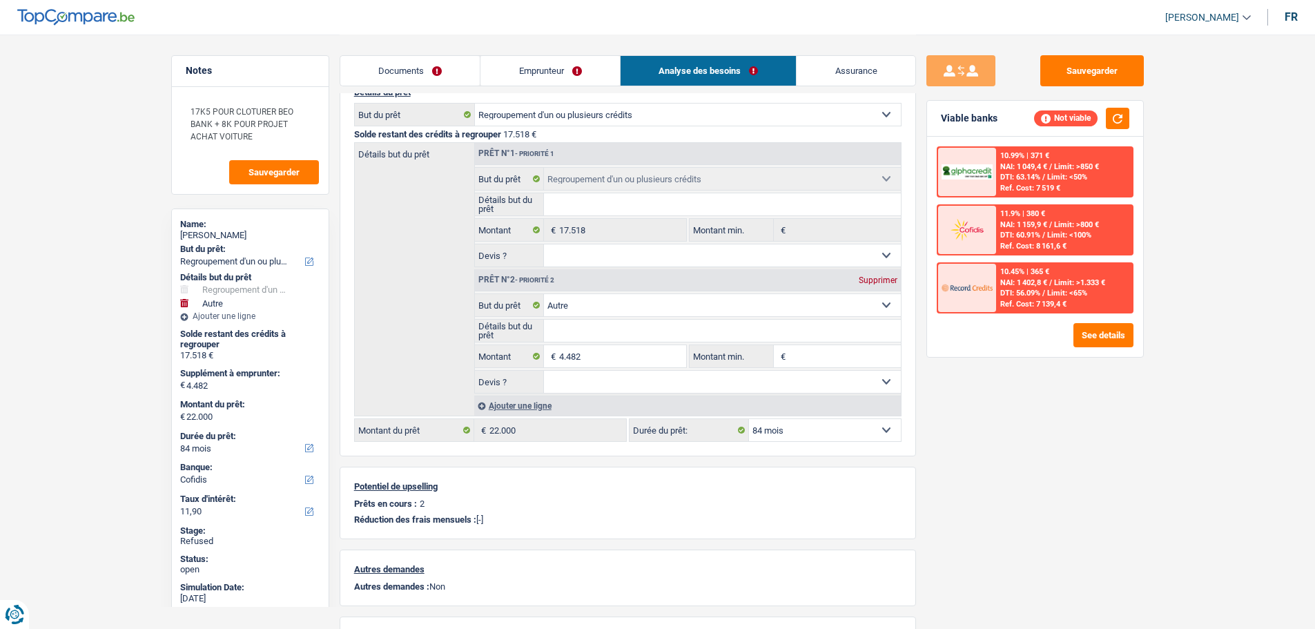
click at [530, 62] on link "Emprunteur" at bounding box center [550, 71] width 139 height 30
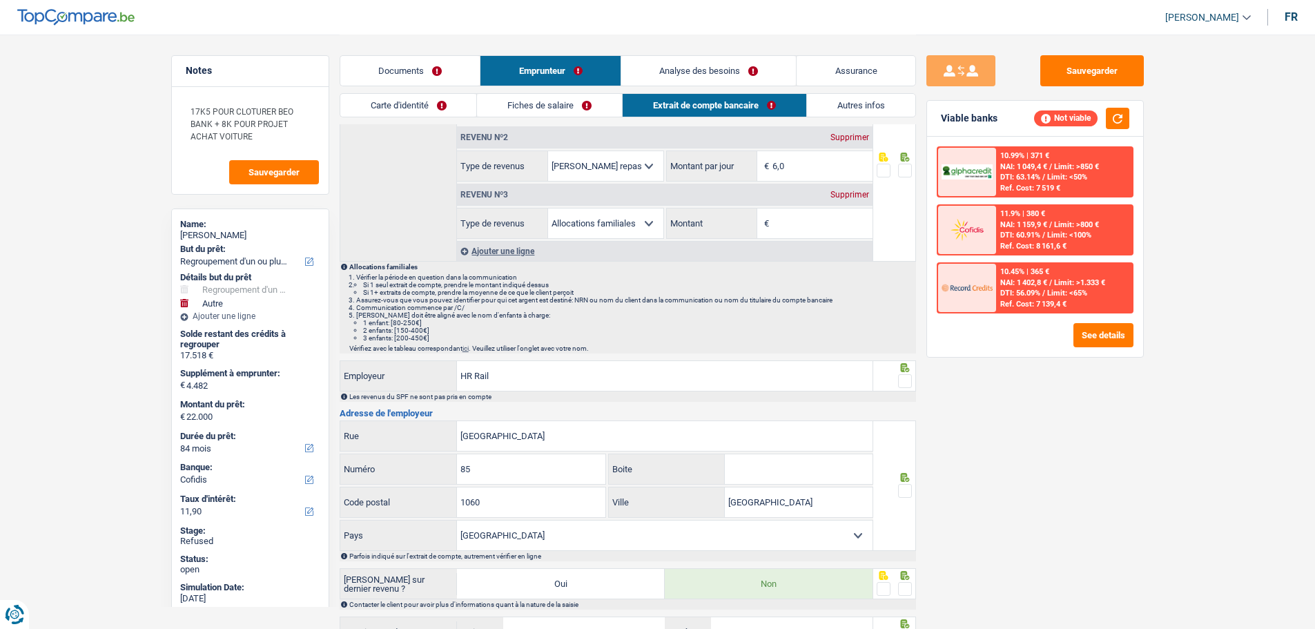
click at [449, 69] on link "Documents" at bounding box center [410, 71] width 140 height 30
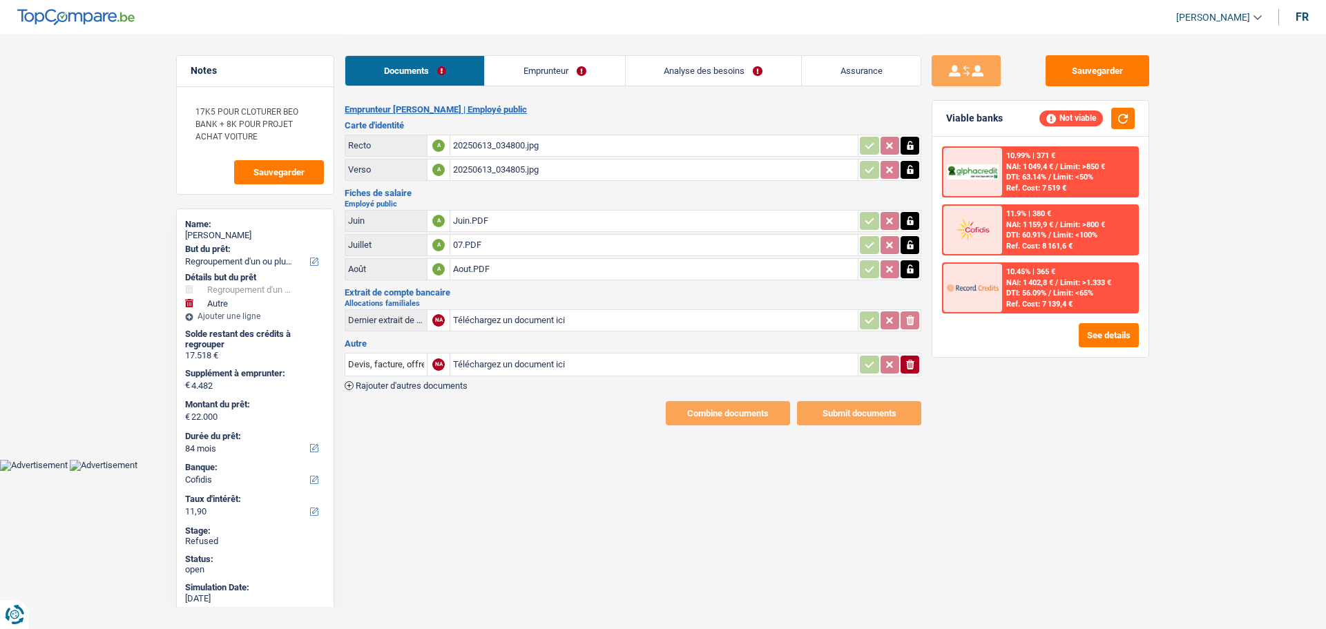
click at [525, 75] on link "Emprunteur" at bounding box center [554, 71] width 139 height 30
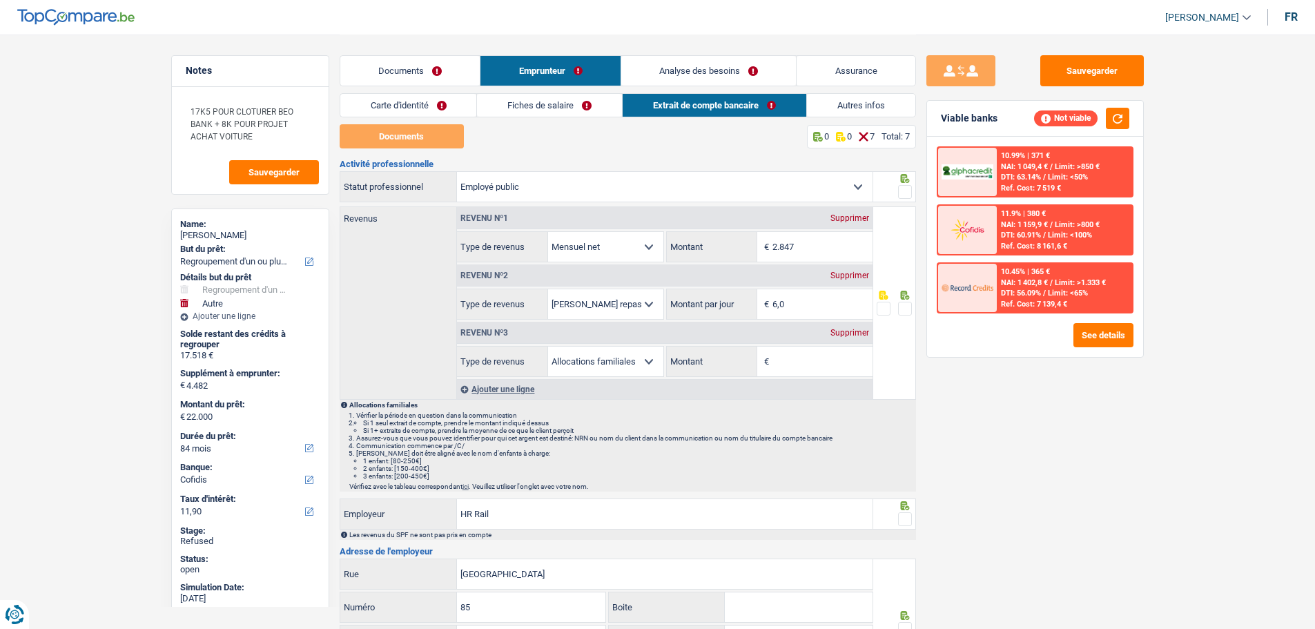
click at [683, 77] on link "Analyse des besoins" at bounding box center [708, 71] width 175 height 30
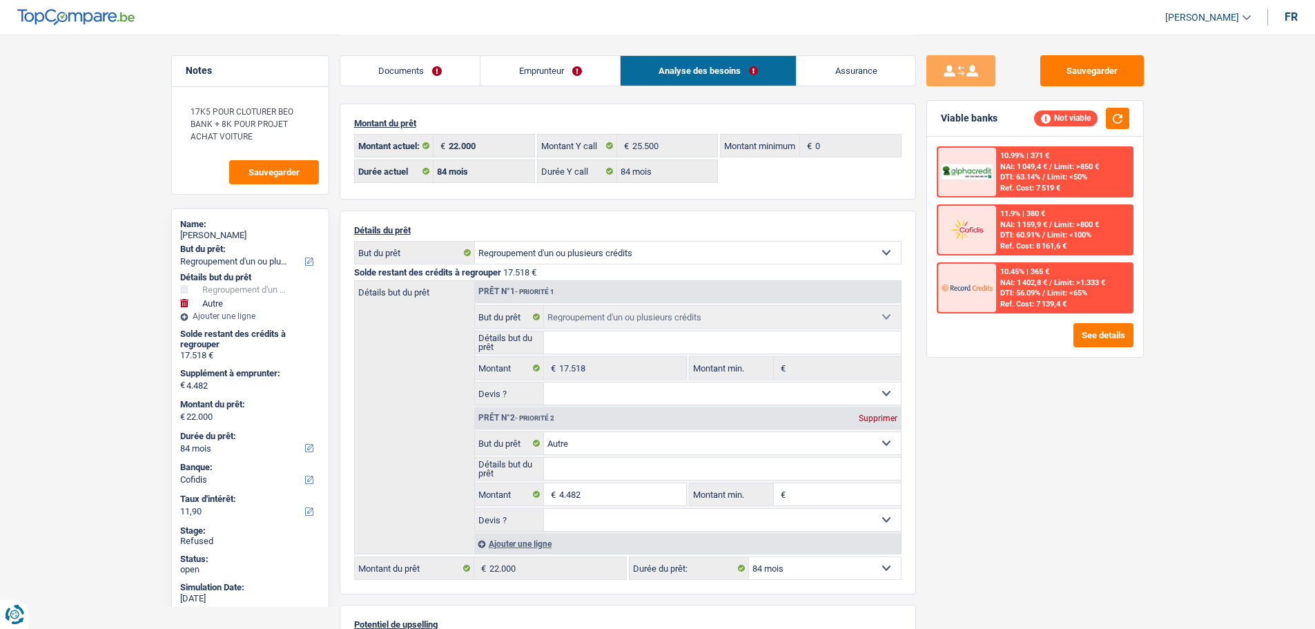
click at [507, 66] on link "Emprunteur" at bounding box center [550, 71] width 139 height 30
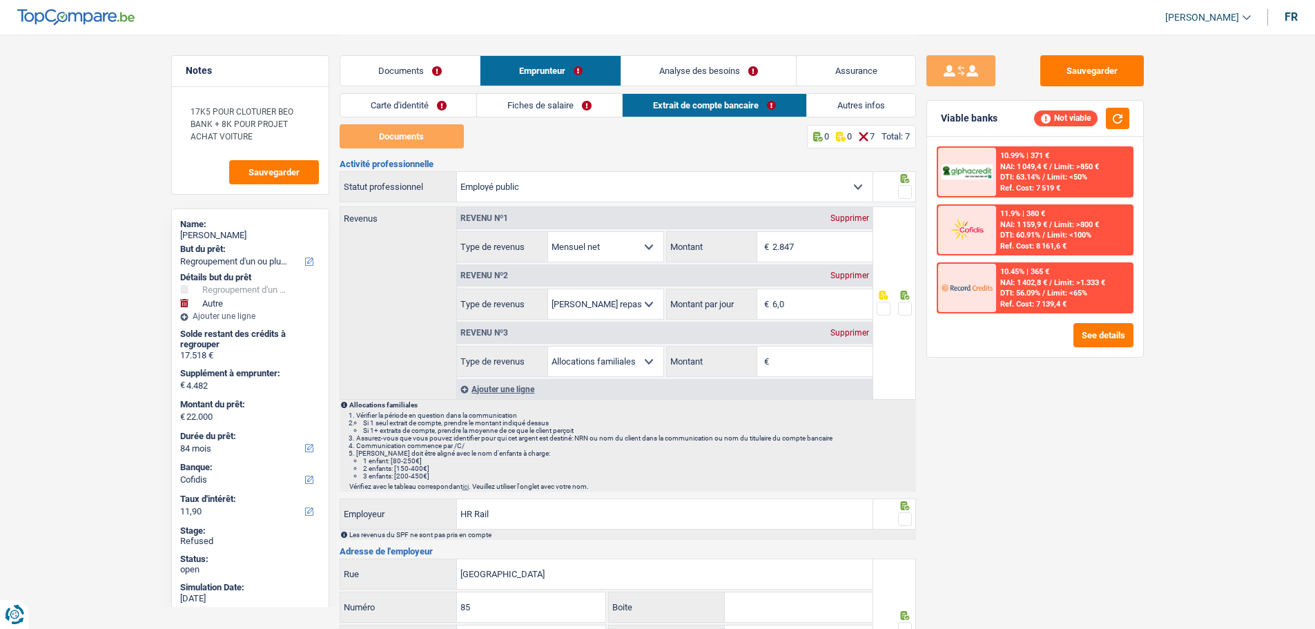
click at [851, 98] on link "Autres infos" at bounding box center [861, 105] width 108 height 23
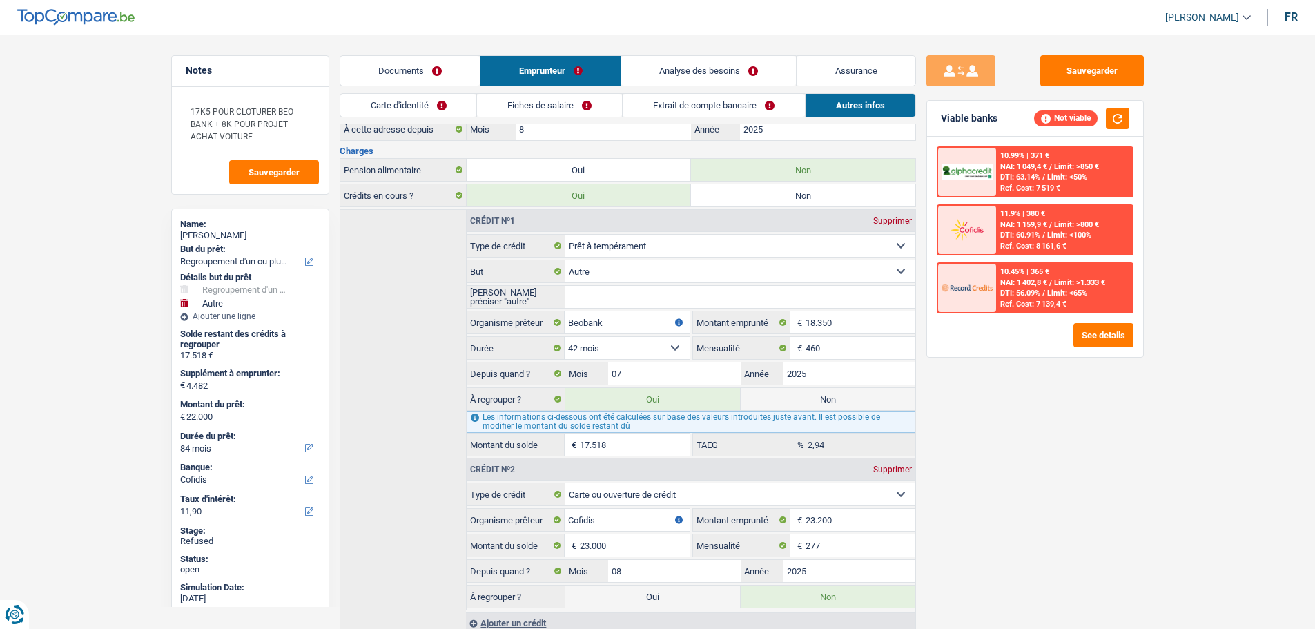
scroll to position [328, 0]
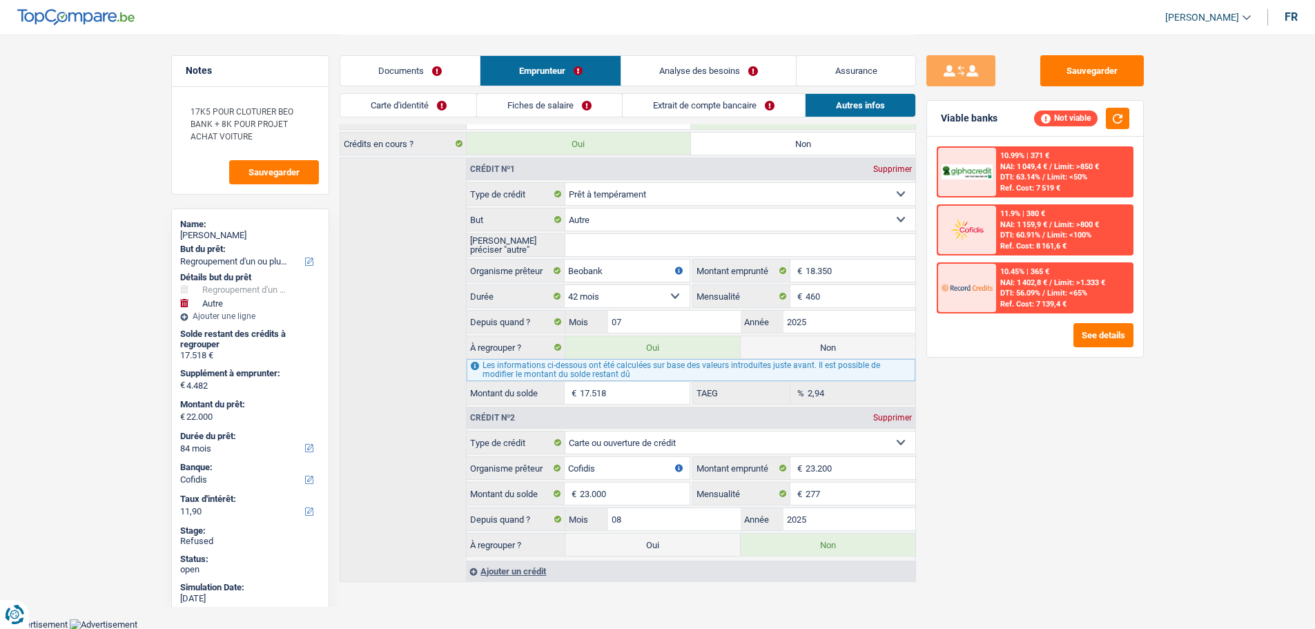
click at [777, 343] on label "Non" at bounding box center [828, 347] width 175 height 22
click at [777, 343] on input "Non" at bounding box center [828, 347] width 175 height 22
radio input "true"
select select "other"
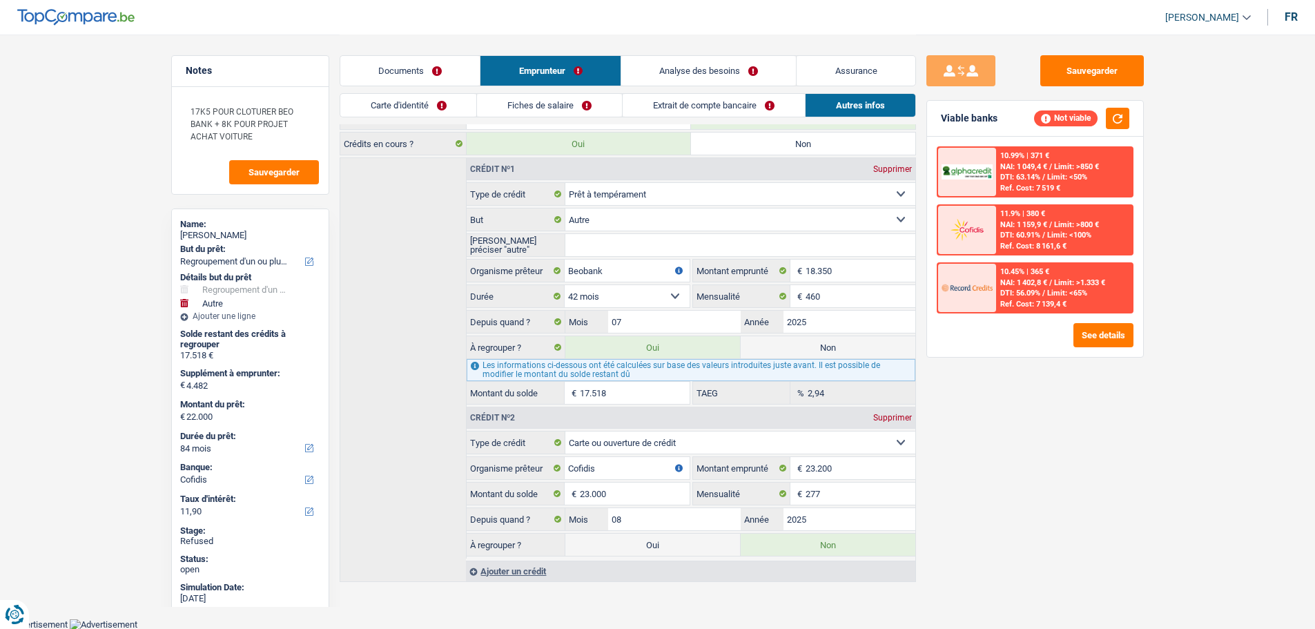
select select "36"
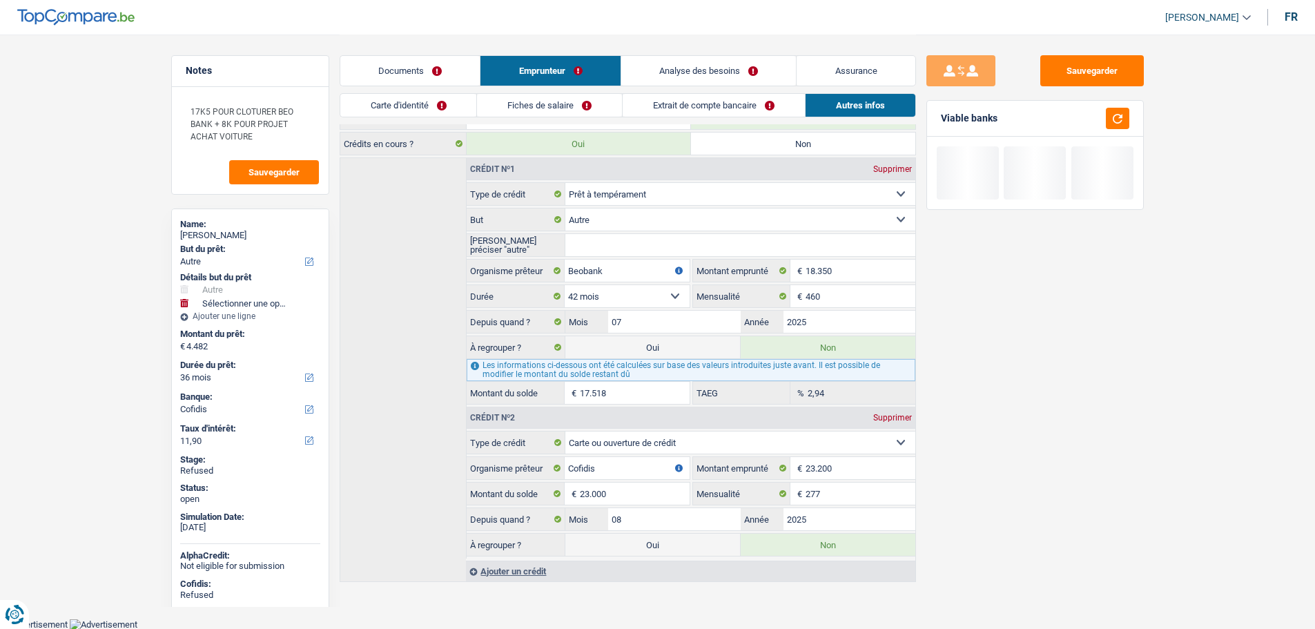
click at [614, 347] on label "Oui" at bounding box center [652, 347] width 175 height 22
click at [614, 347] on input "Oui" at bounding box center [652, 347] width 175 height 22
radio input "true"
radio input "false"
type input "22.000"
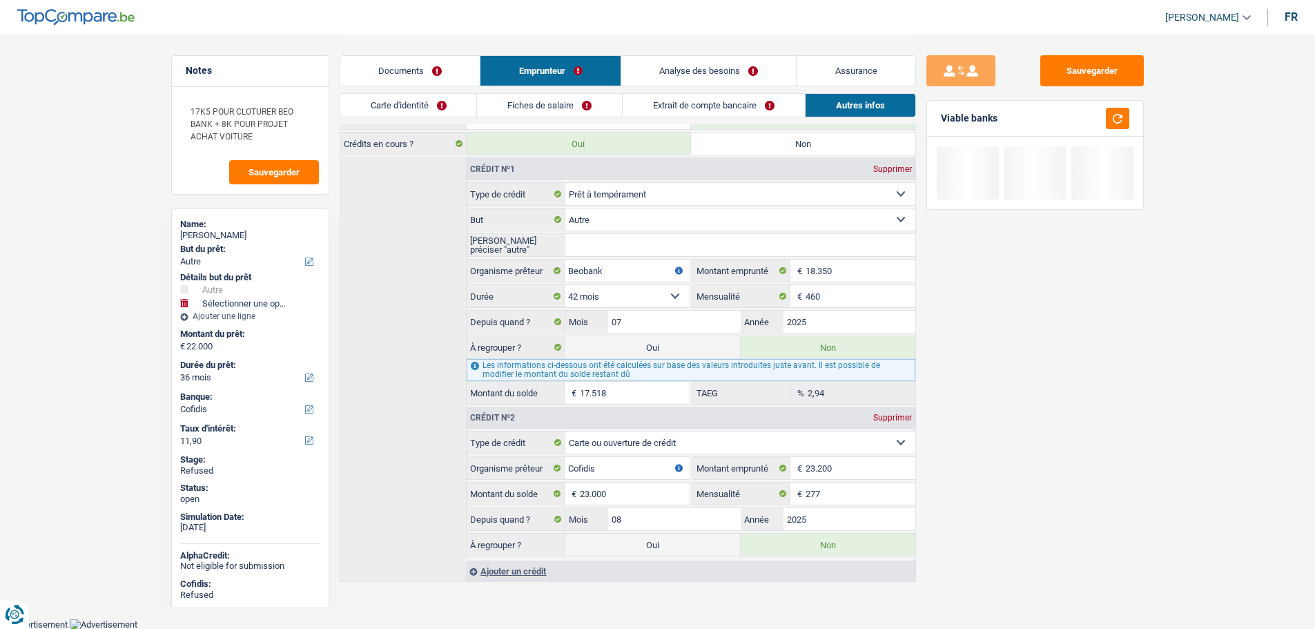
select select "refinancing"
select select "120"
select select "other"
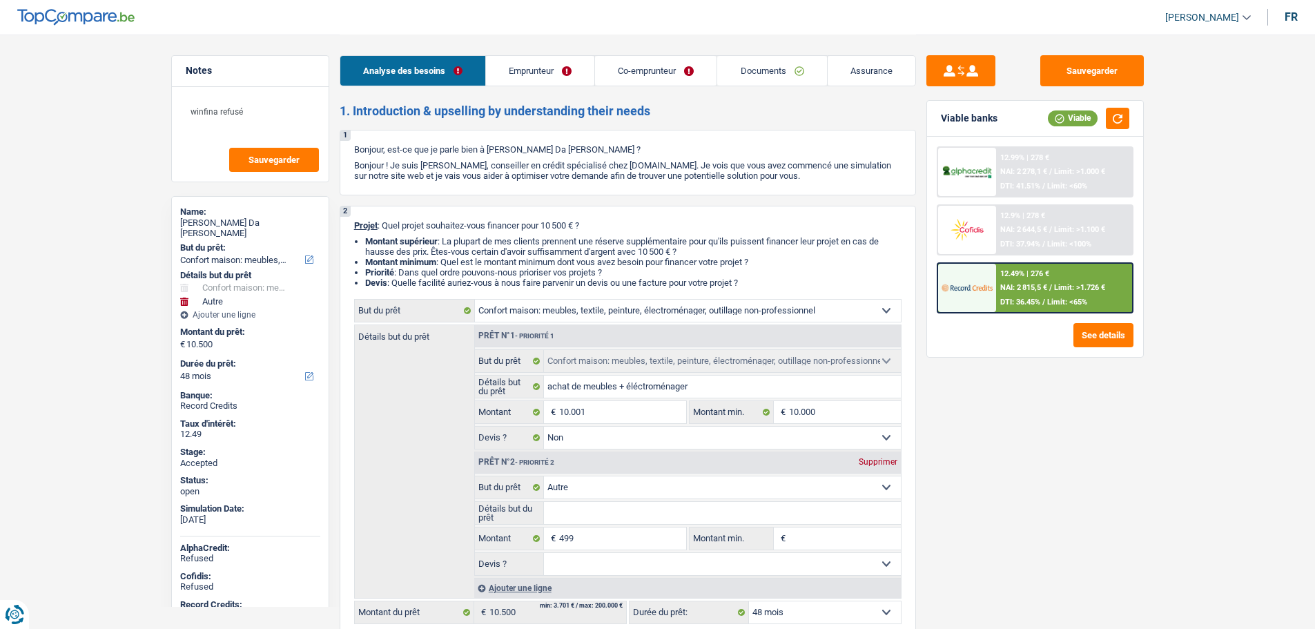
select select "household"
select select "other"
select select "48"
select select "household"
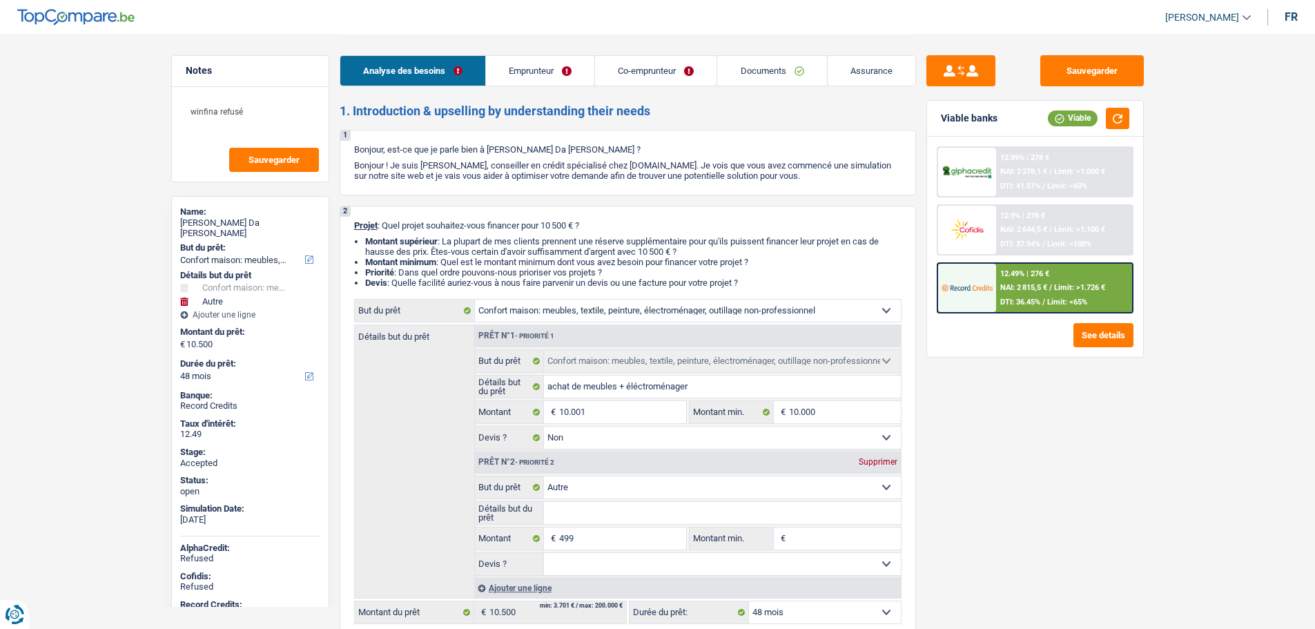
select select "household"
select select "false"
select select "other"
select select "48"
select select "privateEmployee"
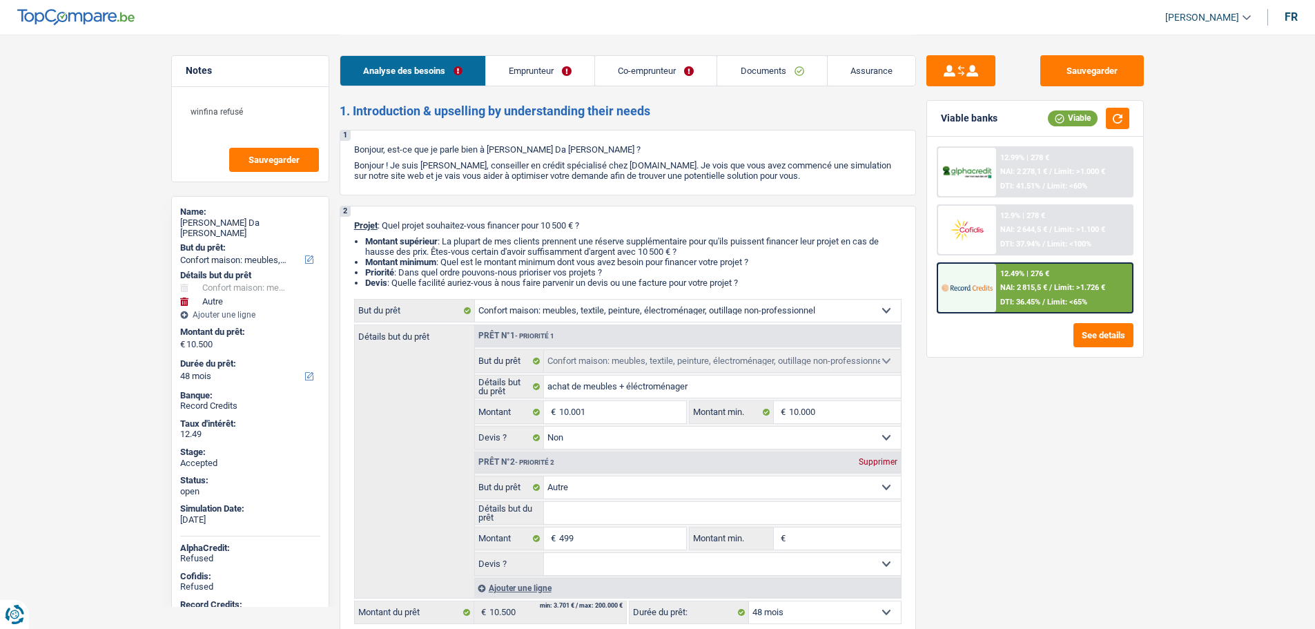
select select "publicEmployee"
select select "netSalary"
select select "mealVouchers"
select select "familyAllowances"
select select "netSalary"
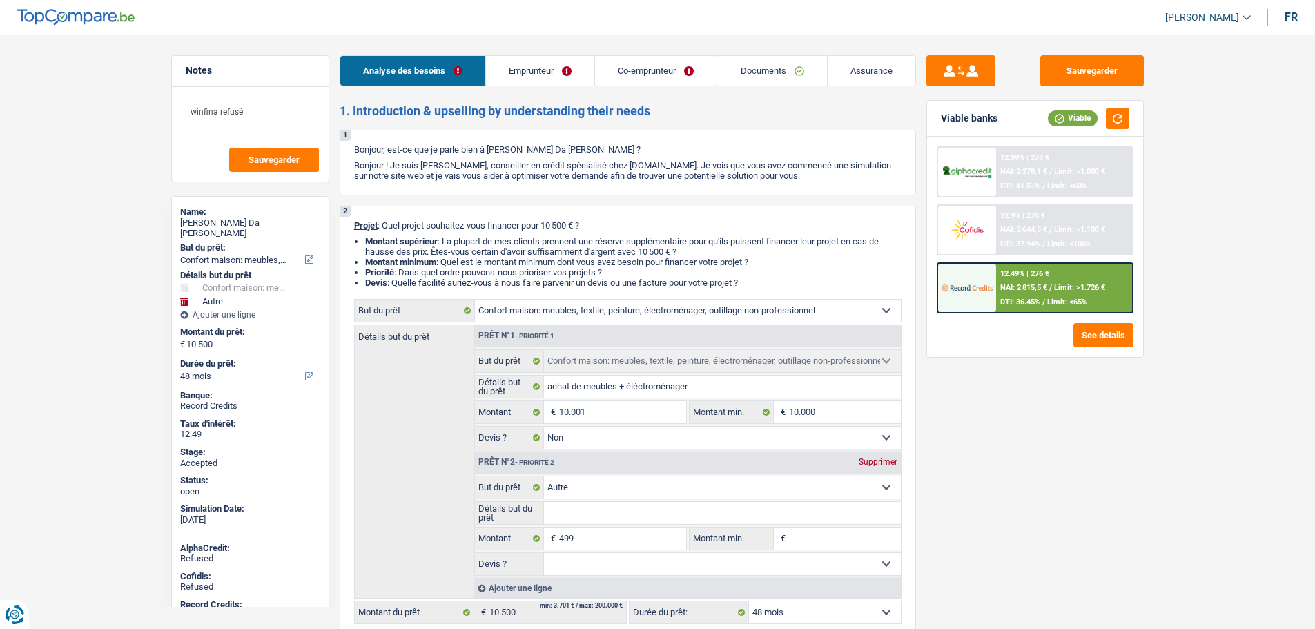
select select "mealVouchers"
select select "familyAllowances"
select select "rents"
select select "creditConsolidation"
select select "120"
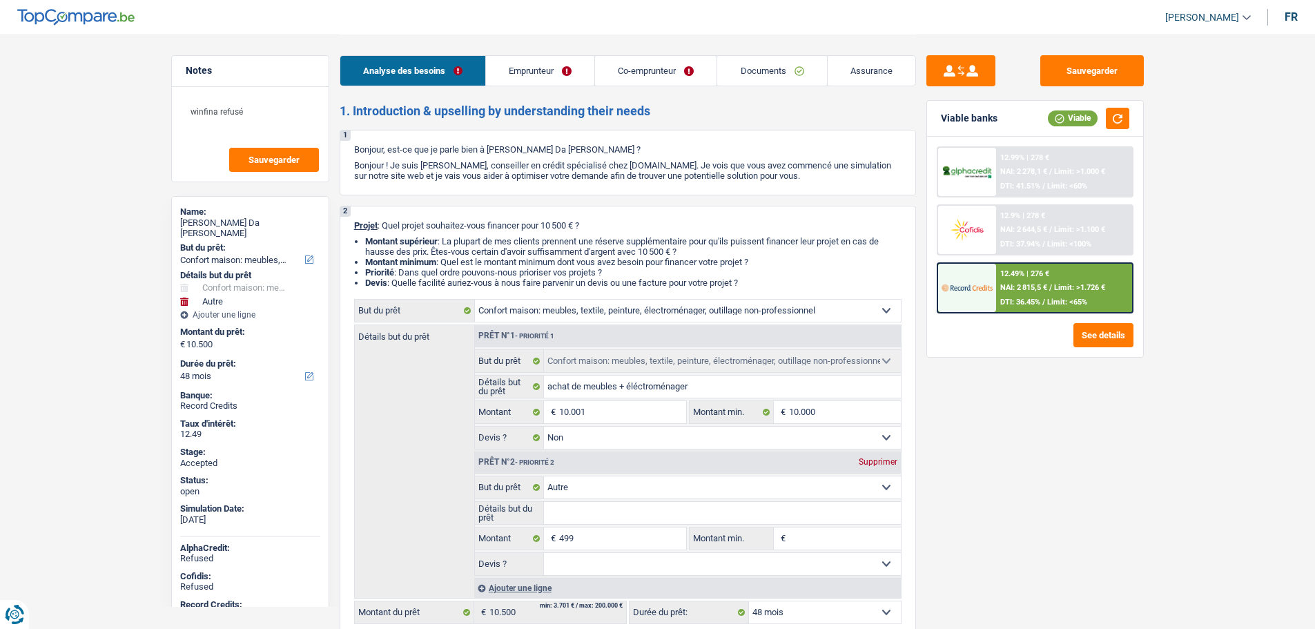
select select "household"
select select "false"
select select "other"
select select "48"
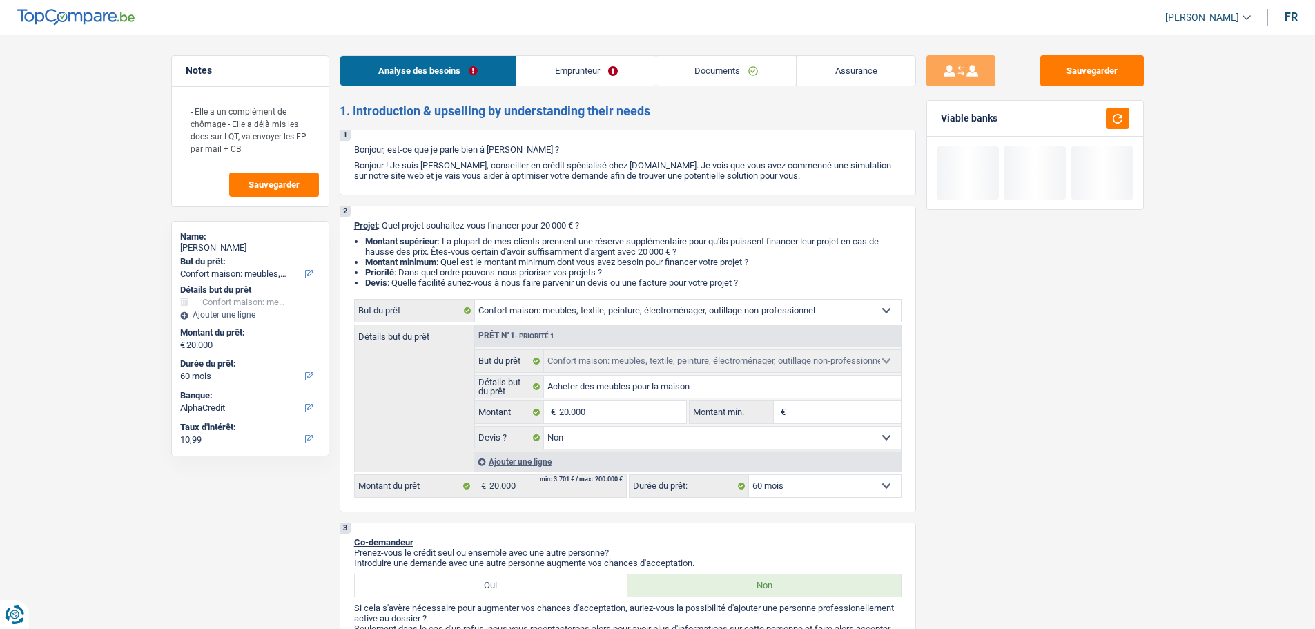
select select "household"
select select "60"
select select "alphacredit"
select select "household"
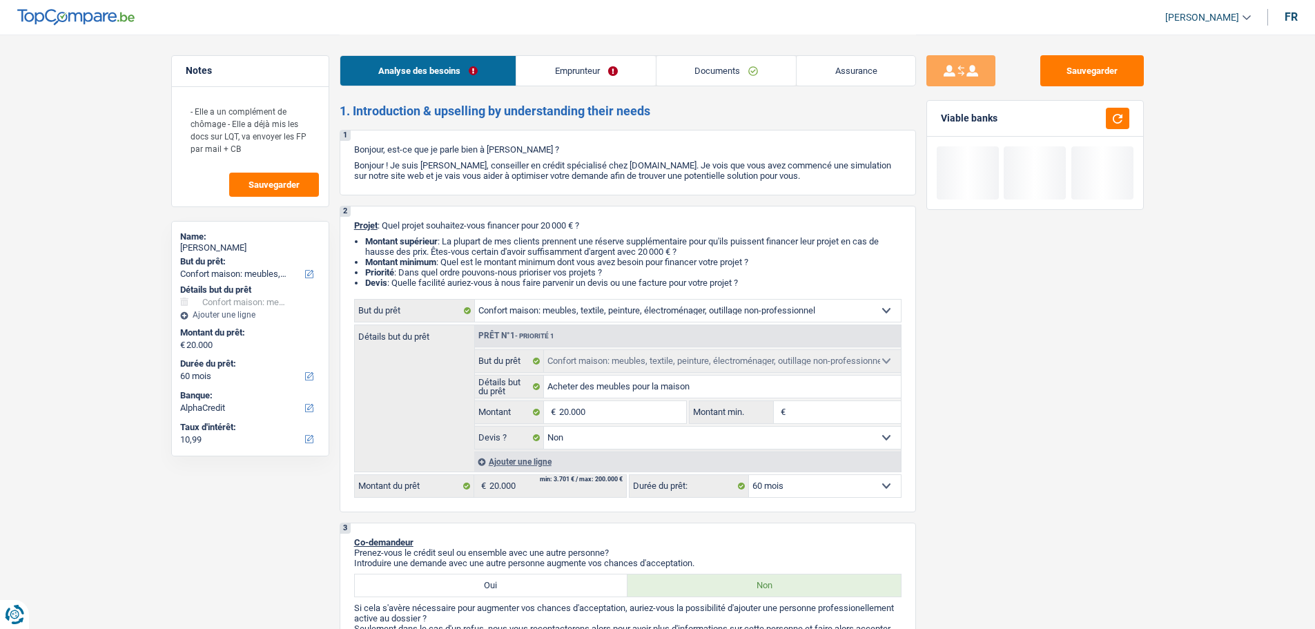
select select "household"
select select "false"
select select "60"
select select "worker"
select select "familyAllowances"
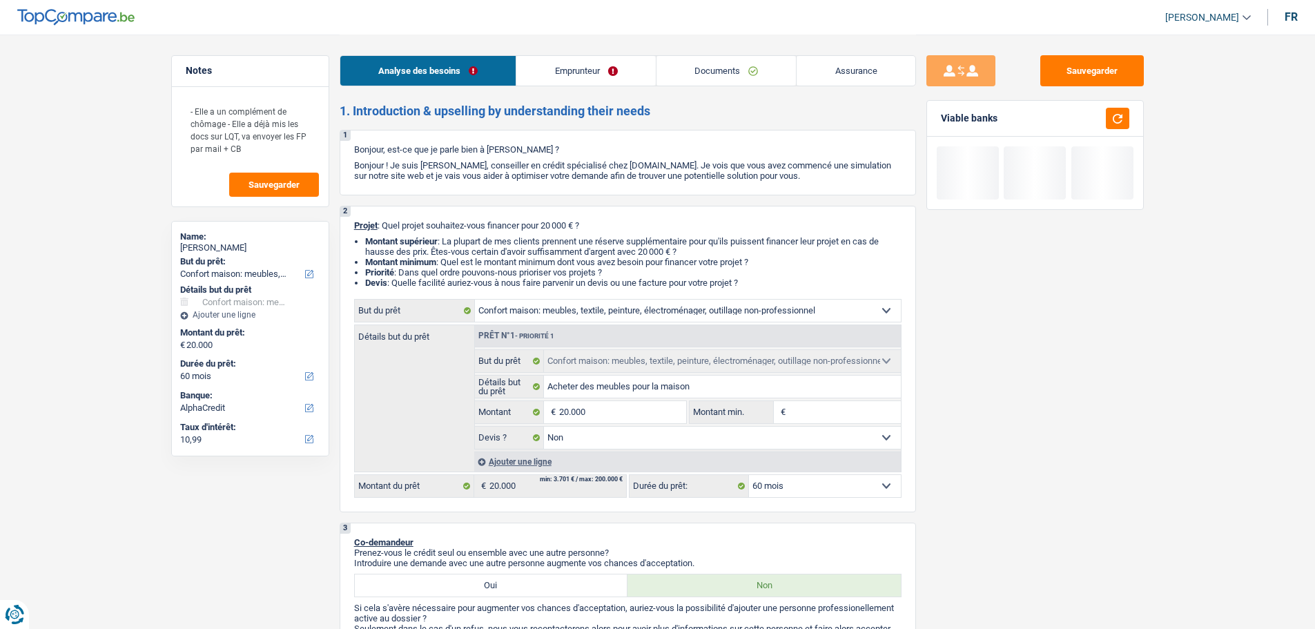
select select "netSalary"
select select "unemployment"
select select "rents"
select select "household"
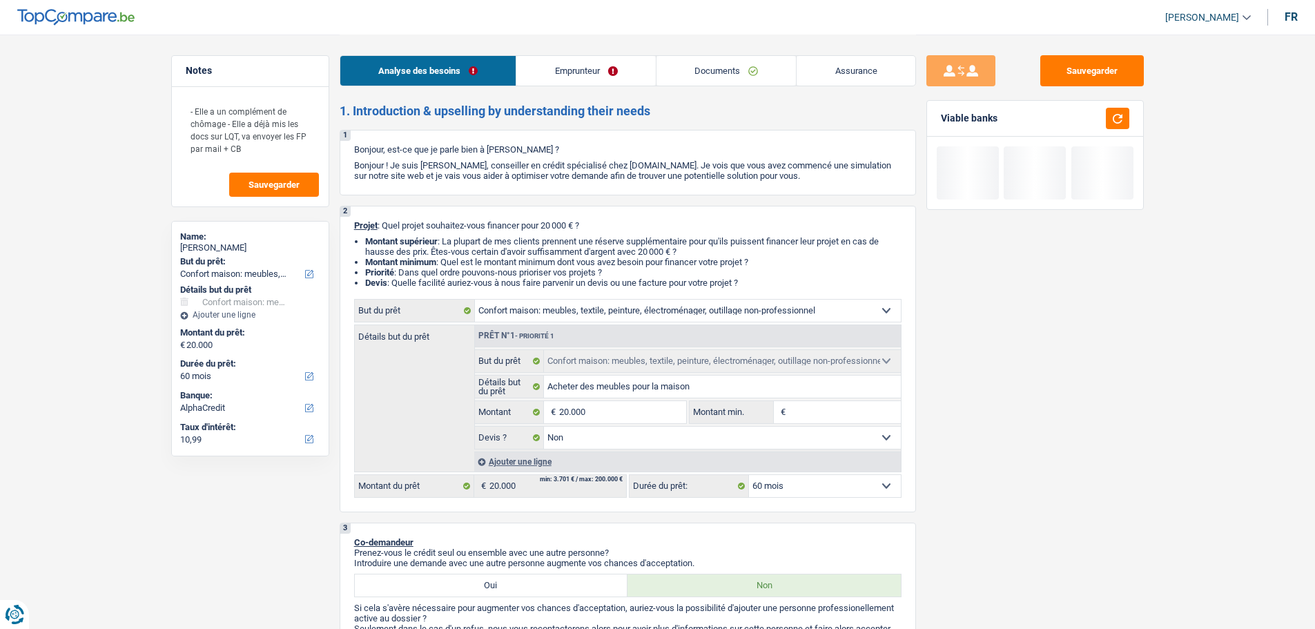
select select "false"
select select "60"
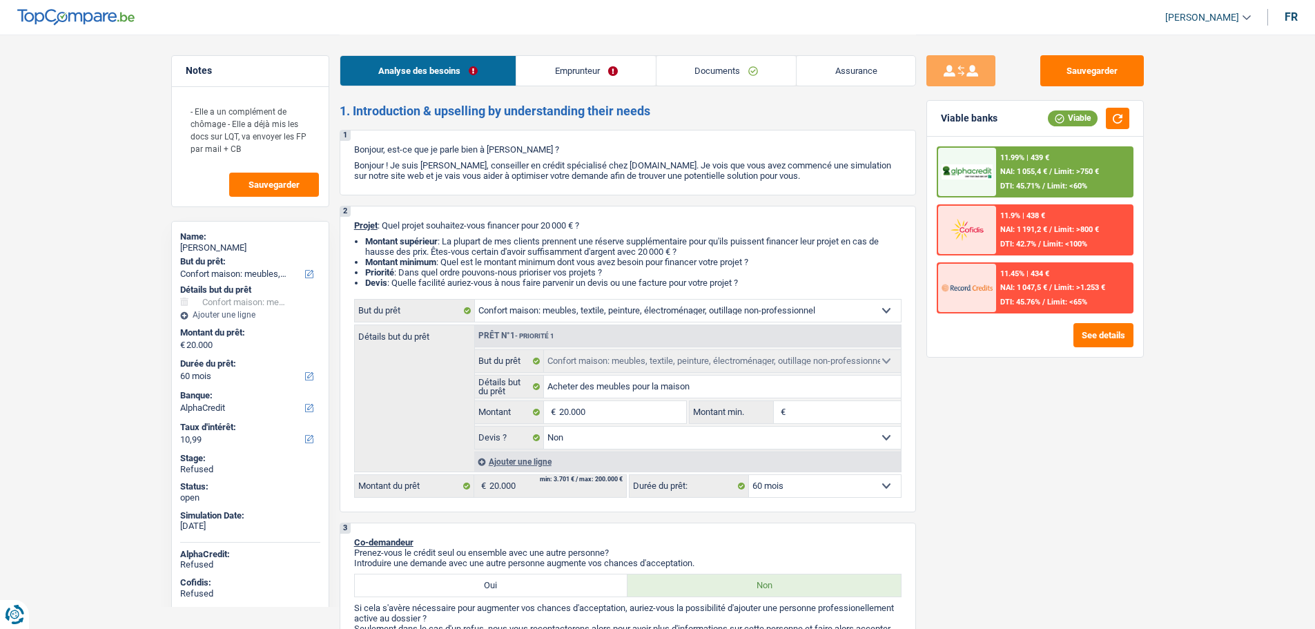
click at [222, 247] on div "Hanane RAISSI" at bounding box center [250, 247] width 140 height 11
copy div "RAISSI"
drag, startPoint x: 366, startPoint y: 162, endPoint x: 712, endPoint y: 168, distance: 346.0
click at [712, 168] on p "Bonjour ! Je suis [PERSON_NAME], conseiller en crédit spécialisé chez [DOMAIN_N…" at bounding box center [627, 170] width 547 height 21
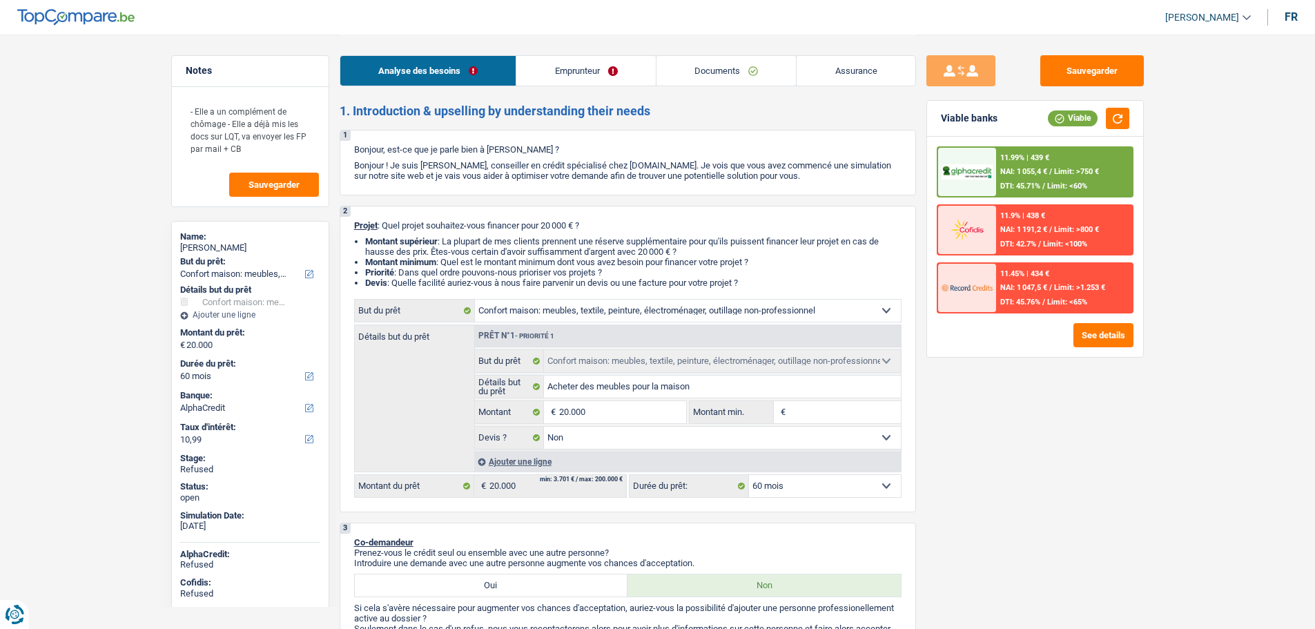
click at [711, 176] on p "Bonjour ! Je suis [PERSON_NAME], conseiller en crédit spécialisé chez [DOMAIN_N…" at bounding box center [627, 170] width 547 height 21
click at [554, 77] on link "Emprunteur" at bounding box center [585, 71] width 139 height 30
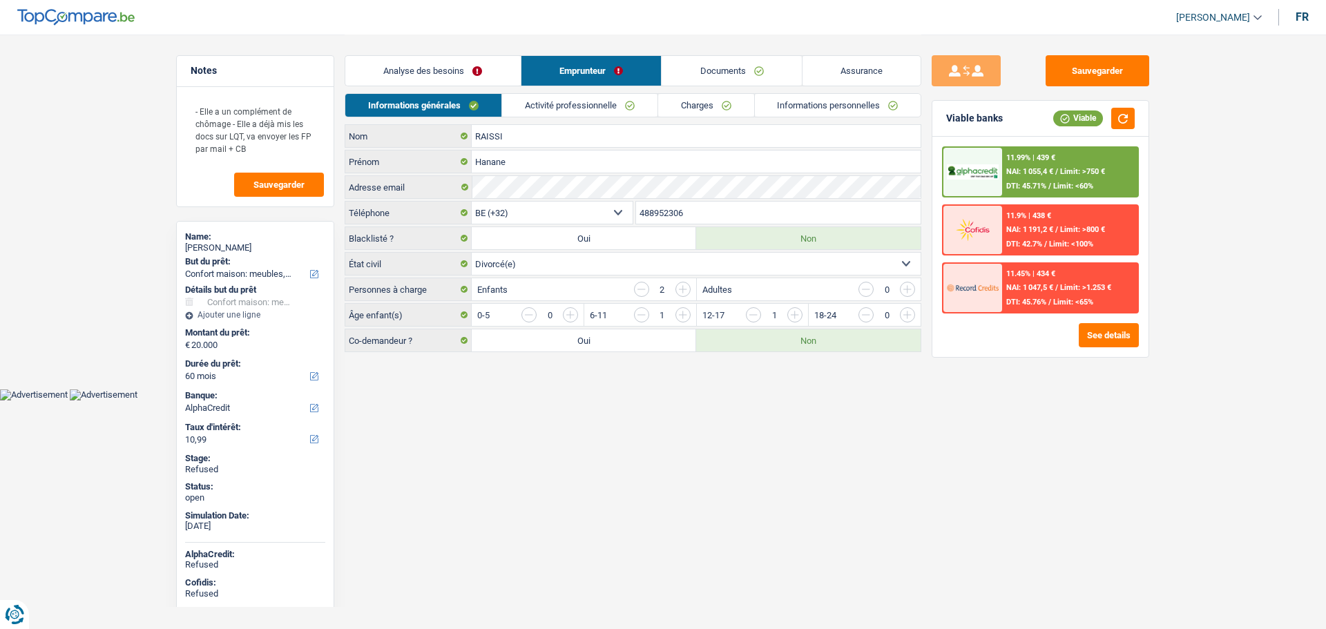
click at [1214, 16] on span "[PERSON_NAME]" at bounding box center [1213, 18] width 74 height 12
click at [1192, 126] on button "SO" at bounding box center [1187, 127] width 123 height 28
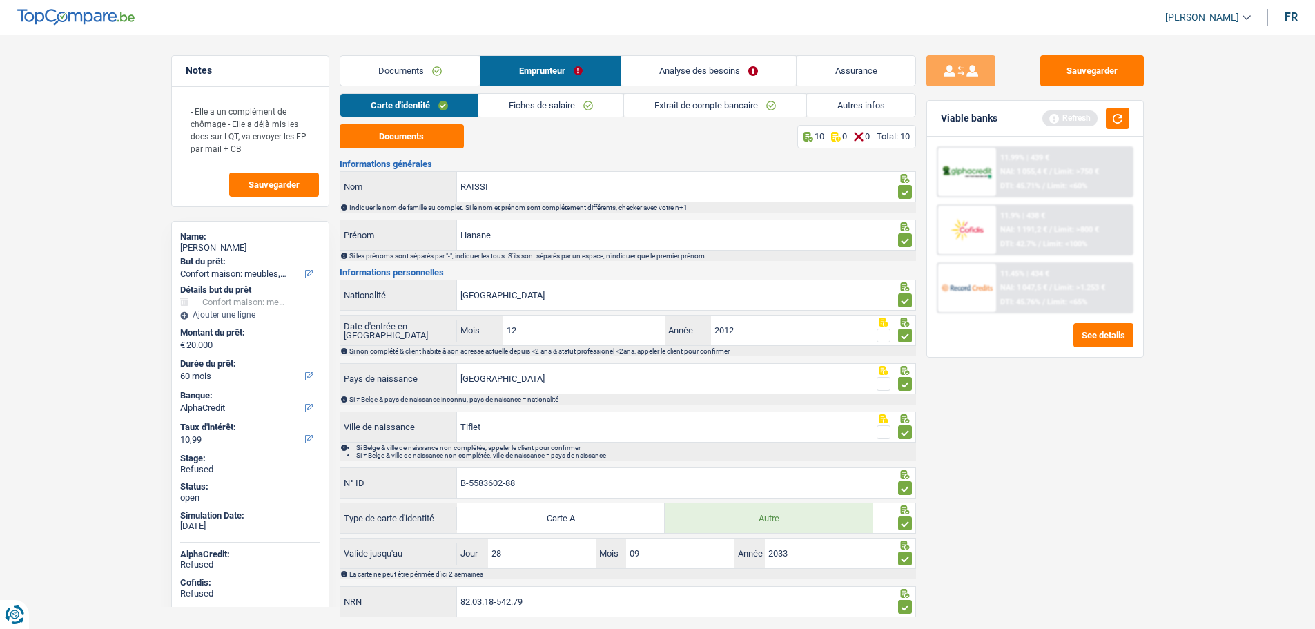
click at [850, 107] on link "Autres infos" at bounding box center [861, 105] width 108 height 23
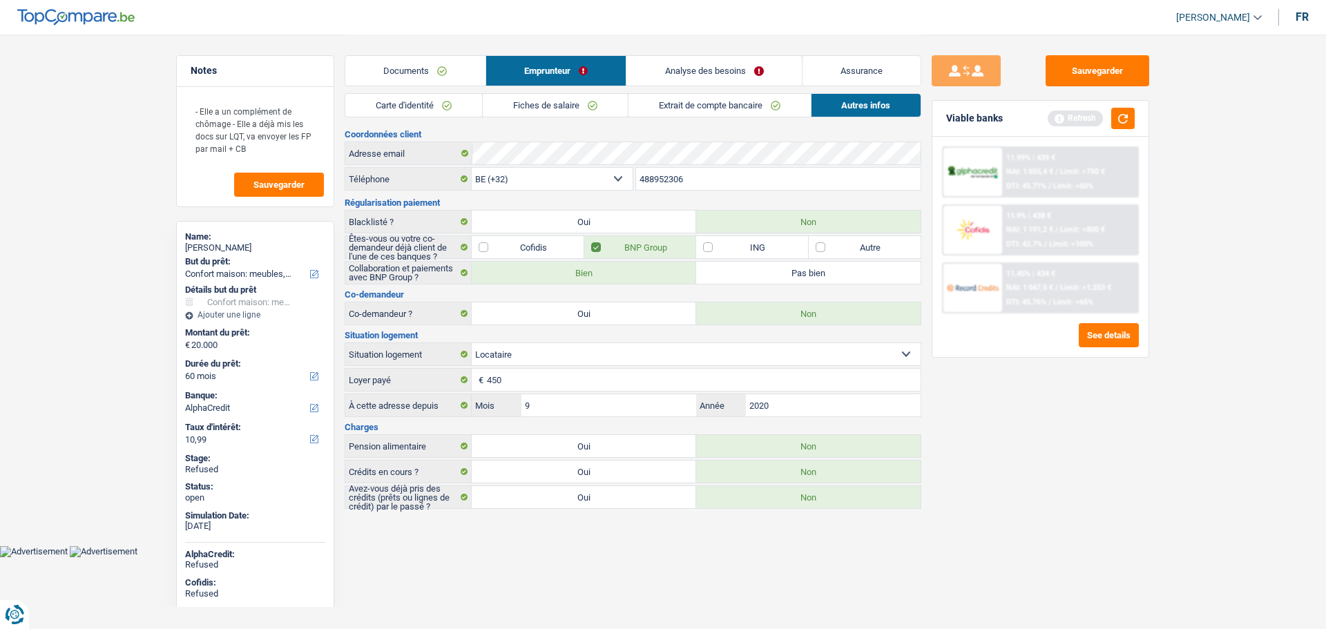
click at [417, 77] on link "Documents" at bounding box center [415, 71] width 140 height 30
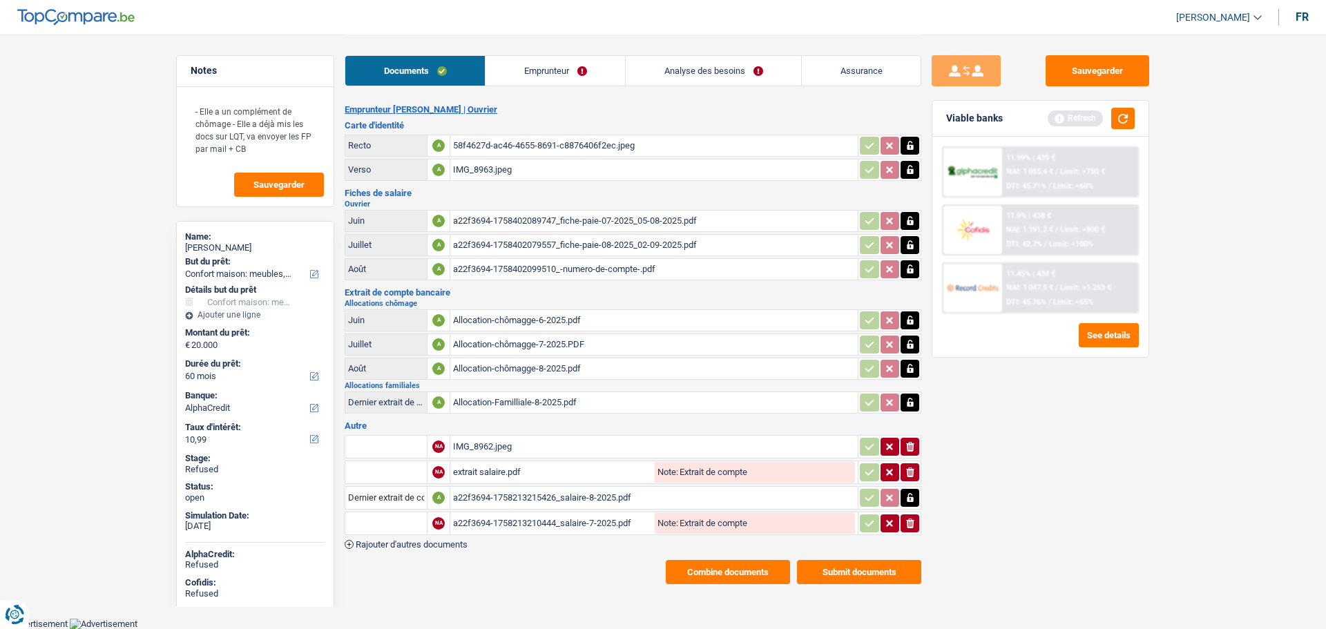
click at [532, 71] on link "Emprunteur" at bounding box center [554, 71] width 139 height 30
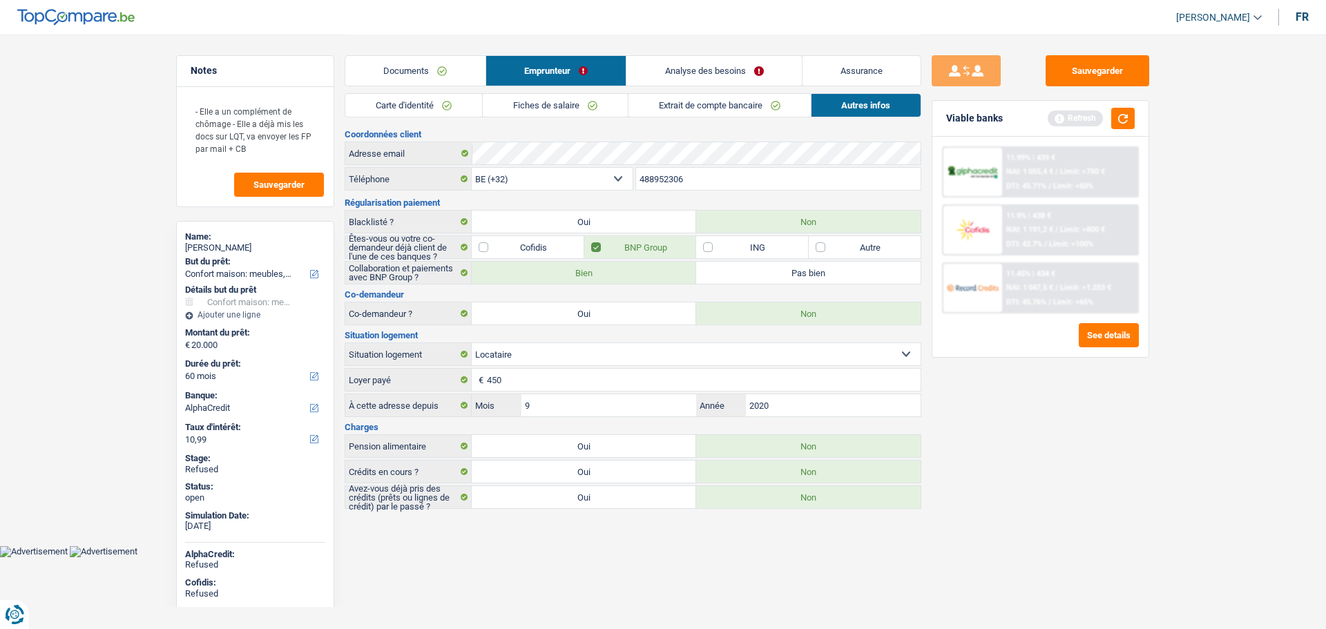
click at [701, 75] on link "Analyse des besoins" at bounding box center [713, 71] width 175 height 30
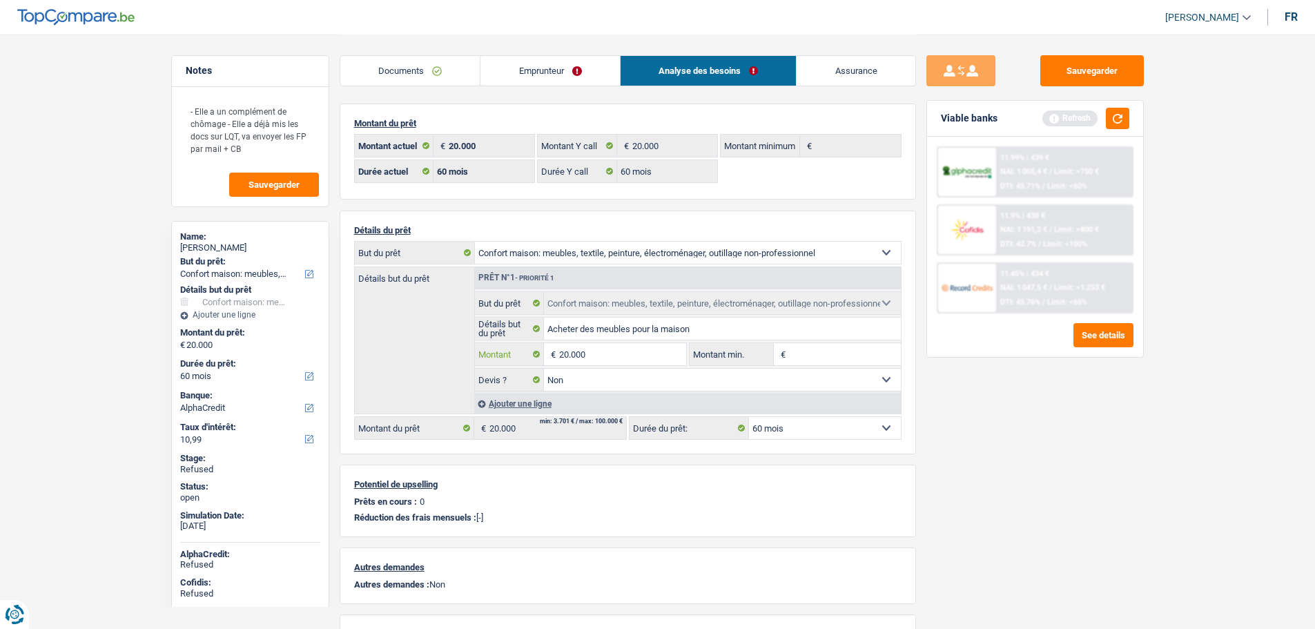
click at [623, 356] on input "20.000" at bounding box center [622, 354] width 126 height 22
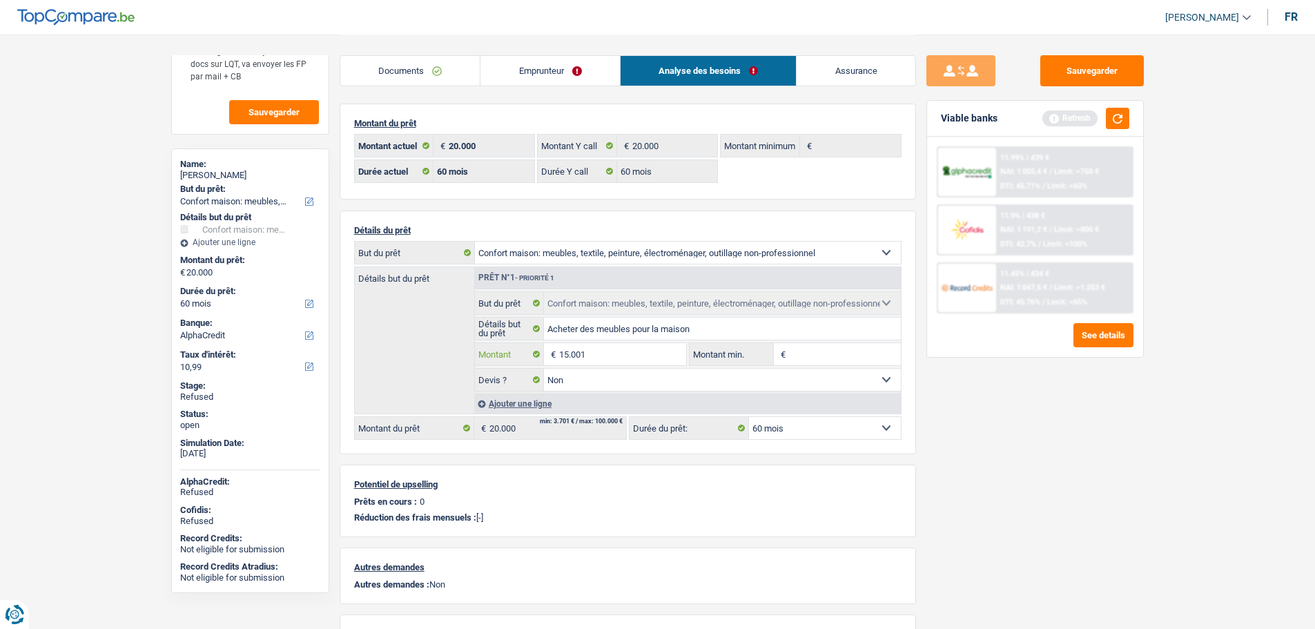
type input "15.001"
select select "84"
type input "15.001"
select select "84"
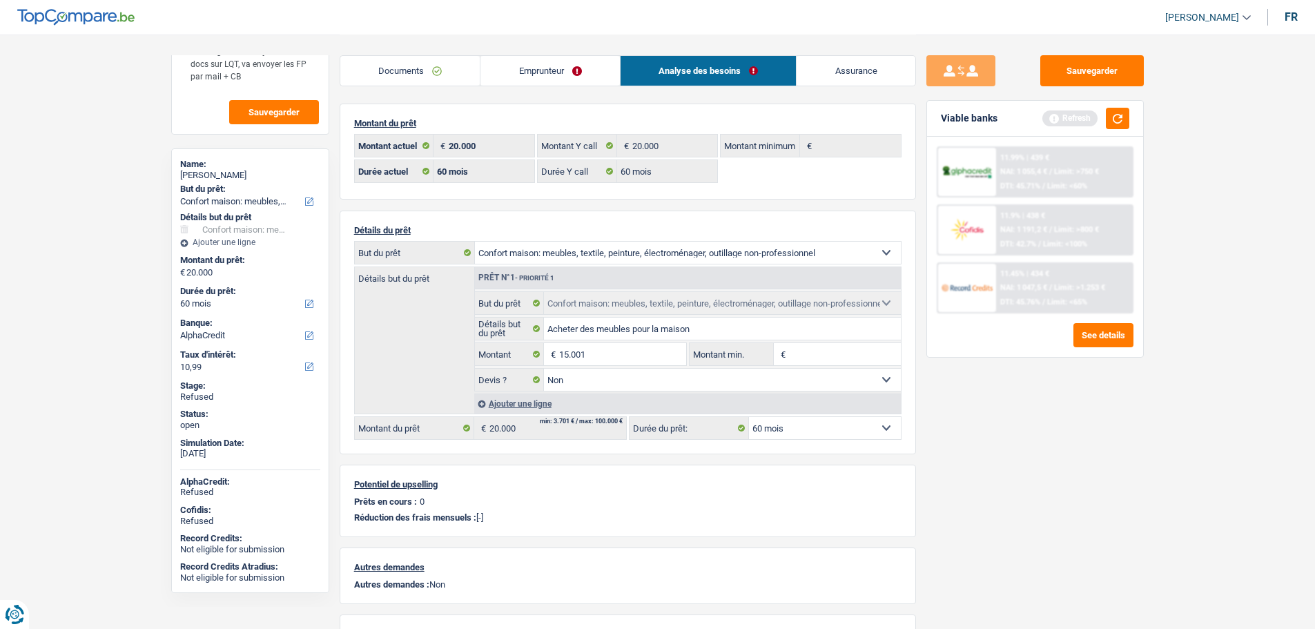
type input "15.001"
select select "84"
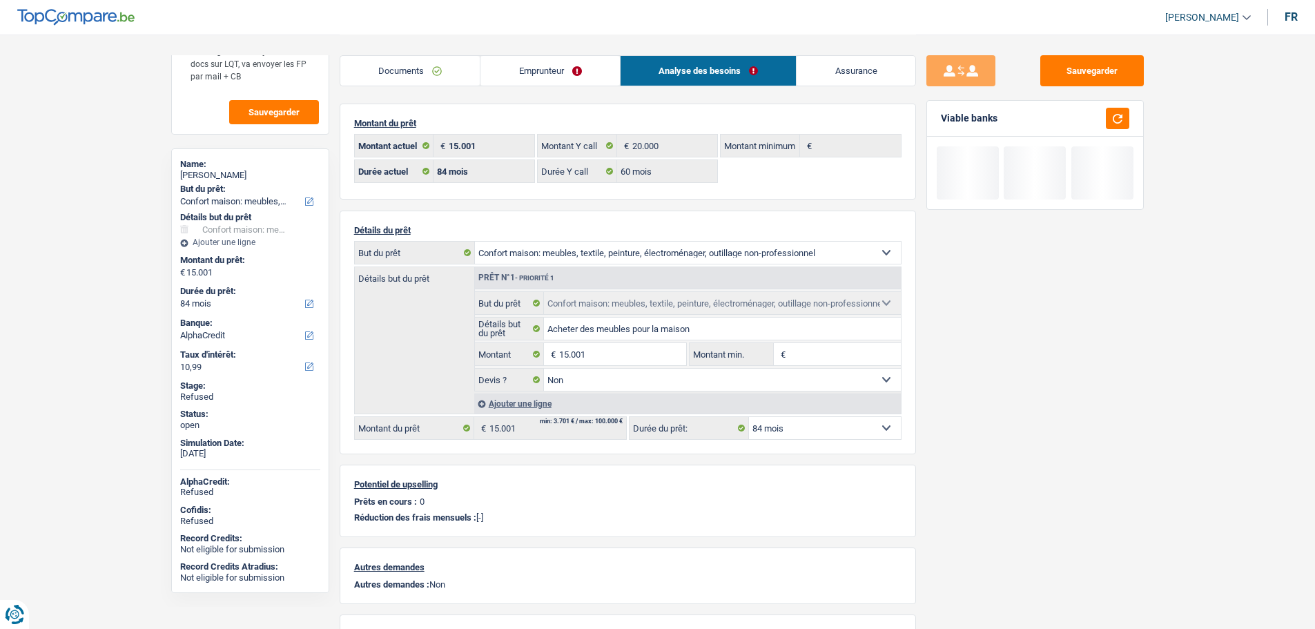
click at [973, 394] on div "Sauvegarder Viable banks" at bounding box center [1035, 331] width 238 height 552
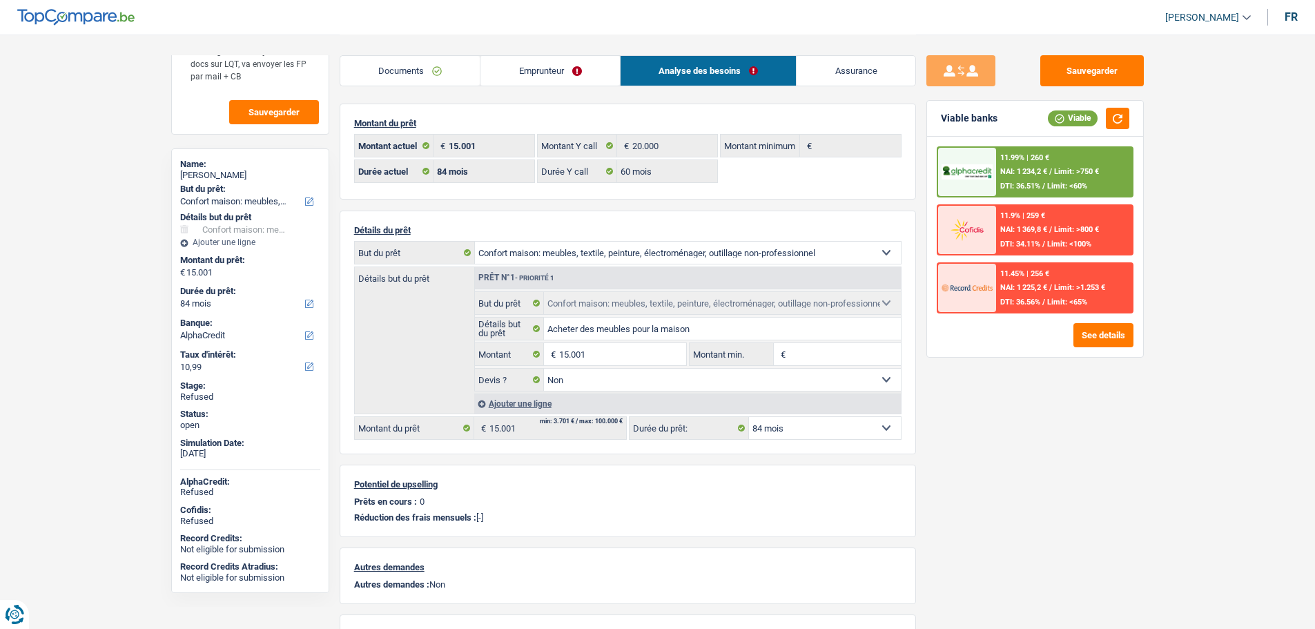
click at [554, 80] on link "Emprunteur" at bounding box center [550, 71] width 139 height 30
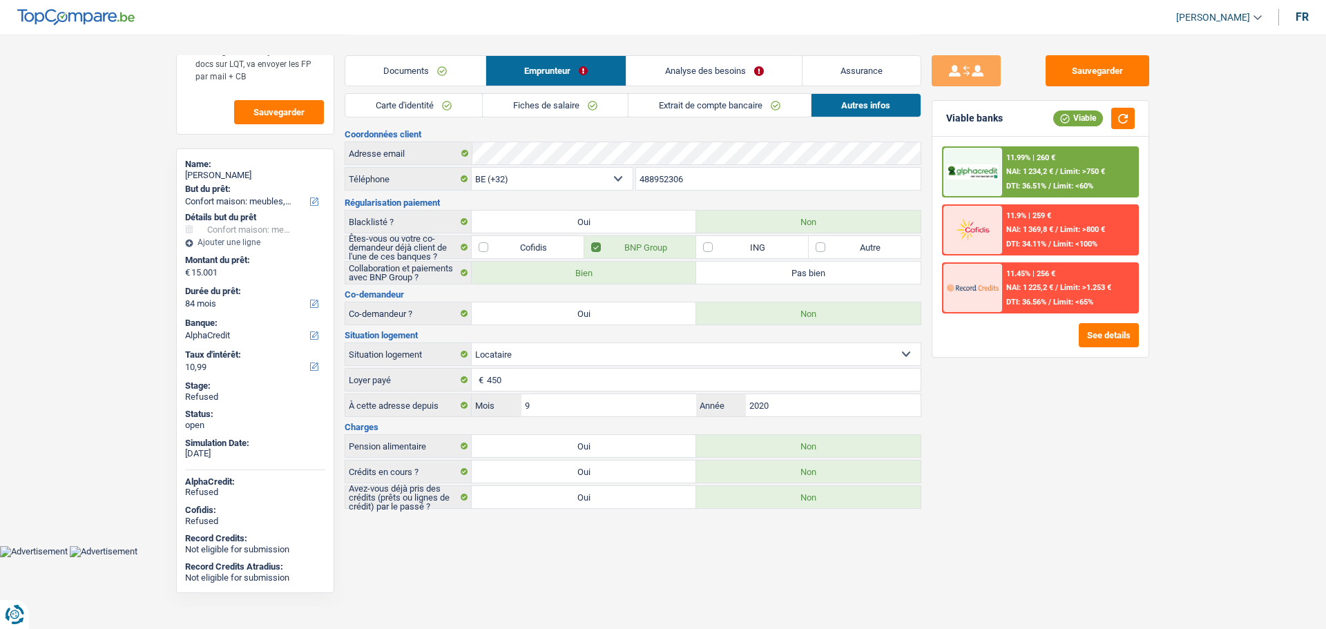
click at [555, 100] on link "Fiches de salaire" at bounding box center [555, 105] width 145 height 23
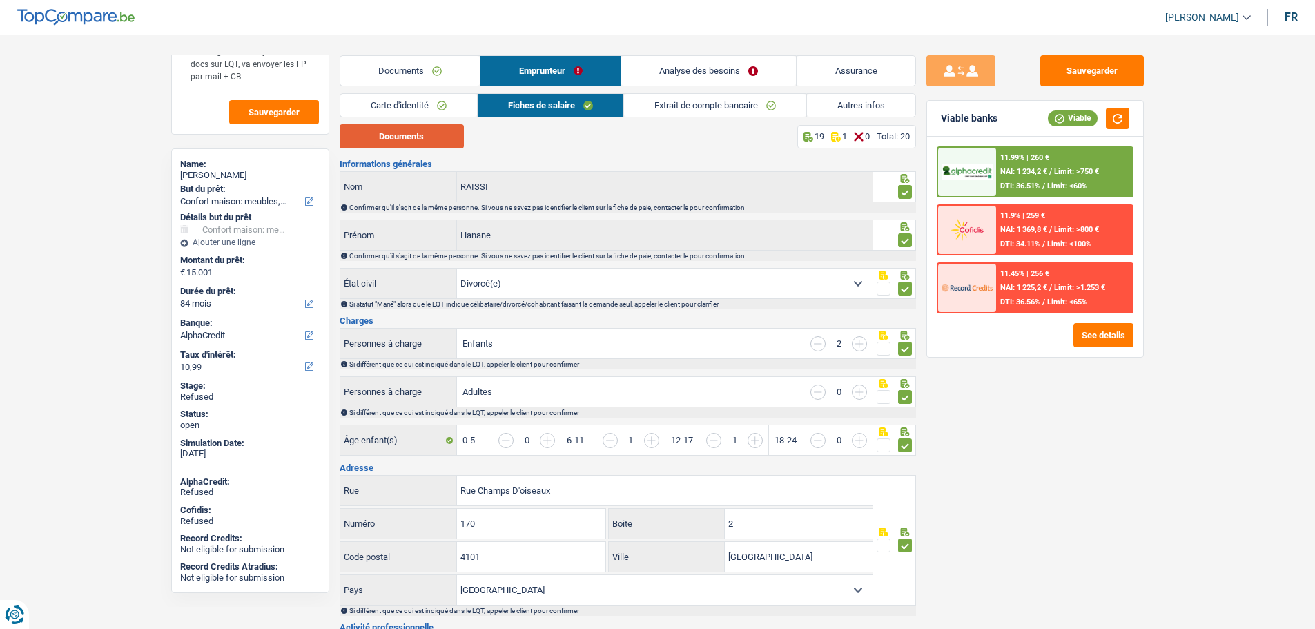
click at [444, 126] on button "Documents" at bounding box center [402, 136] width 124 height 24
click at [668, 70] on link "Analyse des besoins" at bounding box center [708, 71] width 175 height 30
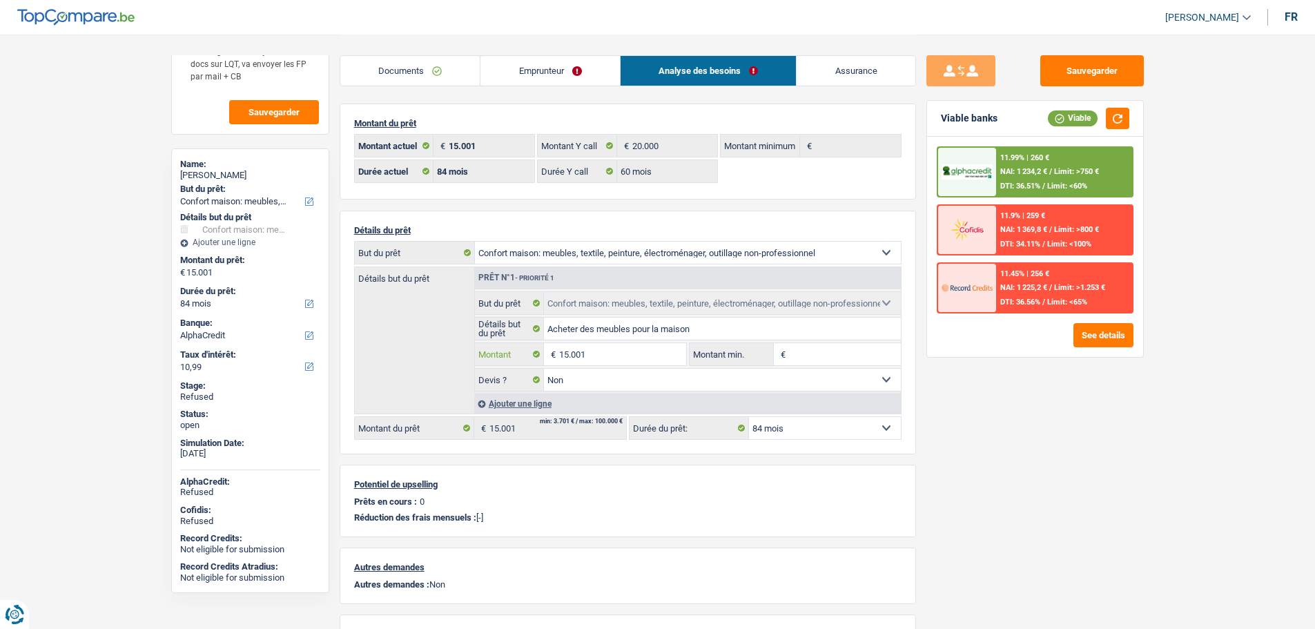
click at [613, 356] on input "15.001" at bounding box center [622, 354] width 126 height 22
click at [614, 356] on input "15.001" at bounding box center [622, 354] width 126 height 22
click at [615, 356] on input "15.001" at bounding box center [622, 354] width 126 height 22
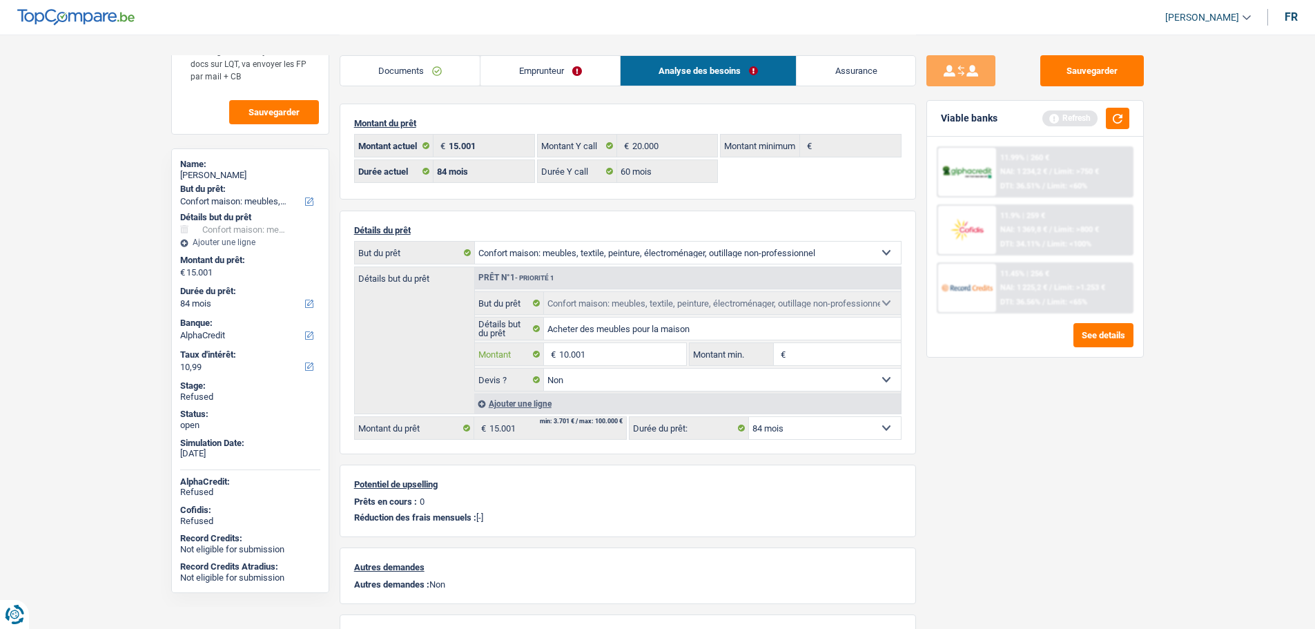
type input "10.001"
select select "60"
type input "10.001"
select select "60"
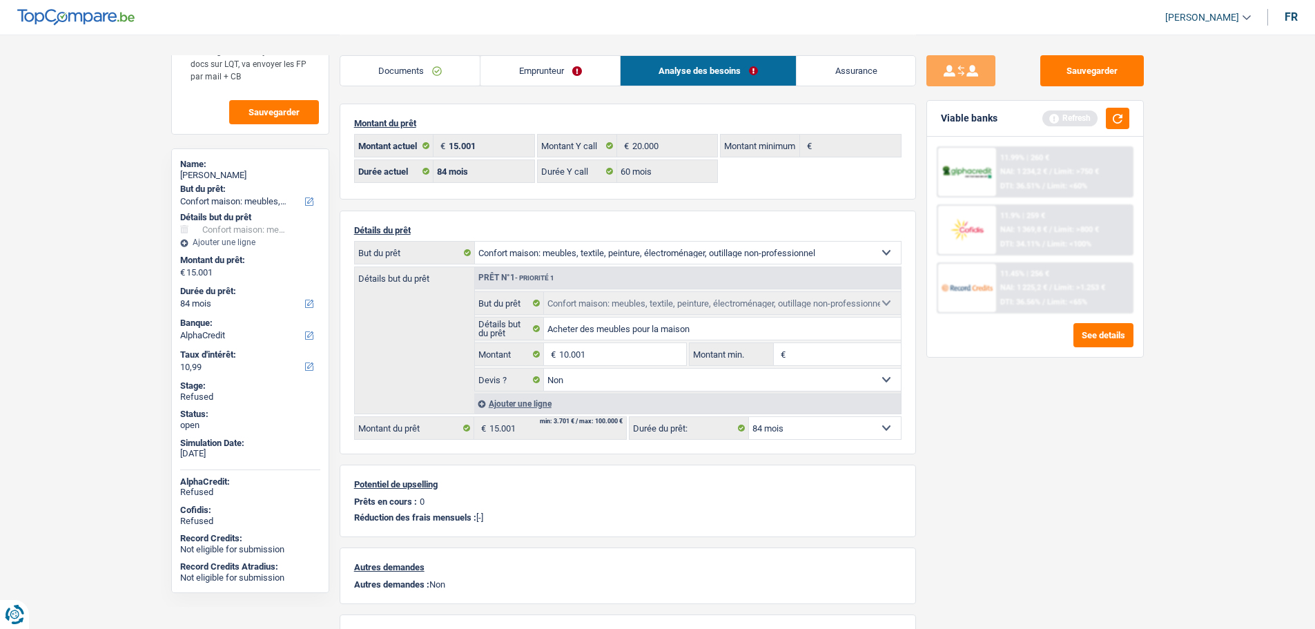
type input "10.001"
select select "60"
click at [952, 400] on div "Sauvegarder Viable banks Refresh 11.99% | 260 € NAI: 1 234,2 € / Limit: >750 € …" at bounding box center [1035, 331] width 238 height 552
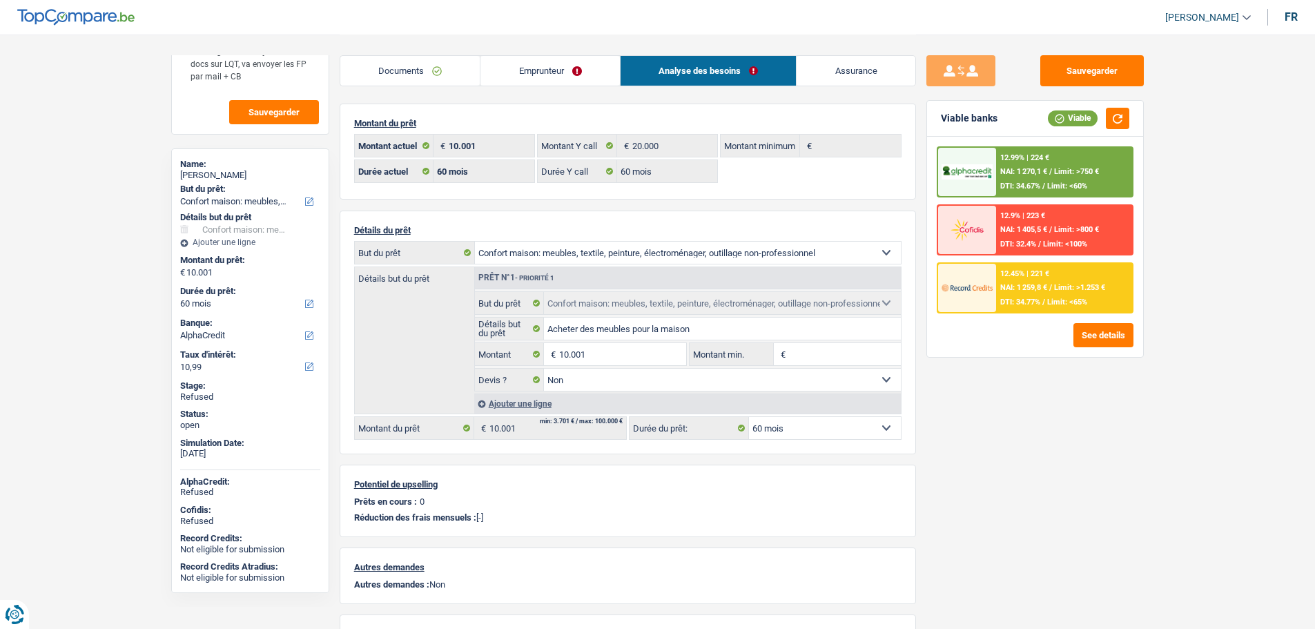
click at [969, 295] on img at bounding box center [967, 288] width 51 height 26
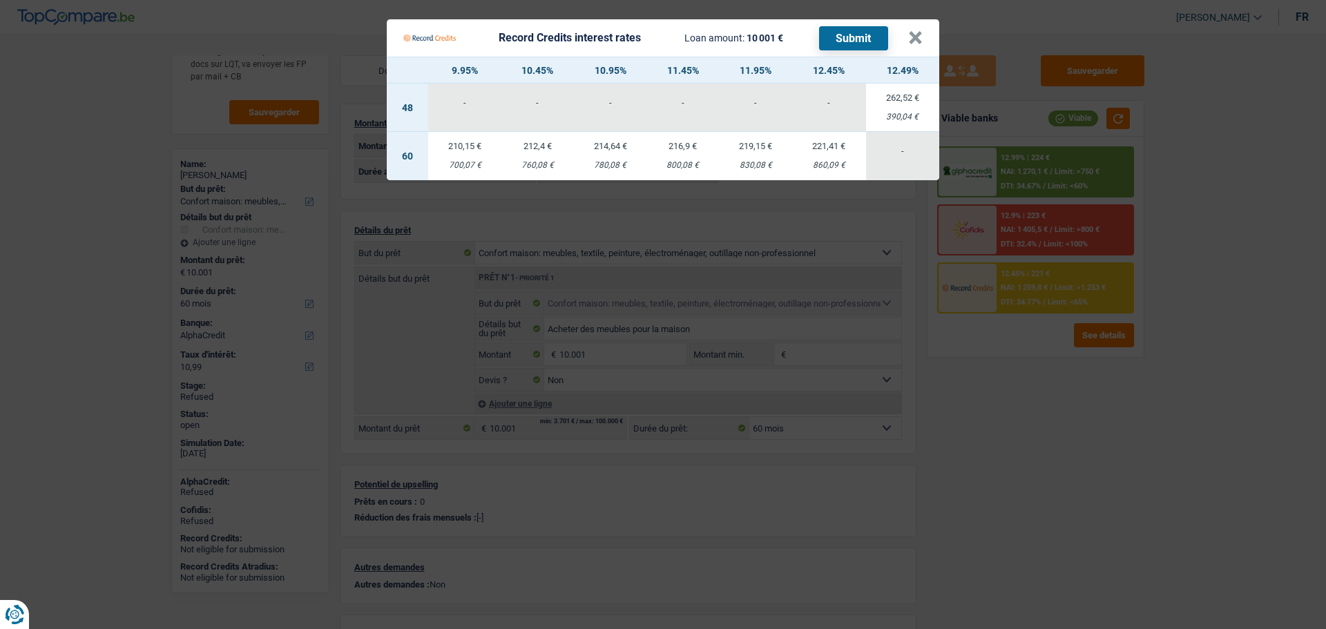
click at [458, 164] on div "700,07 €" at bounding box center [464, 165] width 73 height 9
select select "record credits"
type input "9,95"
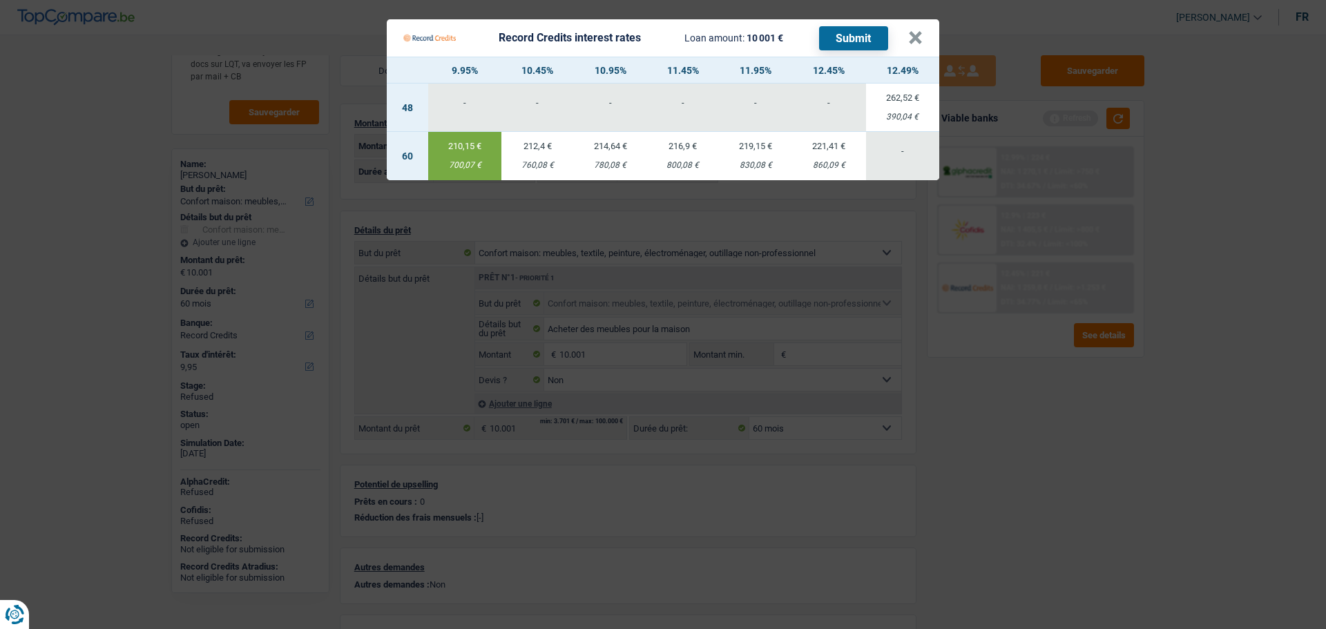
click at [844, 44] on button "Submit" at bounding box center [853, 38] width 69 height 24
drag, startPoint x: 908, startPoint y: 39, endPoint x: 840, endPoint y: 27, distance: 69.4
click at [908, 39] on button "×" at bounding box center [915, 38] width 14 height 14
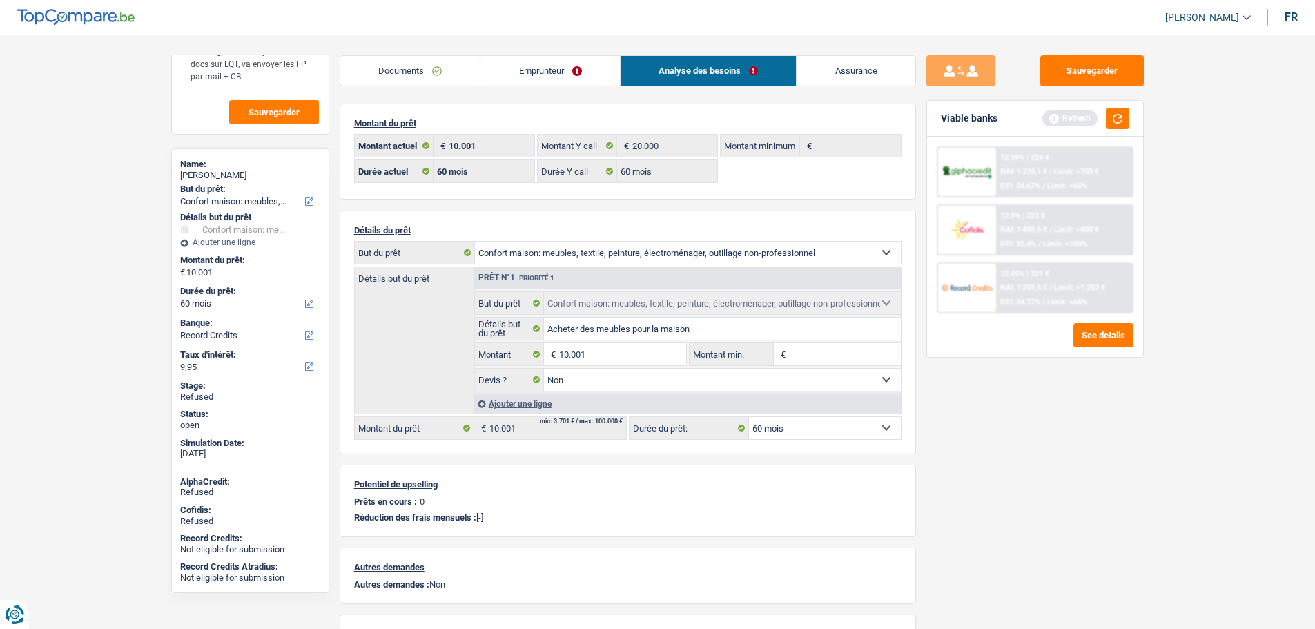
click at [530, 68] on link "Emprunteur" at bounding box center [550, 71] width 139 height 30
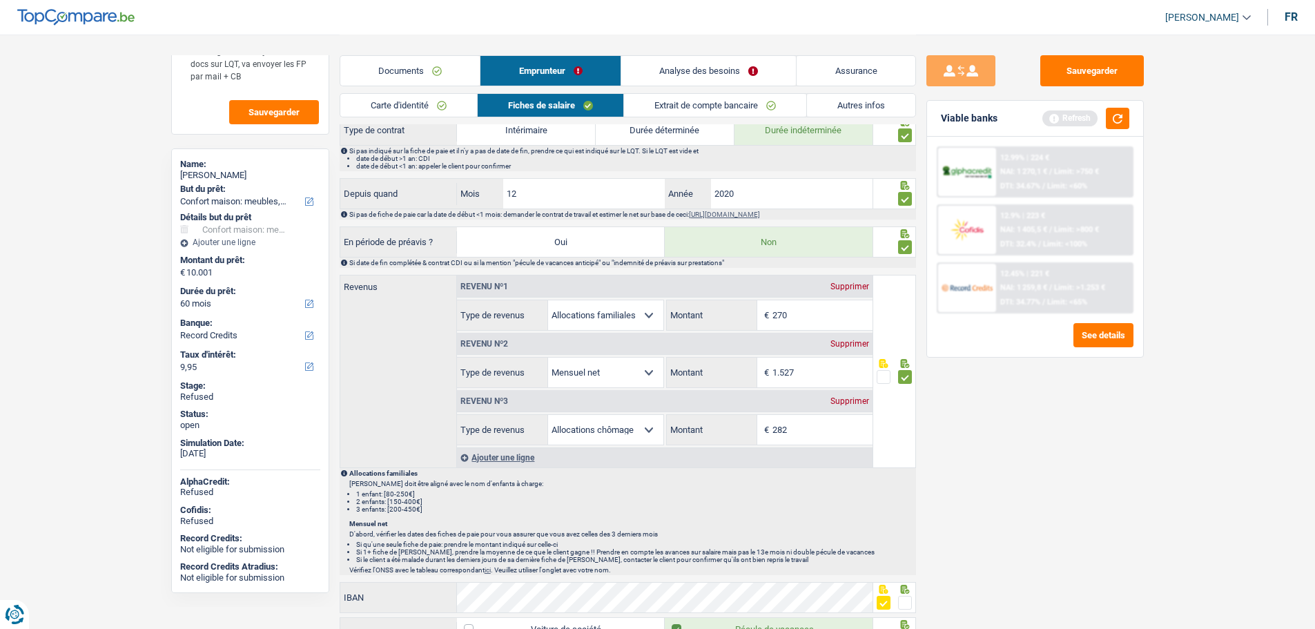
scroll to position [621, 0]
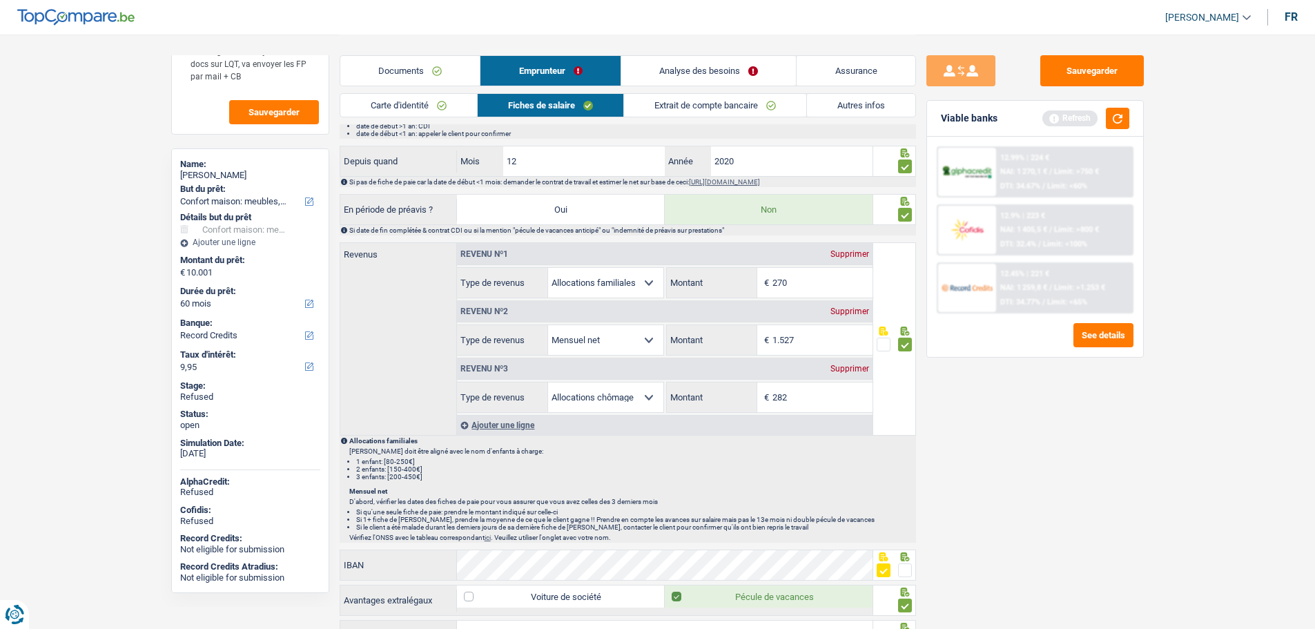
click at [396, 61] on link "Documents" at bounding box center [410, 71] width 140 height 30
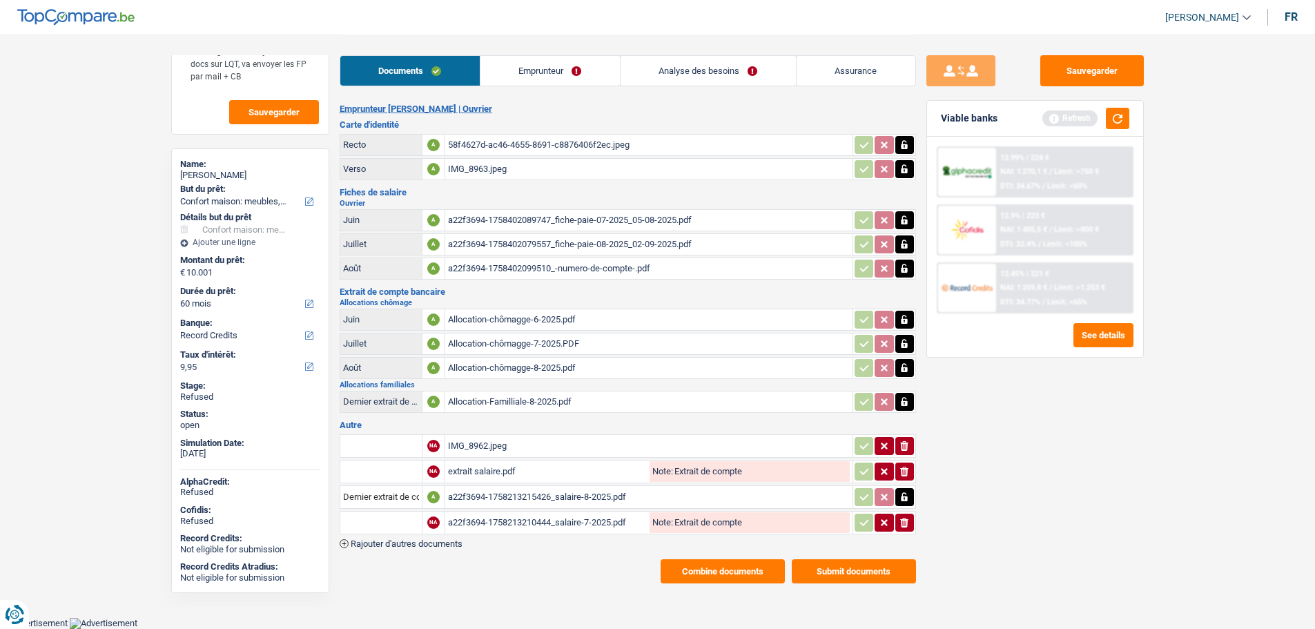
scroll to position [0, 0]
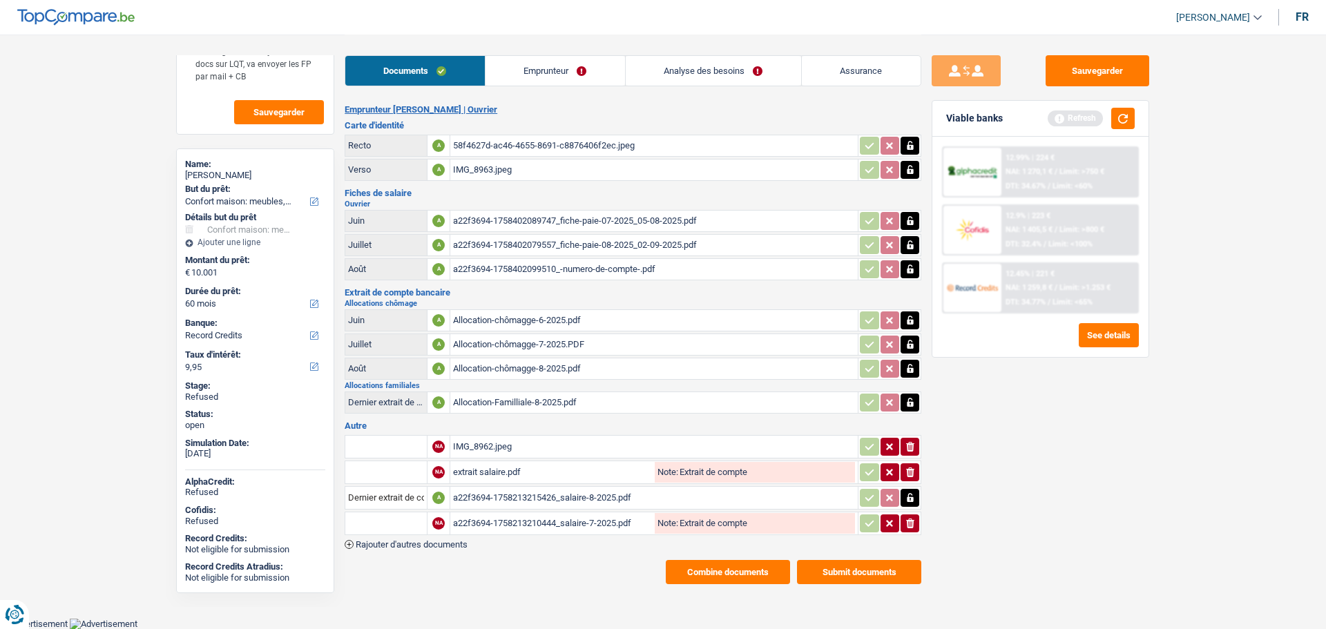
click at [530, 64] on link "Emprunteur" at bounding box center [554, 71] width 139 height 30
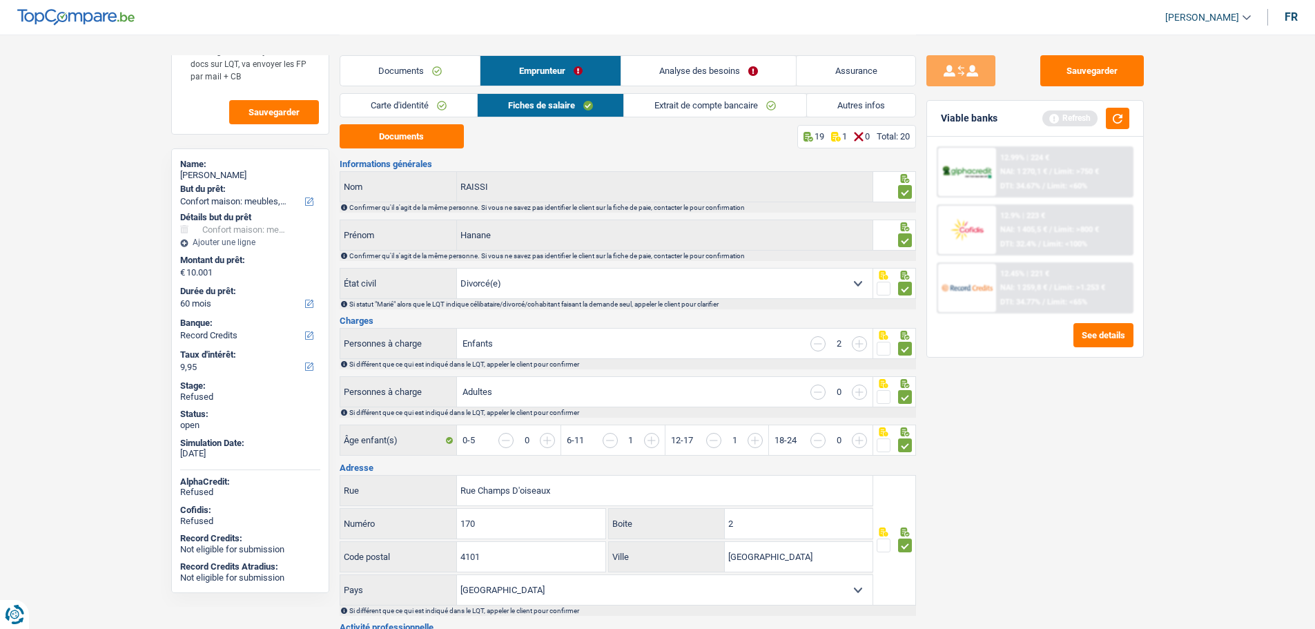
click at [423, 105] on link "Carte d'identité" at bounding box center [408, 105] width 137 height 23
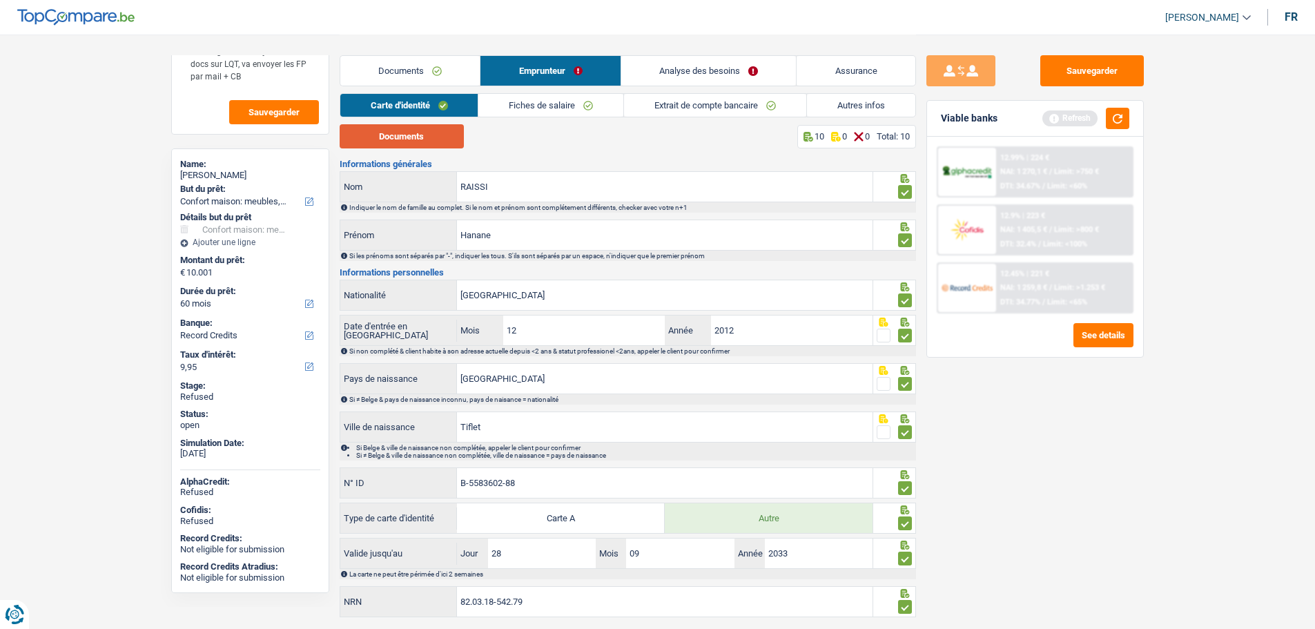
click at [418, 135] on button "Documents" at bounding box center [402, 136] width 124 height 24
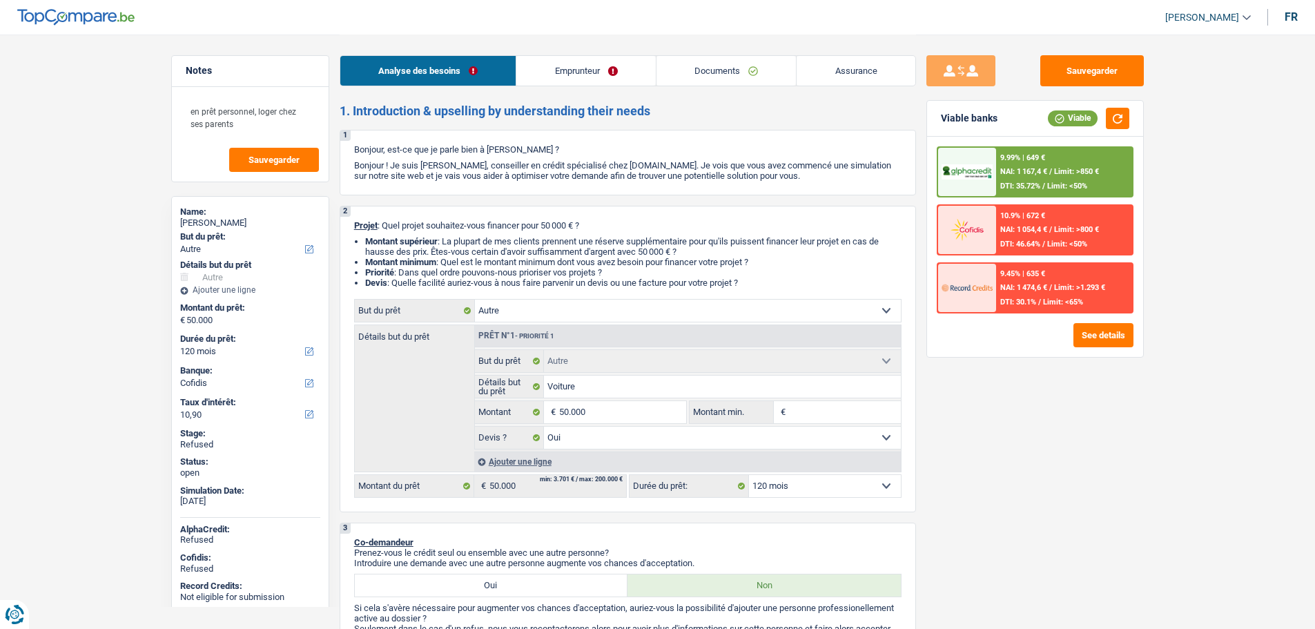
select select "other"
select select "120"
select select "cofidis"
select select "other"
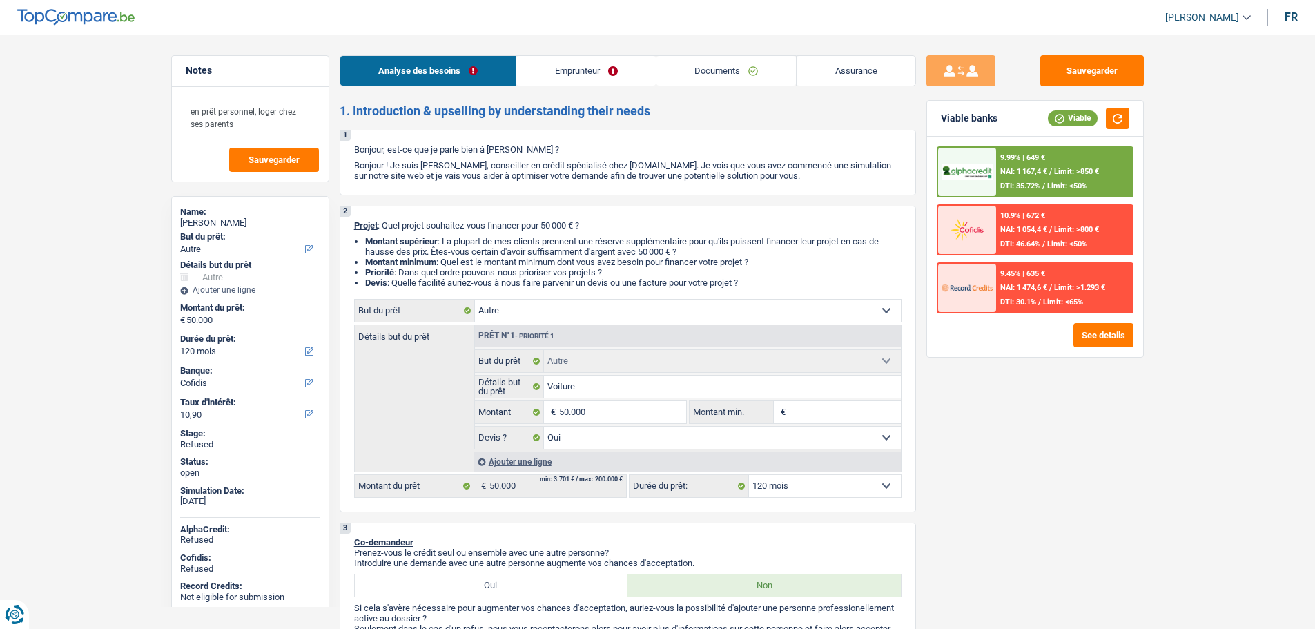
select select "other"
select select "yes"
select select "120"
select select "worker"
select select "netSalary"
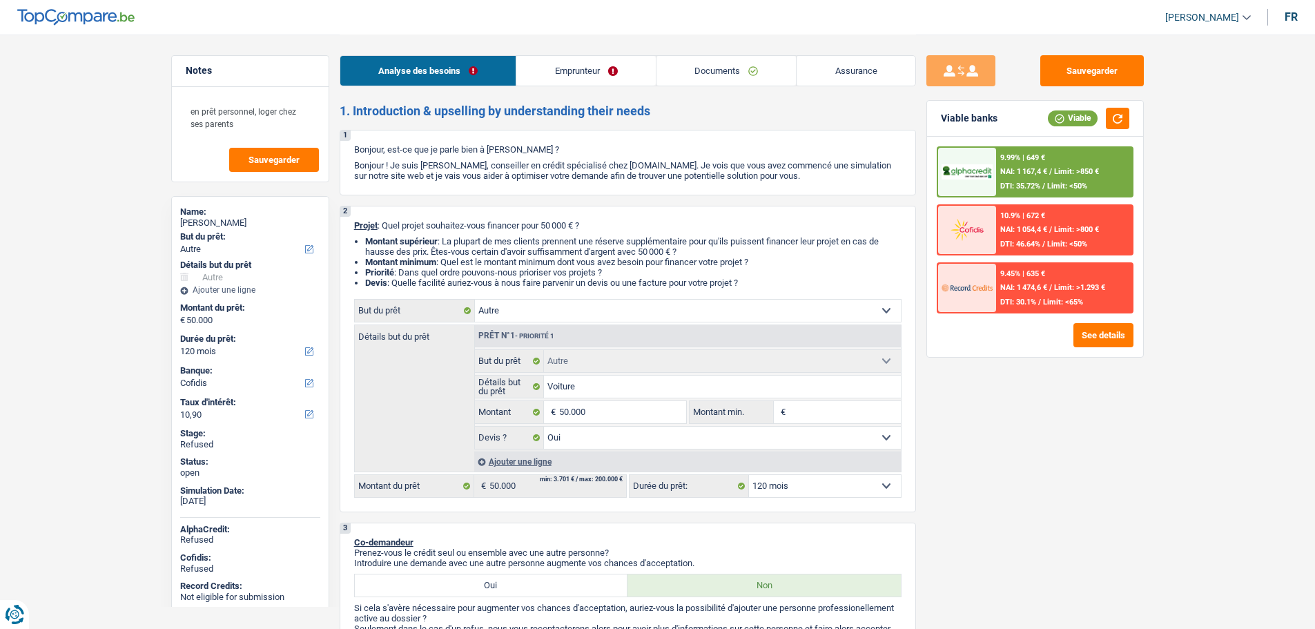
select select "mealVouchers"
select select "other"
select select "familyAllowances"
select select "liveWithParents"
select select "other"
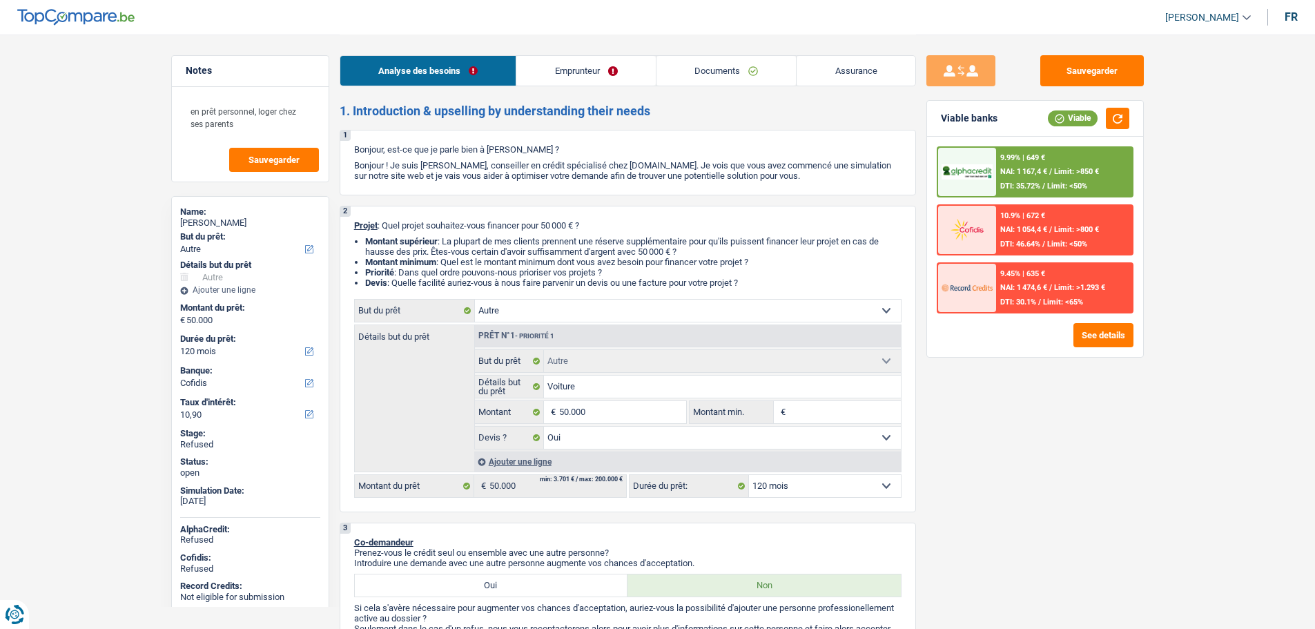
select select "other"
select select "yes"
select select "120"
click at [1187, 10] on link "[PERSON_NAME]" at bounding box center [1202, 17] width 97 height 23
click at [1167, 119] on button "SO" at bounding box center [1177, 127] width 123 height 28
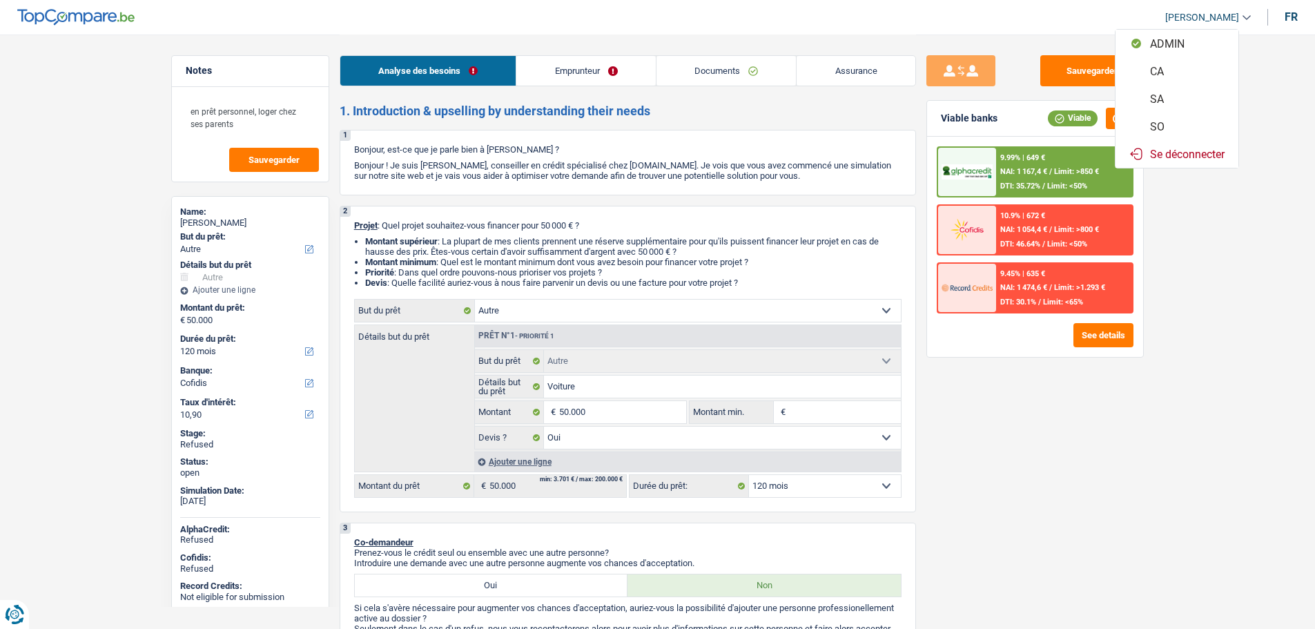
select select "120"
select select "other"
select select "yes"
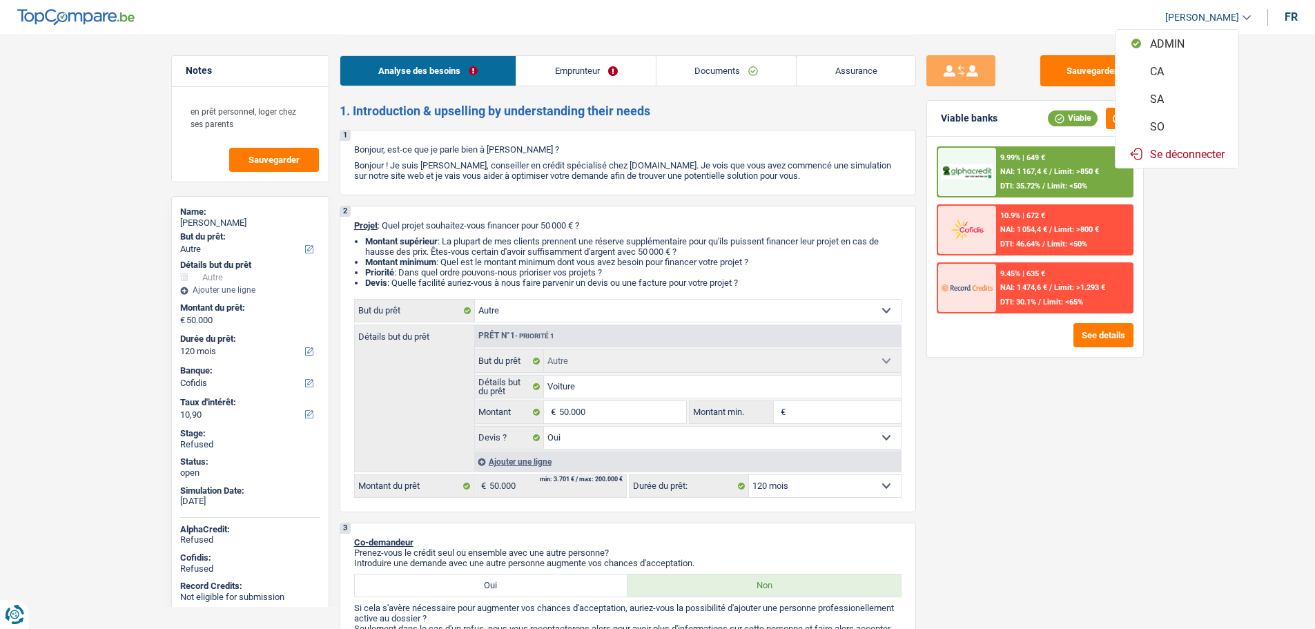
select select "120"
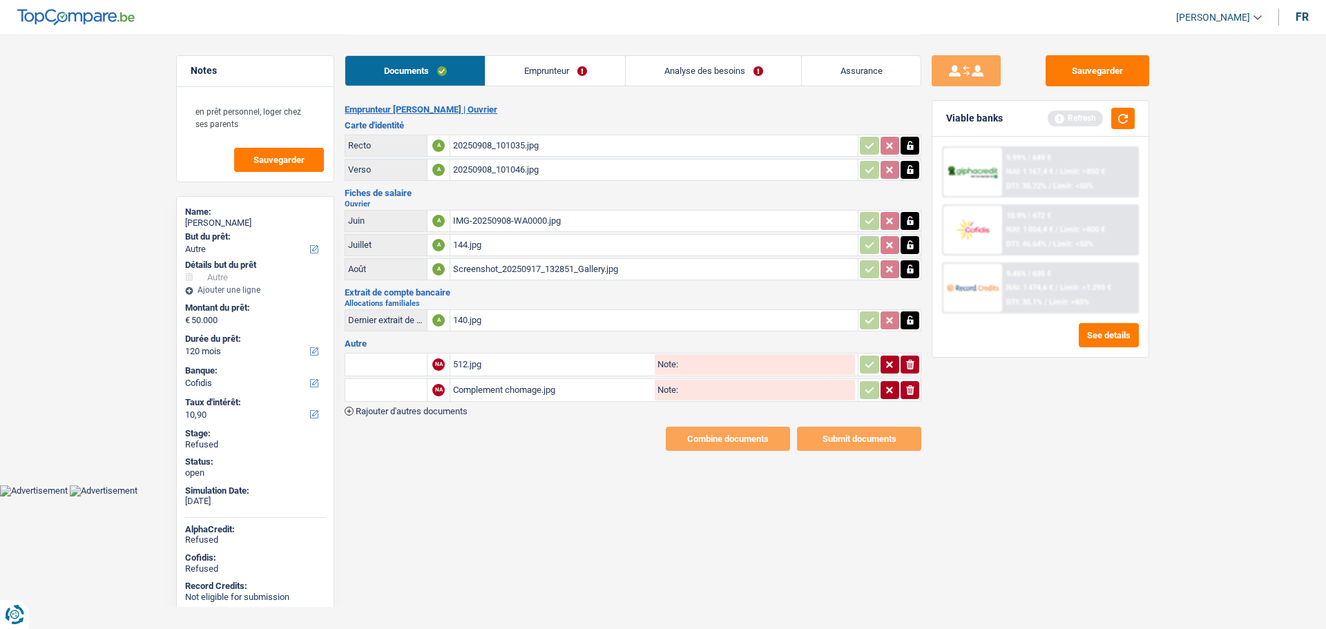
click at [625, 71] on link "Emprunteur" at bounding box center [554, 71] width 139 height 30
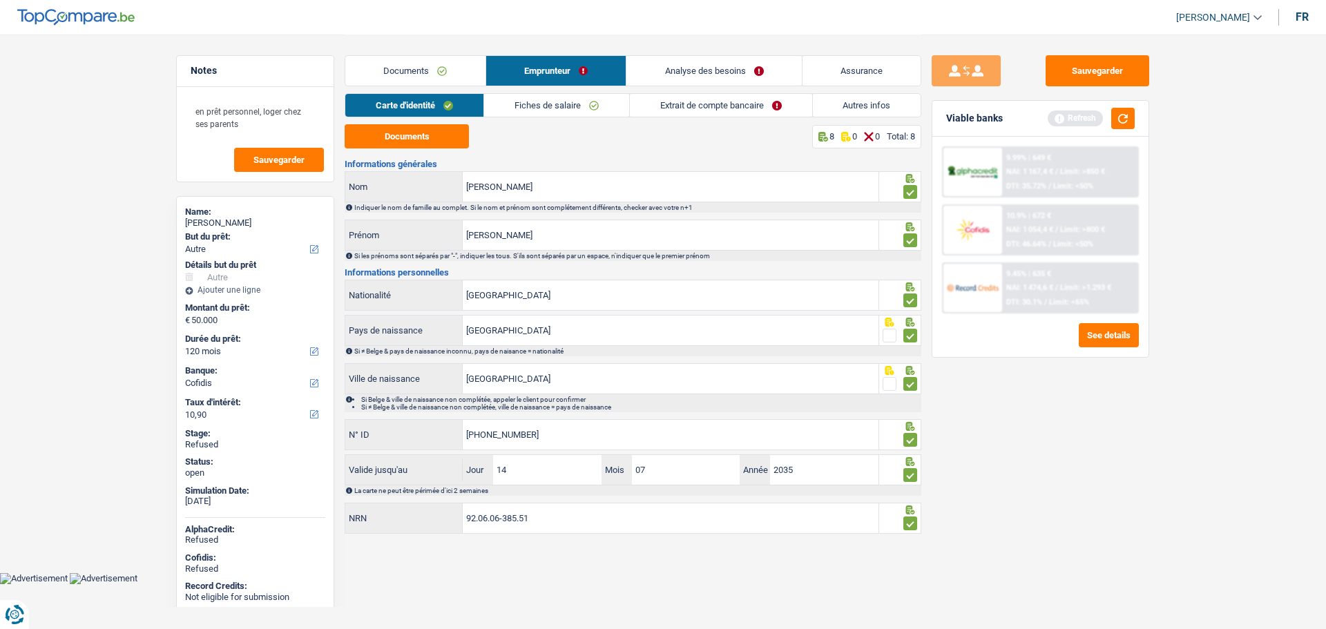
click at [701, 59] on link "Analyse des besoins" at bounding box center [713, 71] width 175 height 30
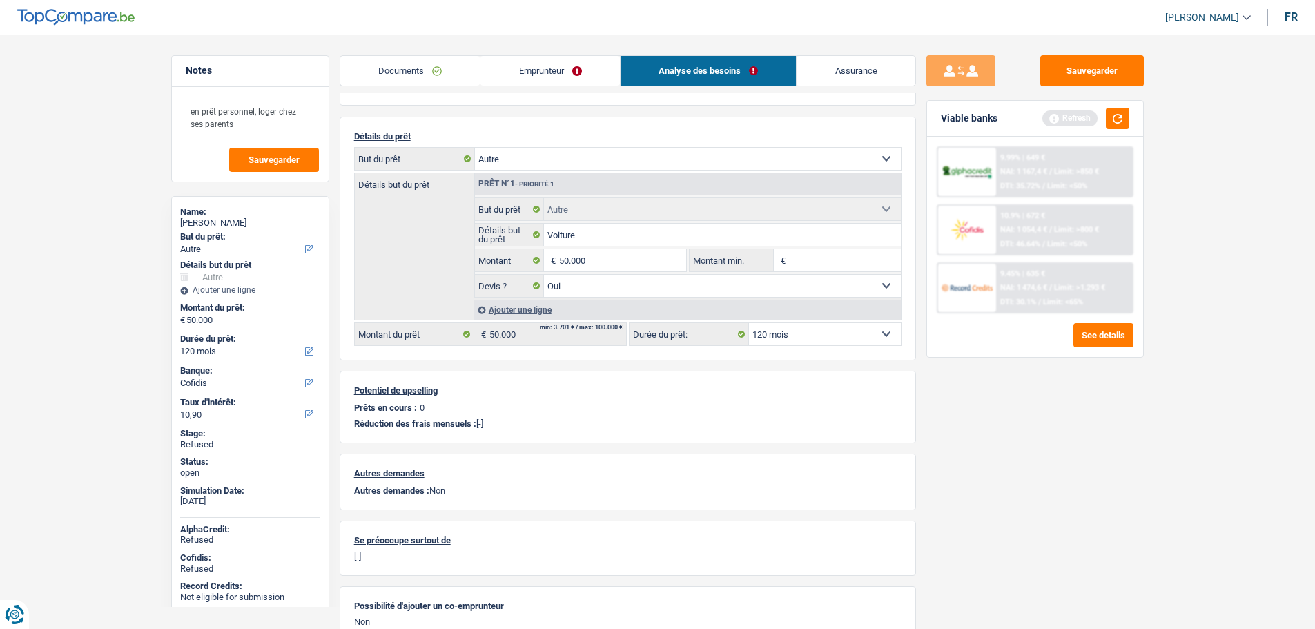
scroll to position [138, 0]
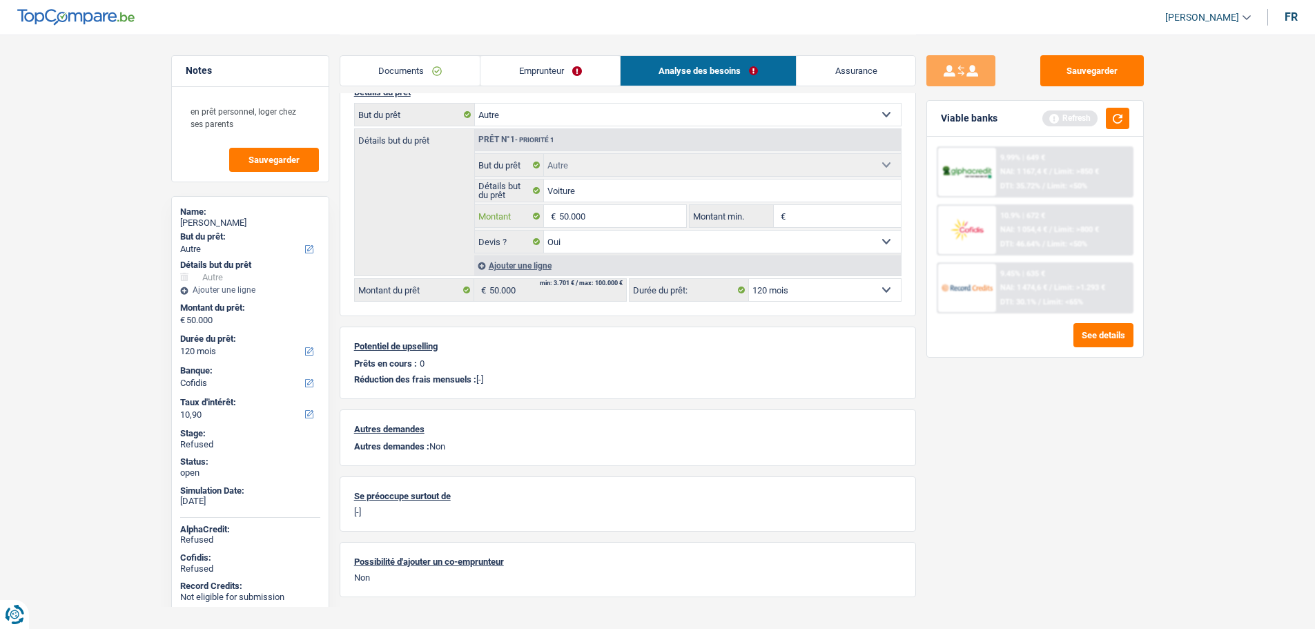
click at [616, 221] on input "50.000" at bounding box center [622, 216] width 126 height 22
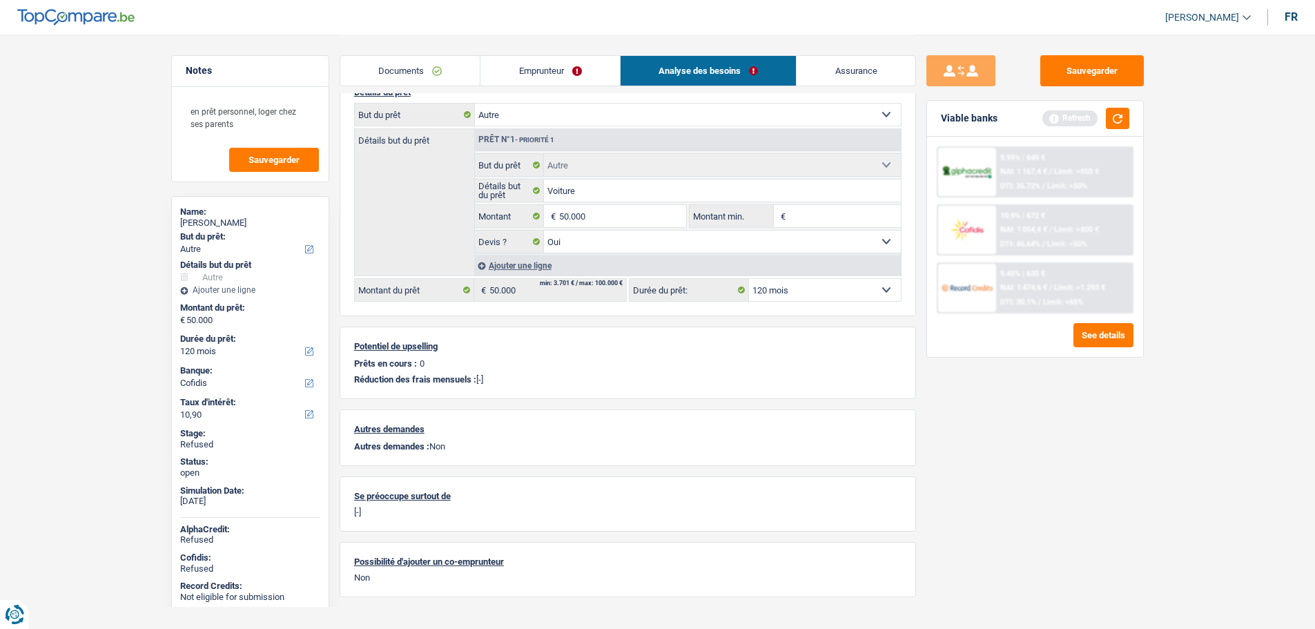
click at [601, 244] on select "Oui Non Non répondu Sélectionner une option" at bounding box center [722, 242] width 357 height 22
select select "false"
click at [544, 231] on select "Oui Non Non répondu Sélectionner une option" at bounding box center [722, 242] width 357 height 22
click at [606, 205] on input "50.000" at bounding box center [622, 216] width 126 height 22
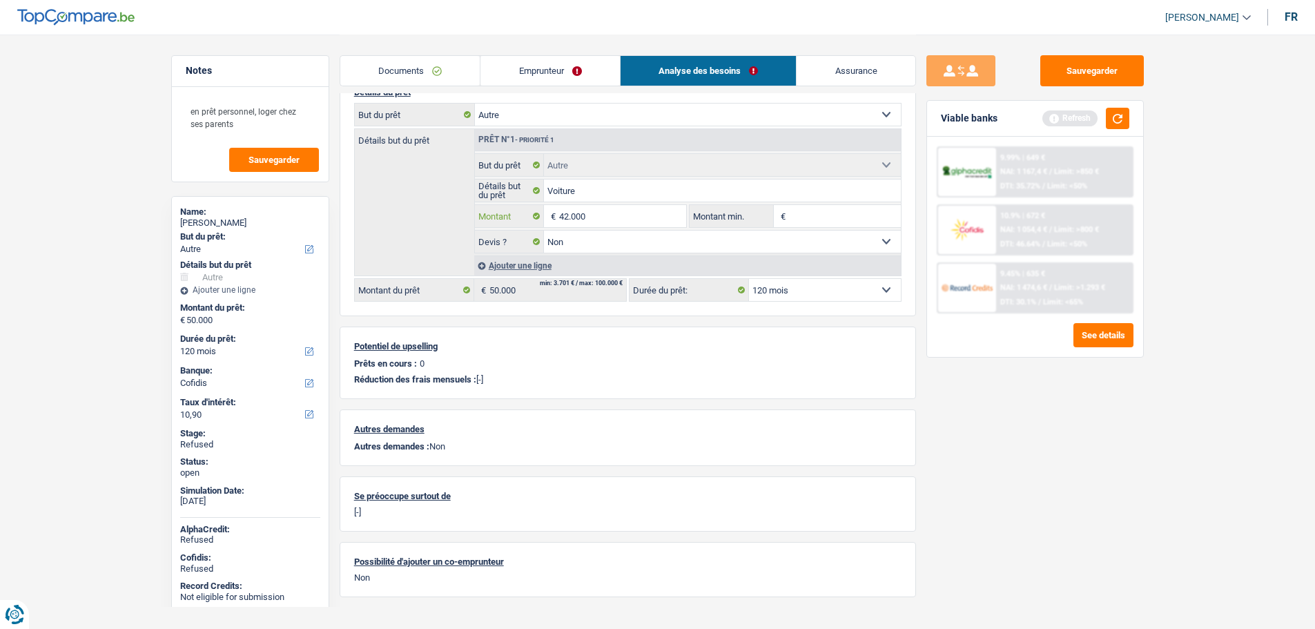
type input "42.000"
select select "144"
type input "42.000"
select select "144"
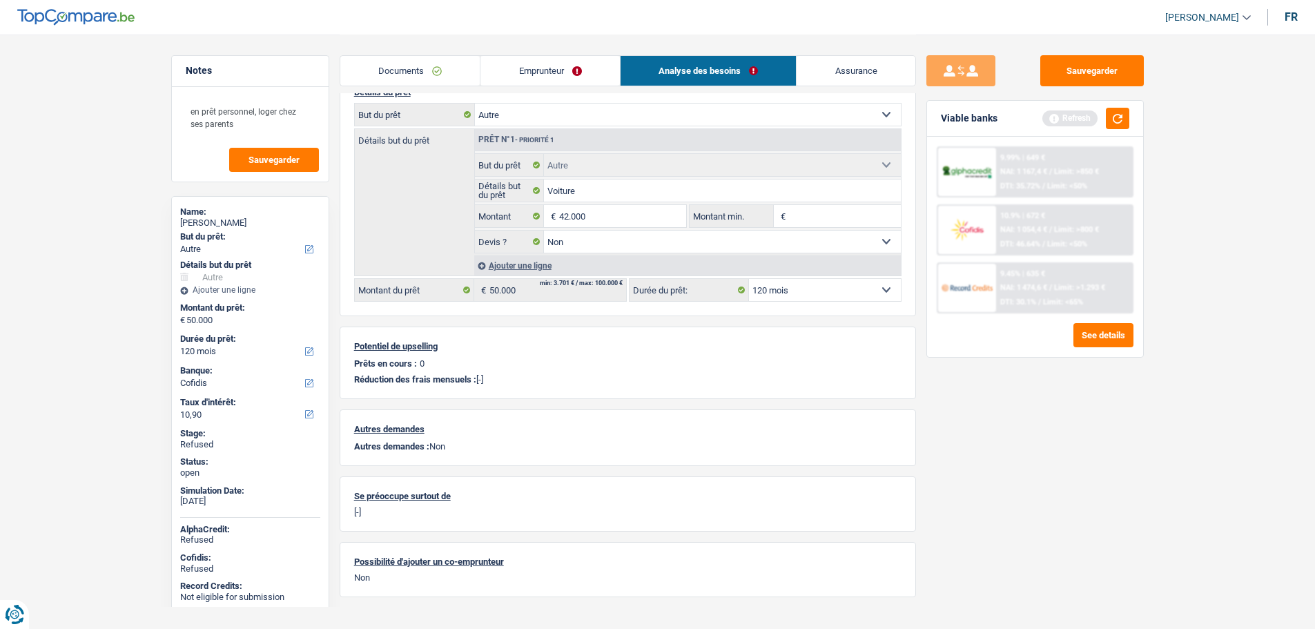
type input "42.000"
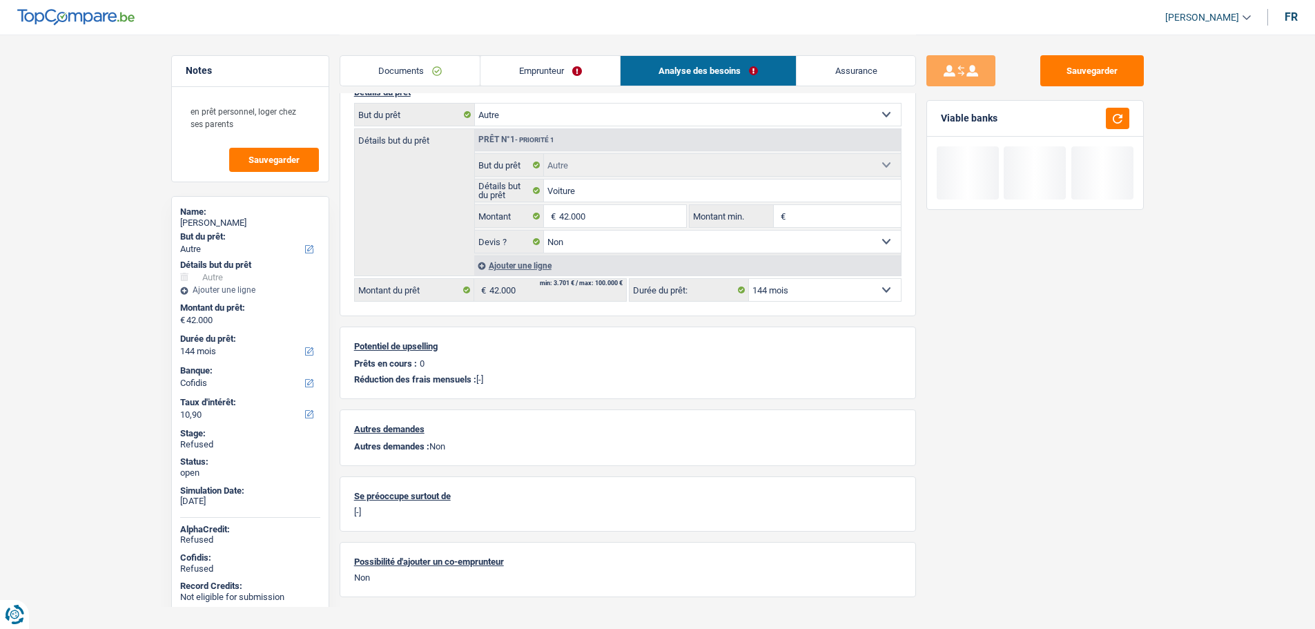
click at [809, 289] on select "12 mois 18 mois 24 mois 30 mois 36 mois 42 mois 48 mois 60 mois 72 mois 84 mois…" at bounding box center [825, 290] width 152 height 22
select select "84"
click at [749, 279] on select "12 mois 18 mois 24 mois 30 mois 36 mois 42 mois 48 mois 60 mois 72 mois 84 mois…" at bounding box center [825, 290] width 152 height 22
select select "84"
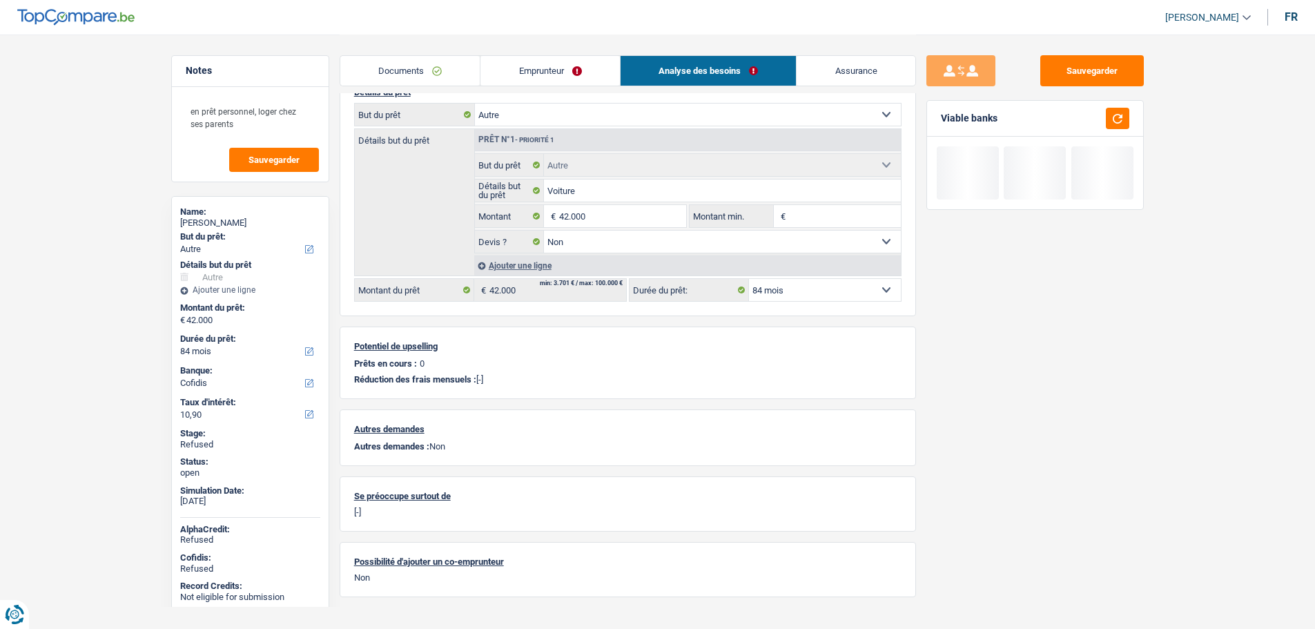
click at [929, 375] on div "Sauvegarder Viable banks" at bounding box center [1035, 331] width 238 height 552
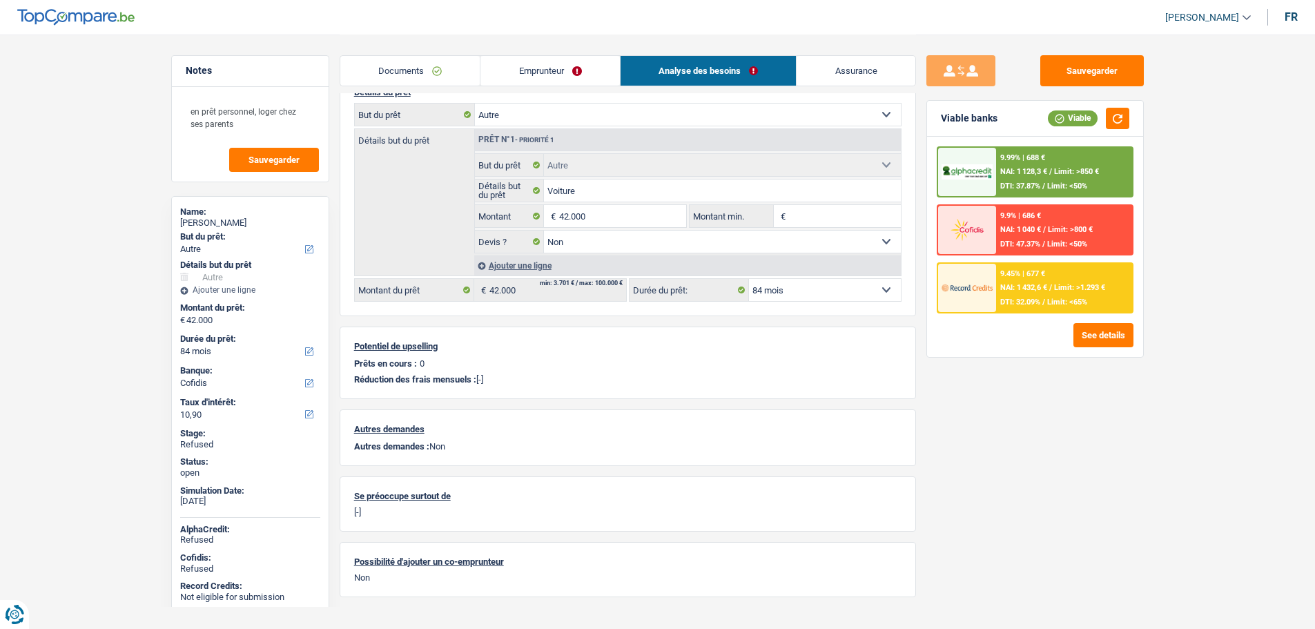
click at [918, 364] on div "Sauvegarder Viable banks Viable 9.99% | 688 € NAI: 1 128,3 € / Limit: >850 € DT…" at bounding box center [1035, 331] width 238 height 552
click at [525, 70] on link "Emprunteur" at bounding box center [550, 71] width 139 height 30
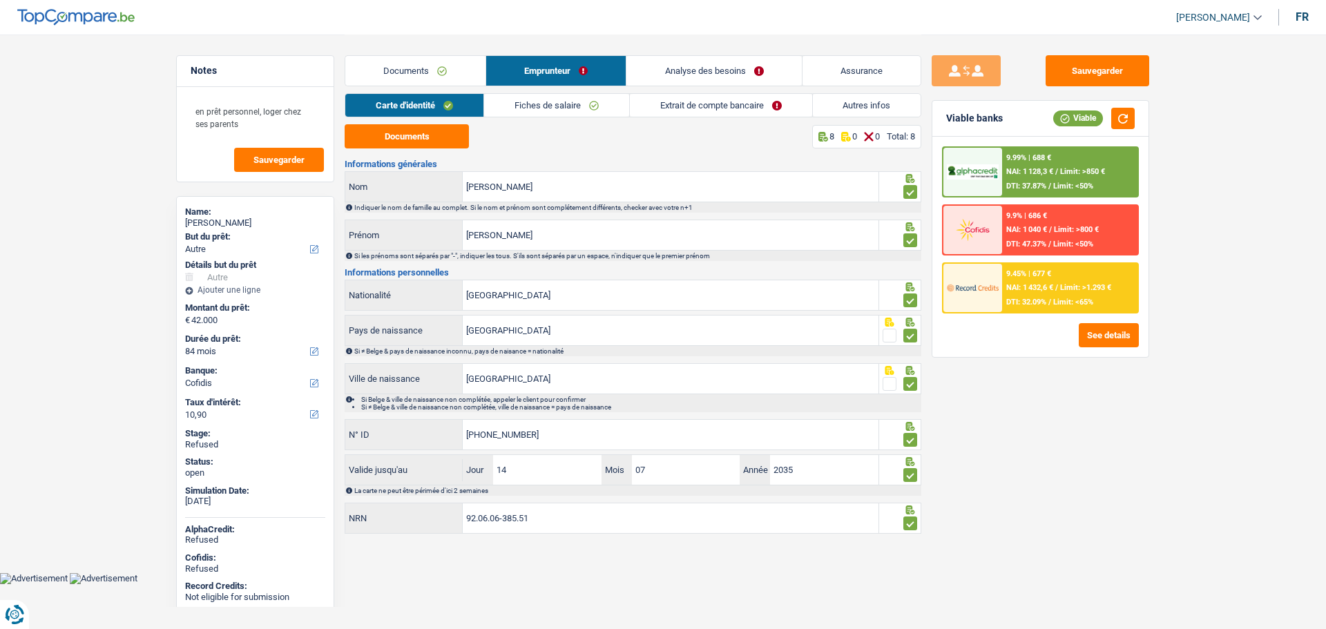
click at [540, 101] on link "Fiches de salaire" at bounding box center [556, 105] width 145 height 23
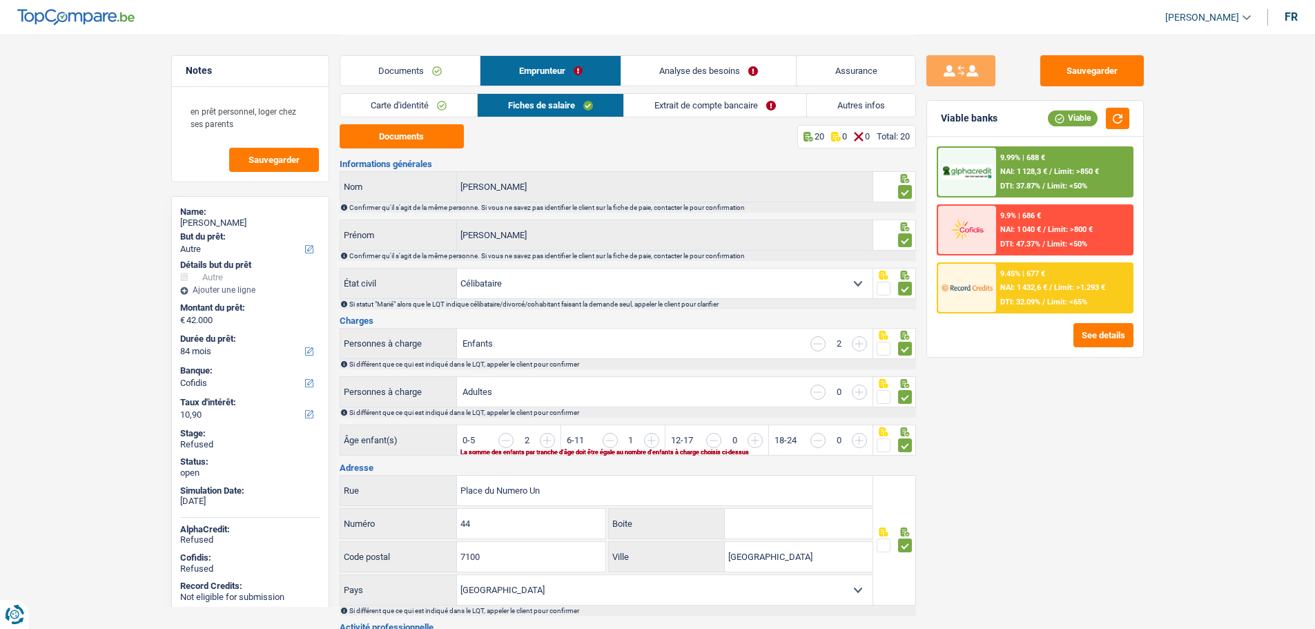
click at [840, 95] on link "Autres infos" at bounding box center [861, 105] width 108 height 23
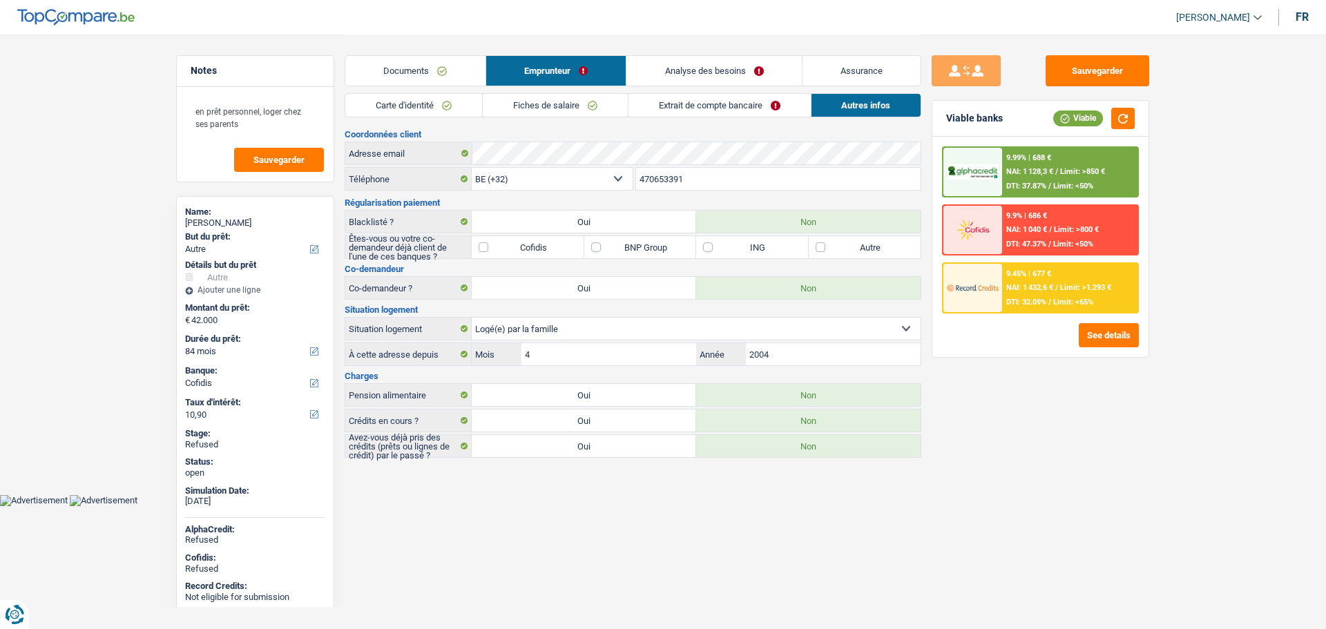
click at [408, 110] on link "Carte d'identité" at bounding box center [413, 105] width 137 height 23
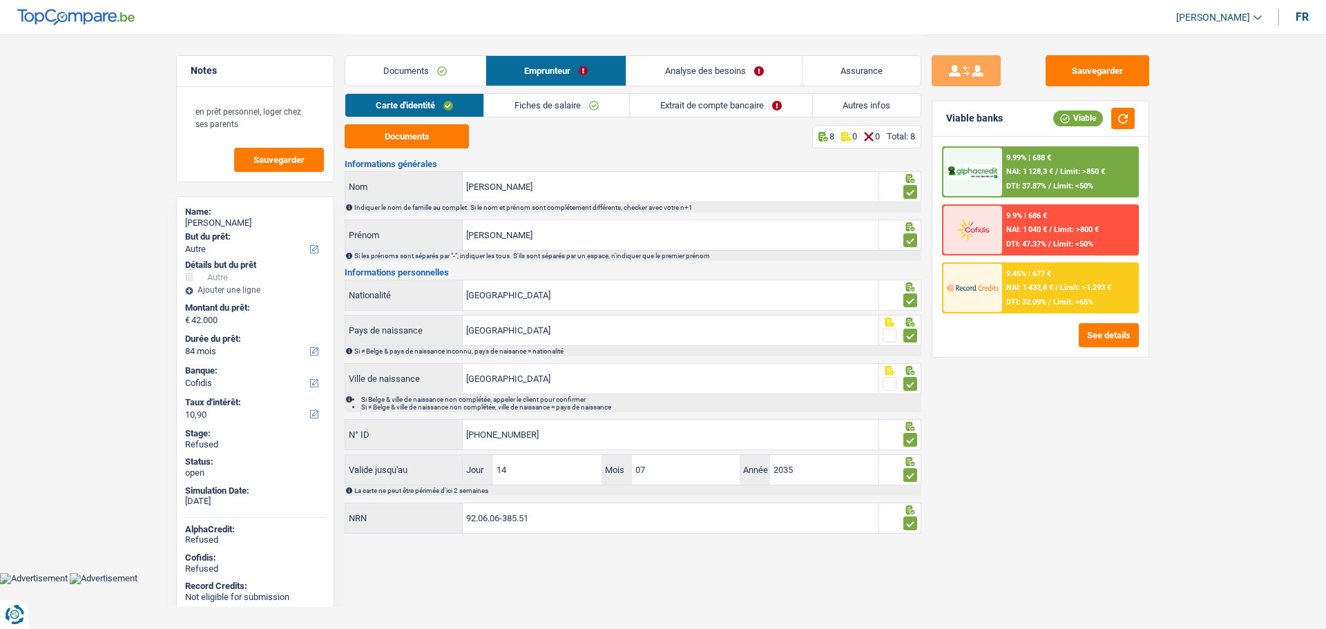
click at [545, 101] on link "Fiches de salaire" at bounding box center [556, 105] width 145 height 23
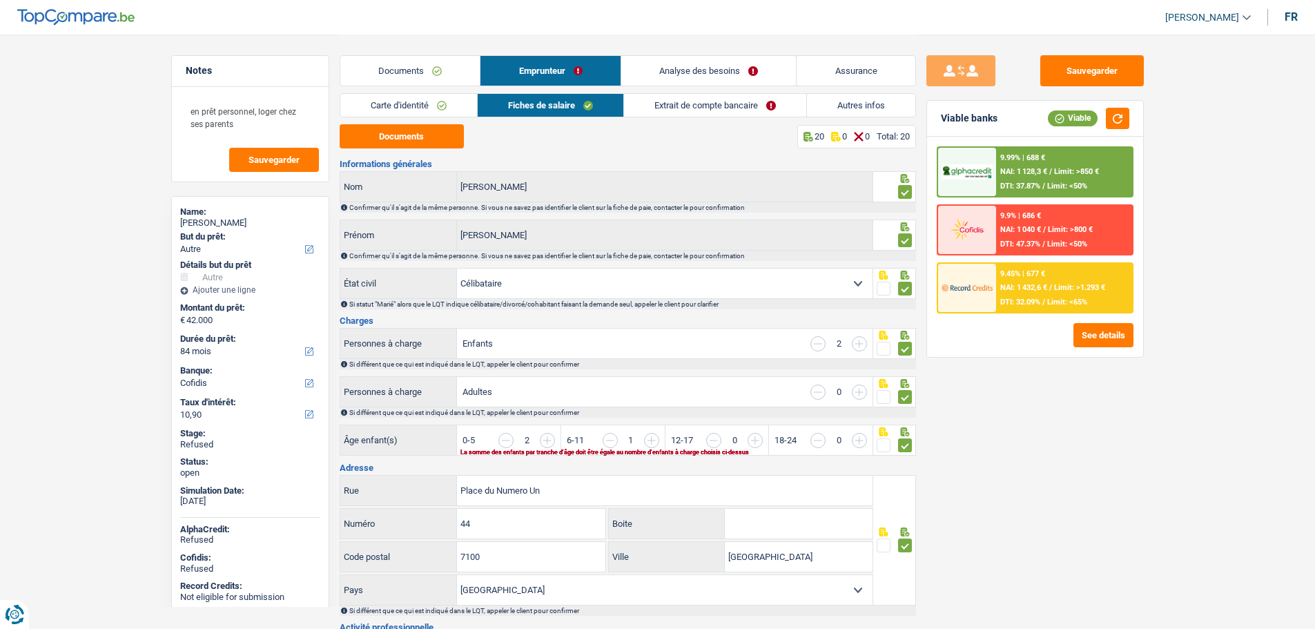
click at [707, 98] on link "Extrait de compte bancaire" at bounding box center [715, 105] width 182 height 23
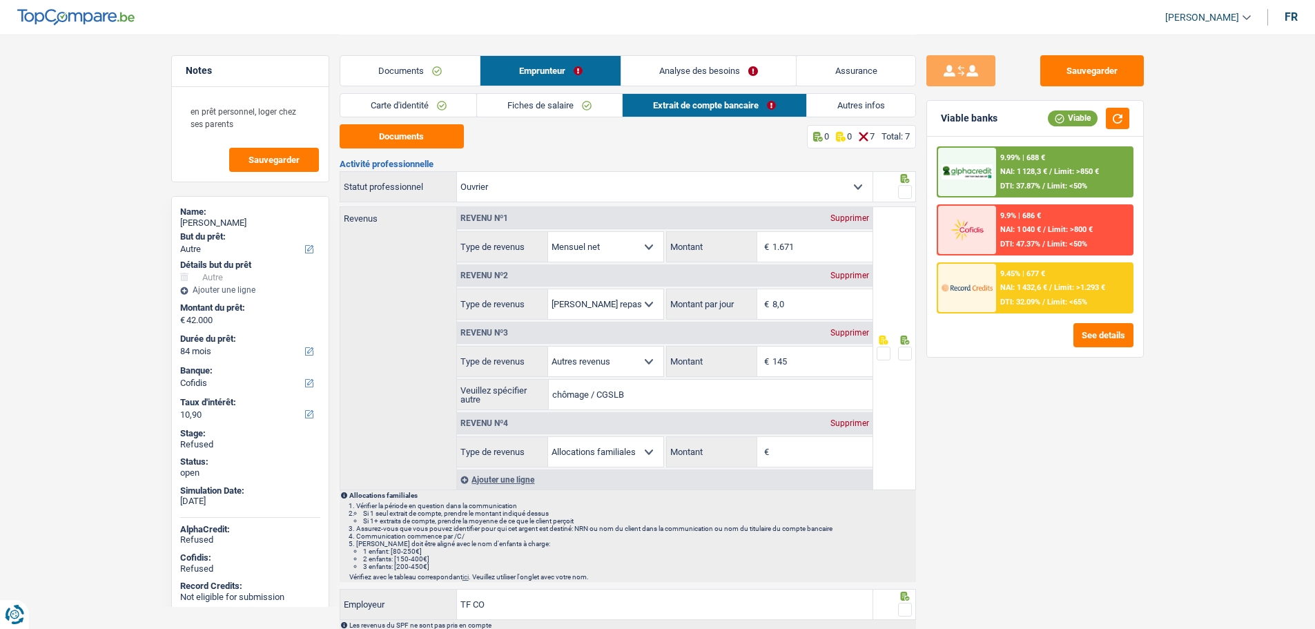
click at [851, 100] on link "Autres infos" at bounding box center [861, 105] width 108 height 23
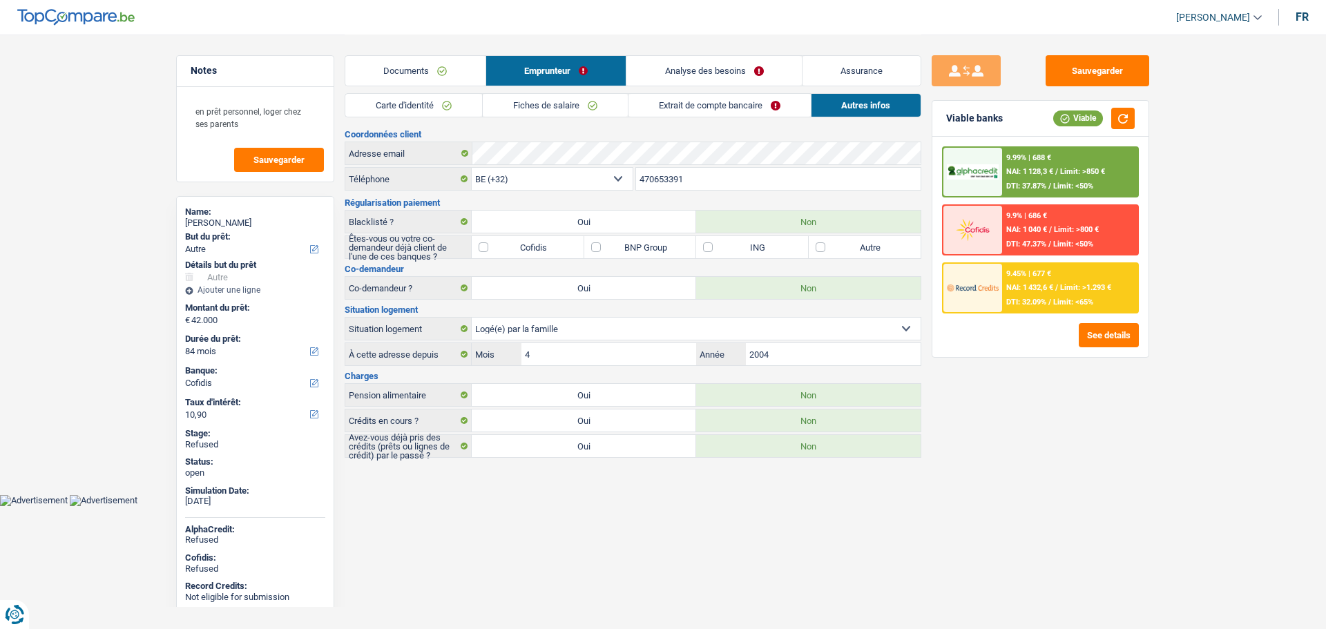
click at [691, 68] on link "Analyse des besoins" at bounding box center [713, 71] width 175 height 30
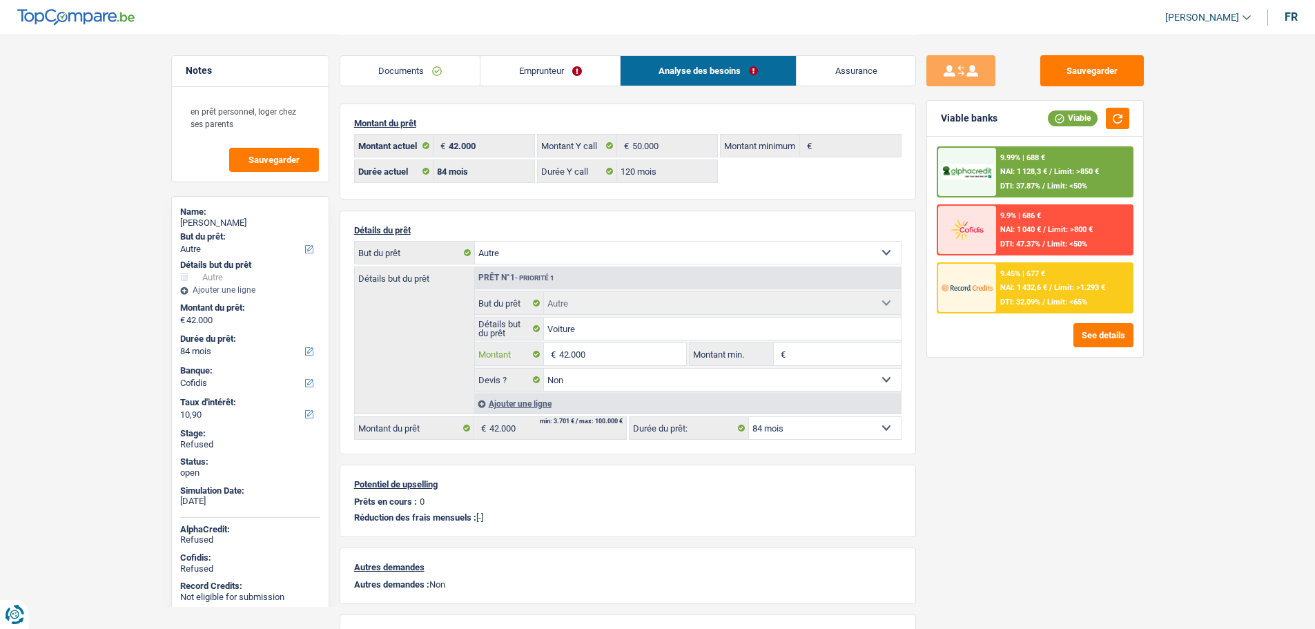
click at [609, 355] on input "42.000" at bounding box center [622, 354] width 126 height 22
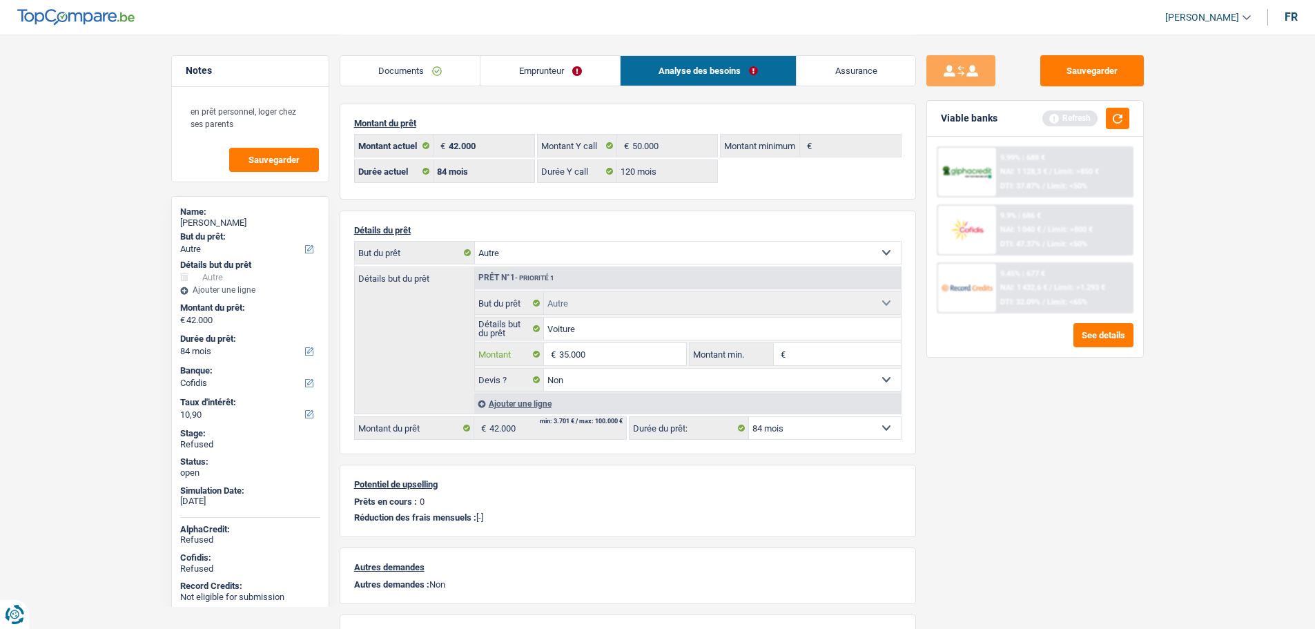
type input "35.000"
select select "120"
type input "35.000"
select select "120"
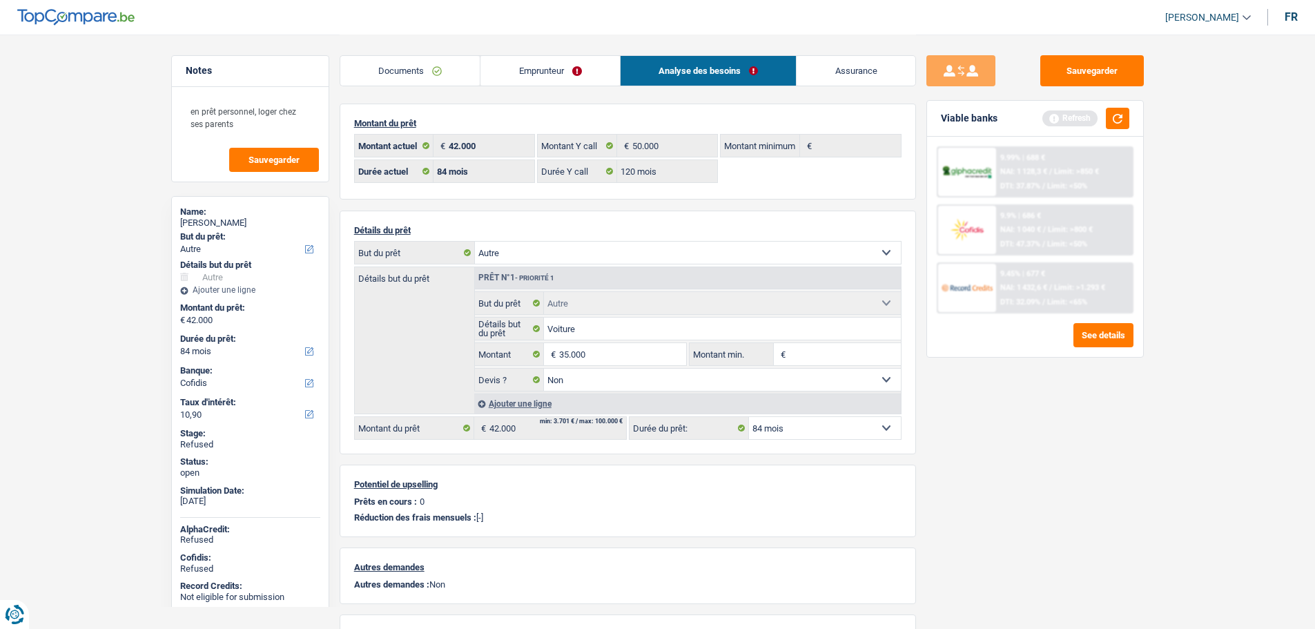
type input "35.000"
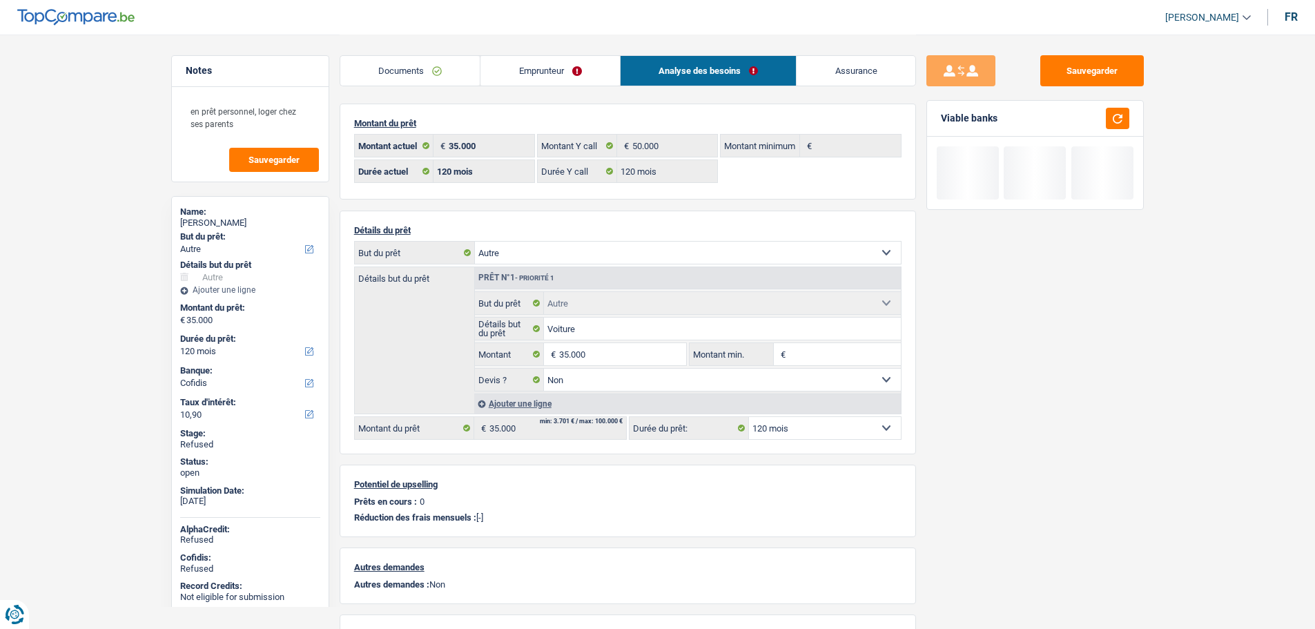
click at [953, 409] on div "Sauvegarder Viable banks" at bounding box center [1035, 331] width 238 height 552
click at [802, 423] on select "12 mois 18 mois 24 mois 30 mois 36 mois 42 mois 48 mois 60 mois 72 mois 84 mois…" at bounding box center [825, 428] width 152 height 22
select select "84"
click at [749, 417] on select "12 mois 18 mois 24 mois 30 mois 36 mois 42 mois 48 mois 60 mois 72 mois 84 mois…" at bounding box center [825, 428] width 152 height 22
select select "84"
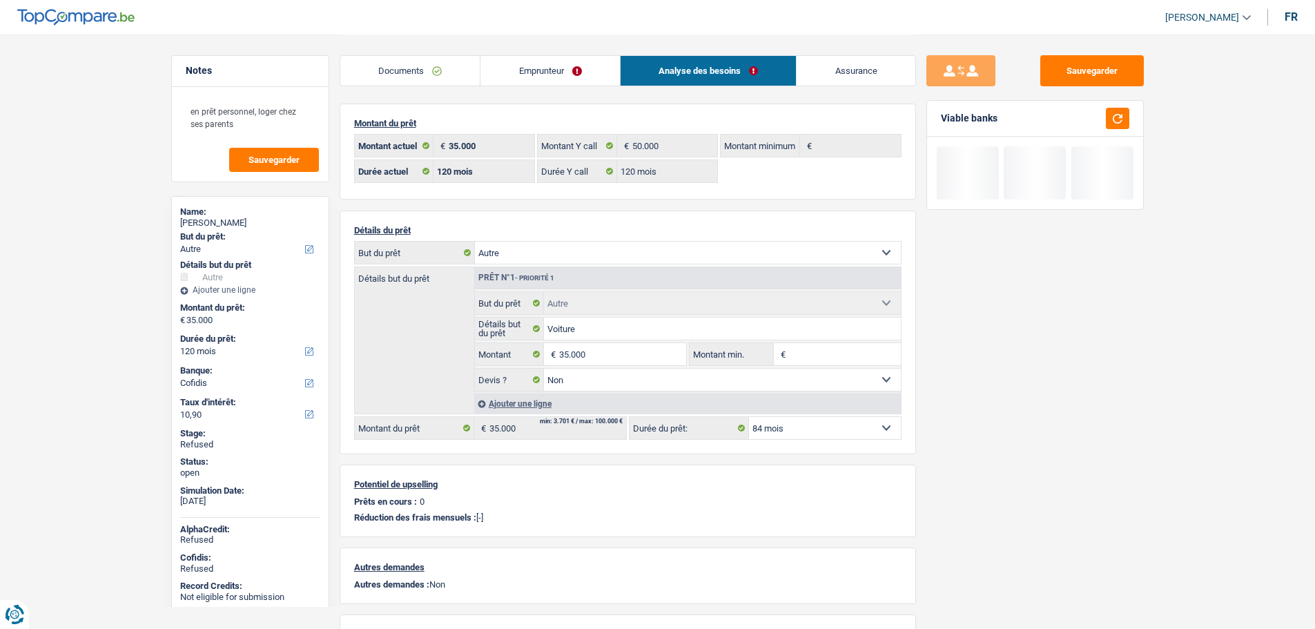
select select "84"
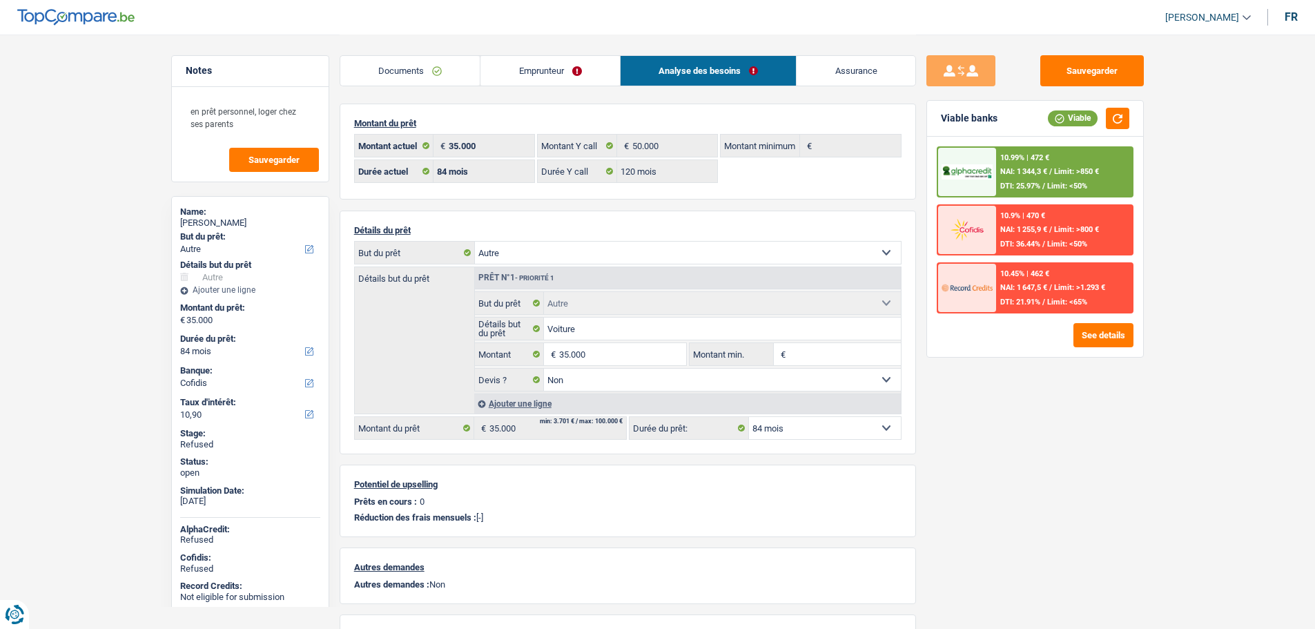
click at [521, 72] on link "Emprunteur" at bounding box center [550, 71] width 139 height 30
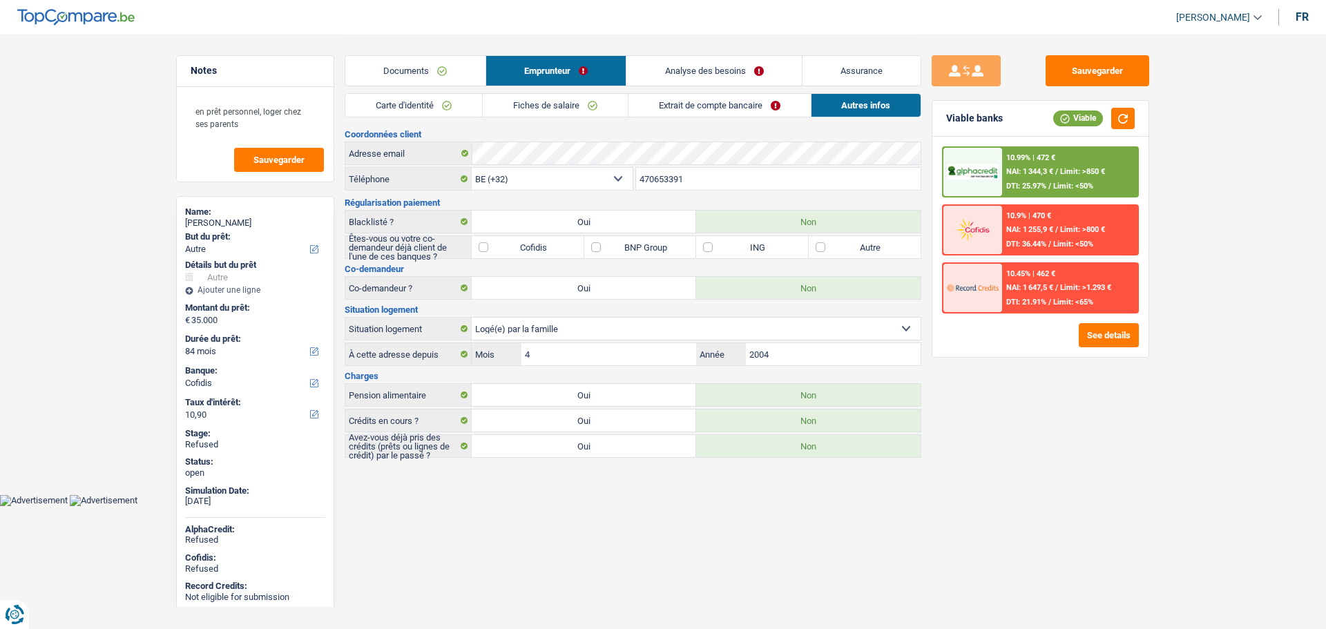
click at [690, 70] on link "Analyse des besoins" at bounding box center [713, 71] width 175 height 30
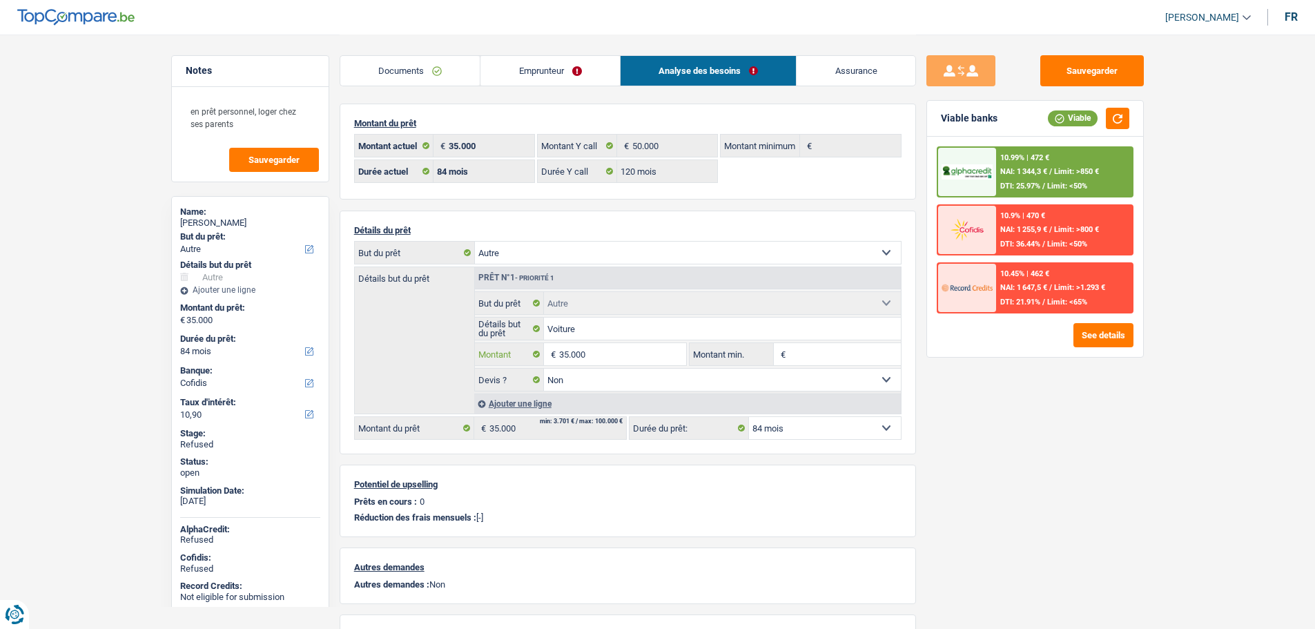
click at [599, 355] on input "35.000" at bounding box center [622, 354] width 126 height 22
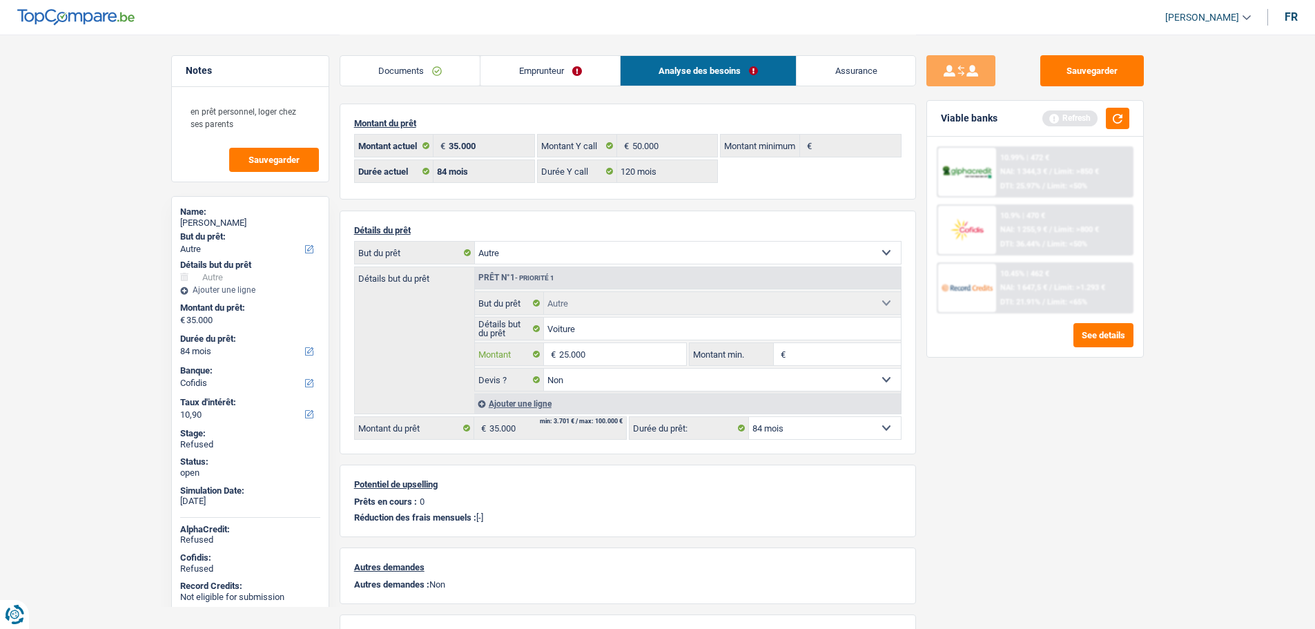
type input "25.000"
select select "120"
type input "25.000"
select select "120"
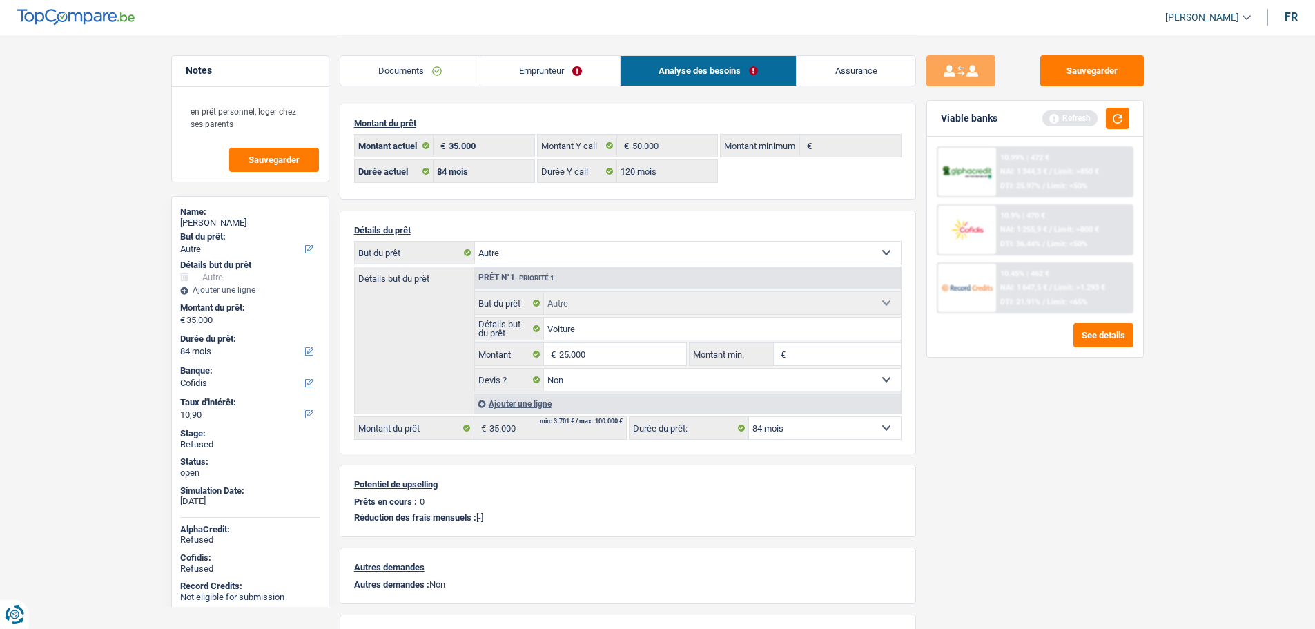
type input "25.000"
click at [1074, 435] on div "Sauvegarder Viable banks Refresh 10.99% | 472 € NAI: 1 344,3 € / Limit: >850 € …" at bounding box center [1035, 331] width 238 height 552
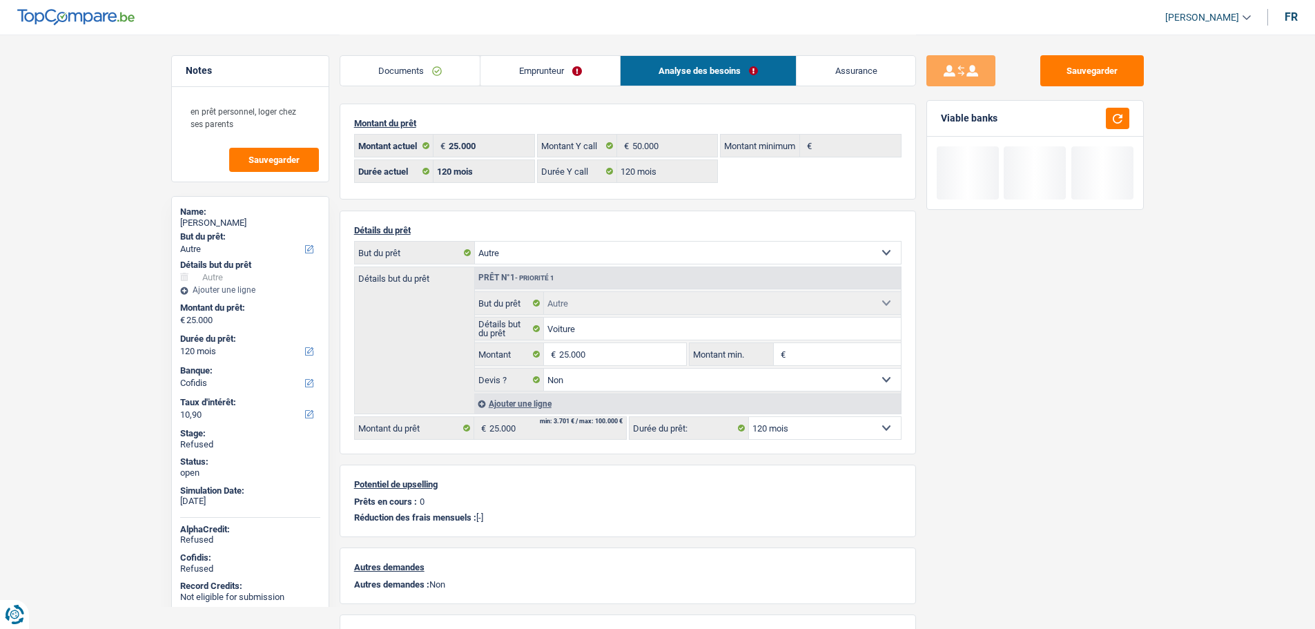
click at [824, 432] on select "12 mois 18 mois 24 mois 30 mois 36 mois 42 mois 48 mois 60 mois 72 mois 84 mois…" at bounding box center [825, 428] width 152 height 22
select select "84"
click at [749, 417] on select "12 mois 18 mois 24 mois 30 mois 36 mois 42 mois 48 mois 60 mois 72 mois 84 mois…" at bounding box center [825, 428] width 152 height 22
select select "84"
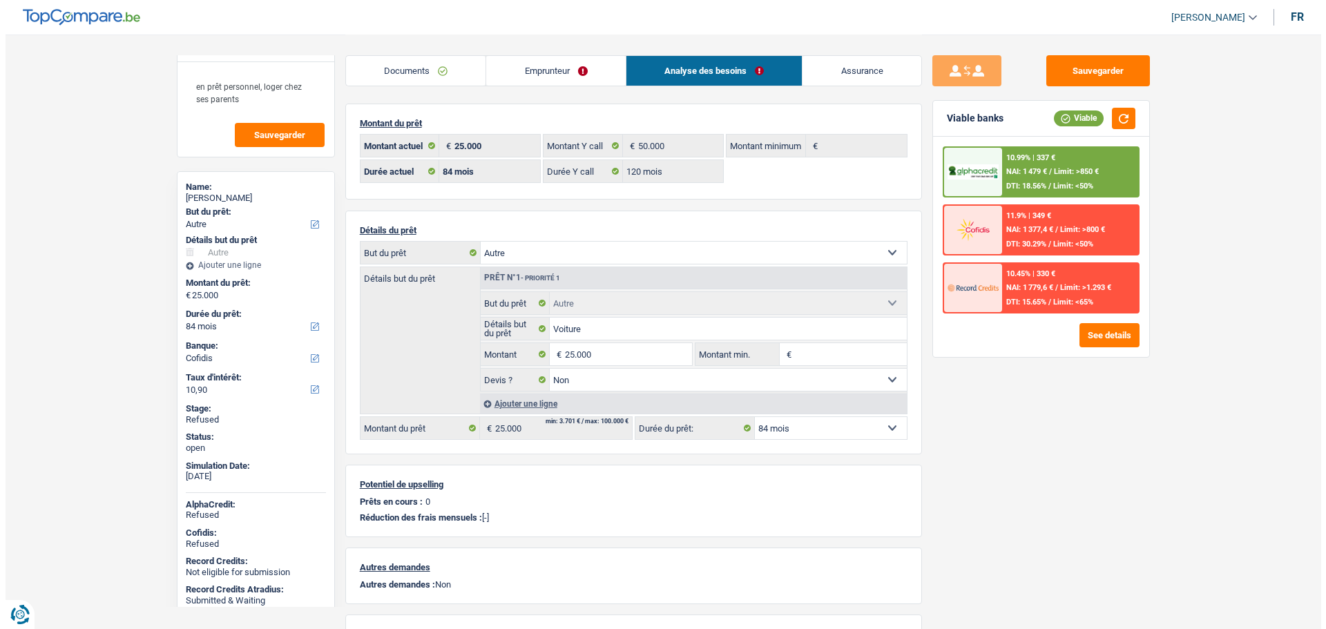
scroll to position [48, 0]
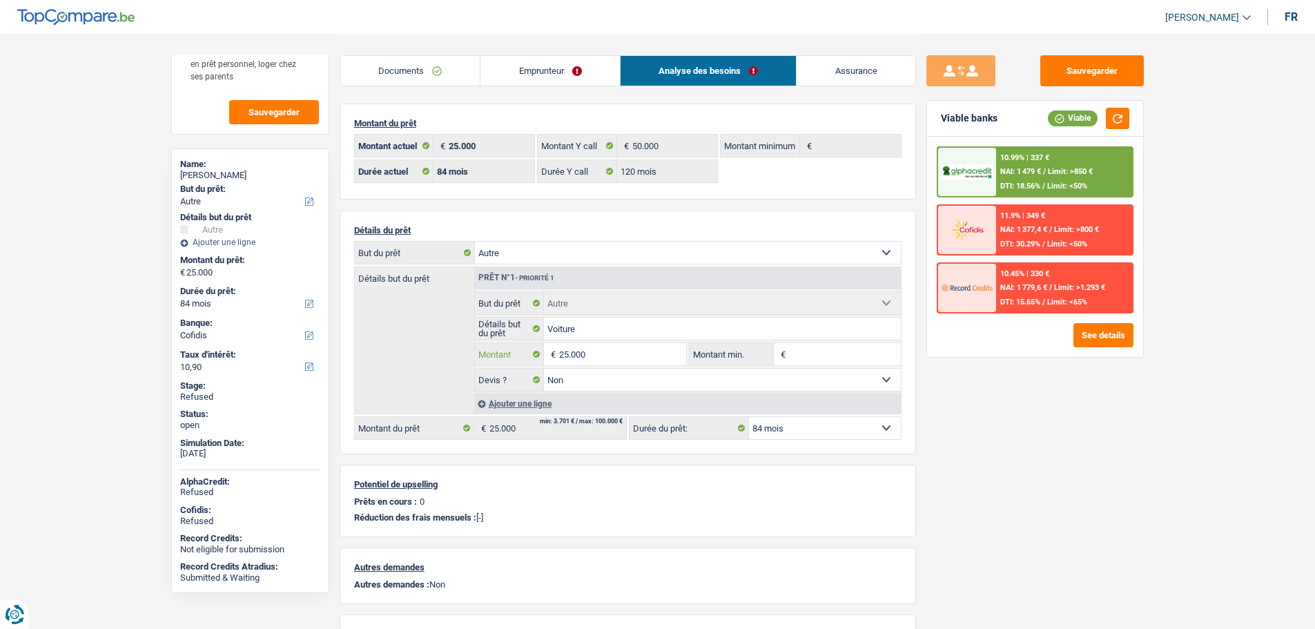
click at [601, 356] on input "25.000" at bounding box center [622, 354] width 126 height 22
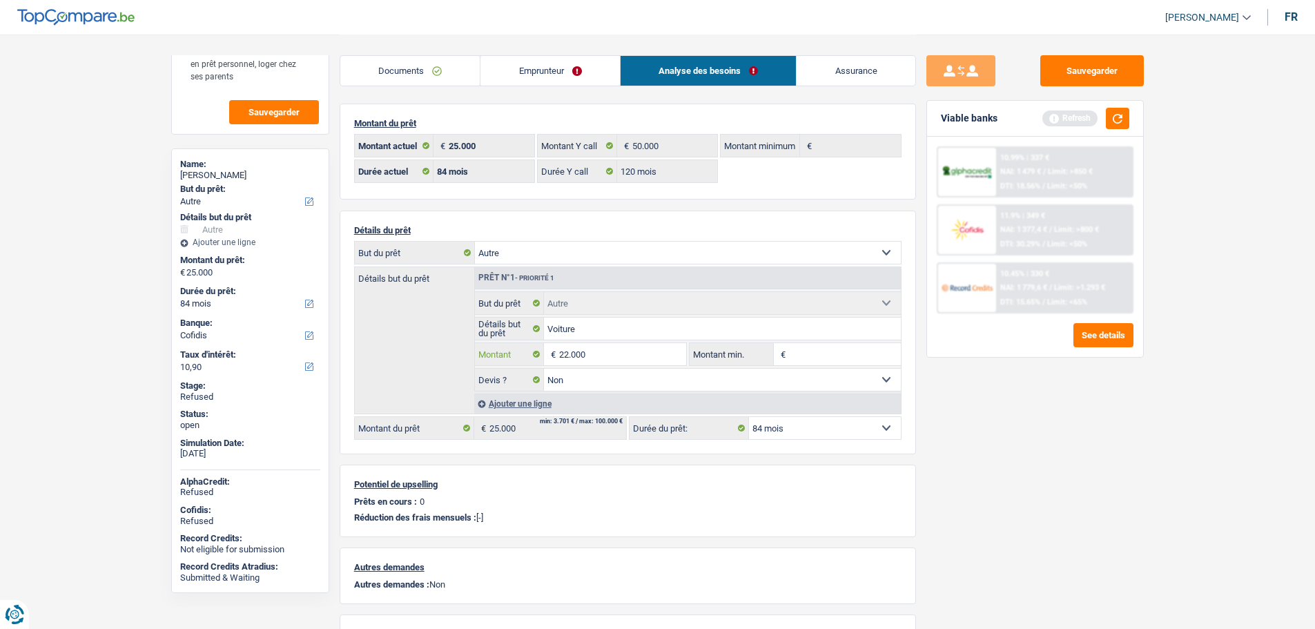
type input "22.000"
select select "120"
type input "22.000"
select select "120"
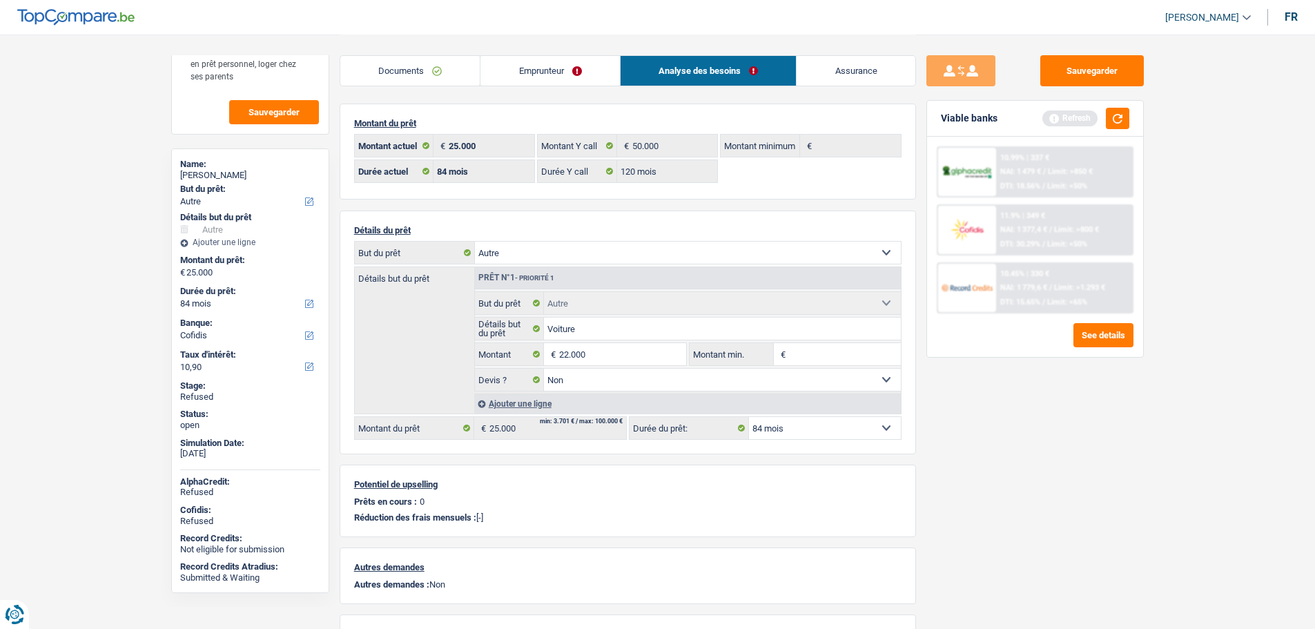
type input "22.000"
click at [941, 408] on div "Sauvegarder Viable banks Refresh 10.99% | 337 € NAI: 1 479 € / Limit: >850 € DT…" at bounding box center [1035, 331] width 238 height 552
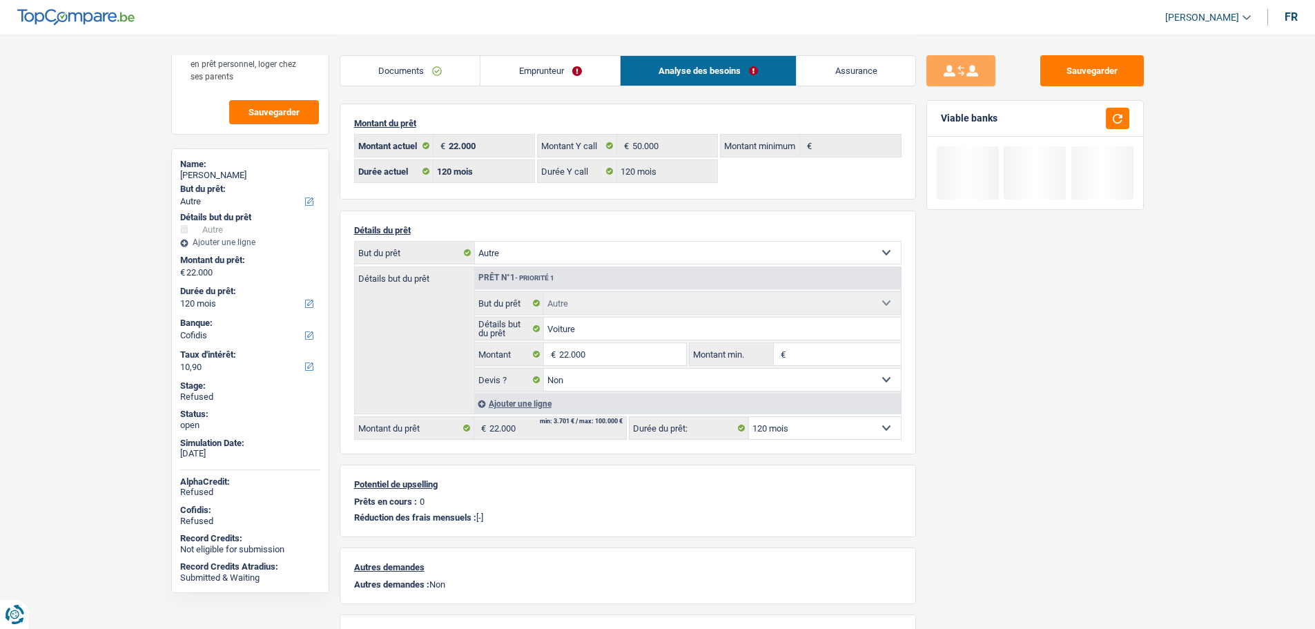
click at [797, 420] on select "12 mois 18 mois 24 mois 30 mois 36 mois 42 mois 48 mois 60 mois 72 mois 84 mois…" at bounding box center [825, 428] width 152 height 22
select select "84"
click at [749, 417] on select "12 mois 18 mois 24 mois 30 mois 36 mois 42 mois 48 mois 60 mois 72 mois 84 mois…" at bounding box center [825, 428] width 152 height 22
select select "84"
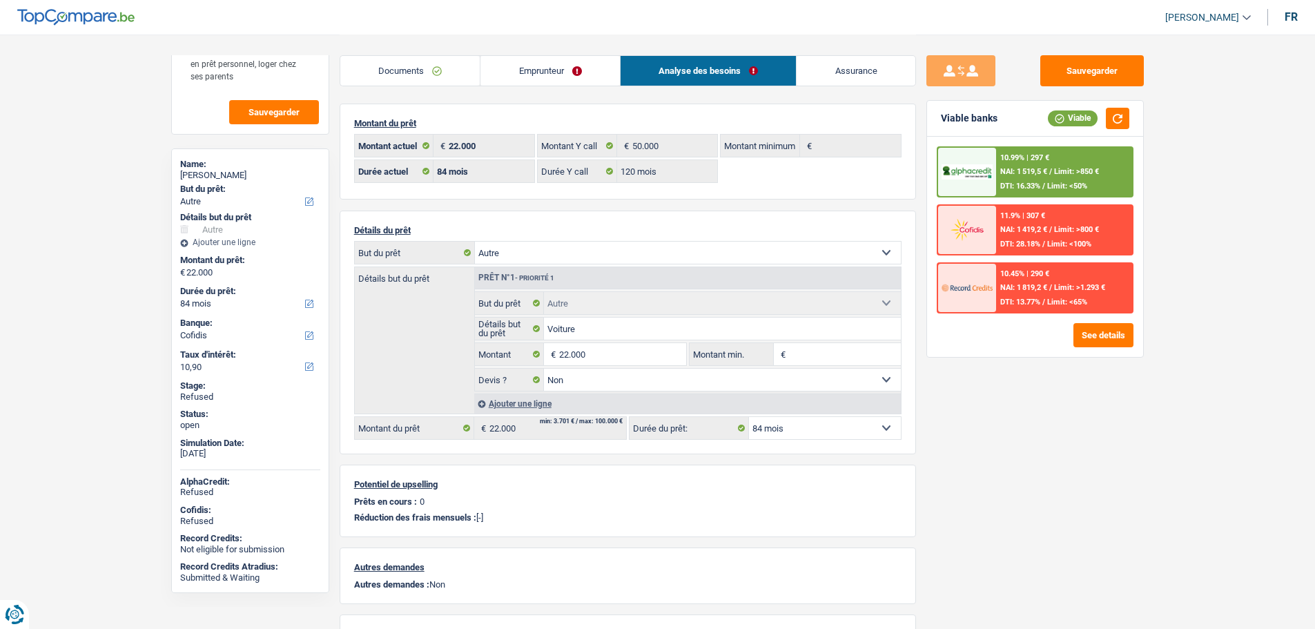
click at [940, 375] on div "Sauvegarder Viable banks Viable 10.99% | 297 € NAI: 1 519,5 € / Limit: >850 € D…" at bounding box center [1035, 331] width 238 height 552
click at [769, 425] on select "12 mois 18 mois 24 mois 30 mois 36 mois 42 mois 48 mois 60 mois 72 mois 84 mois…" at bounding box center [825, 428] width 152 height 22
click at [584, 358] on input "22.000" at bounding box center [622, 354] width 126 height 22
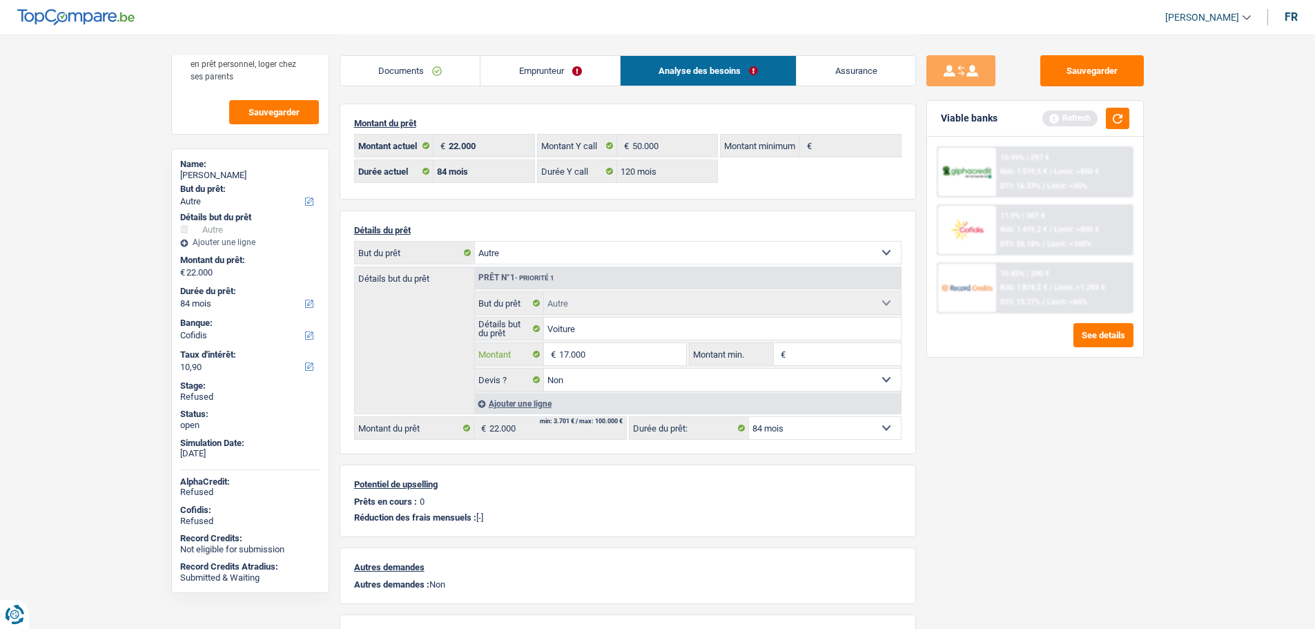
type input "17.000"
click at [968, 469] on div "Sauvegarder Viable banks Refresh 10.99% | 297 € NAI: 1 519,5 € / Limit: >850 € …" at bounding box center [1035, 331] width 238 height 552
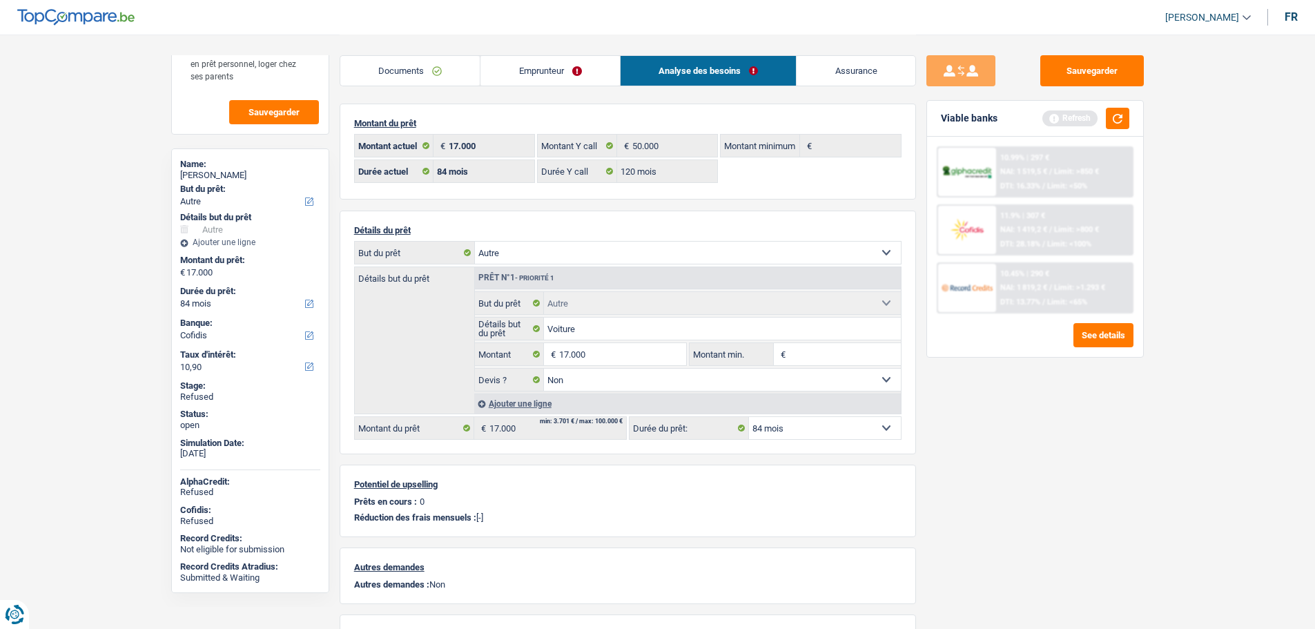
click at [952, 426] on div "Sauvegarder Viable banks Refresh 10.99% | 297 € NAI: 1 519,5 € / Limit: >850 € …" at bounding box center [1035, 331] width 238 height 552
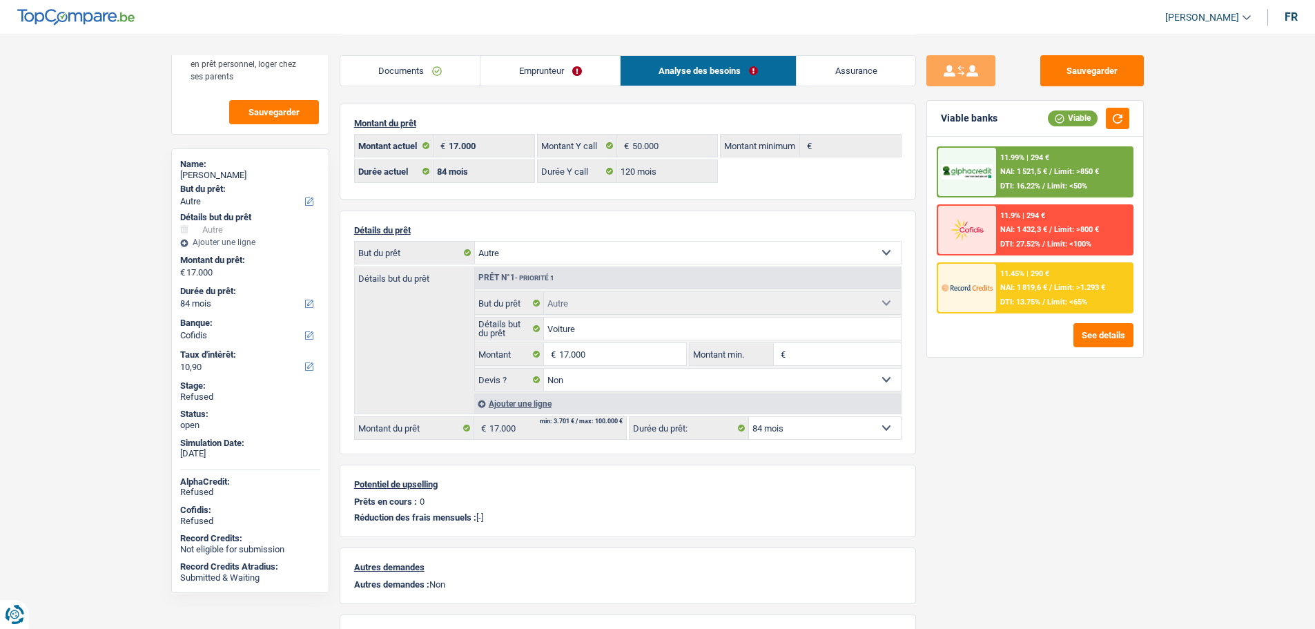
click at [923, 304] on div "Sauvegarder Viable banks Viable 11.99% | 294 € NAI: 1 521,5 € / Limit: >850 € D…" at bounding box center [1035, 331] width 238 height 552
click at [918, 308] on div "Sauvegarder Viable banks Viable 11.99% | 294 € NAI: 1 521,5 € / Limit: >850 € D…" at bounding box center [1035, 331] width 238 height 552
click at [518, 68] on link "Emprunteur" at bounding box center [550, 71] width 139 height 30
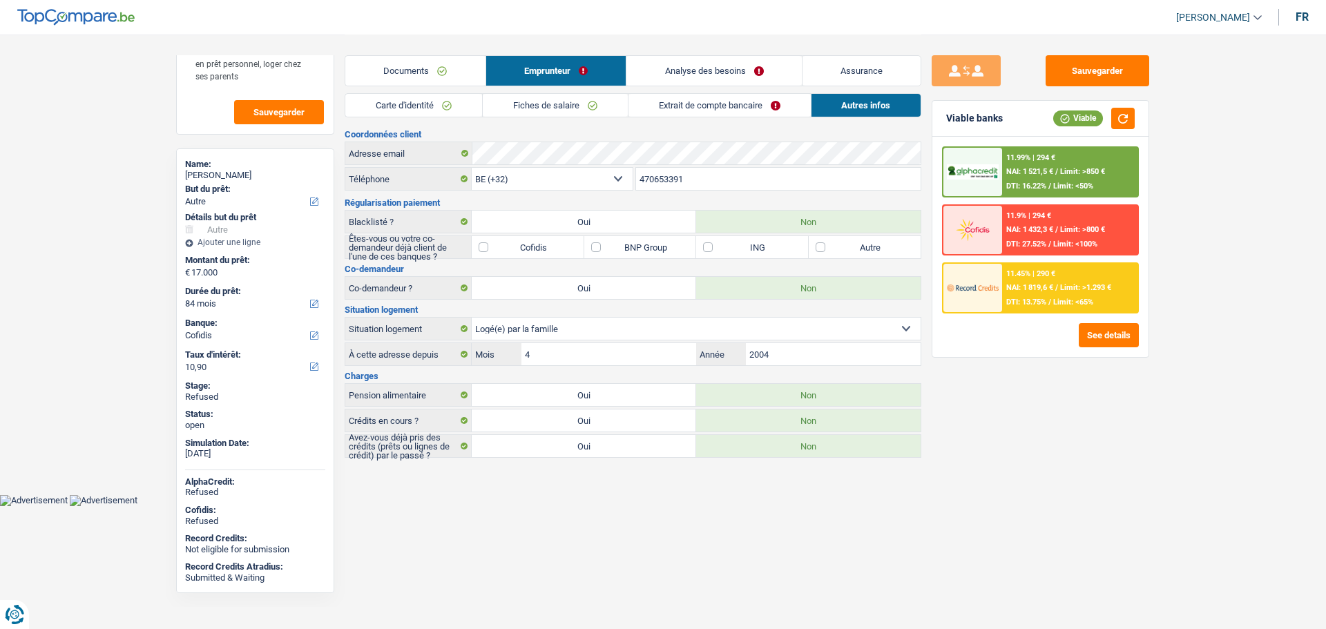
click at [684, 70] on link "Analyse des besoins" at bounding box center [713, 71] width 175 height 30
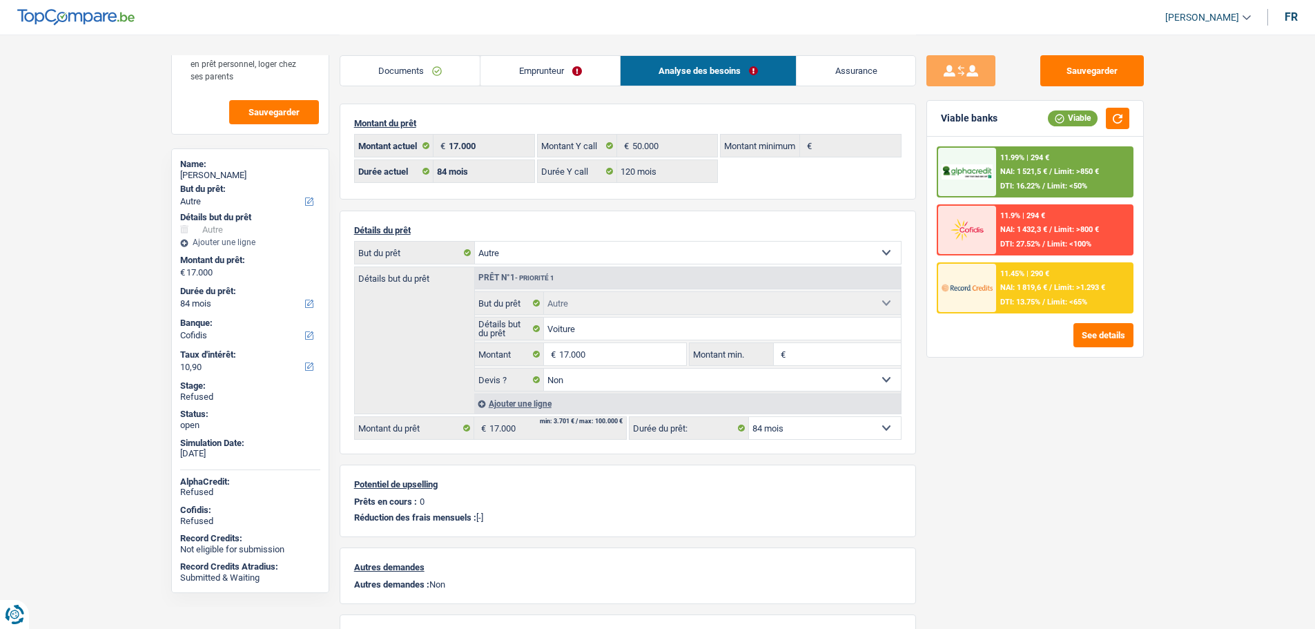
click at [554, 52] on div "Documents Emprunteur Analyse des besoins Assurance" at bounding box center [628, 64] width 576 height 59
click at [545, 61] on link "Emprunteur" at bounding box center [550, 71] width 139 height 30
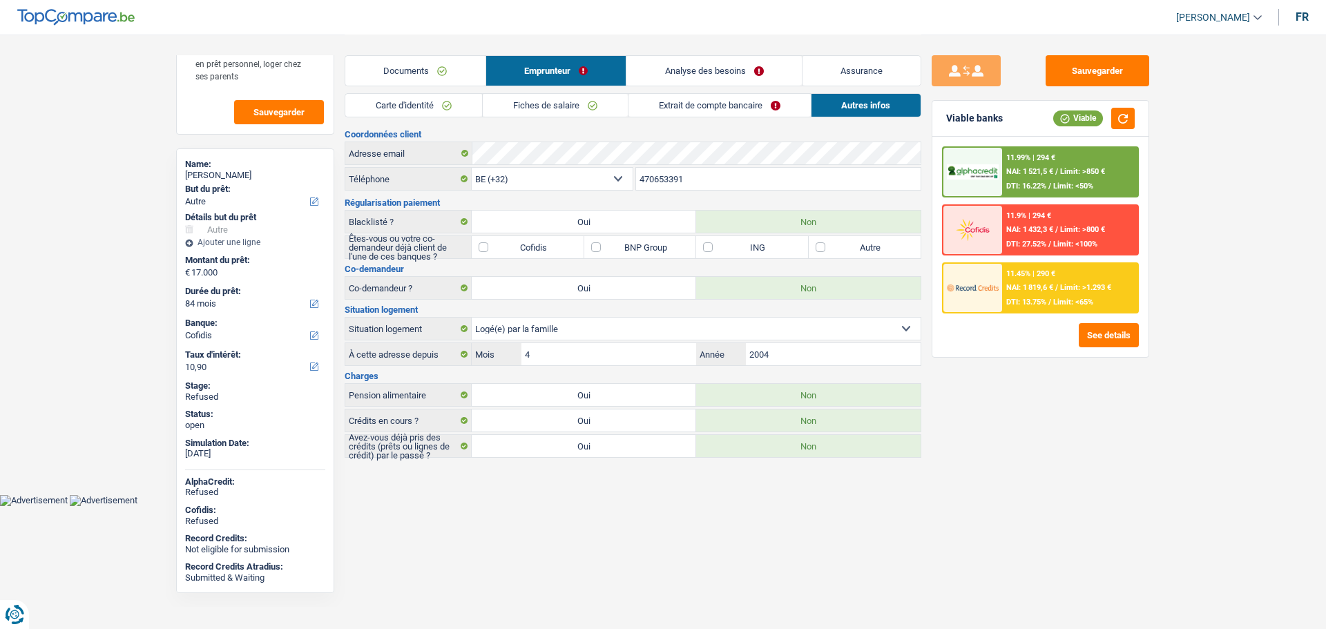
click at [533, 106] on link "Fiches de salaire" at bounding box center [555, 105] width 145 height 23
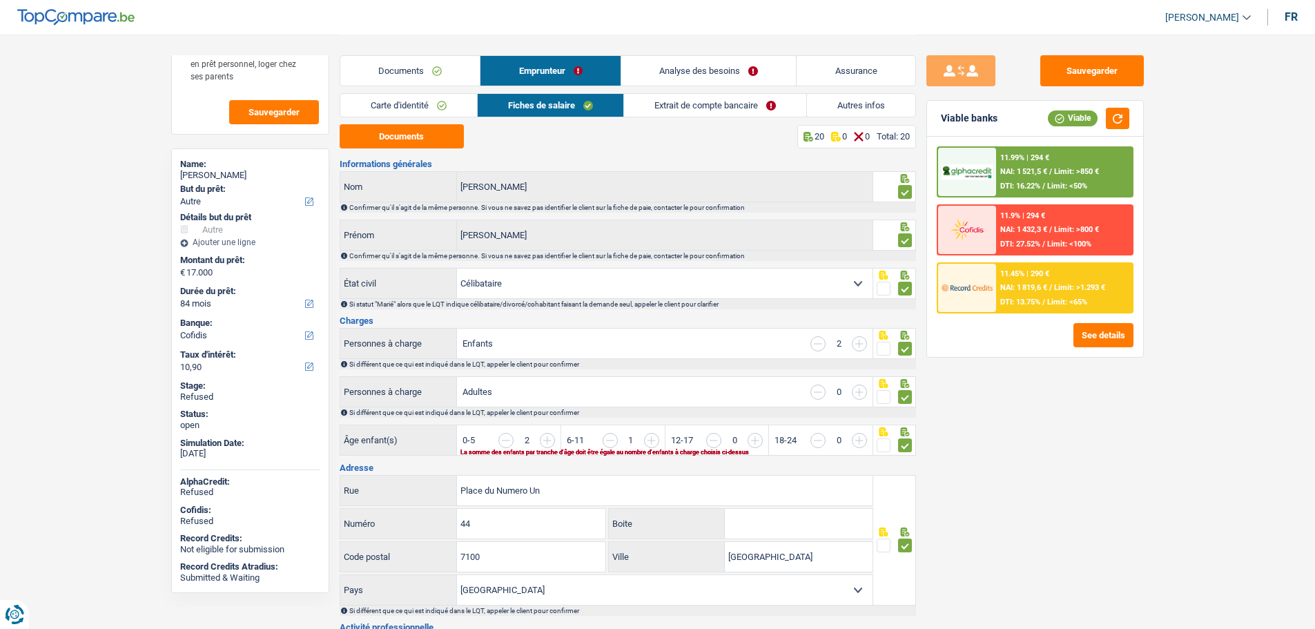
click at [435, 71] on link "Documents" at bounding box center [410, 71] width 140 height 30
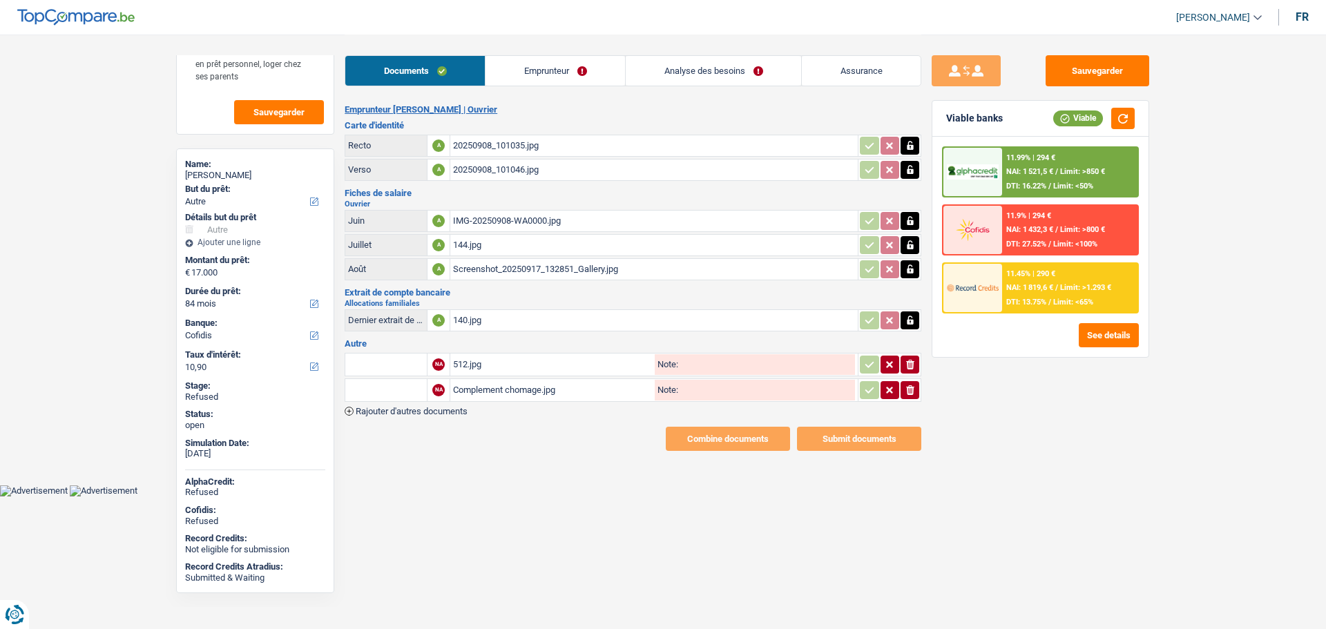
click at [1041, 368] on div "Sauvegarder Viable banks Viable 11.99% | 294 € NAI: 1 521,5 € / Limit: >850 € D…" at bounding box center [1040, 331] width 238 height 552
click at [1010, 351] on div "11.99% | 294 € NAI: 1 521,5 € / Limit: >850 € DTI: 16.22% / Limit: <50% 11.9% |…" at bounding box center [1040, 247] width 216 height 220
click at [998, 345] on div "See details" at bounding box center [1040, 335] width 197 height 24
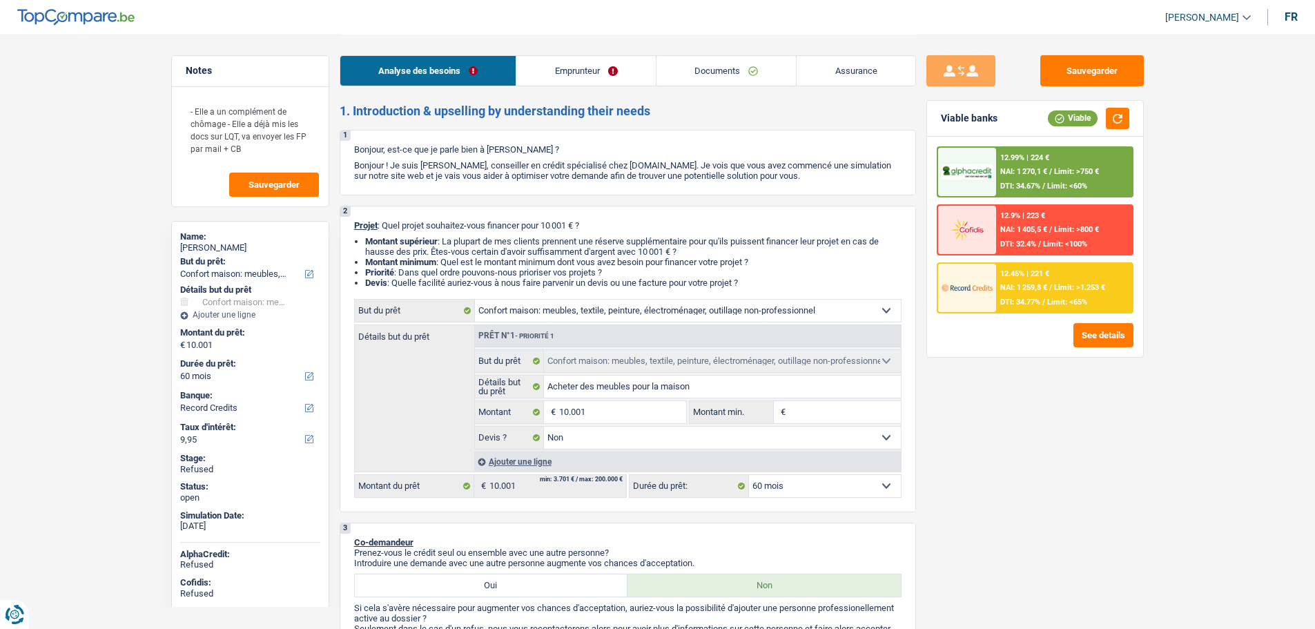
select select "household"
select select "60"
select select "record credits"
select select "household"
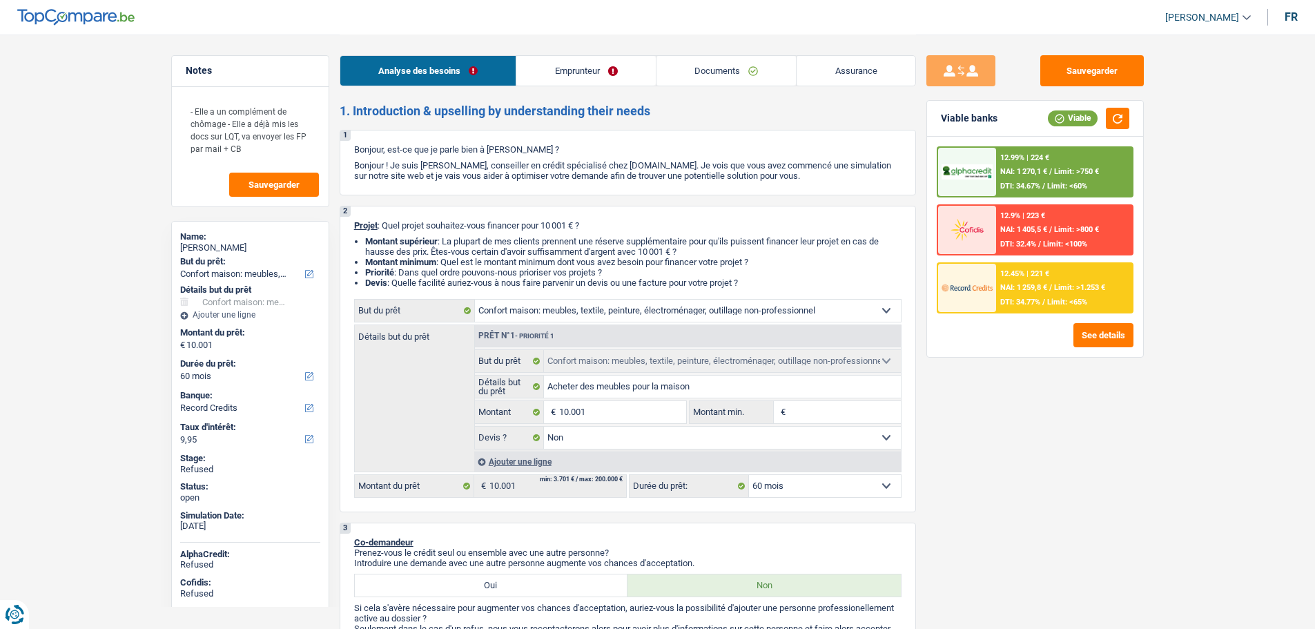
select select "household"
select select "false"
select select "60"
select select "worker"
select select "familyAllowances"
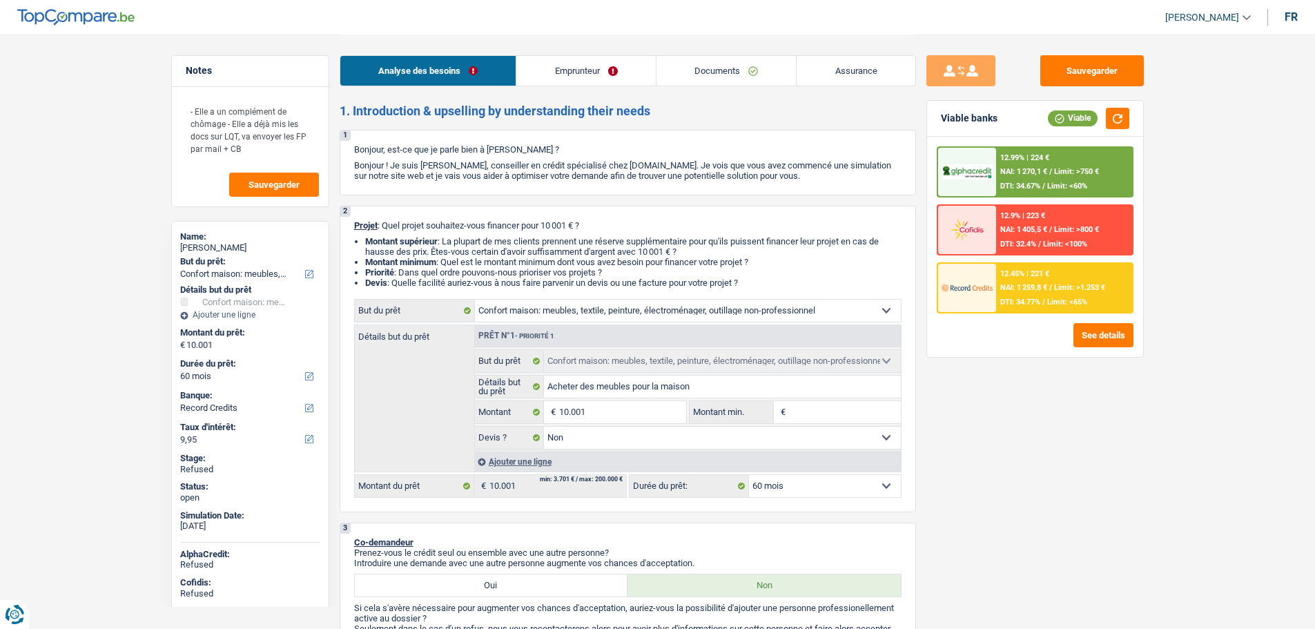
select select "netSalary"
select select "unemployment"
select select "rents"
select select "household"
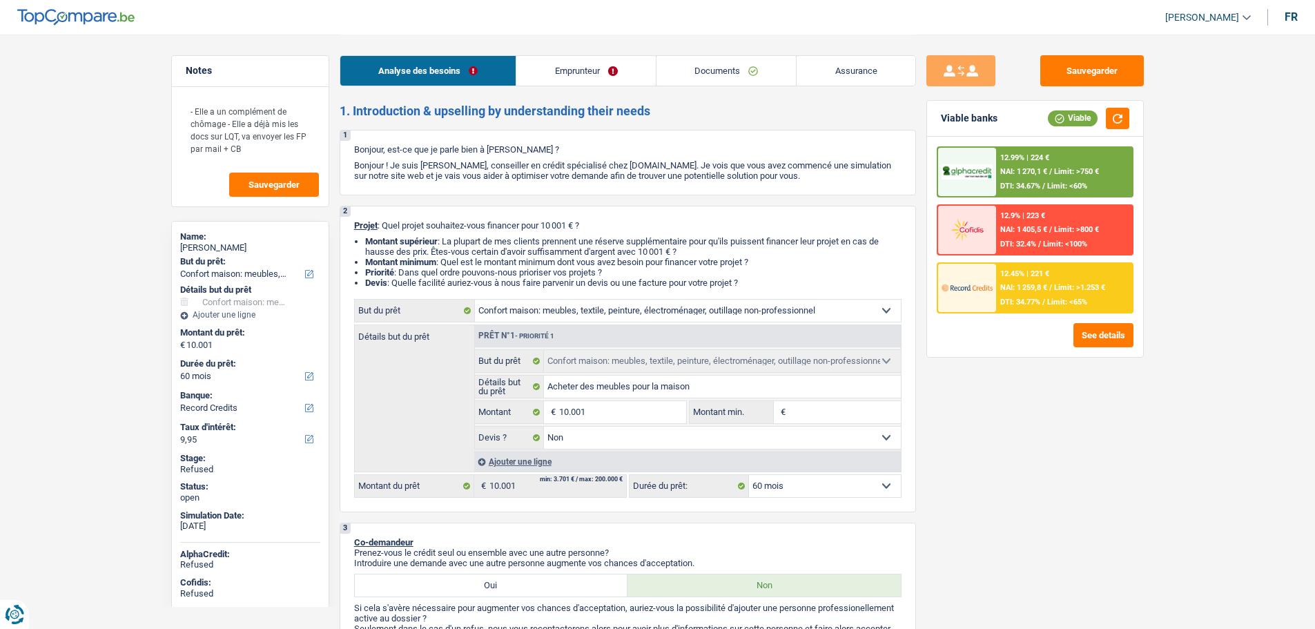
select select "false"
select select "60"
click at [581, 79] on link "Emprunteur" at bounding box center [585, 71] width 139 height 30
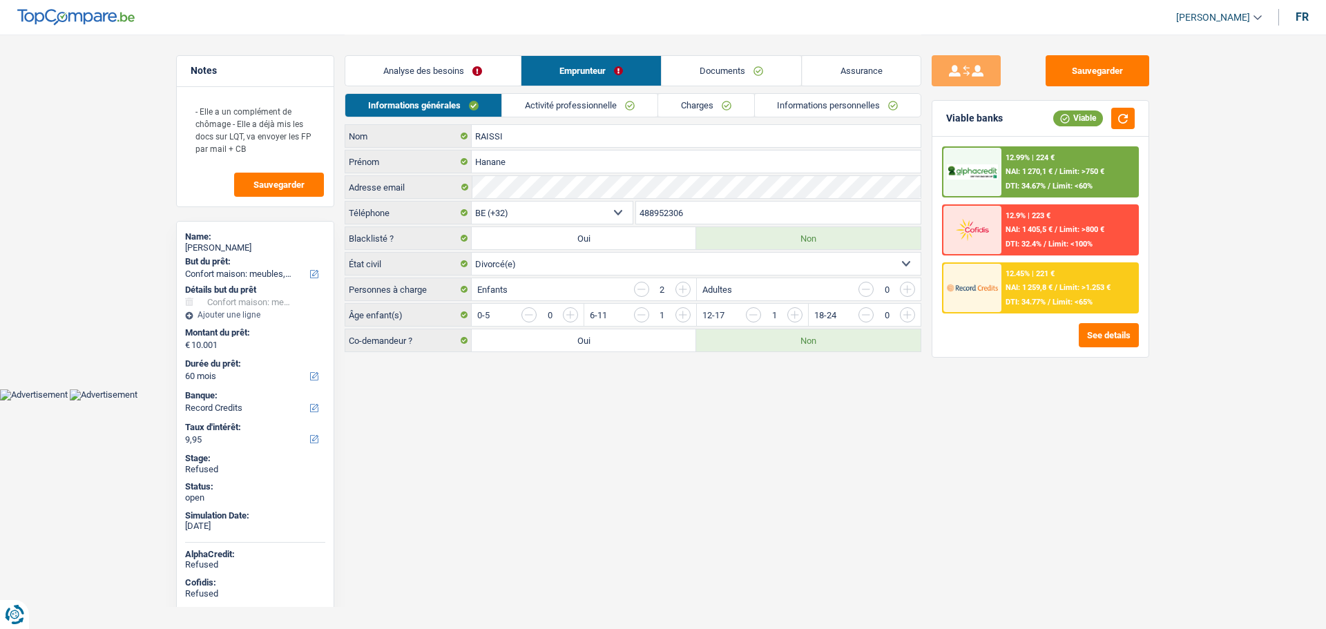
click at [1239, 12] on span "[PERSON_NAME]" at bounding box center [1213, 18] width 74 height 12
click at [1178, 132] on button "SO" at bounding box center [1187, 127] width 123 height 28
select select "32"
select select "rents"
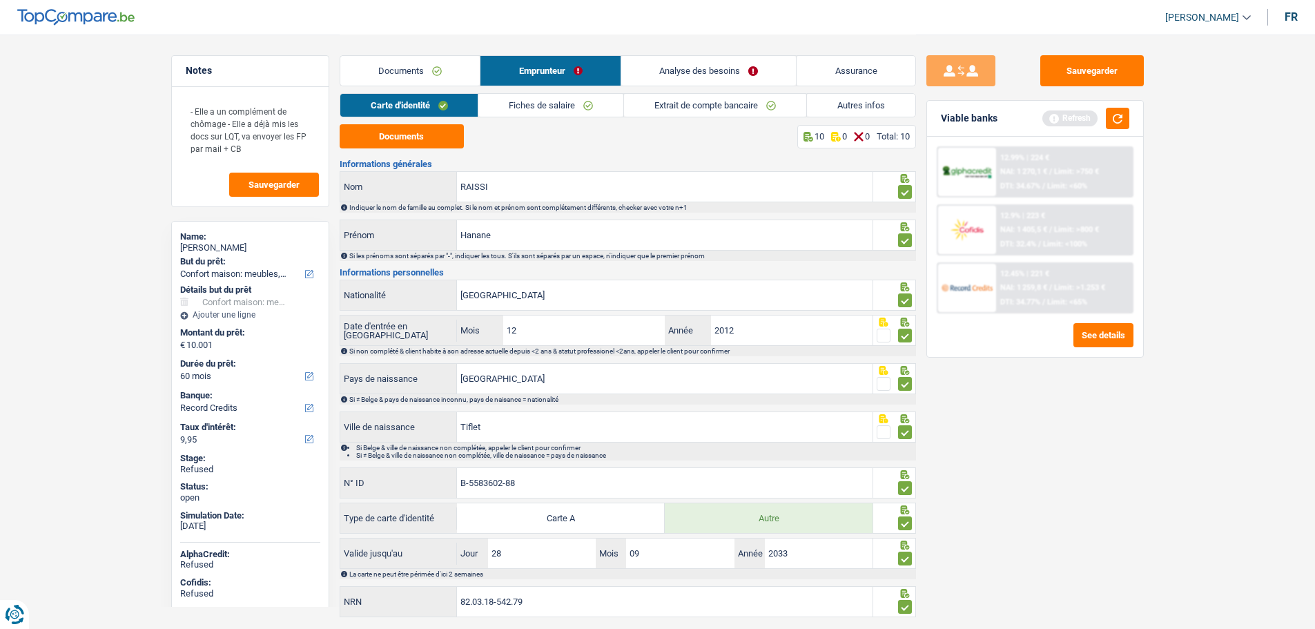
click at [853, 103] on link "Autres infos" at bounding box center [861, 105] width 108 height 23
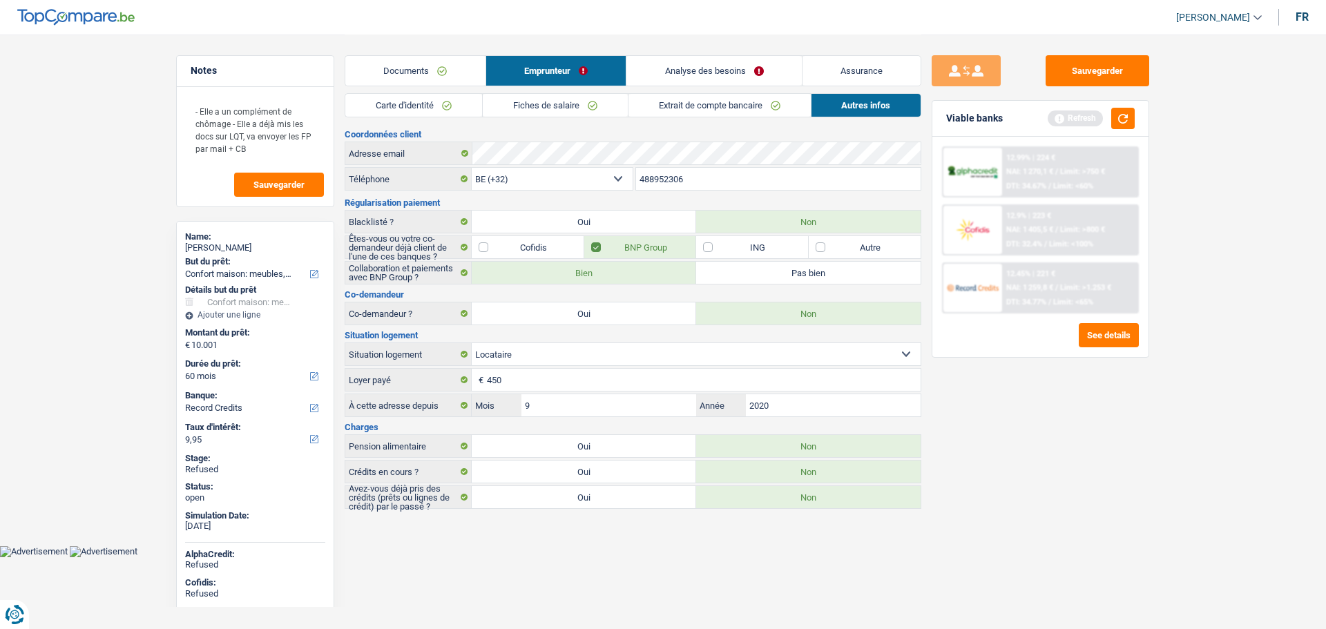
click at [658, 126] on div "Carte d'identité Fiches de salaire Extrait de compte bancaire Autres infos Docu…" at bounding box center [633, 301] width 576 height 416
click at [628, 121] on div "Carte d'identité Fiches de salaire Extrait de compte bancaire Autres infos" at bounding box center [633, 108] width 576 height 31
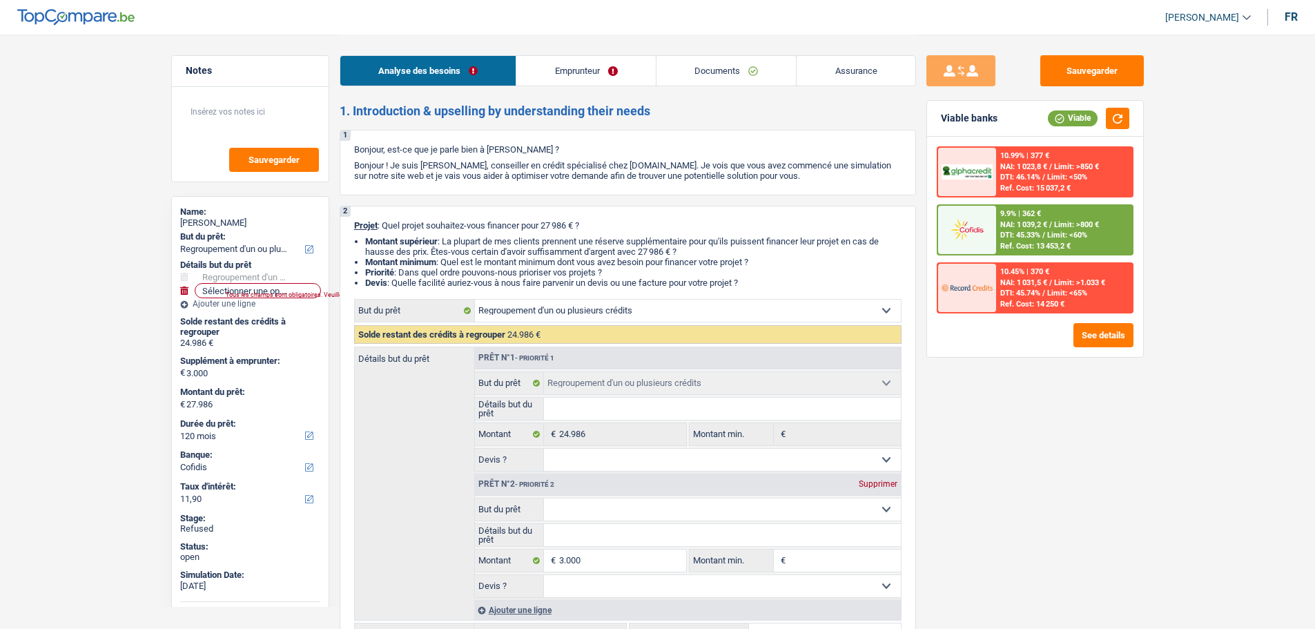
select select "refinancing"
select select "120"
select select "cofidis"
select select "refinancing"
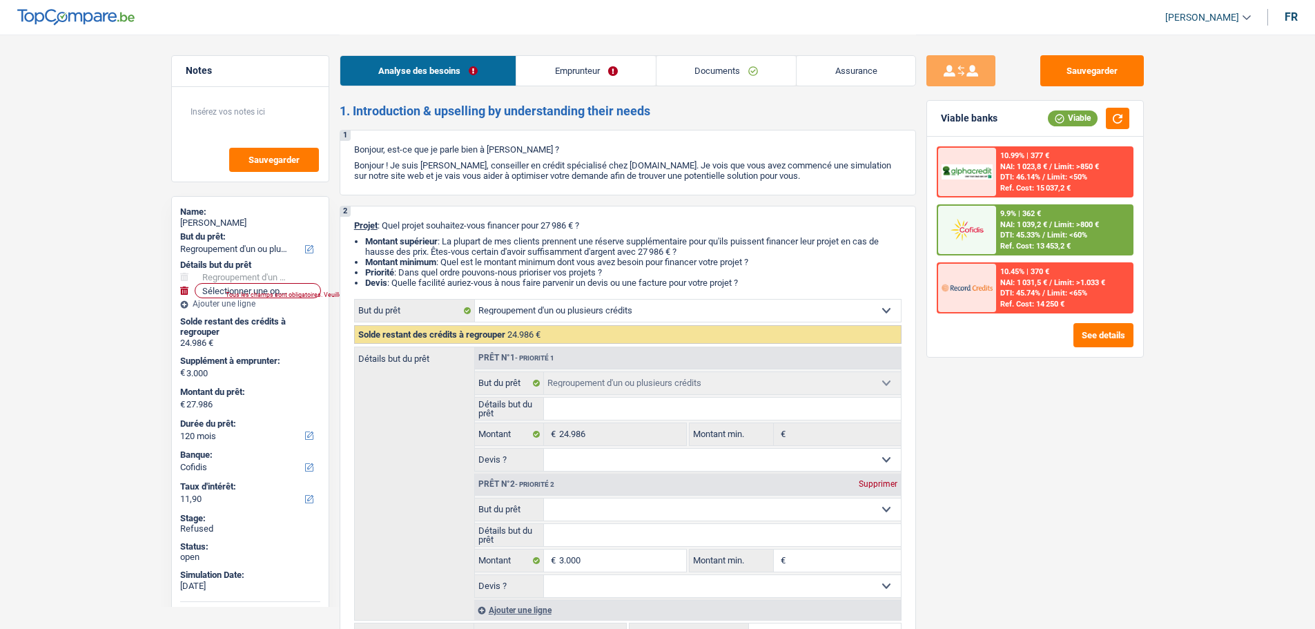
select select "refinancing"
select select "120"
select select "invalid"
select select "disabilityPension"
select select "other"
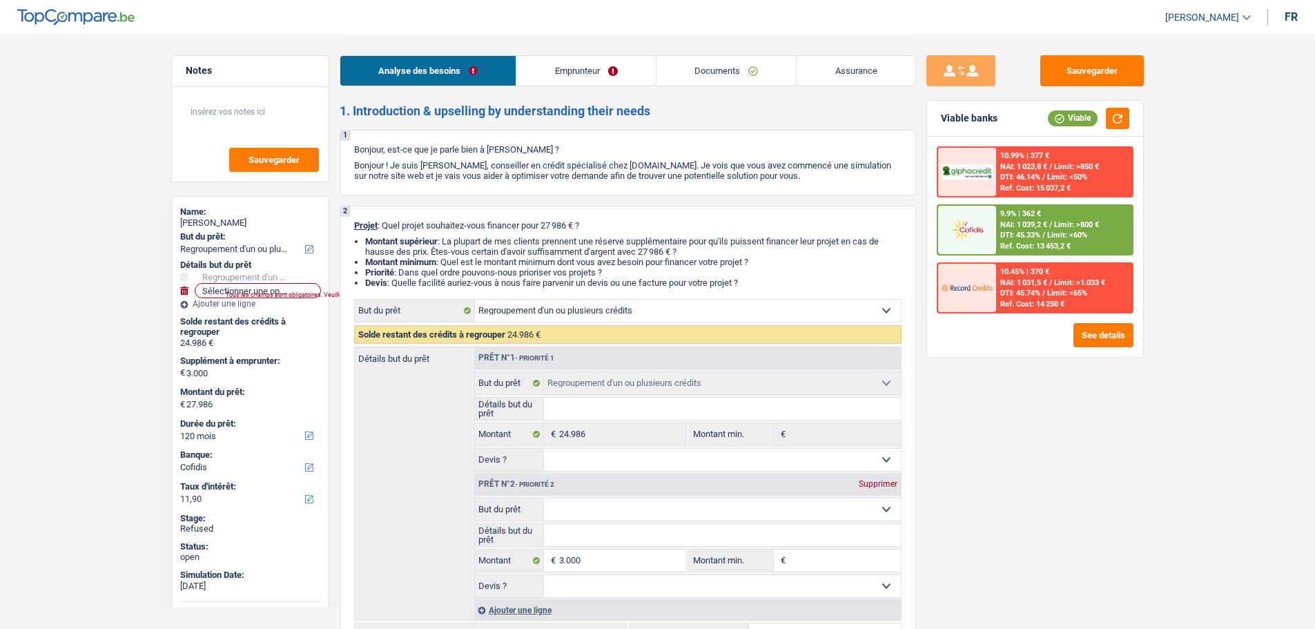
select select "rents"
select select "personalSale"
select select "60"
select select "personalLoan"
select select "homeFurnishingOrRelocation"
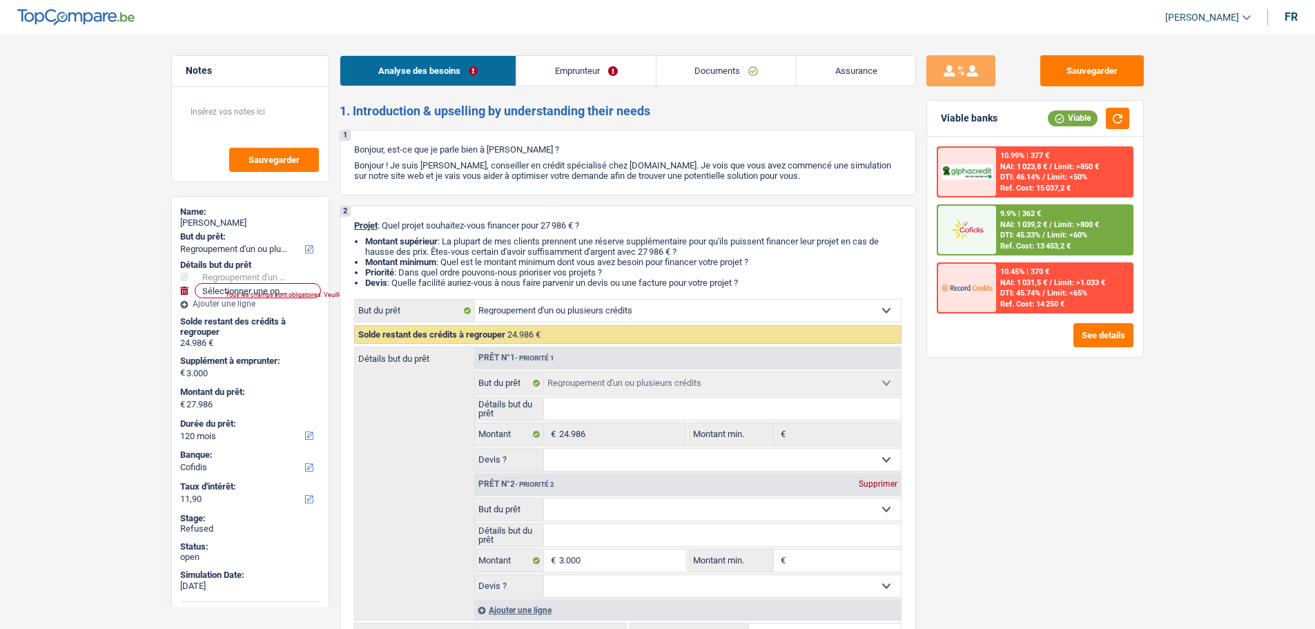
select select "60"
select select "cardOrCredit"
select select "refinancing"
select select "120"
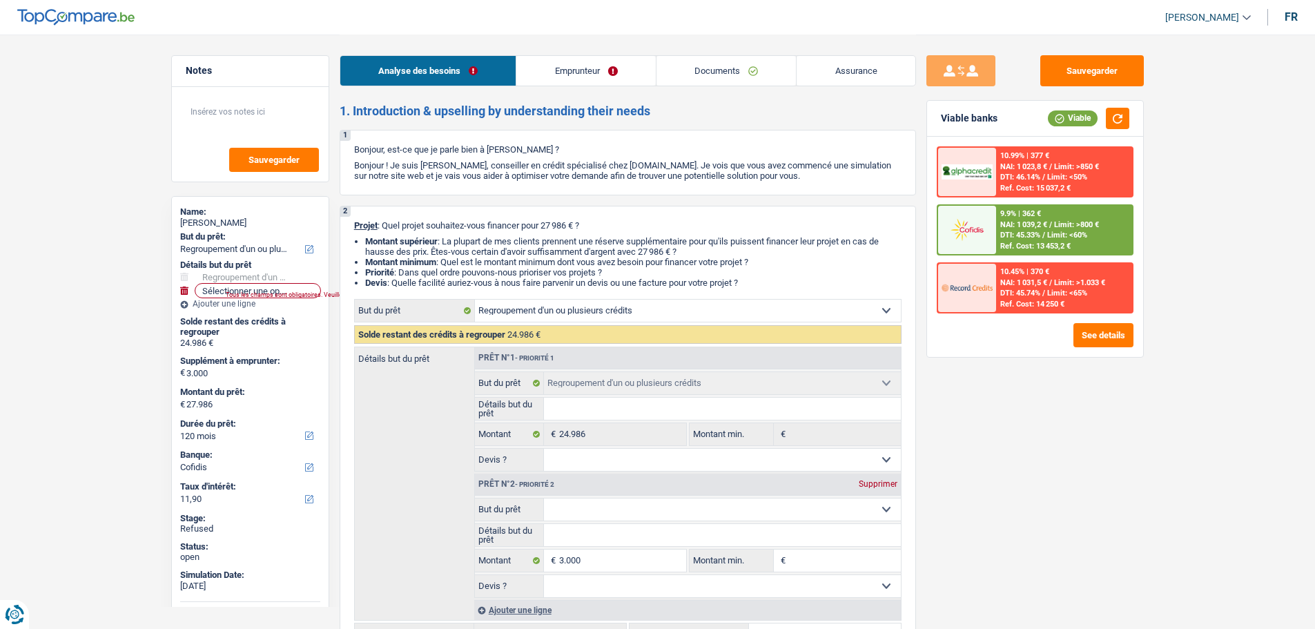
click at [1181, 21] on span "[PERSON_NAME]" at bounding box center [1202, 18] width 74 height 12
click at [1172, 123] on button "SO" at bounding box center [1177, 127] width 123 height 28
select select "32"
select select "single"
select select "rents"
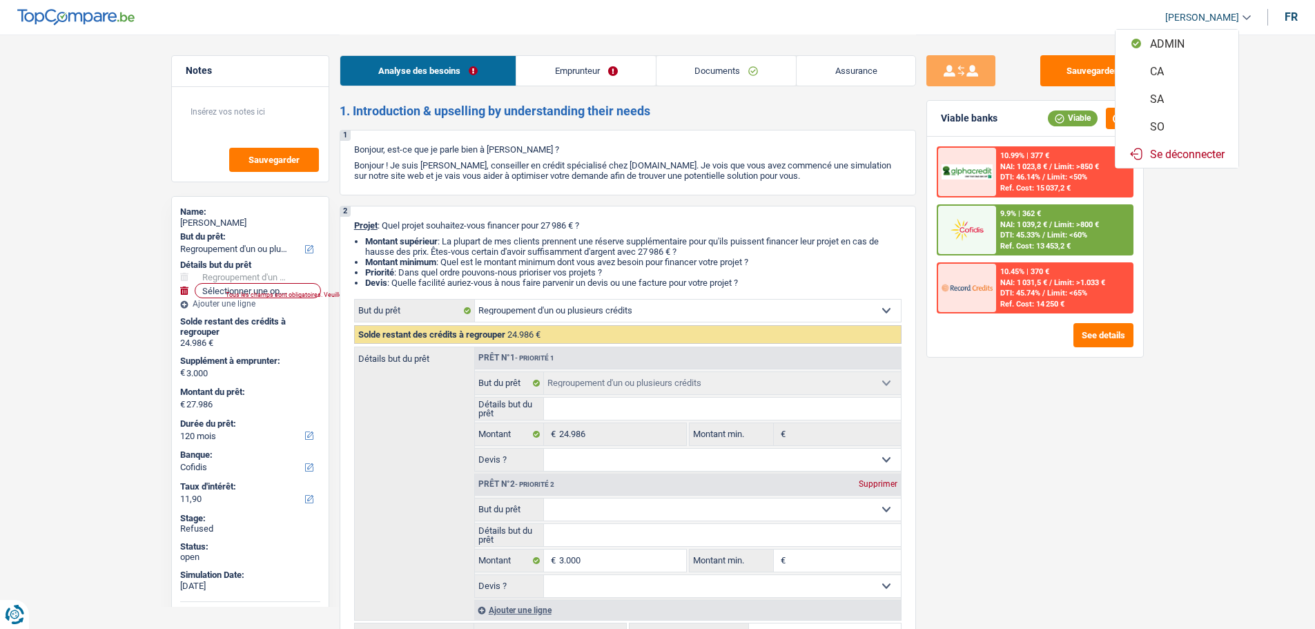
select select "BE"
select select "personalSale"
select select "60"
select select "personalLoan"
select select "homeFurnishingOrRelocation"
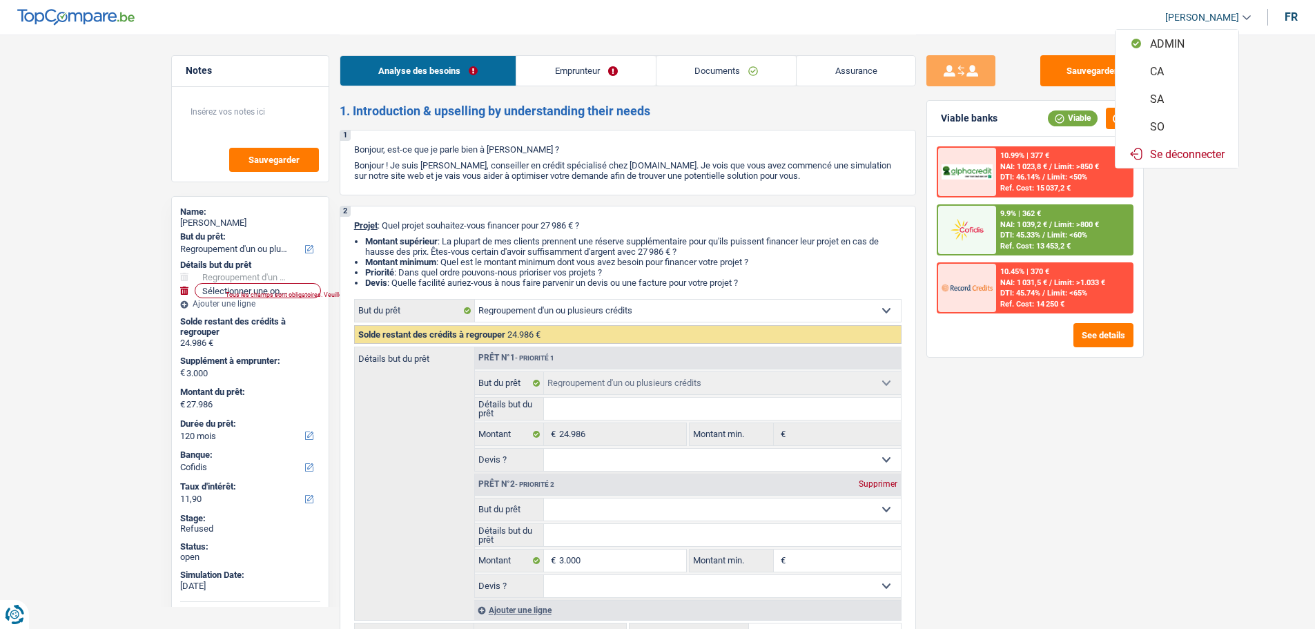
select select "60"
select select "cardOrCredit"
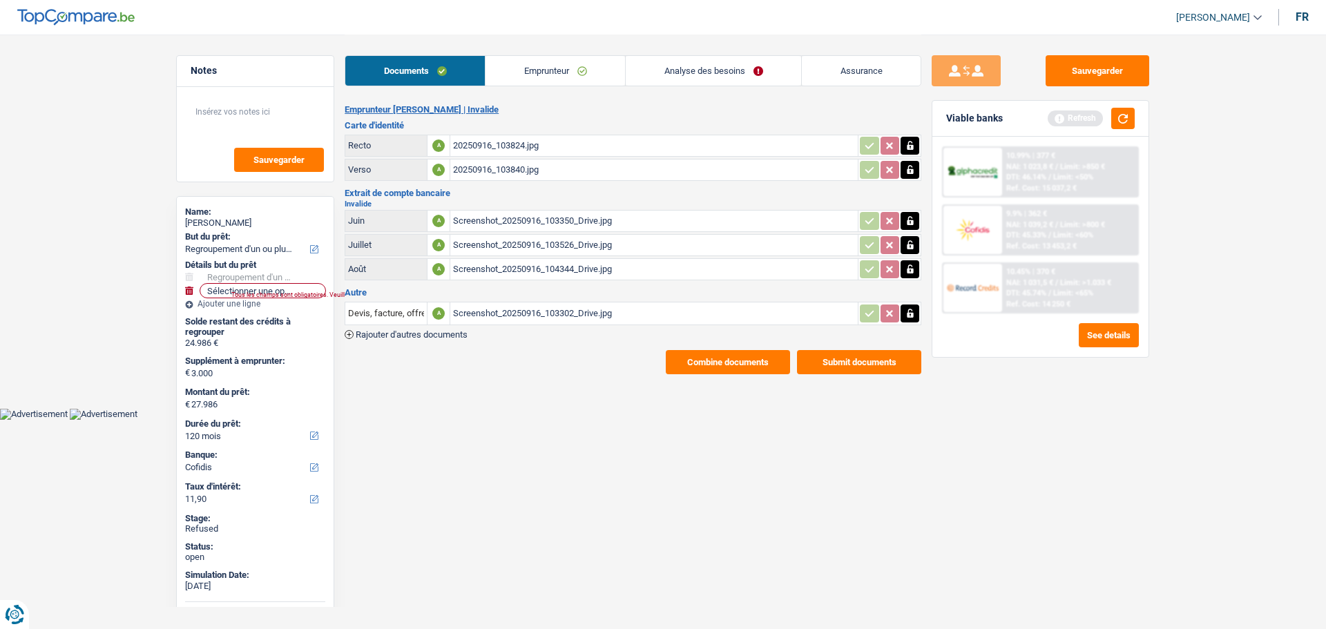
click at [679, 65] on link "Analyse des besoins" at bounding box center [713, 71] width 175 height 30
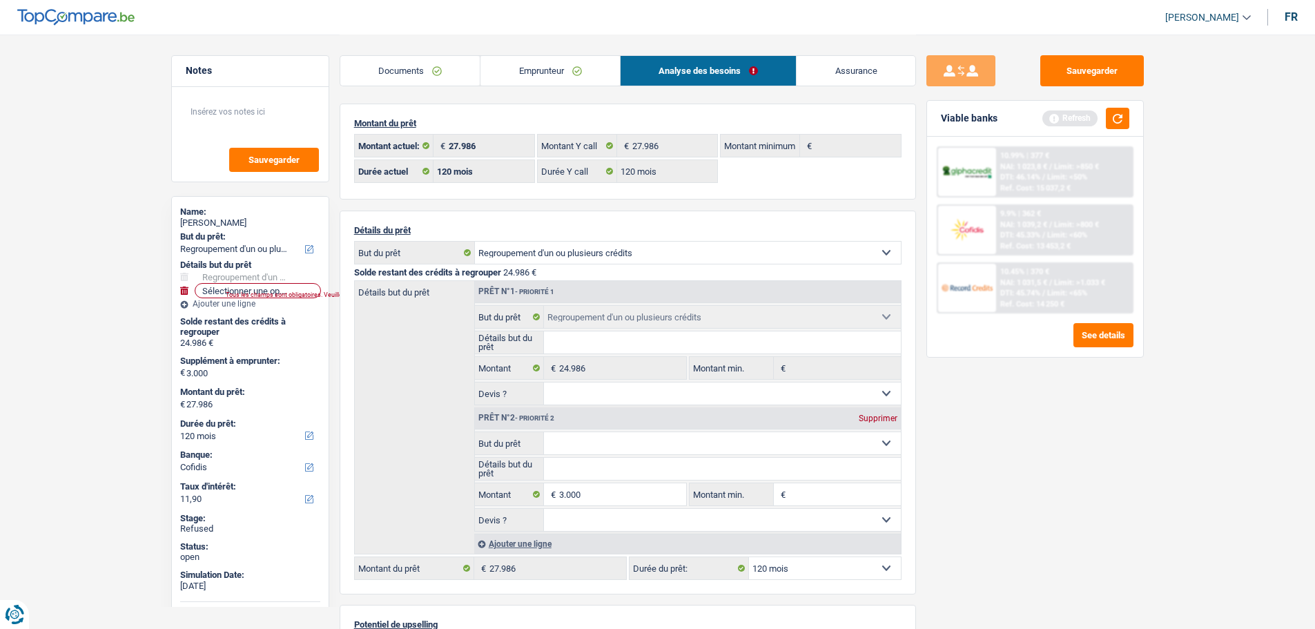
click at [431, 65] on link "Documents" at bounding box center [410, 71] width 140 height 30
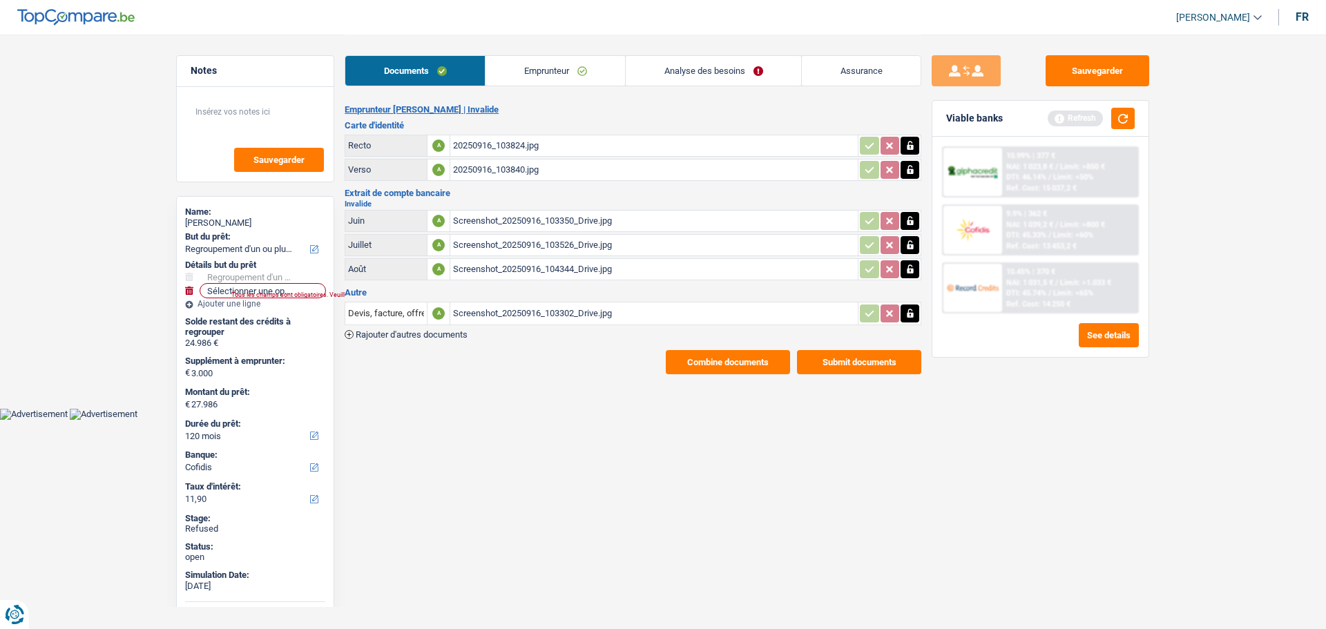
click at [520, 69] on link "Emprunteur" at bounding box center [554, 71] width 139 height 30
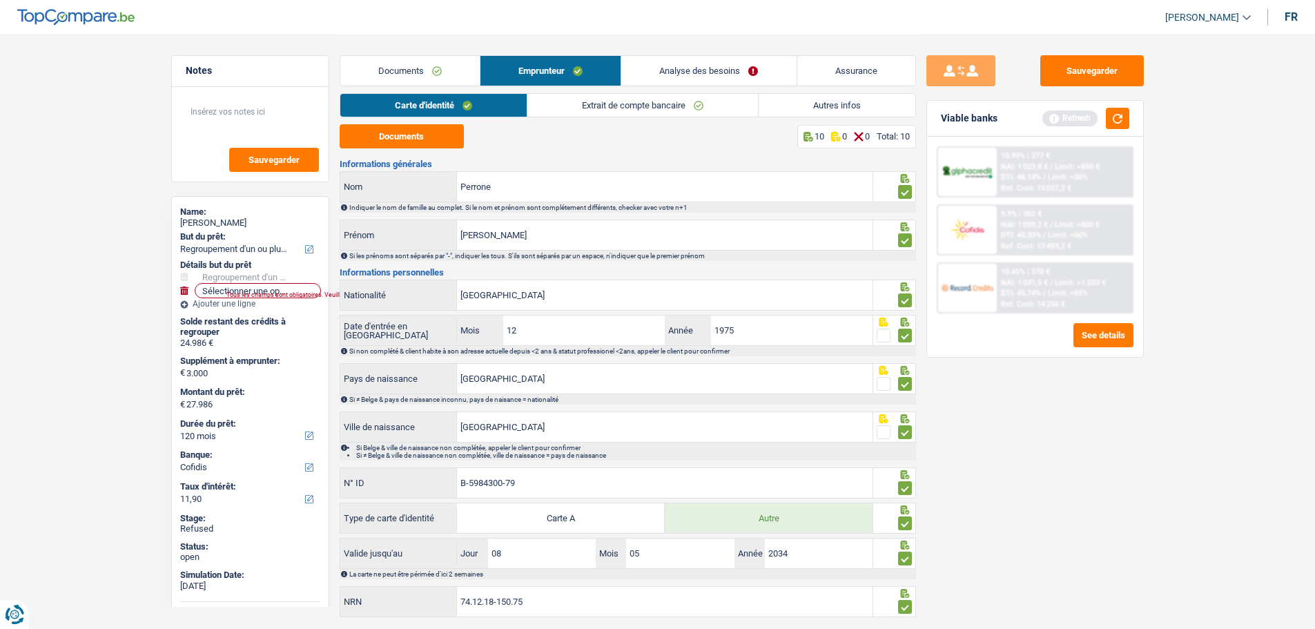
click at [852, 102] on link "Autres infos" at bounding box center [837, 105] width 157 height 23
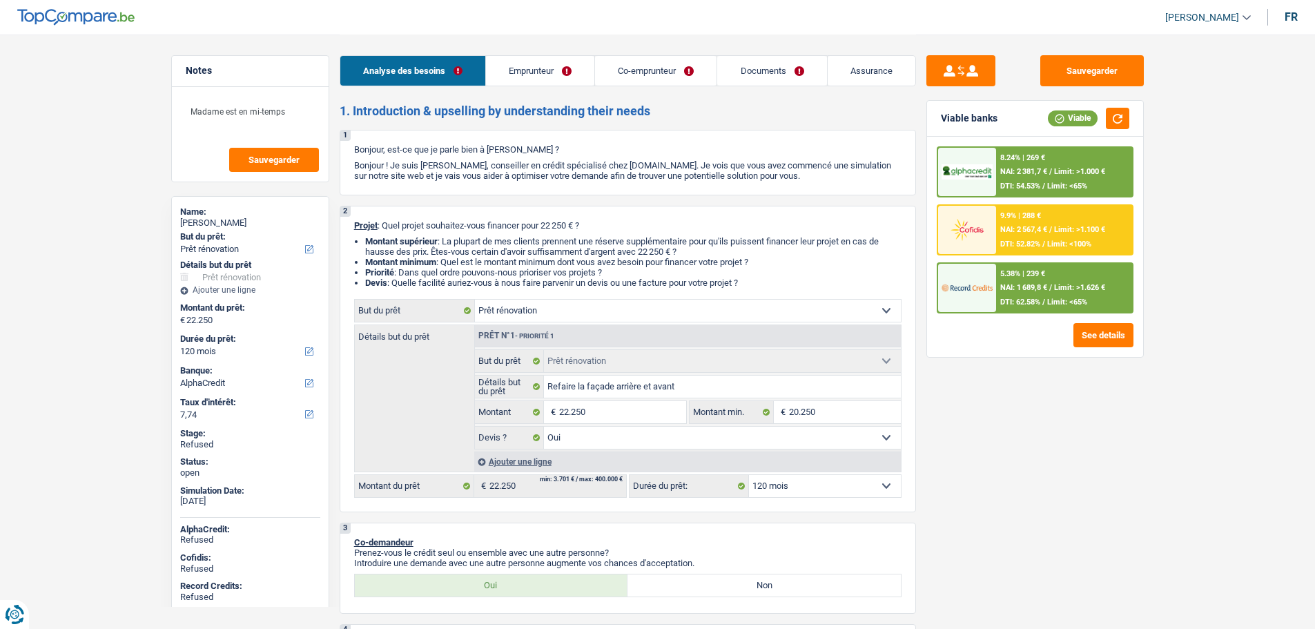
select select "renovation"
select select "120"
select select "alphacredit"
select select "renovation"
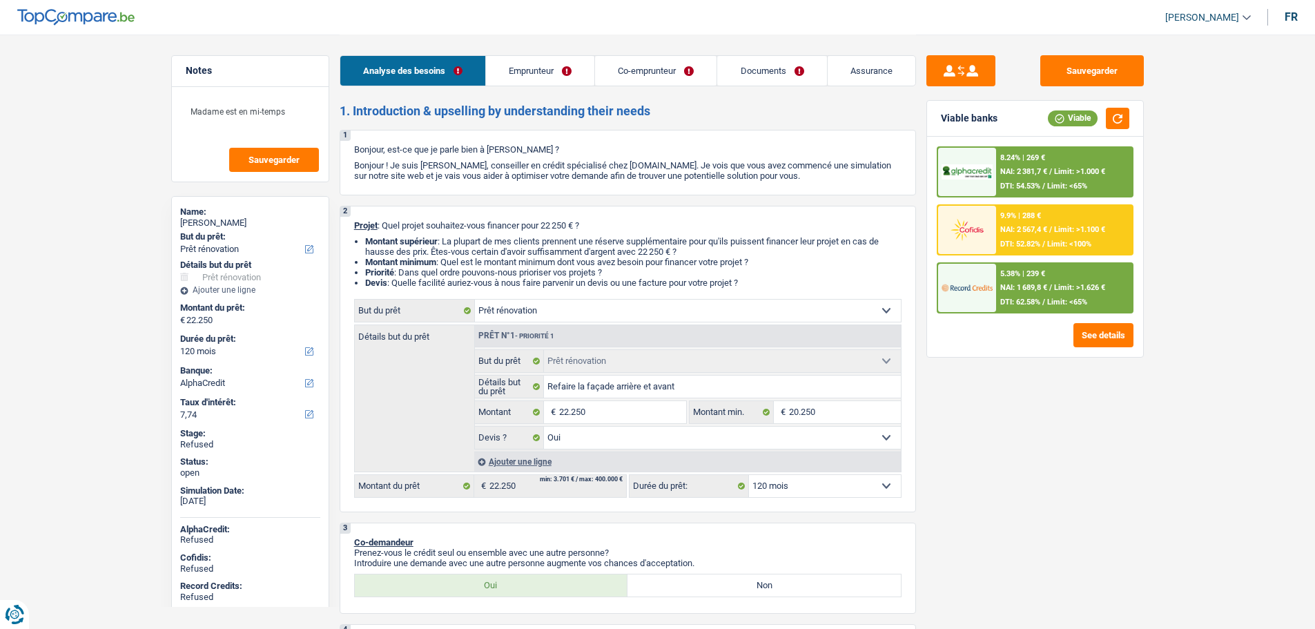
select select "renovation"
select select "yes"
select select "120"
select select "privateEmployee"
select select "publicEmployee"
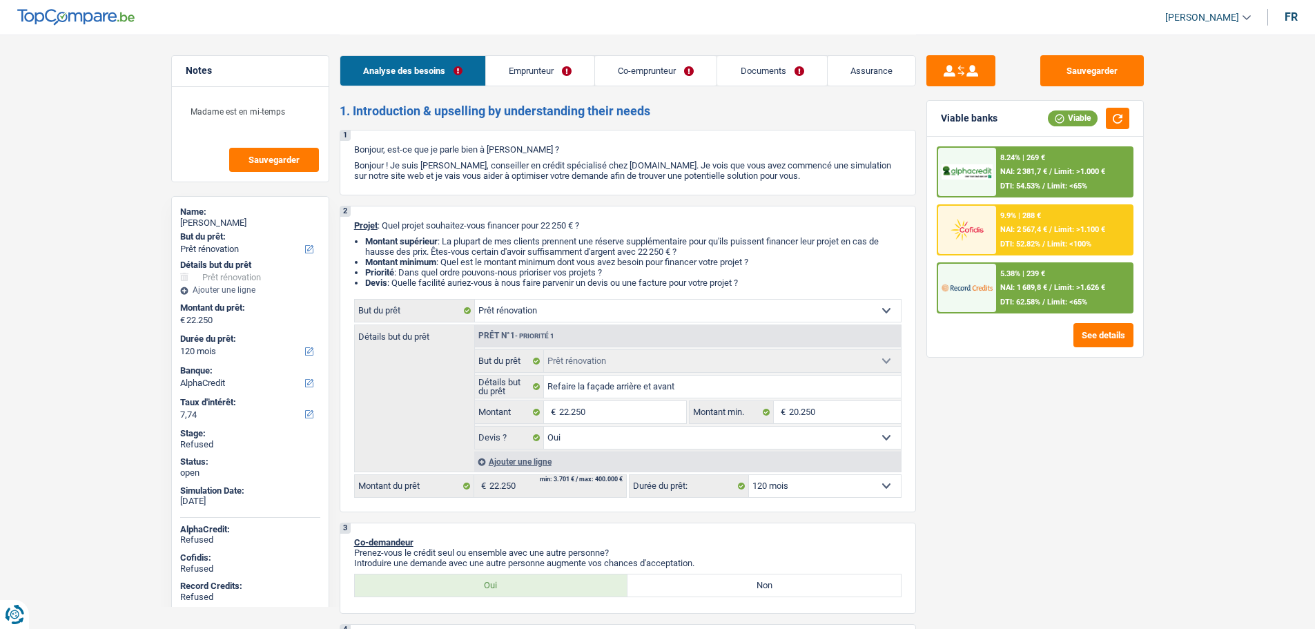
select select "netSalary"
select select "mealVouchers"
select select "netSalary"
select select "familyAllowances"
select select "netSalary"
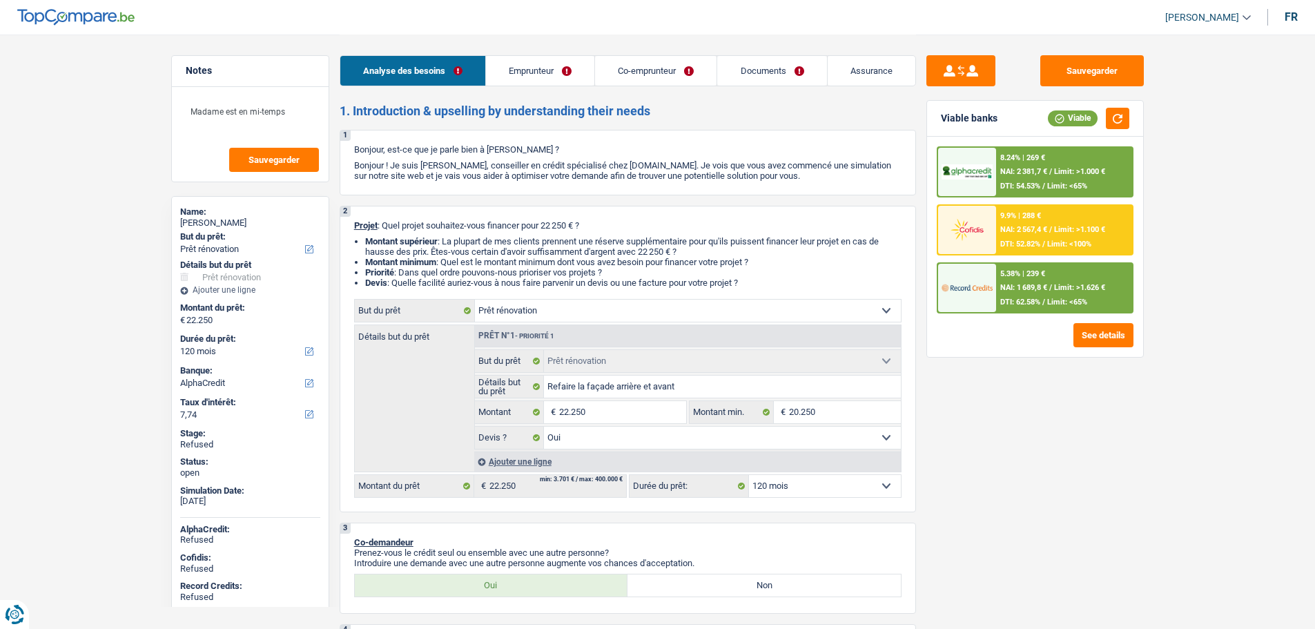
select select "familyAllowances"
select select "mealVouchers"
select select "ownerWithMortgage"
select select "mortgage"
select select "240"
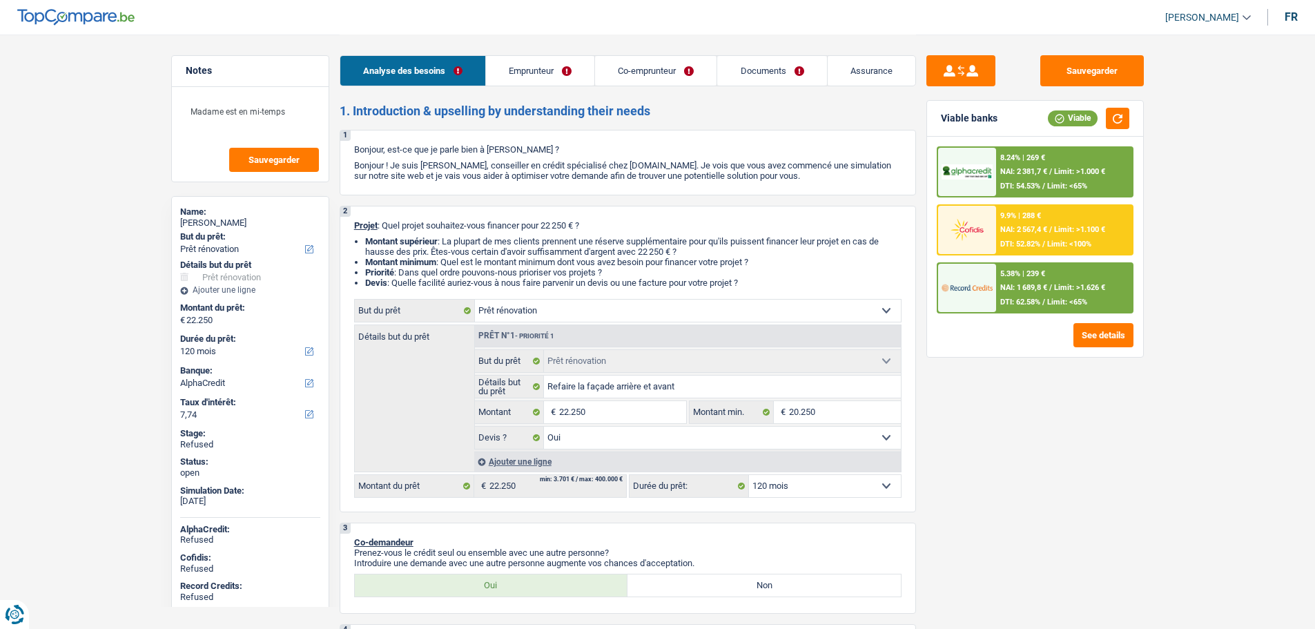
select select "mortgage"
select select "180"
select select "personalLoan"
select select "homeFurnishingOrRelocation"
select select "84"
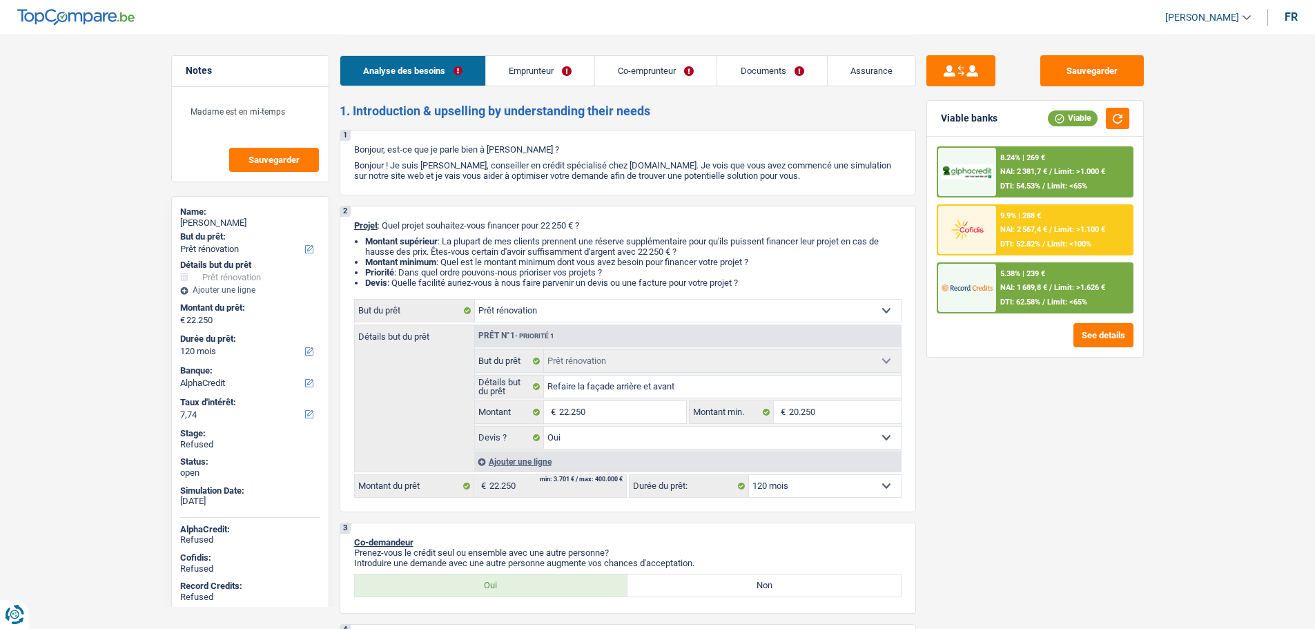
select select "renovation"
select select "yes"
select select "120"
click at [1211, 12] on span "[PERSON_NAME]" at bounding box center [1202, 18] width 74 height 12
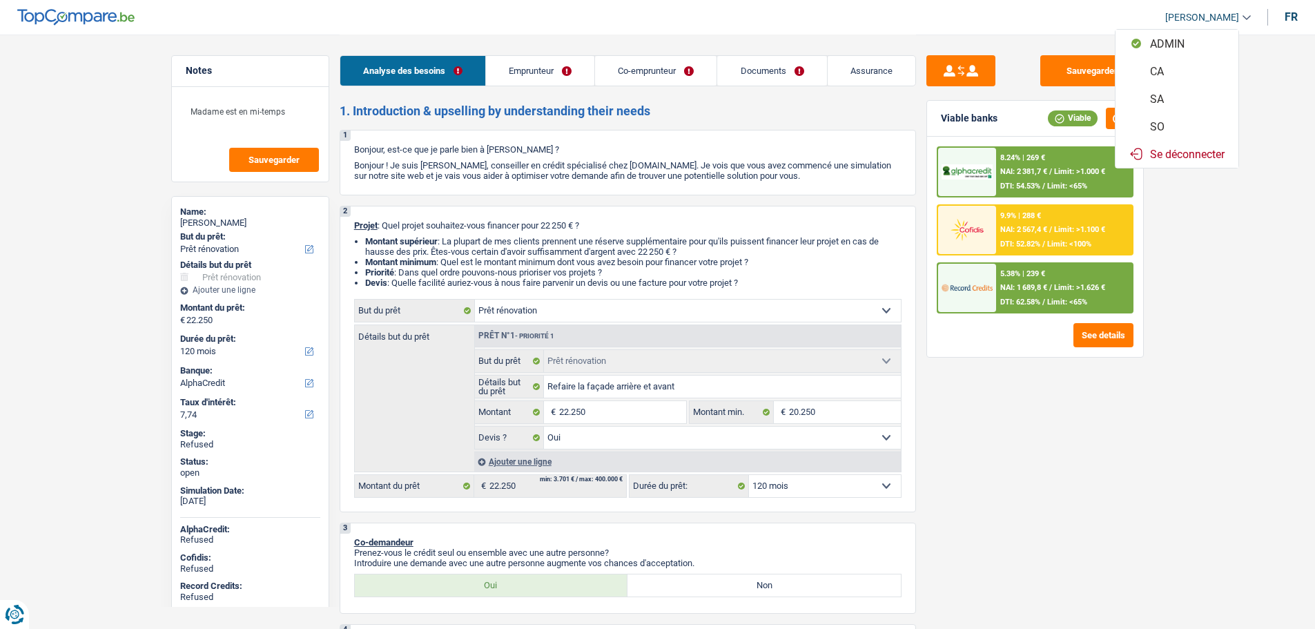
click at [1172, 128] on button "SO" at bounding box center [1177, 127] width 123 height 28
select select "applicant"
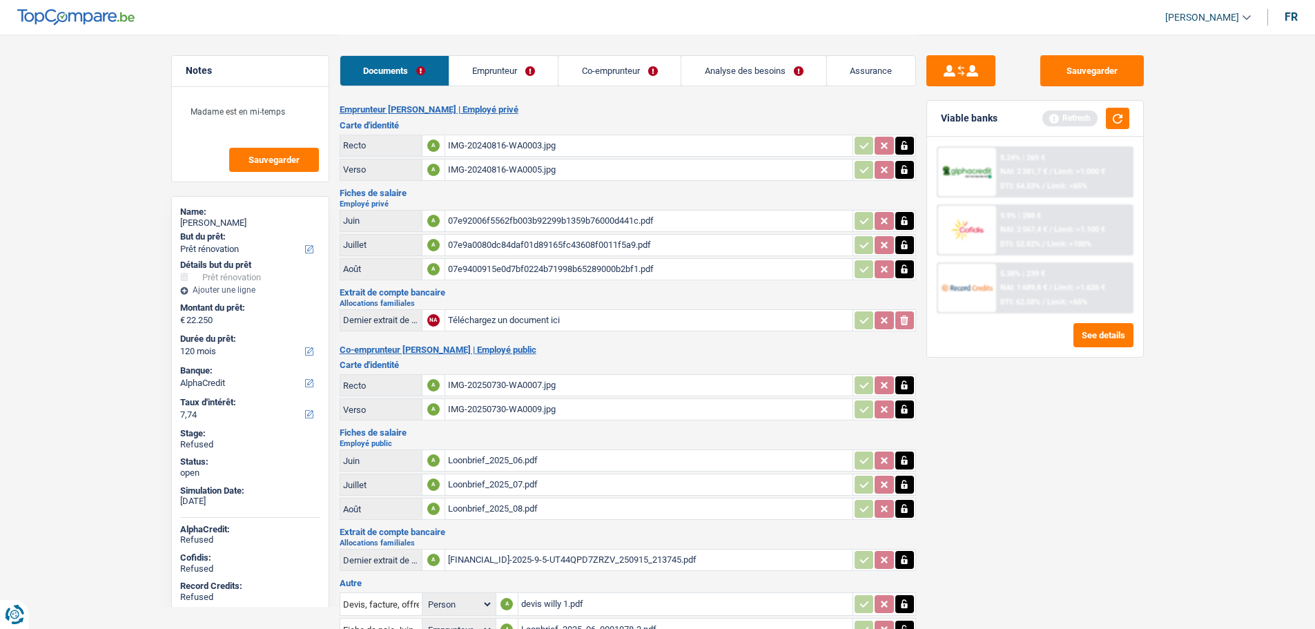
scroll to position [48, 0]
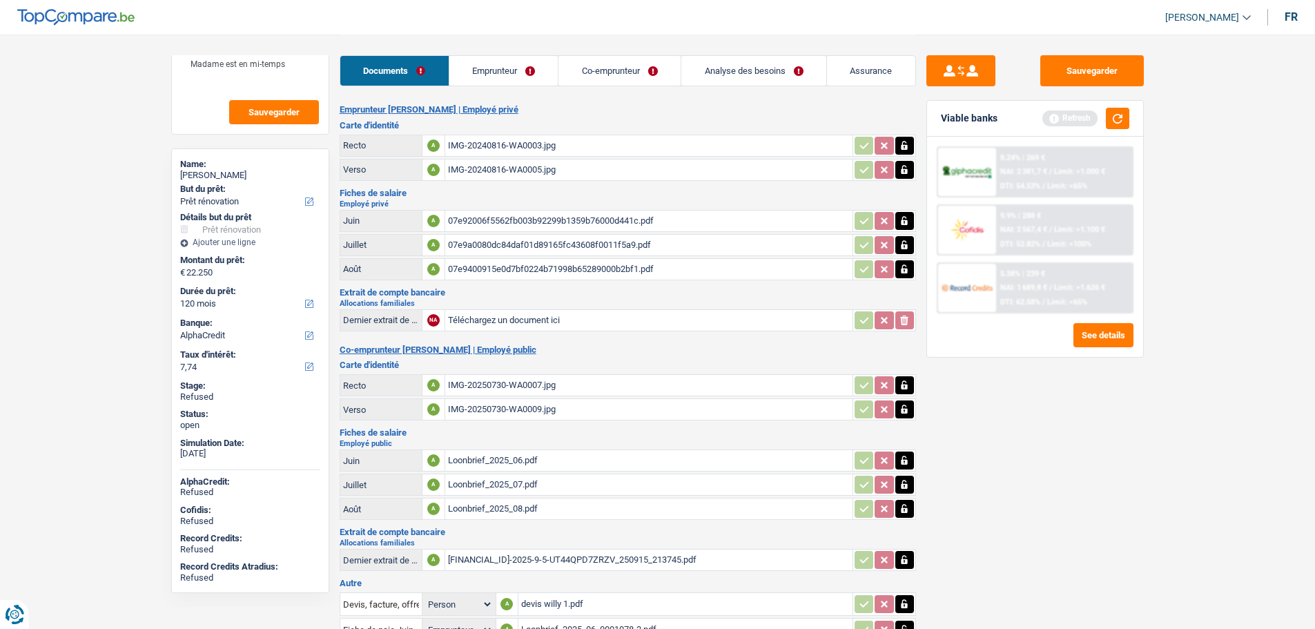
click at [719, 68] on link "Analyse des besoins" at bounding box center [753, 71] width 145 height 30
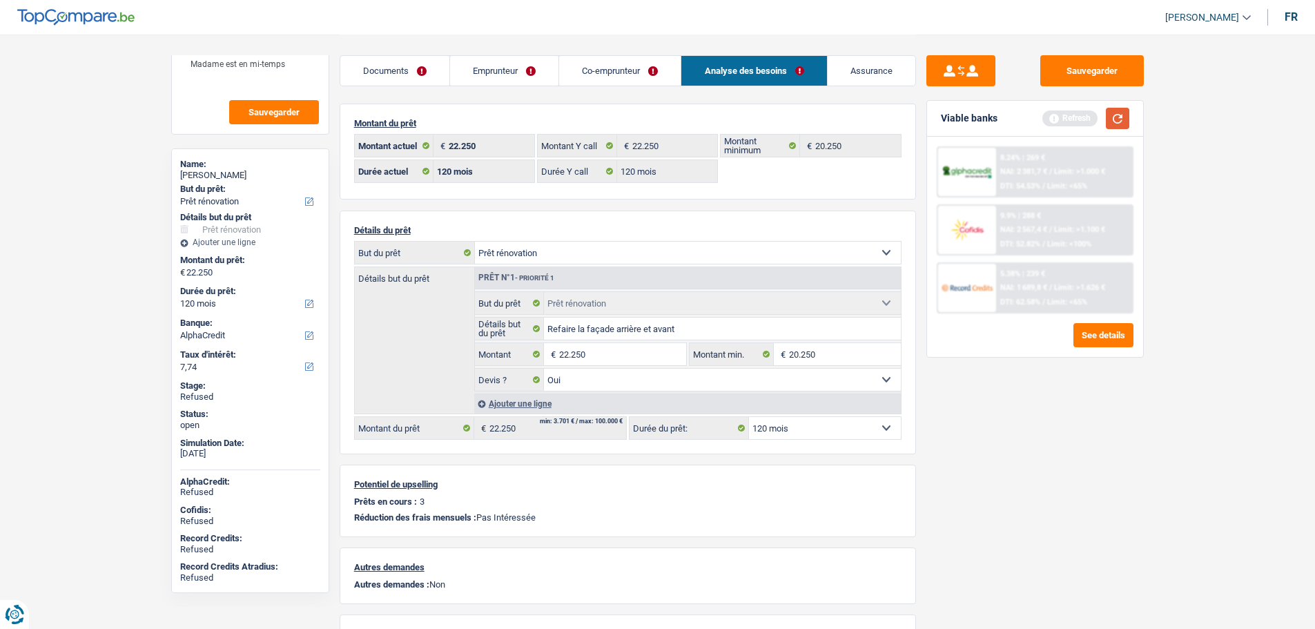
click at [1116, 118] on button "button" at bounding box center [1117, 118] width 23 height 21
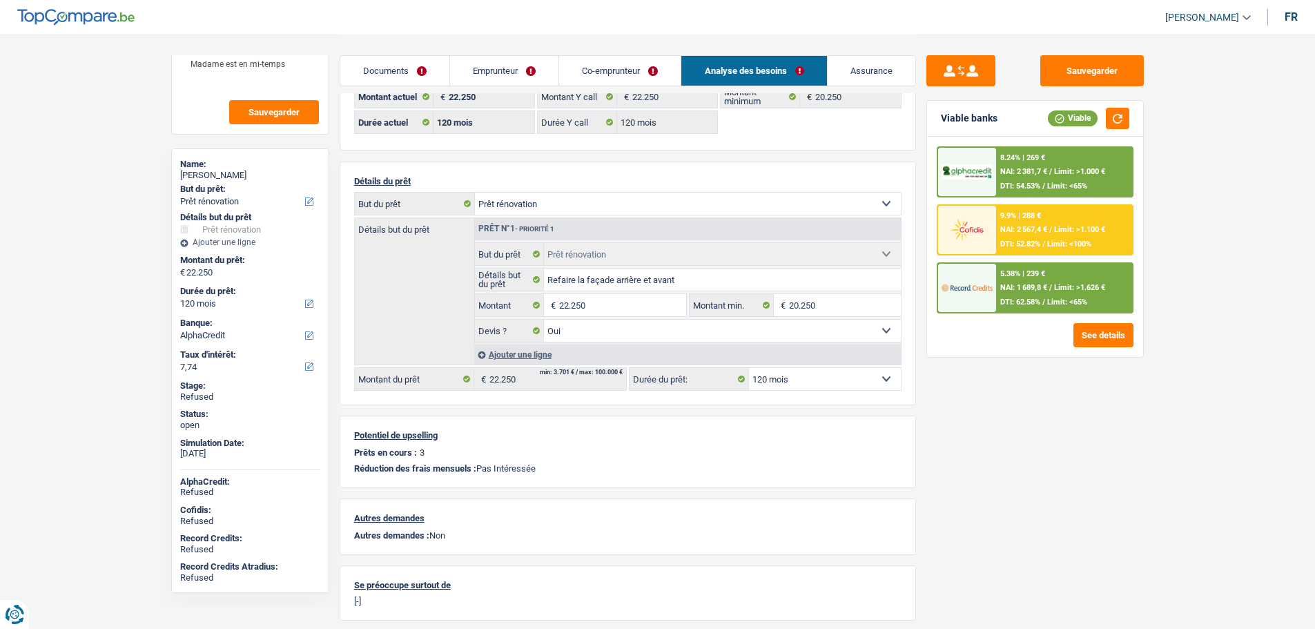
scroll to position [0, 0]
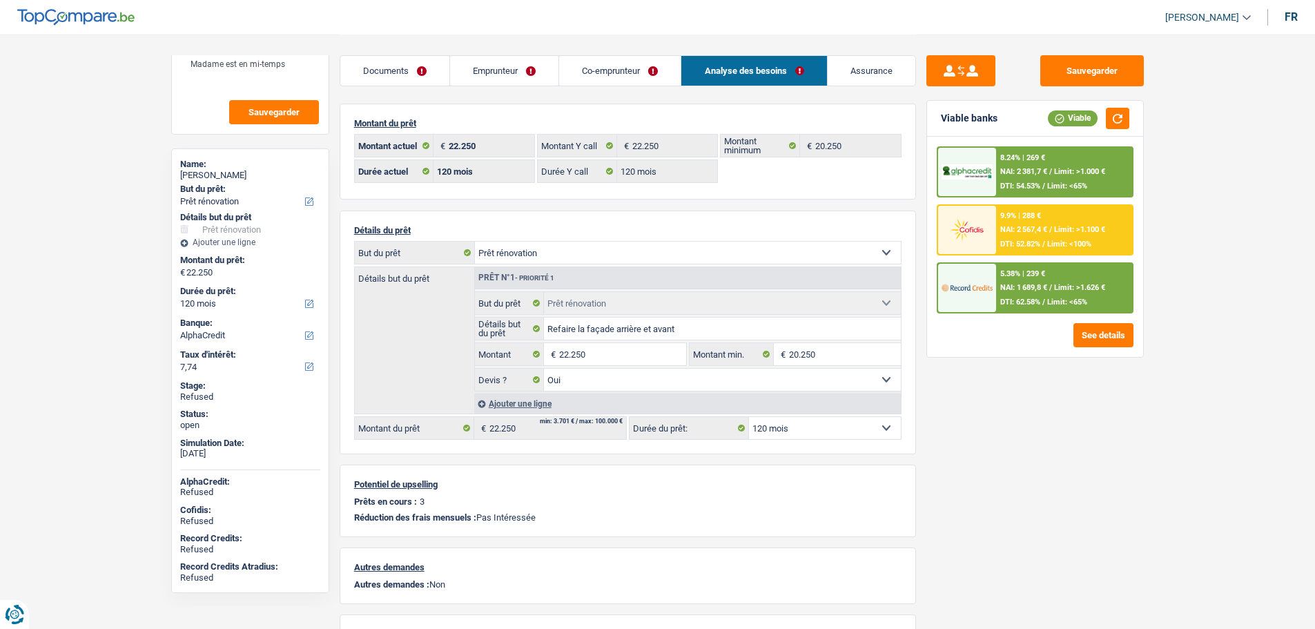
click at [469, 73] on link "Emprunteur" at bounding box center [504, 71] width 108 height 30
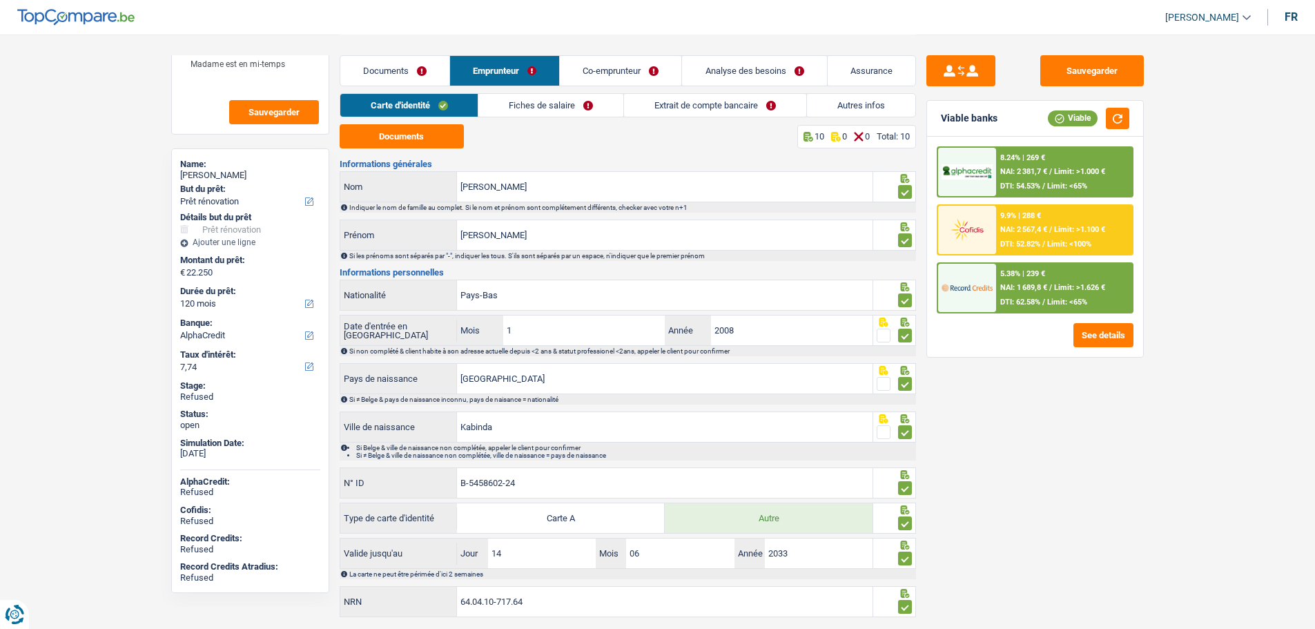
click at [841, 108] on link "Autres infos" at bounding box center [861, 105] width 108 height 23
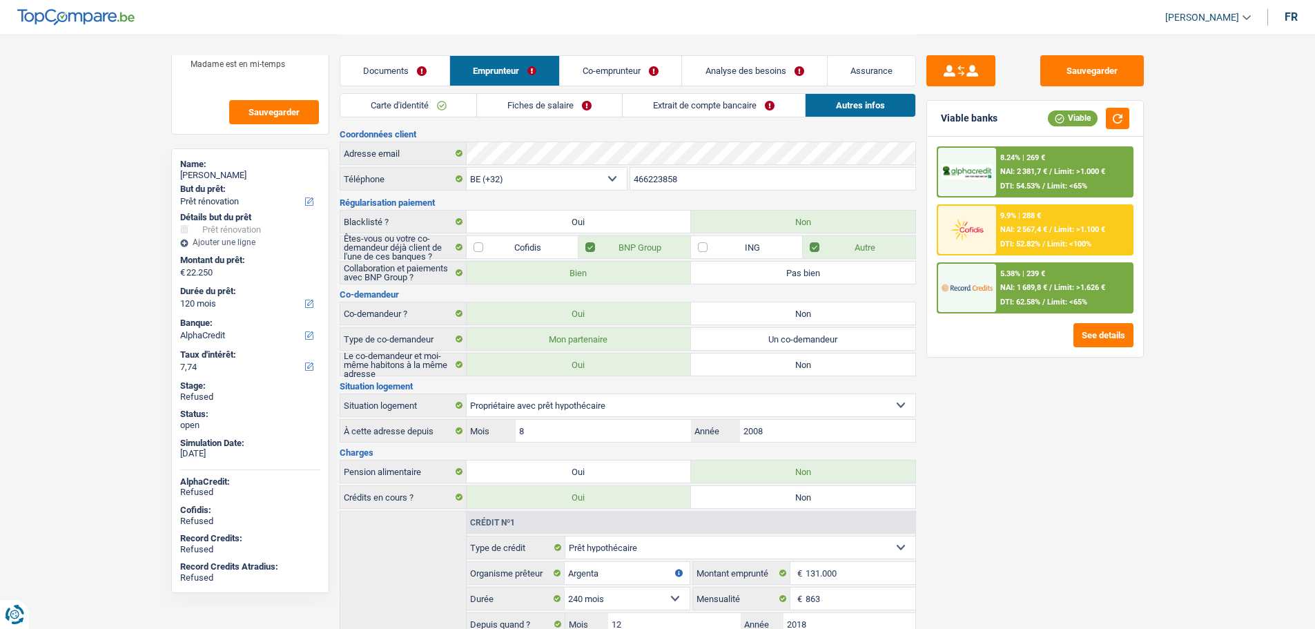
click at [411, 104] on link "Carte d'identité" at bounding box center [408, 105] width 137 height 23
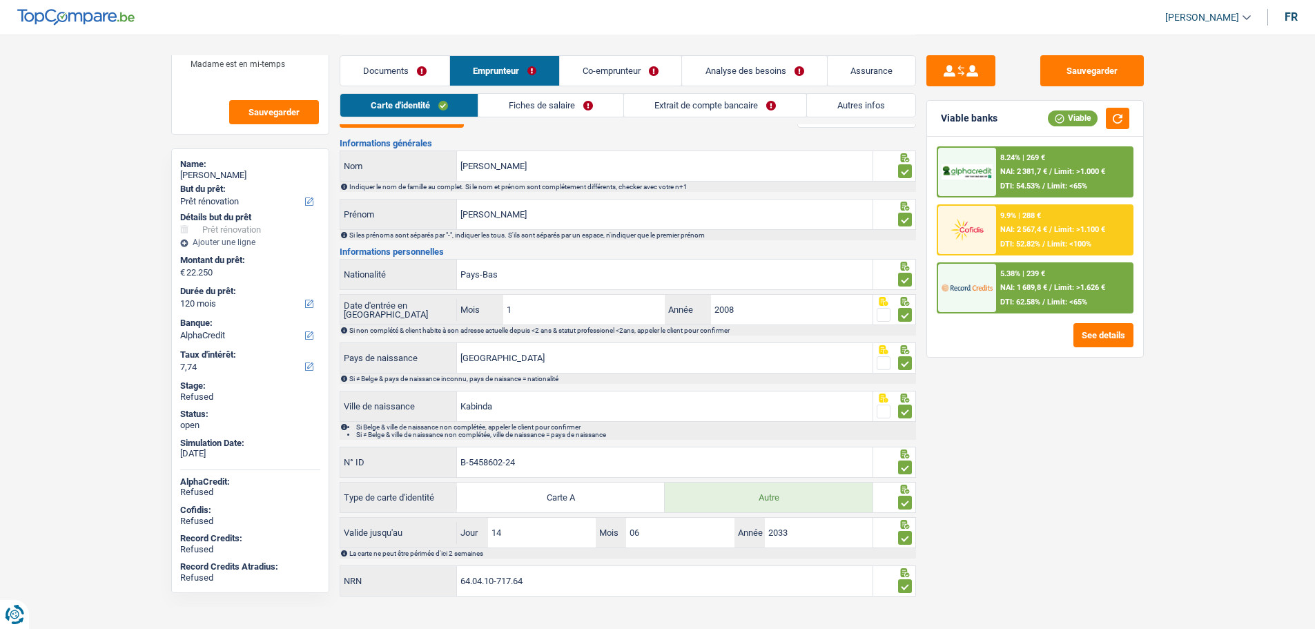
scroll to position [37, 0]
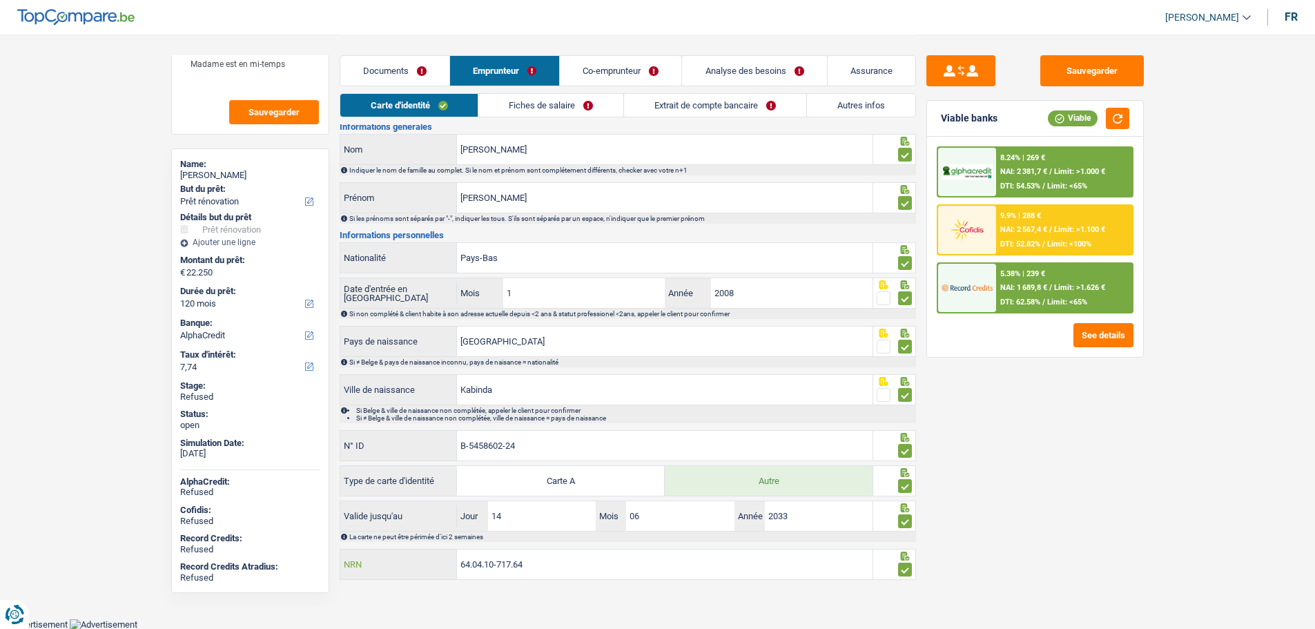
click at [503, 570] on input "64.04.10-717.64" at bounding box center [665, 565] width 416 height 30
